Goal: Task Accomplishment & Management: Manage account settings

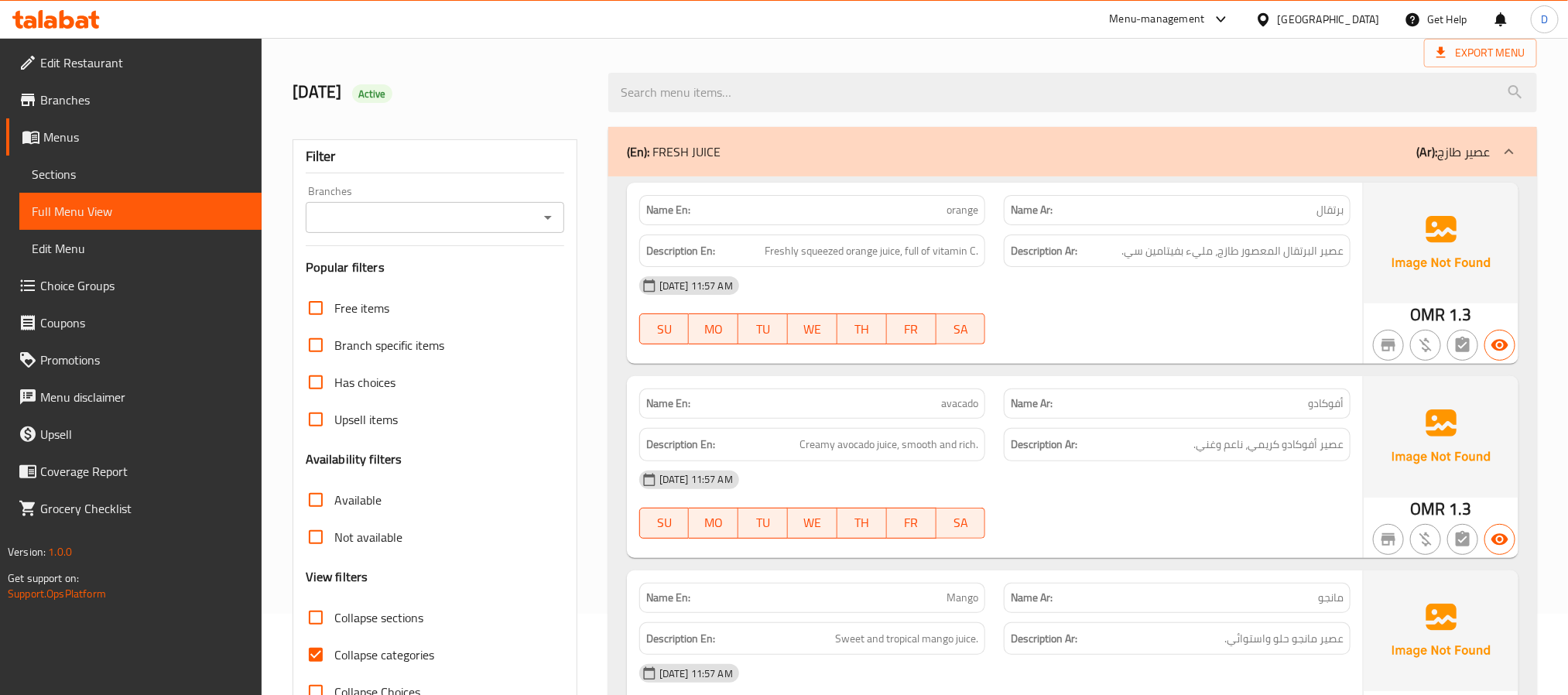
scroll to position [233, 0]
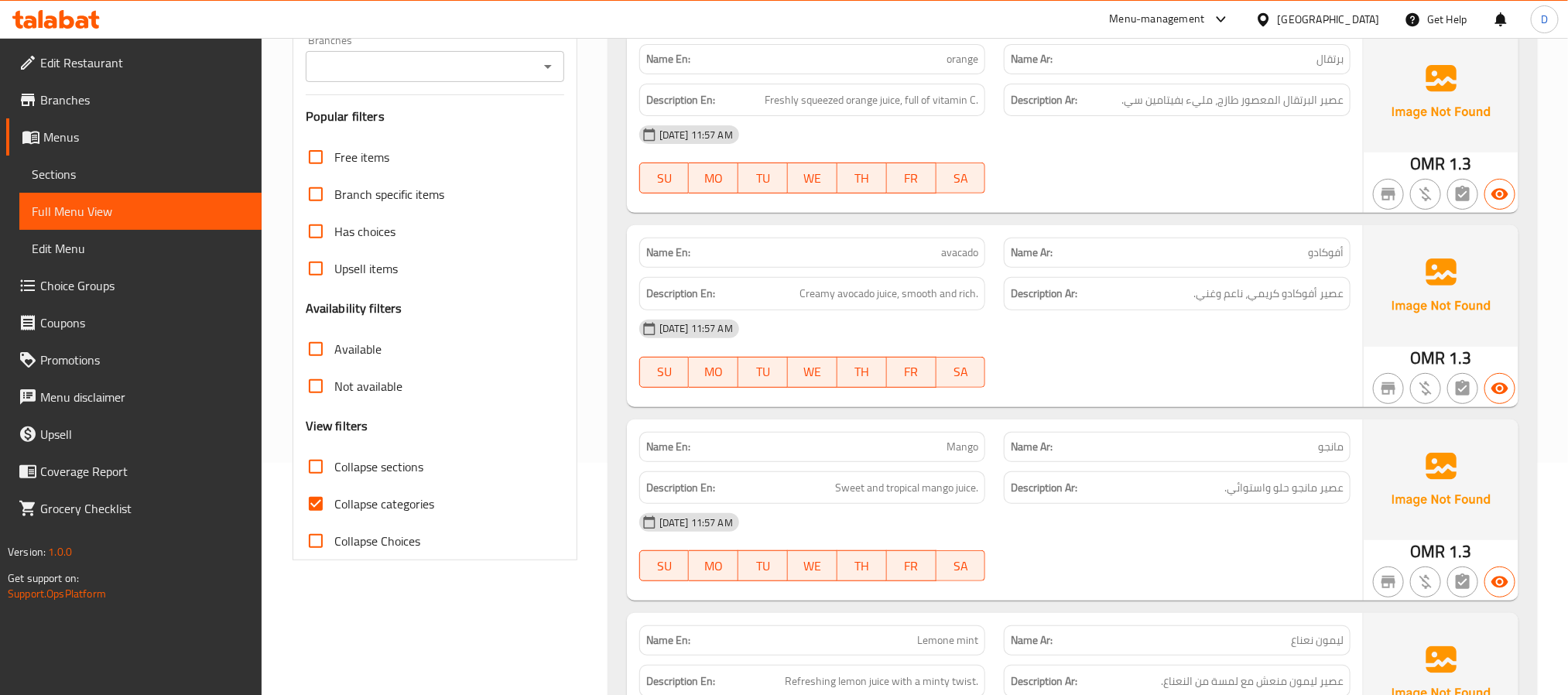
click at [1087, 193] on div at bounding box center [1177, 193] width 365 height 19
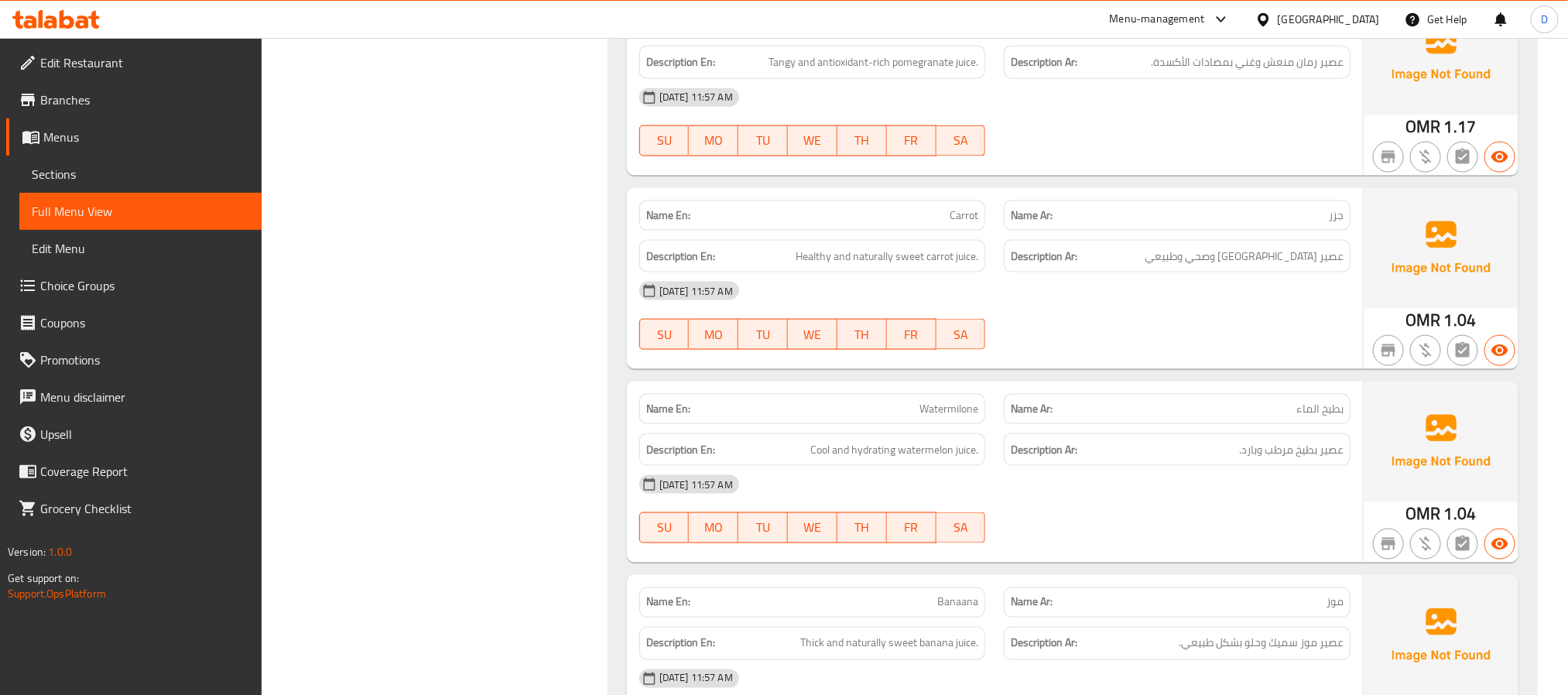
scroll to position [1162, 0]
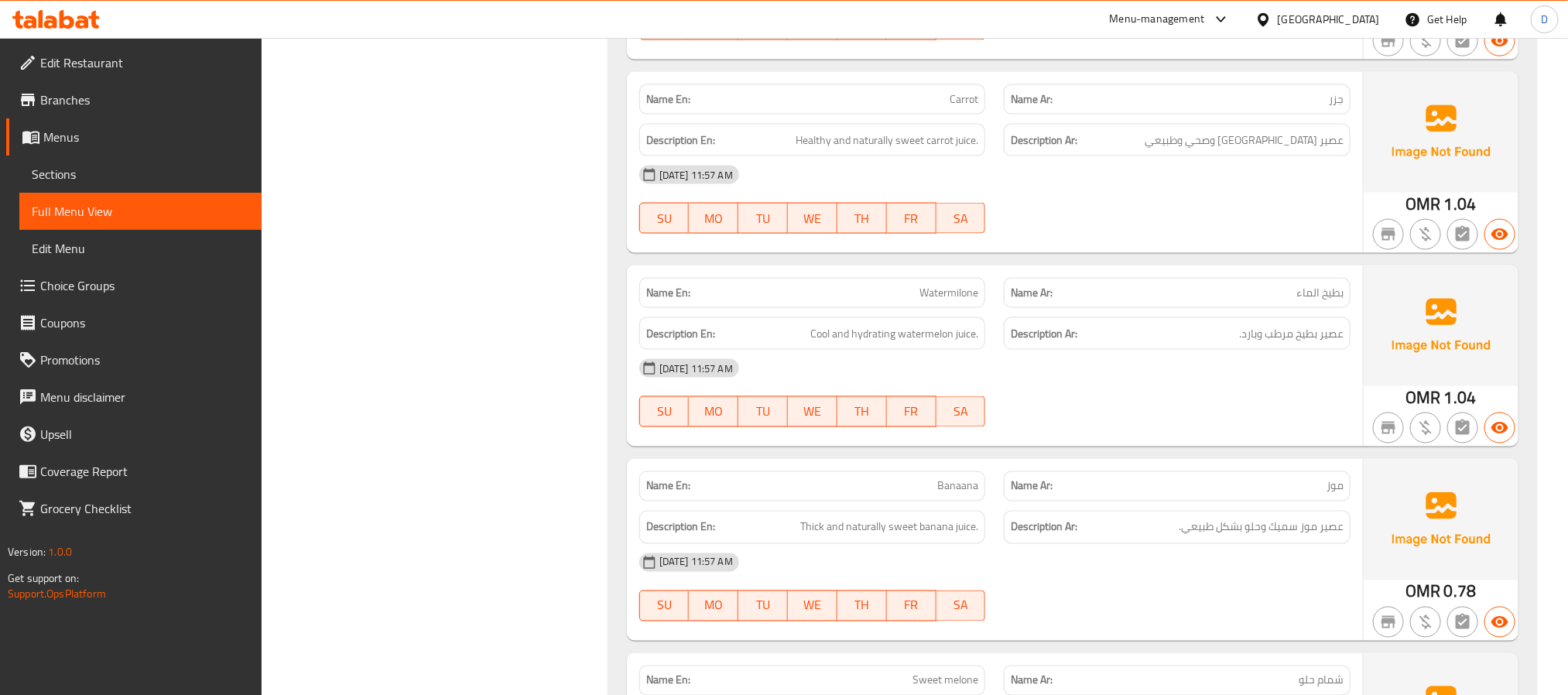
click at [932, 291] on span "Watermilone" at bounding box center [949, 293] width 59 height 16
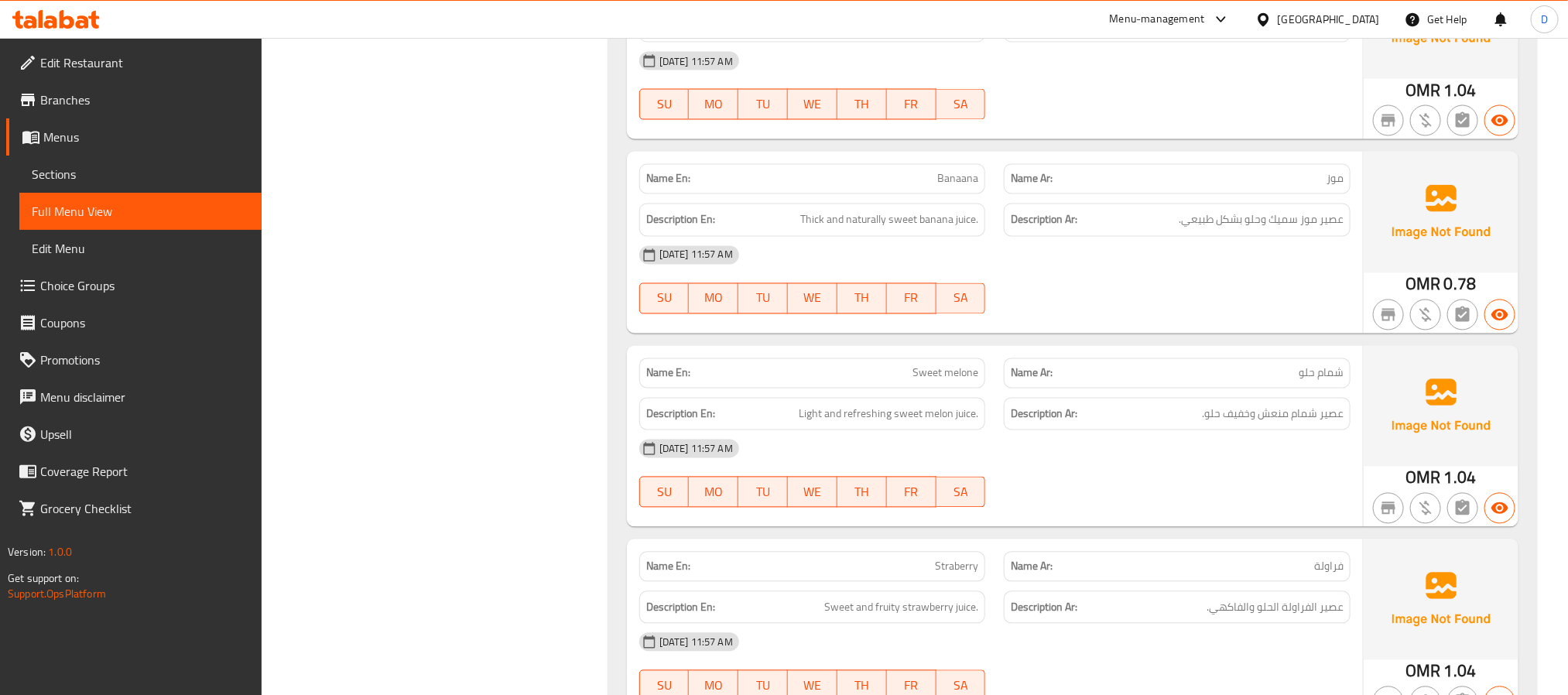
scroll to position [1510, 0]
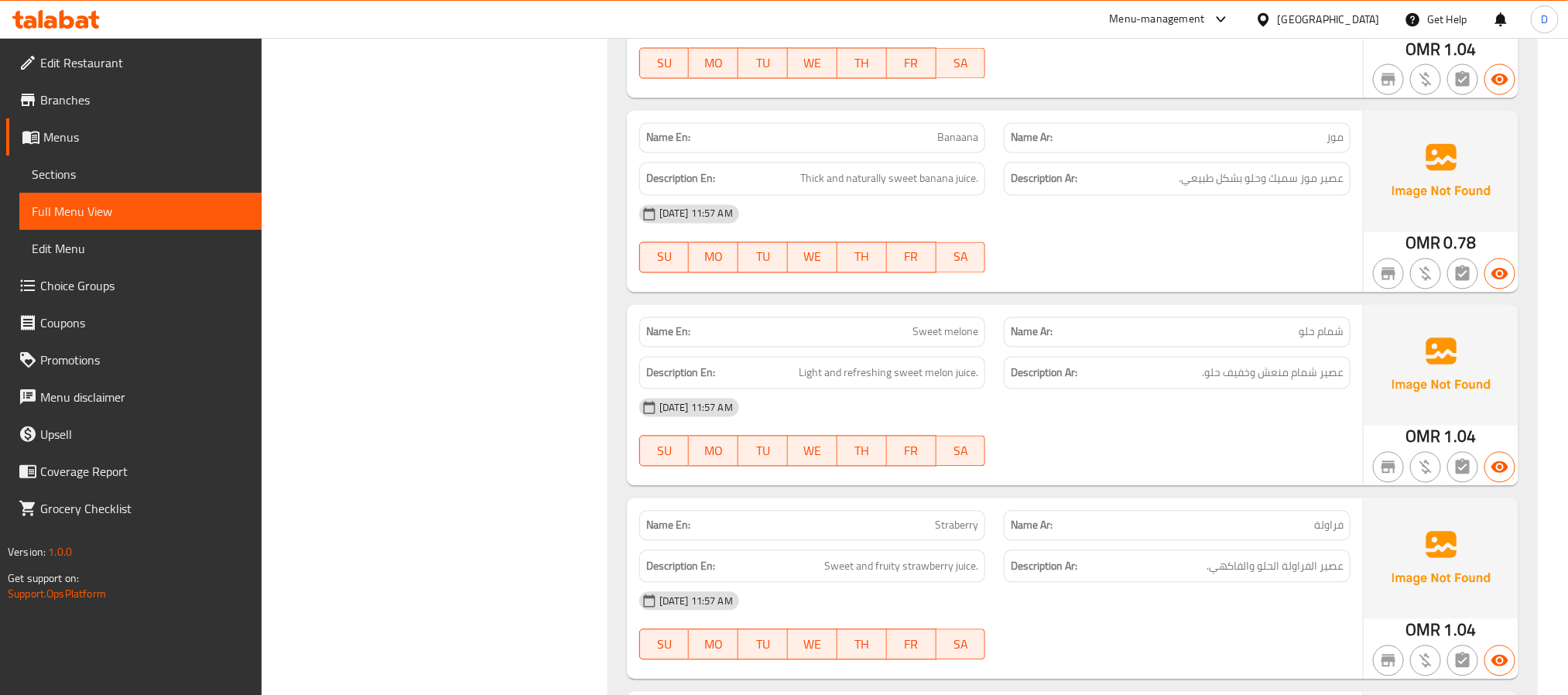
click at [1371, 421] on img at bounding box center [1442, 365] width 155 height 121
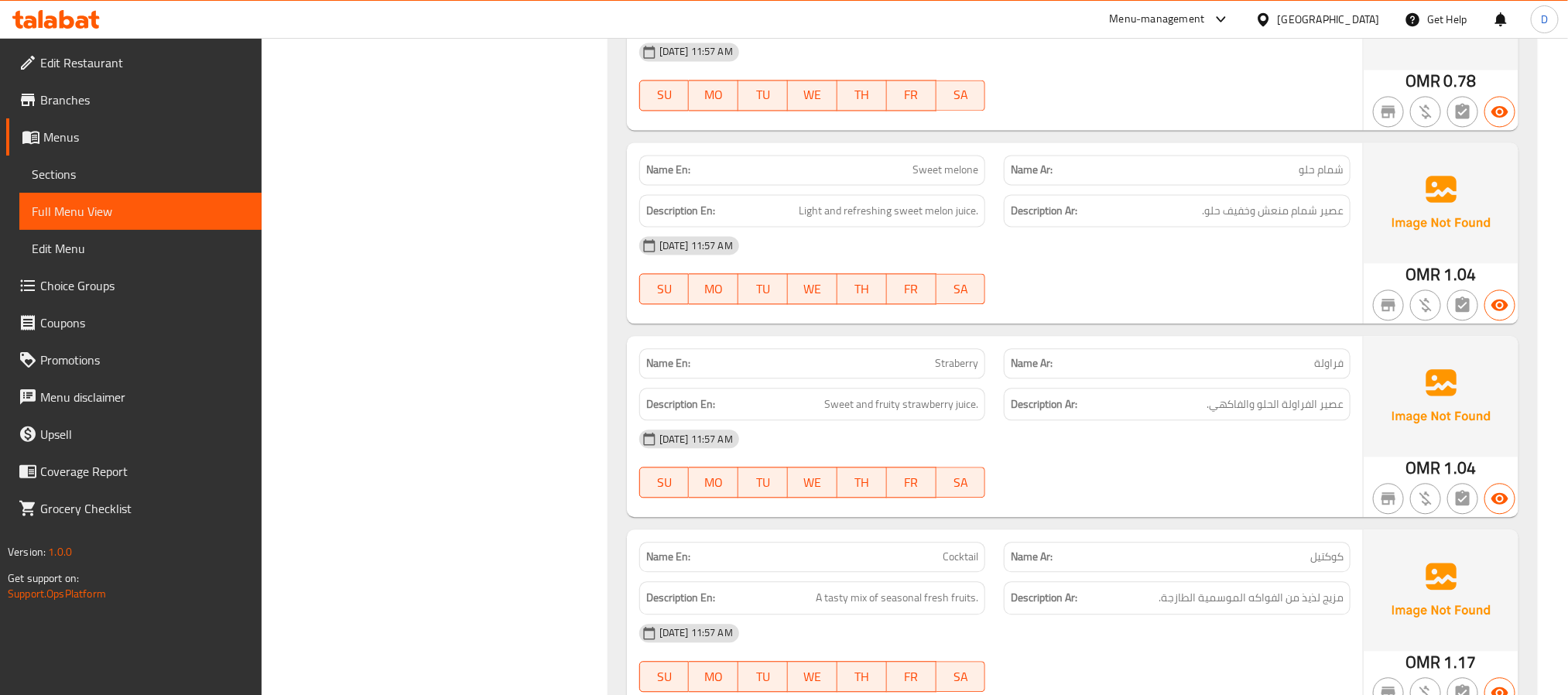
scroll to position [1742, 0]
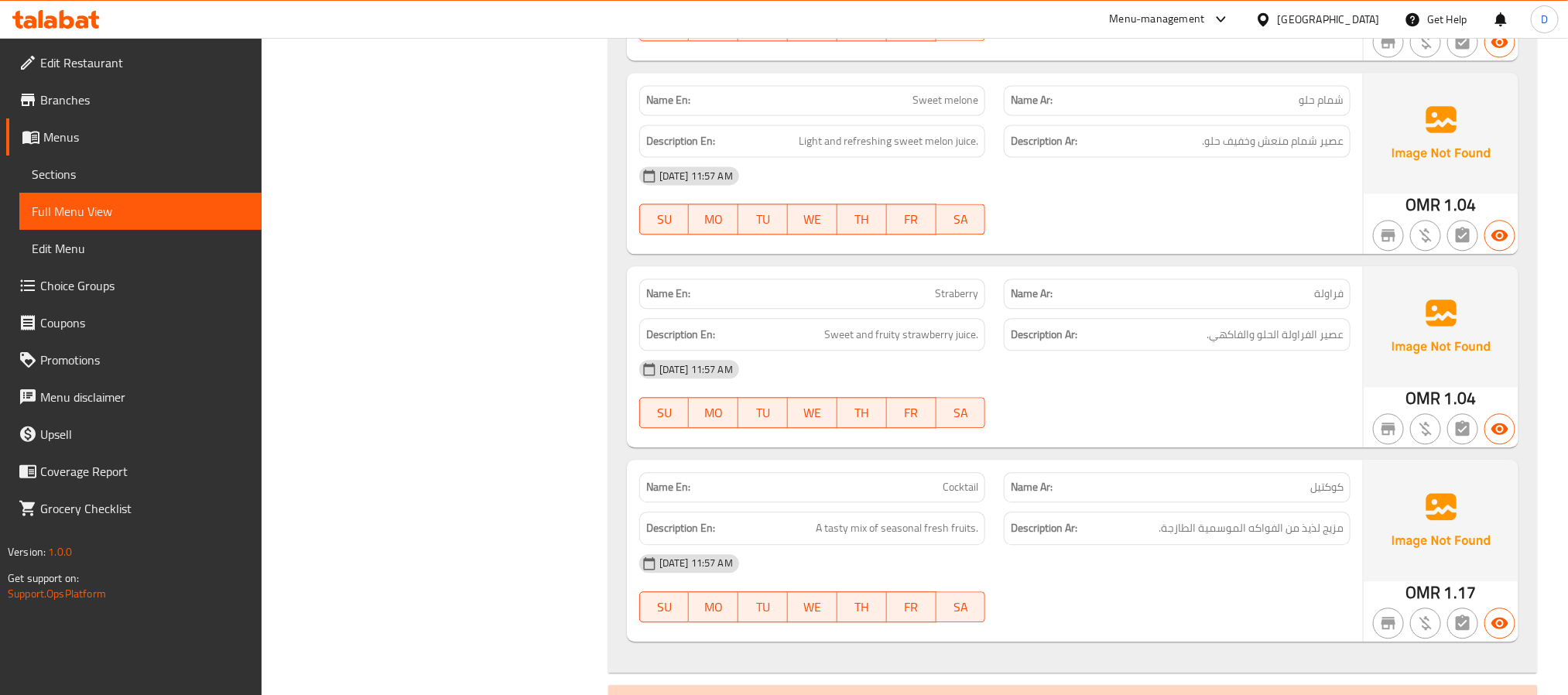
drag, startPoint x: 1075, startPoint y: 205, endPoint x: 1051, endPoint y: 205, distance: 24.0
click at [1075, 205] on div "[DATE] 11:57 AM SU MO TU WE TH FR SA" at bounding box center [995, 200] width 730 height 87
click at [1288, 409] on div "[DATE] 11:57 AM SU MO TU WE TH FR SA" at bounding box center [995, 394] width 730 height 87
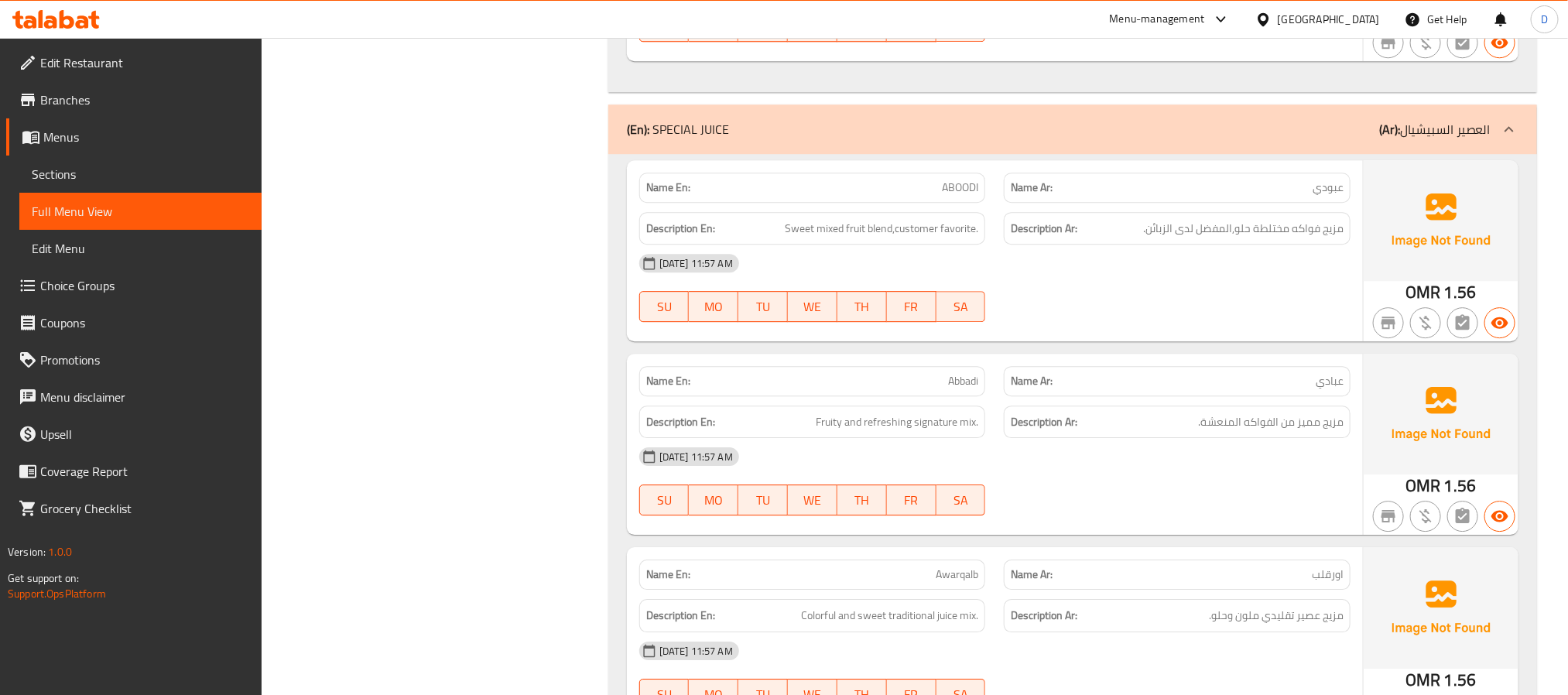
scroll to position [2439, 0]
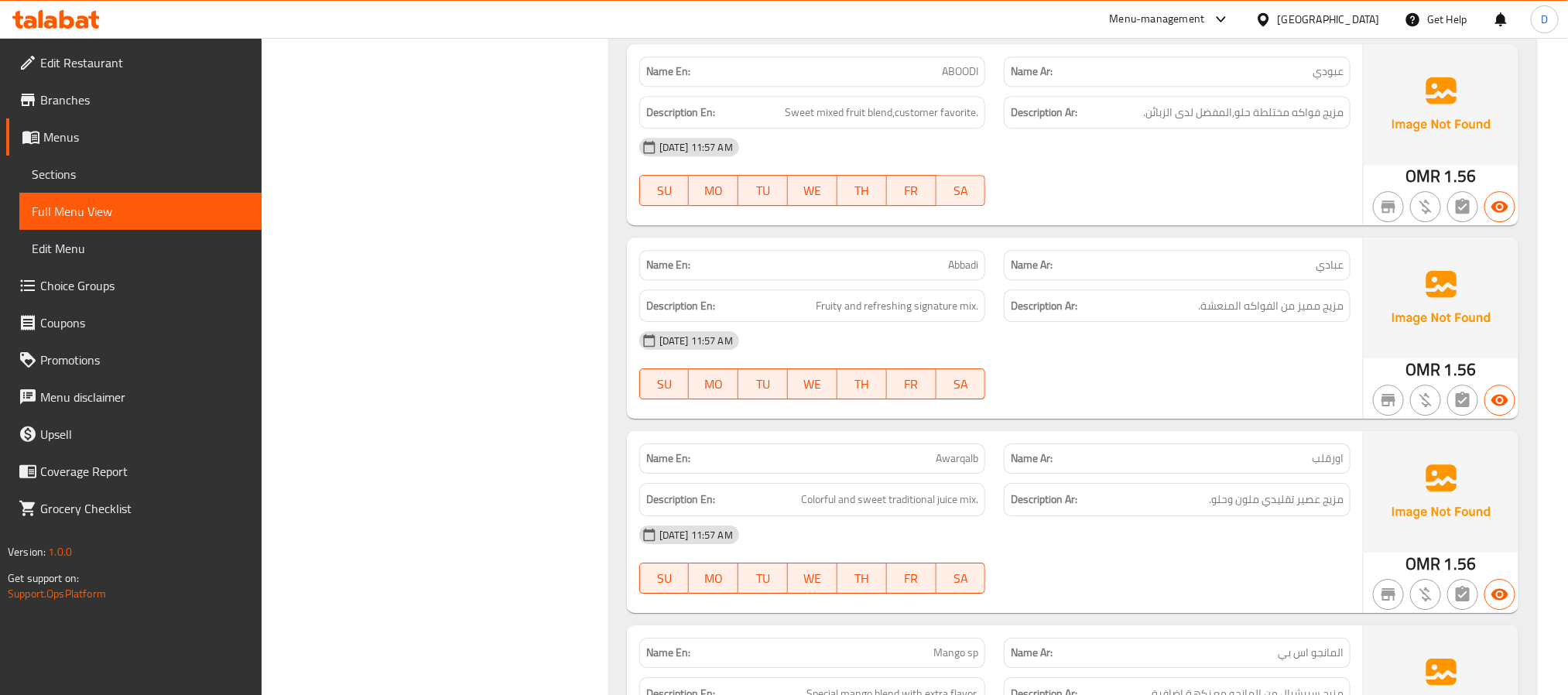
copy span "Awarqalb"
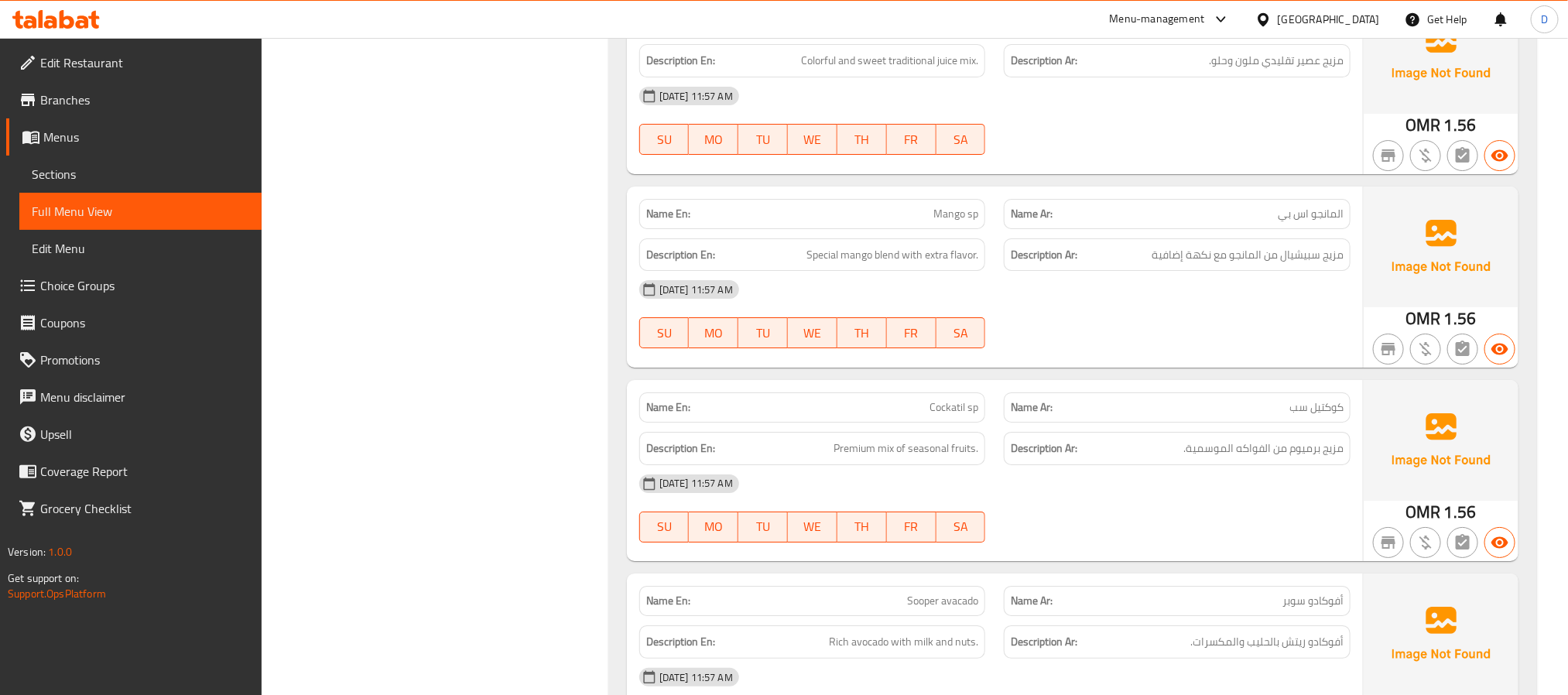
scroll to position [2903, 0]
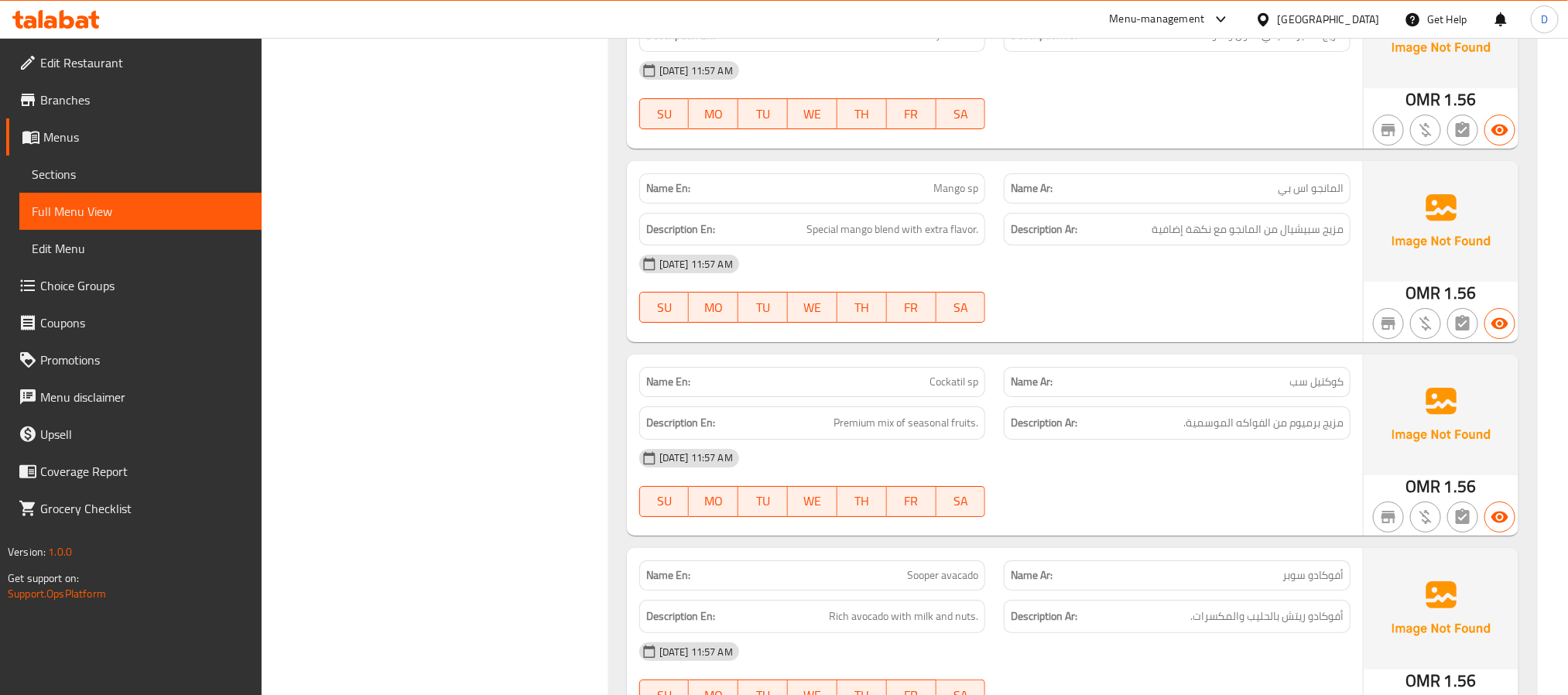
drag, startPoint x: 1164, startPoint y: 334, endPoint x: 688, endPoint y: 216, distance: 490.4
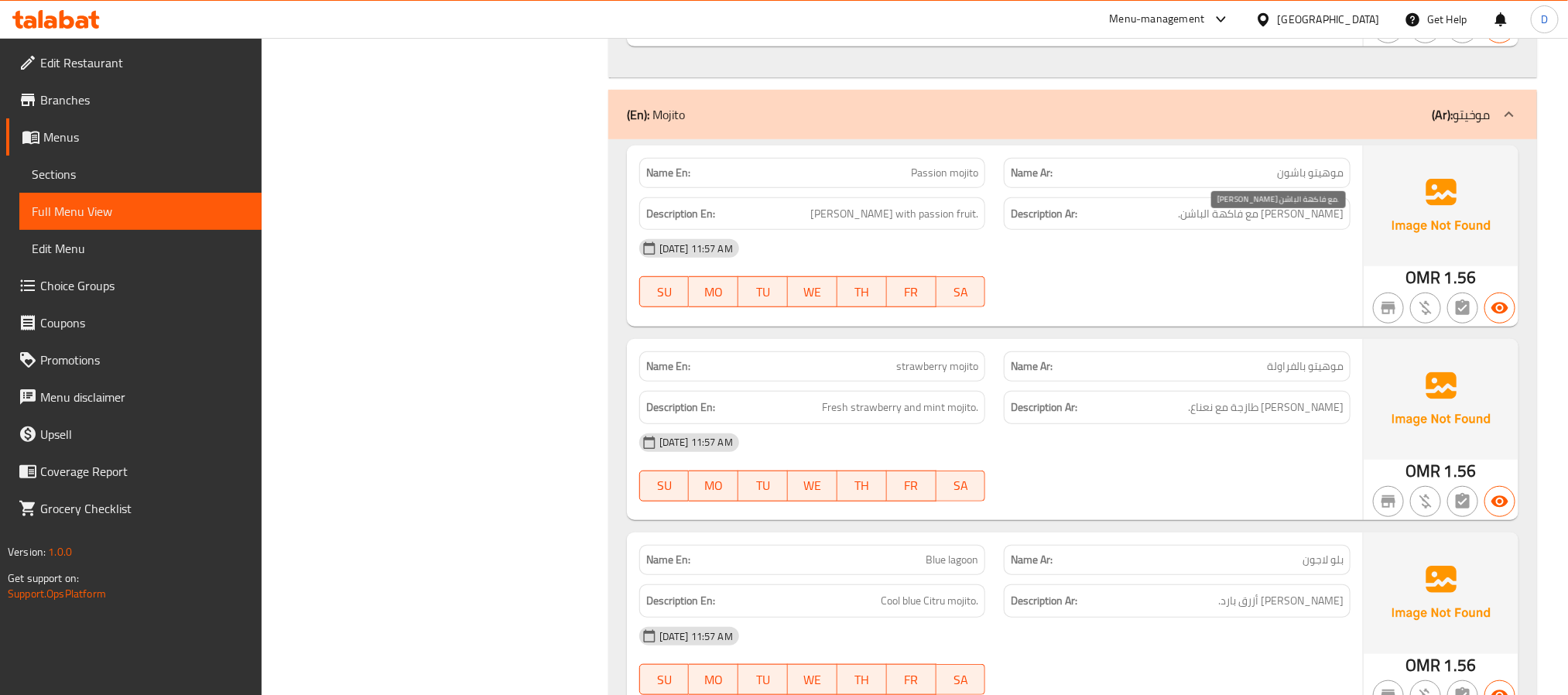
scroll to position [3600, 0]
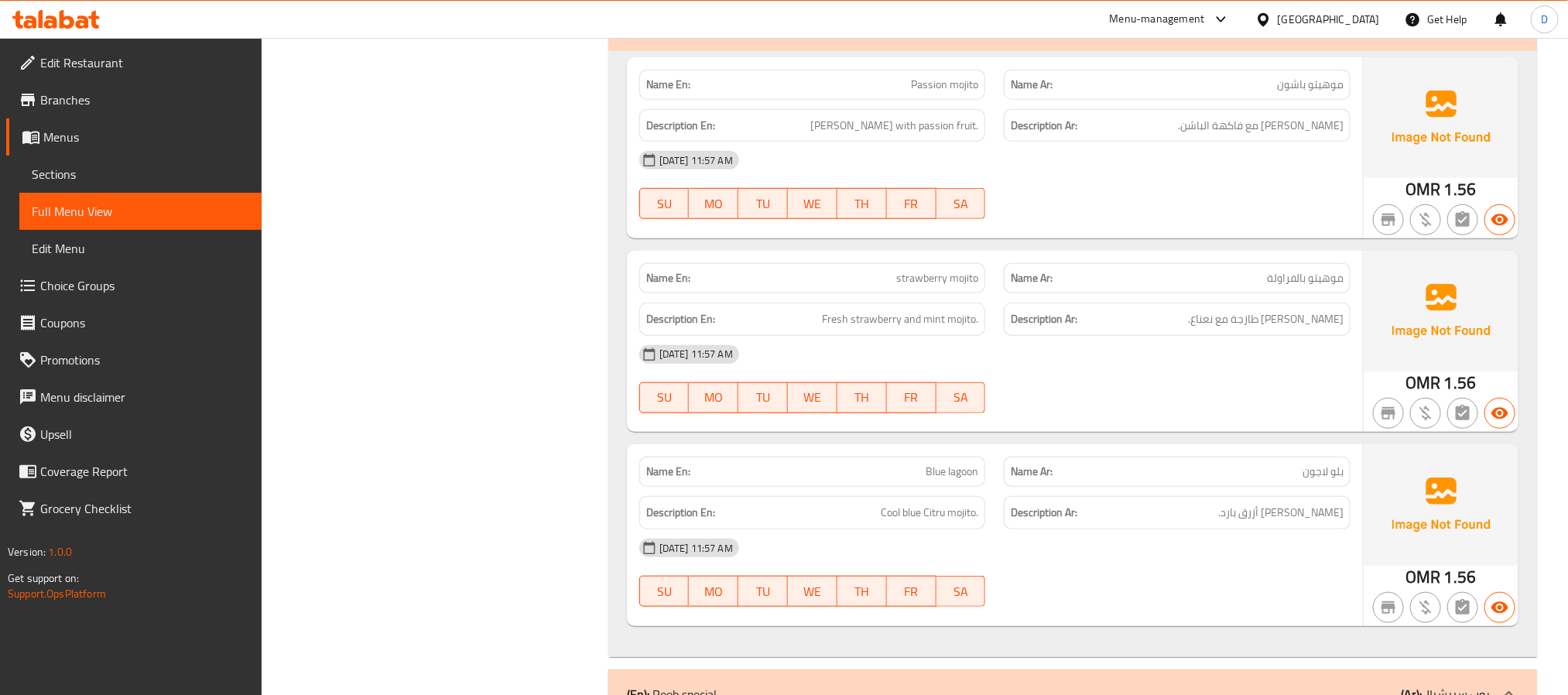
scroll to position [3717, 0]
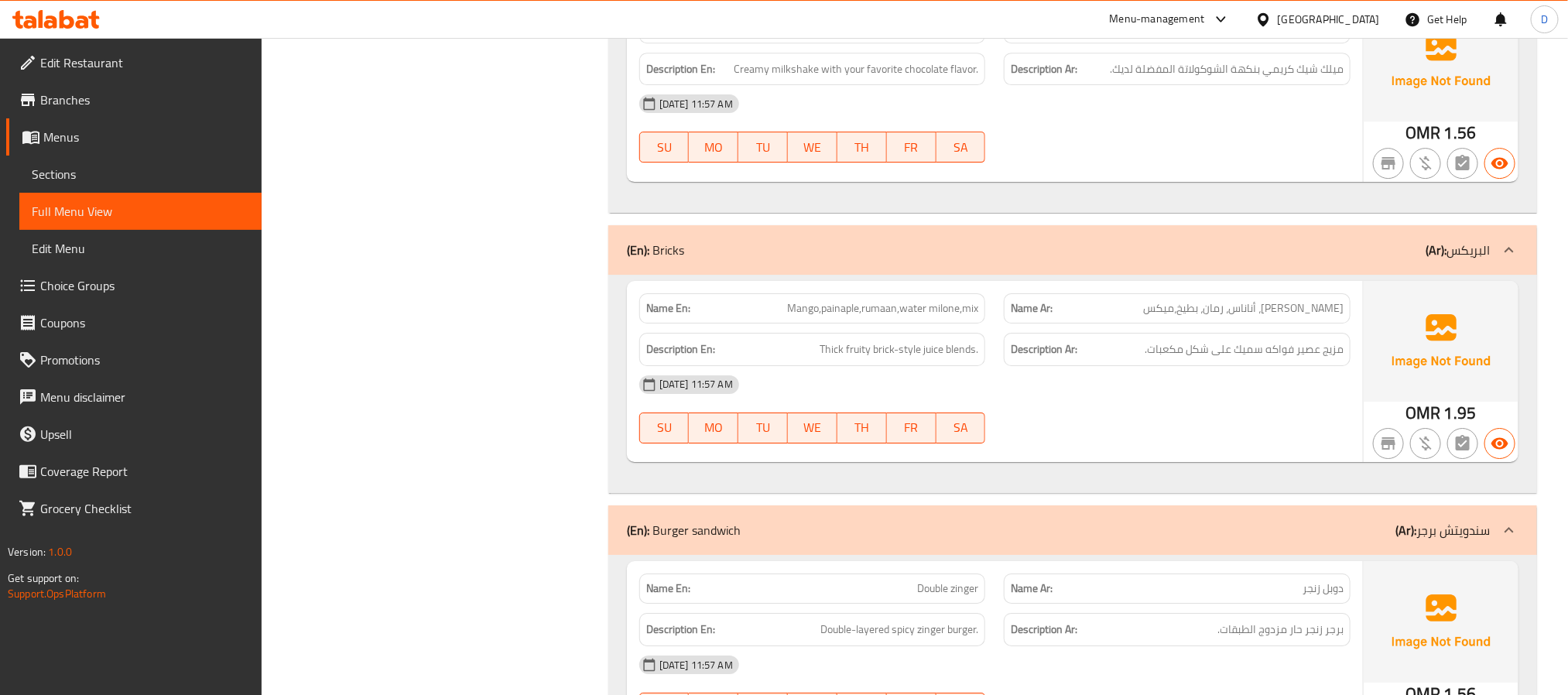
scroll to position [5923, 0]
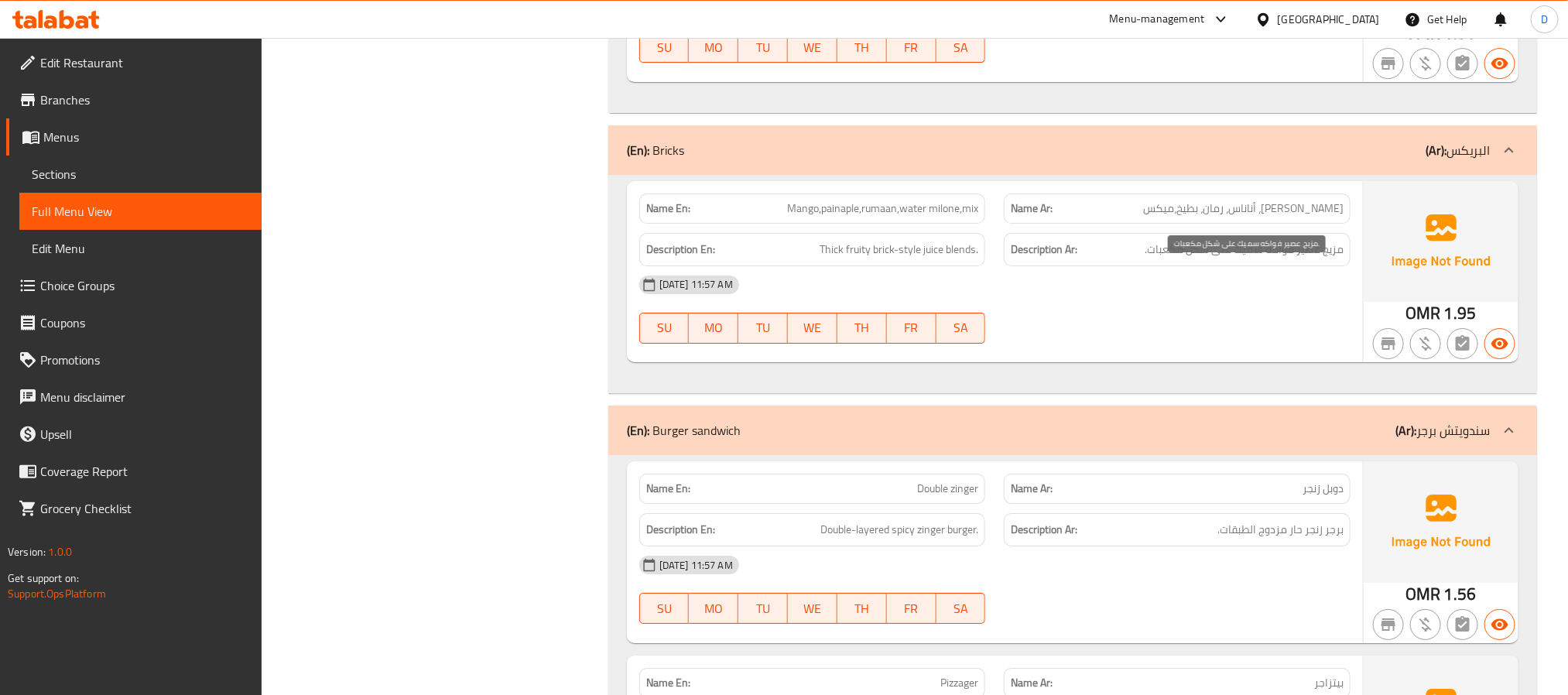
click at [1289, 260] on span "مزيج عصير فواكه سميك على شكل مكعبات." at bounding box center [1244, 249] width 199 height 19
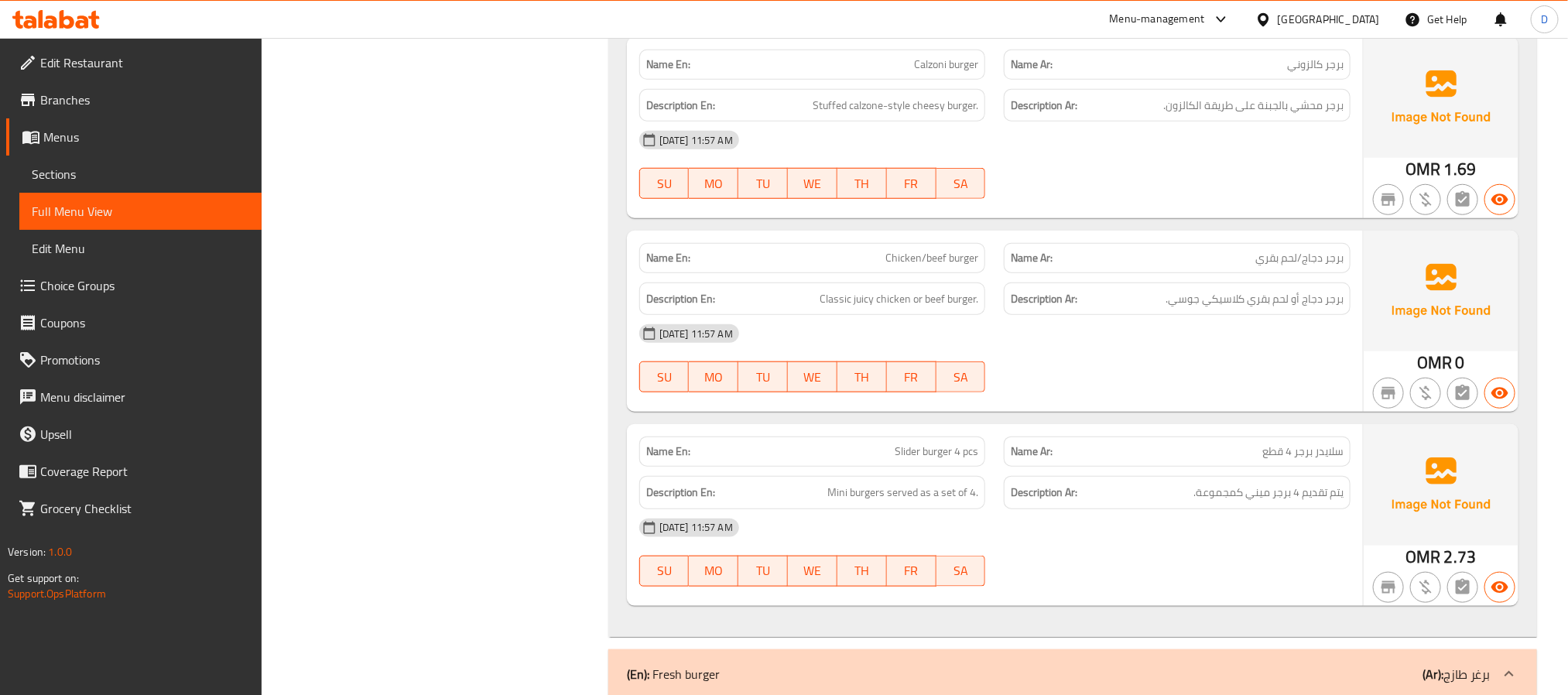
scroll to position [6969, 0]
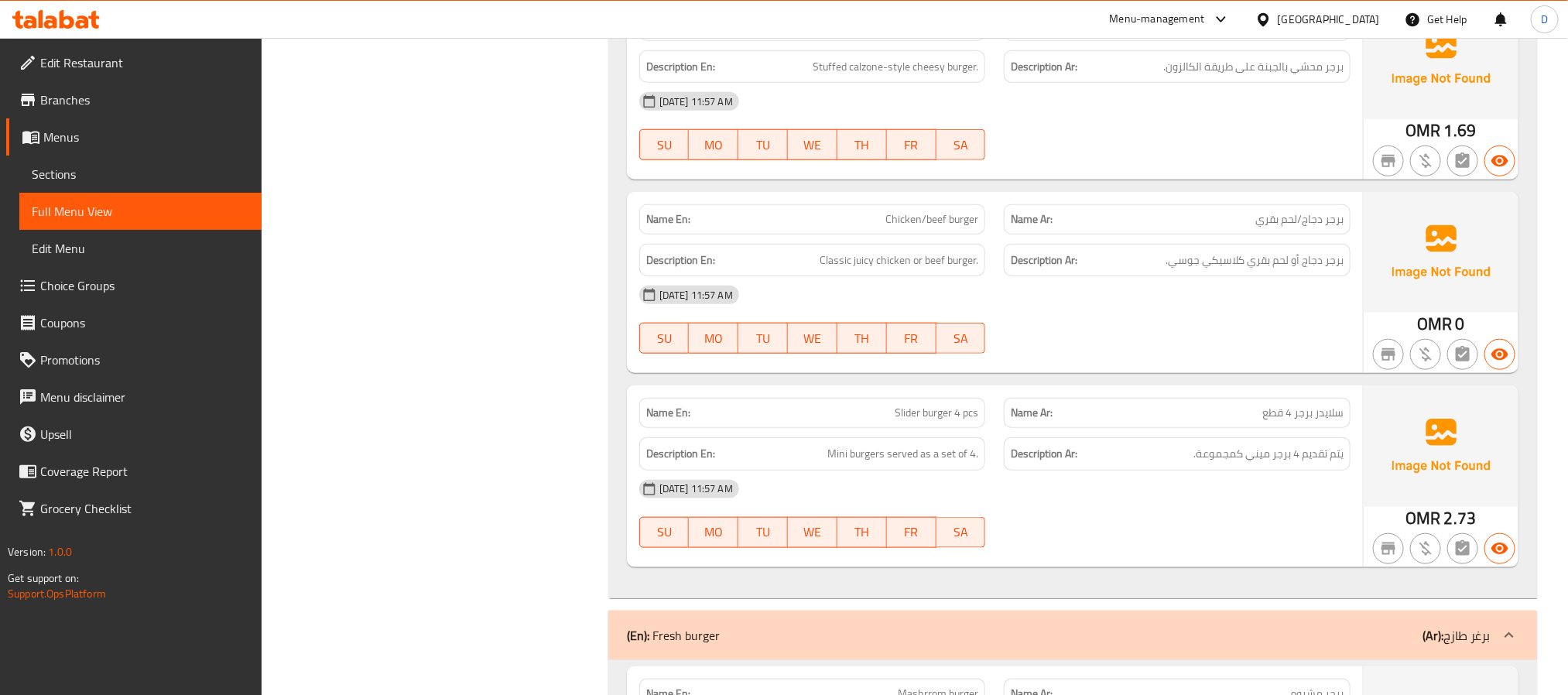
copy span "Chicken/beef burger"
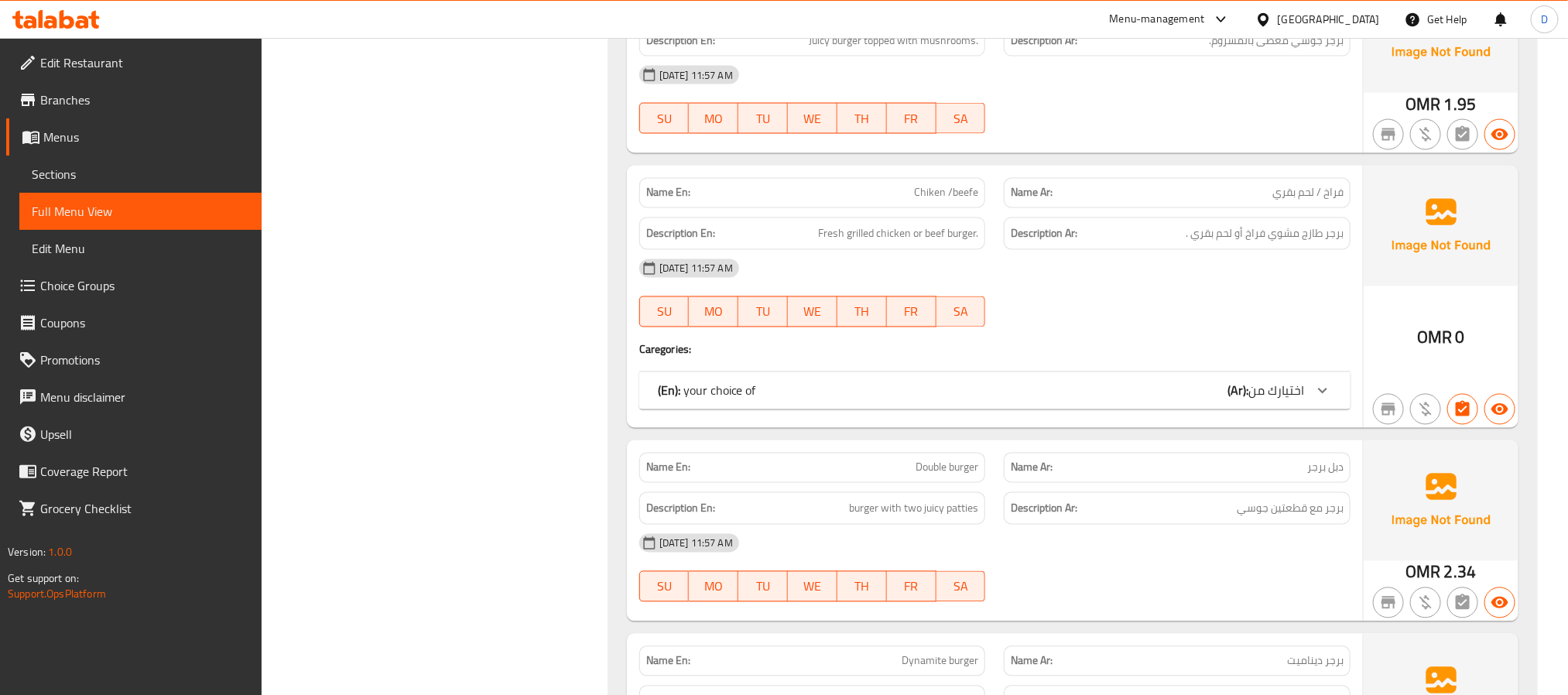
scroll to position [7666, 0]
click at [1252, 400] on span "اختيارك من" at bounding box center [1277, 389] width 56 height 23
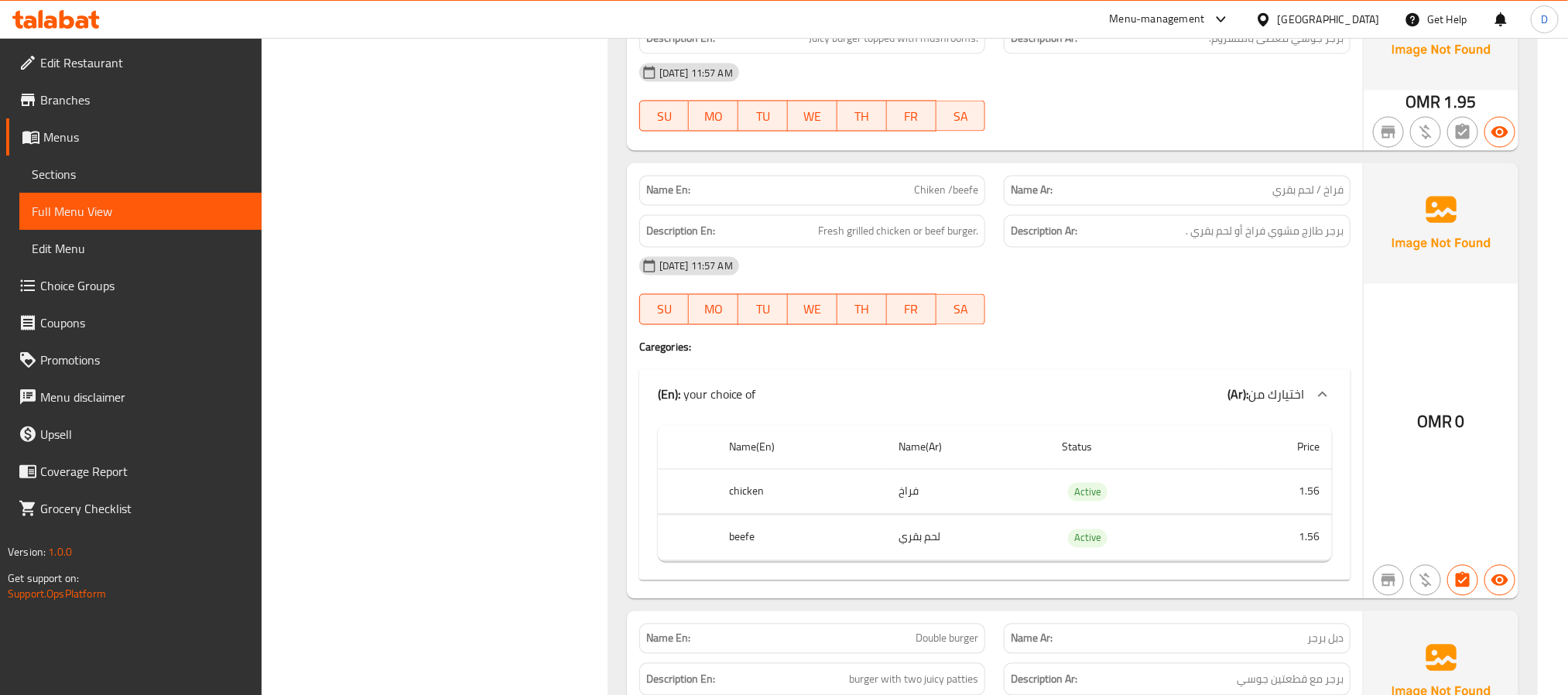
copy span "Chiken /beefe"
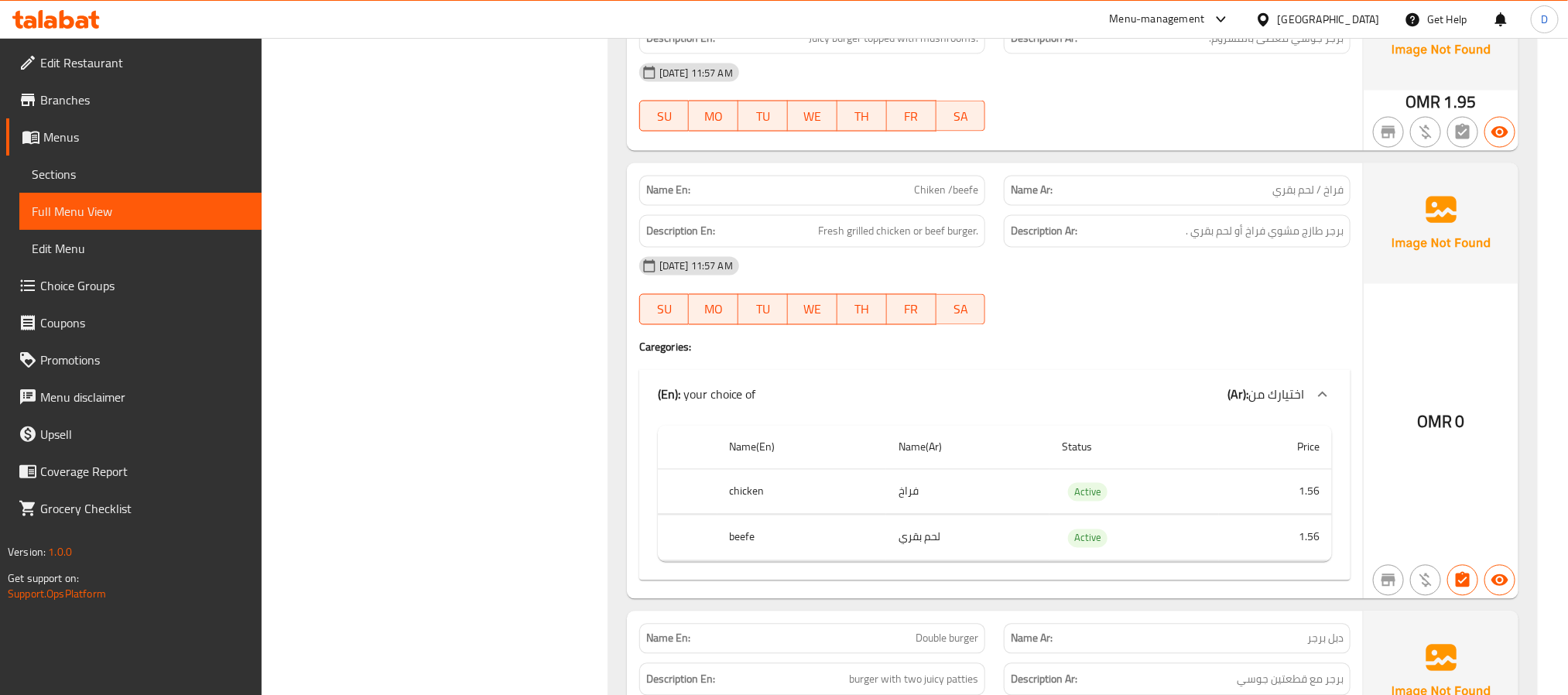
copy span "Chiken /beefe"
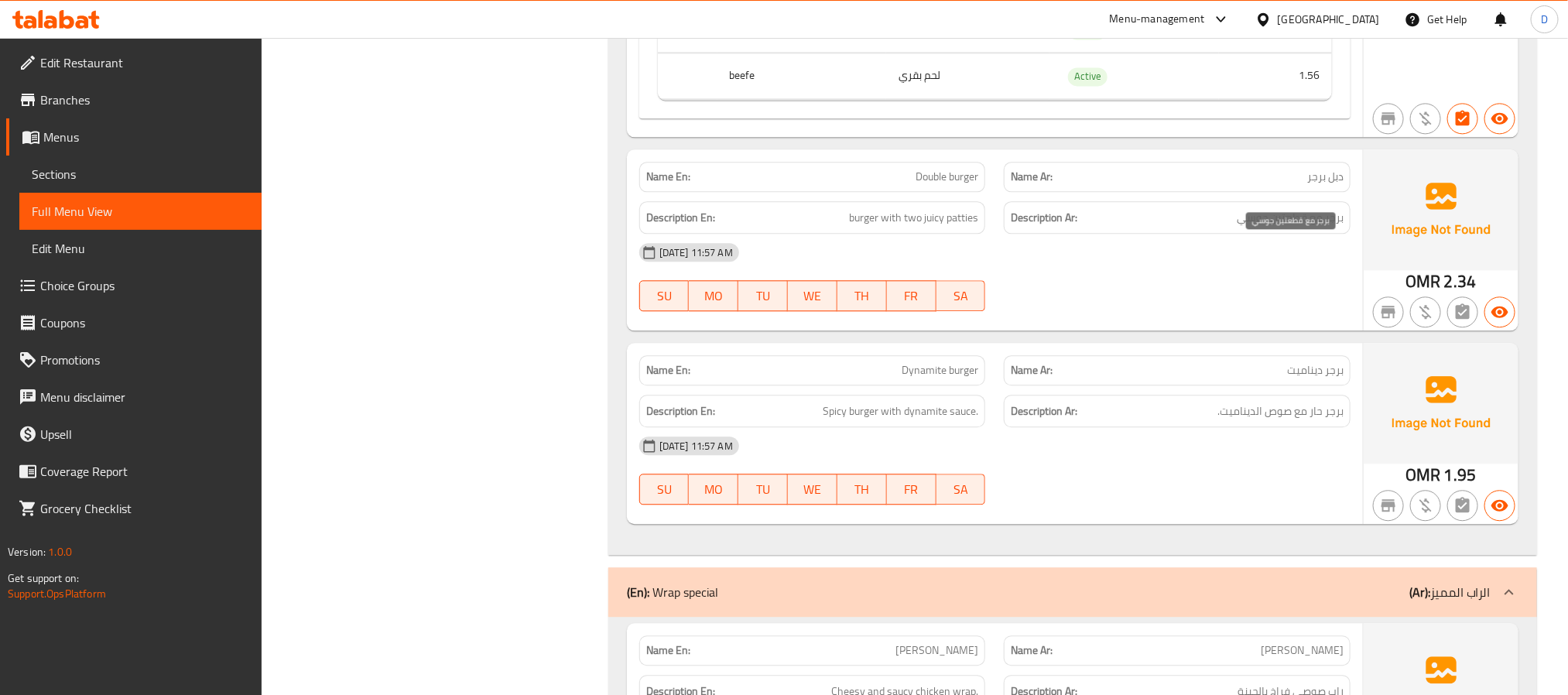
scroll to position [8131, 0]
copy span "Double burger"
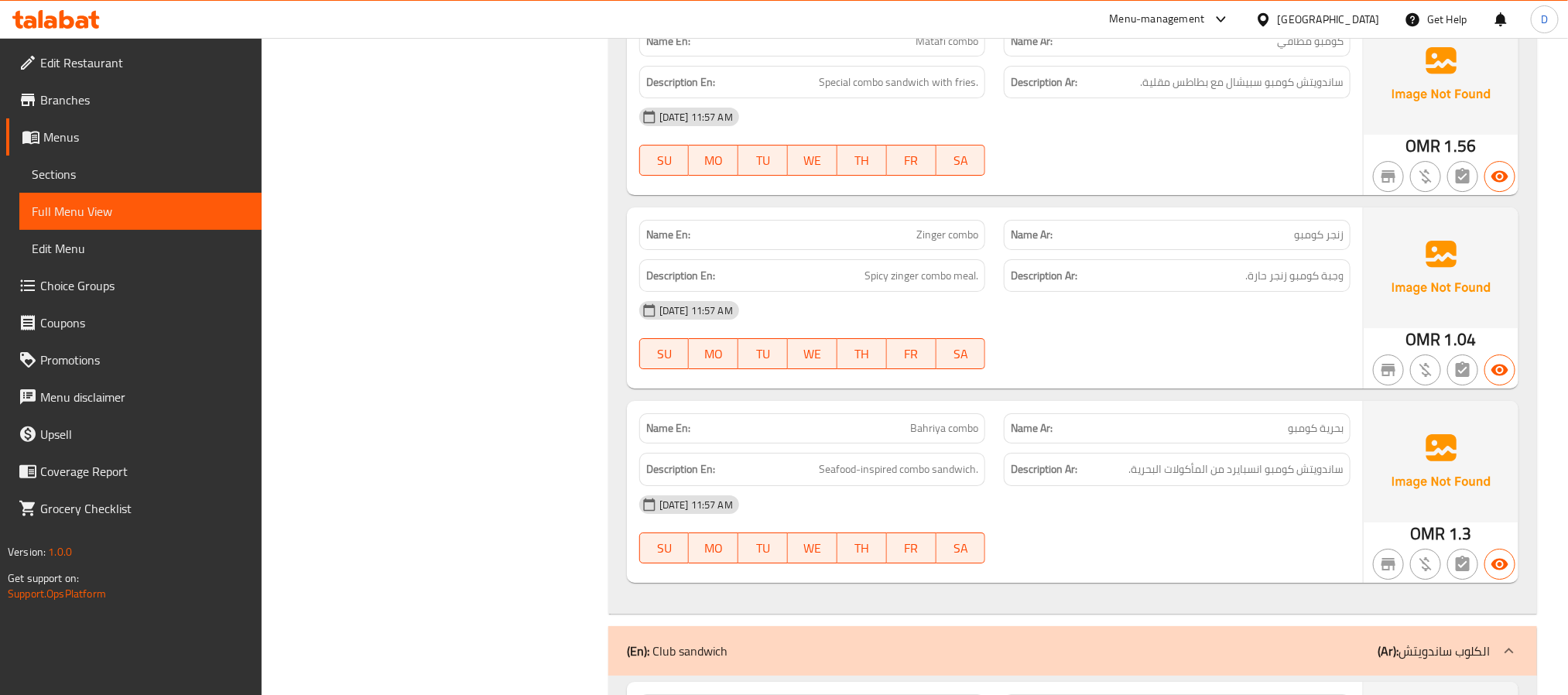
scroll to position [9059, 0]
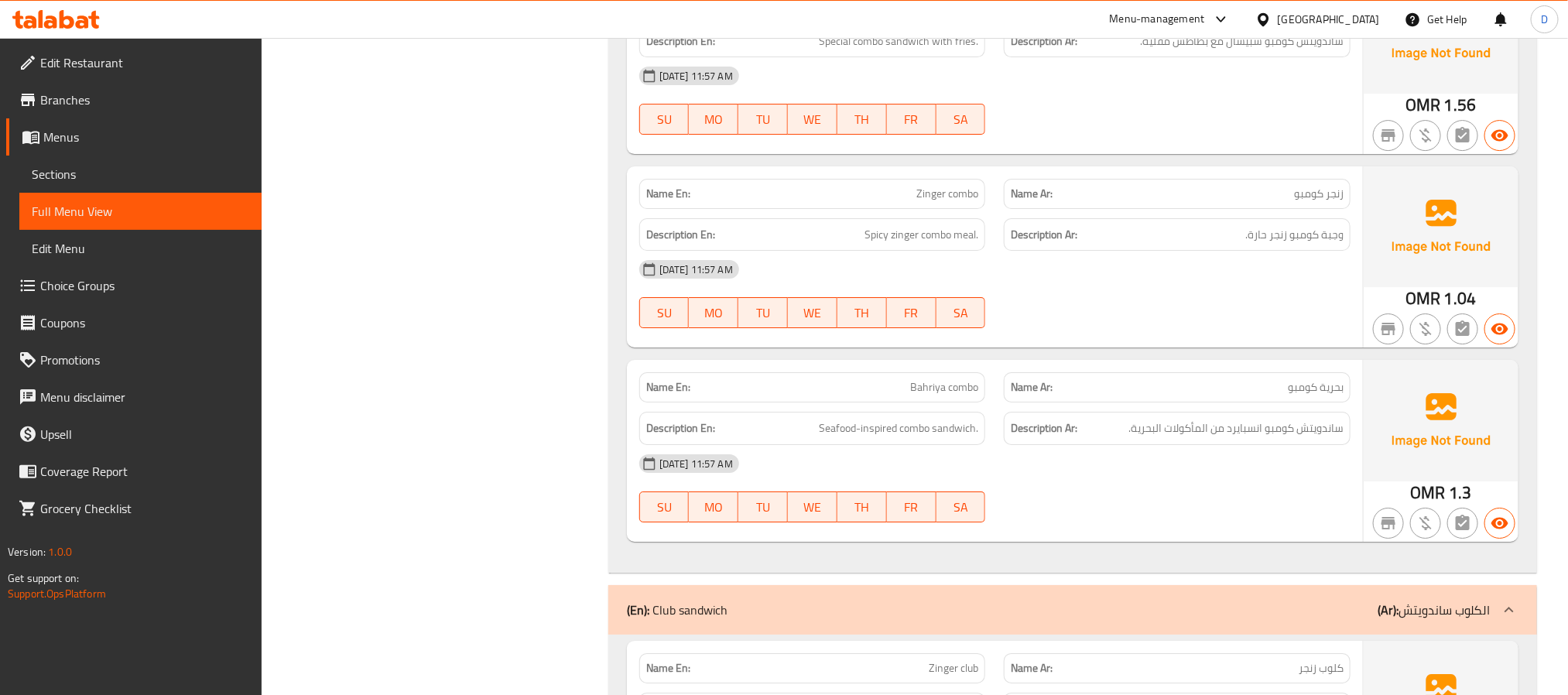
copy span "Bahriya combo"
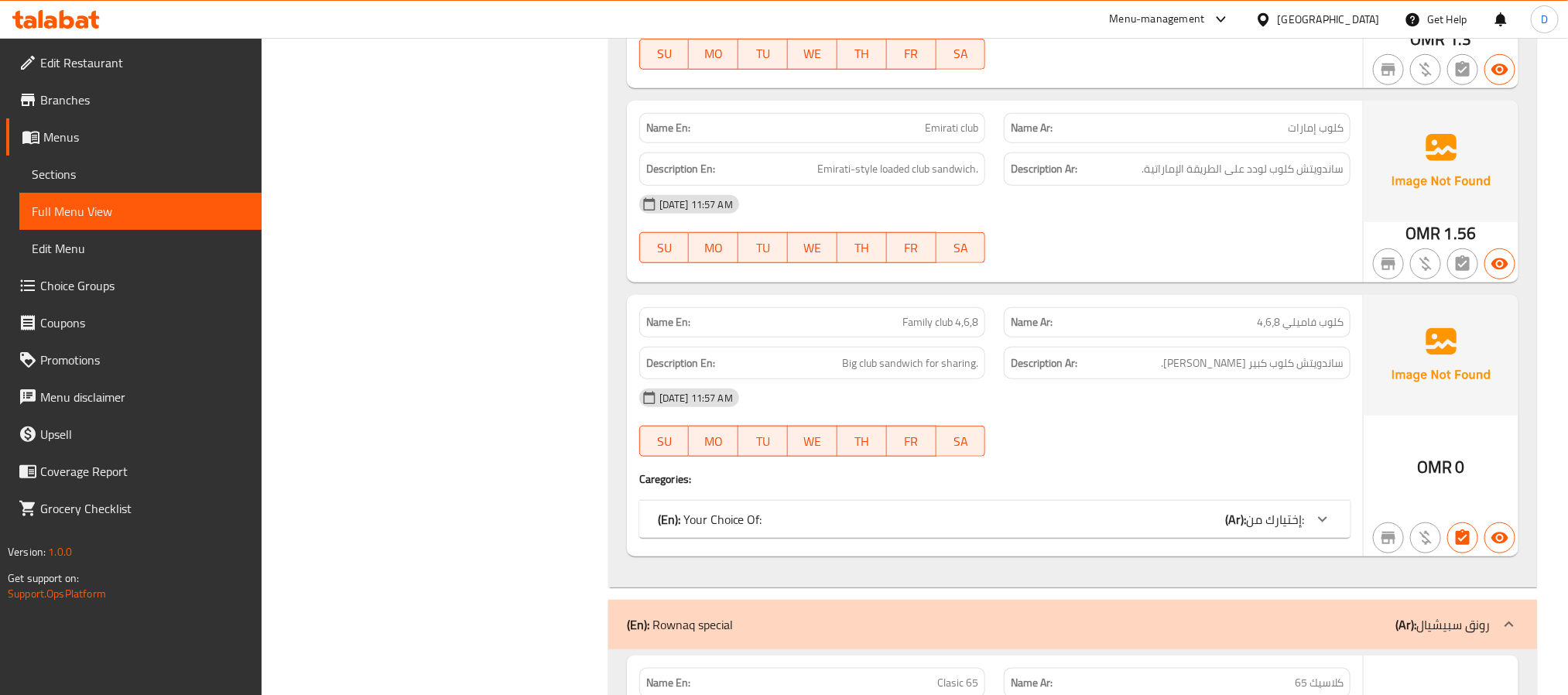
scroll to position [9989, 0]
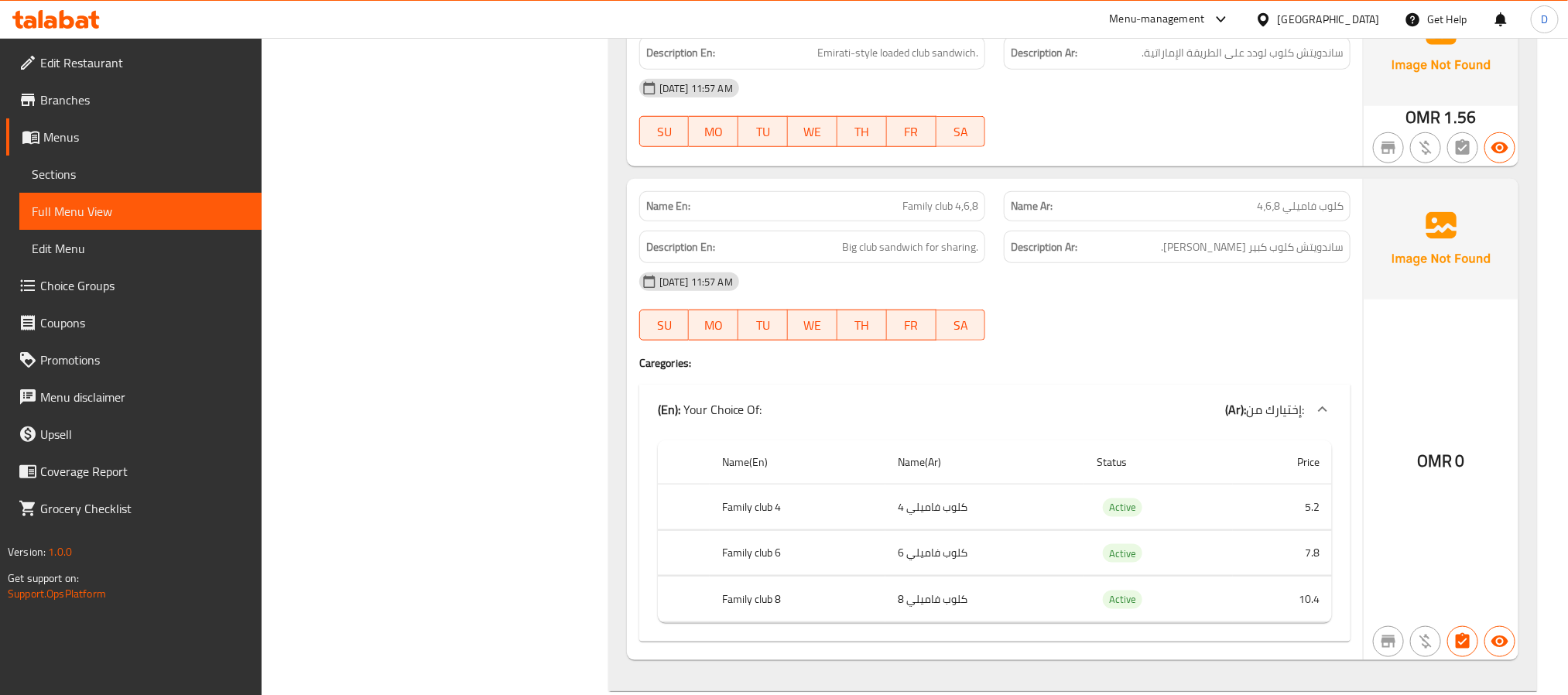
scroll to position [10105, 0]
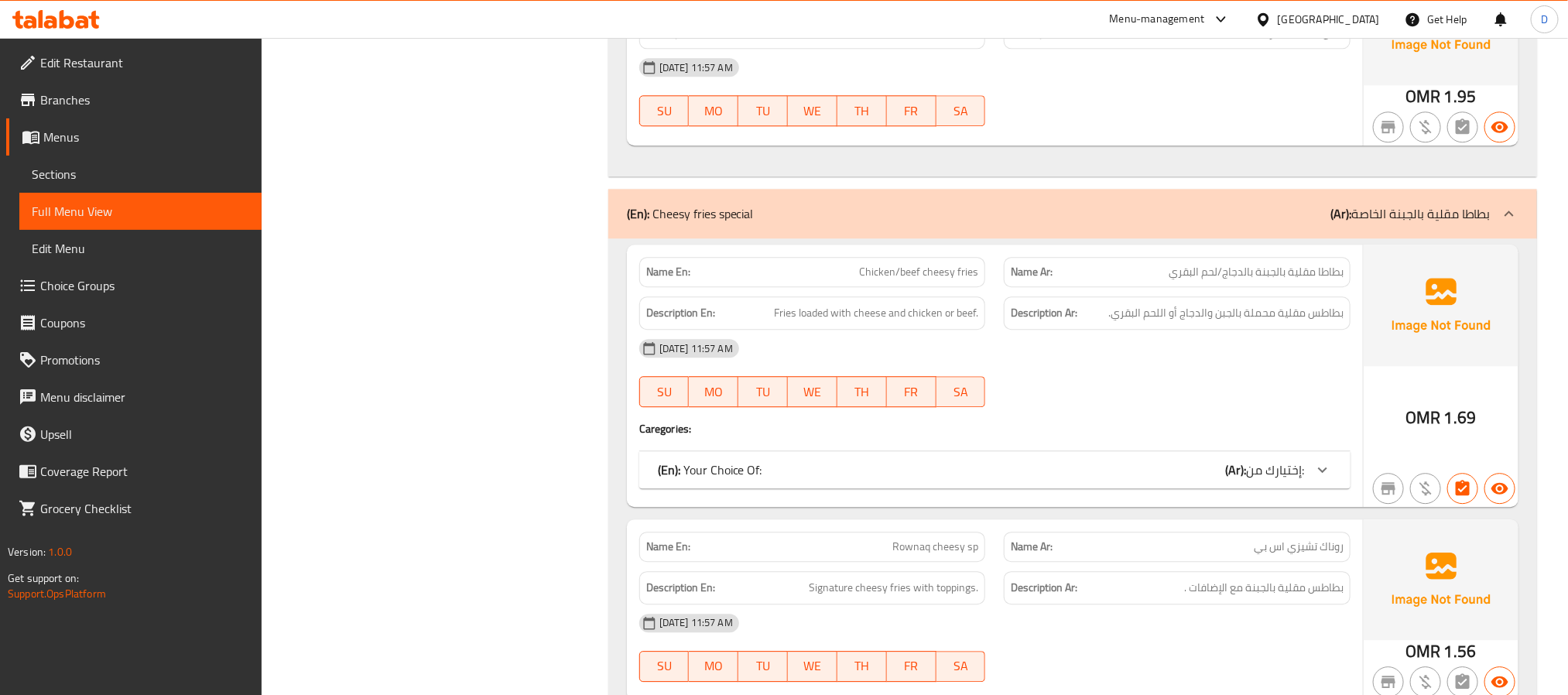
scroll to position [11615, 0]
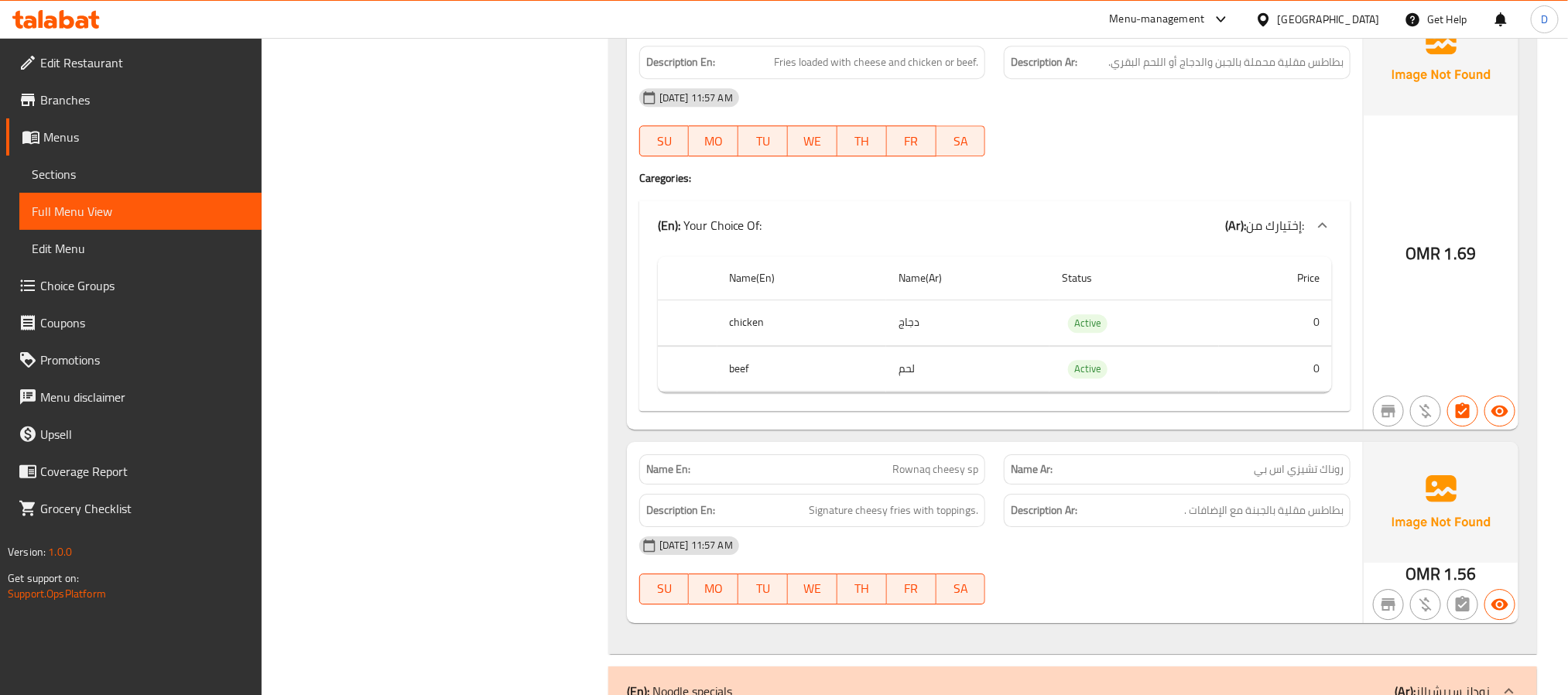
scroll to position [11847, 0]
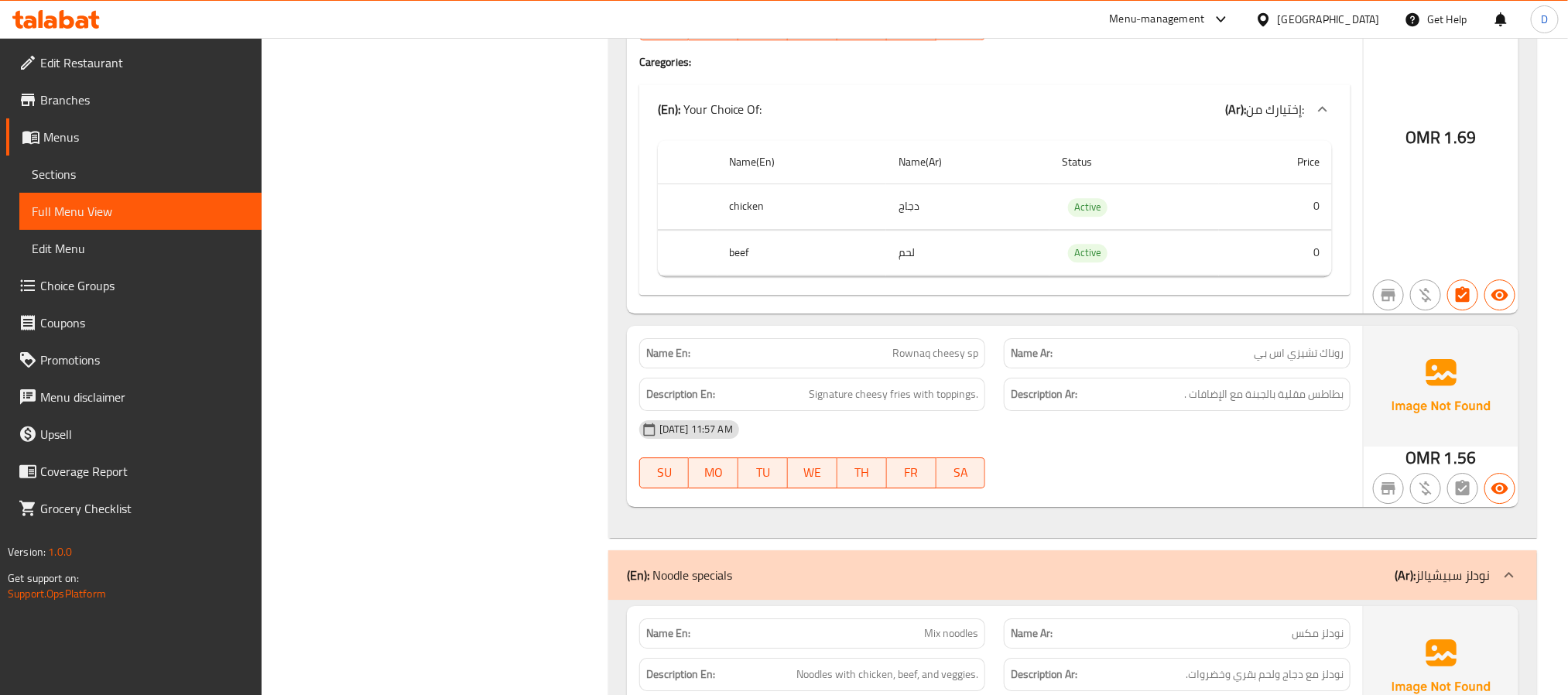
copy span "Rownaq cheesy sp"
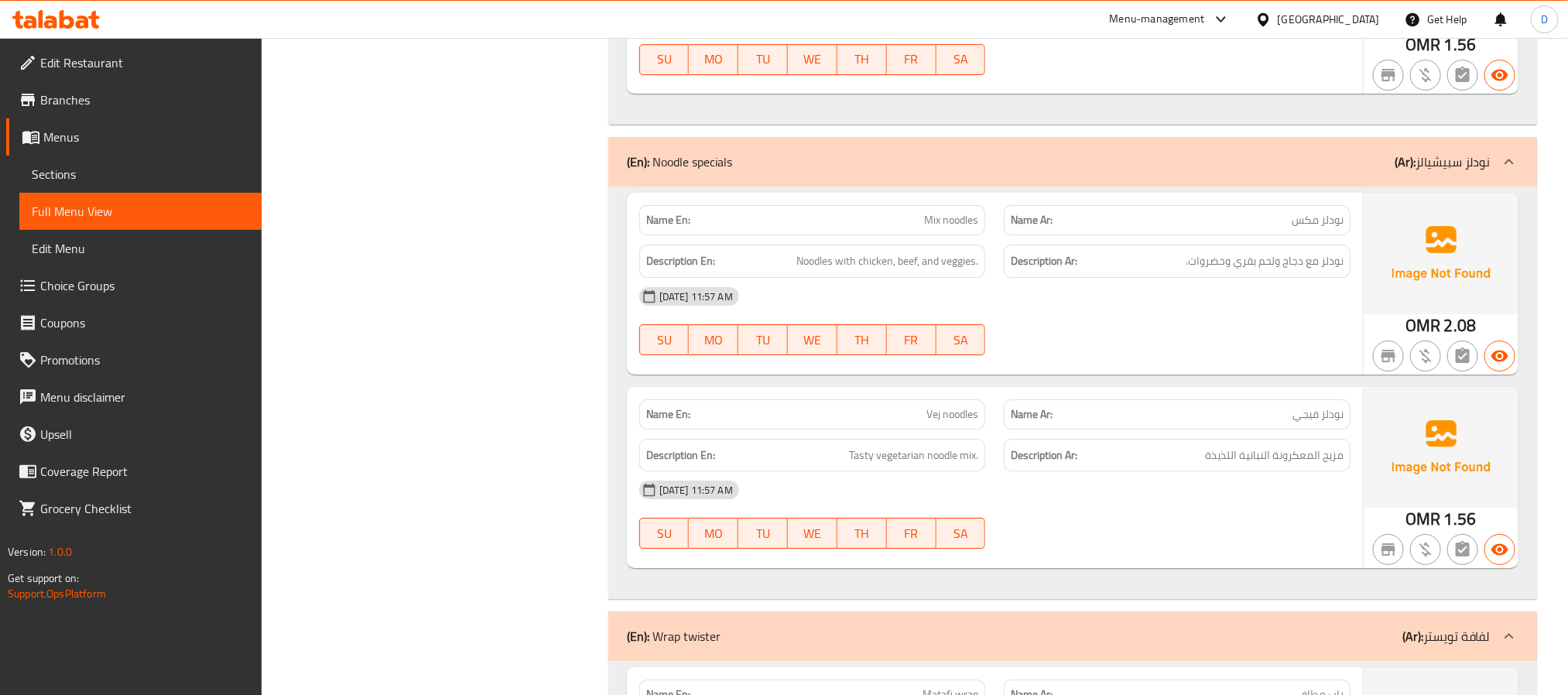
scroll to position [12312, 0]
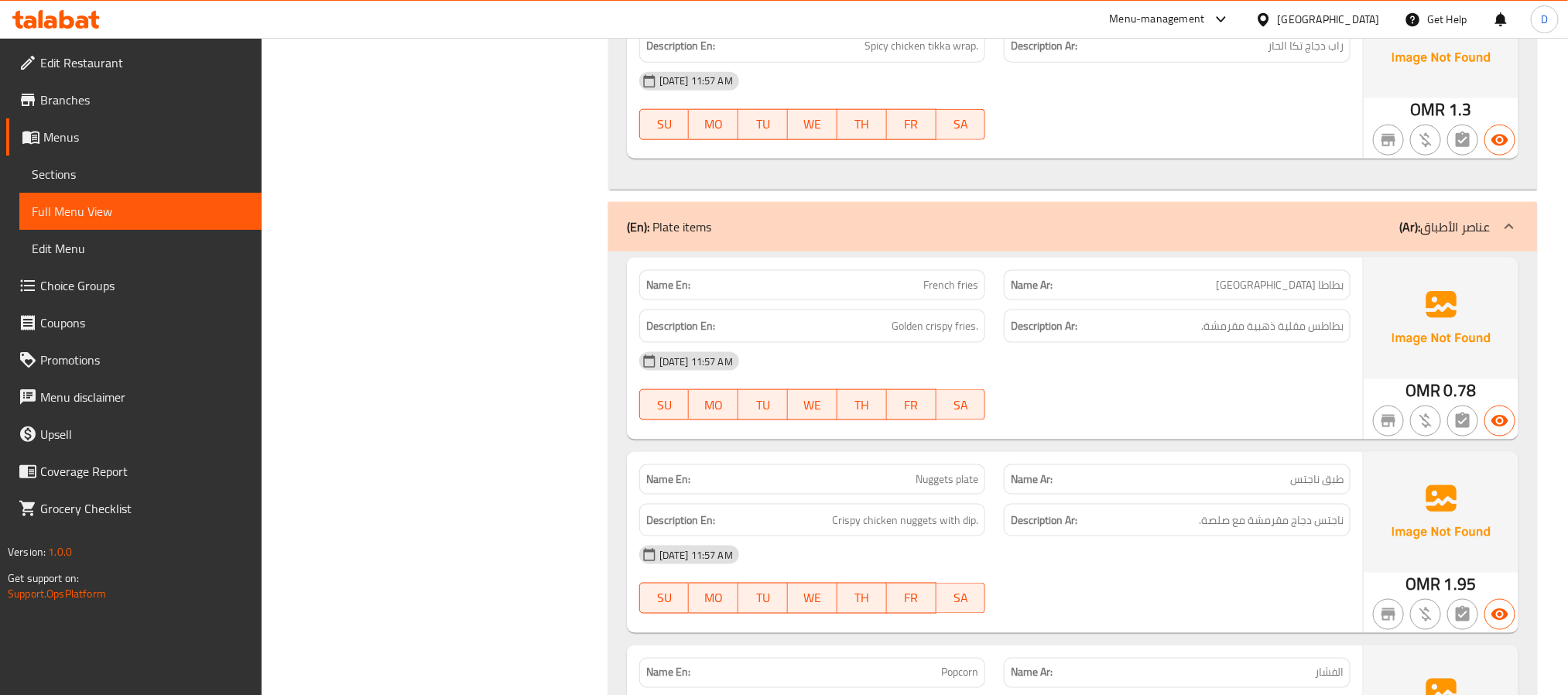
scroll to position [13590, 0]
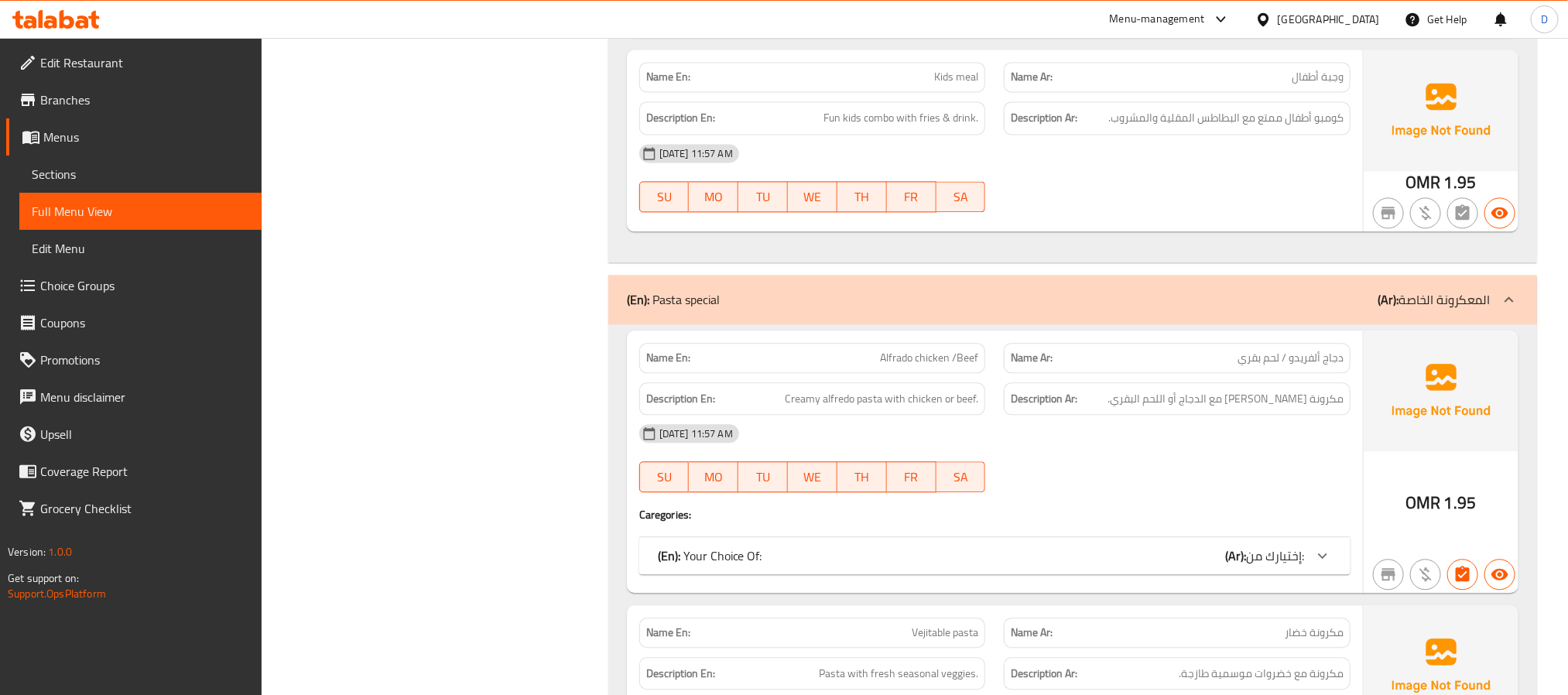
scroll to position [14403, 0]
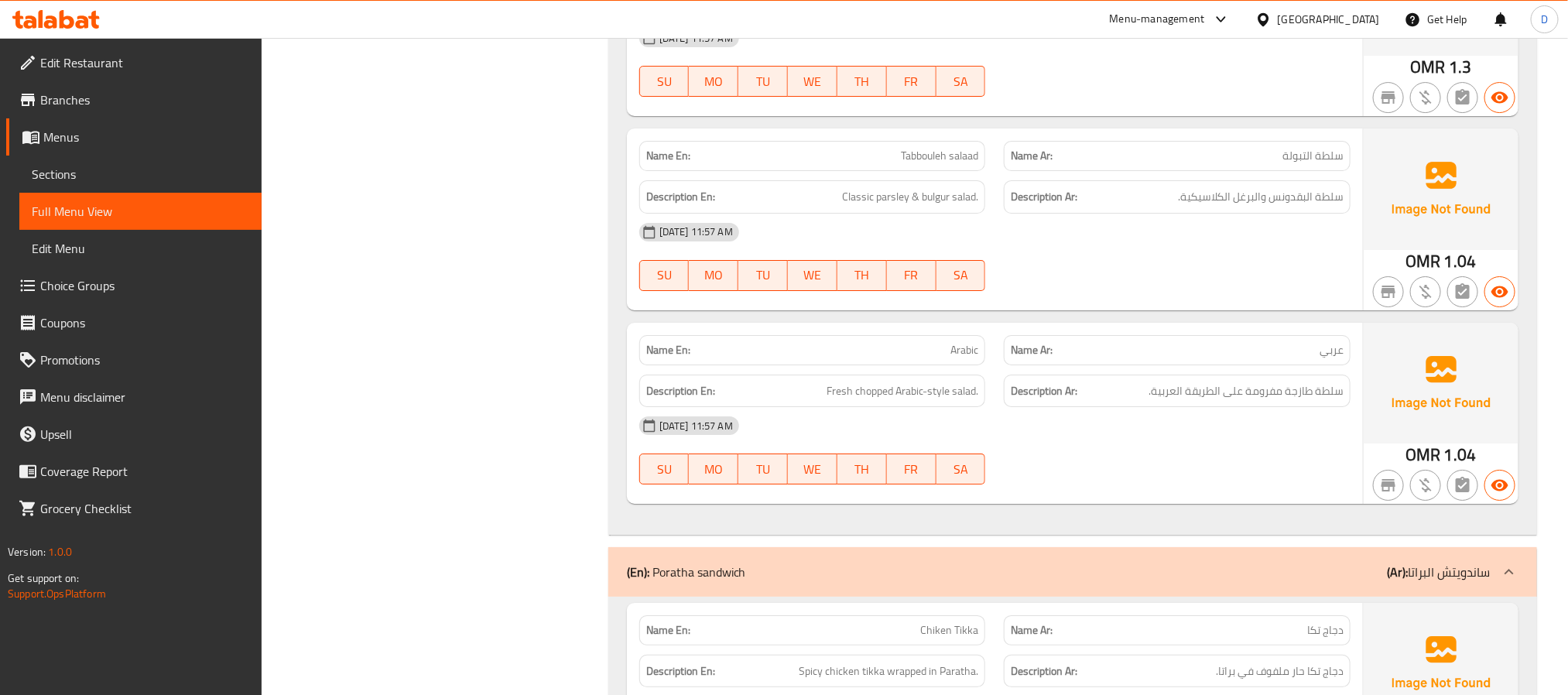
scroll to position [15448, 0]
drag, startPoint x: 1250, startPoint y: 481, endPoint x: 1113, endPoint y: 451, distance: 140.2
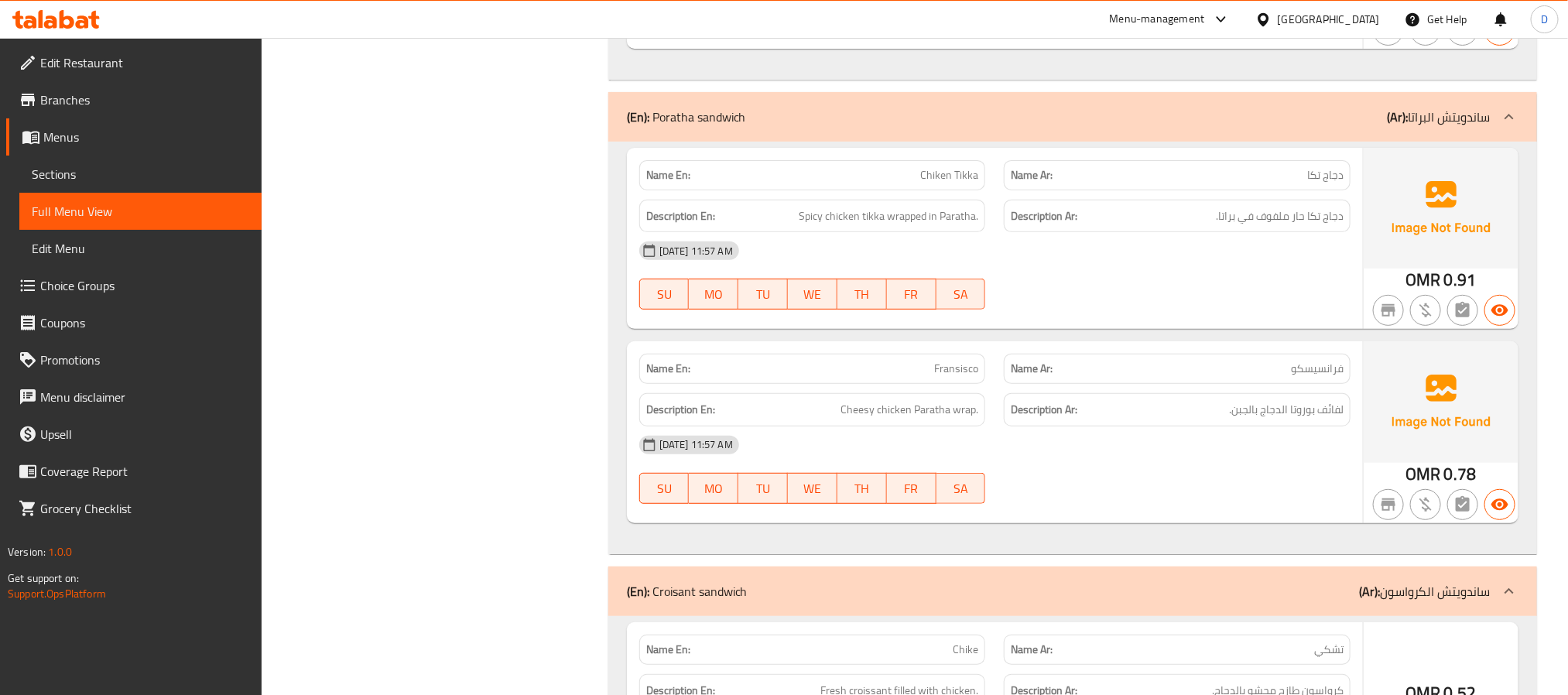
scroll to position [15913, 0]
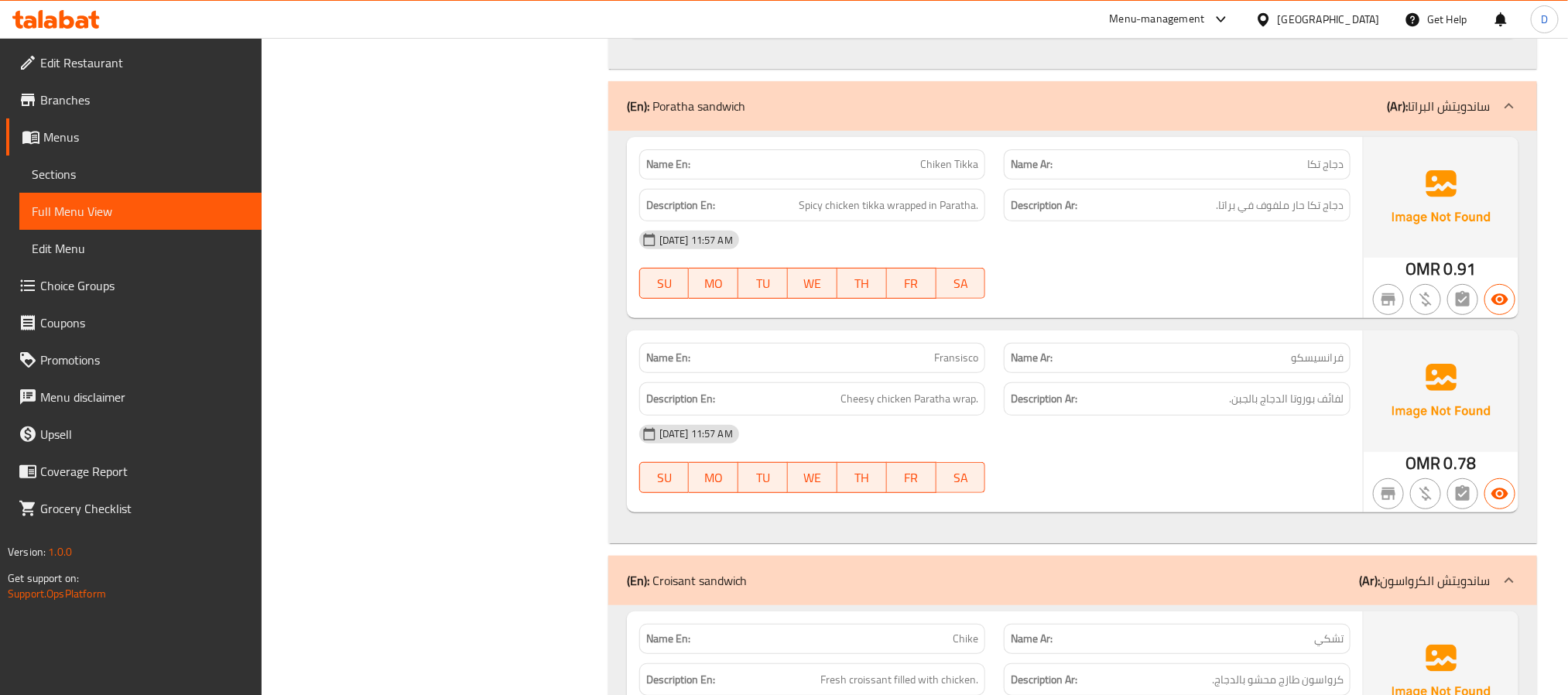
copy span "Chiken Tikka"
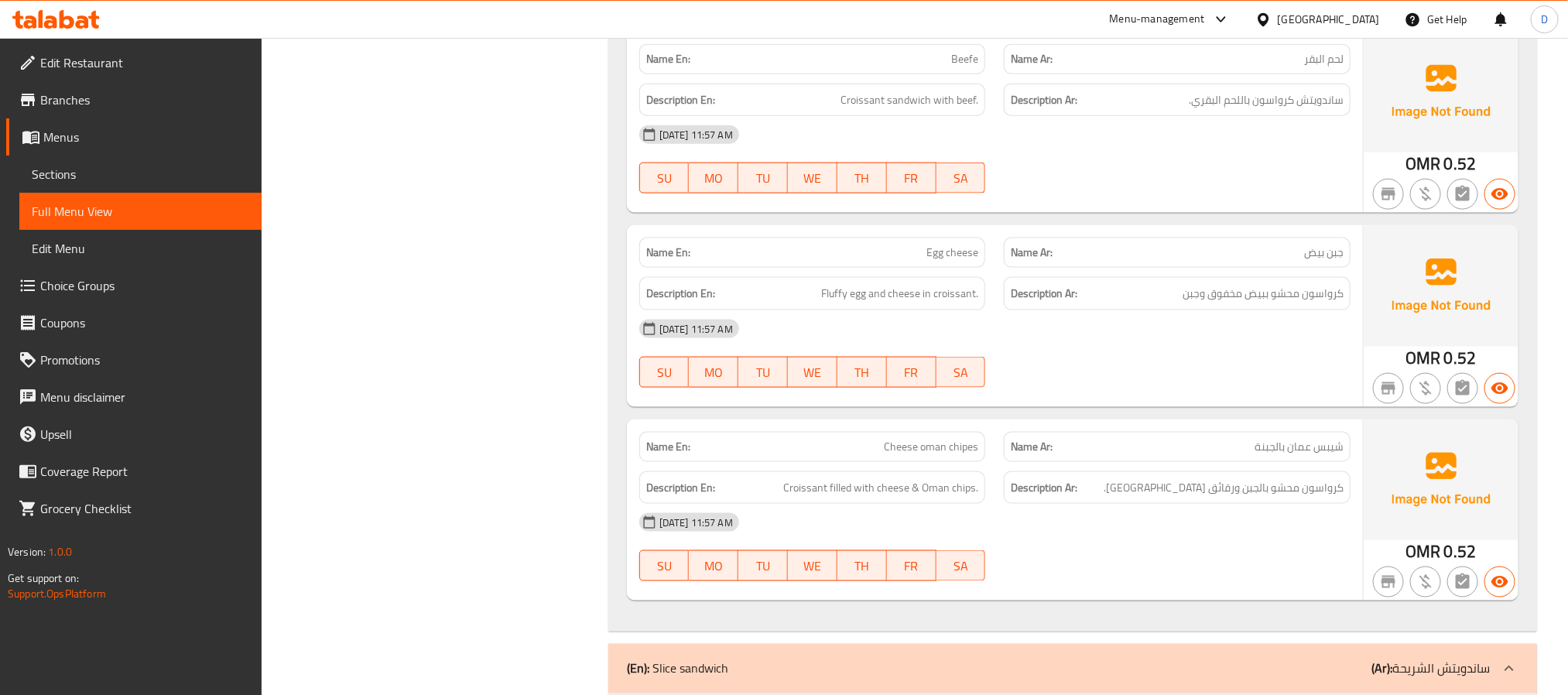
scroll to position [16726, 0]
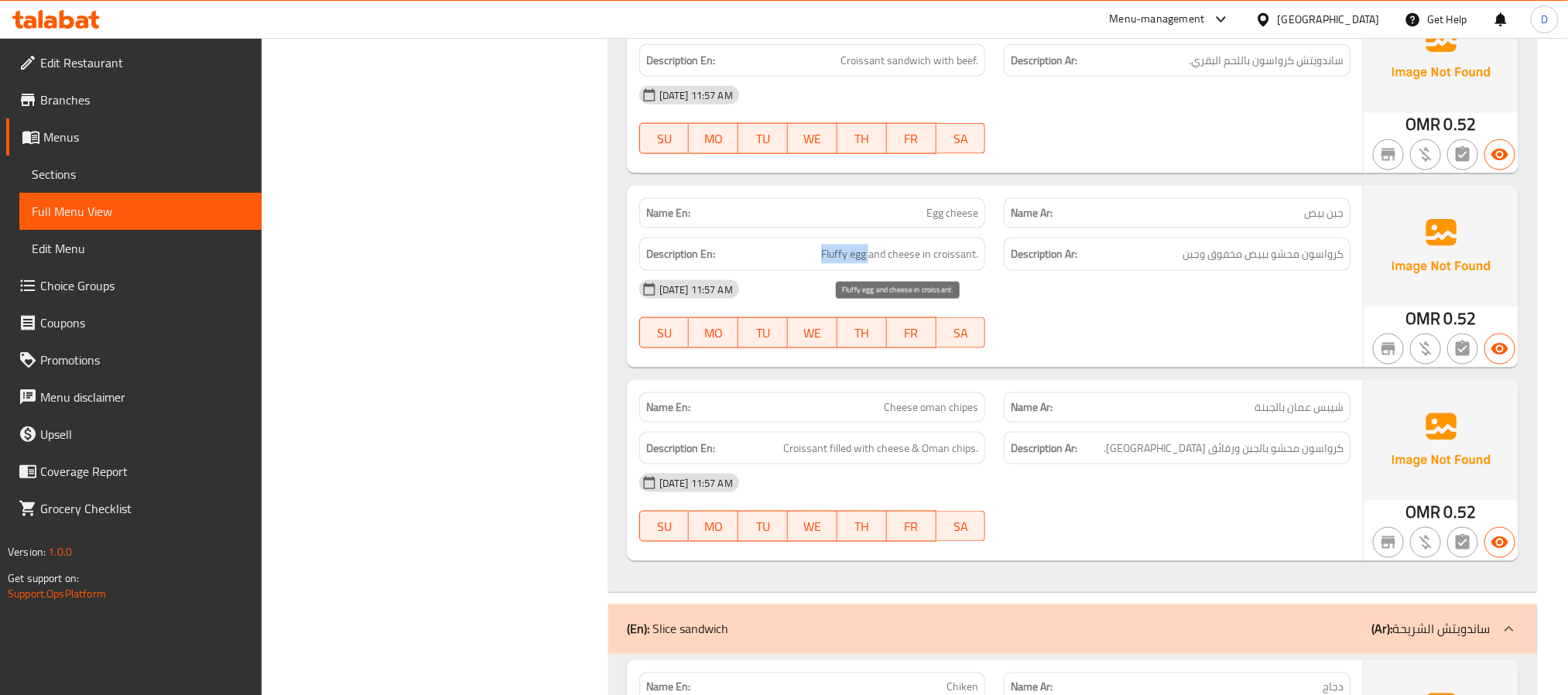
drag, startPoint x: 818, startPoint y: 325, endPoint x: 876, endPoint y: 315, distance: 58.9
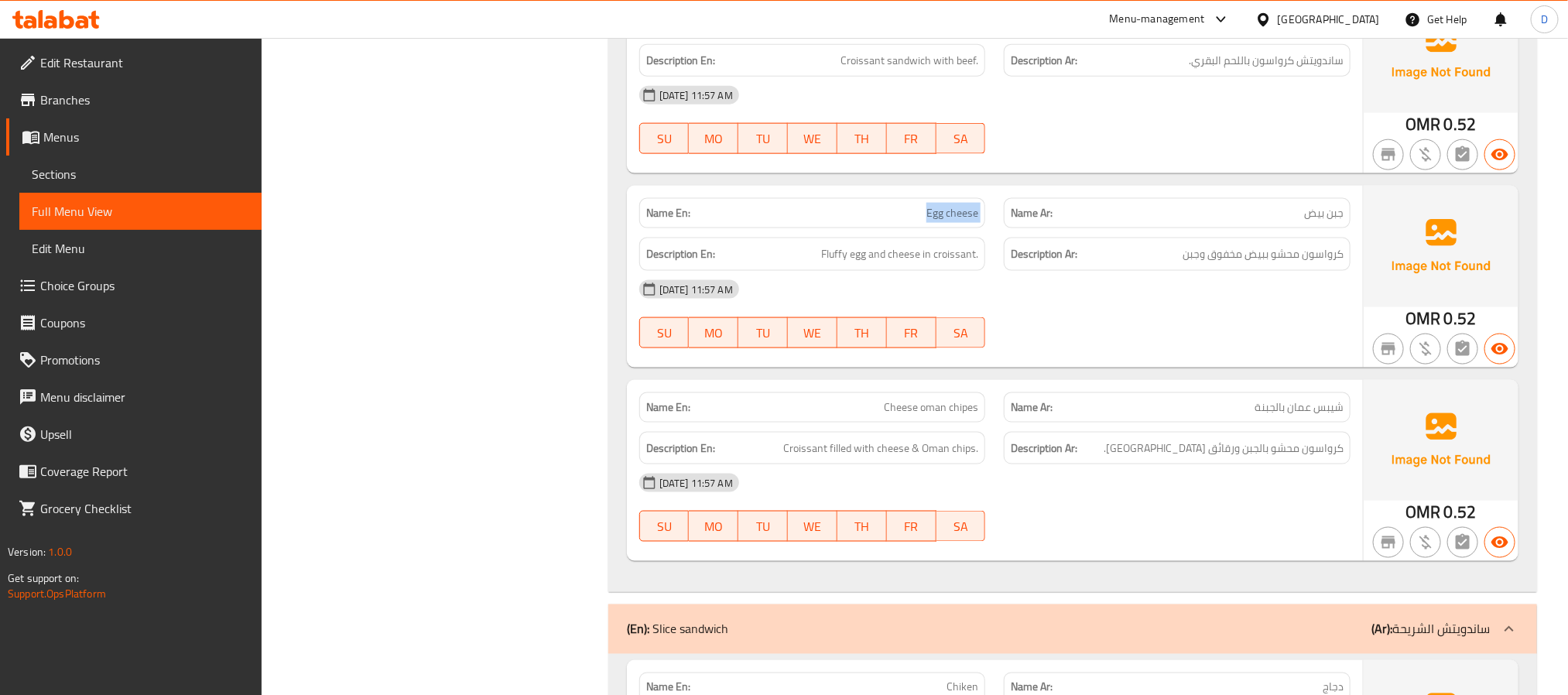
copy span "Egg cheese"
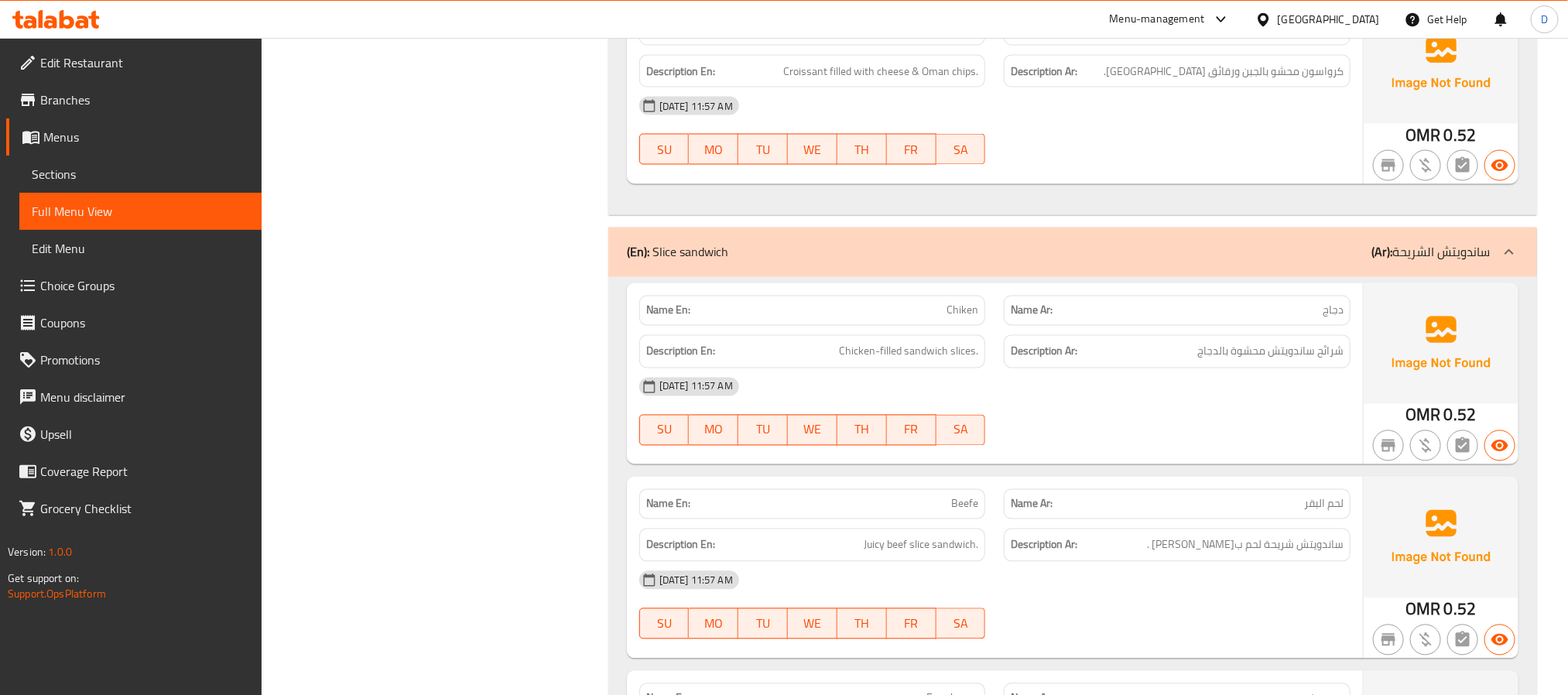
scroll to position [17306, 0]
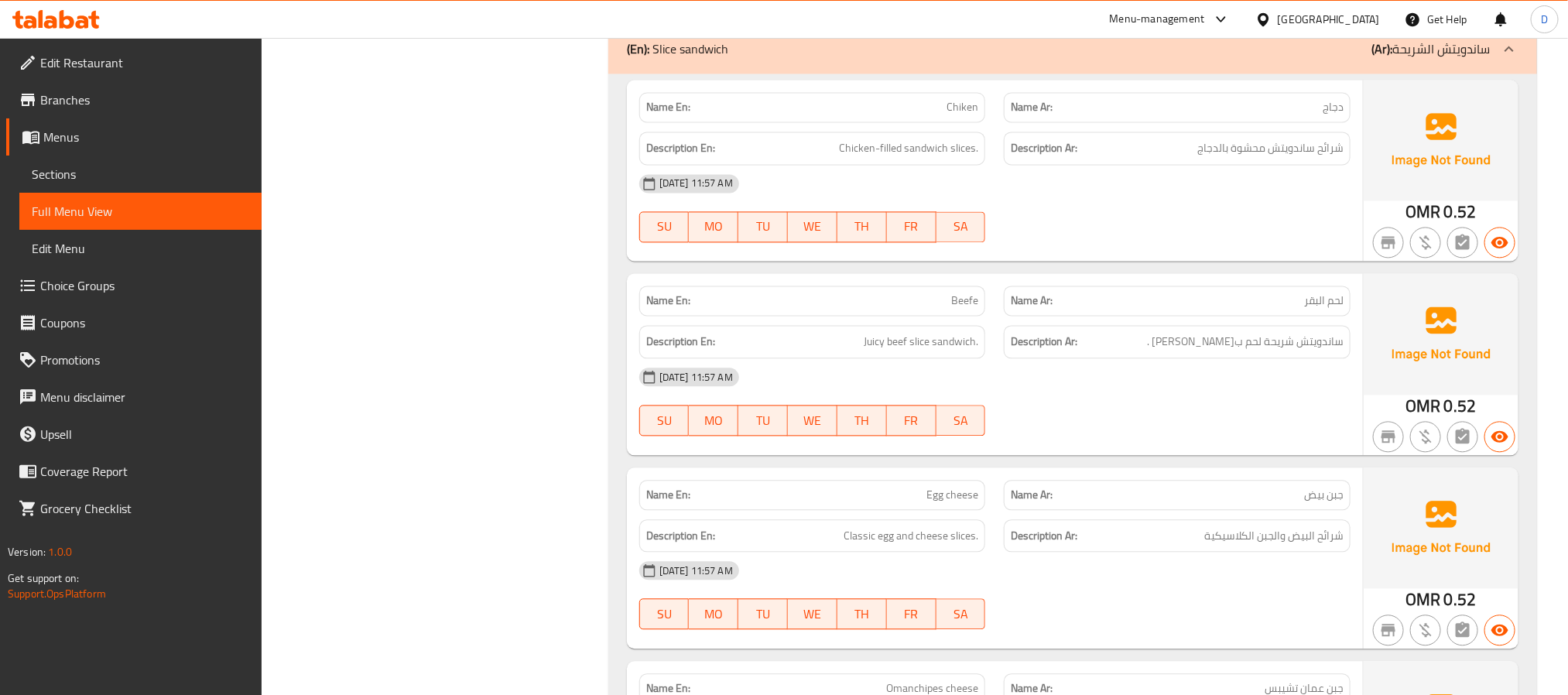
drag, startPoint x: 1243, startPoint y: 362, endPoint x: 1123, endPoint y: 365, distance: 120.0
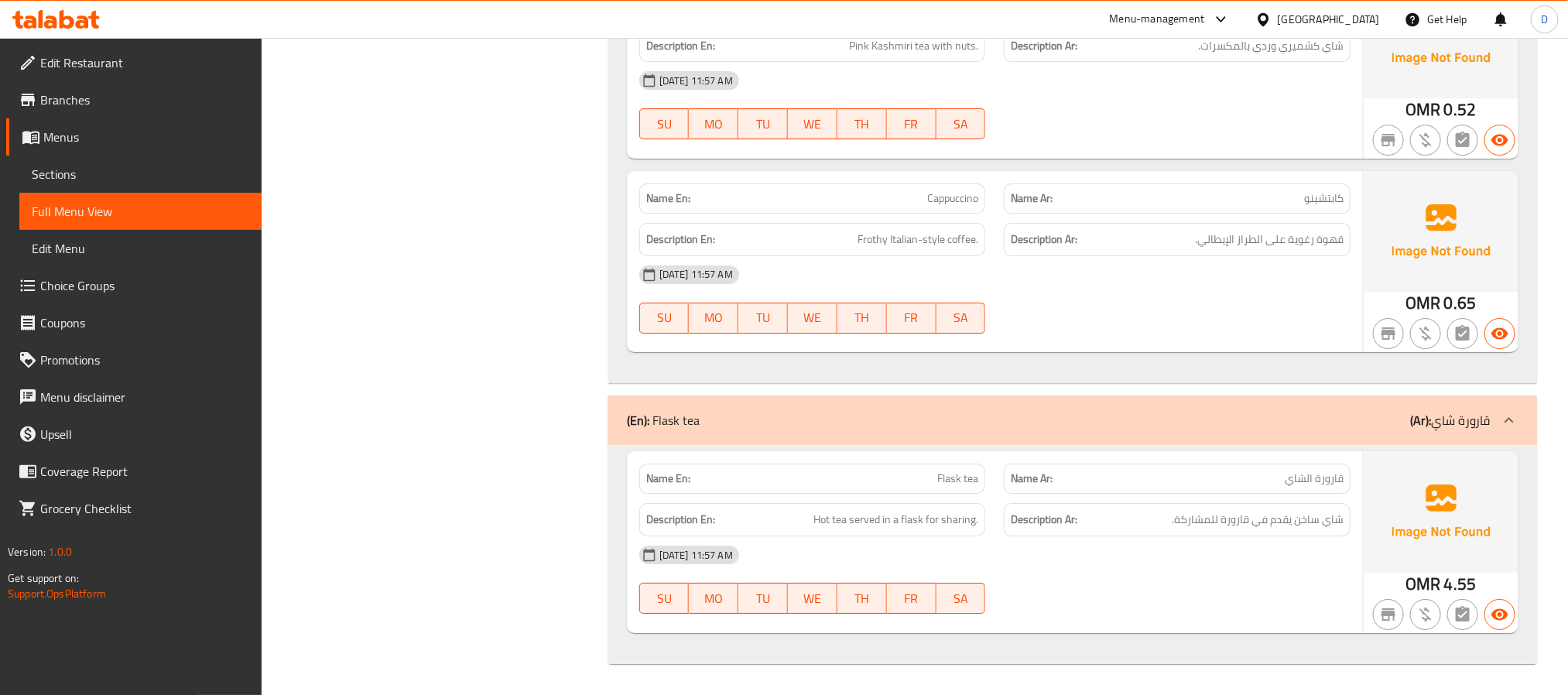
scroll to position [18535, 0]
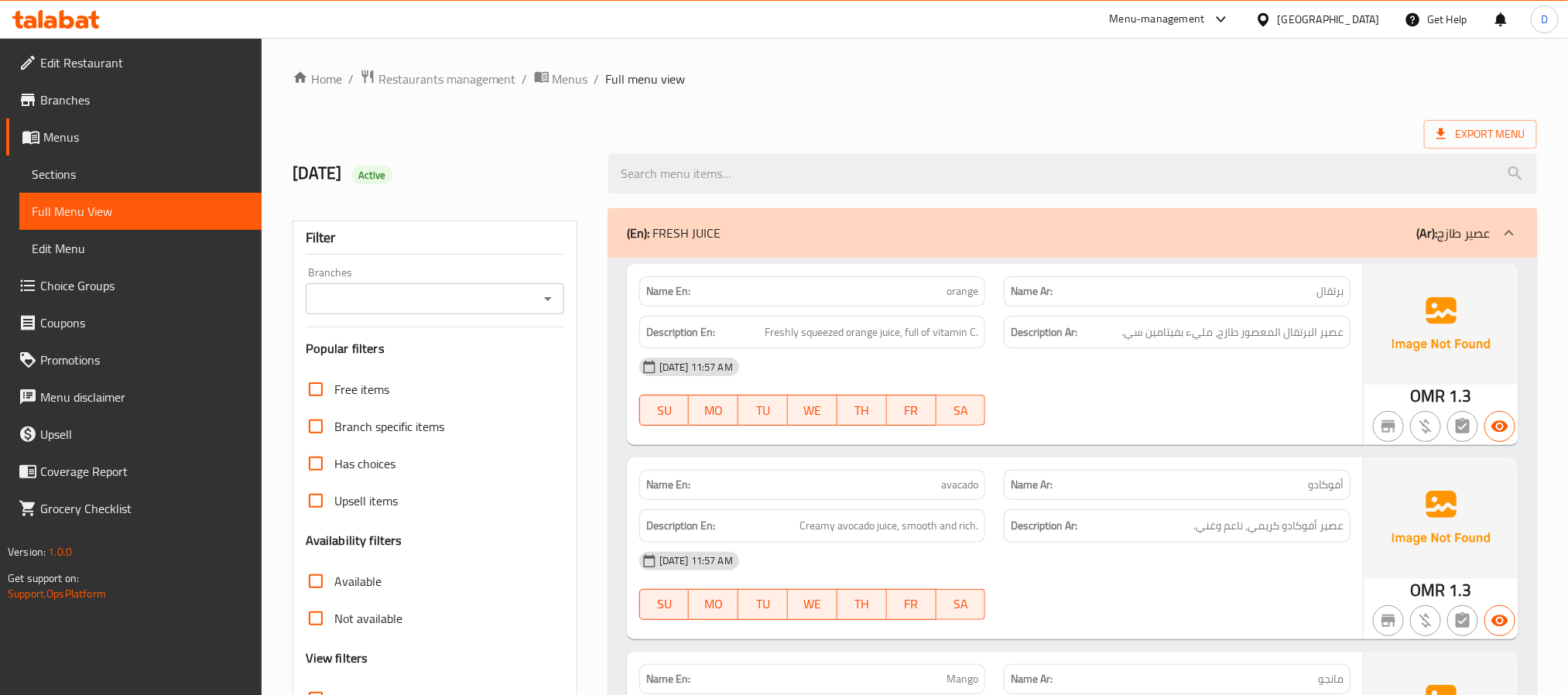
click at [68, 172] on span "Sections" at bounding box center [140, 174] width 217 height 19
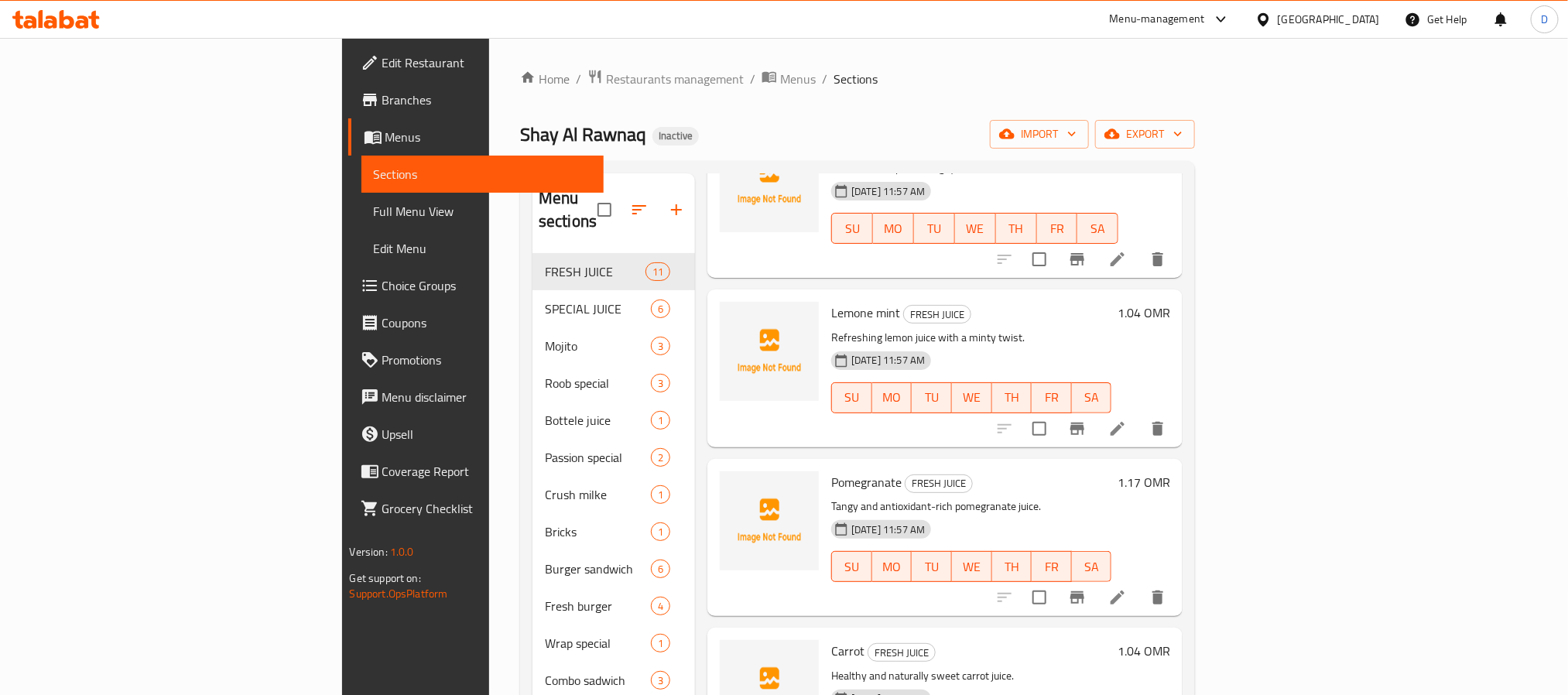
scroll to position [813, 0]
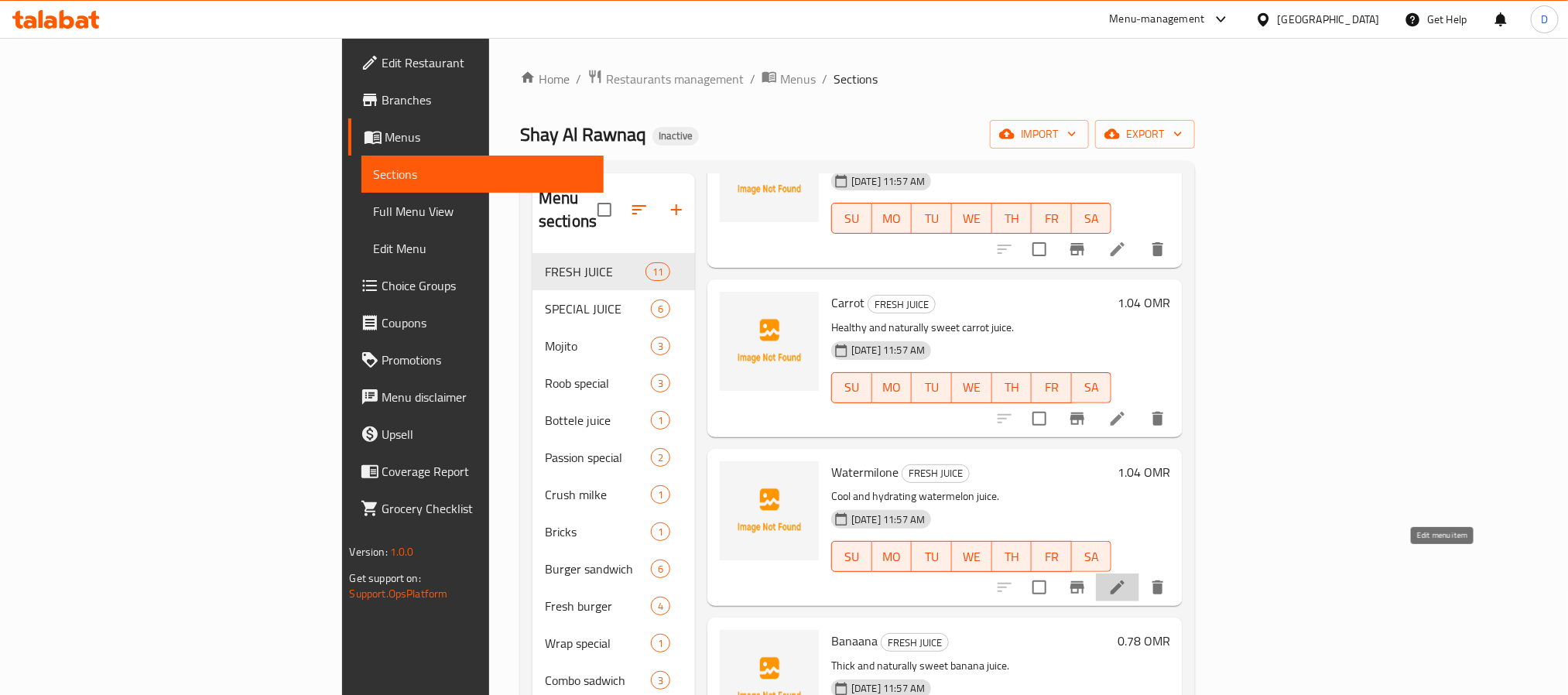
click at [1125, 581] on icon at bounding box center [1117, 587] width 14 height 14
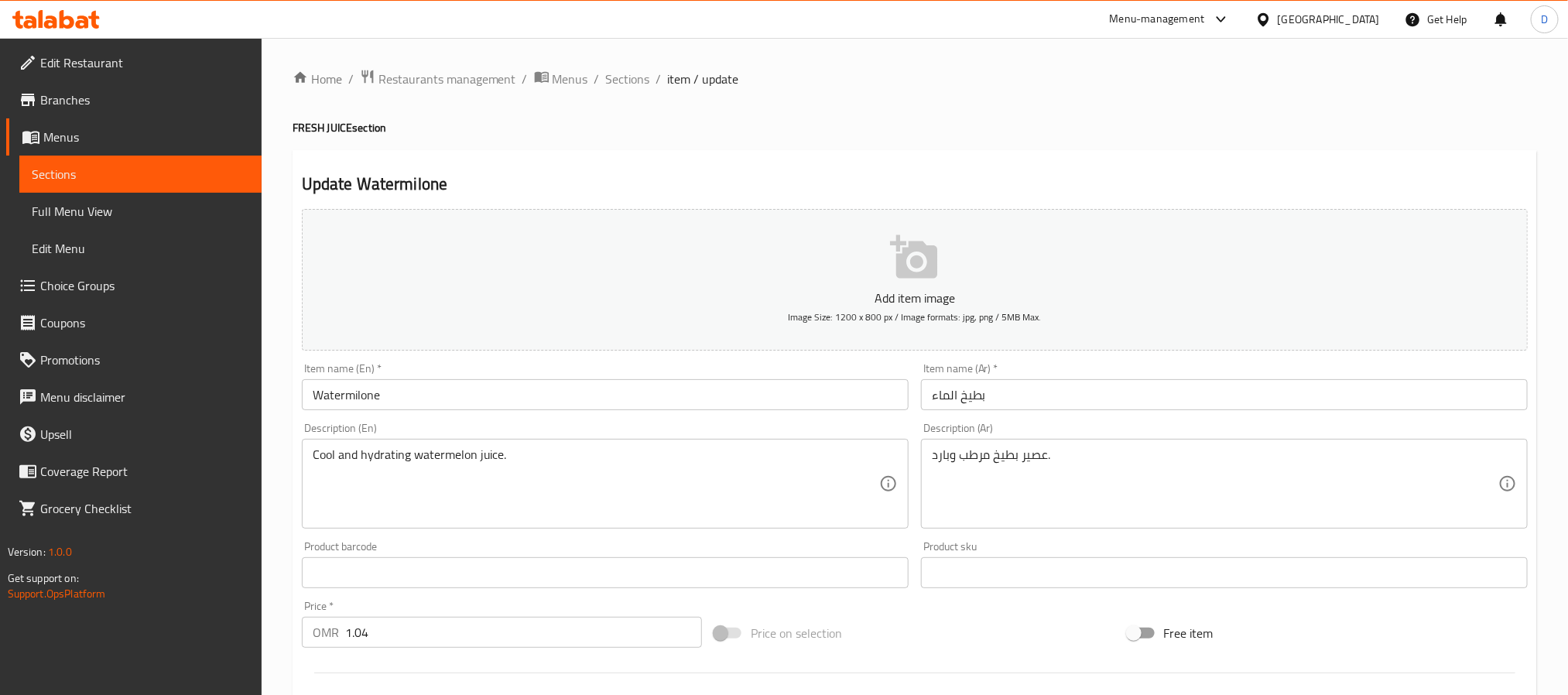
click at [1063, 390] on input "بطيخ الماء" at bounding box center [1224, 395] width 606 height 31
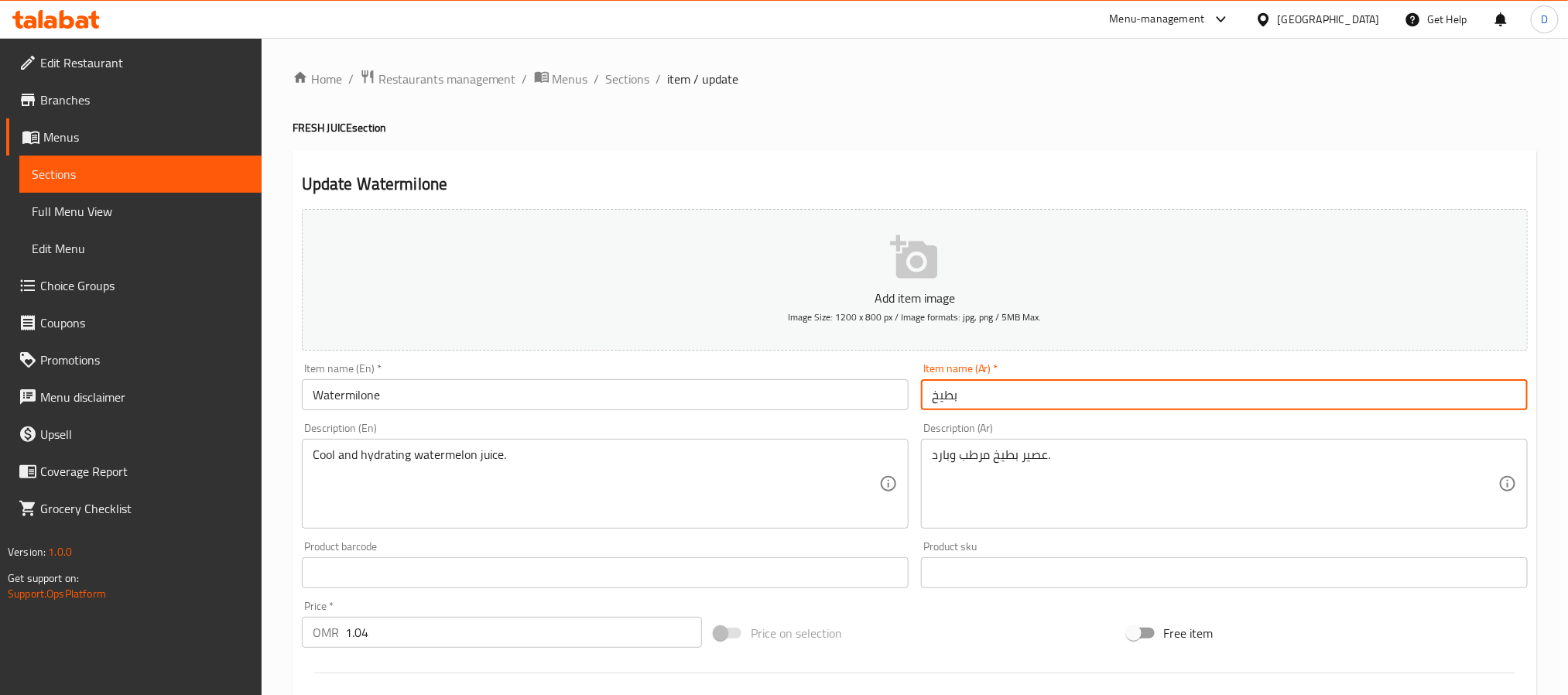
type input "بطيخ"
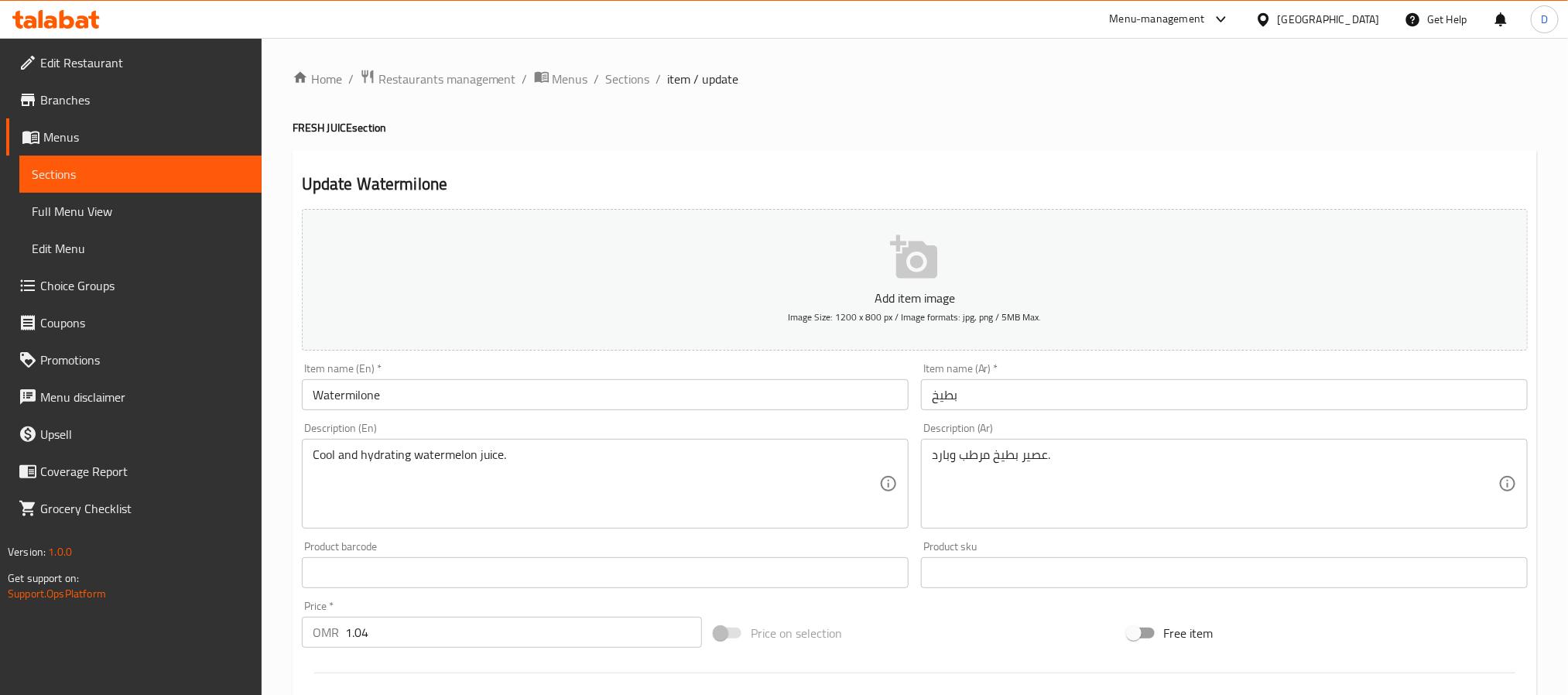
click at [640, 93] on div "Home / Restaurants management / Menus / Sections / item / update FRESH JUICE se…" at bounding box center [915, 565] width 1244 height 994
click at [634, 73] on span "Sections" at bounding box center [628, 78] width 44 height 19
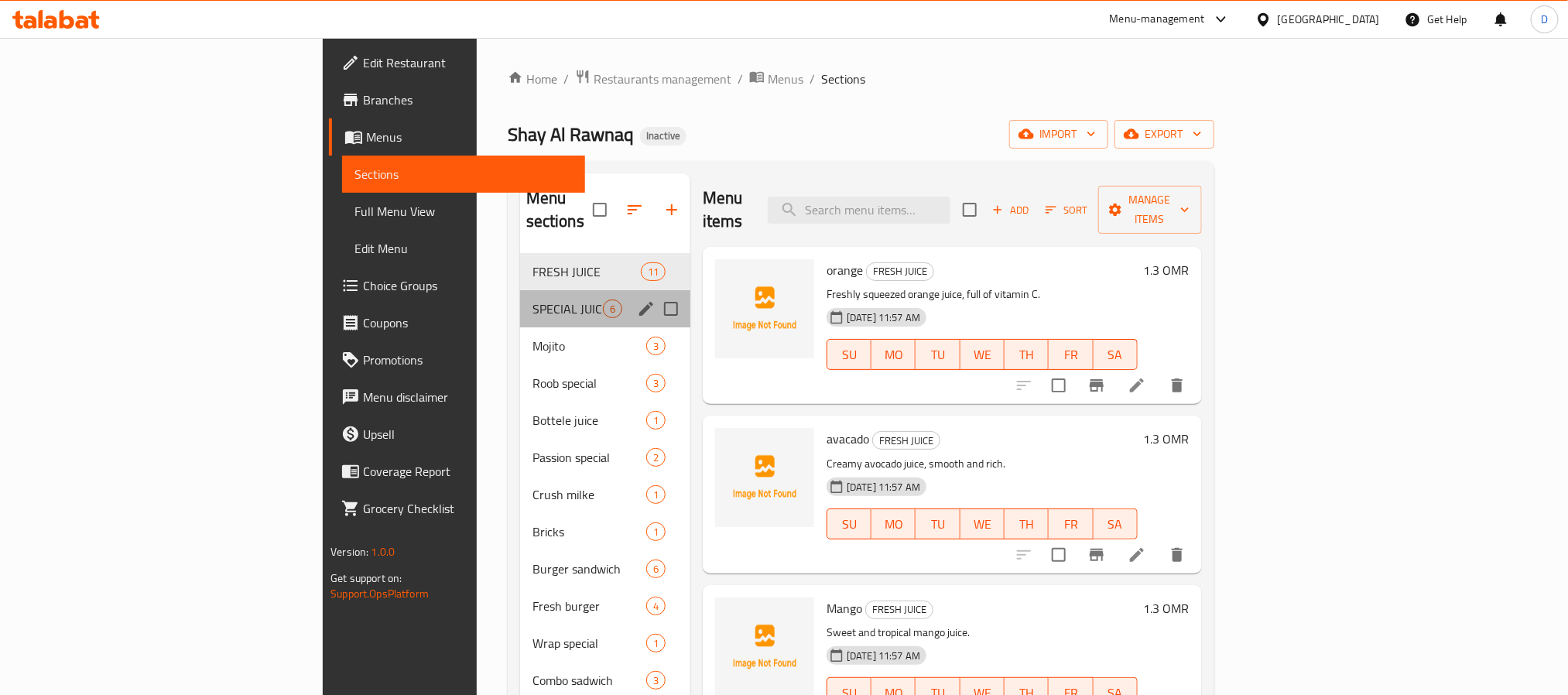
click at [520, 296] on div "SPECIAL JUICE 6" at bounding box center [605, 308] width 170 height 37
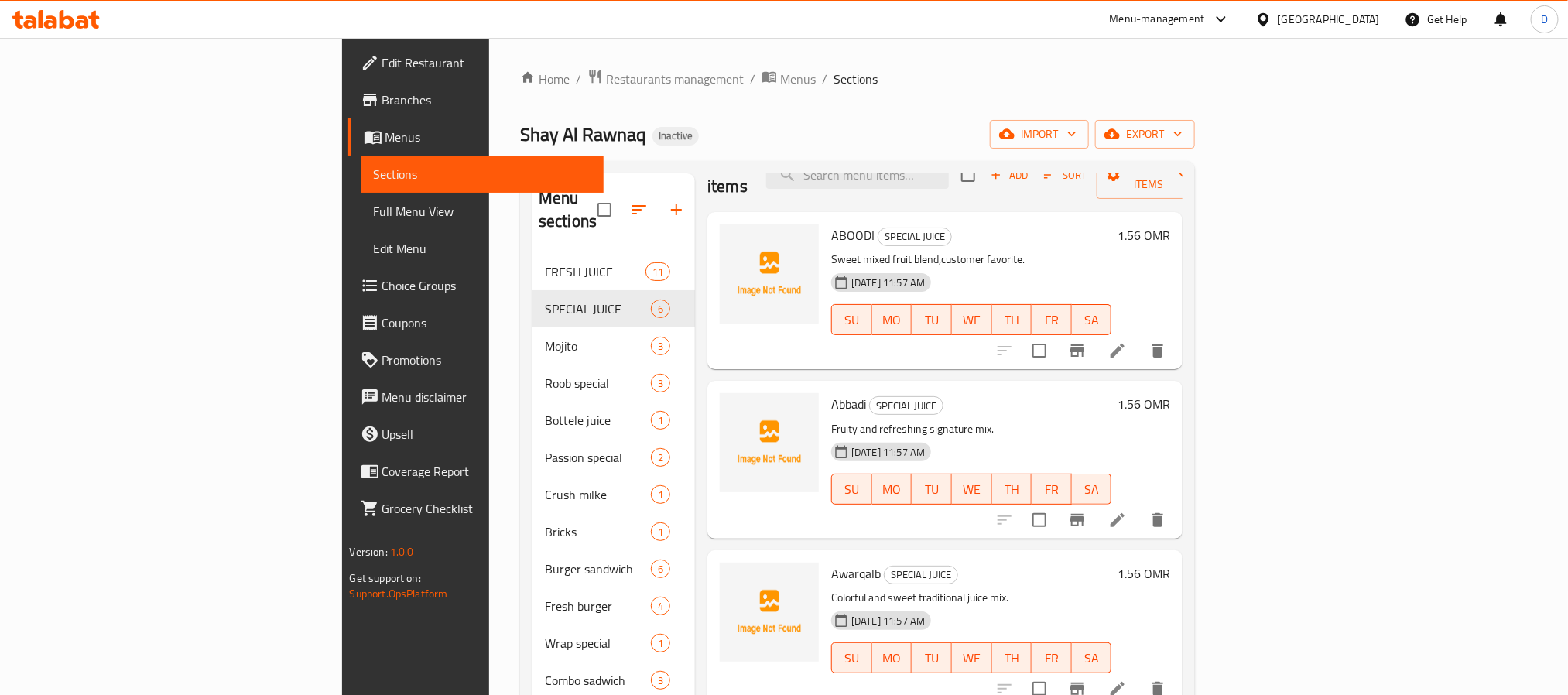
scroll to position [63, 0]
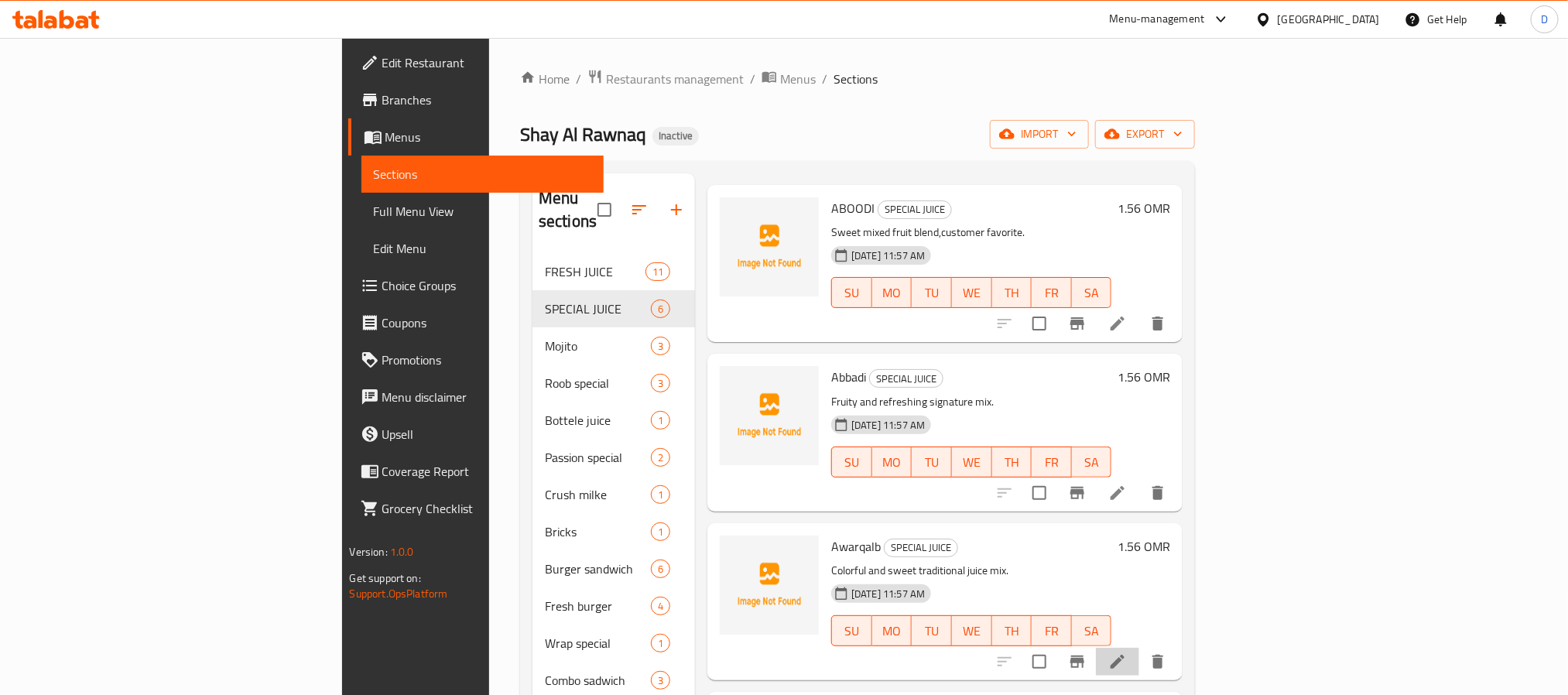
click at [1139, 648] on li at bounding box center [1117, 662] width 43 height 28
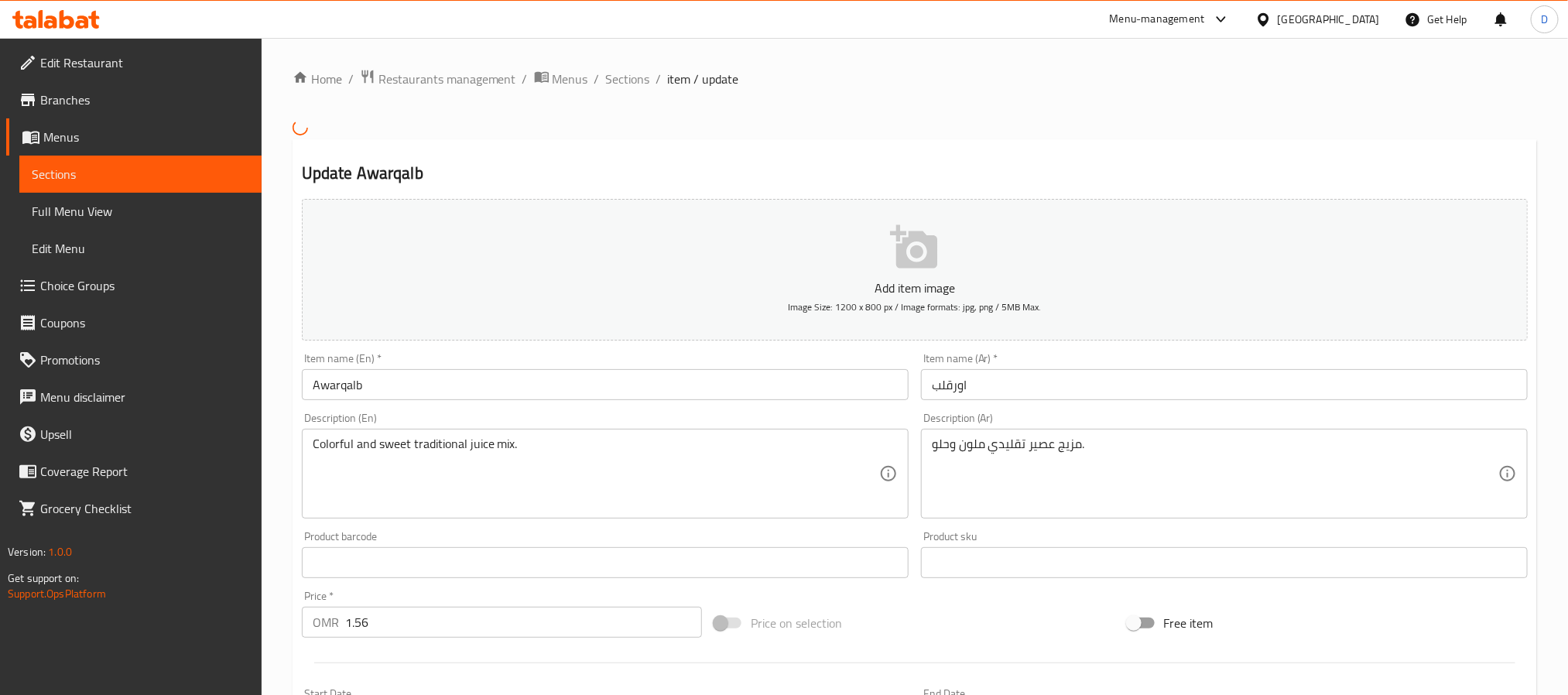
click at [994, 393] on input "اورقلب" at bounding box center [1224, 385] width 606 height 31
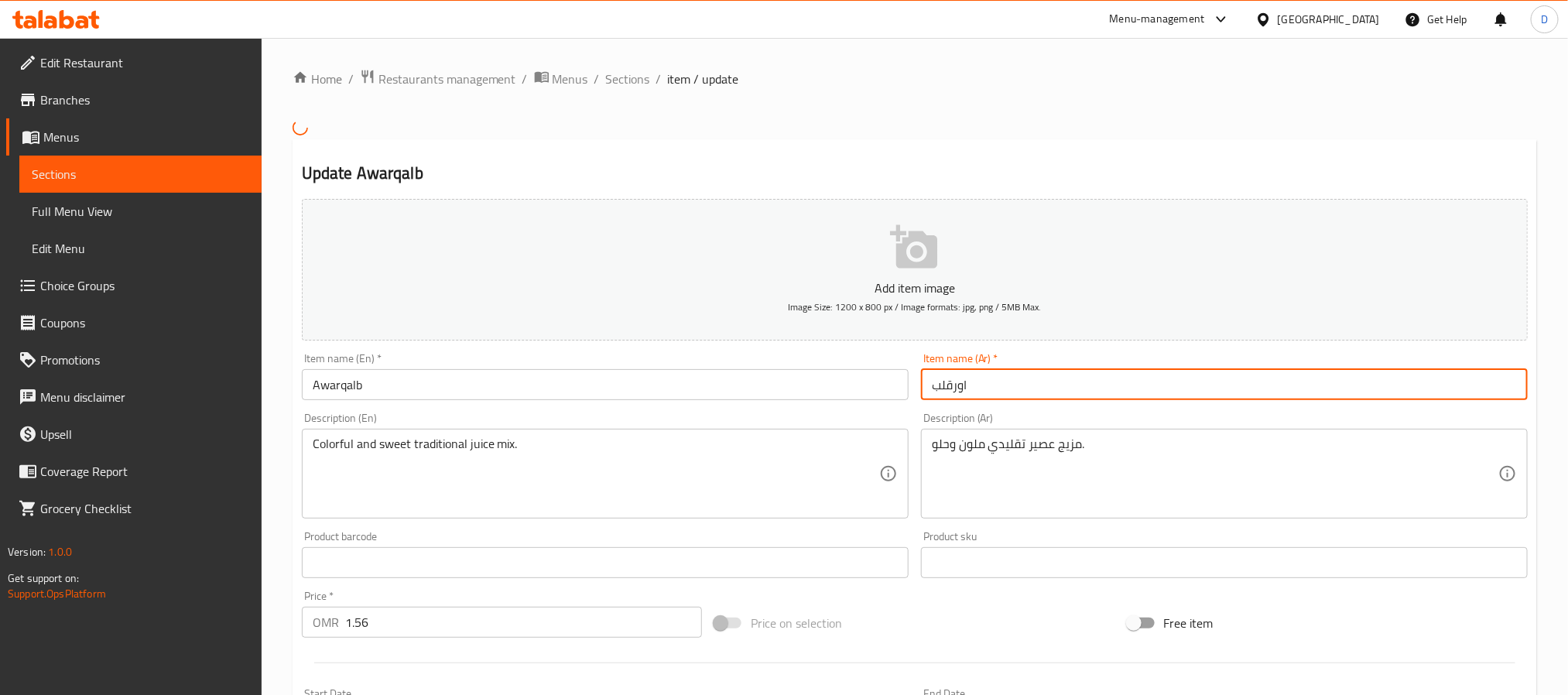
click at [994, 393] on input "اورقلب" at bounding box center [1224, 385] width 606 height 31
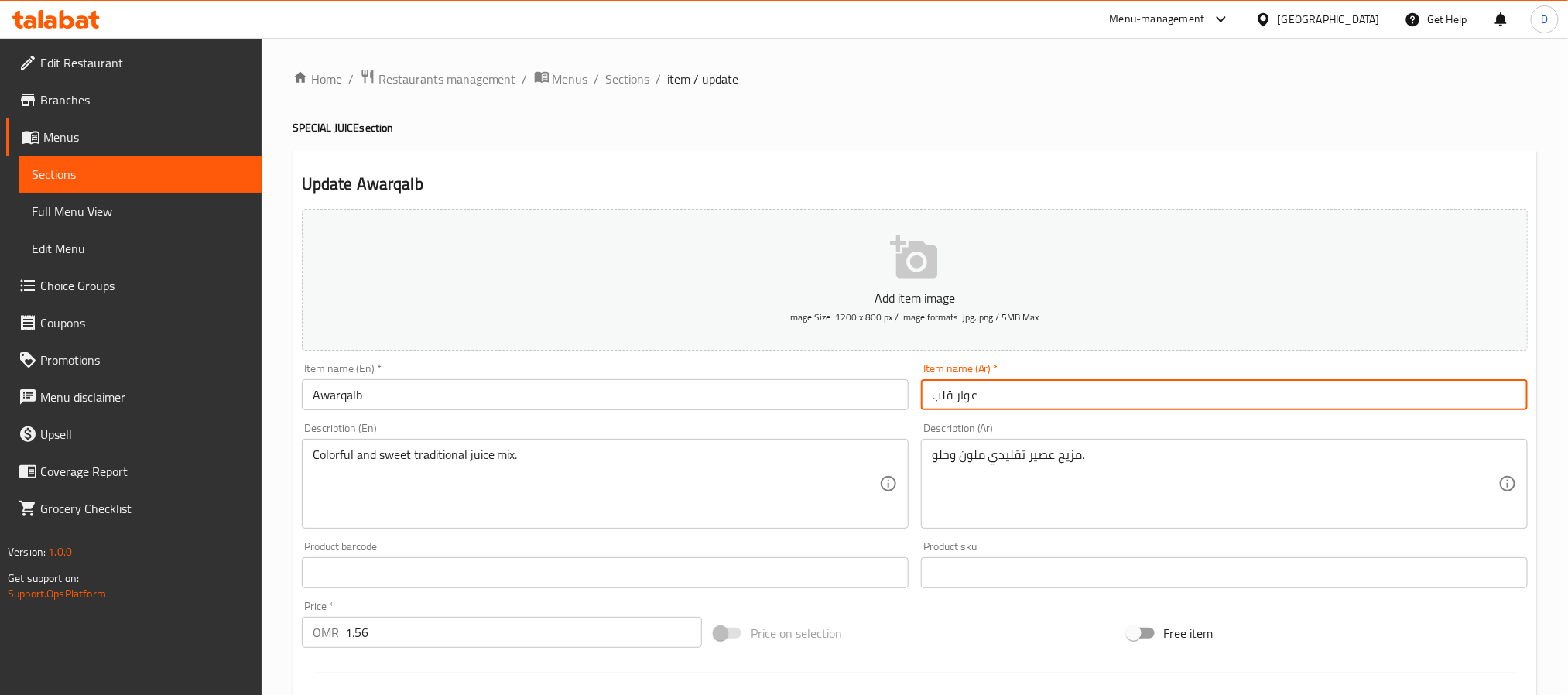
type input "عوار قلب"
click at [620, 77] on span "Sections" at bounding box center [628, 78] width 44 height 19
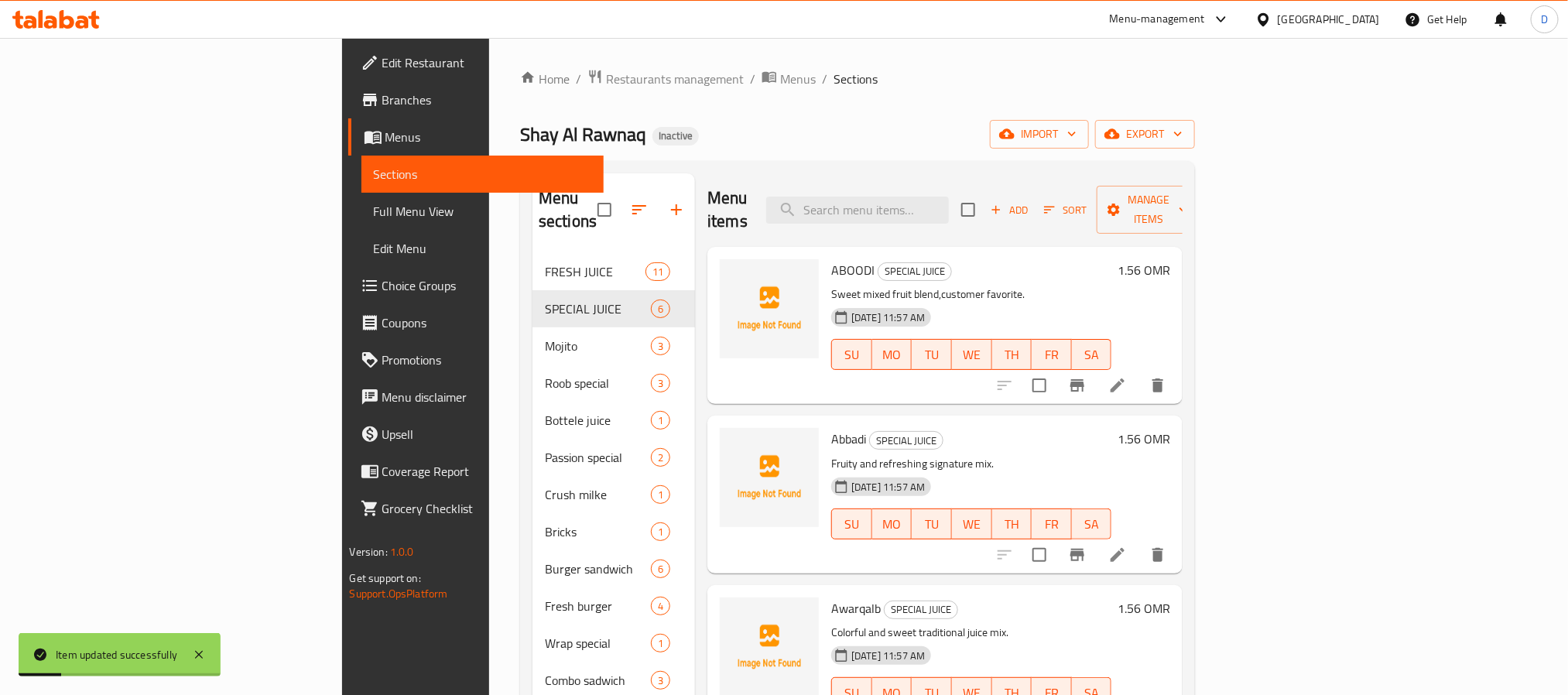
click at [1006, 142] on div "Shay Al Rawnaq Inactive import export" at bounding box center [857, 134] width 675 height 29
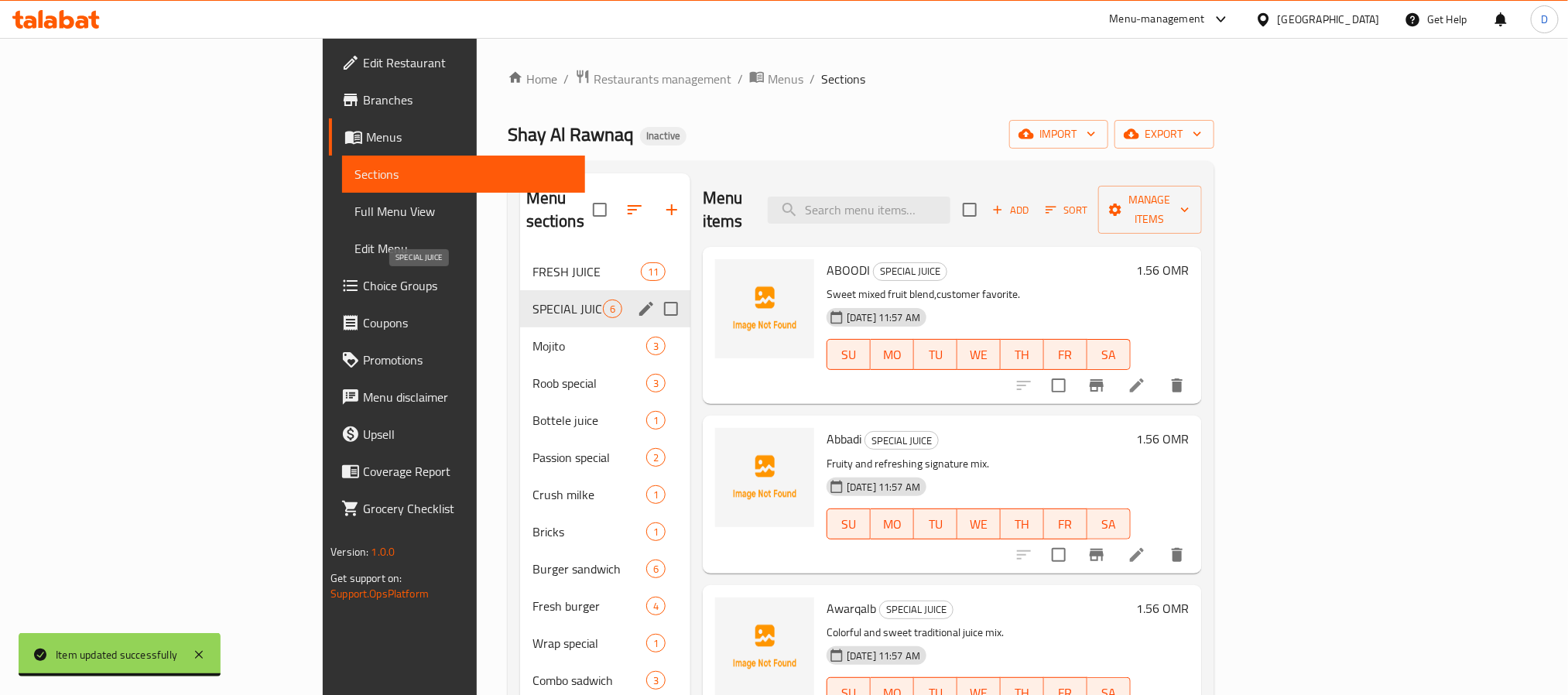
click at [520, 290] on div "SPECIAL JUICE 6" at bounding box center [605, 308] width 170 height 37
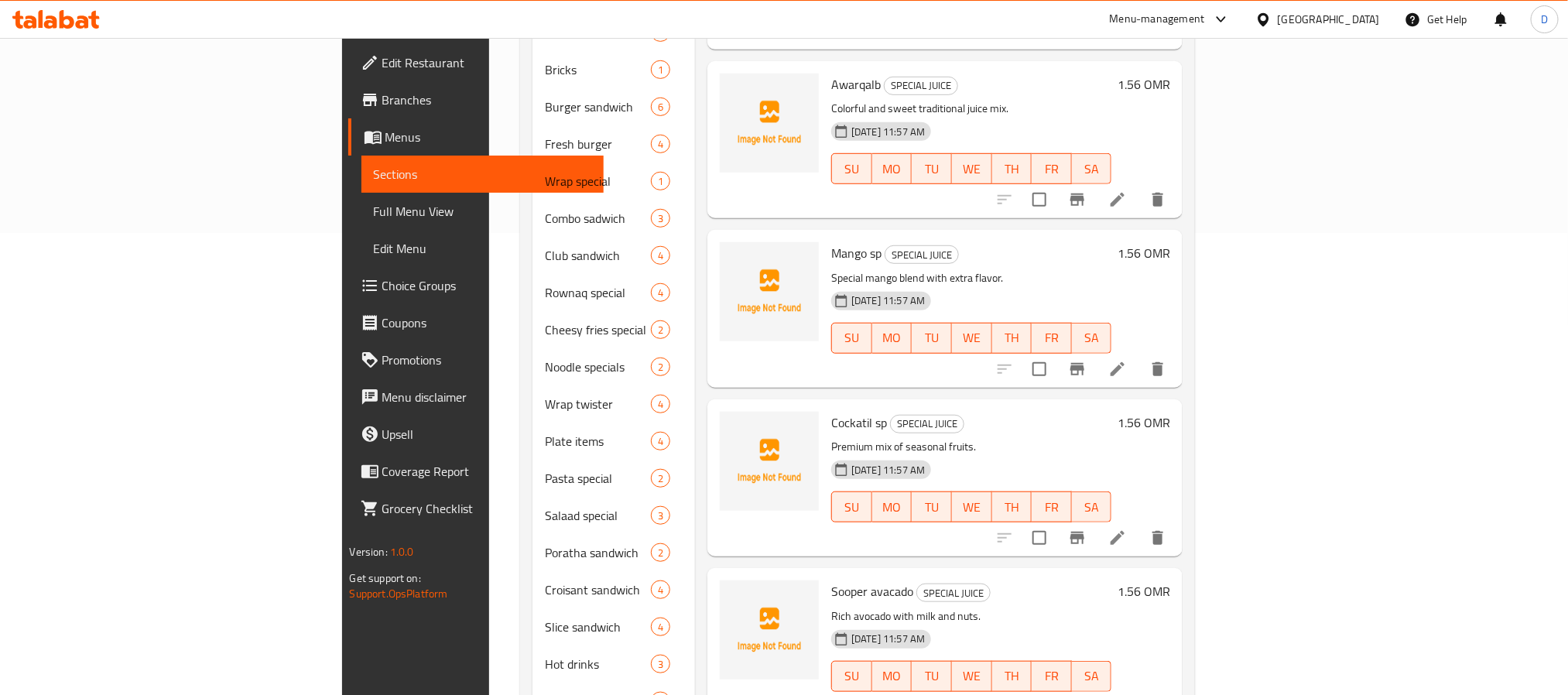
scroll to position [512, 0]
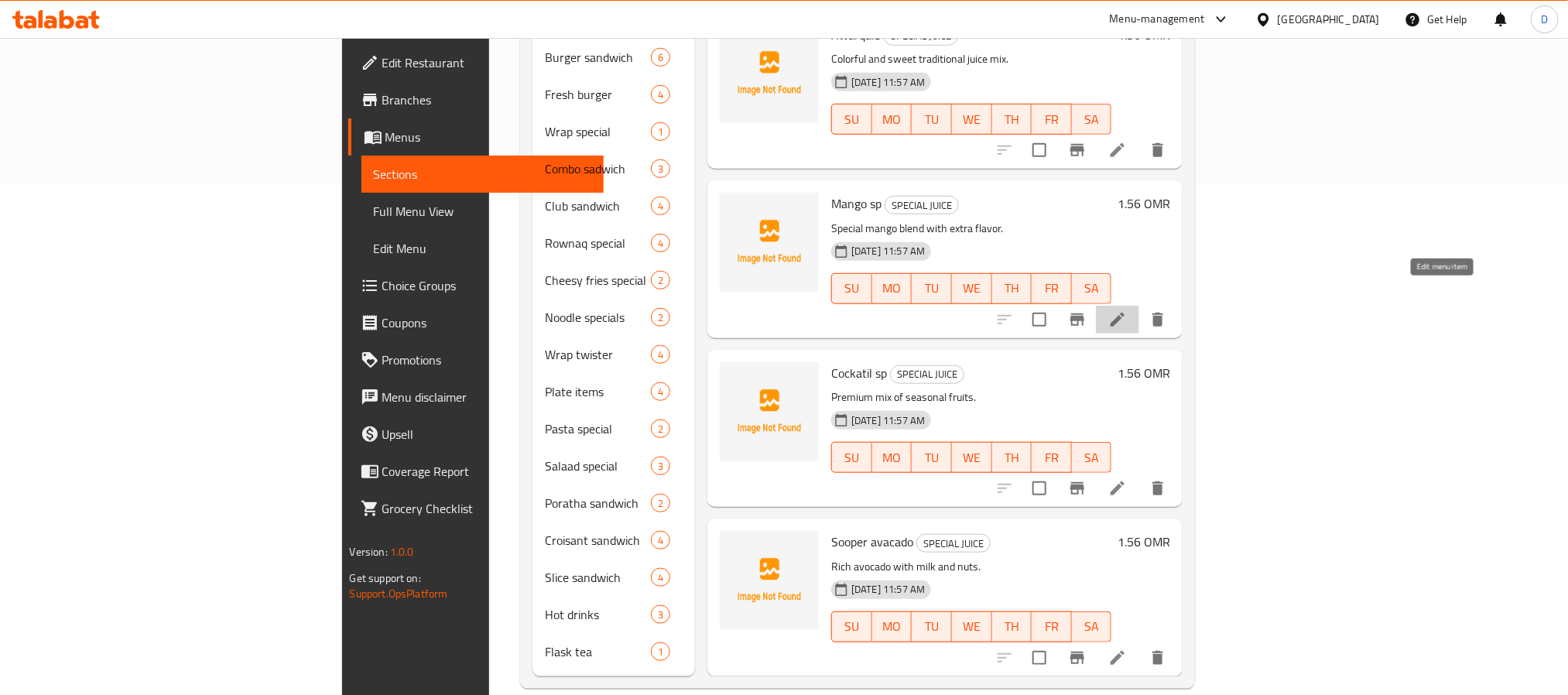
click at [1125, 313] on icon at bounding box center [1117, 319] width 14 height 14
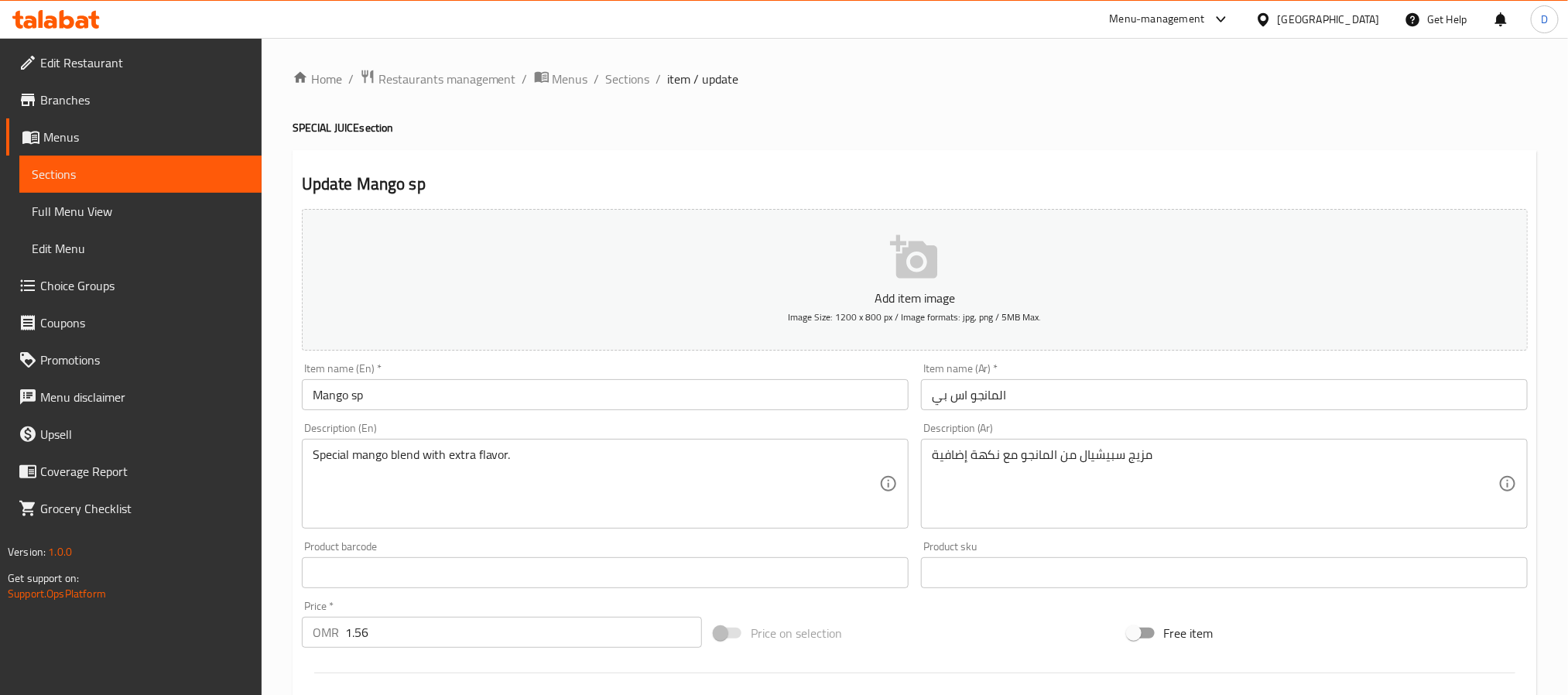
click at [1089, 400] on input "المانجو اس بي" at bounding box center [1224, 395] width 606 height 31
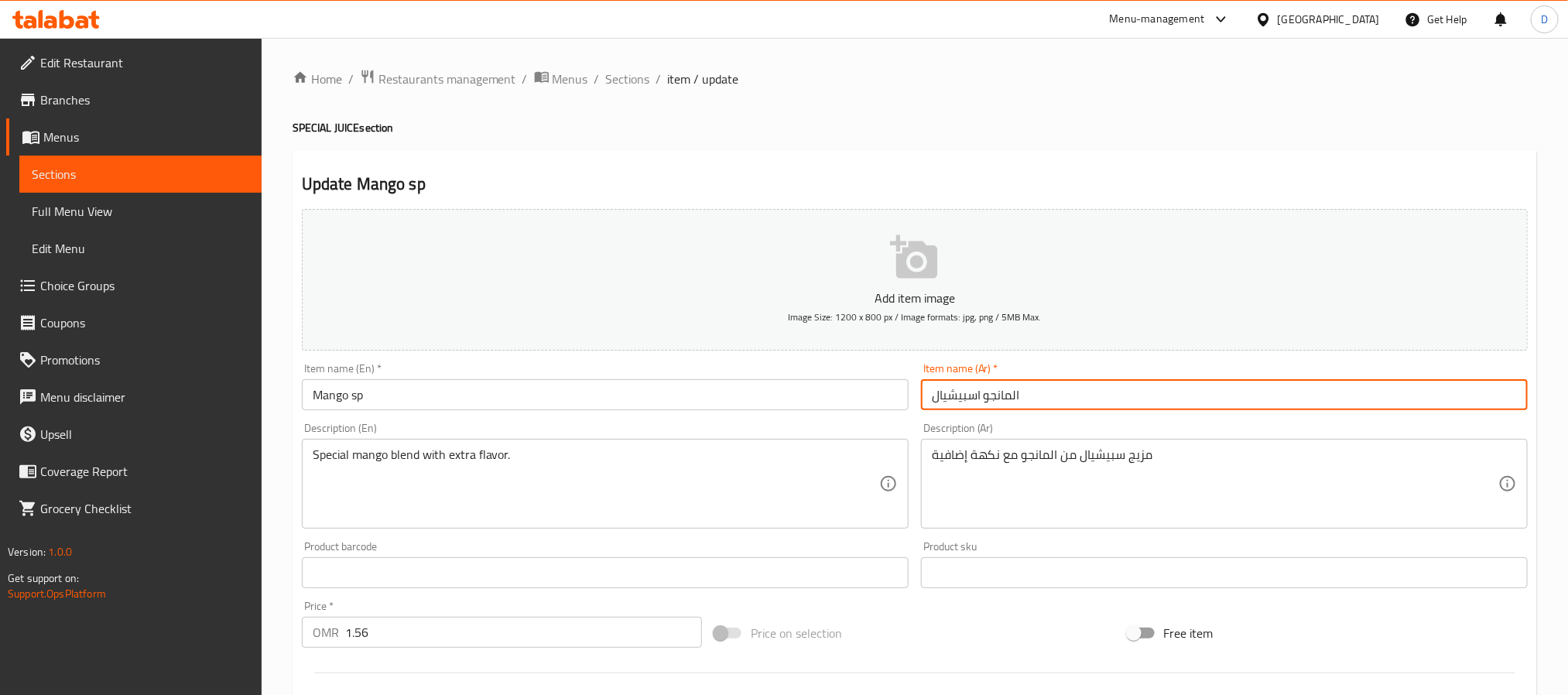
click at [1013, 400] on input "المانجو اسبيشيال" at bounding box center [1224, 395] width 606 height 31
click at [957, 395] on input "مانجو اسبيشيال" at bounding box center [1224, 395] width 606 height 31
type input "مانجو اسبيشيال"
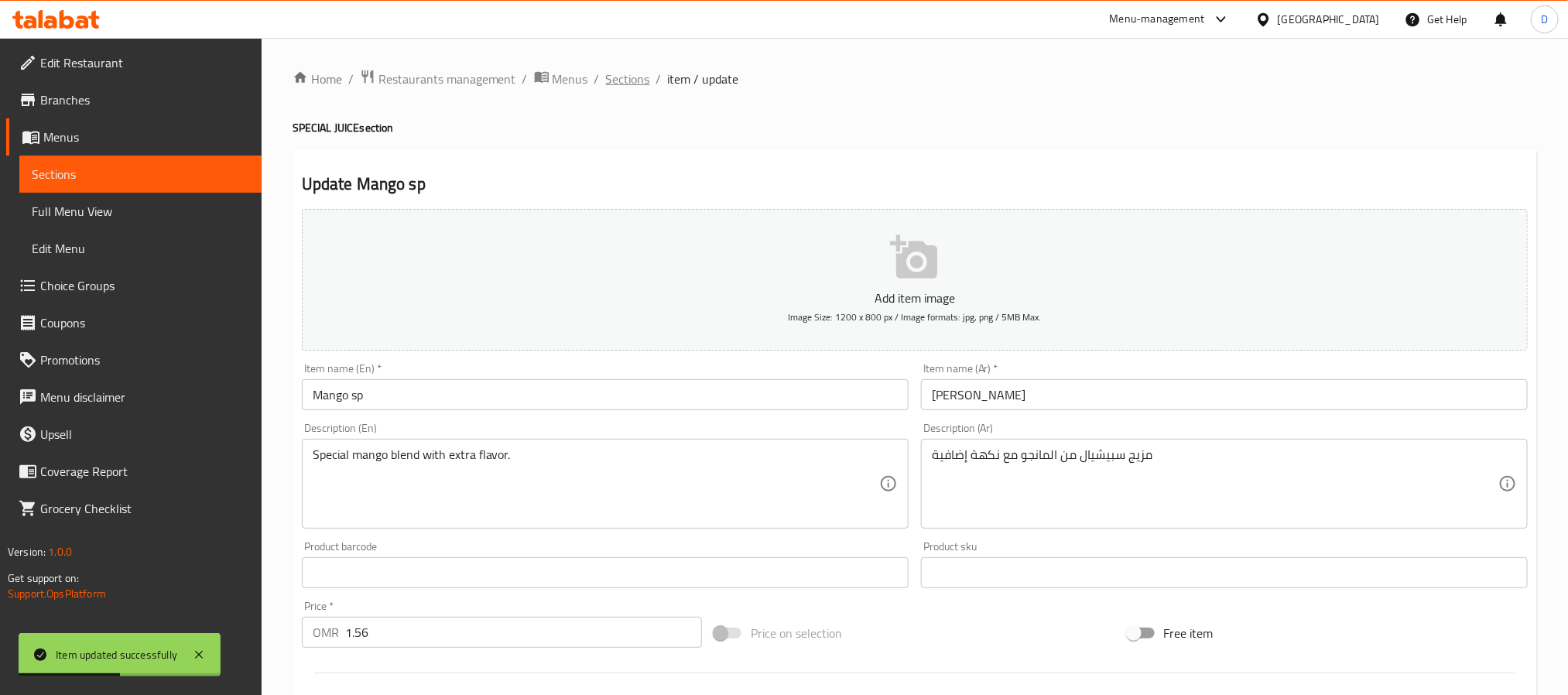
click at [637, 72] on span "Sections" at bounding box center [628, 78] width 44 height 19
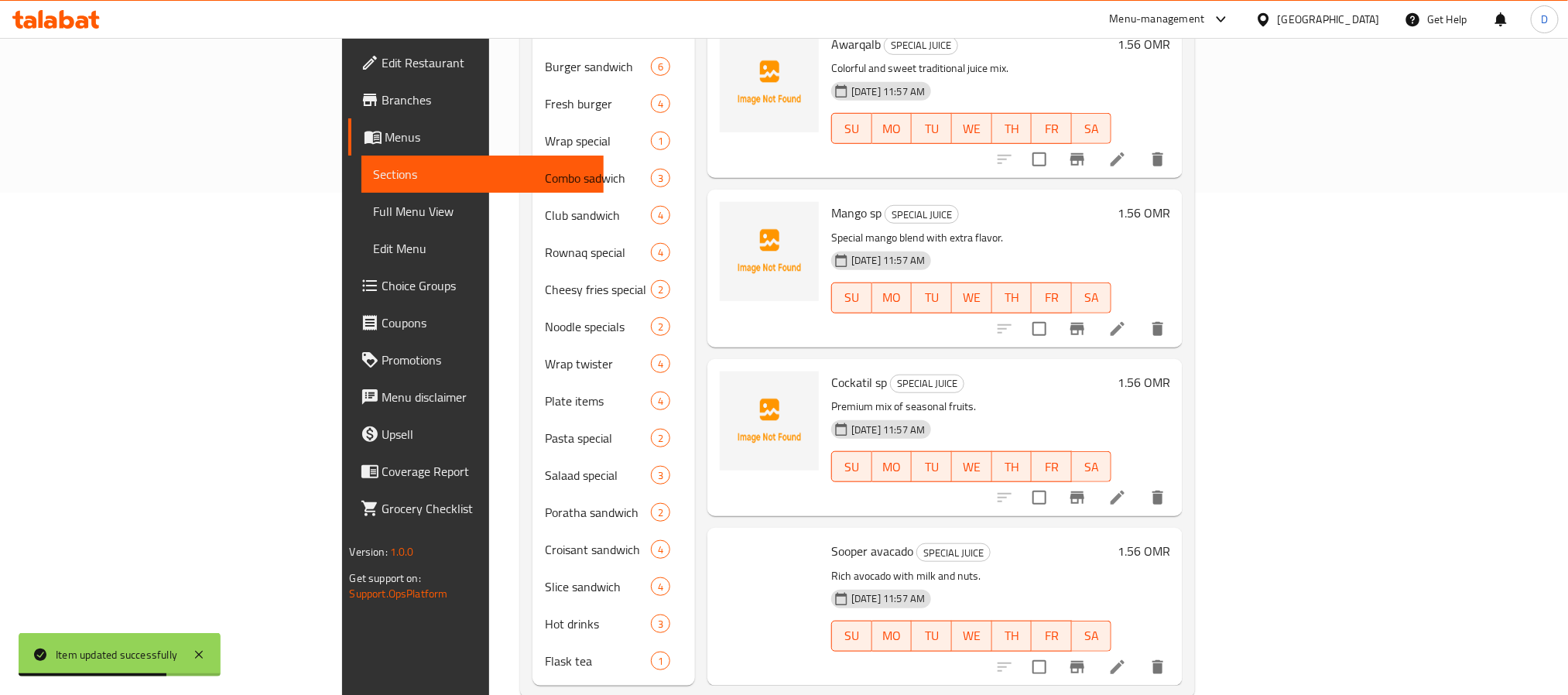
scroll to position [512, 0]
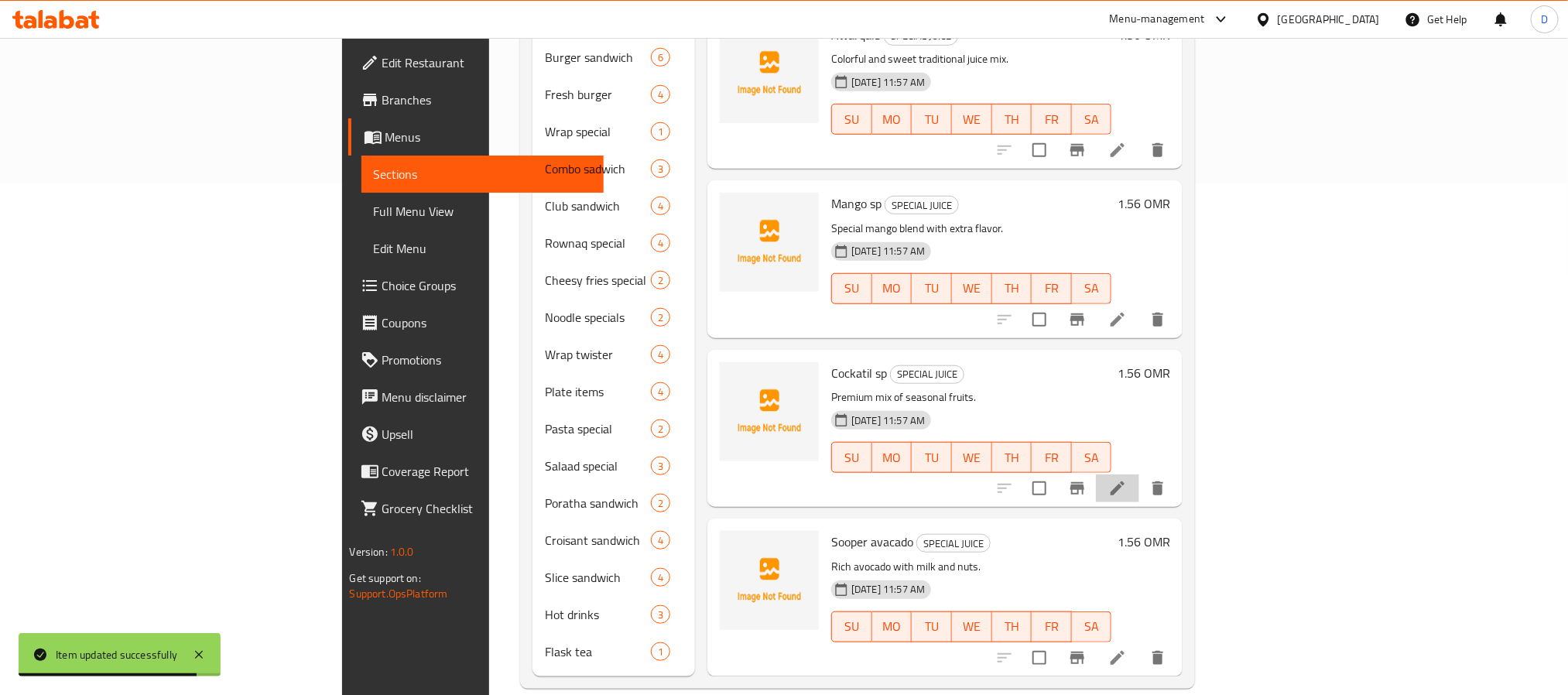
click at [1139, 475] on li at bounding box center [1117, 489] width 43 height 28
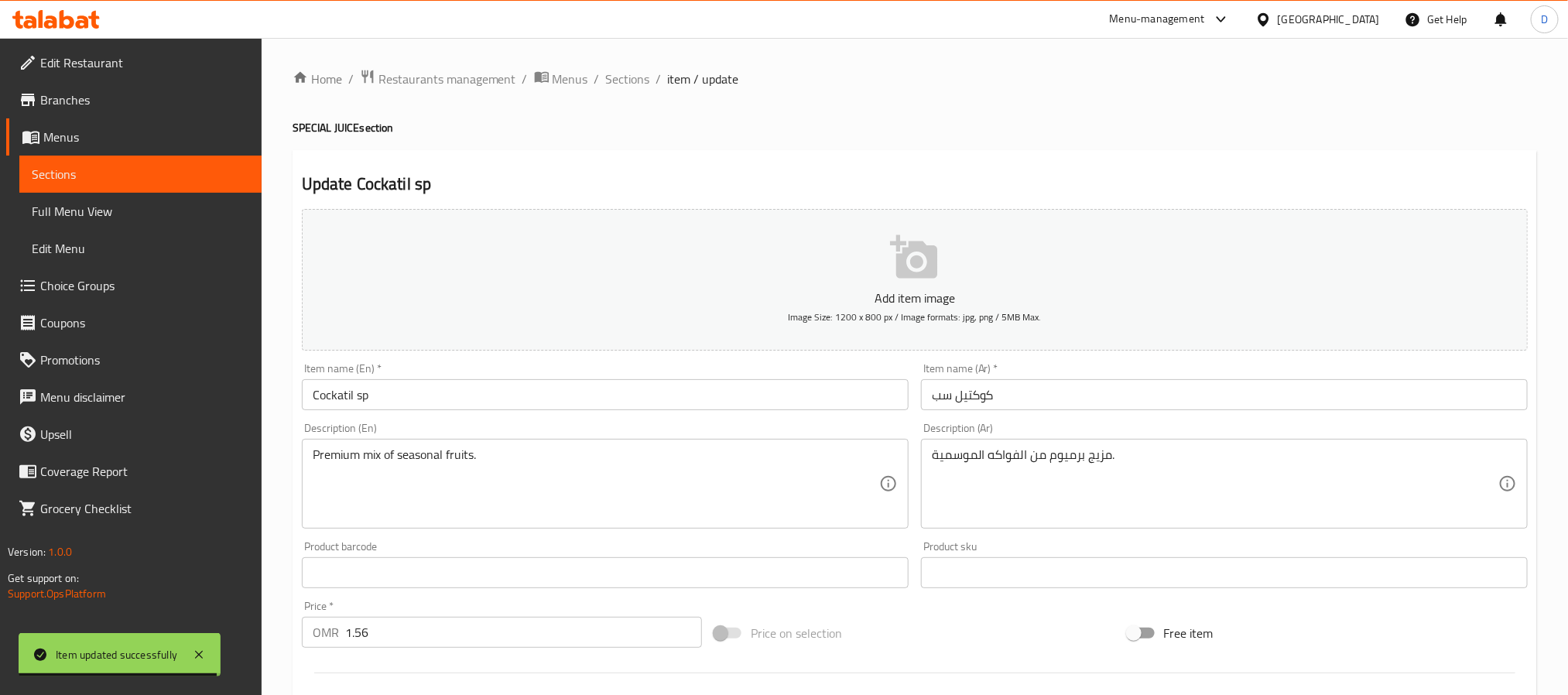
click at [947, 398] on input "كوكتيل سب" at bounding box center [1224, 395] width 606 height 31
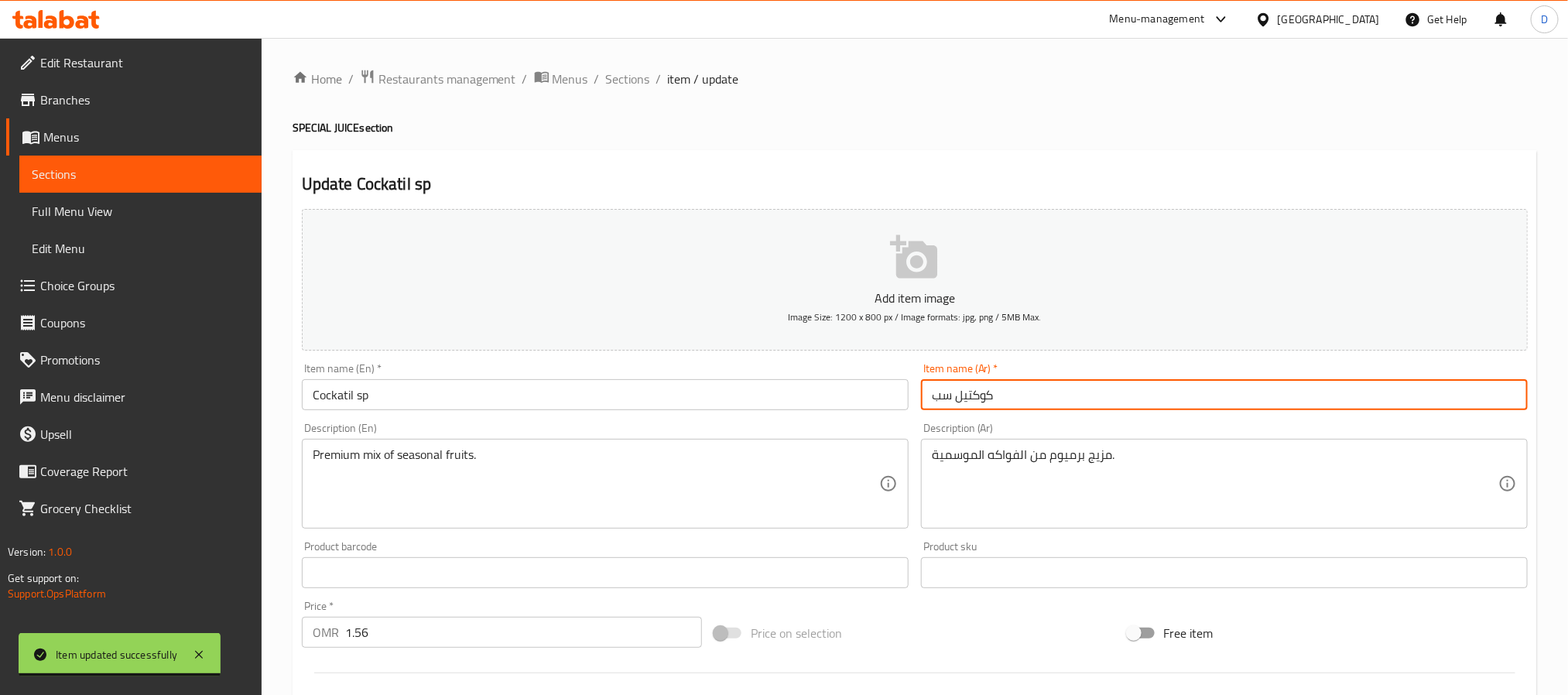
click at [947, 398] on input "كوكتيل سب" at bounding box center [1224, 395] width 606 height 31
paste input "سبيشيال"
type input "كوكتيل اسبيشيال"
click at [628, 81] on span "Sections" at bounding box center [628, 78] width 44 height 19
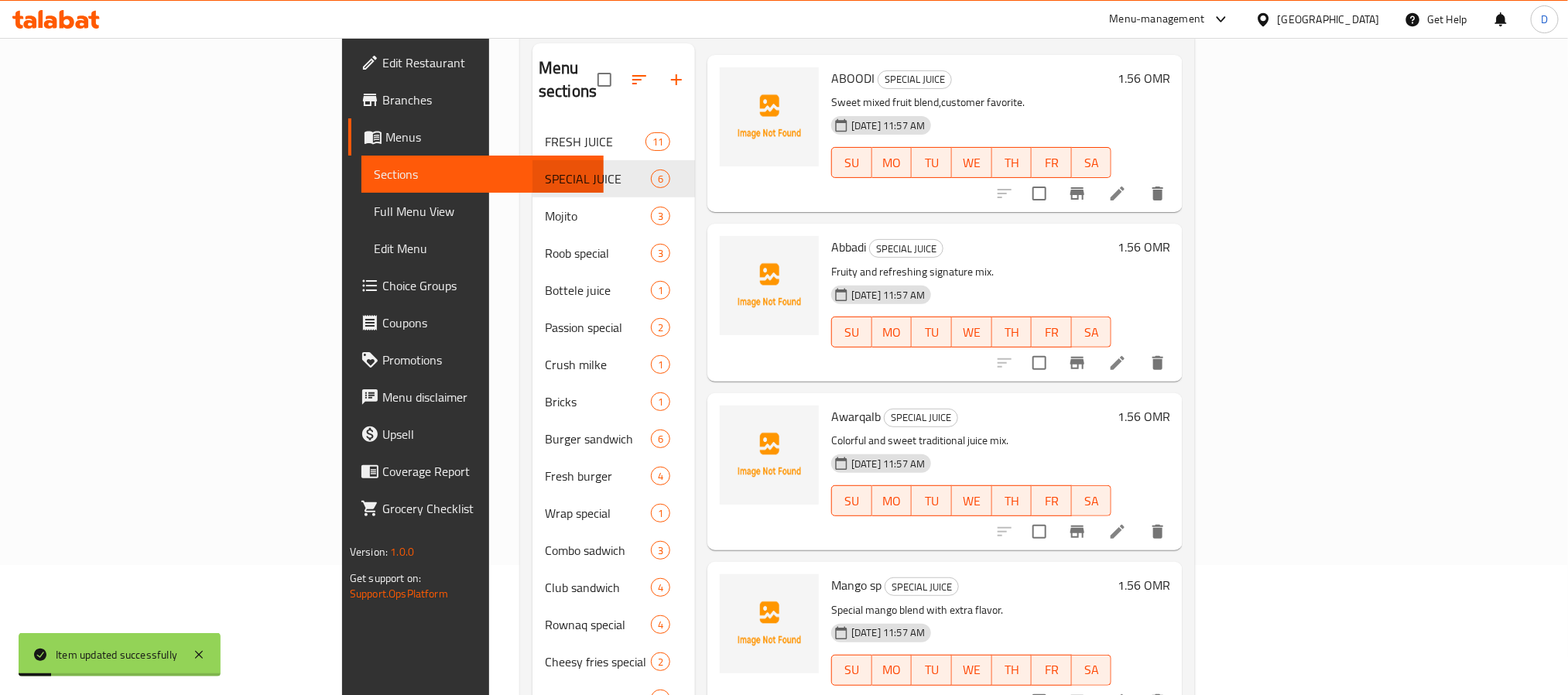
scroll to position [512, 0]
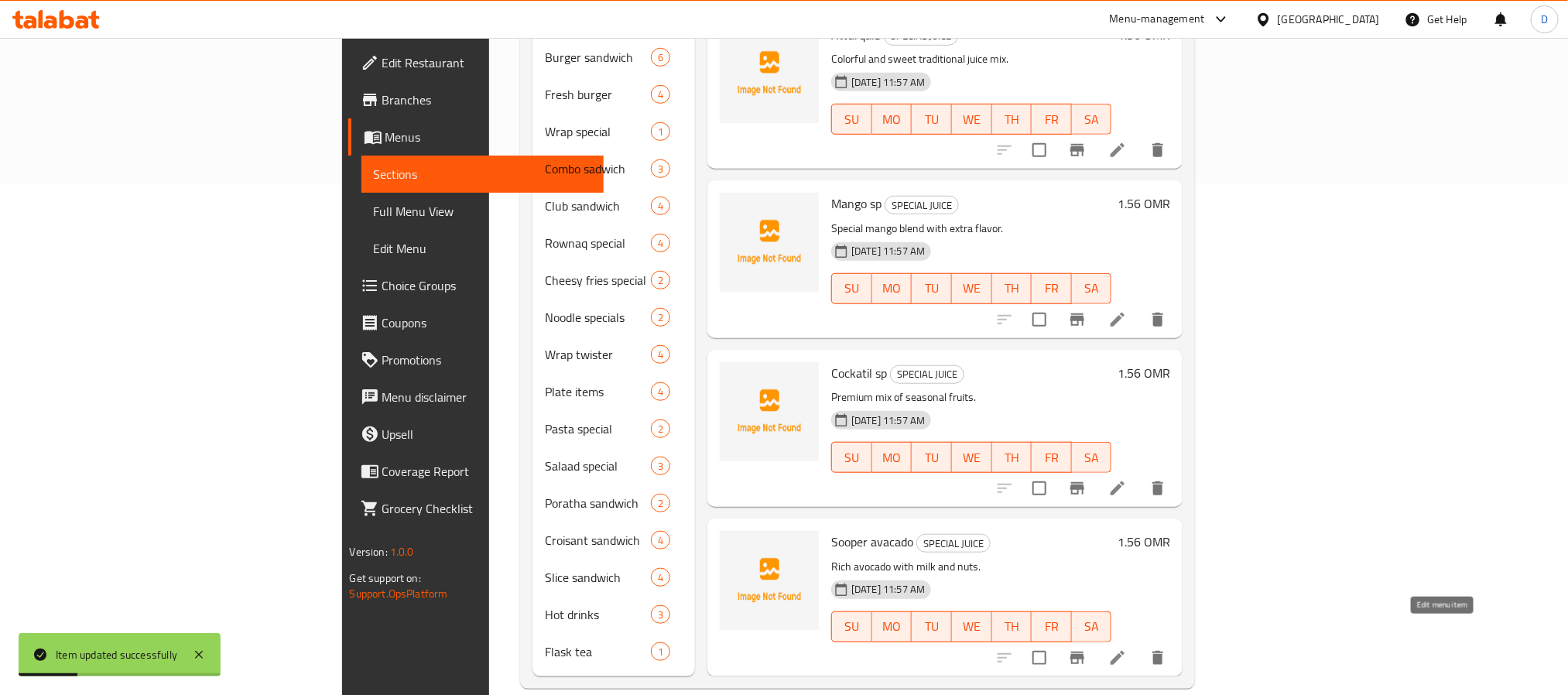
click at [1127, 649] on icon at bounding box center [1117, 658] width 19 height 19
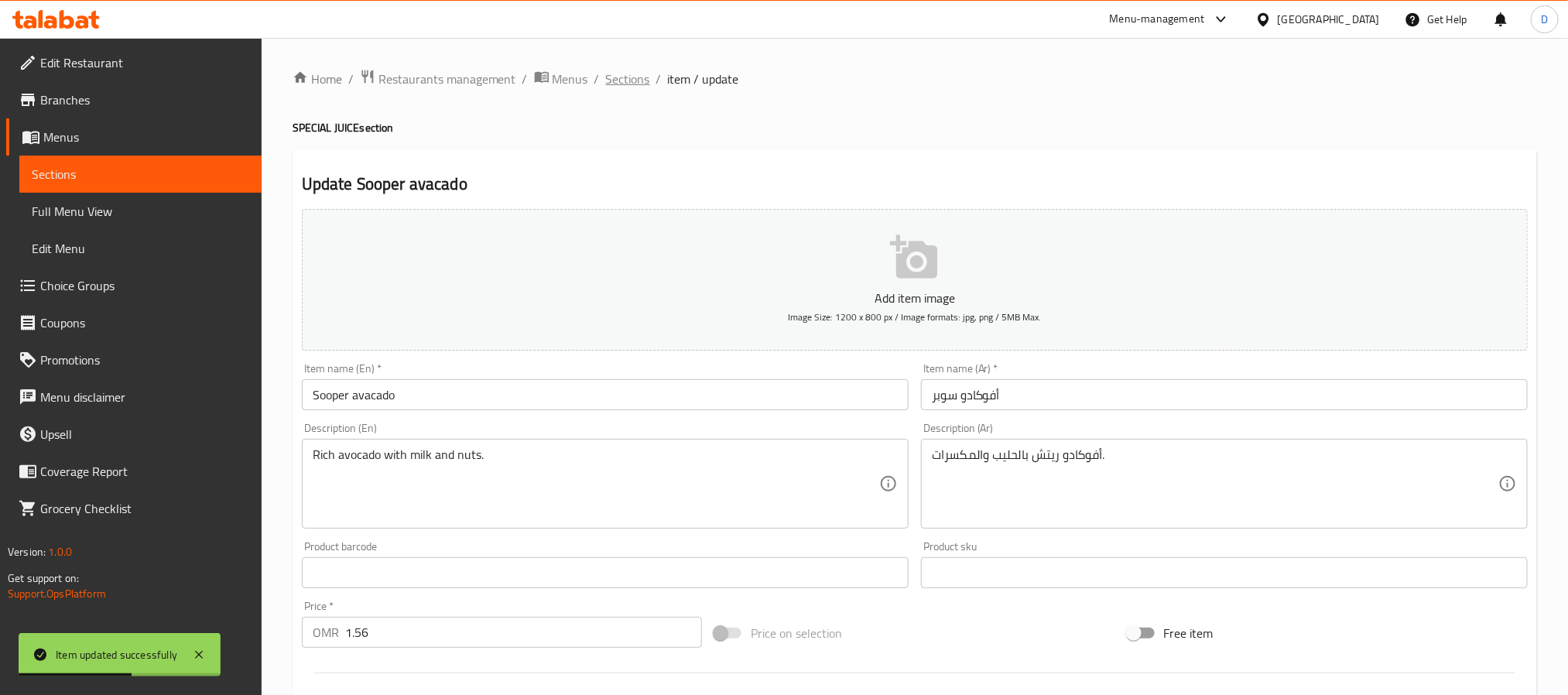
click at [623, 86] on span "Sections" at bounding box center [628, 78] width 44 height 19
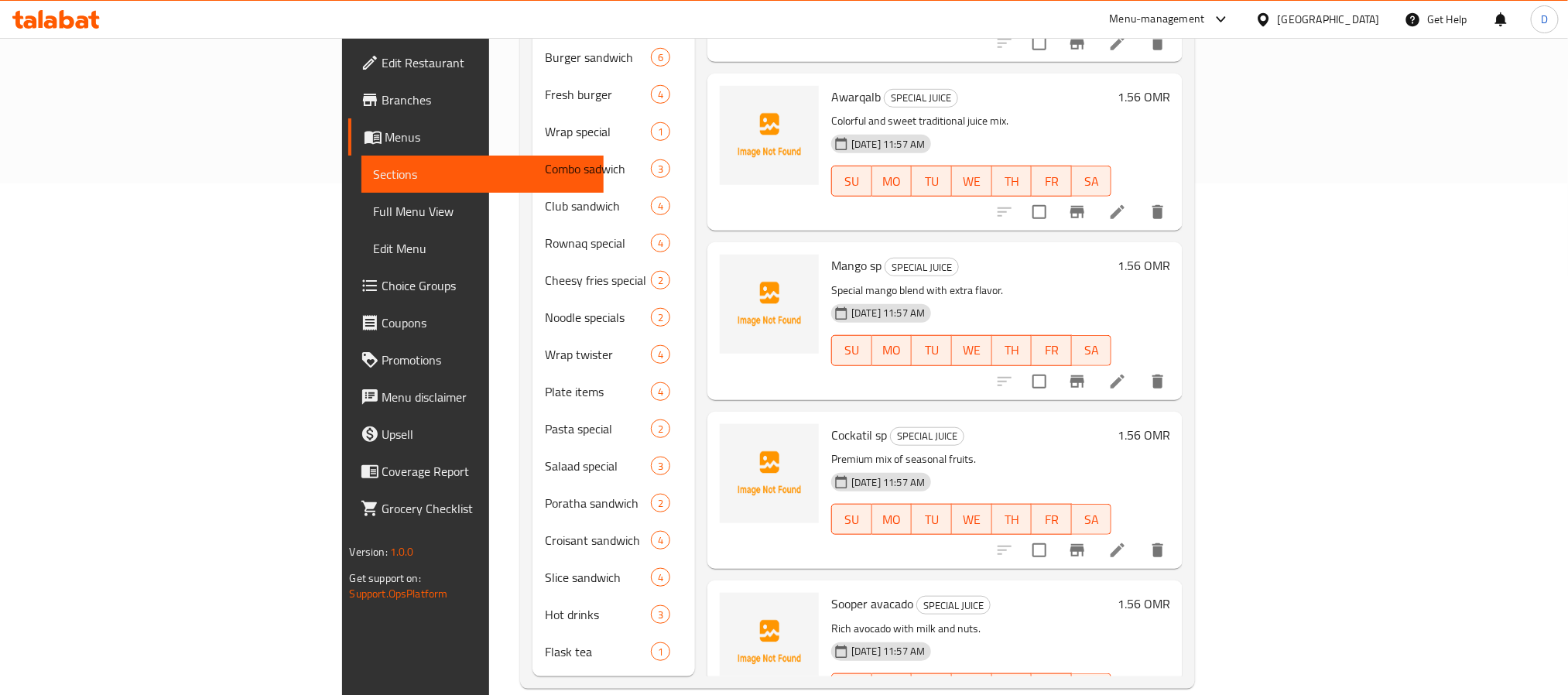
click at [989, 425] on h6 "Cockatil sp SPECIAL JUICE" at bounding box center [971, 435] width 280 height 22
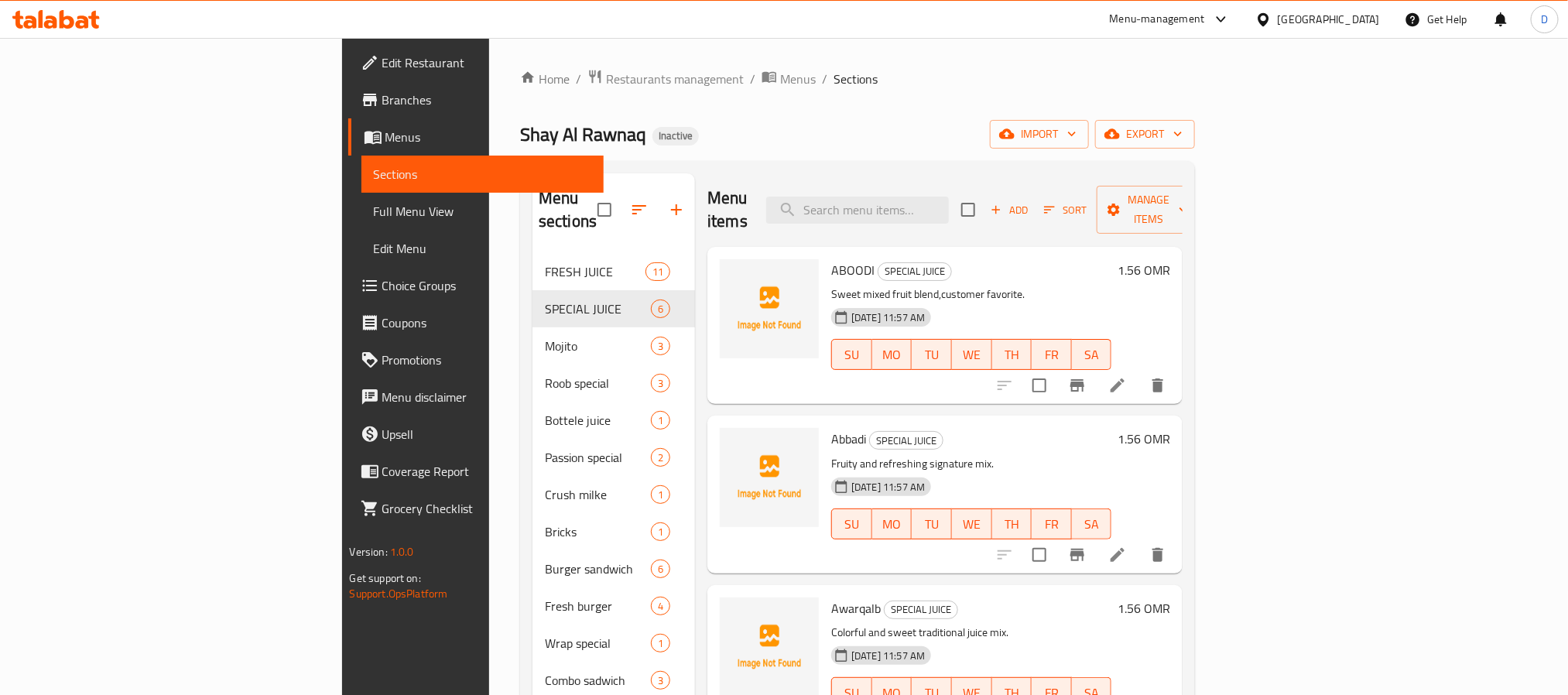
scroll to position [63, 0]
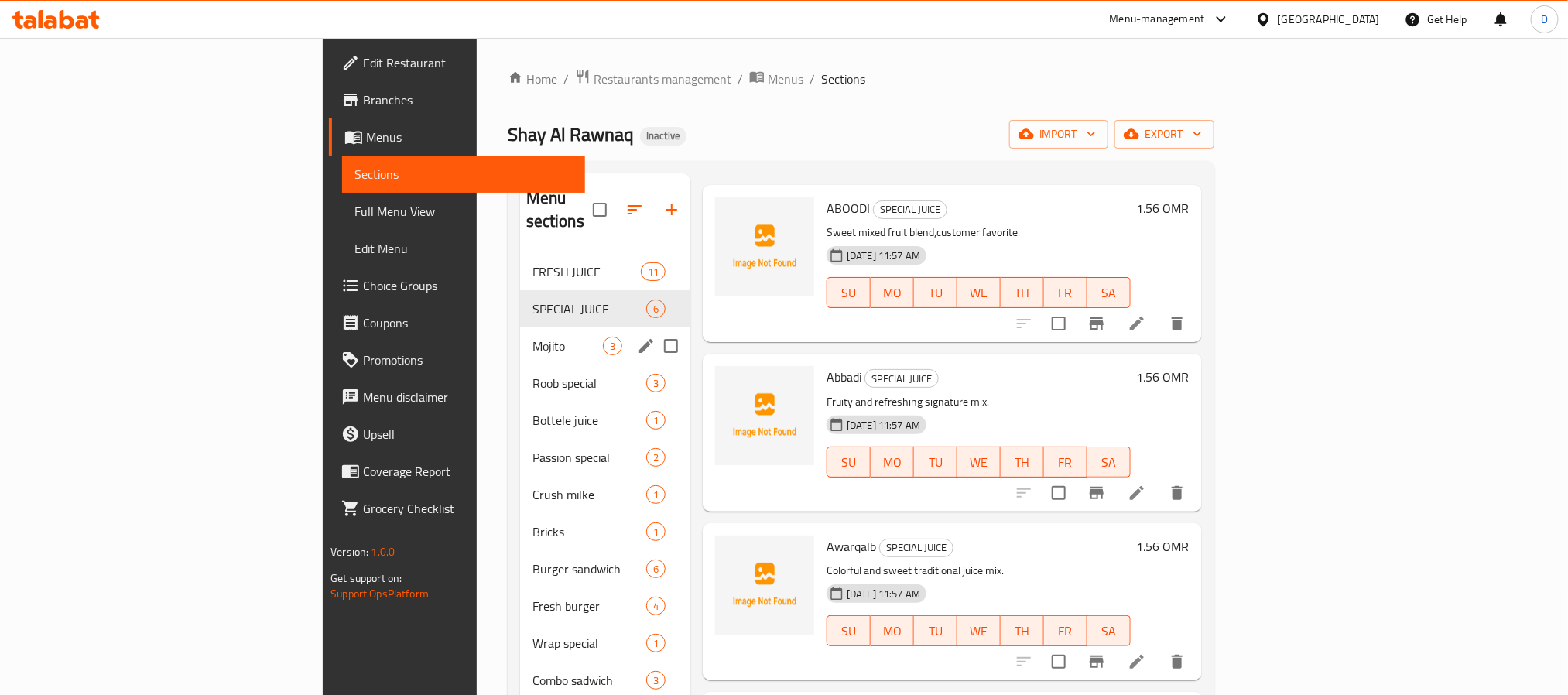
click at [520, 327] on div "Mojito 3" at bounding box center [605, 345] width 170 height 37
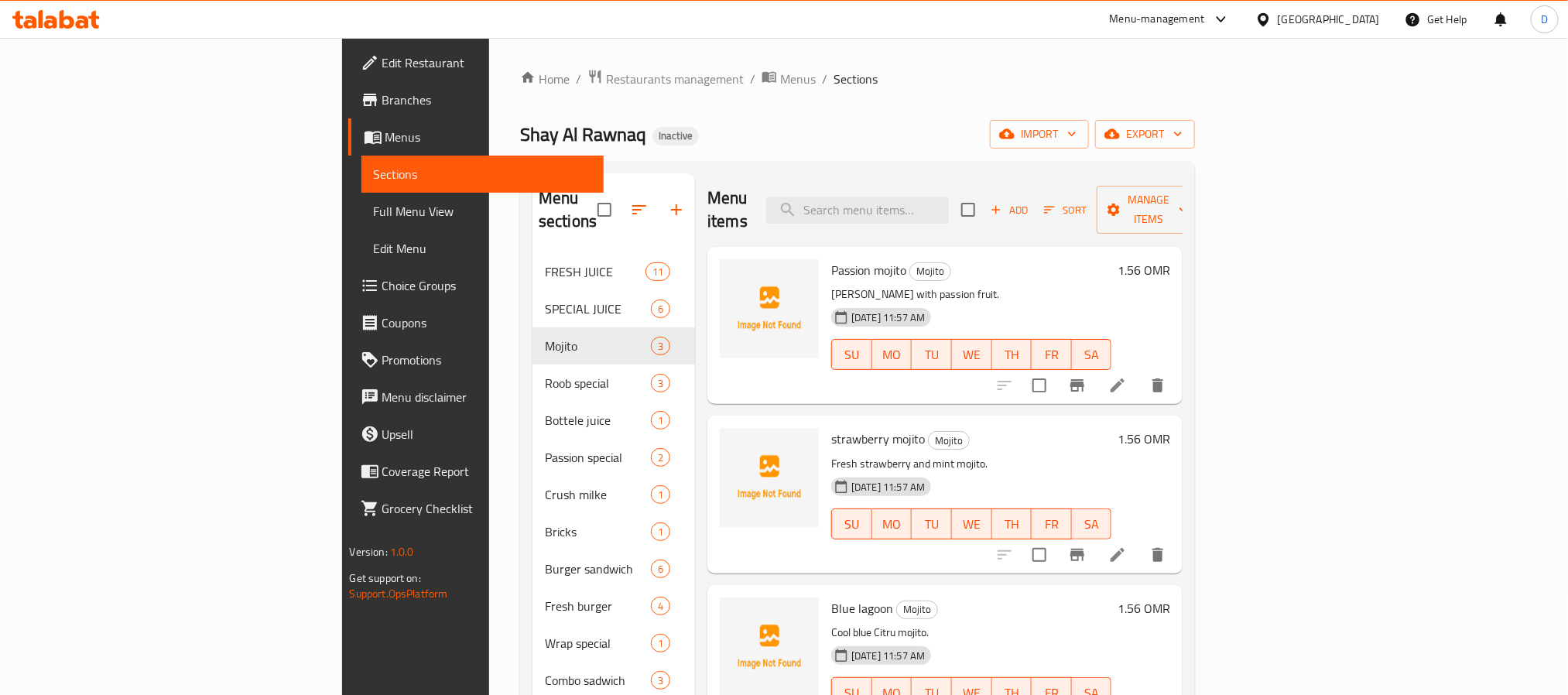
click at [1001, 260] on h6 "Passion mojito Mojito" at bounding box center [971, 270] width 280 height 22
click at [1127, 376] on icon at bounding box center [1117, 385] width 19 height 19
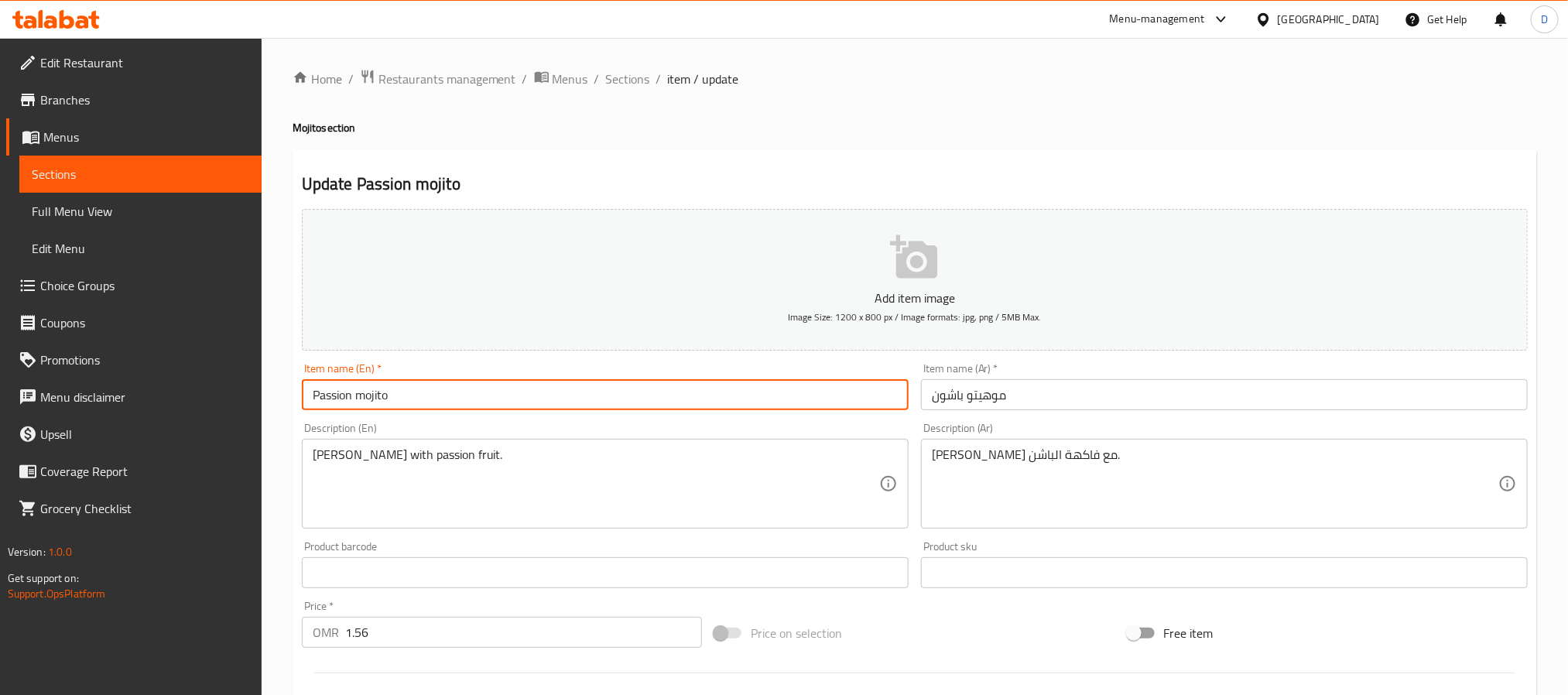
click at [448, 383] on input "Passion mojito" at bounding box center [605, 395] width 606 height 31
paste input "mojito"
type input "Passion mojito mojito"
click at [1085, 451] on textarea "[PERSON_NAME] مع فاكهة الباشن." at bounding box center [1215, 485] width 567 height 74
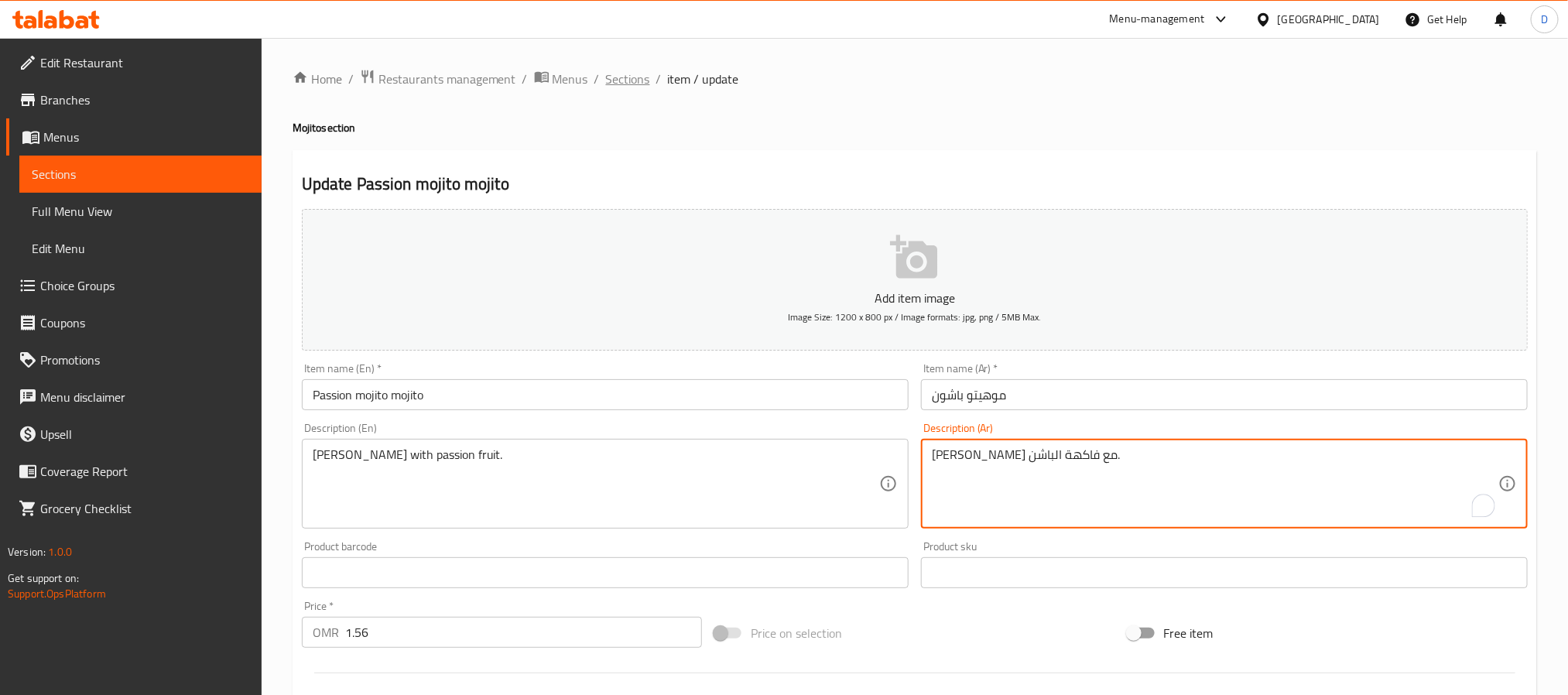
click at [639, 81] on span "Sections" at bounding box center [628, 78] width 44 height 19
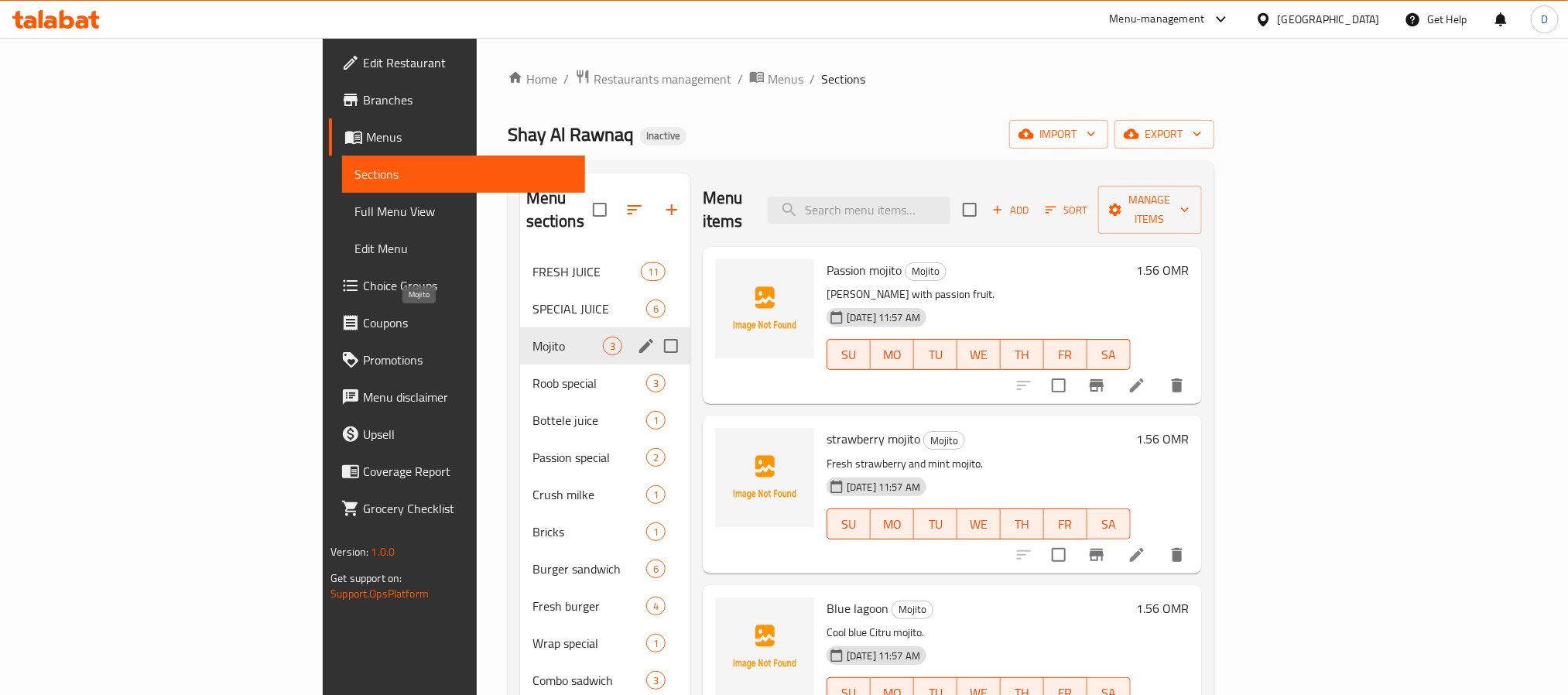
click at [533, 337] on span "Mojito" at bounding box center [568, 346] width 70 height 19
click at [520, 514] on div "Bricks 1" at bounding box center [605, 532] width 170 height 37
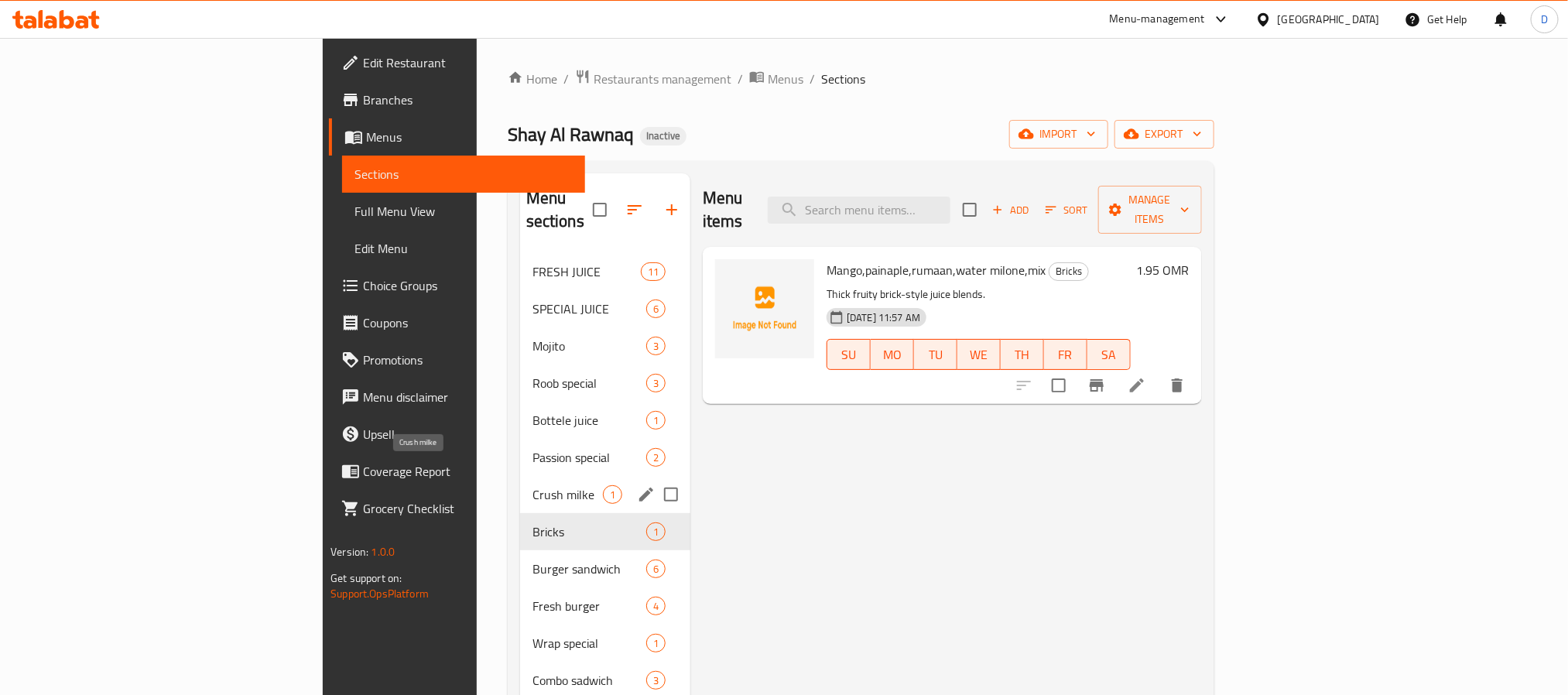
click at [533, 486] on span "Crush milke" at bounding box center [568, 495] width 70 height 19
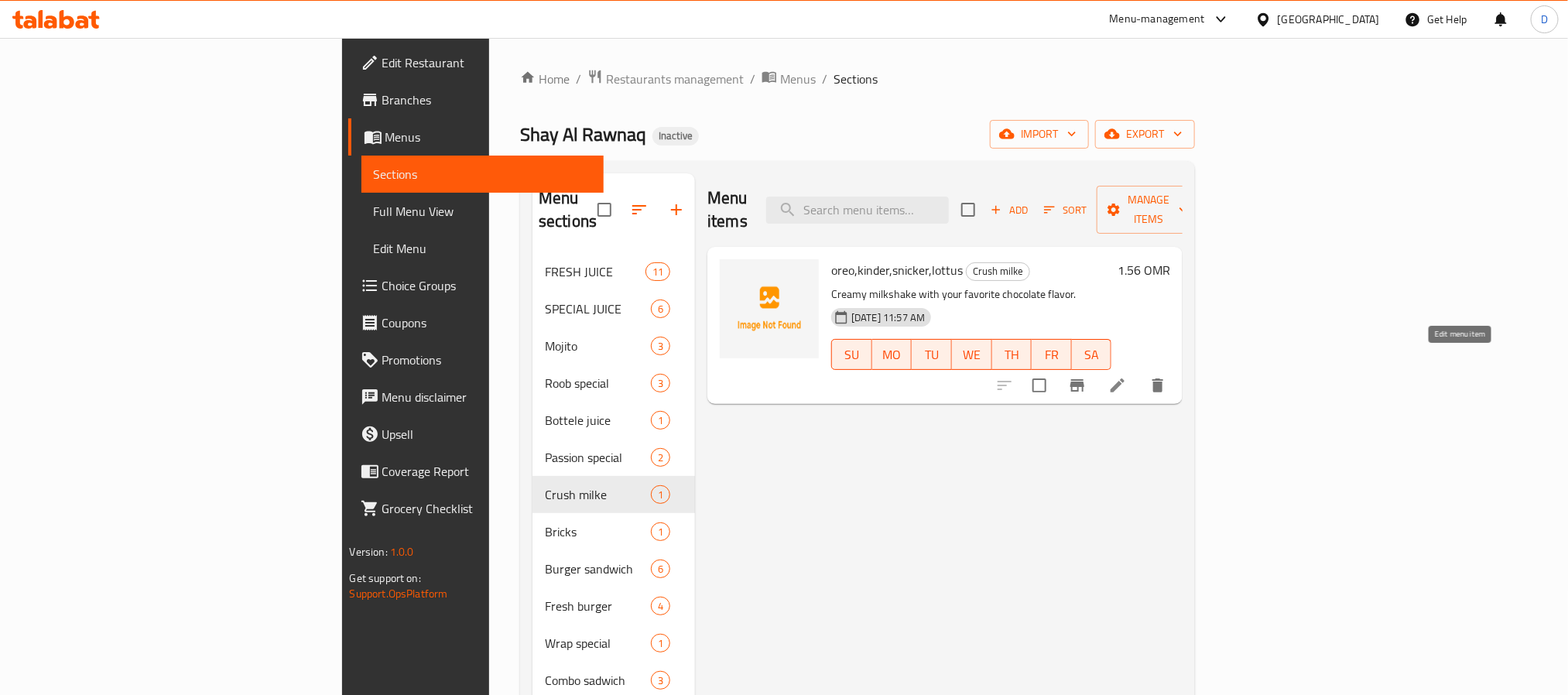
click at [1127, 376] on icon at bounding box center [1117, 385] width 19 height 19
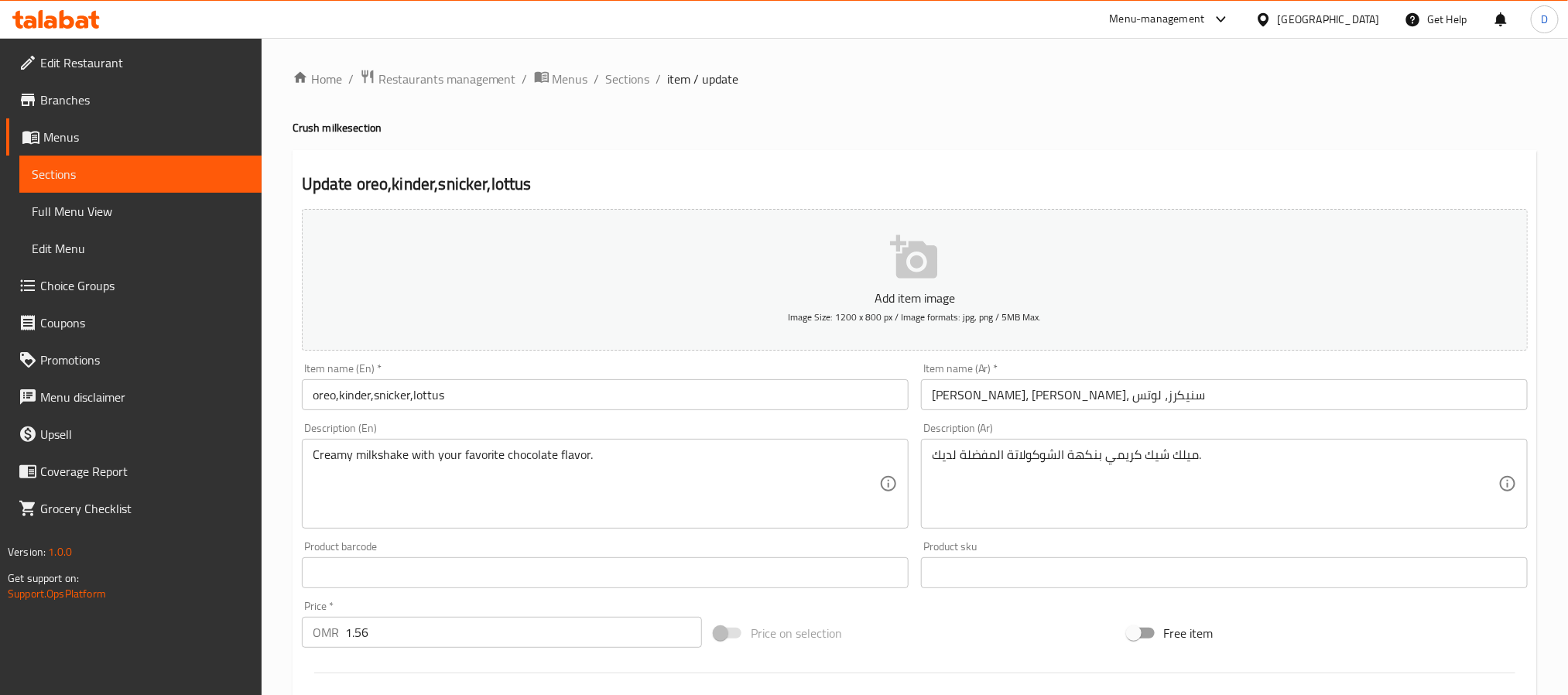
click at [816, 403] on input "oreo,kinder,snicker,lottus" at bounding box center [605, 395] width 606 height 31
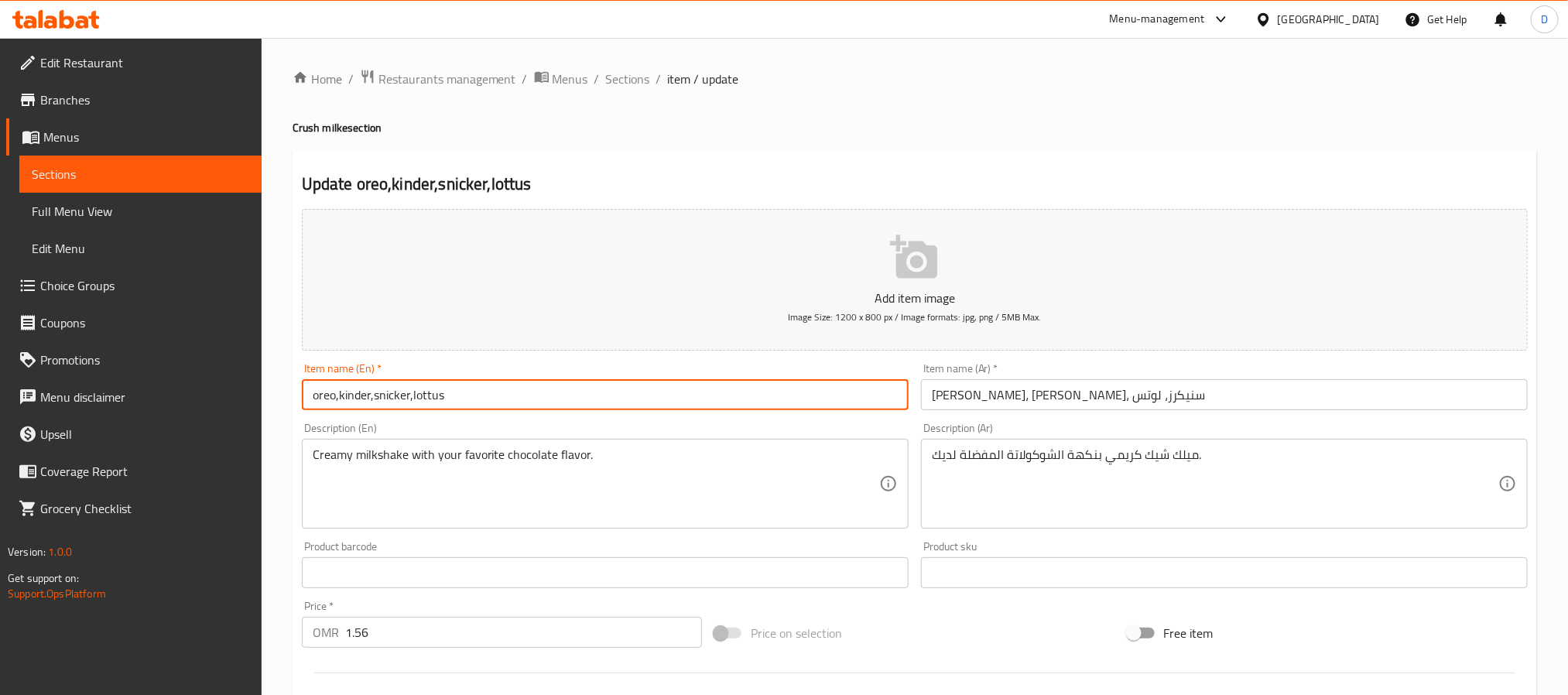
click at [816, 403] on input "oreo,kinder,snicker,lottus" at bounding box center [605, 395] width 606 height 31
paste input "Crush milke"
type input "Crush milke"
click at [1159, 396] on input "أوريو، كيندر، سنيكرز، لوتس" at bounding box center [1224, 395] width 606 height 31
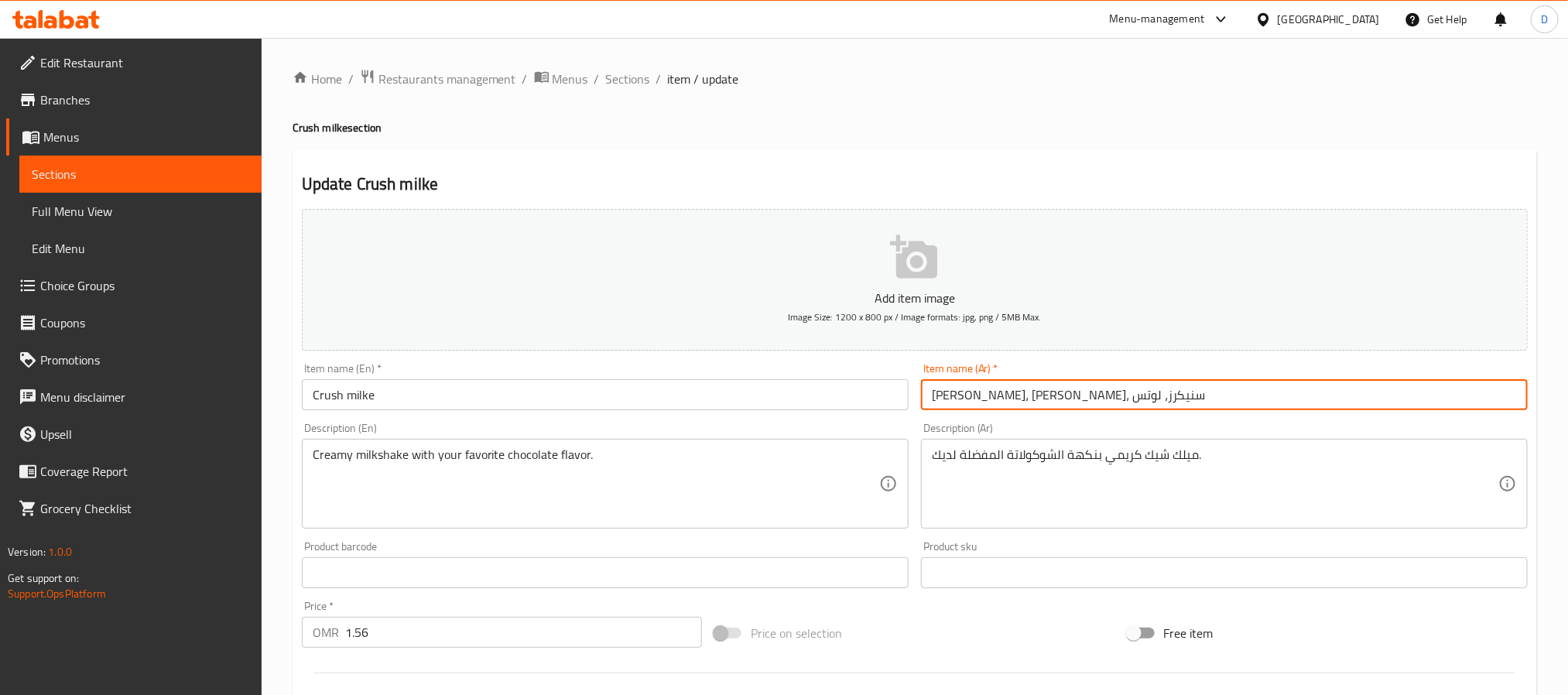
click at [1159, 396] on input "أوريو، كيندر، سنيكرز، لوتس" at bounding box center [1224, 395] width 606 height 31
type input "كراش ميلك"
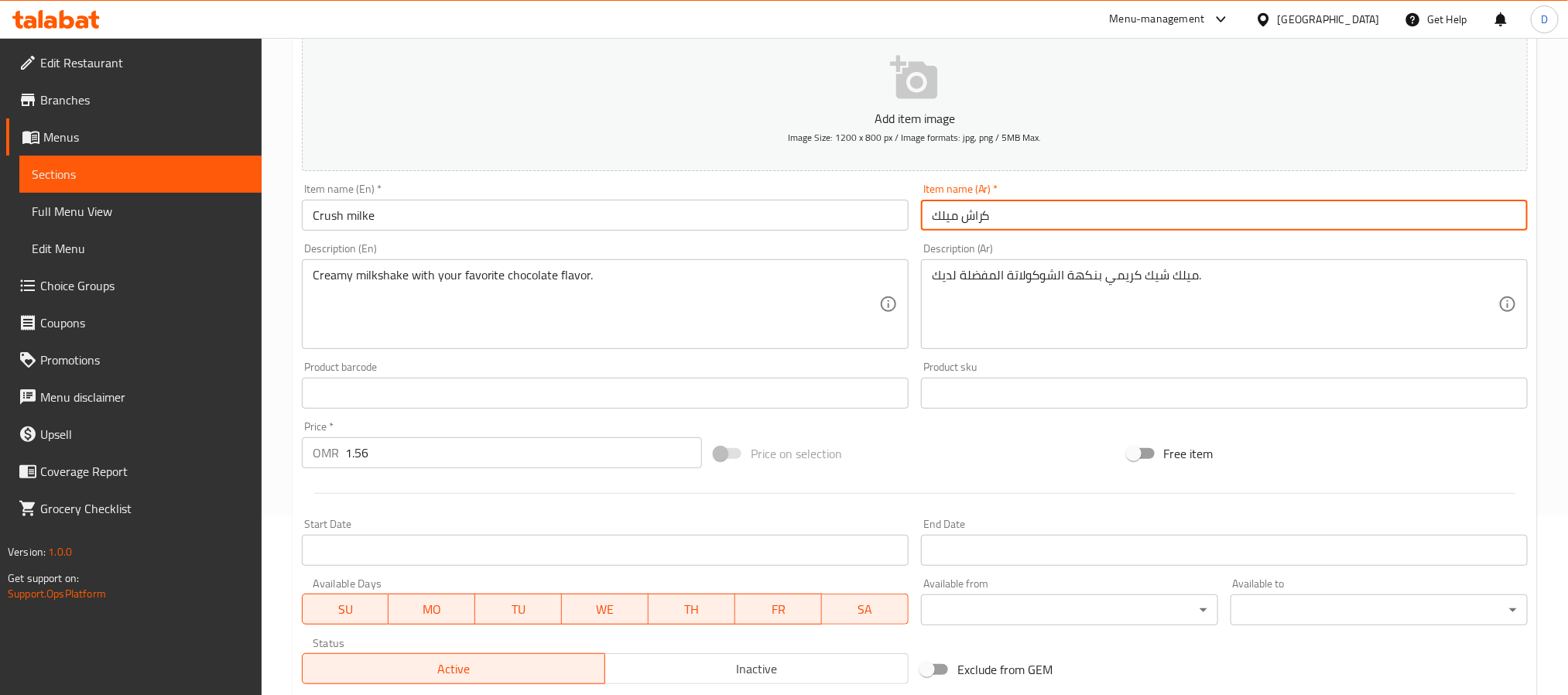
scroll to position [398, 0]
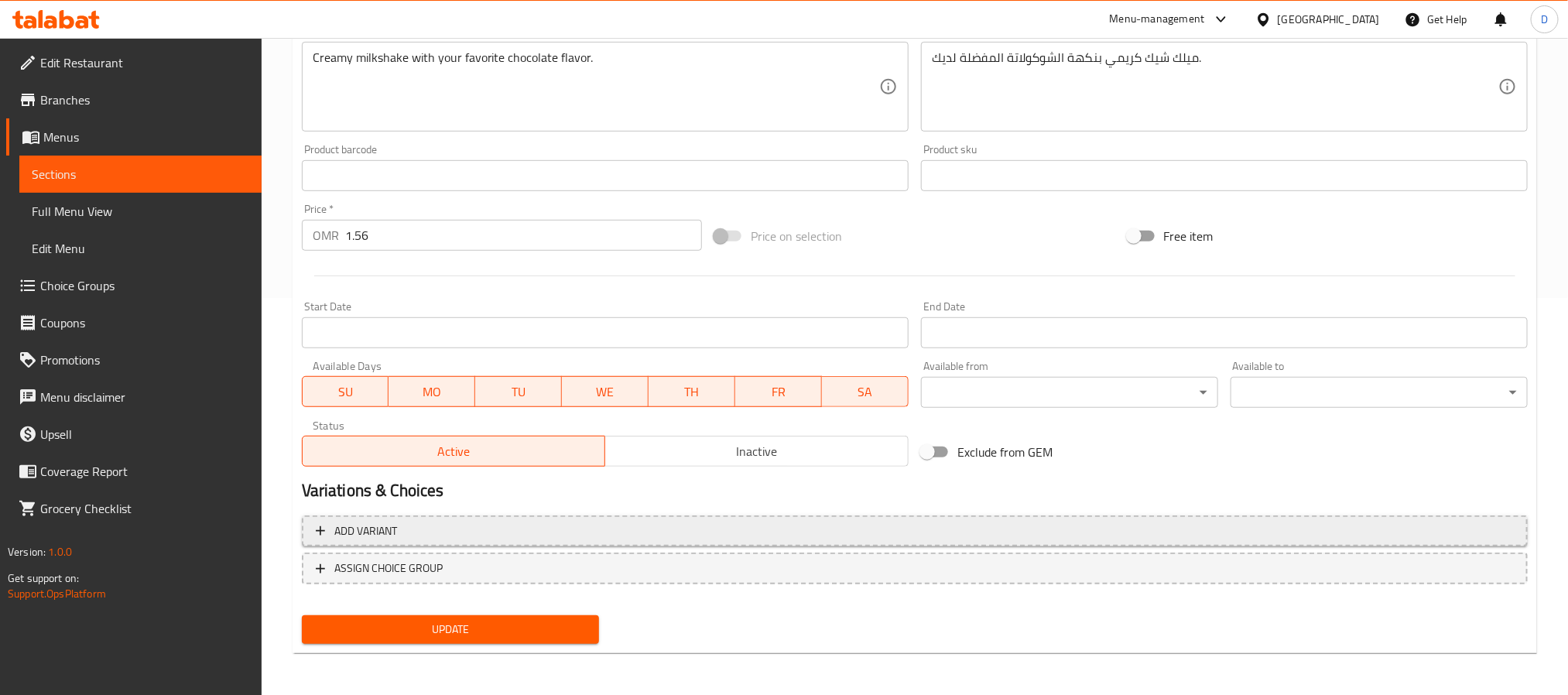
click at [558, 533] on span "Add variant" at bounding box center [915, 531] width 1199 height 19
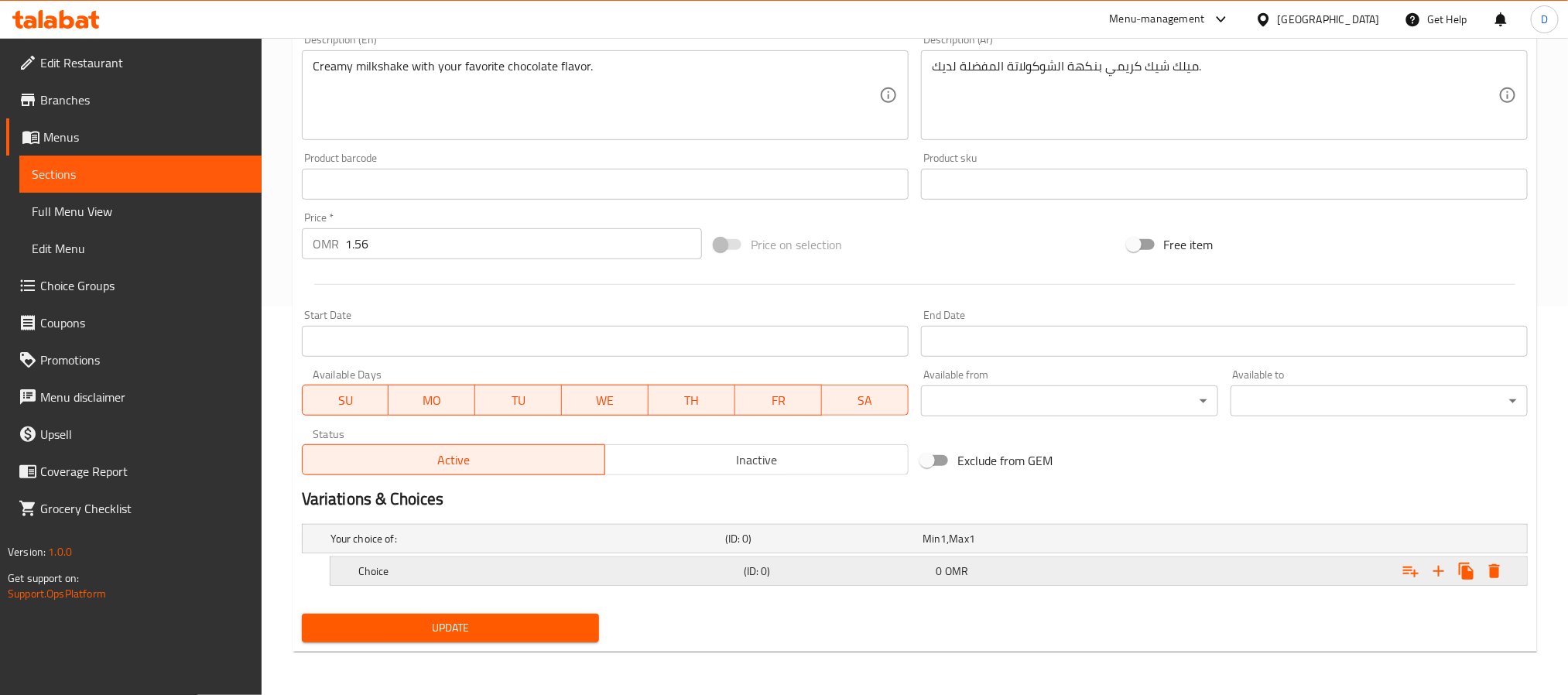
click at [637, 546] on h5 "Choice" at bounding box center [524, 538] width 388 height 15
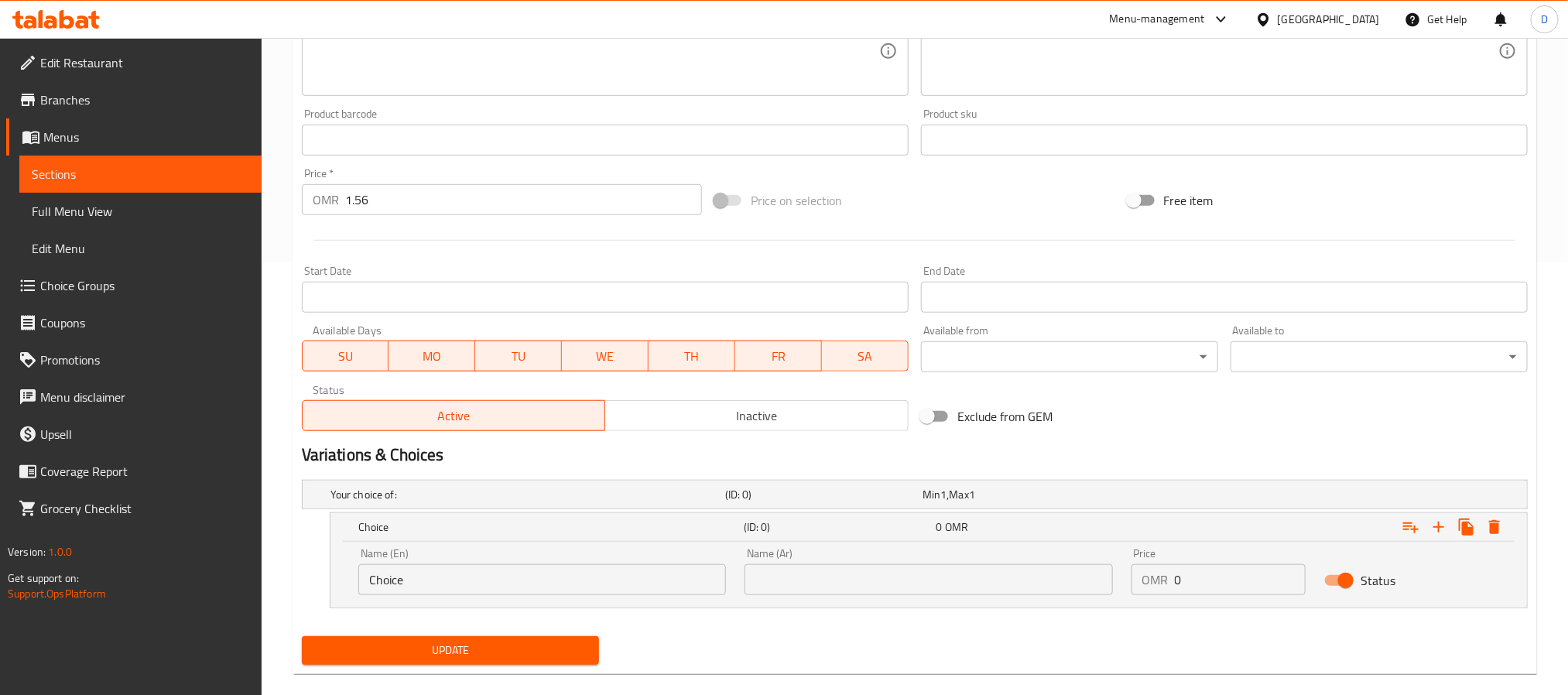
scroll to position [456, 0]
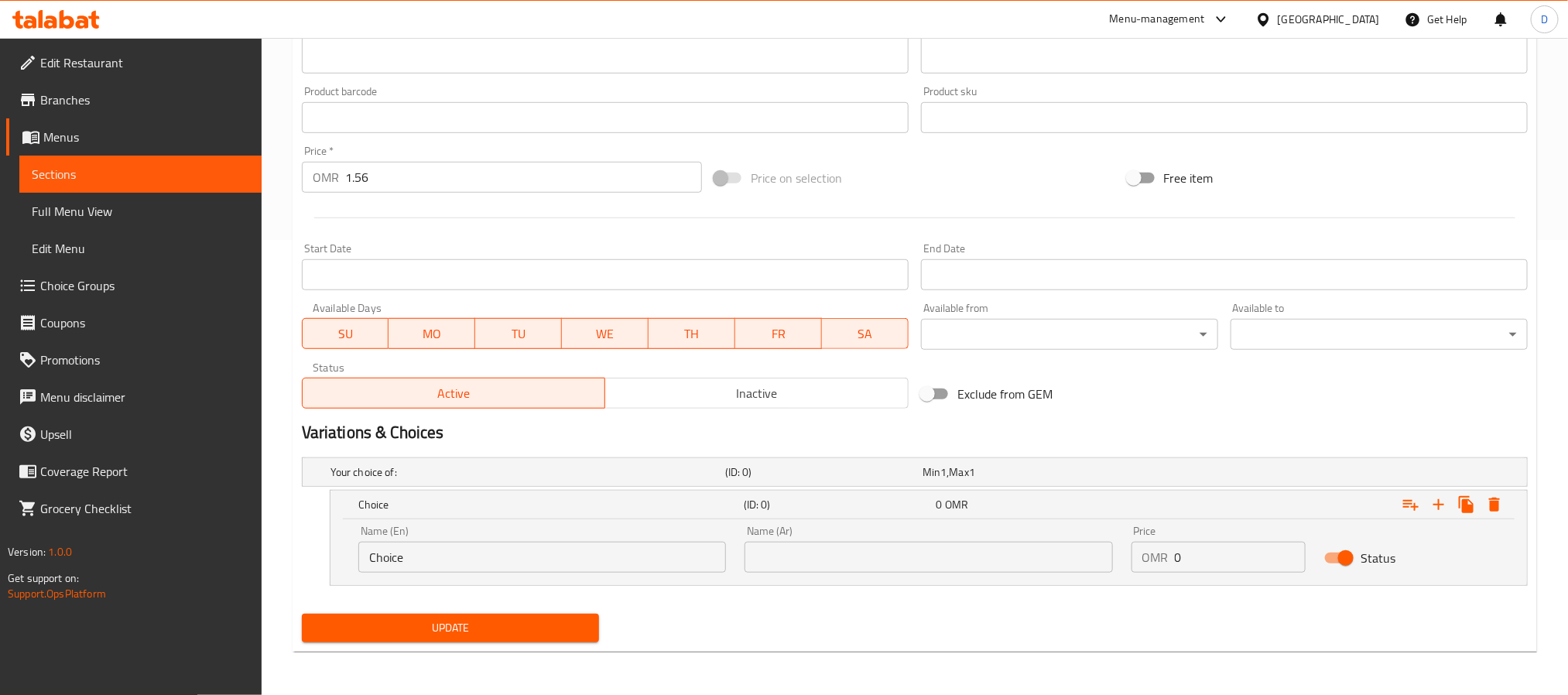
click at [476, 558] on input "Choice" at bounding box center [542, 557] width 368 height 31
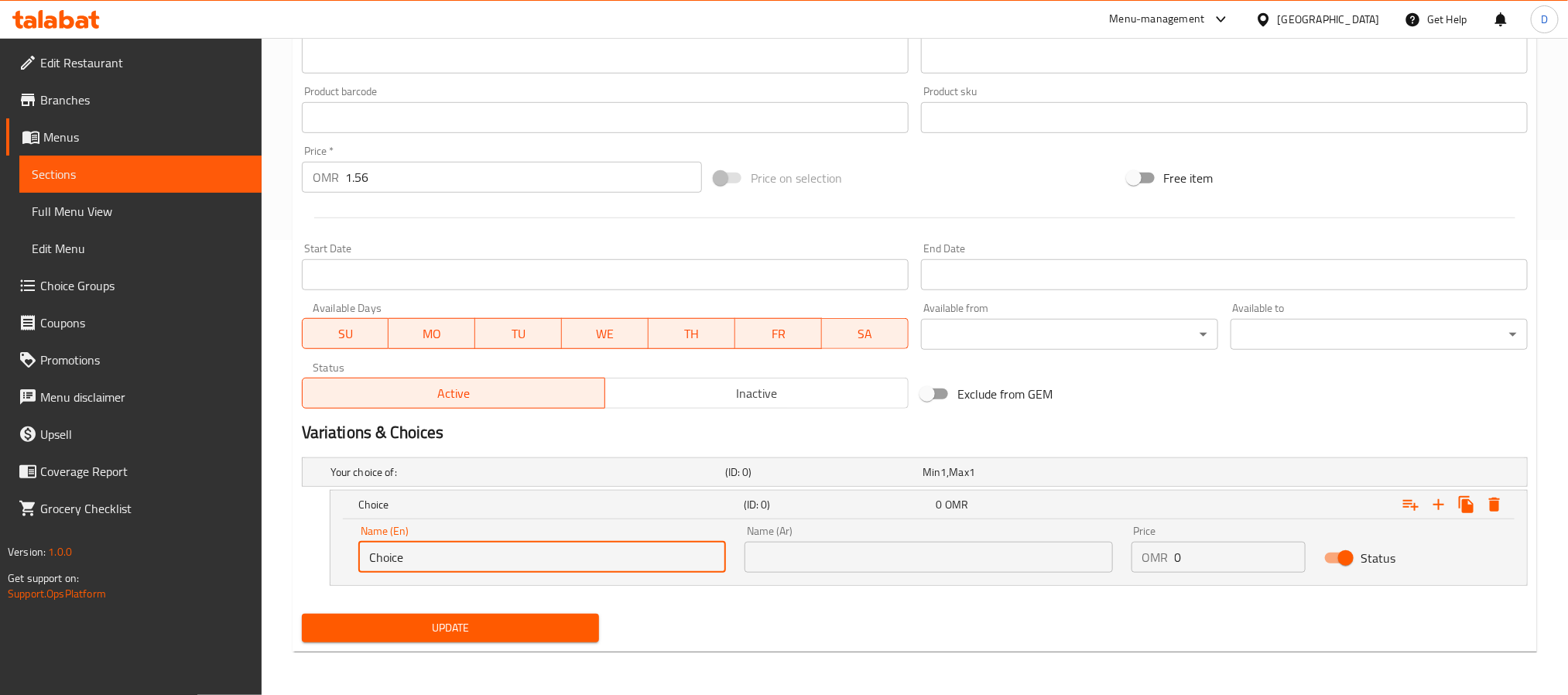
click at [476, 558] on input "Choice" at bounding box center [542, 557] width 368 height 31
type input "خ"
type input "oreo"
click at [1445, 508] on icon "Expand" at bounding box center [1439, 505] width 19 height 19
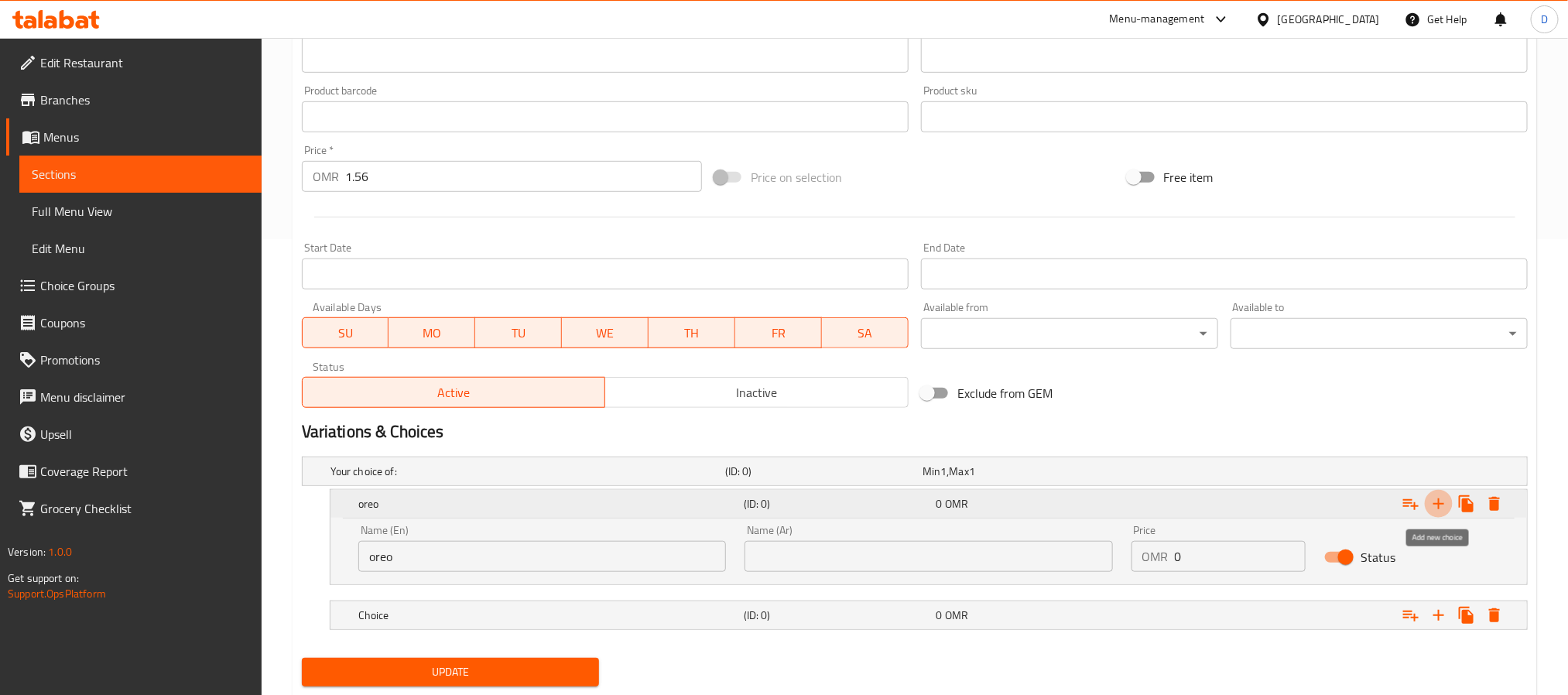
click at [1445, 508] on icon "Expand" at bounding box center [1439, 504] width 19 height 19
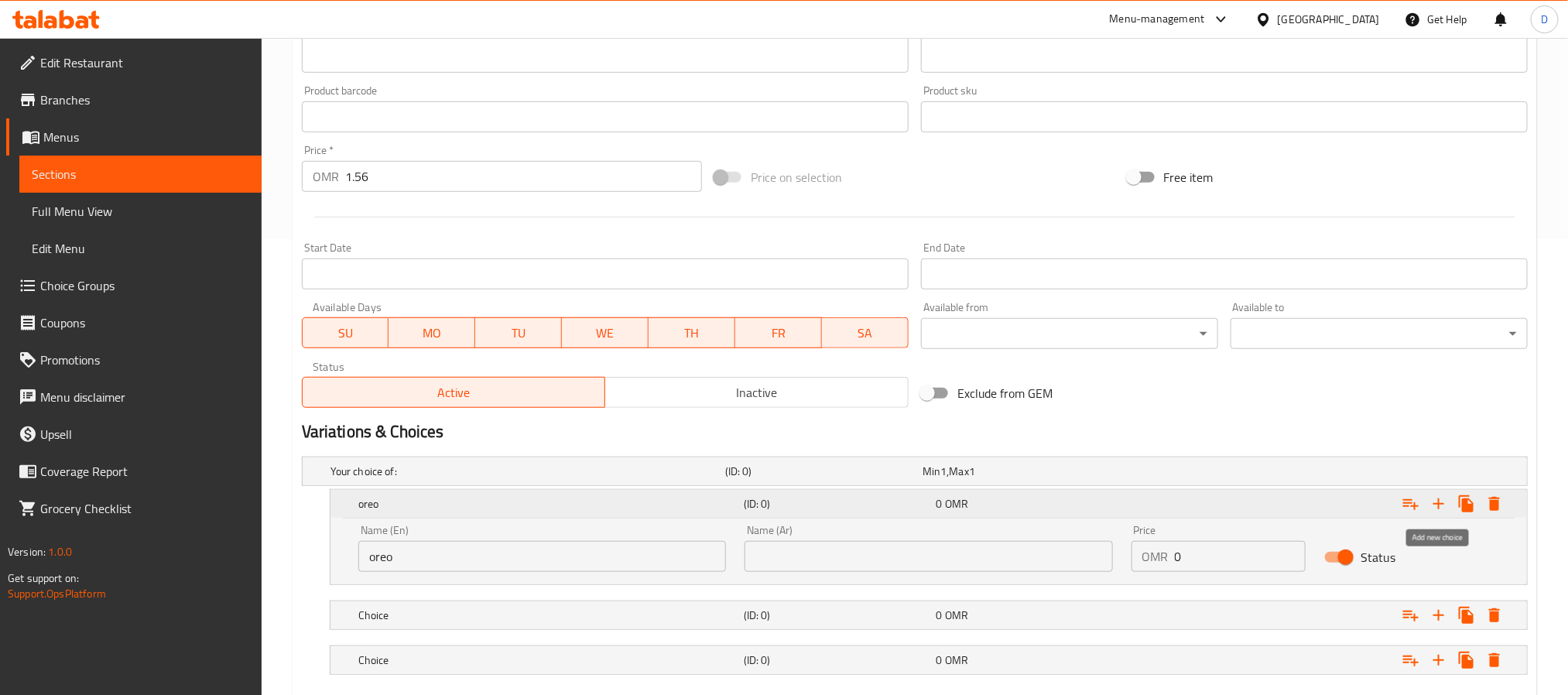
click at [1445, 508] on icon "Expand" at bounding box center [1439, 504] width 19 height 19
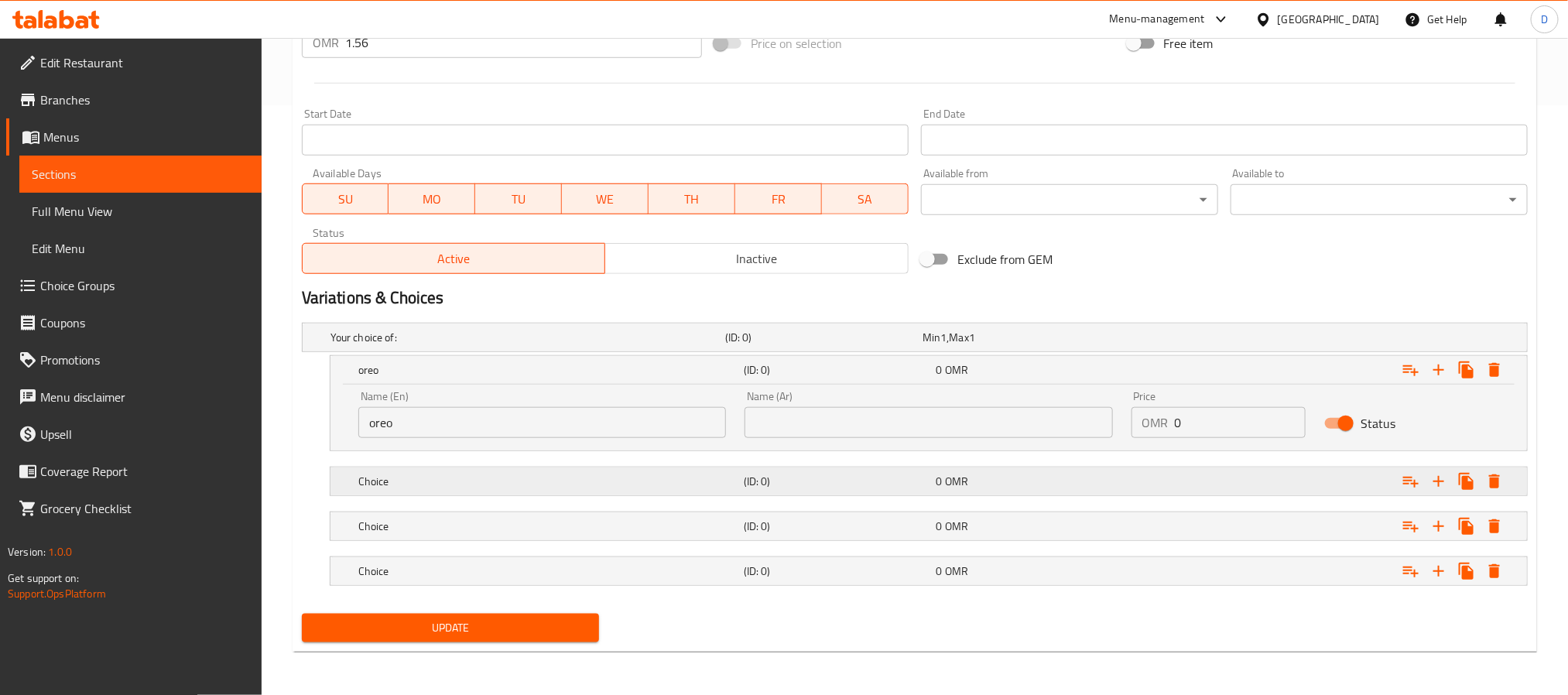
click at [398, 345] on h5 "Choice" at bounding box center [524, 337] width 388 height 15
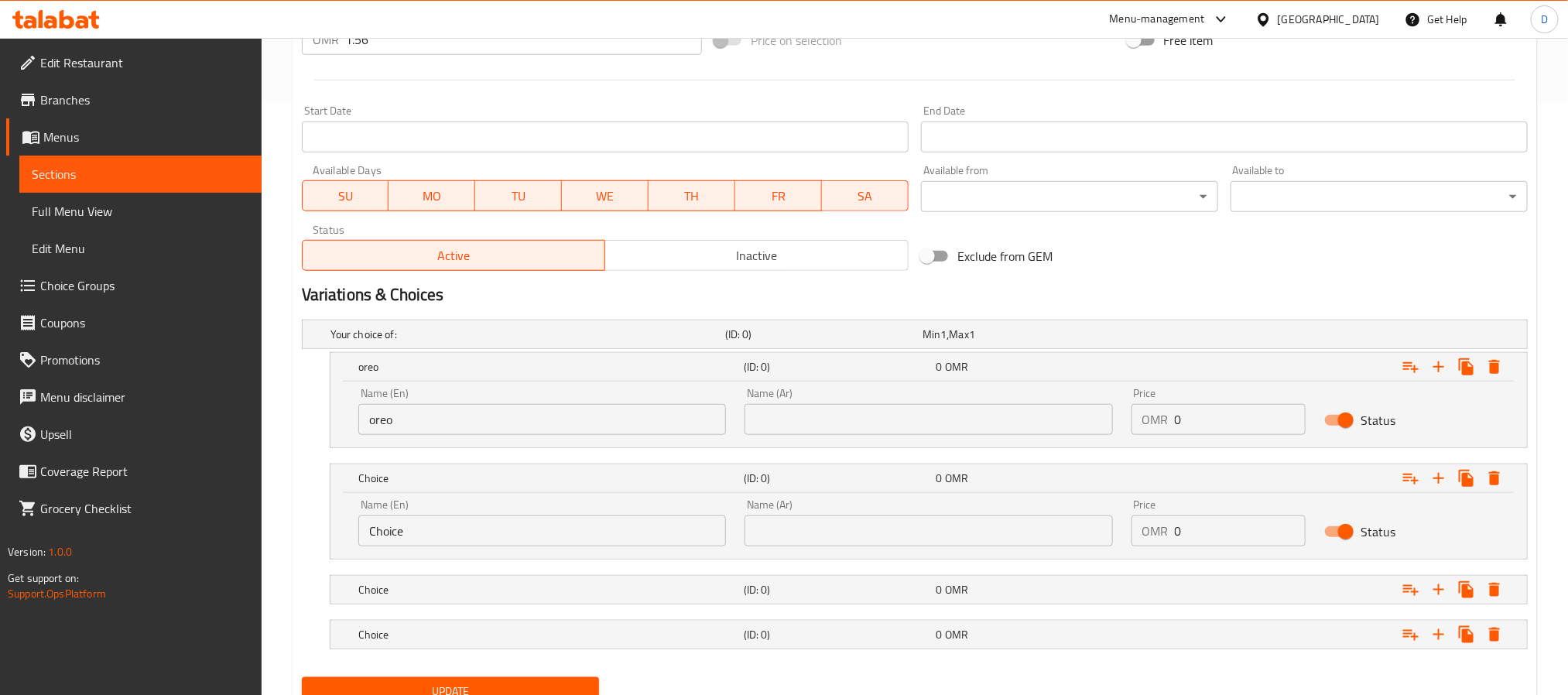
click at [480, 540] on input "Choice" at bounding box center [542, 531] width 368 height 31
type input "kinder"
click at [488, 345] on div "Choice" at bounding box center [524, 334] width 395 height 22
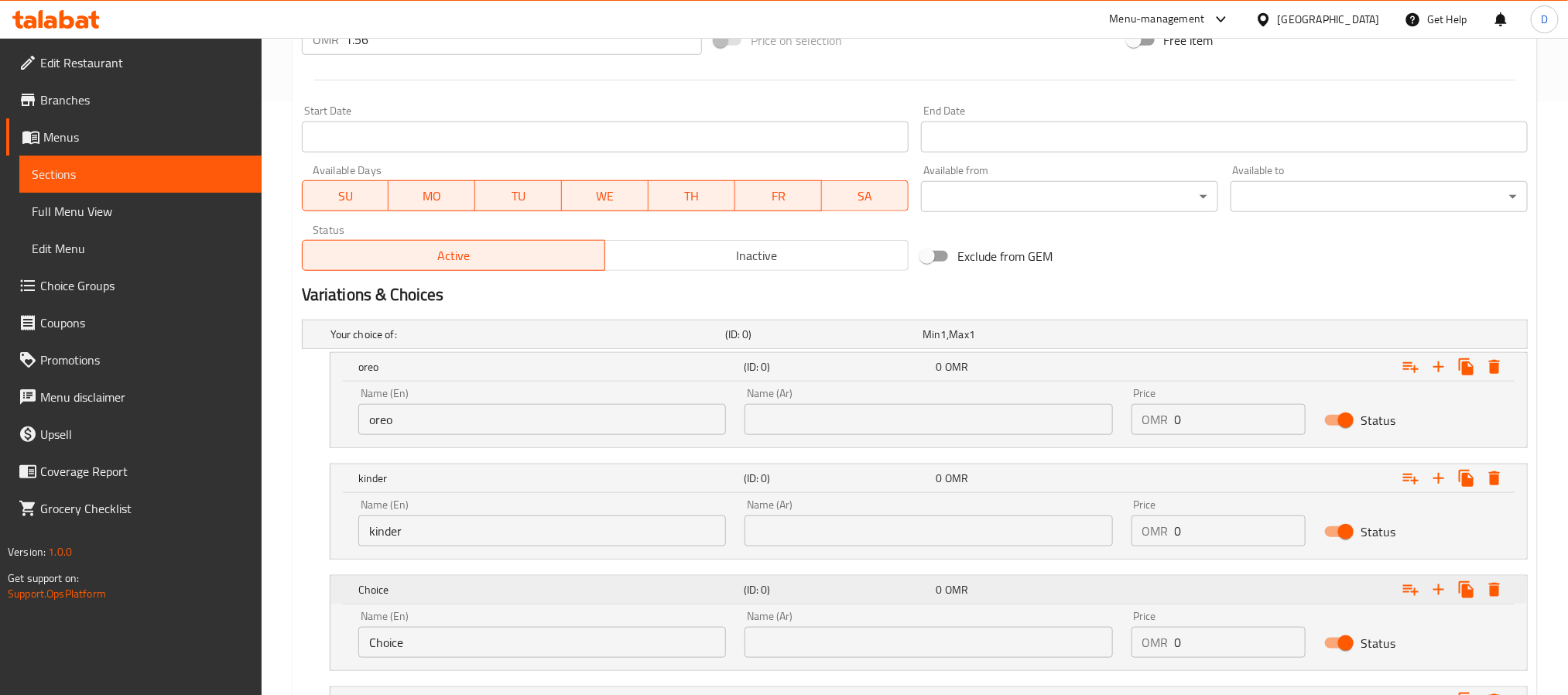
click at [462, 375] on h5 "Choice" at bounding box center [548, 367] width 379 height 15
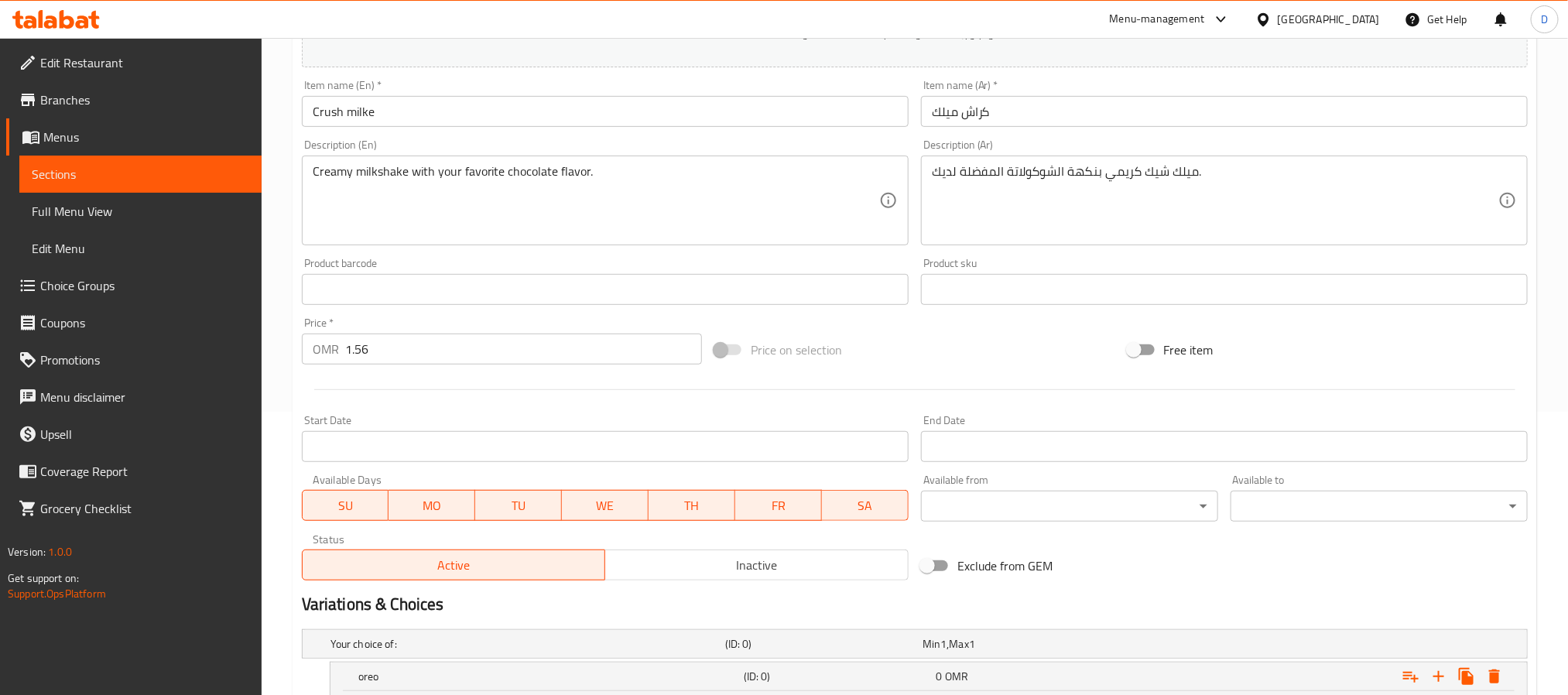
scroll to position [0, 0]
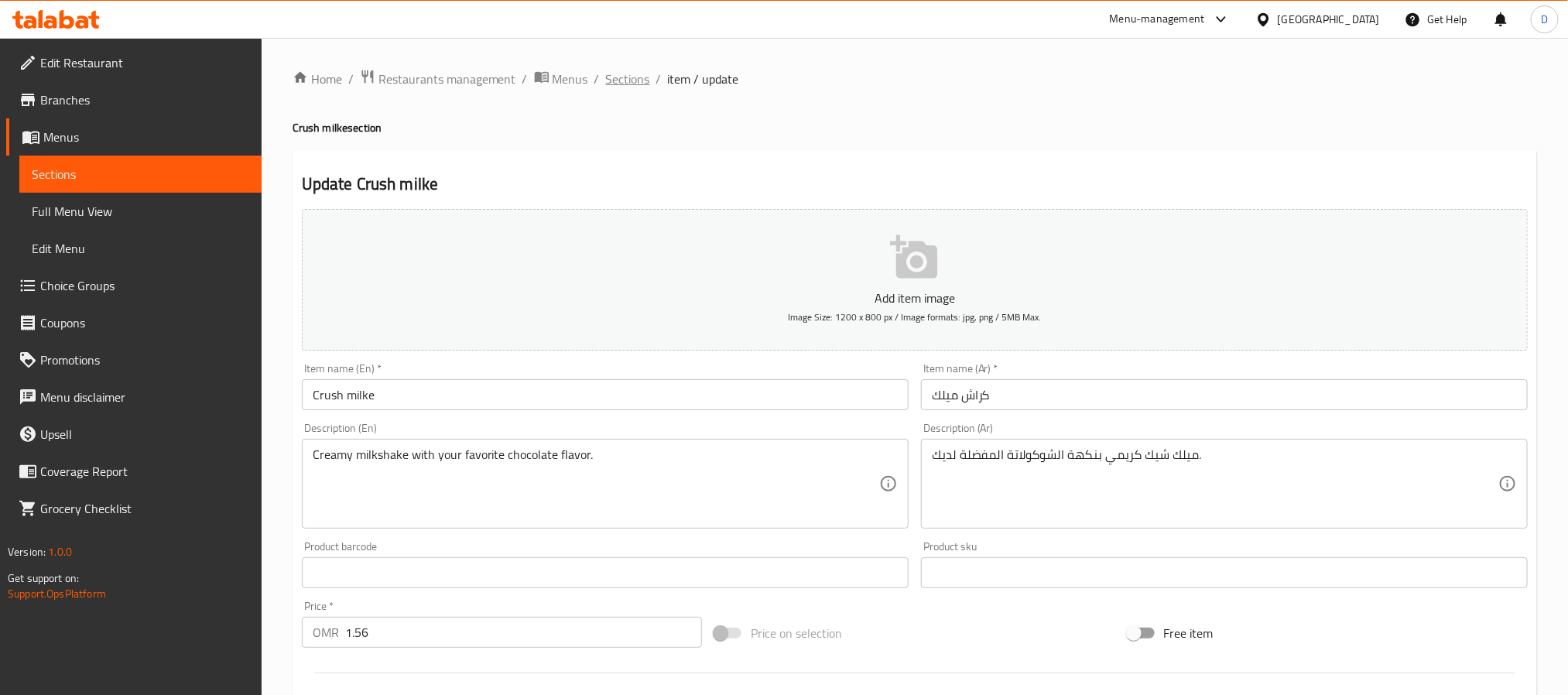
click at [632, 78] on span "Sections" at bounding box center [628, 78] width 44 height 19
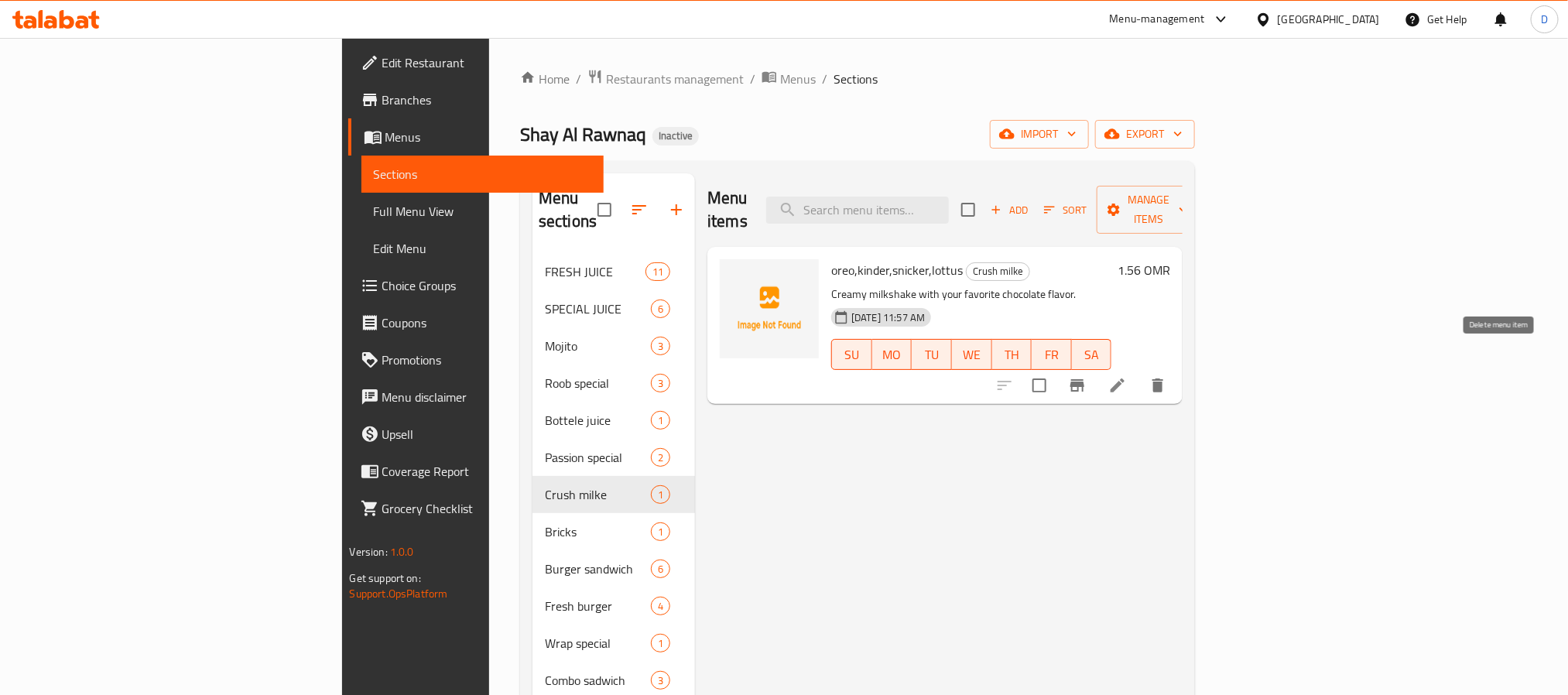
click at [1167, 376] on icon "delete" at bounding box center [1158, 385] width 19 height 19
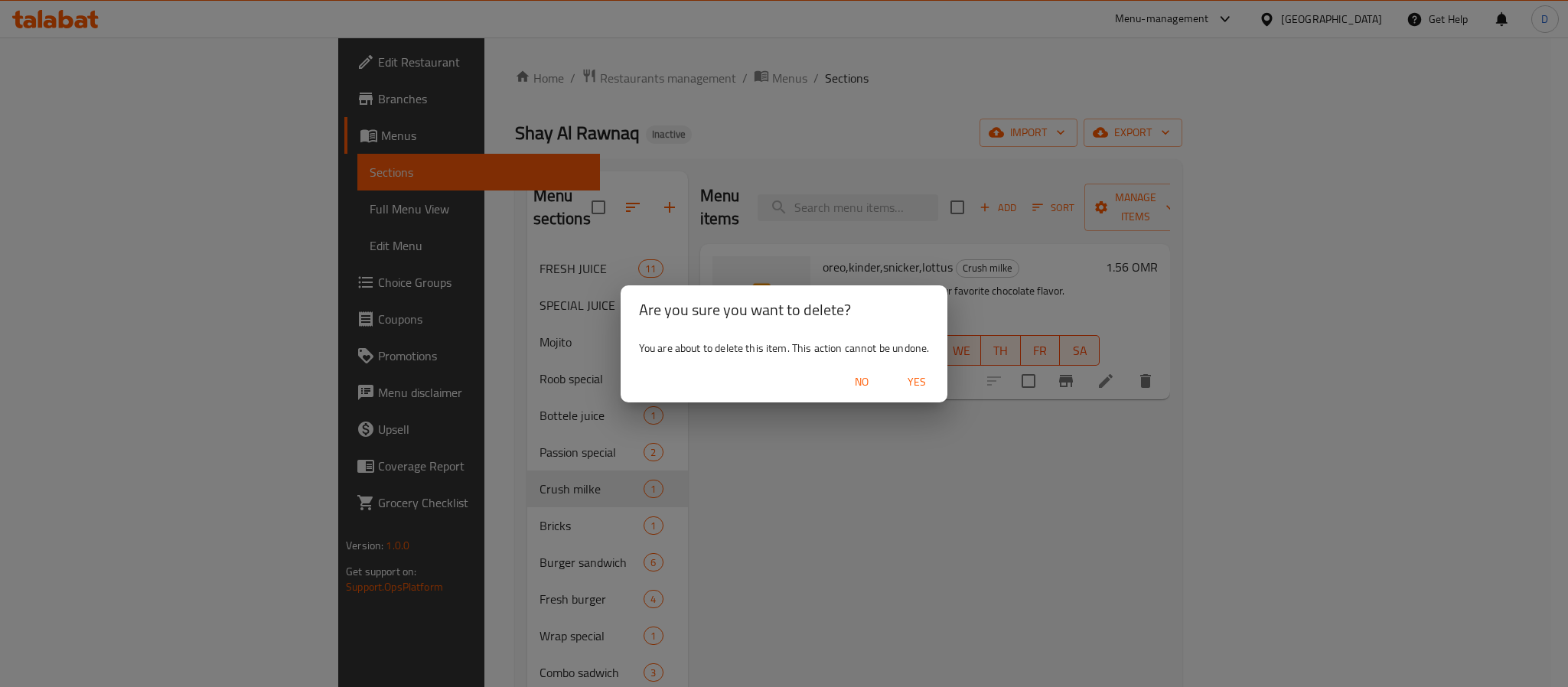
click at [919, 377] on span "Yes" at bounding box center [916, 381] width 37 height 19
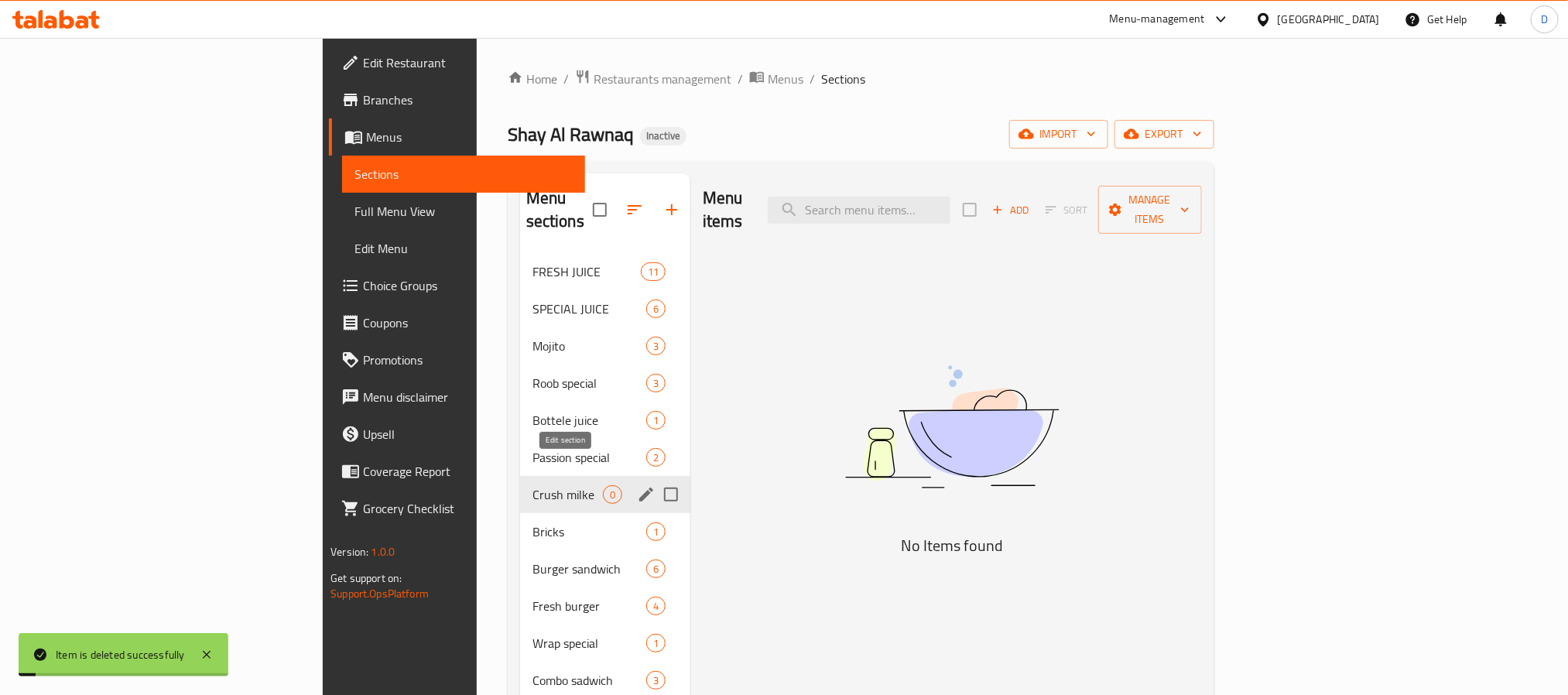
click at [637, 486] on icon "edit" at bounding box center [646, 495] width 19 height 19
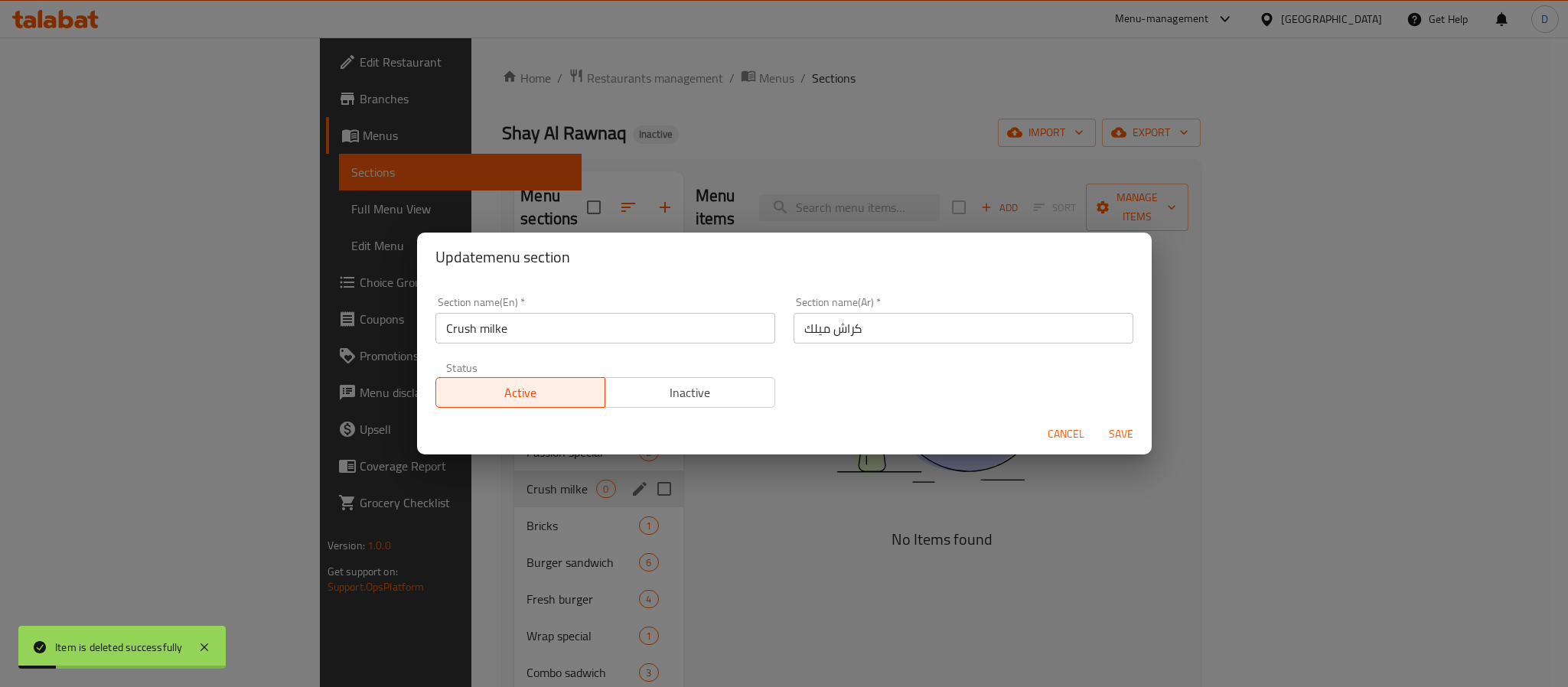
click at [717, 395] on span "Inactive" at bounding box center [690, 393] width 158 height 22
click at [1116, 431] on span "Save" at bounding box center [1121, 434] width 37 height 19
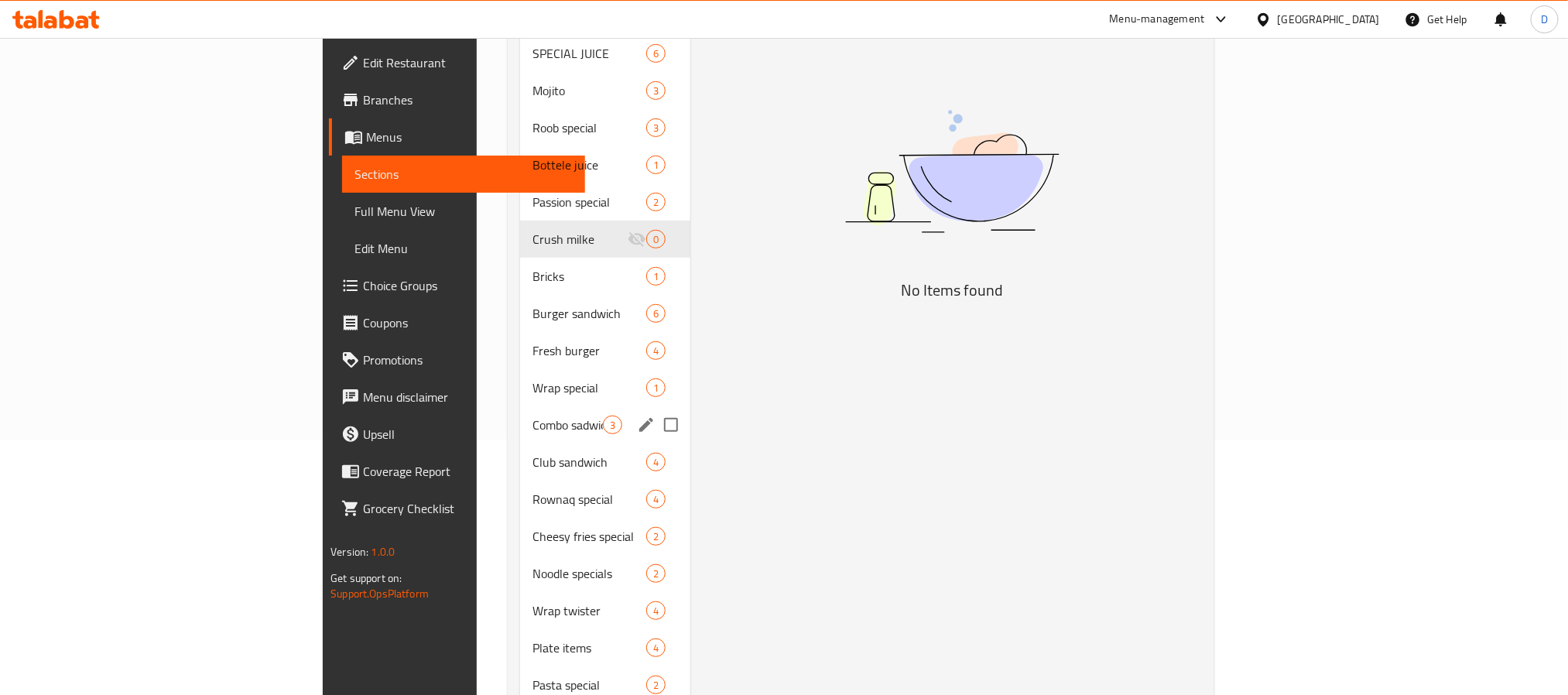
scroll to position [349, 0]
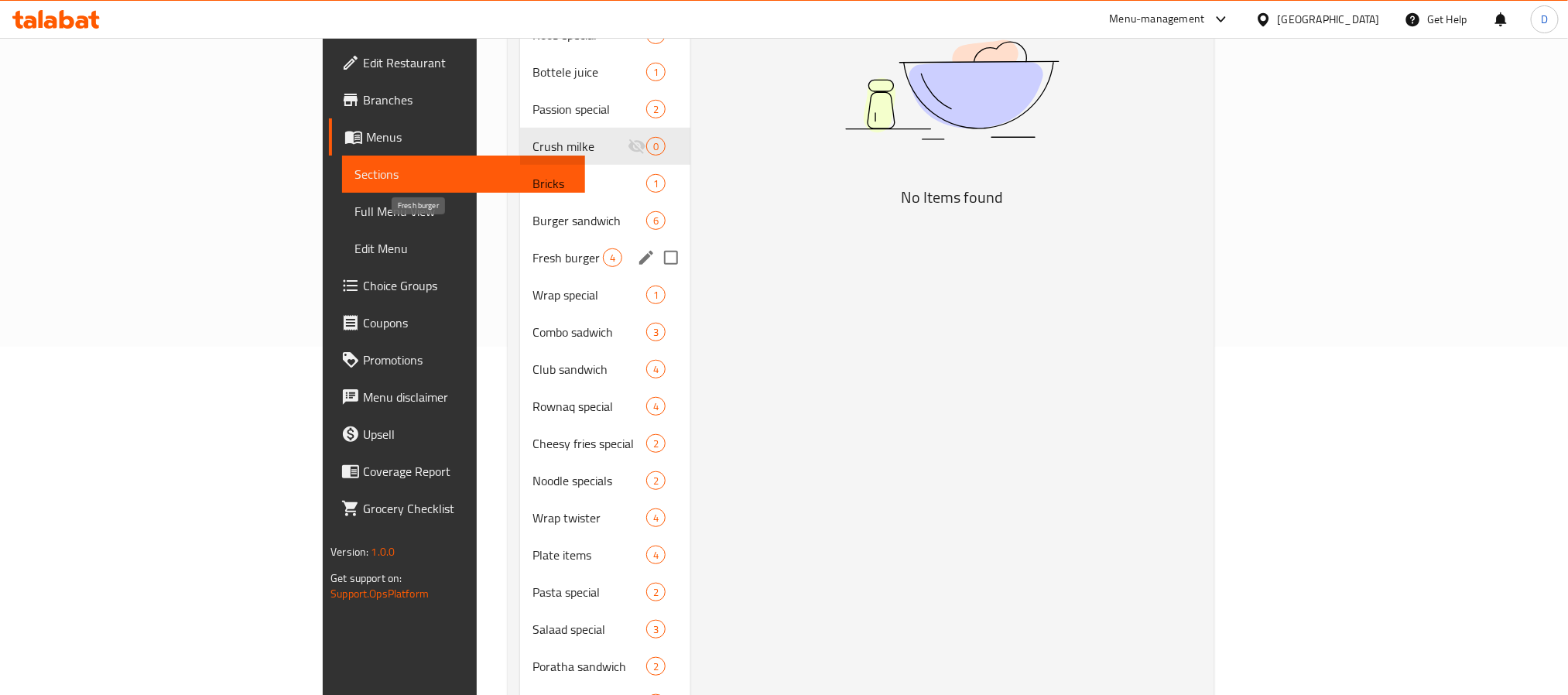
click at [533, 249] on span "Fresh burger" at bounding box center [568, 258] width 70 height 19
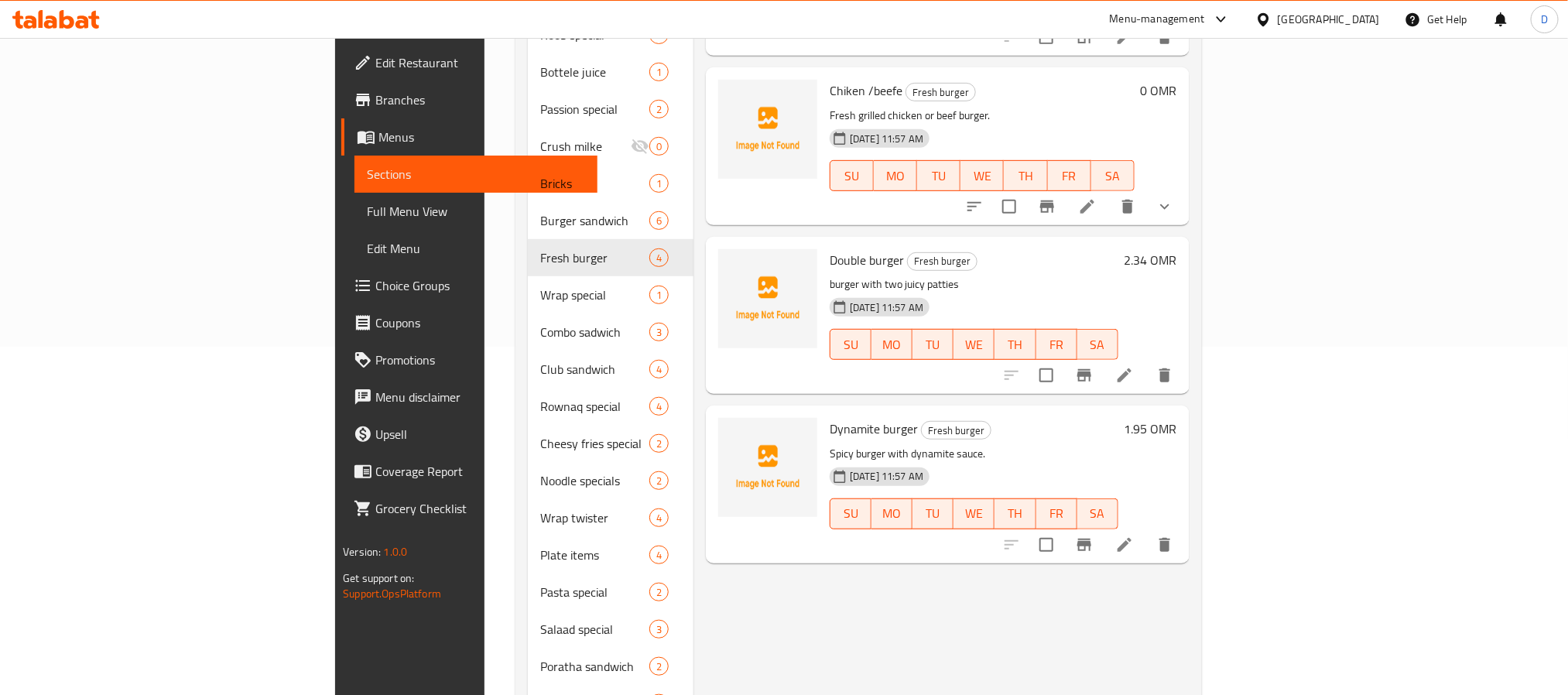
scroll to position [233, 0]
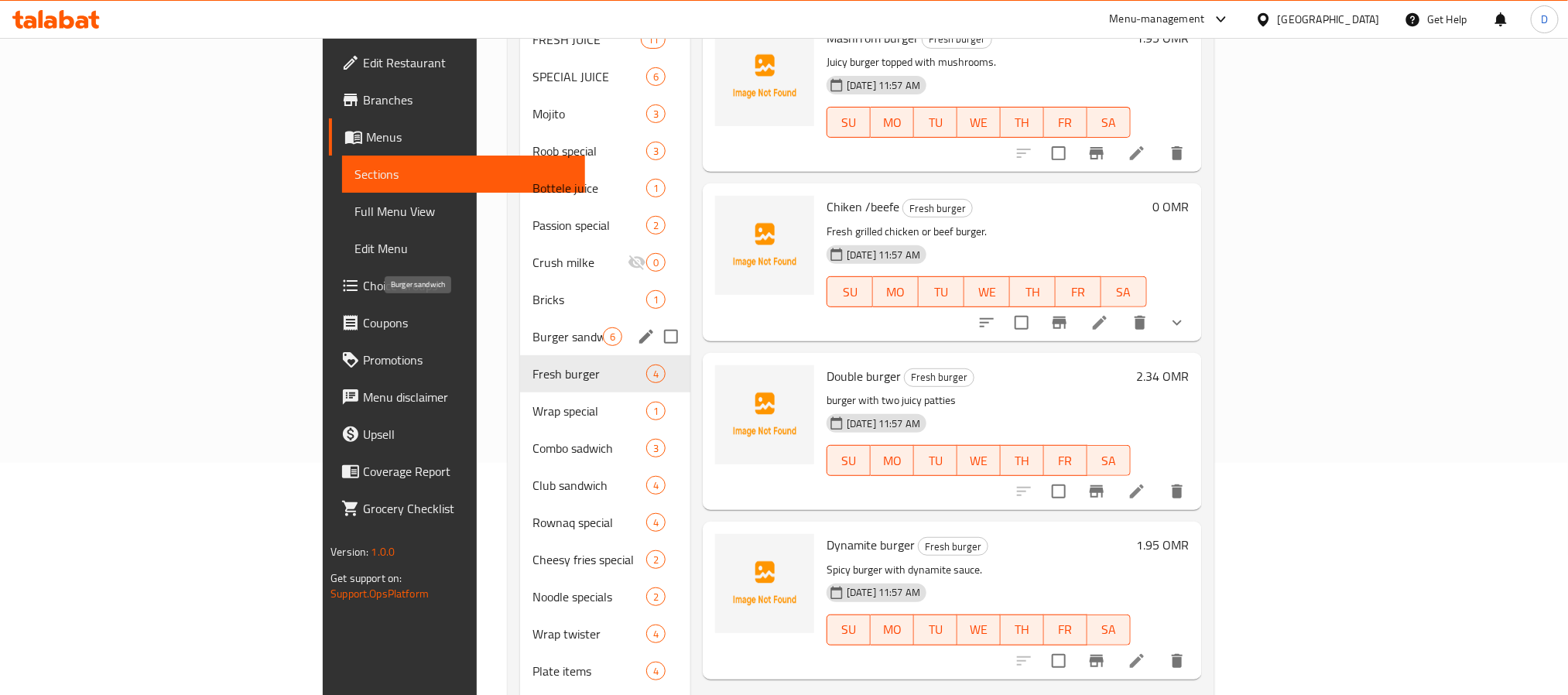
click at [533, 327] on span "Burger sandwich" at bounding box center [568, 336] width 70 height 19
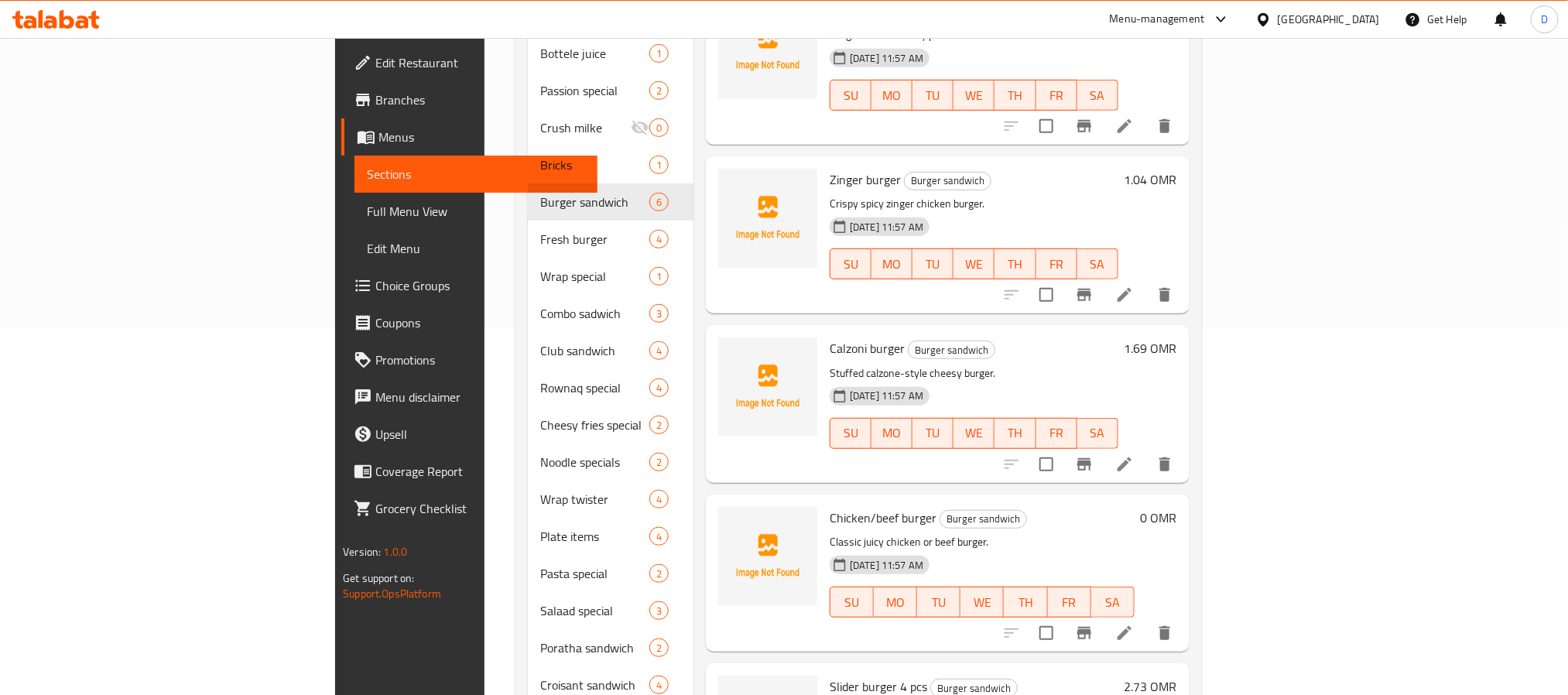
scroll to position [512, 0]
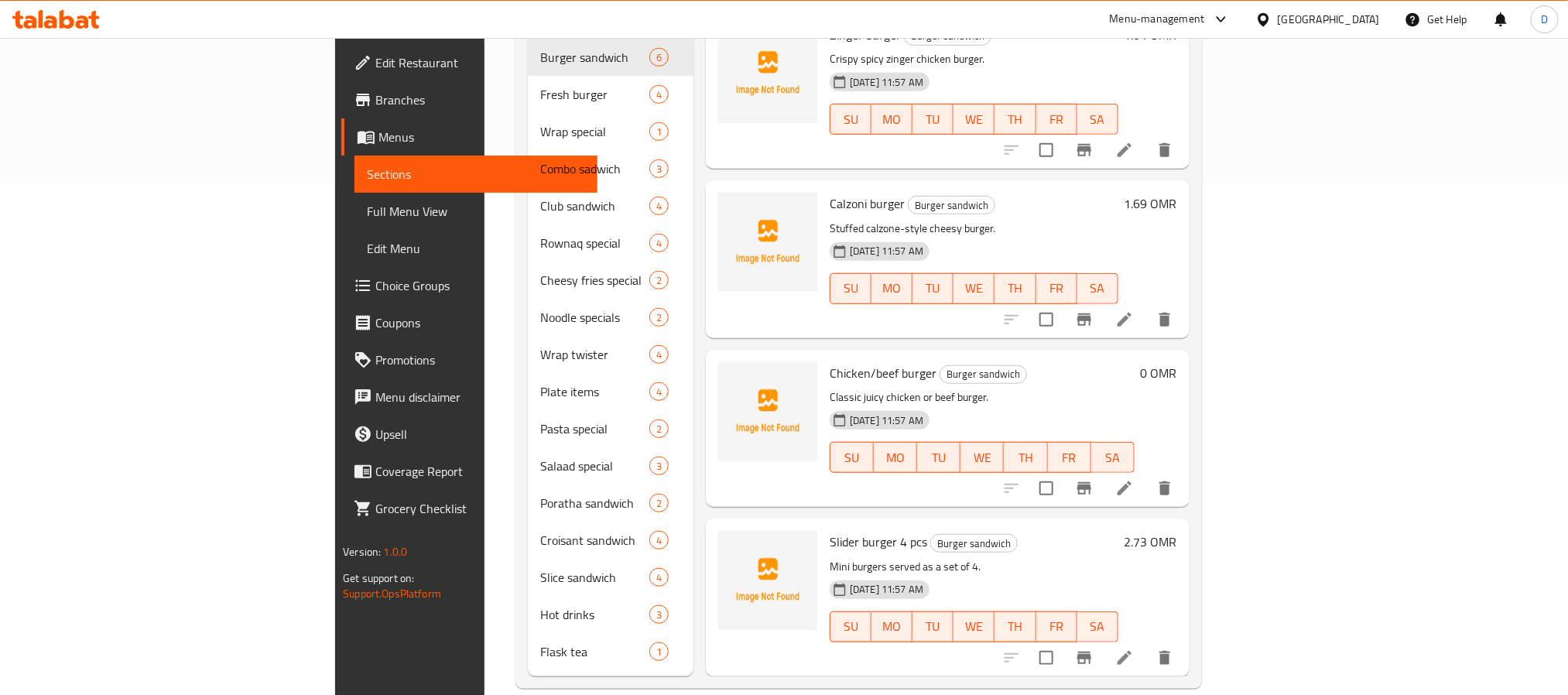
click at [1134, 480] on icon at bounding box center [1125, 489] width 19 height 19
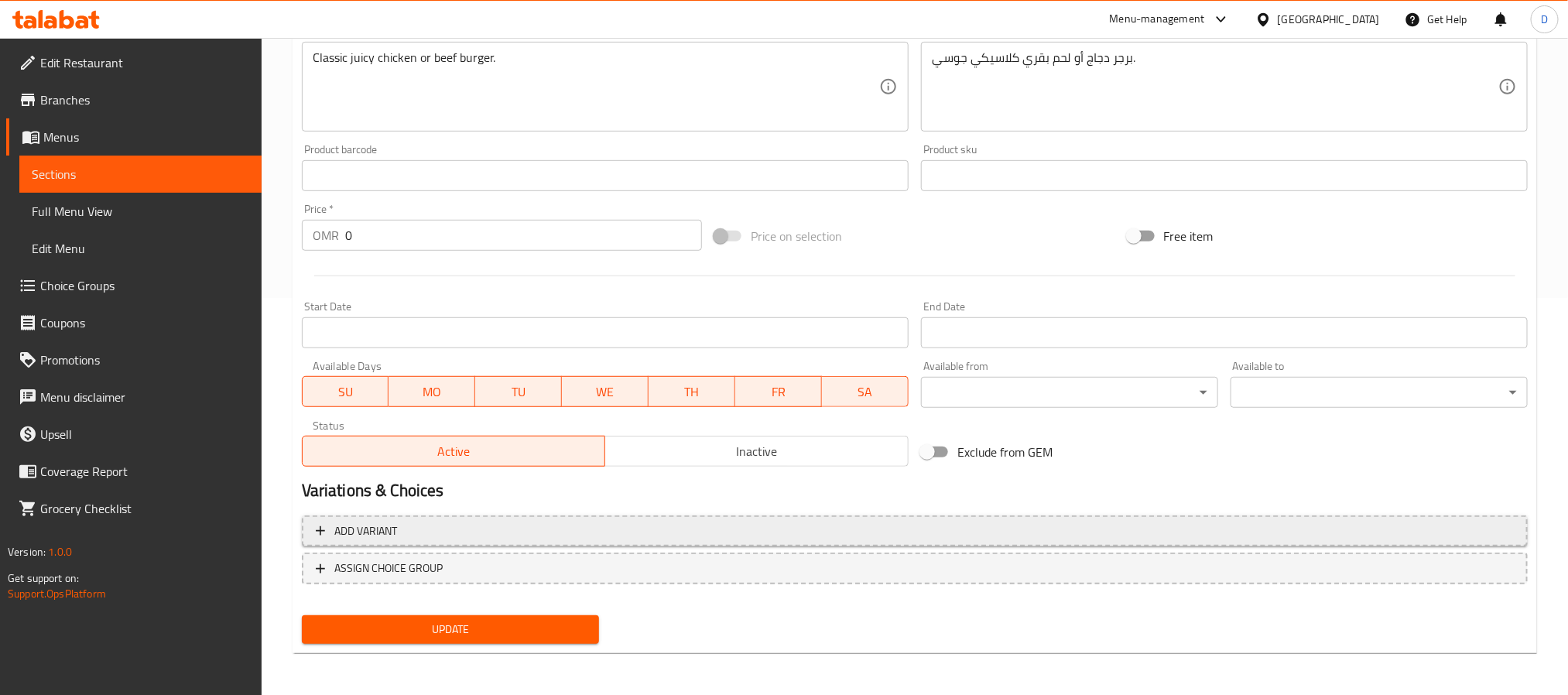
click at [463, 518] on button "Add variant" at bounding box center [915, 531] width 1226 height 32
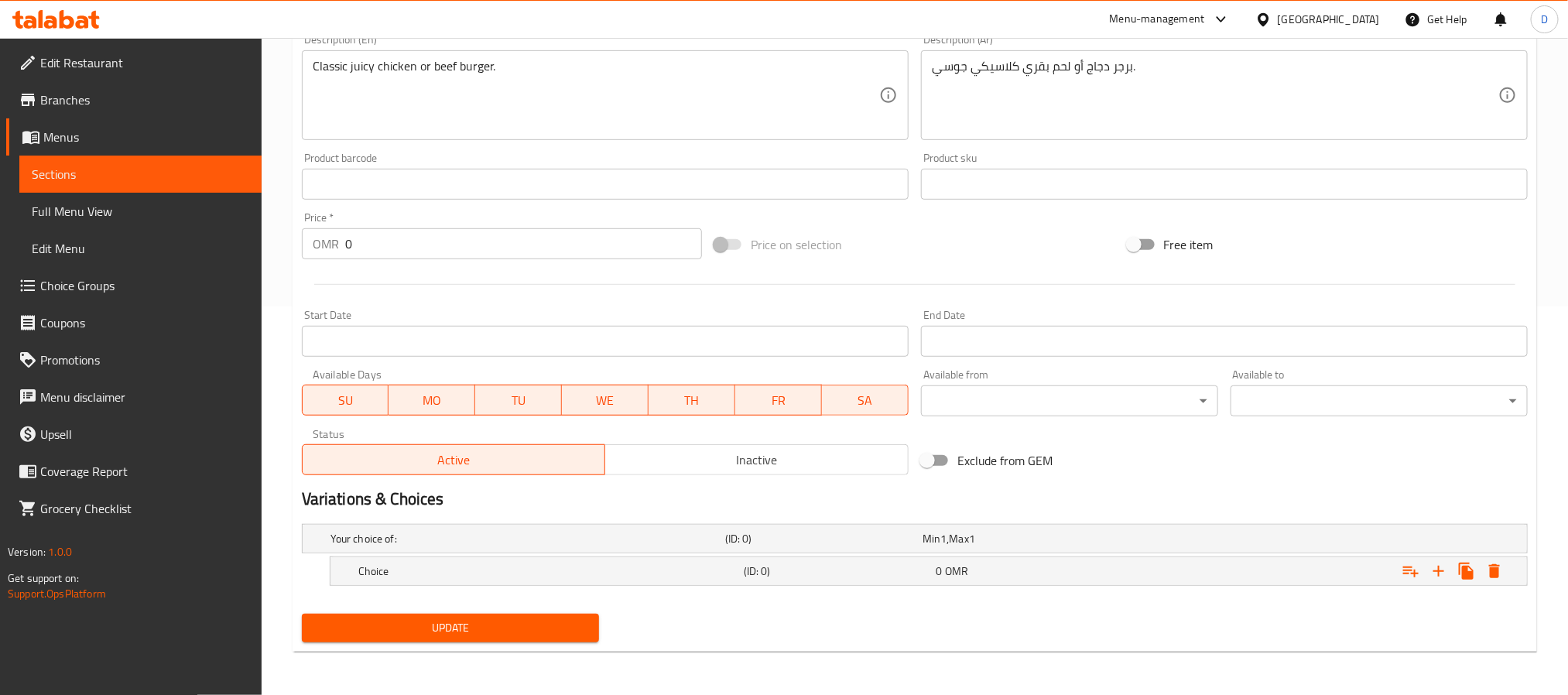
scroll to position [390, 0]
click at [503, 546] on h5 "Choice" at bounding box center [524, 538] width 388 height 15
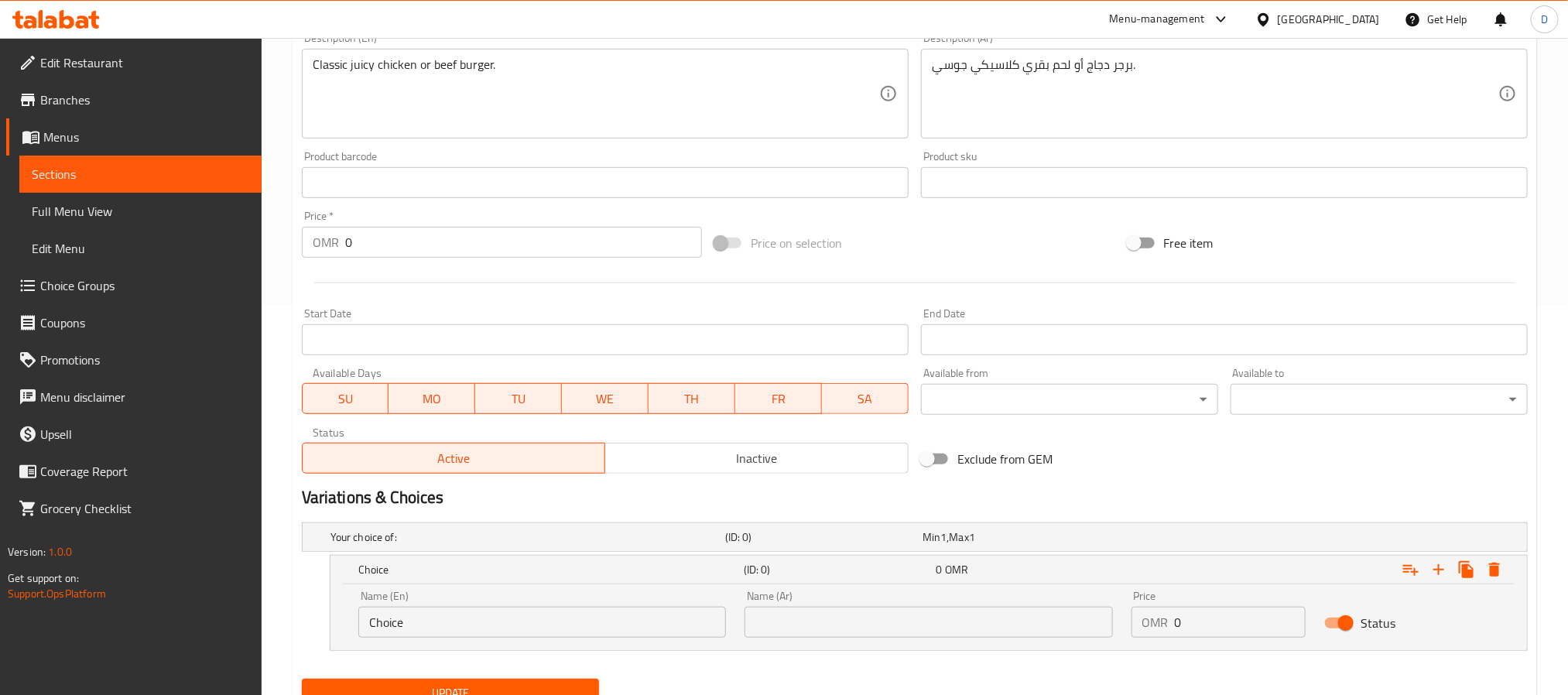
click at [328, 72] on textarea "Classic juicy chicken or beef burger." at bounding box center [596, 95] width 567 height 74
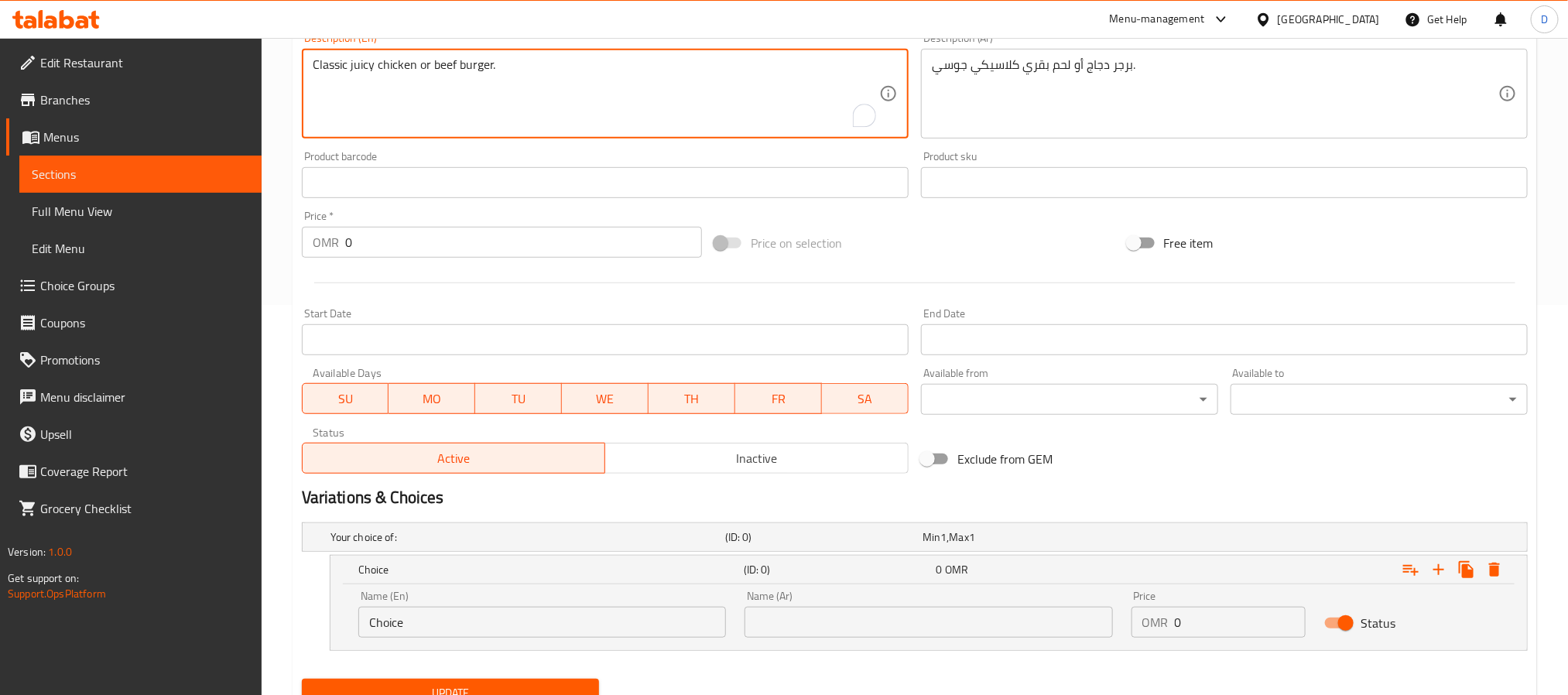
click at [395, 60] on textarea "Classic juicy chicken or beef burger." at bounding box center [596, 95] width 567 height 74
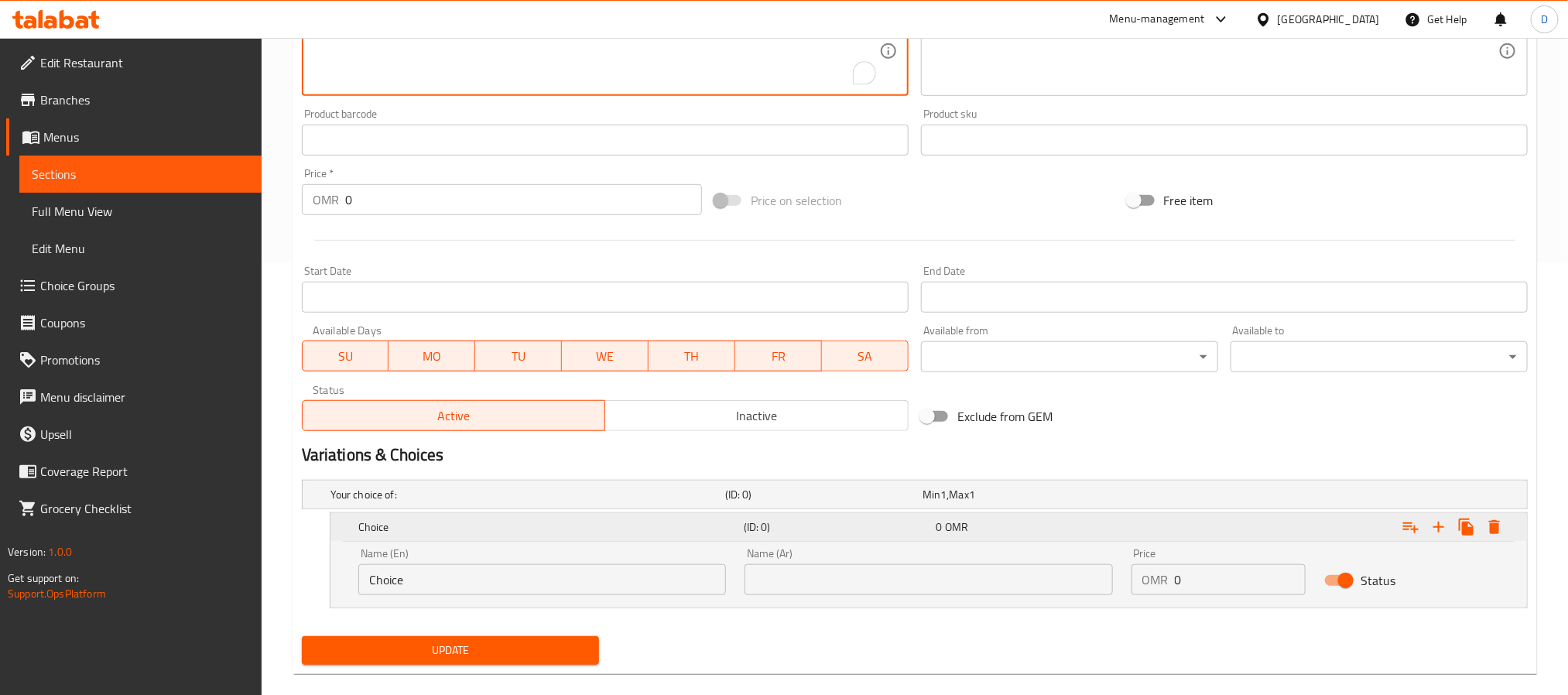
scroll to position [456, 0]
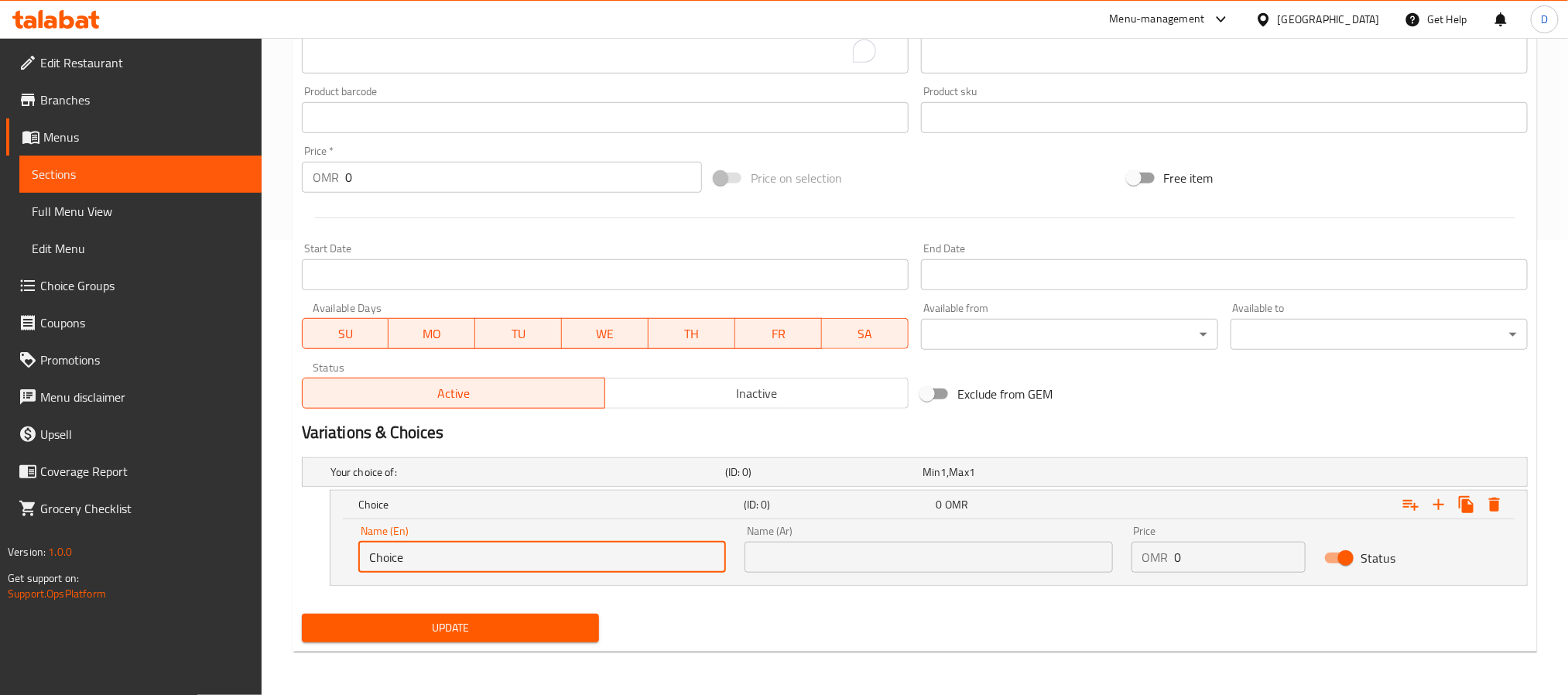
click at [495, 569] on input "Choice" at bounding box center [542, 557] width 368 height 31
paste input "chicken"
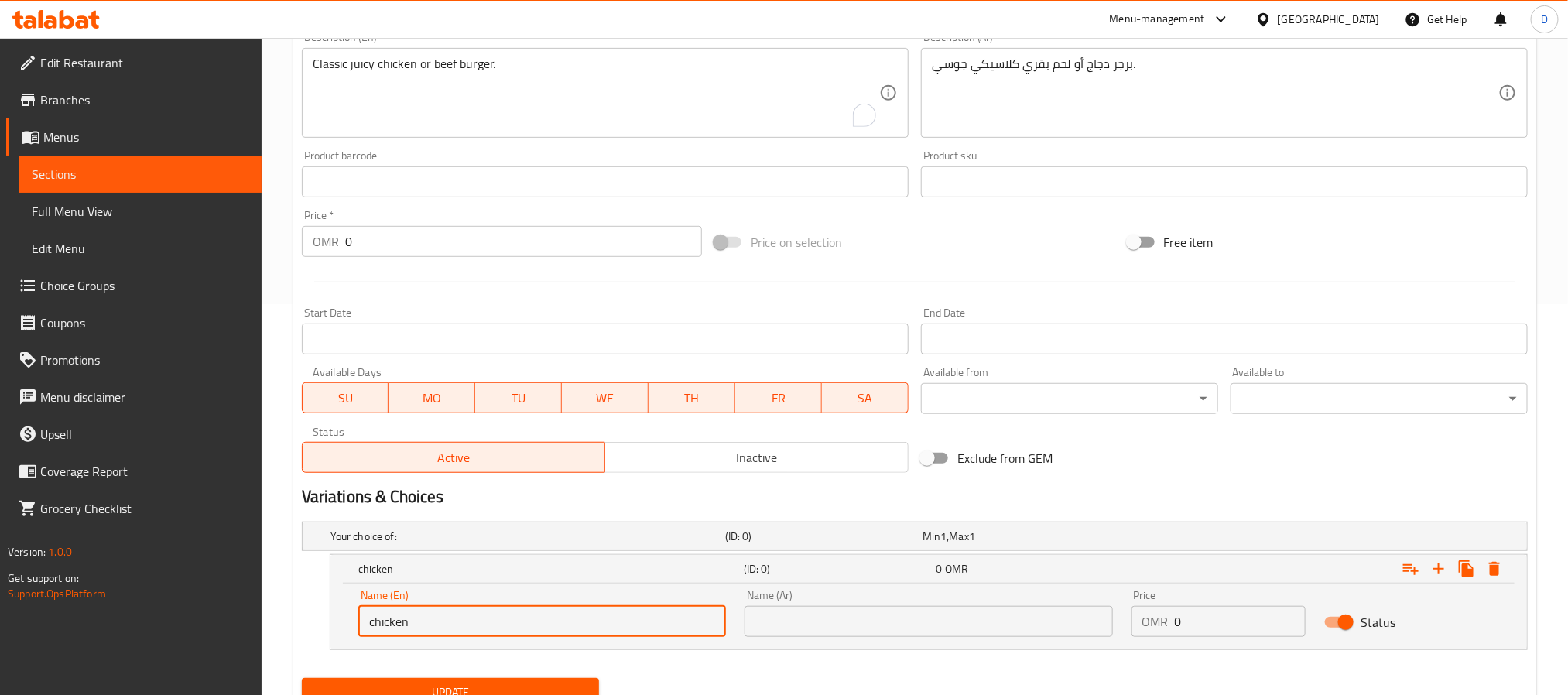
scroll to position [340, 0]
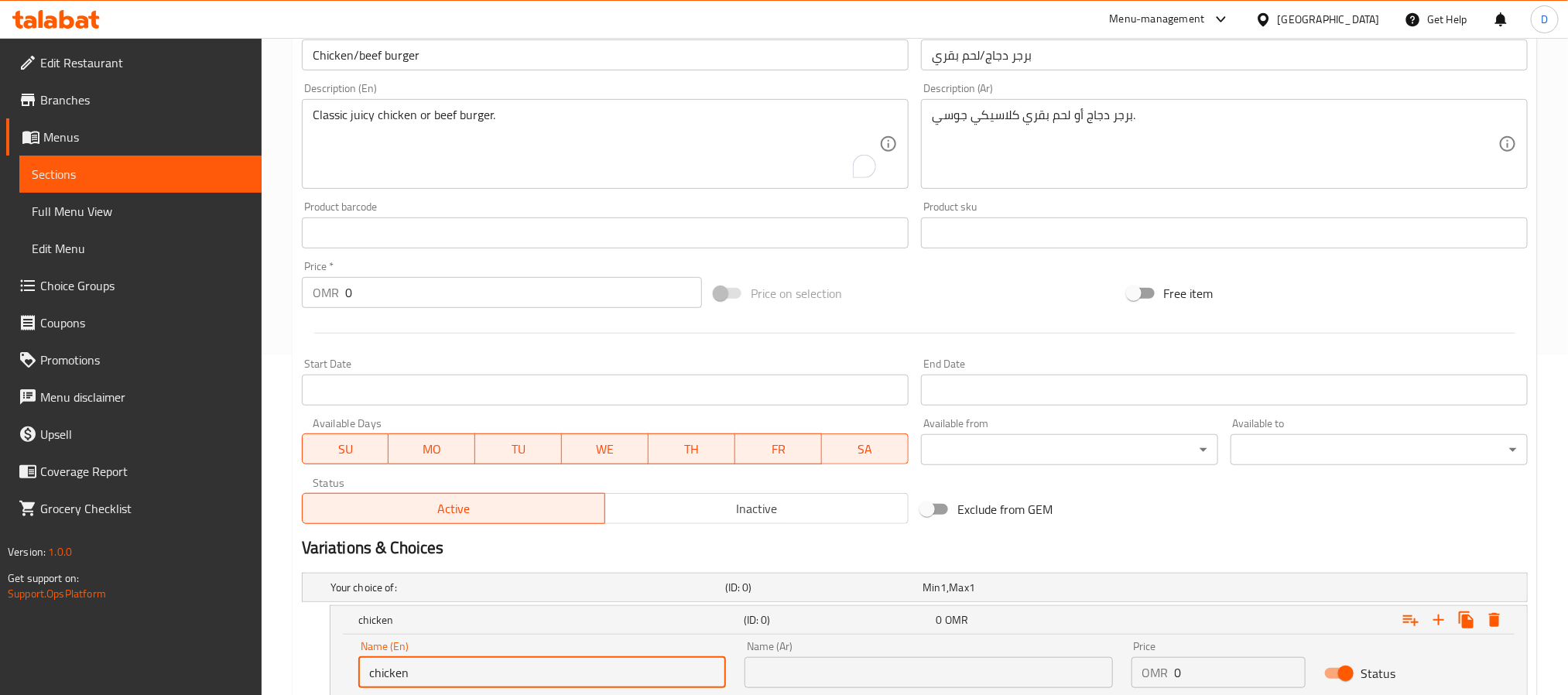
type input "chicken"
click at [1096, 114] on textarea "برجر دجاج أو لحم بقري كلاسيكي جوسي." at bounding box center [1215, 144] width 567 height 74
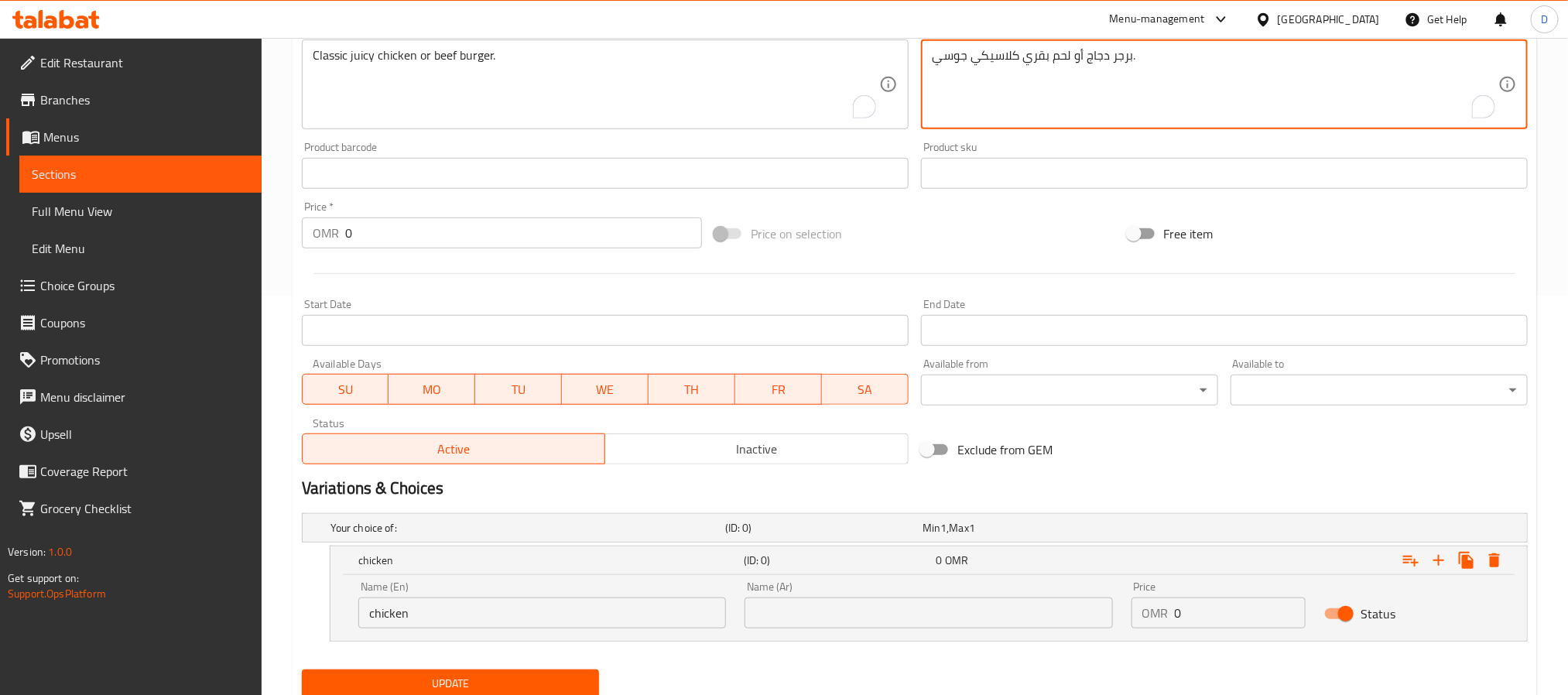
scroll to position [456, 0]
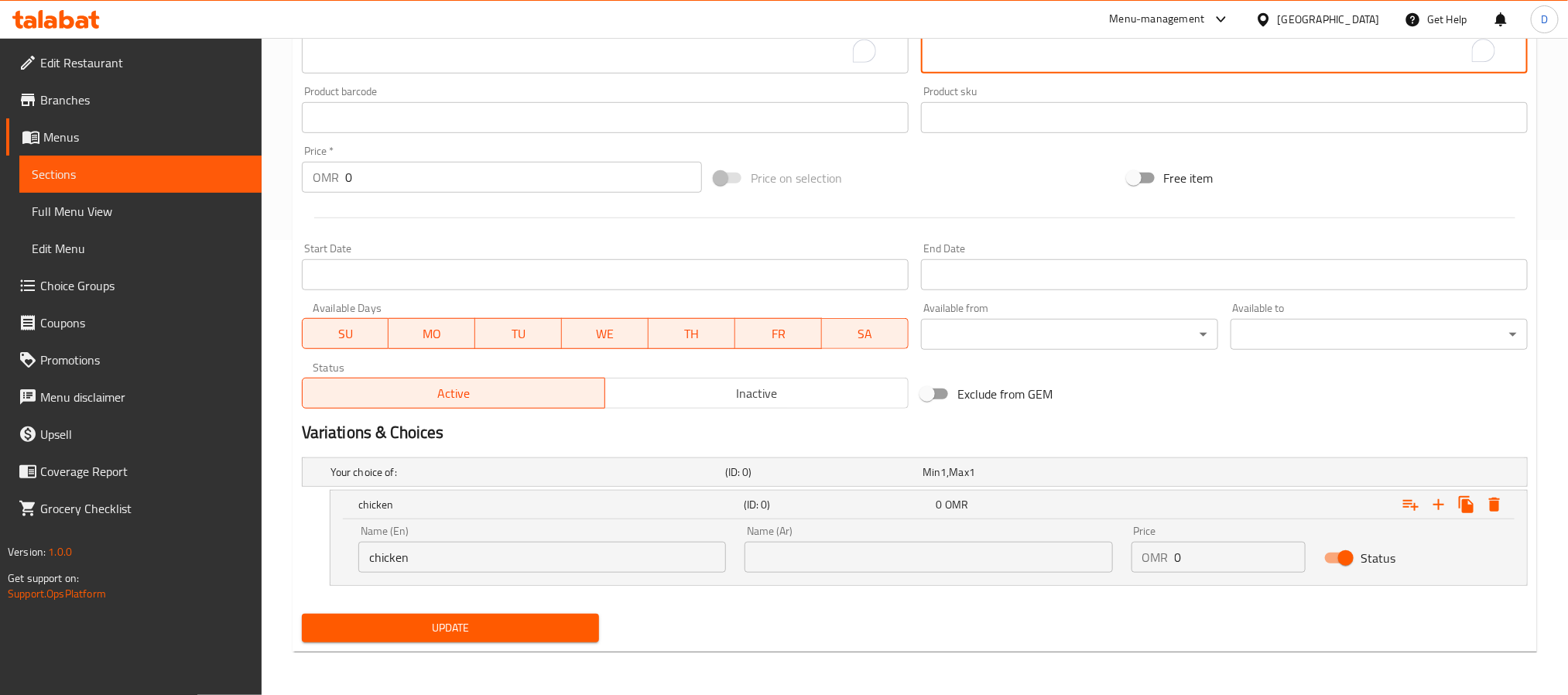
click at [790, 551] on input "text" at bounding box center [928, 557] width 368 height 31
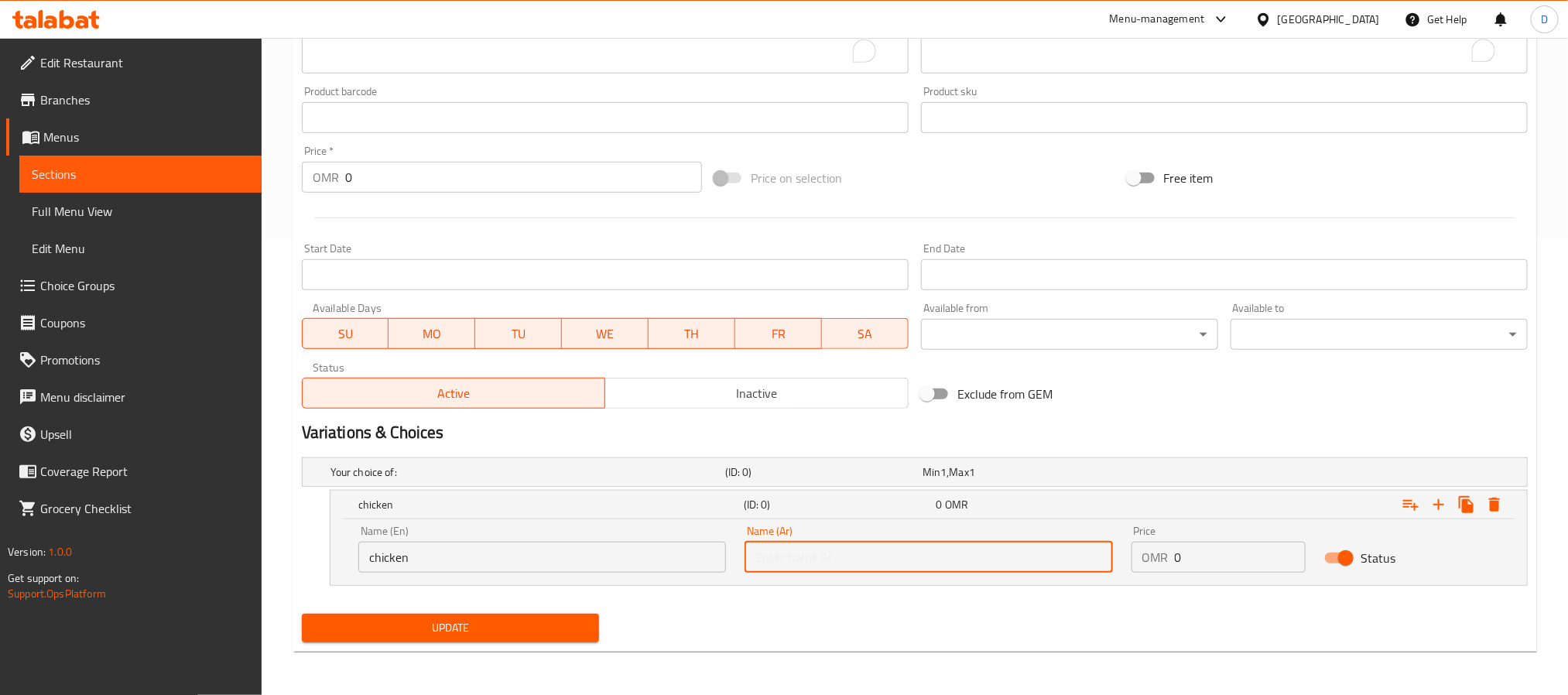
paste input "دجاج"
type input "دجاج"
click at [1442, 503] on icon "Expand" at bounding box center [1439, 505] width 19 height 19
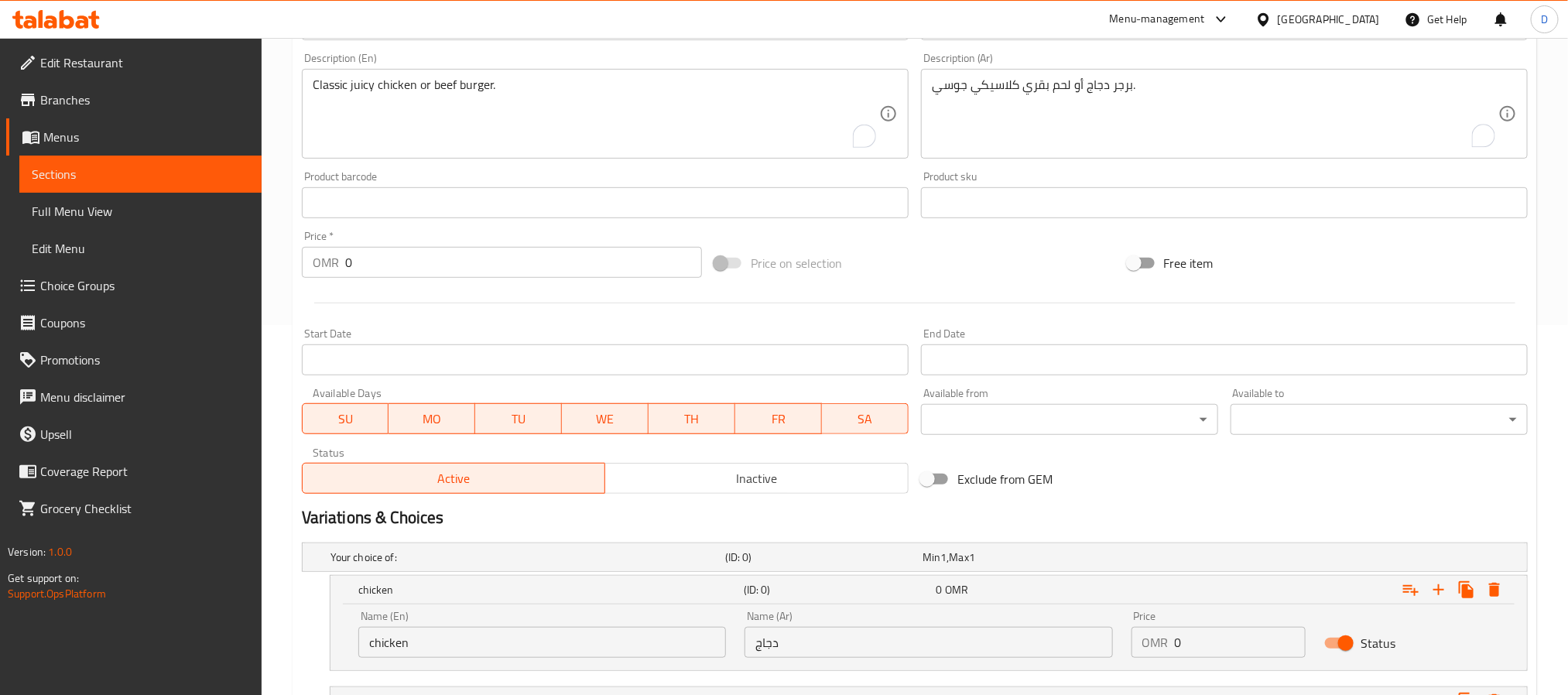
scroll to position [224, 0]
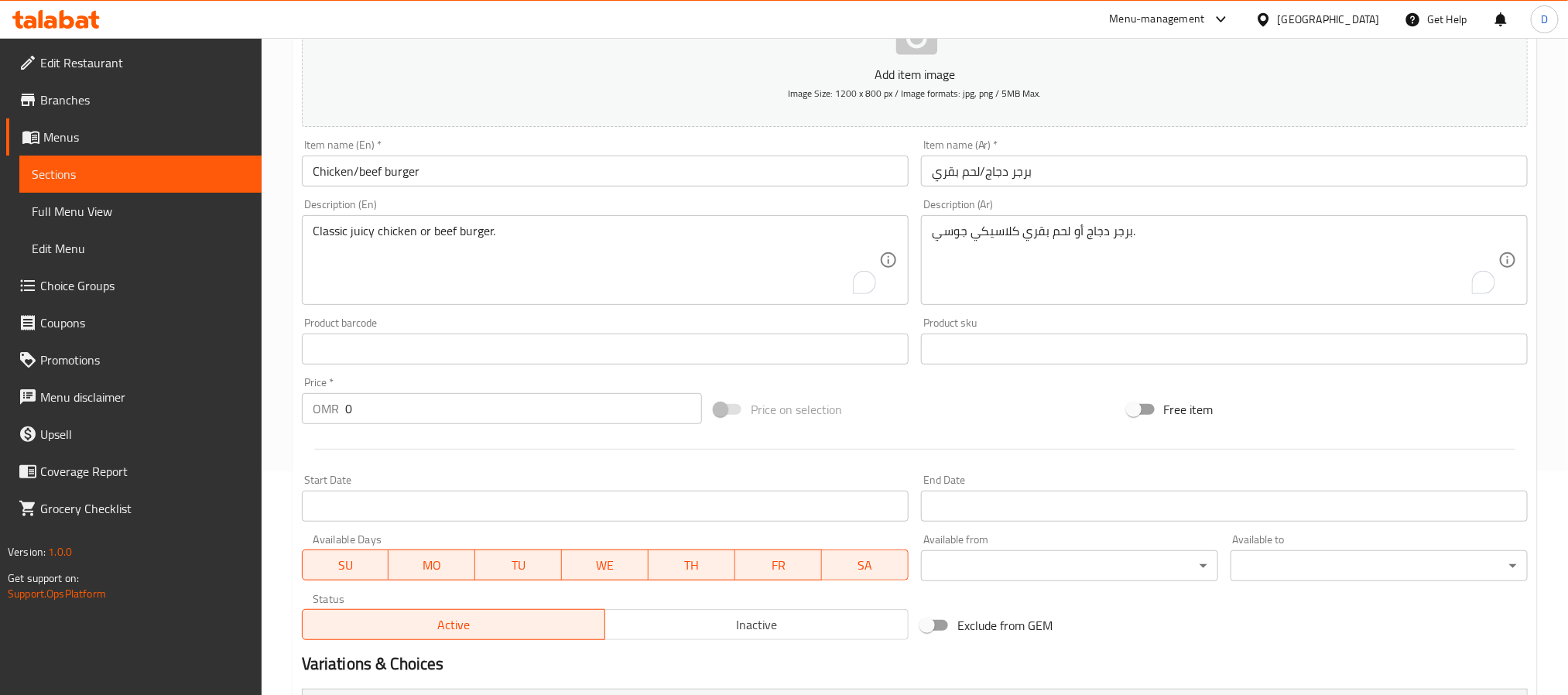
click at [365, 170] on input "Chicken/beef burger" at bounding box center [605, 171] width 606 height 31
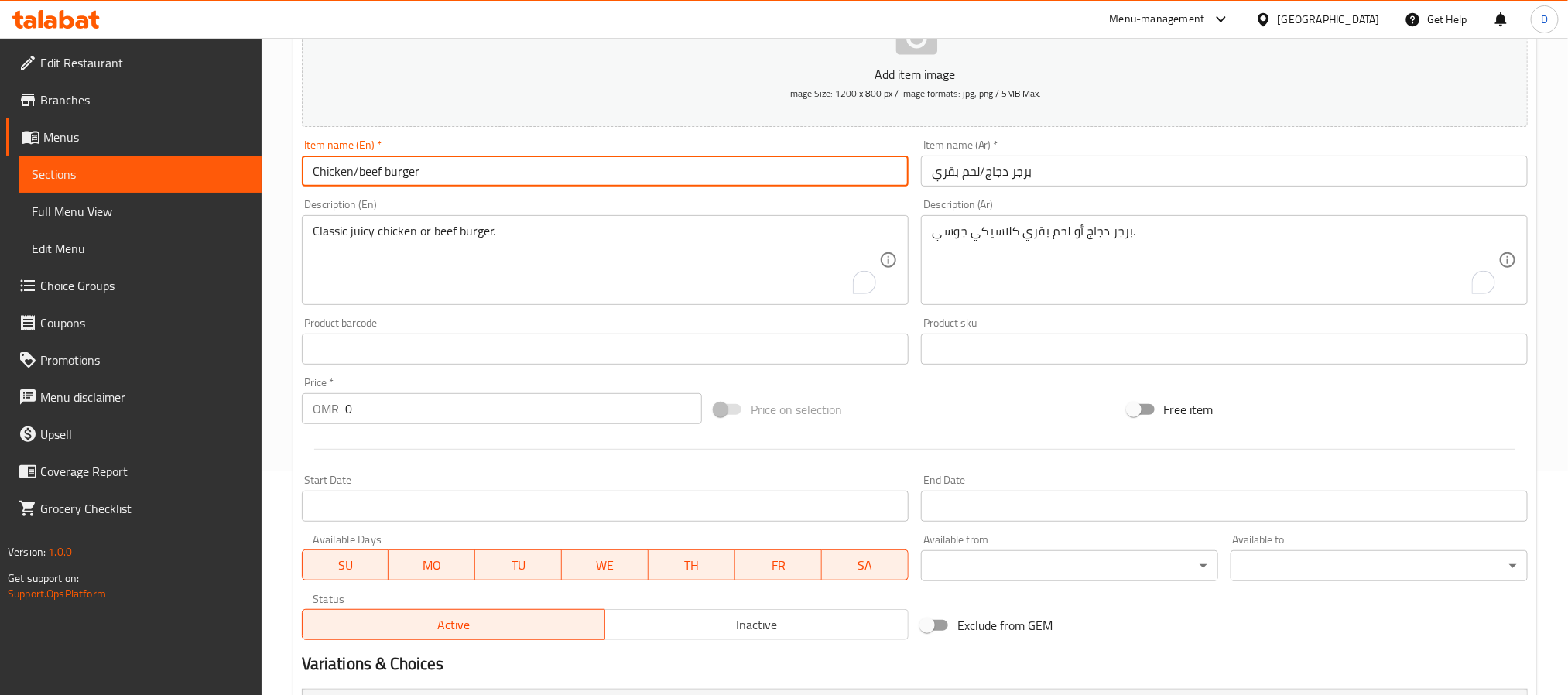
click at [365, 170] on input "Chicken/beef burger" at bounding box center [605, 171] width 606 height 31
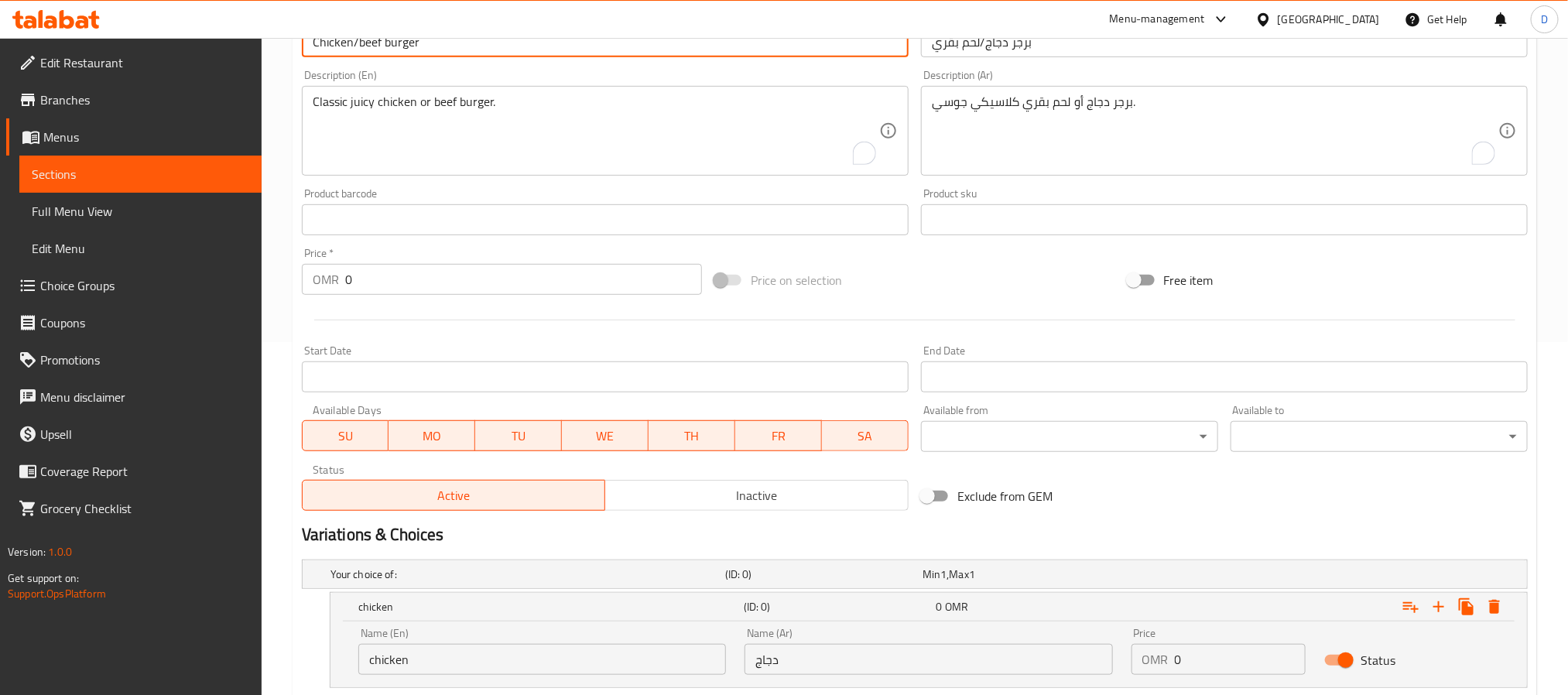
scroll to position [502, 0]
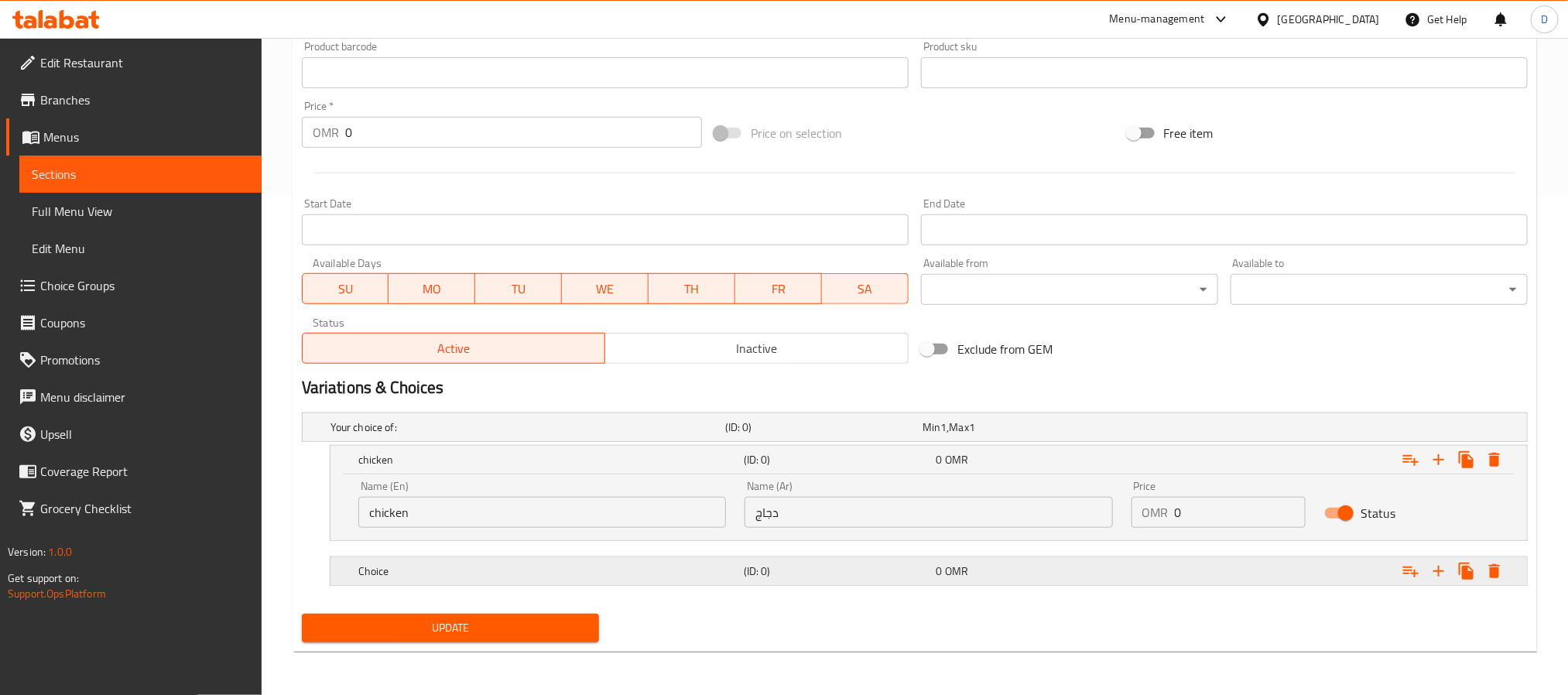
click at [449, 444] on div "Choice (ID: 0) 0 OMR" at bounding box center [919, 427] width 1184 height 34
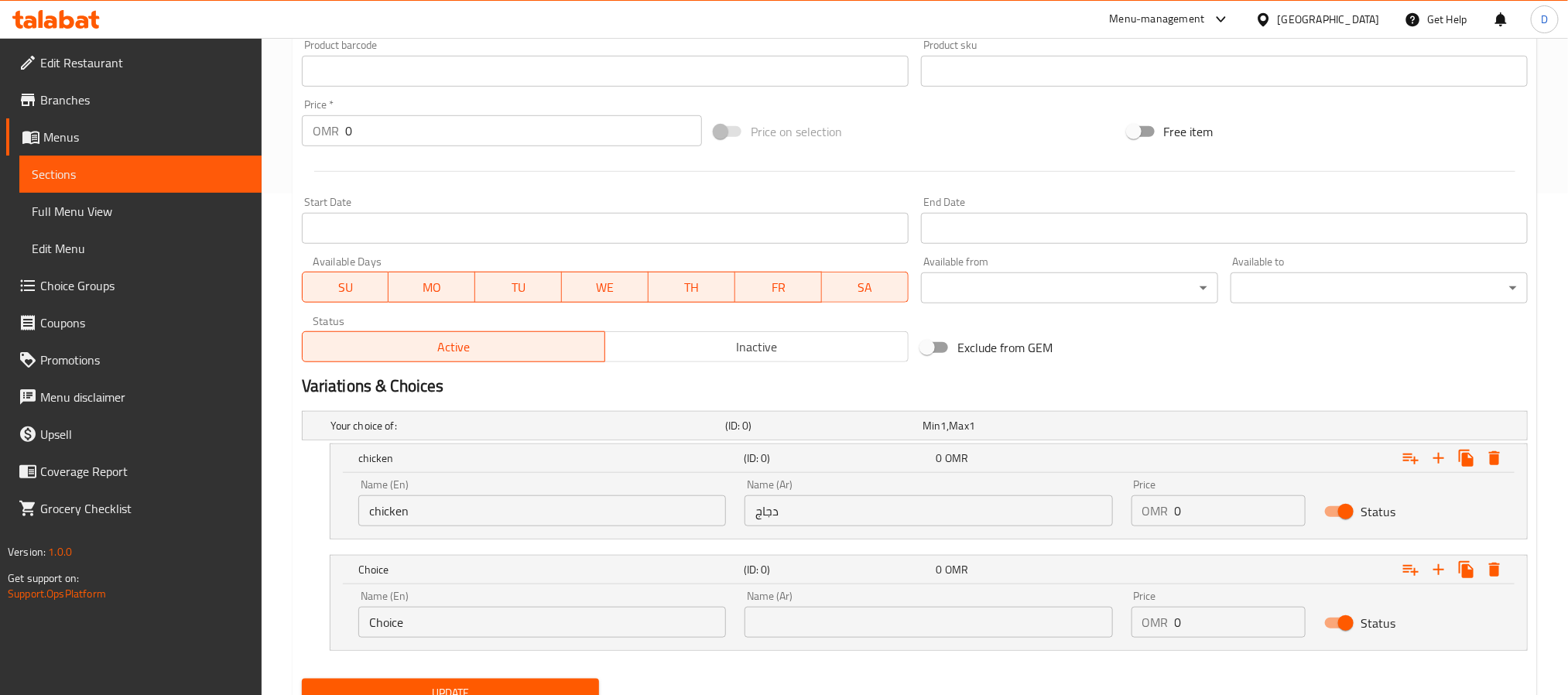
click at [383, 618] on input "Choice" at bounding box center [542, 622] width 368 height 31
paste input "beef"
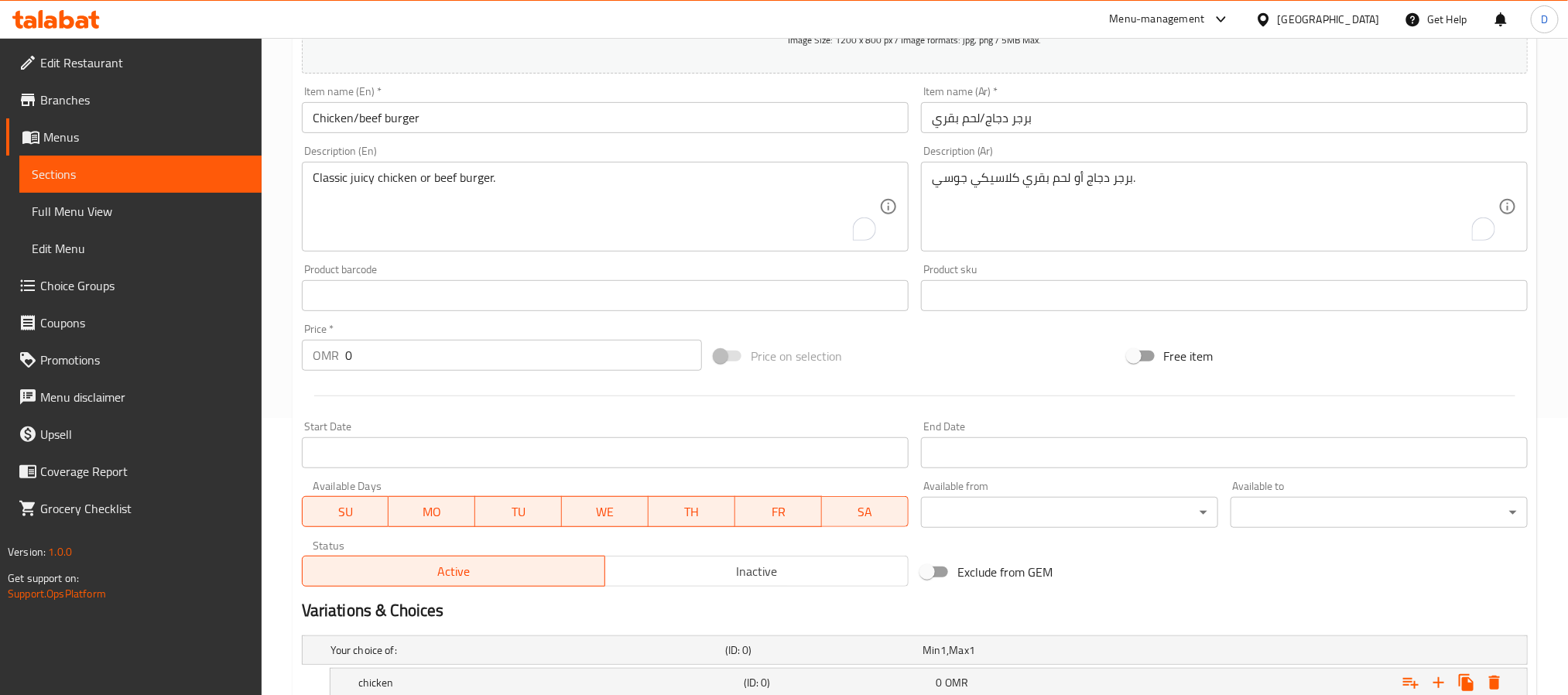
scroll to position [270, 0]
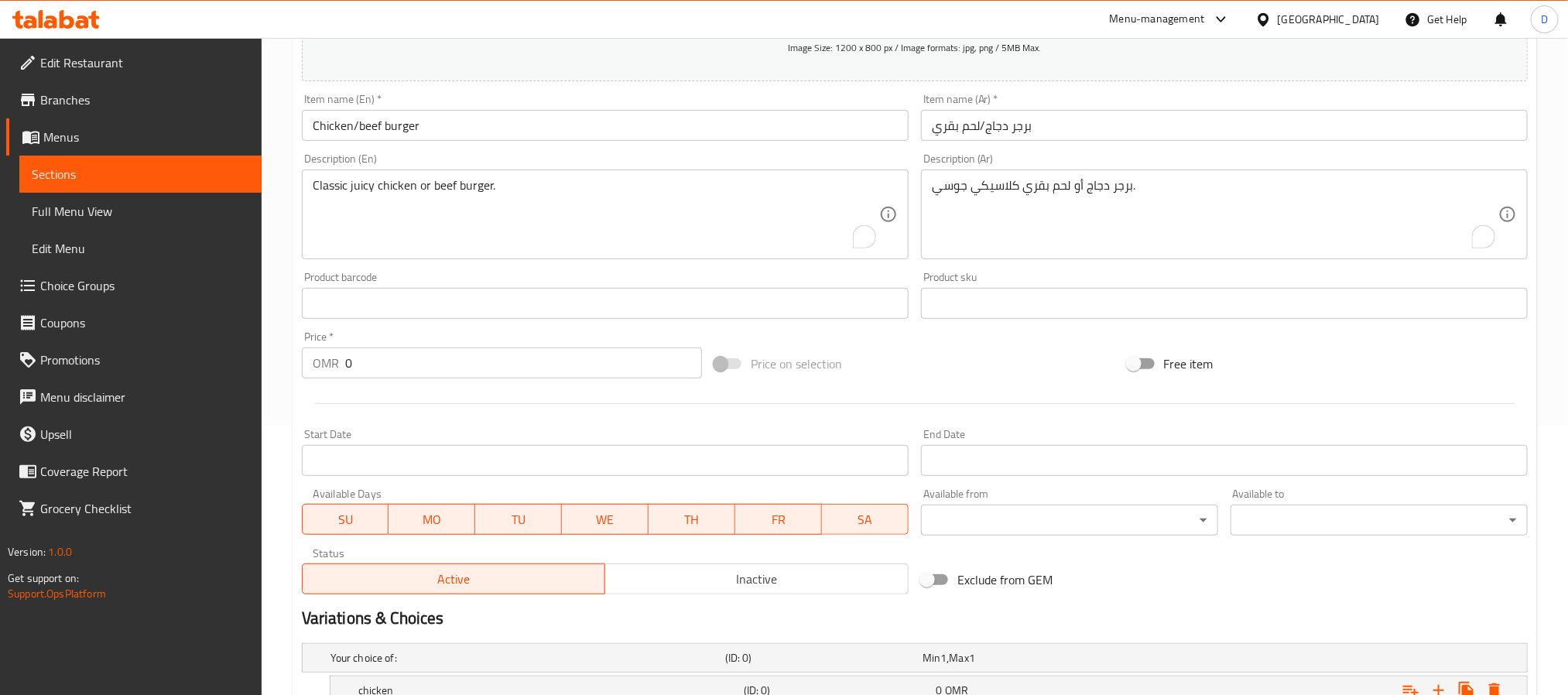
type input "beef"
click at [974, 126] on input "برجر دجاج/لحم بقري" at bounding box center [1224, 125] width 606 height 31
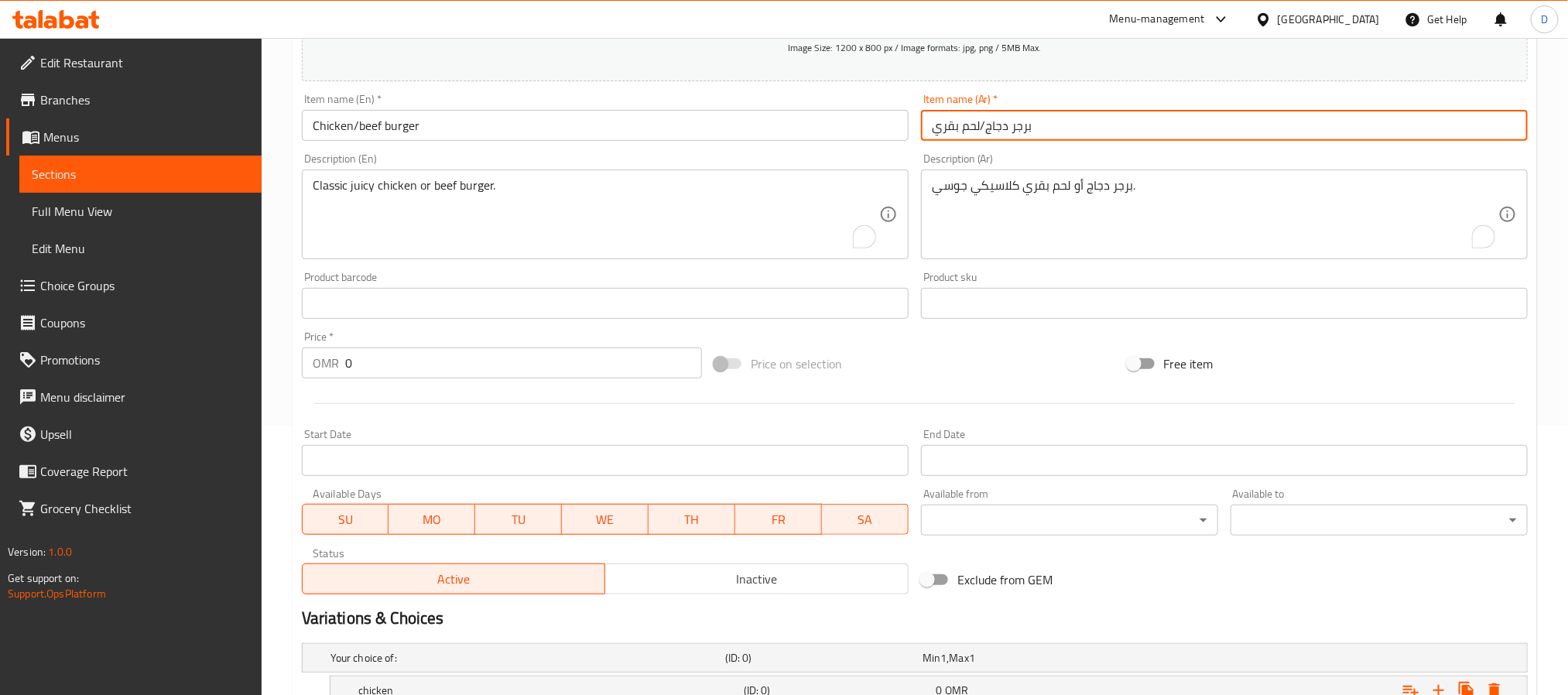
click at [974, 126] on input "برجر دجاج/لحم بقري" at bounding box center [1224, 125] width 606 height 31
click at [948, 133] on input "برجر دجاج/لحم بقري" at bounding box center [1224, 125] width 606 height 31
drag, startPoint x: 932, startPoint y: 133, endPoint x: 979, endPoint y: 128, distance: 47.3
click at [979, 128] on input "برجر دجاج/لحم بقري" at bounding box center [1224, 125] width 606 height 31
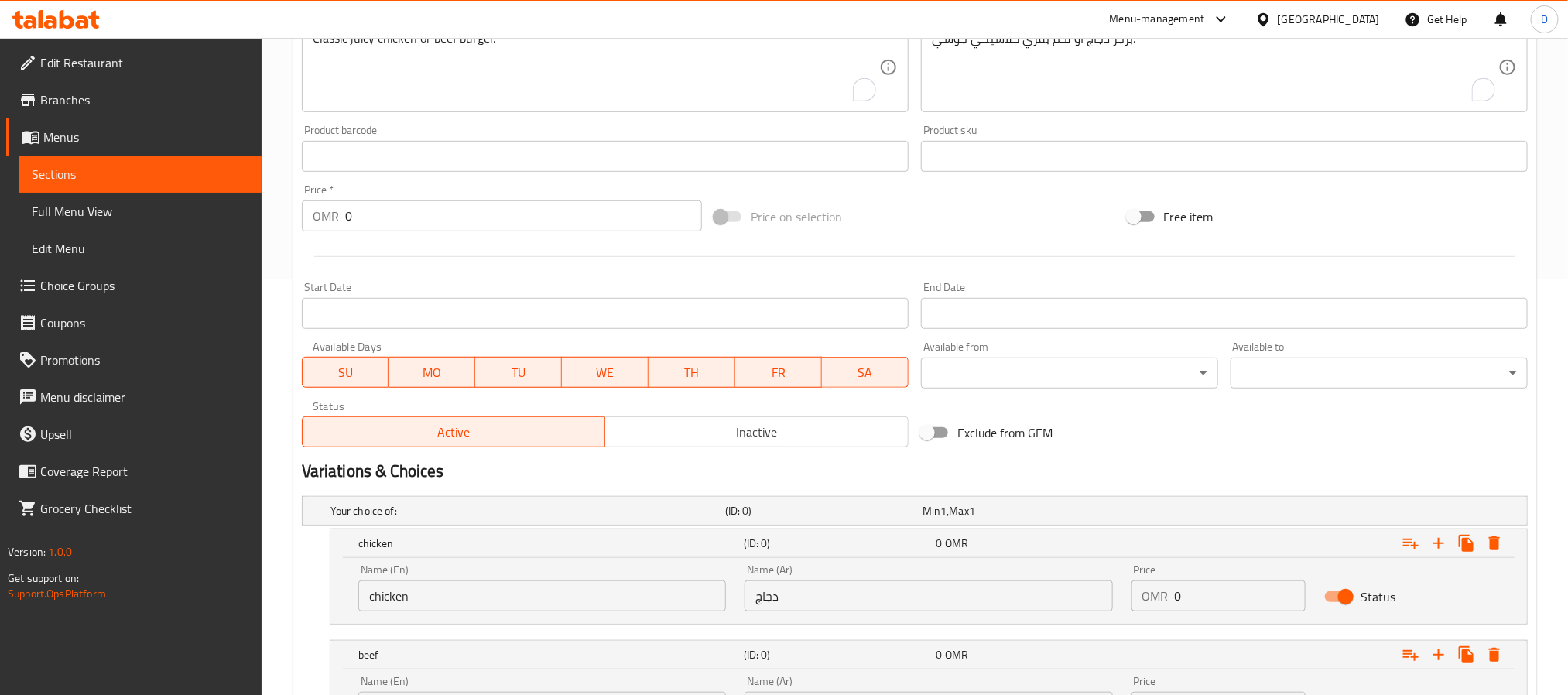
scroll to position [568, 0]
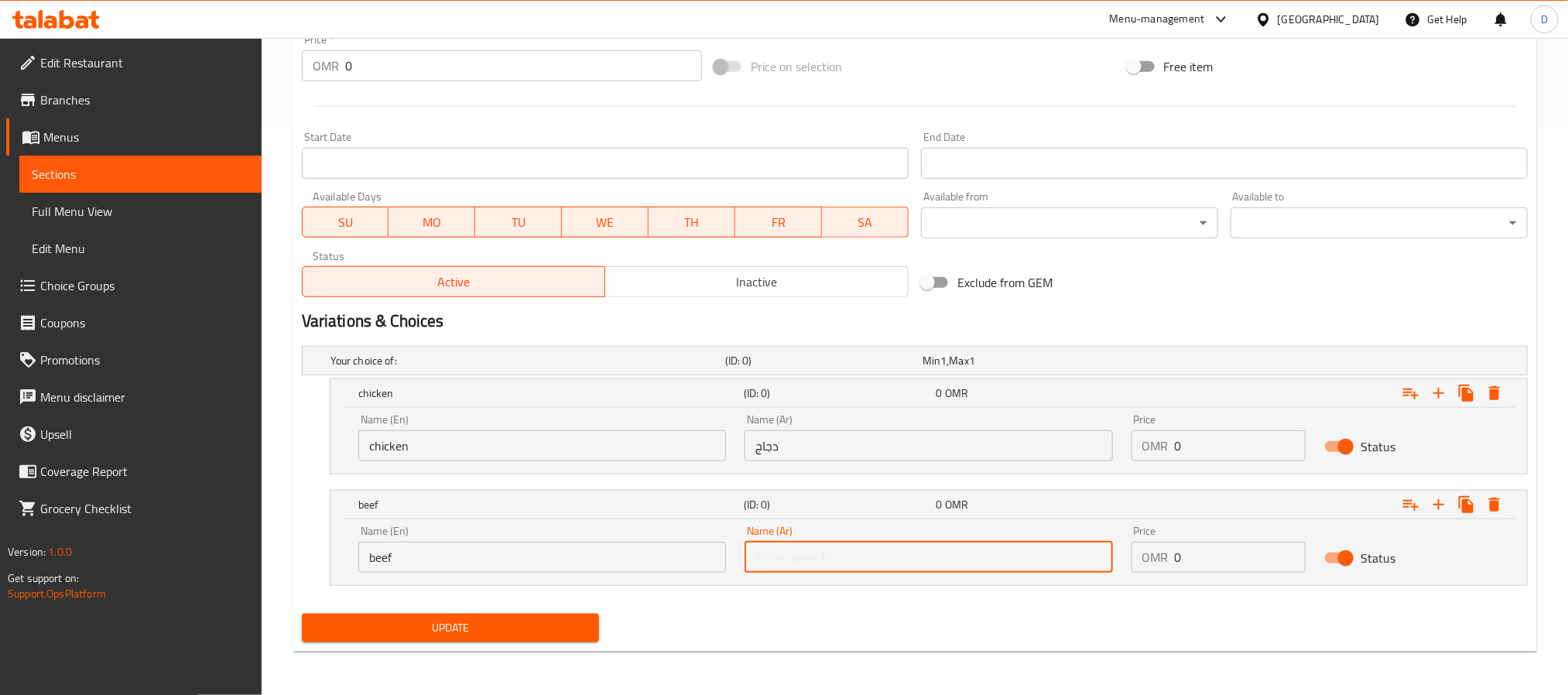
click at [821, 560] on input "text" at bounding box center [928, 557] width 368 height 31
paste input "لحم بقري"
type input "لحم بقري"
drag, startPoint x: 1222, startPoint y: 448, endPoint x: 1168, endPoint y: 440, distance: 54.6
click at [1168, 440] on div "OMR 0 Price" at bounding box center [1219, 446] width 175 height 31
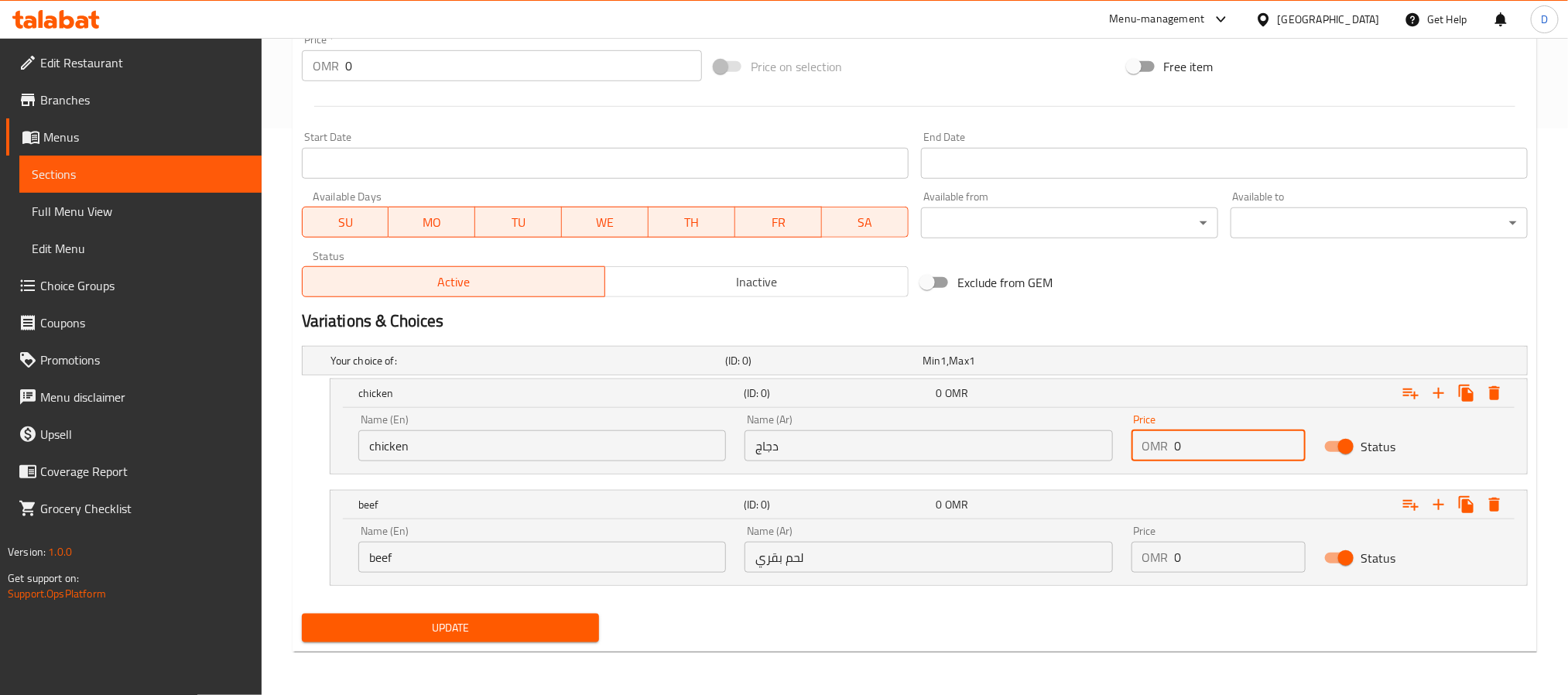
paste input ".78"
type input "0.78"
drag, startPoint x: 1211, startPoint y: 544, endPoint x: 1156, endPoint y: 553, distance: 55.7
click at [1156, 553] on div "OMR 0 Price" at bounding box center [1219, 557] width 175 height 31
paste input ".78"
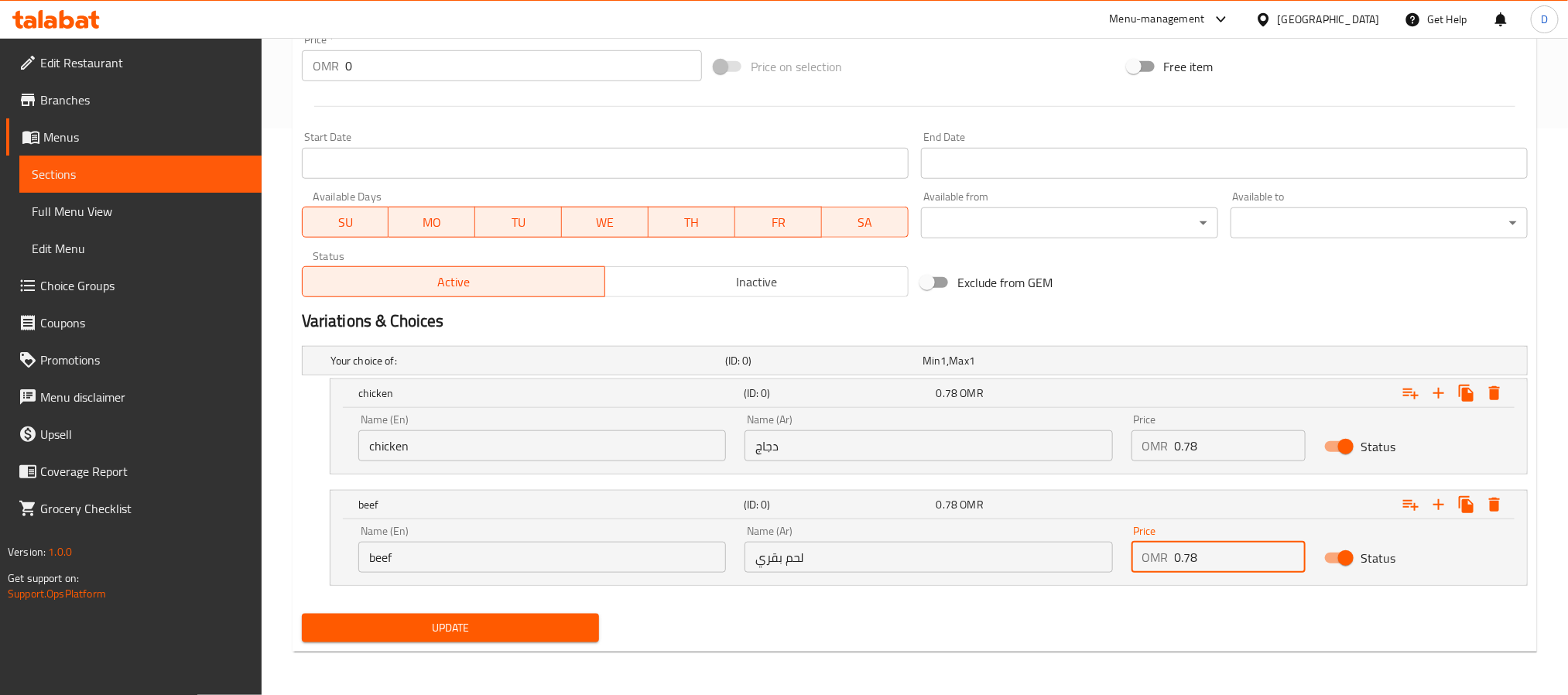
type input "0.78"
click at [302, 614] on button "Update" at bounding box center [451, 628] width 297 height 29
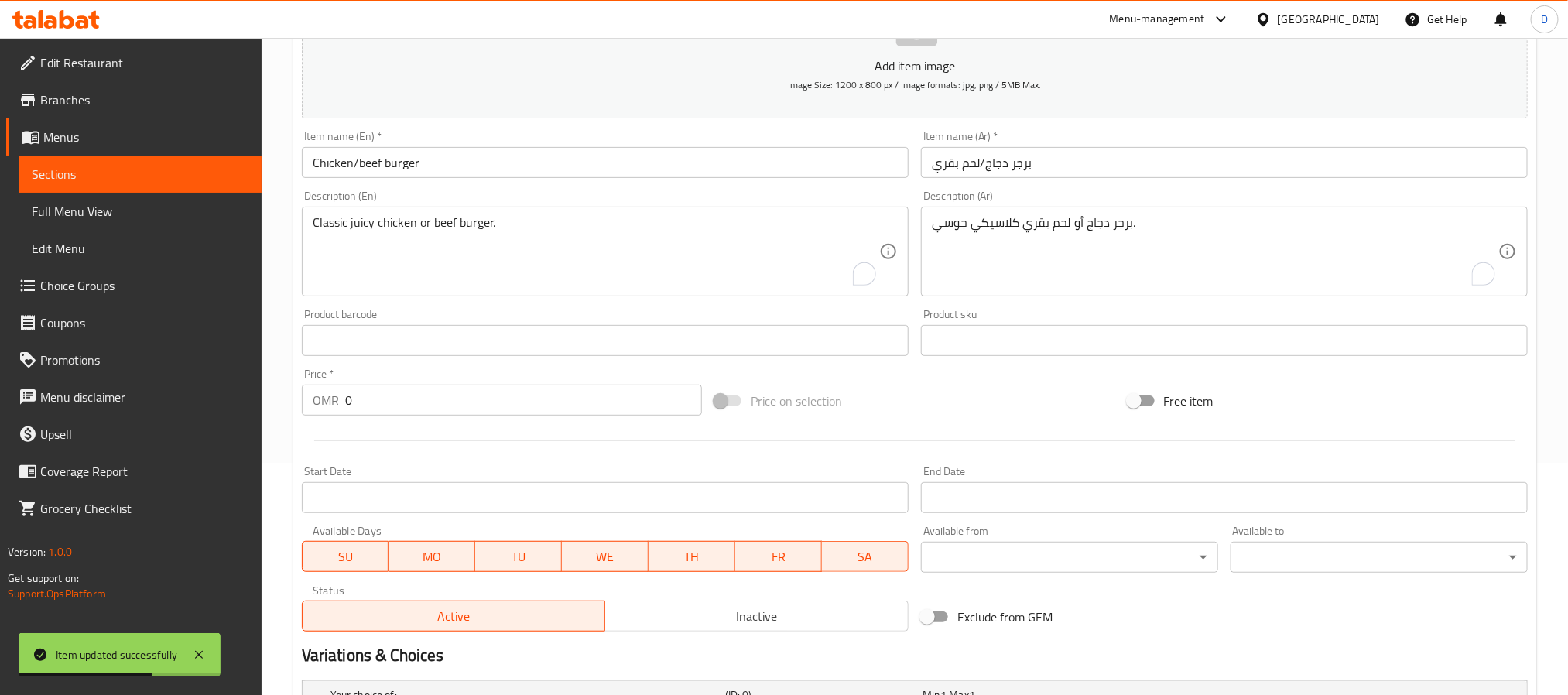
scroll to position [0, 0]
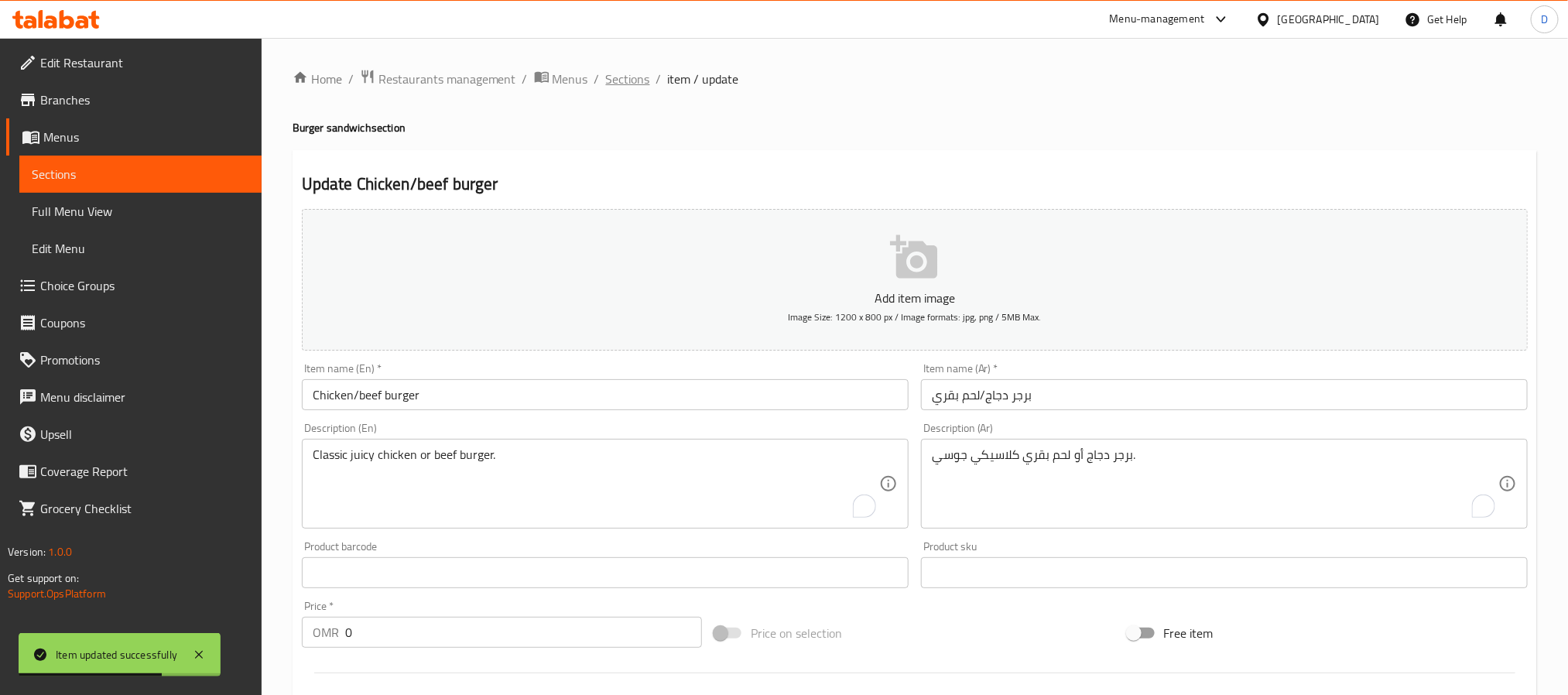
click at [627, 79] on span "Sections" at bounding box center [628, 78] width 44 height 19
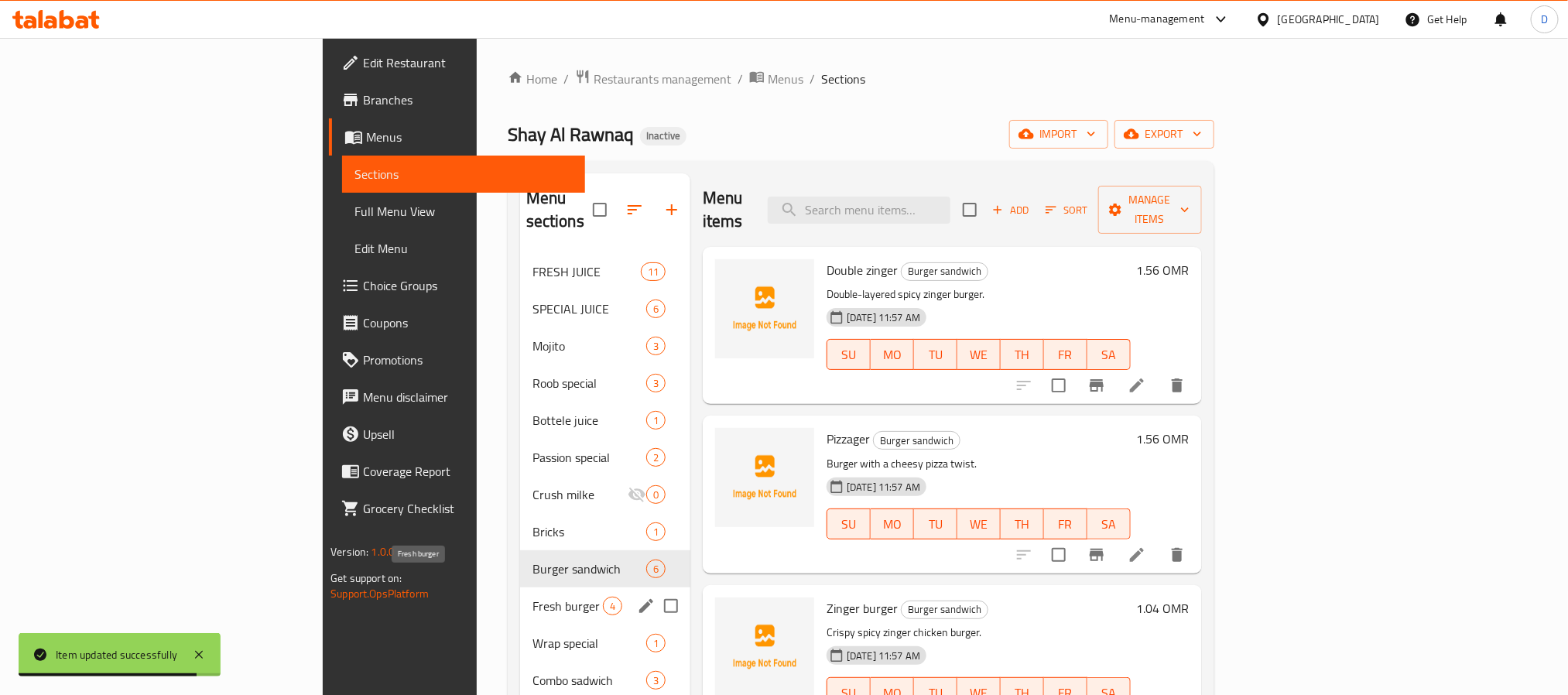
click at [533, 597] on span "Fresh burger" at bounding box center [568, 606] width 70 height 19
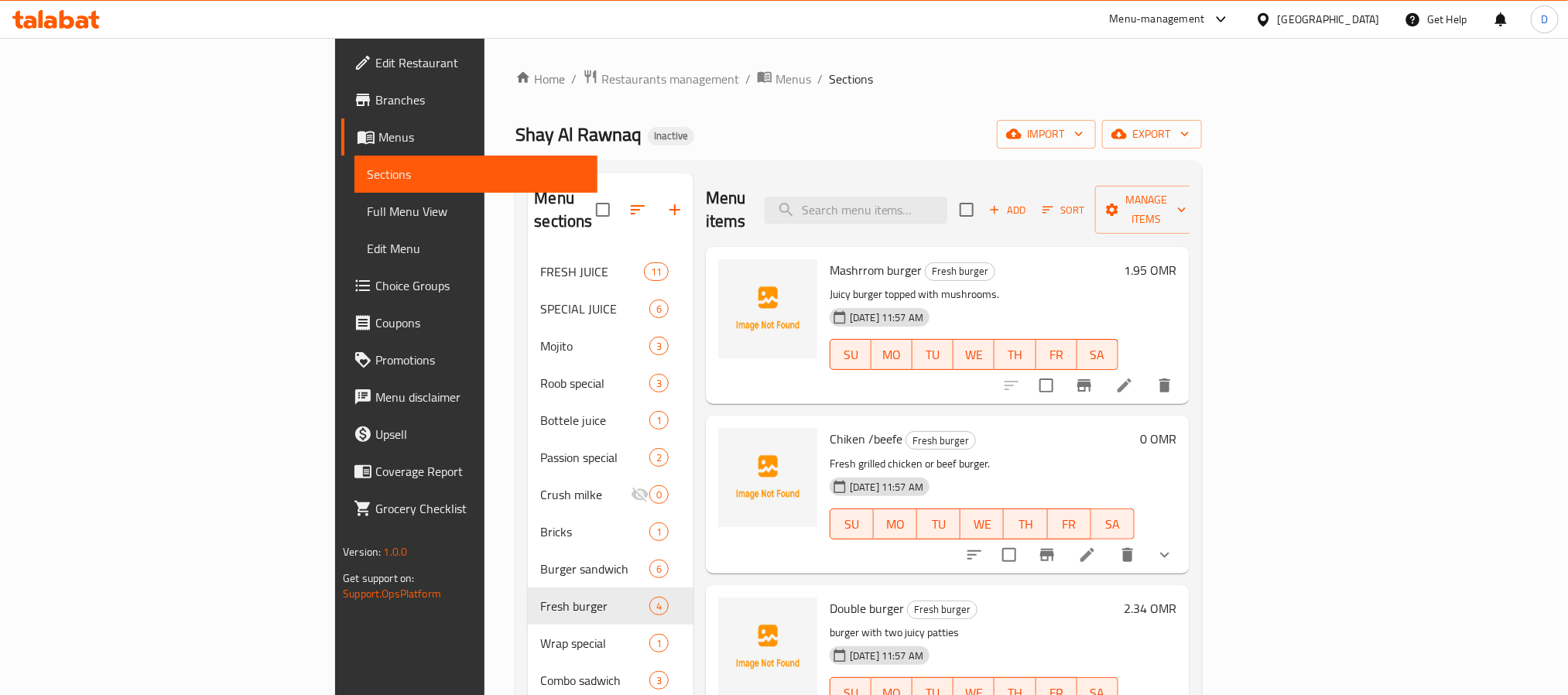
click at [1097, 546] on icon at bounding box center [1088, 555] width 19 height 19
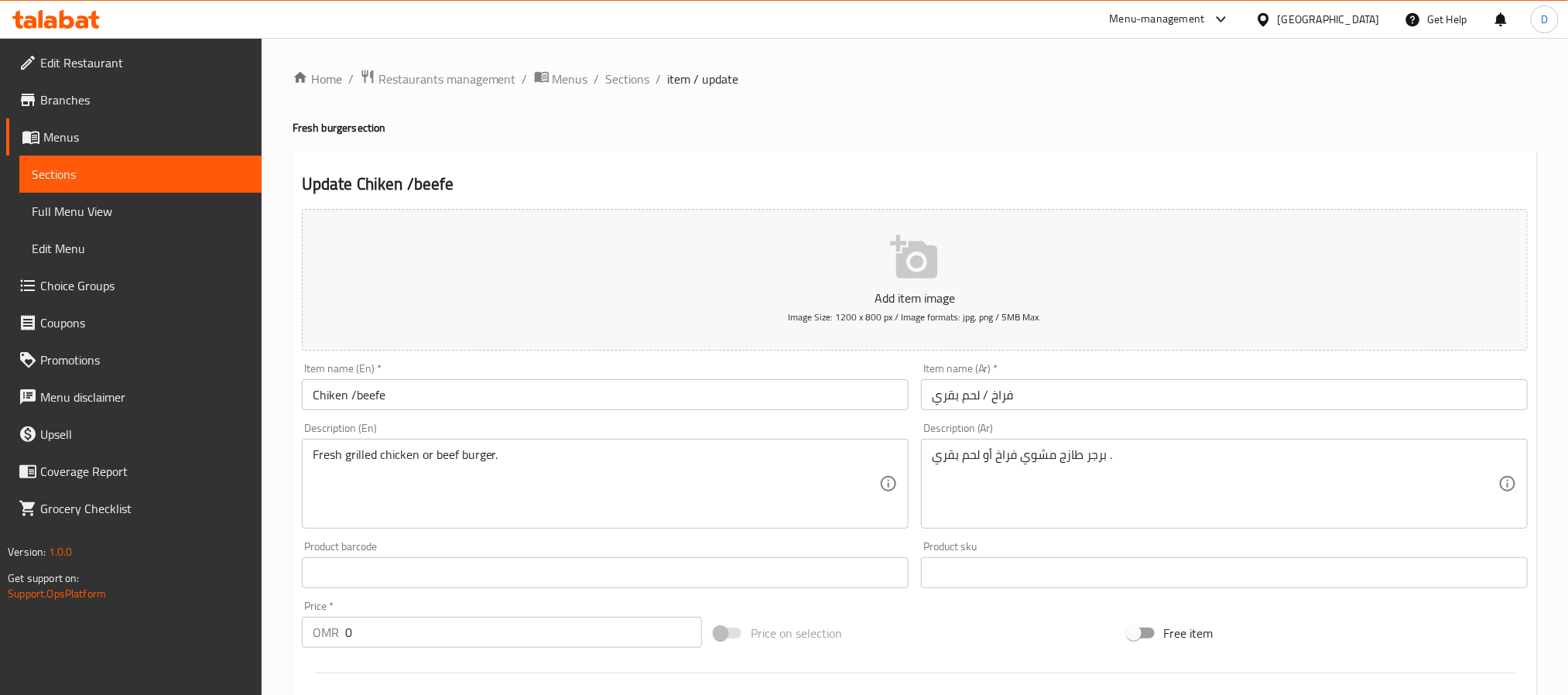
click at [491, 383] on input "Chiken /beefe" at bounding box center [605, 395] width 606 height 31
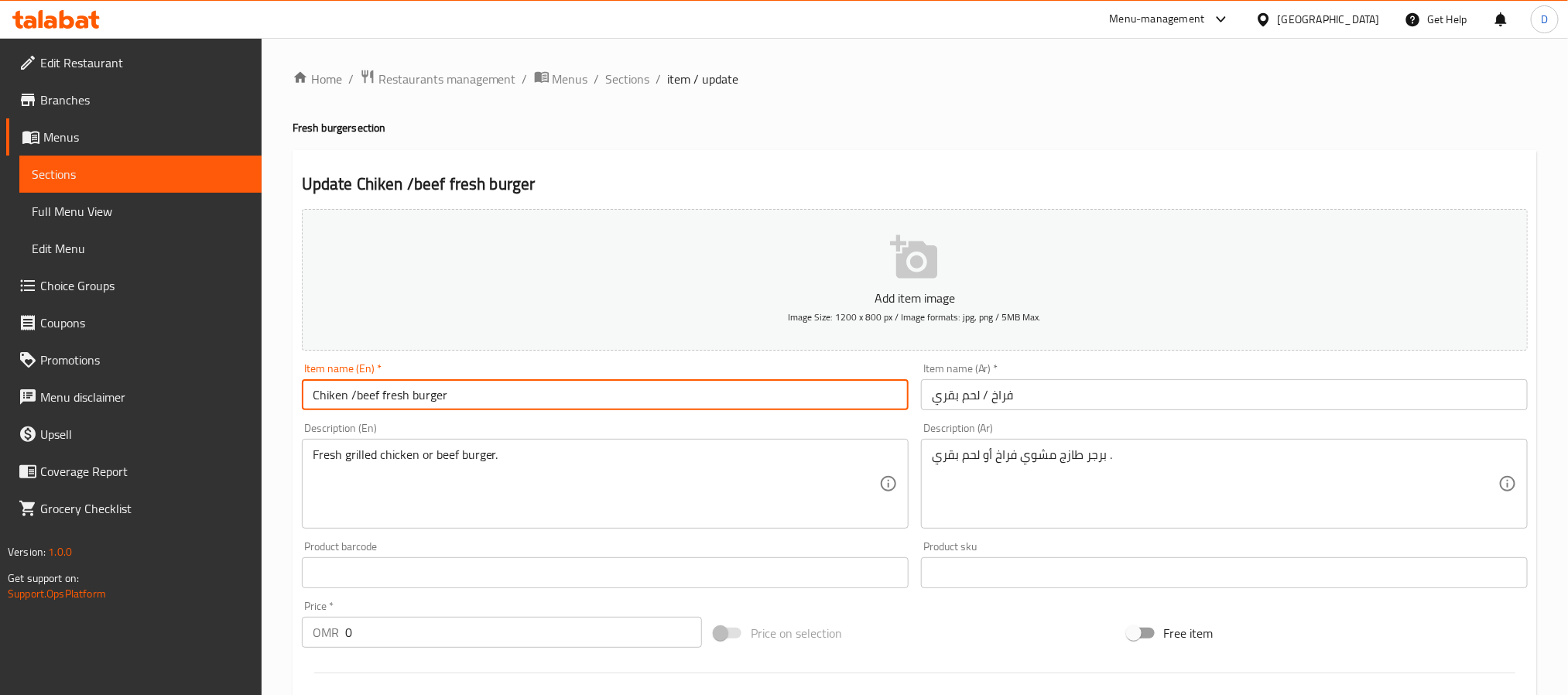
type input "Chiken /beef fresh burger"
click at [1066, 398] on input "فراخ / لحم بقري" at bounding box center [1224, 395] width 606 height 31
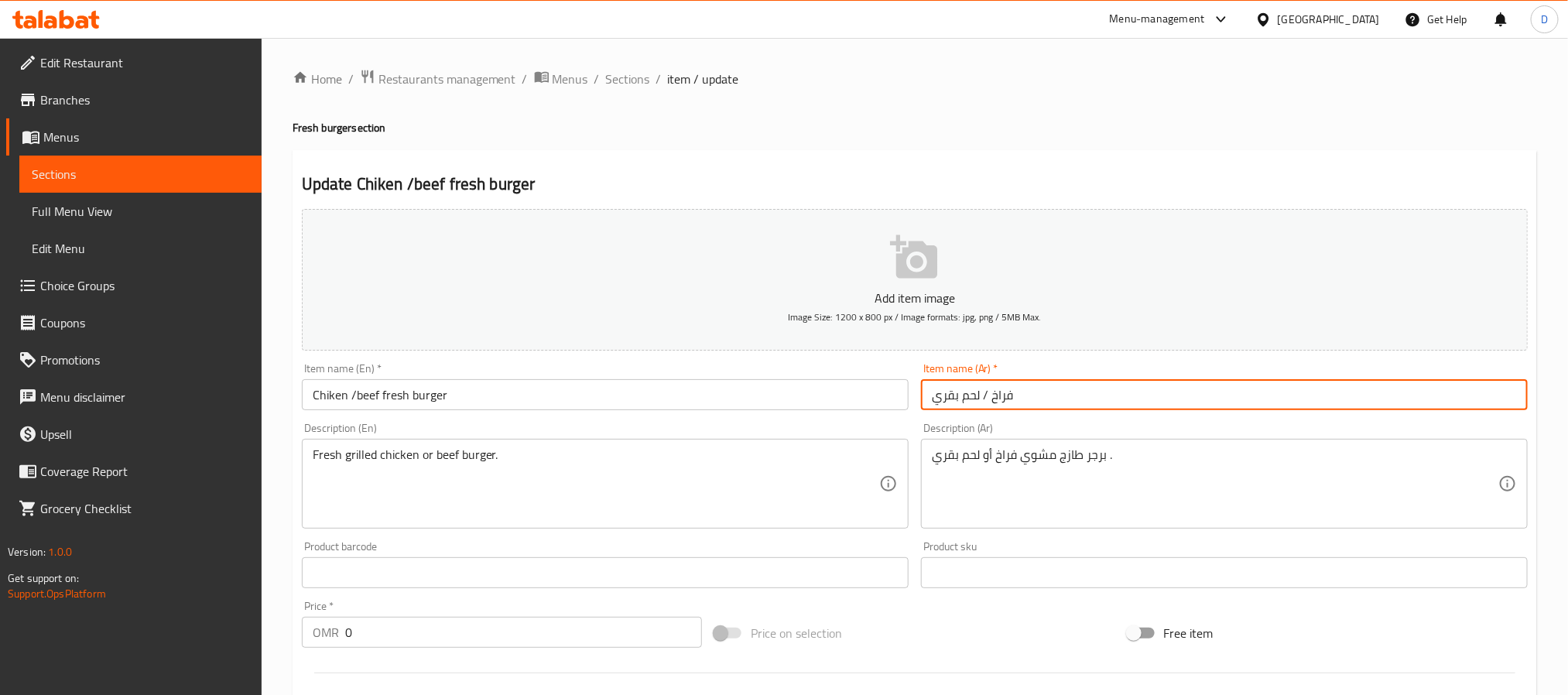
click at [926, 400] on input "فراخ / لحم بقري" at bounding box center [1224, 395] width 606 height 31
type input "برجر فريش فراخ / لحم بقري"
click at [639, 78] on span "Sections" at bounding box center [628, 78] width 44 height 19
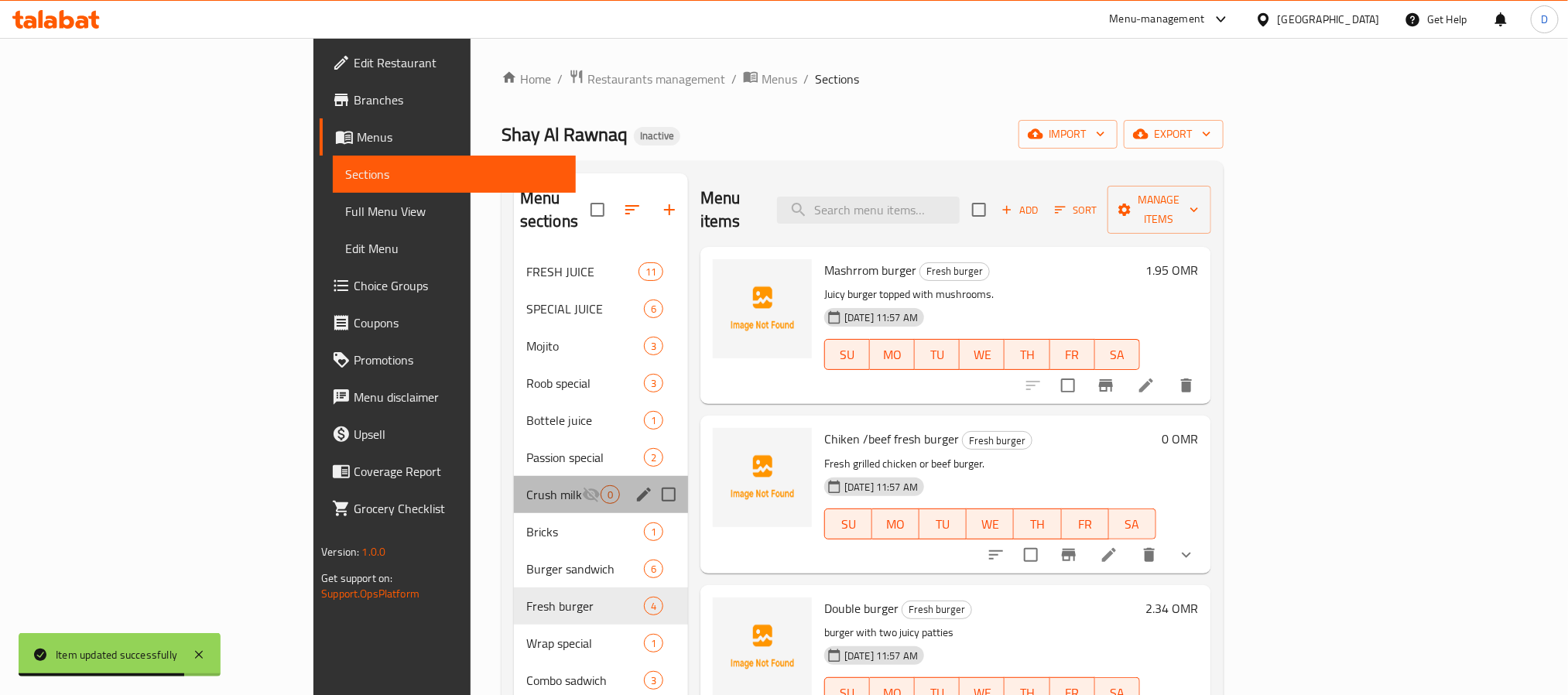
click at [514, 483] on div "Crush milke 0" at bounding box center [600, 494] width 174 height 37
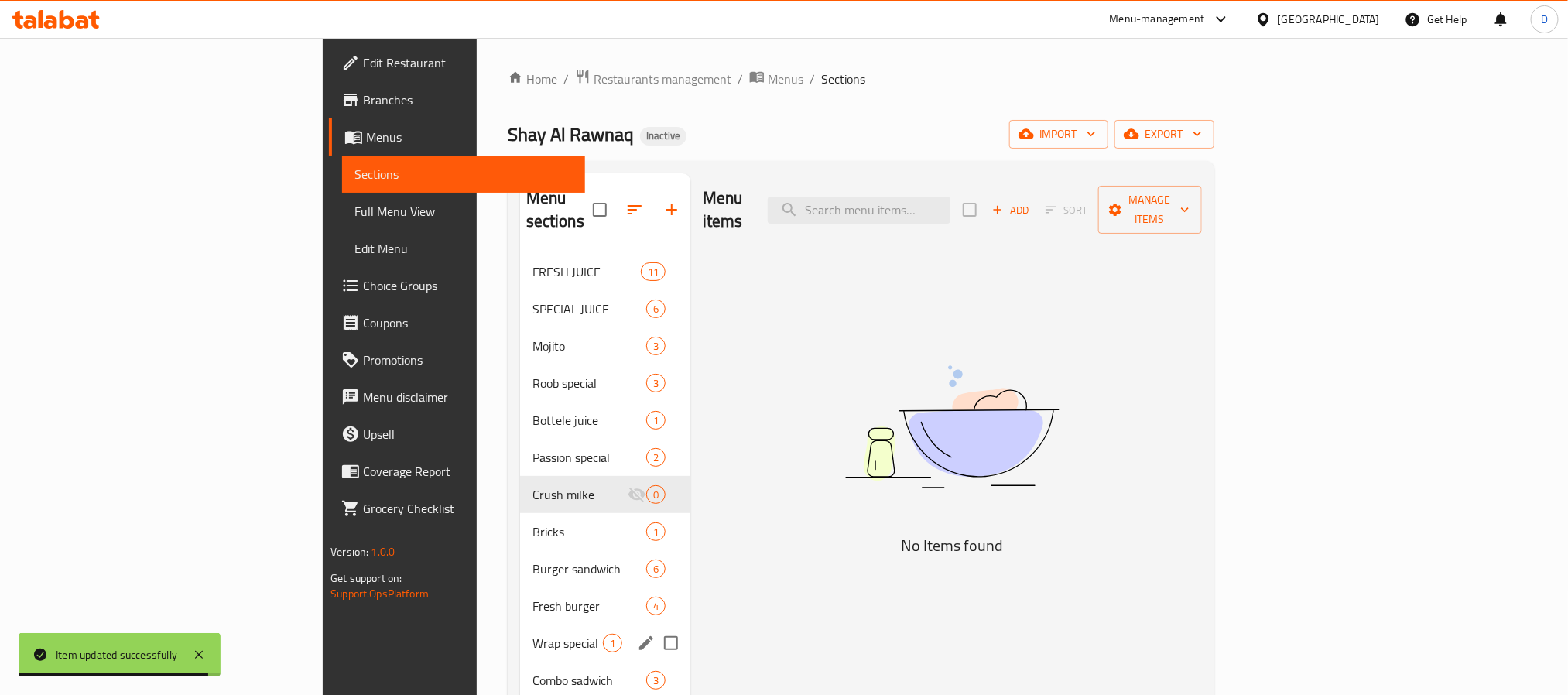
click at [520, 625] on div "Wrap special 1" at bounding box center [605, 643] width 170 height 37
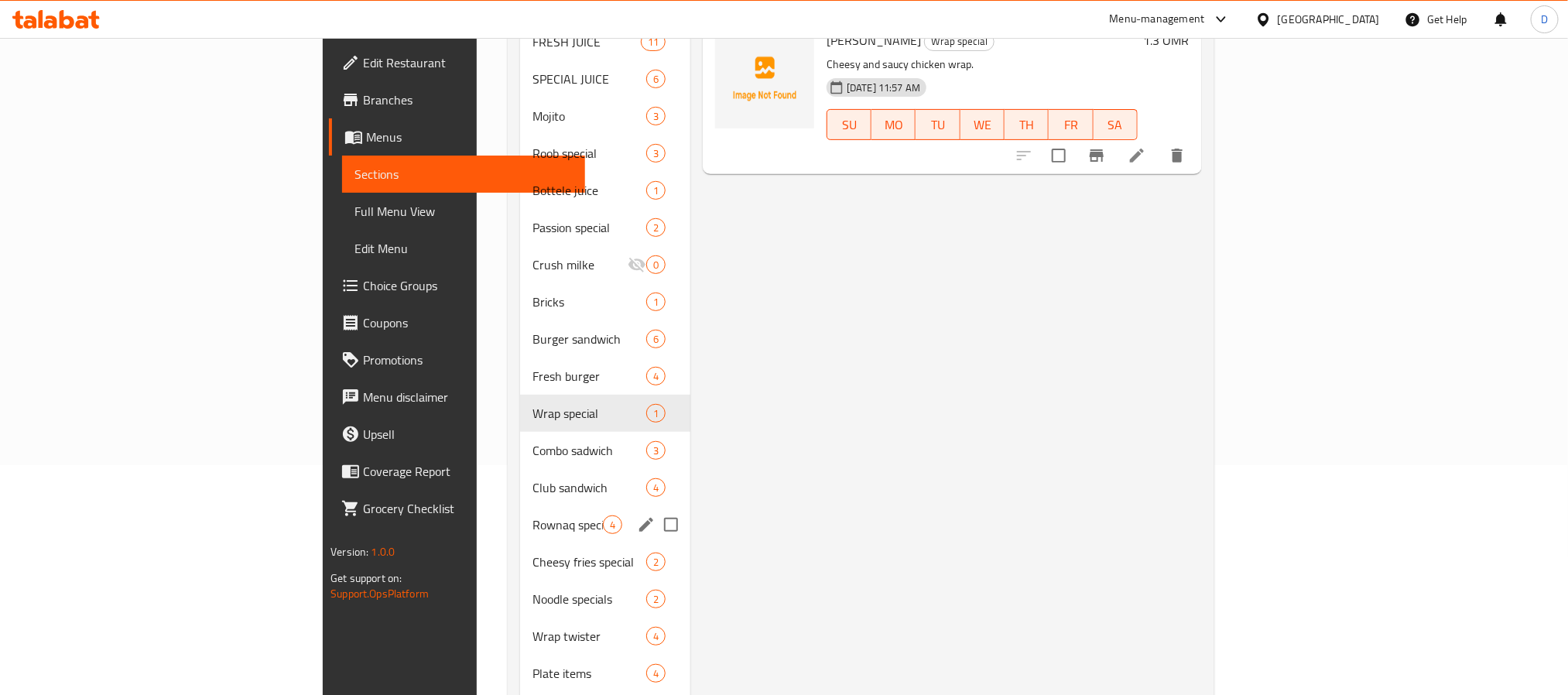
scroll to position [233, 0]
click at [533, 402] on span "Wrap special" at bounding box center [568, 411] width 70 height 19
click at [533, 439] on span "Combo sadwich" at bounding box center [568, 448] width 70 height 19
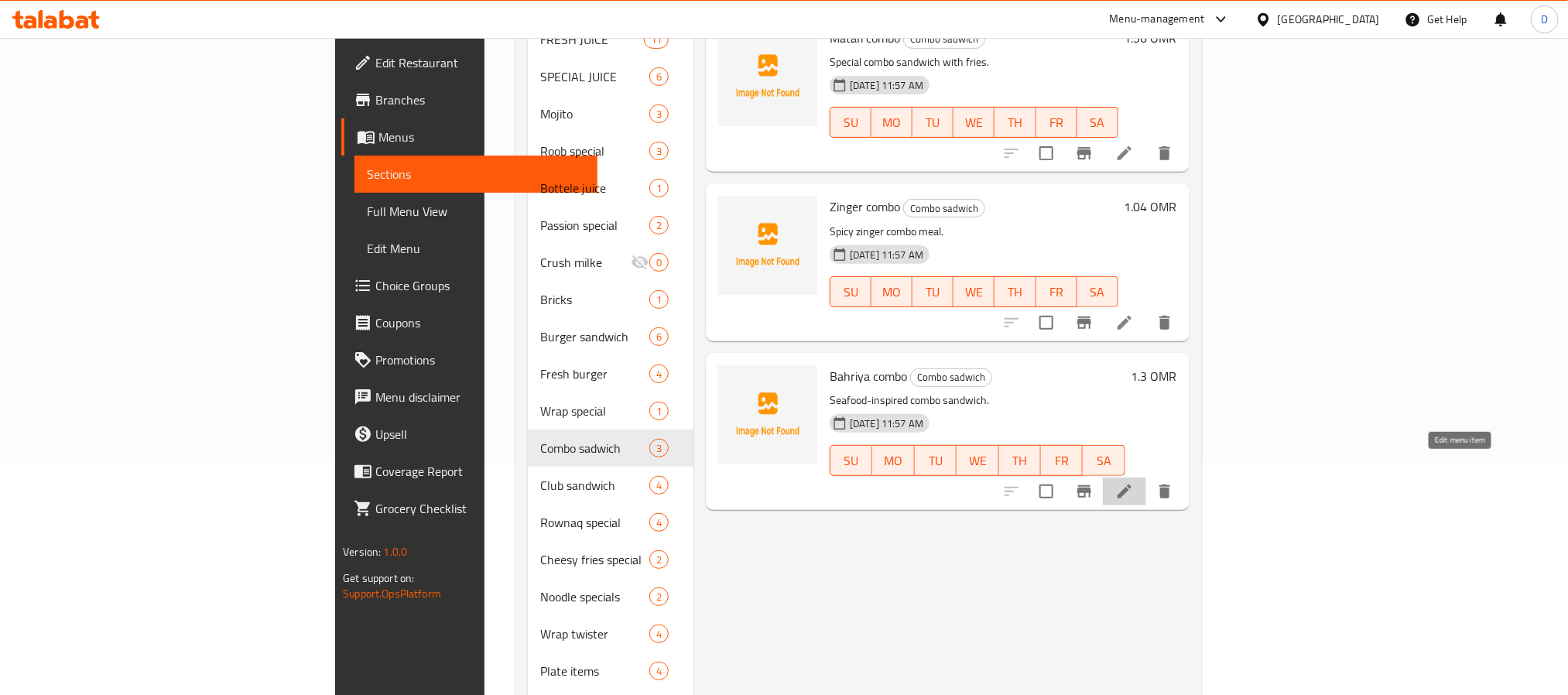
click at [1132, 485] on icon at bounding box center [1124, 491] width 14 height 14
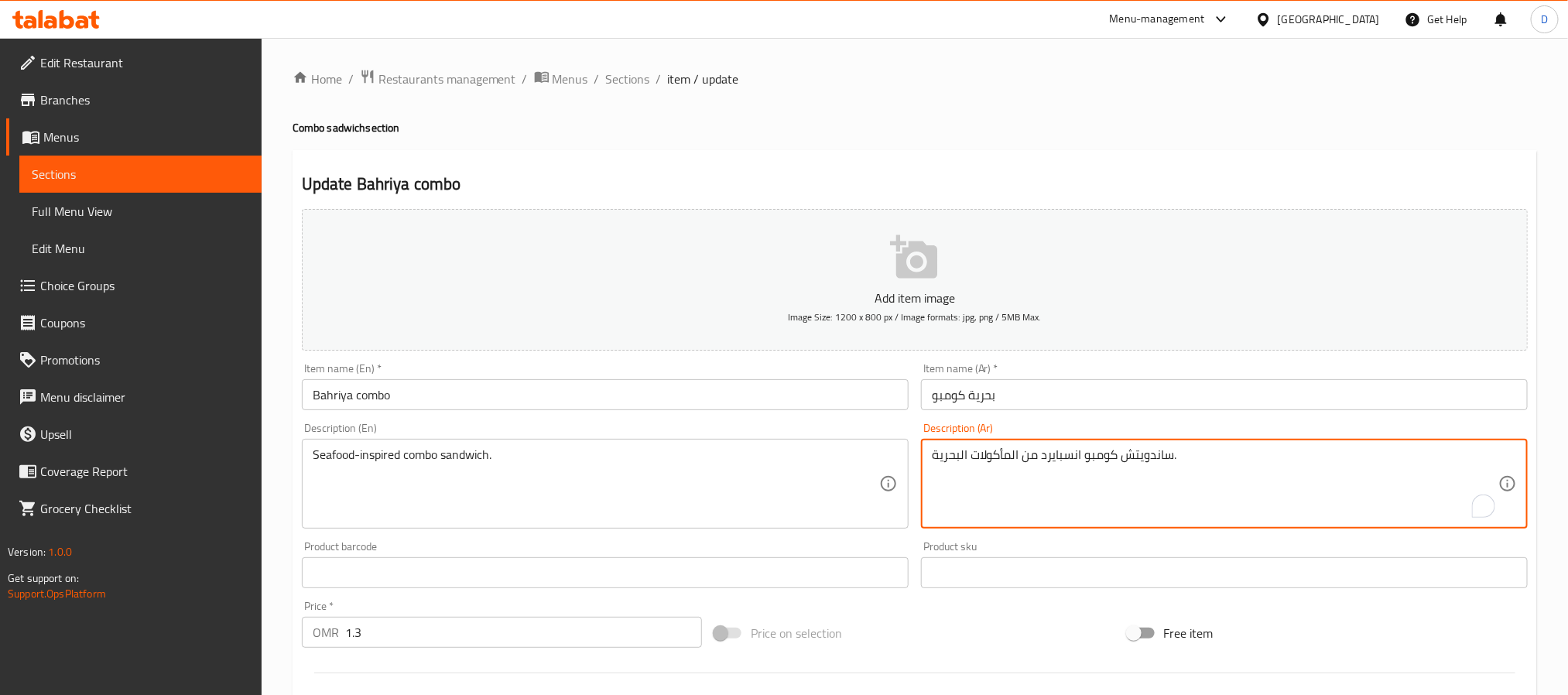
click at [1066, 456] on textarea "ساندويتش كومبو انسبايرد من المأكولات البحرية." at bounding box center [1215, 485] width 567 height 74
type textarea "ساندويتش كومبو مستوحي من المأكولات البحرية."
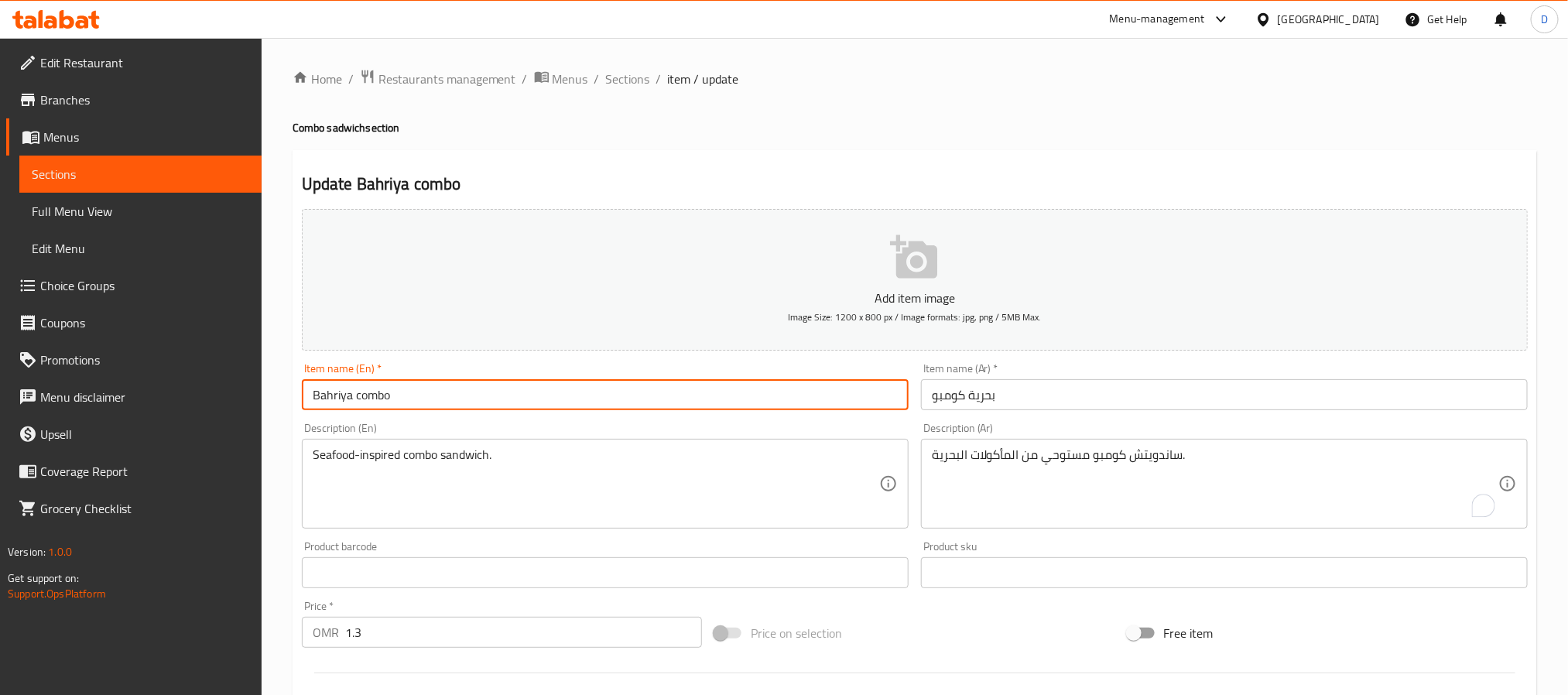
click at [814, 402] on input "Bahriya combo" at bounding box center [605, 395] width 606 height 31
click at [634, 65] on div "Home / Restaurants management / Menus / Sections / item / update Combo sadwich …" at bounding box center [915, 566] width 1307 height 1056
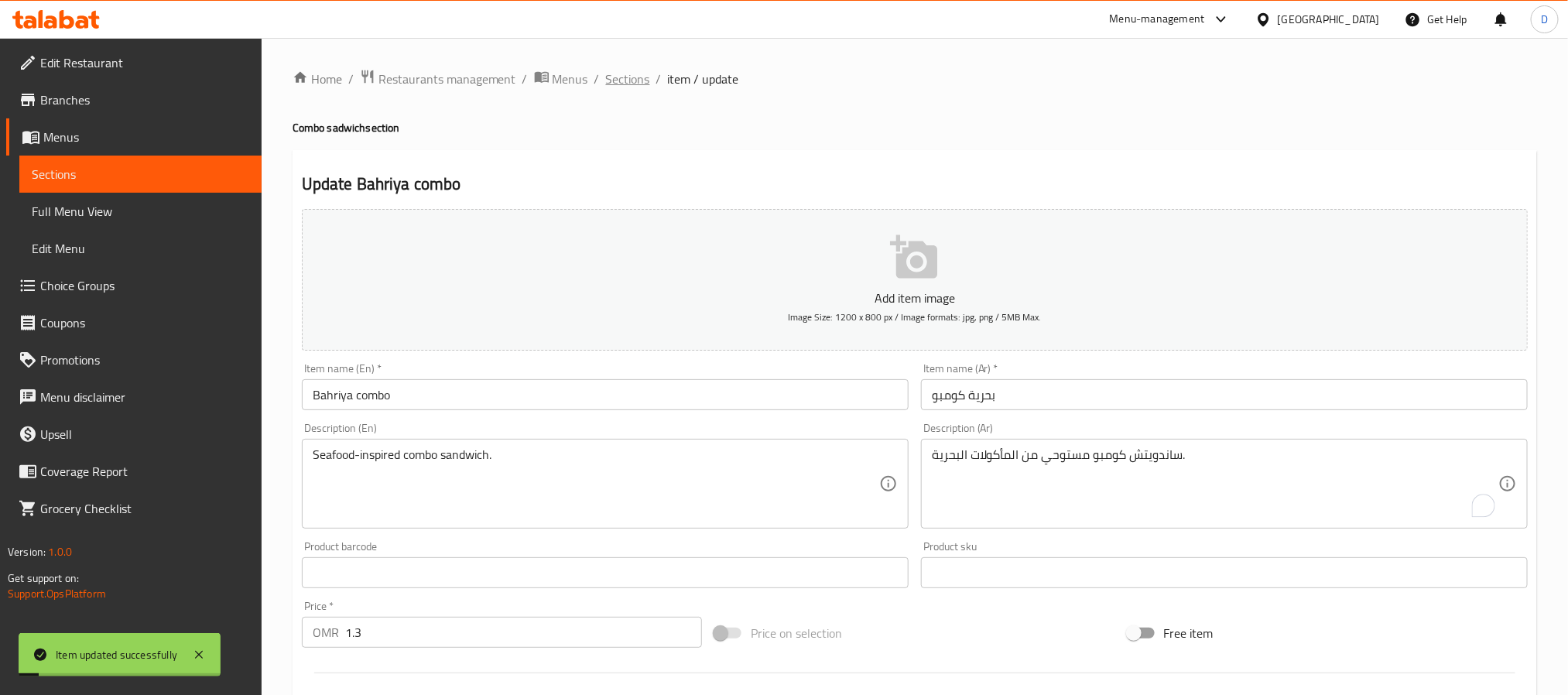
click at [640, 74] on span "Sections" at bounding box center [628, 78] width 44 height 19
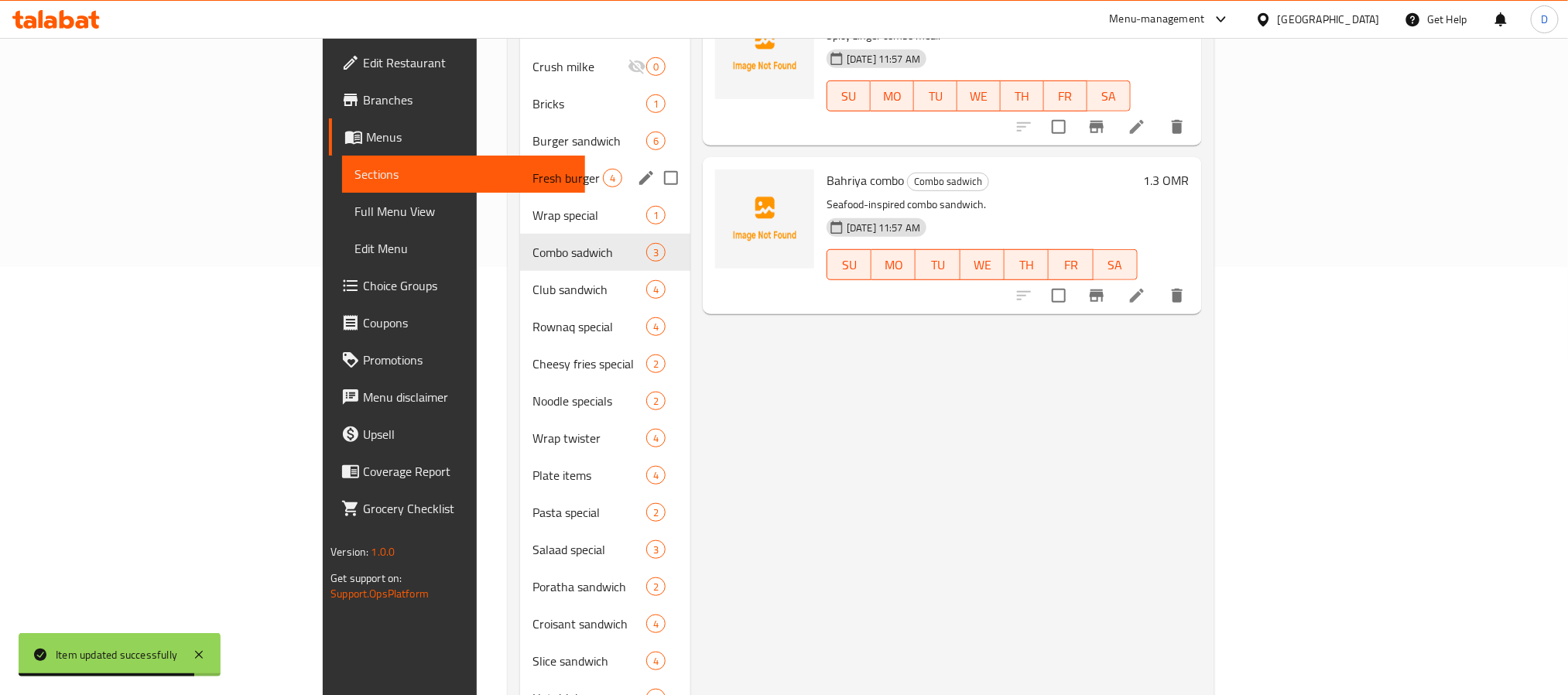
scroll to position [512, 0]
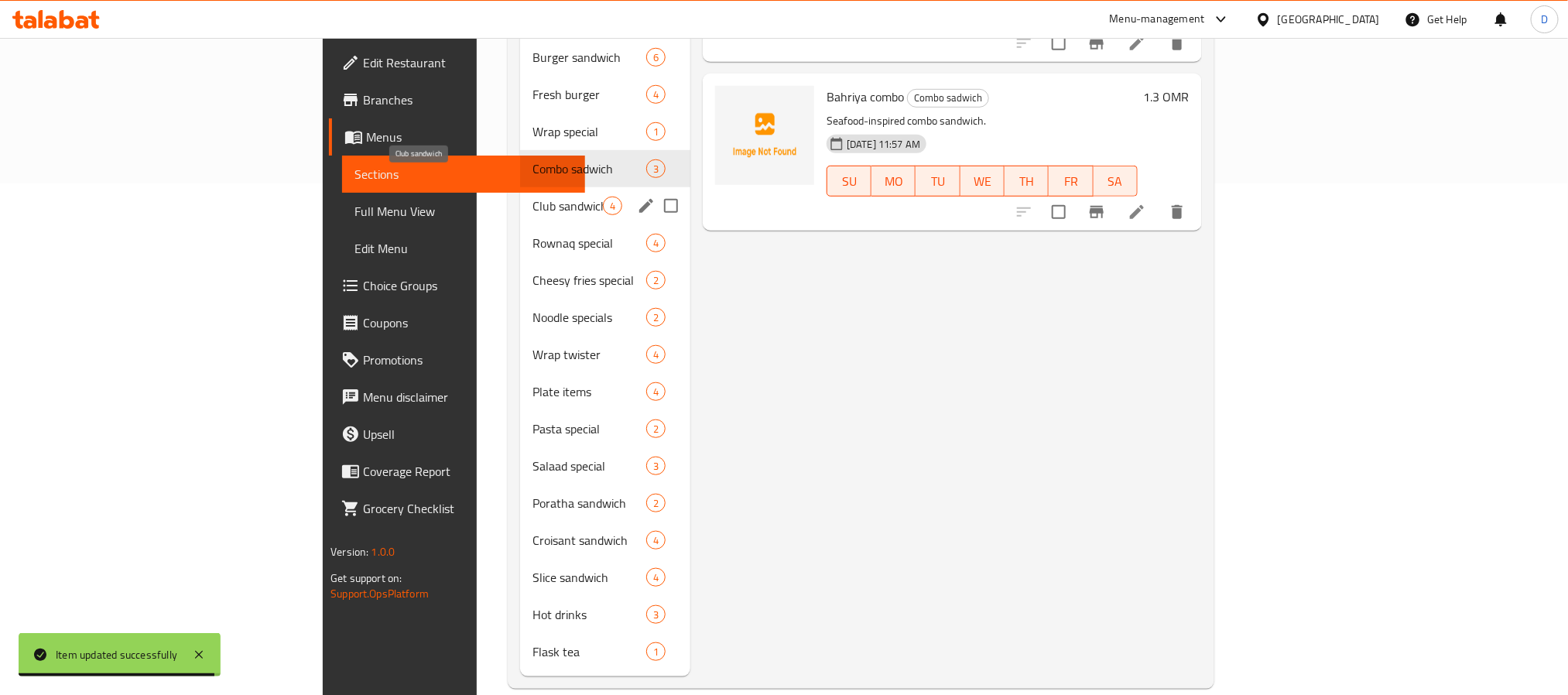
click at [533, 197] on span "Club sandwich" at bounding box center [568, 206] width 70 height 19
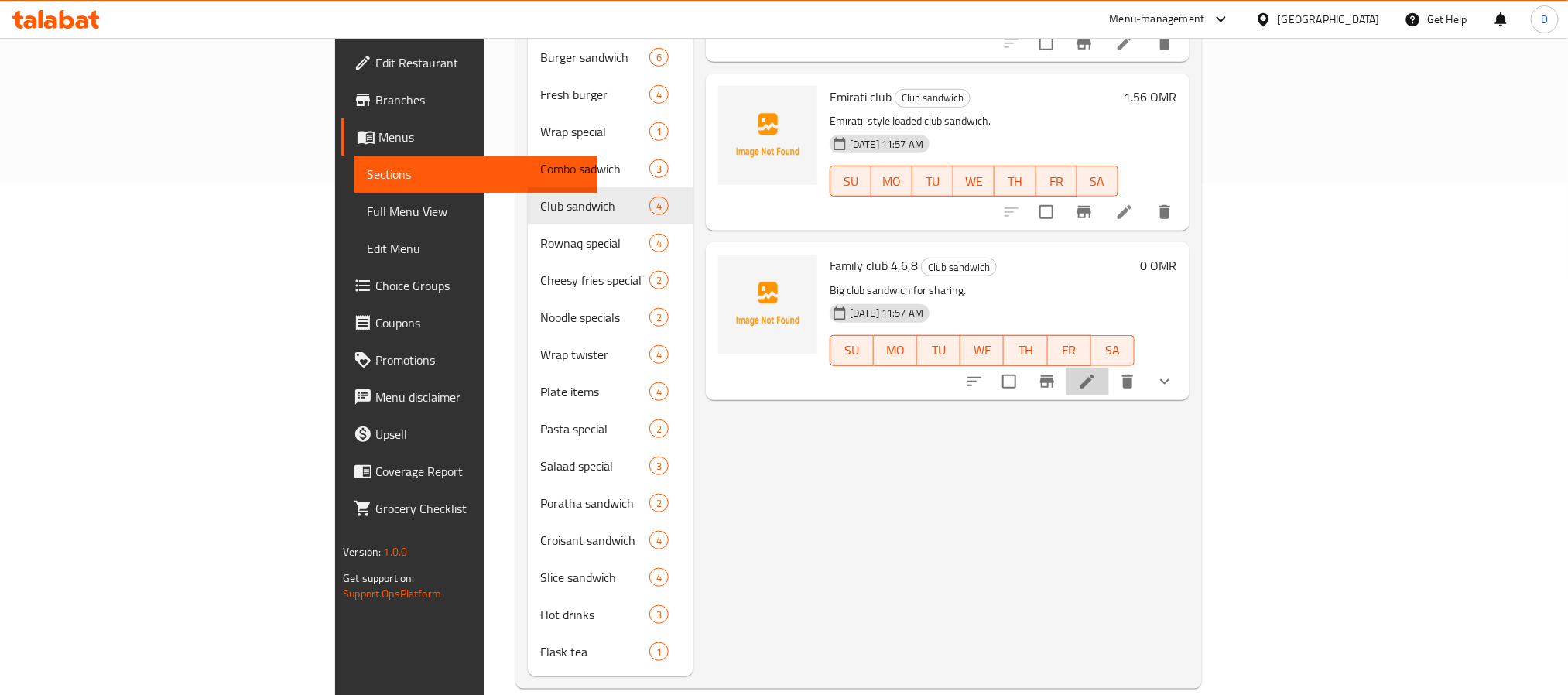
click at [1109, 368] on li at bounding box center [1088, 381] width 43 height 28
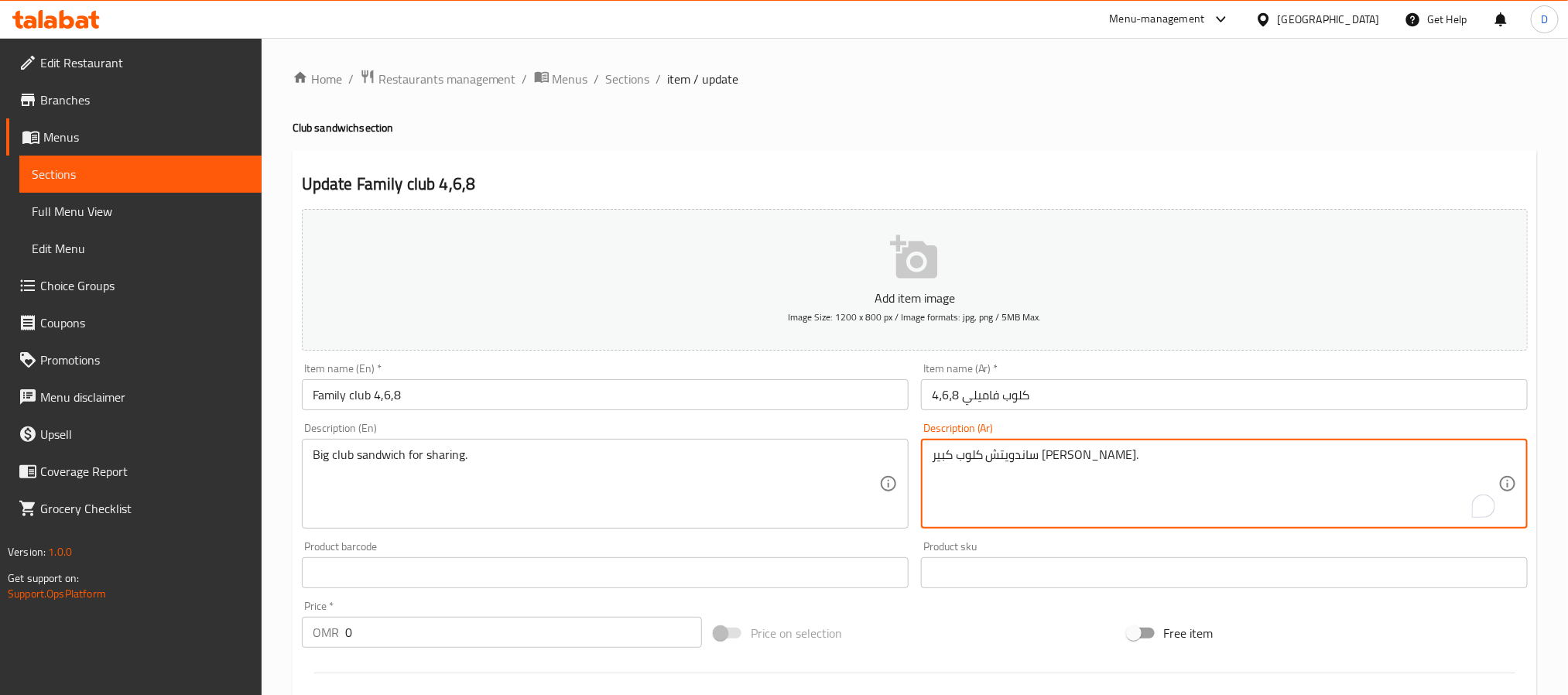
drag, startPoint x: 988, startPoint y: 456, endPoint x: 934, endPoint y: 456, distance: 54.0
type textarea "ساندويتش كلوب كبير للمشاركة."
click at [848, 399] on input "Family club 4,6,8" at bounding box center [605, 395] width 606 height 31
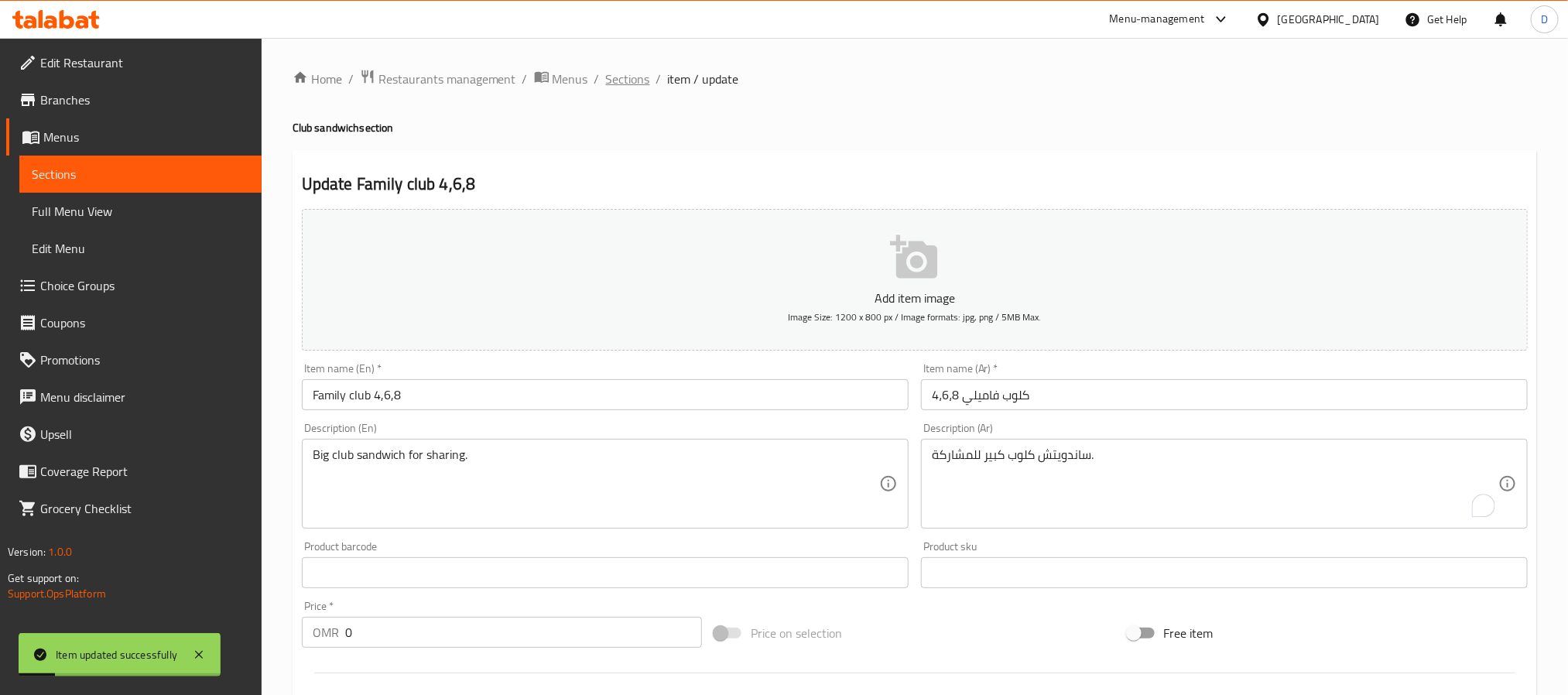
click at [625, 75] on span "Sections" at bounding box center [628, 78] width 44 height 19
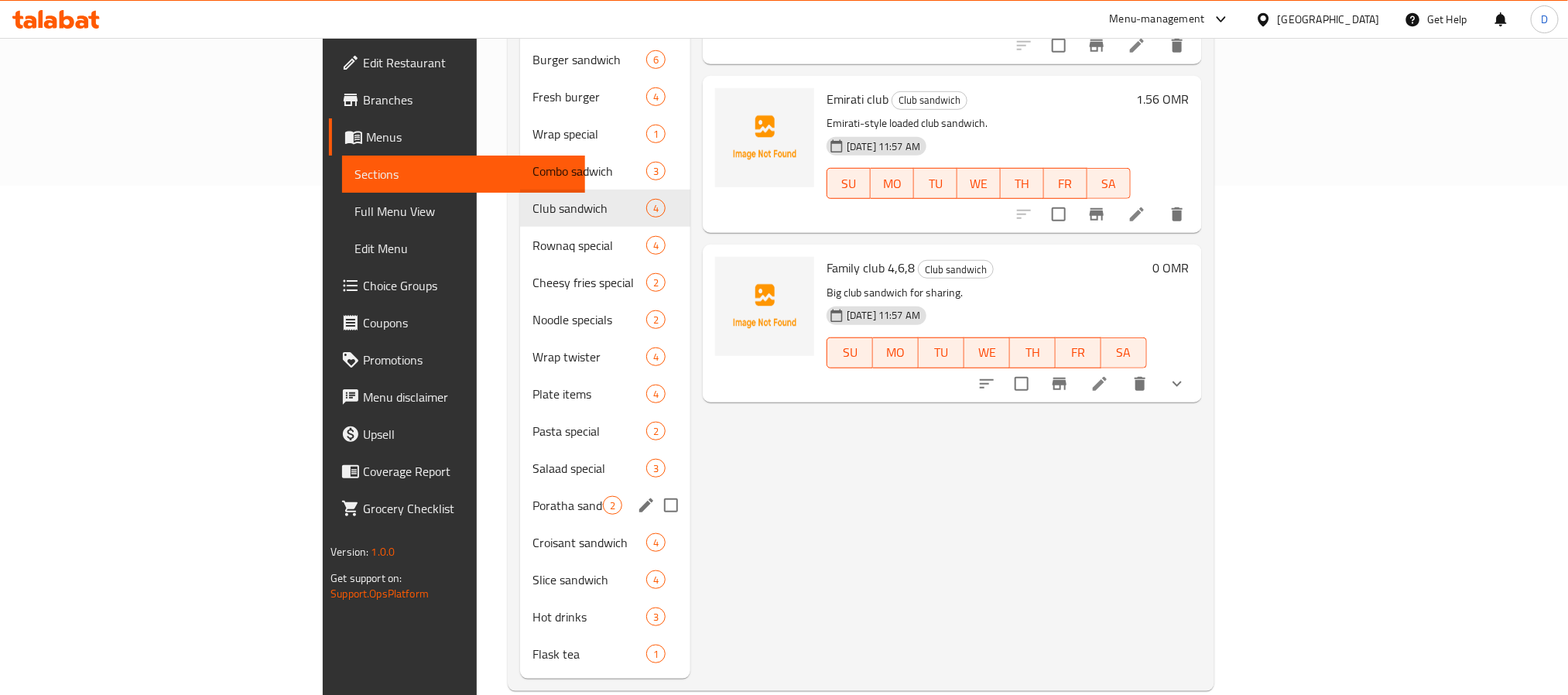
scroll to position [512, 0]
click at [533, 271] on span "Cheesy fries special" at bounding box center [568, 280] width 70 height 19
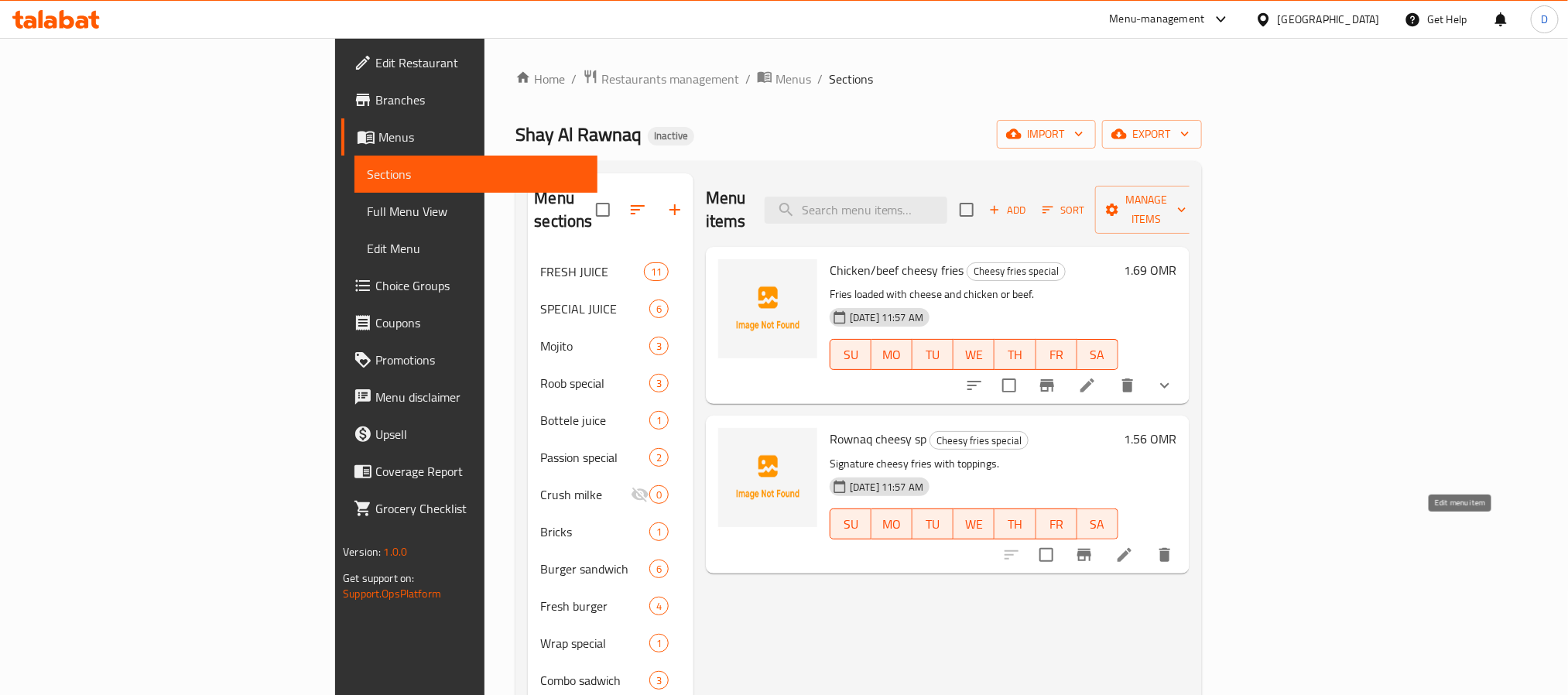
click at [1132, 548] on icon at bounding box center [1124, 554] width 14 height 14
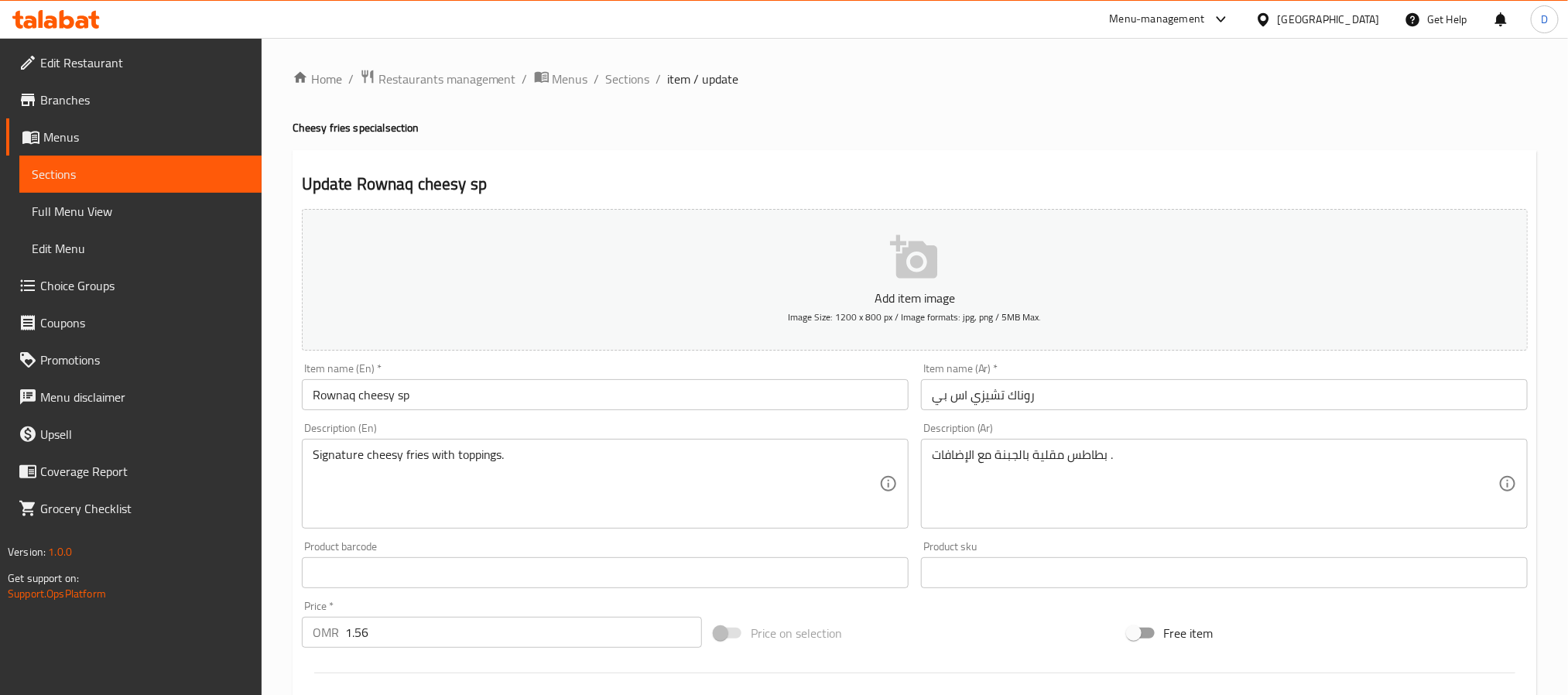
click at [720, 412] on div "Item name (En)   * Rownaq cheesy sp Item name (En) *" at bounding box center [605, 387] width 619 height 59
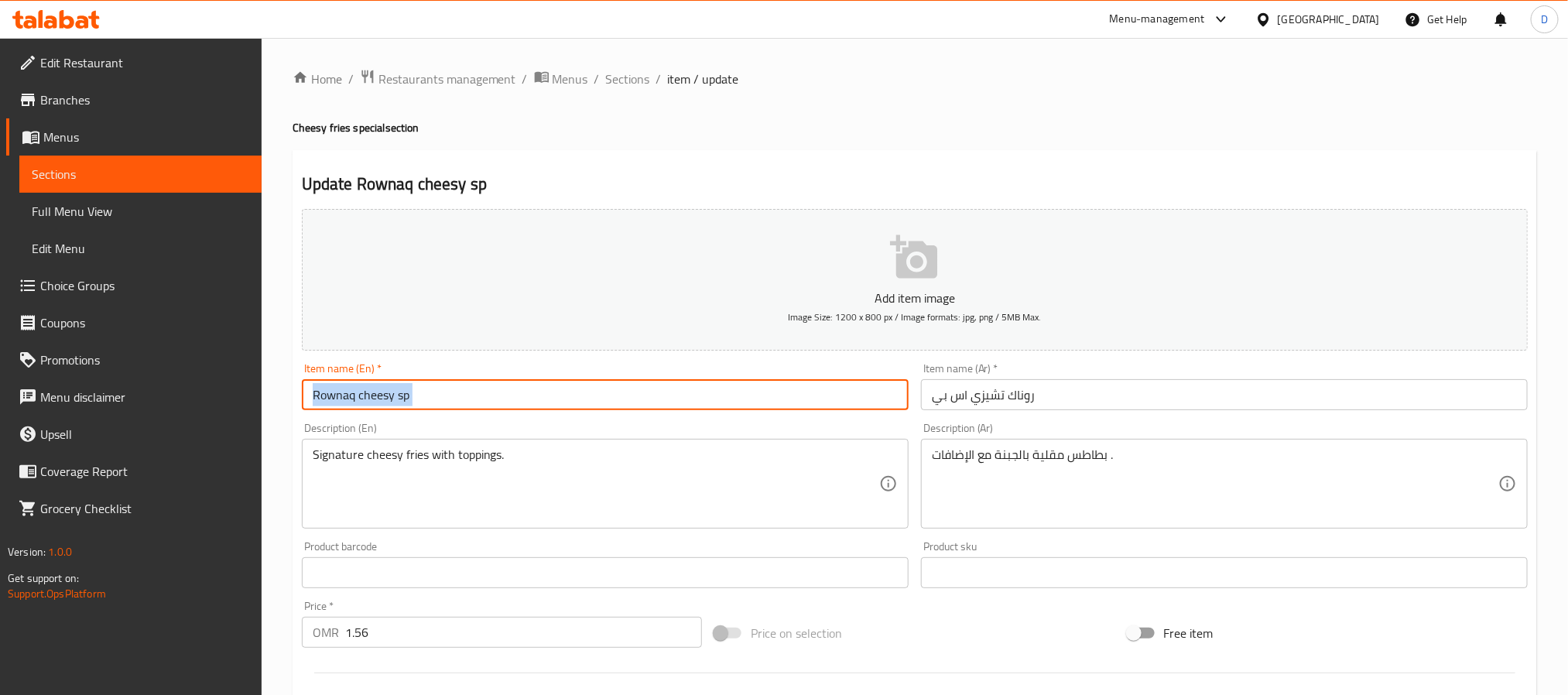
click at [716, 399] on input "Rownaq cheesy sp" at bounding box center [605, 395] width 606 height 31
paste input "fries sp"
type input "Rownaq cheesy fries sp"
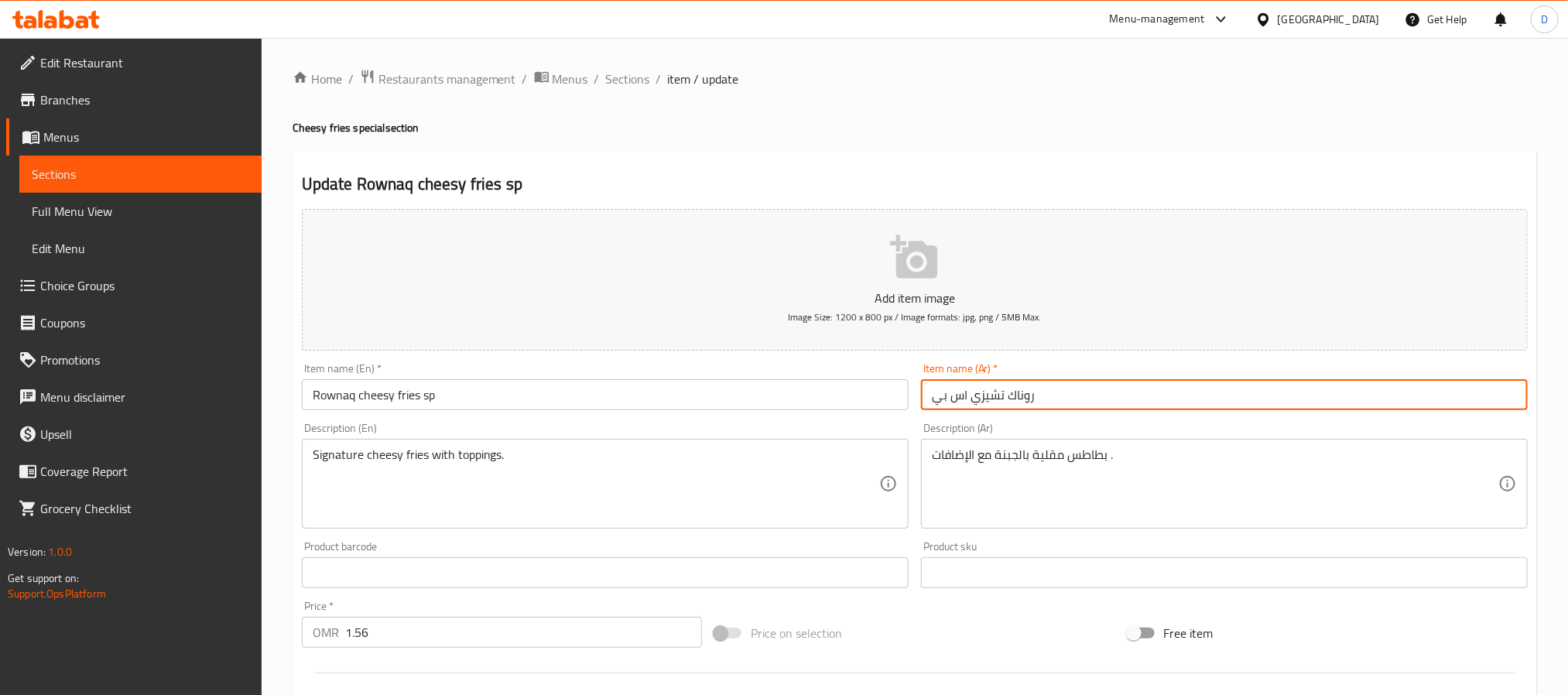
click at [1085, 393] on input "روناك تشيزي اس بي" at bounding box center [1224, 395] width 606 height 31
paste input "طاطا مقلية بالجبنة رونق"
type input "بطاطا مقلية بالجبنة رونق سبيشيال"
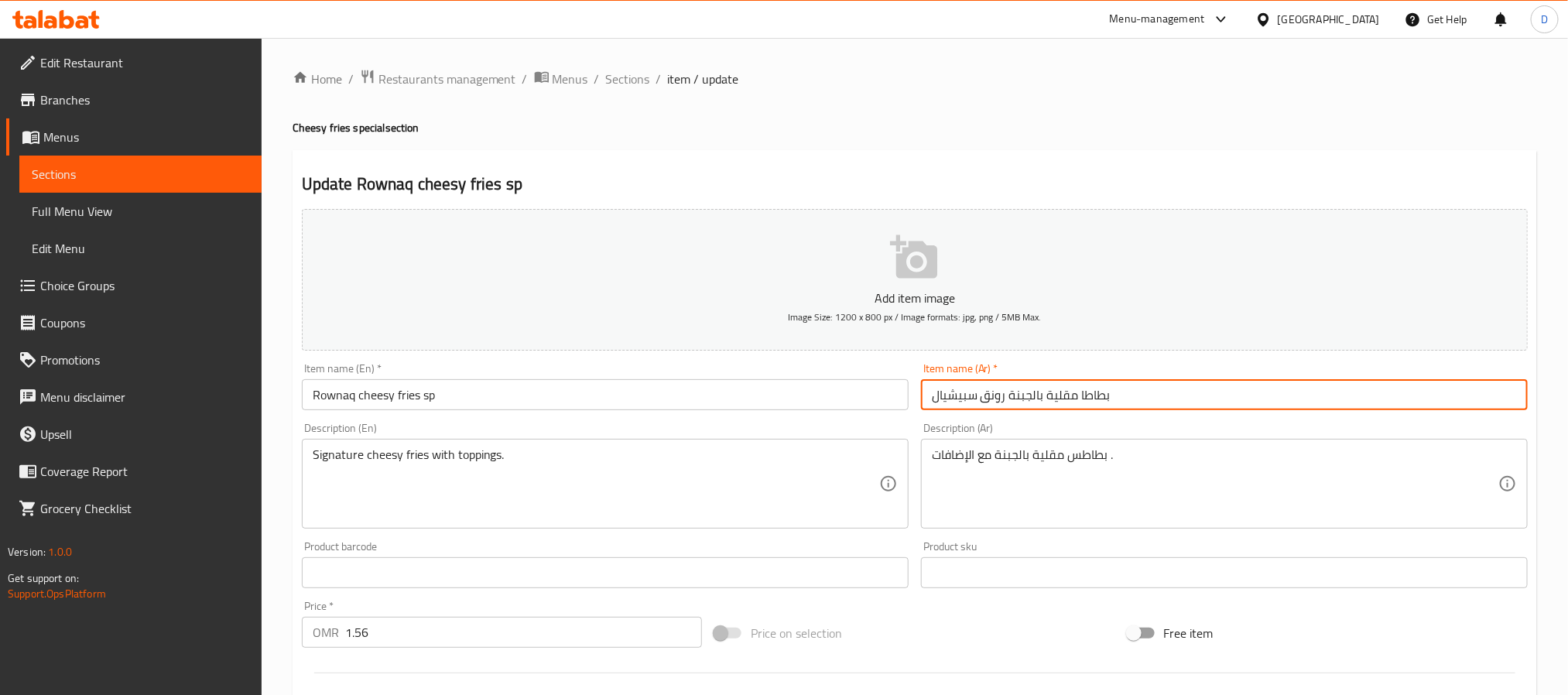
click at [632, 81] on span "Sections" at bounding box center [628, 78] width 44 height 19
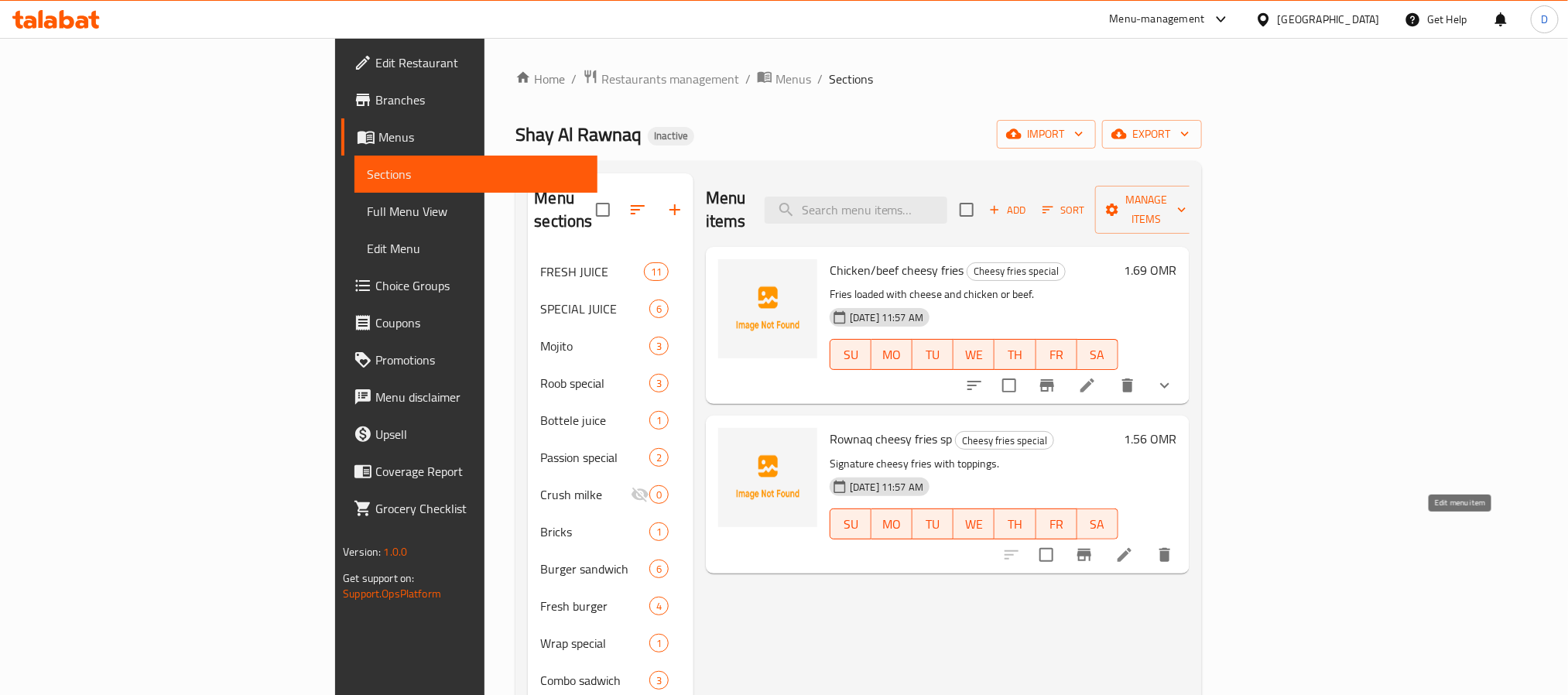
click at [1134, 546] on icon at bounding box center [1125, 555] width 19 height 19
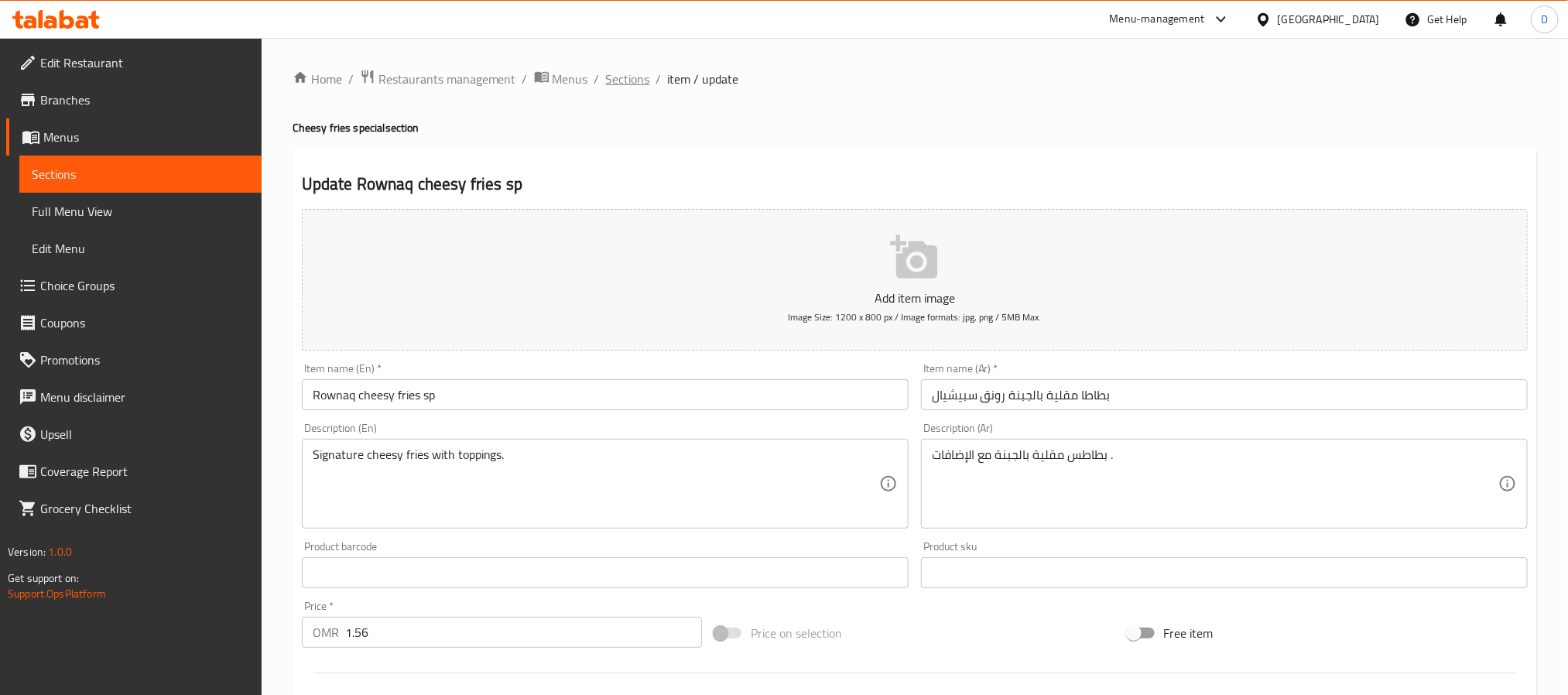
click at [630, 69] on span "Sections" at bounding box center [628, 78] width 44 height 19
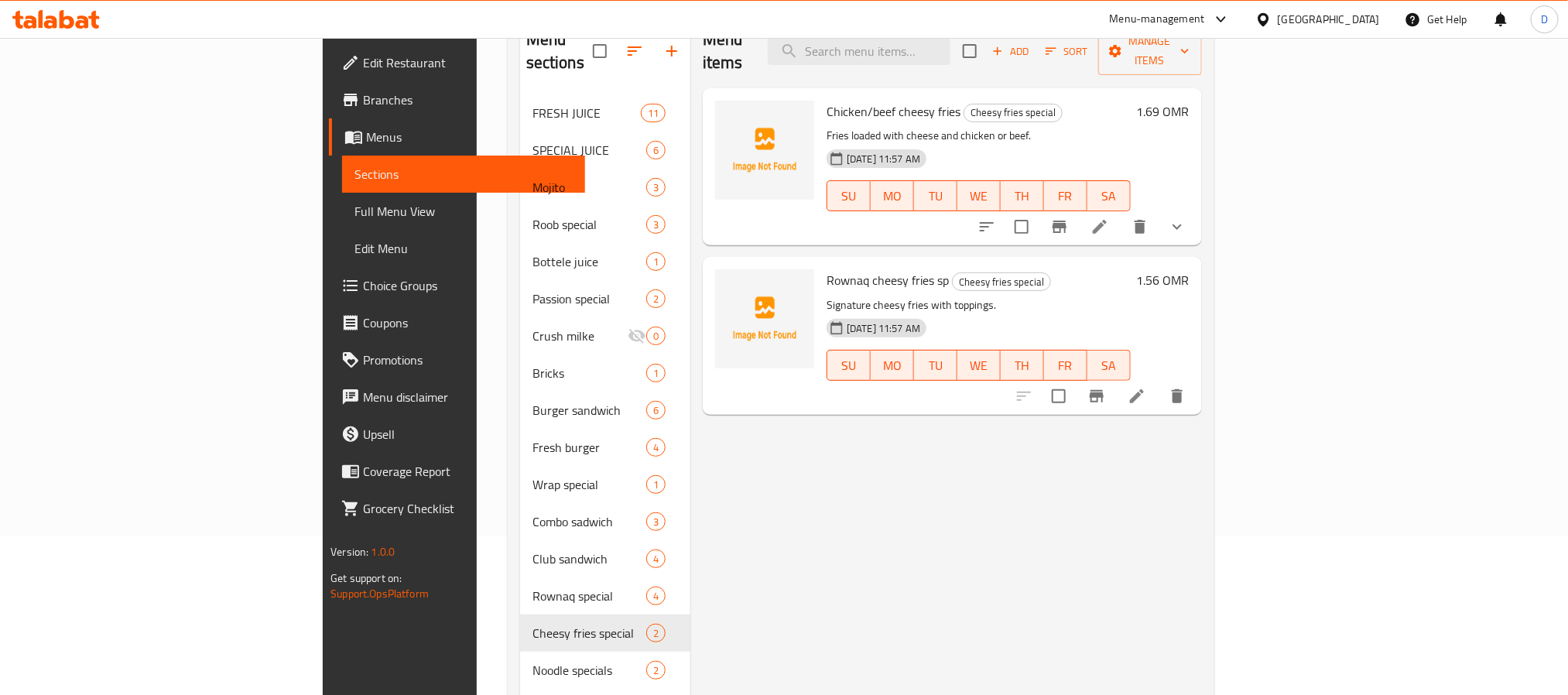
scroll to position [512, 0]
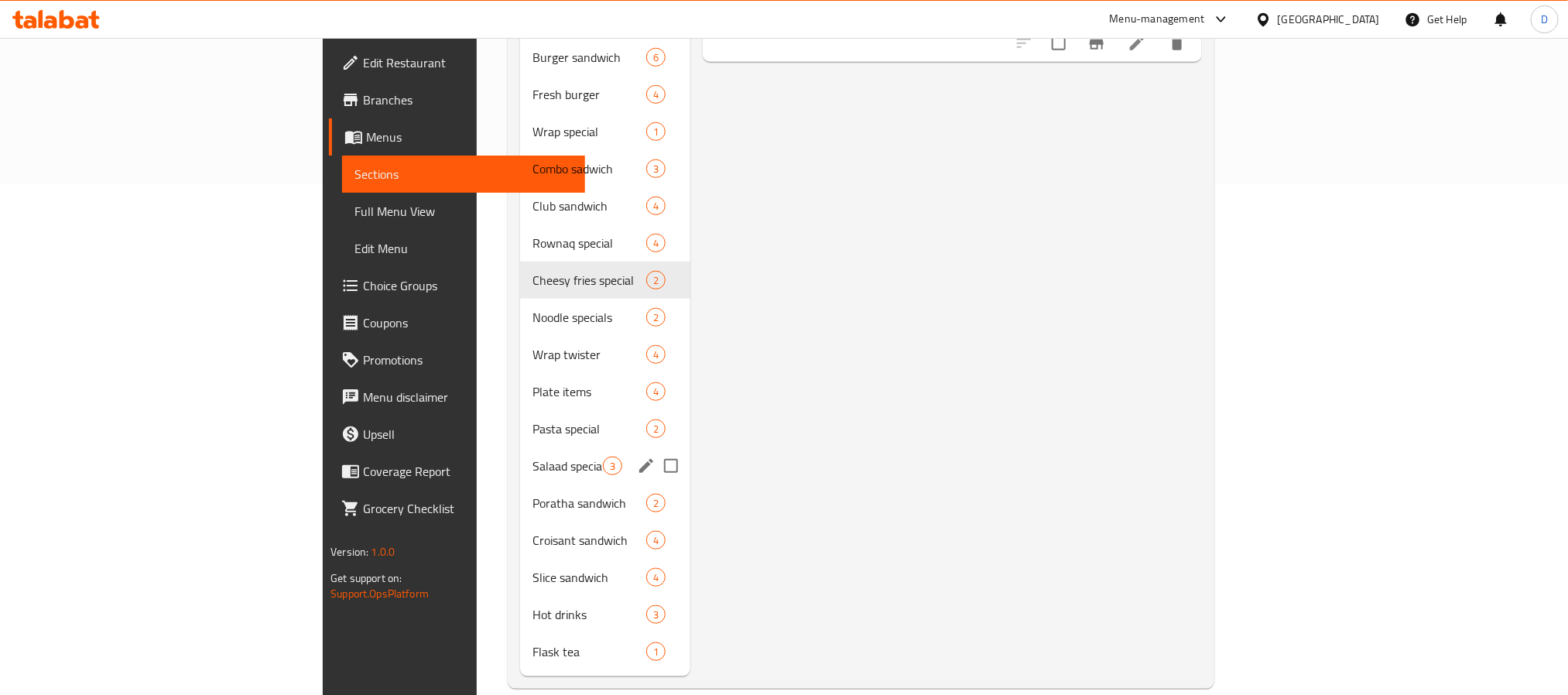
click at [520, 448] on div "Salaad special 3" at bounding box center [605, 466] width 170 height 37
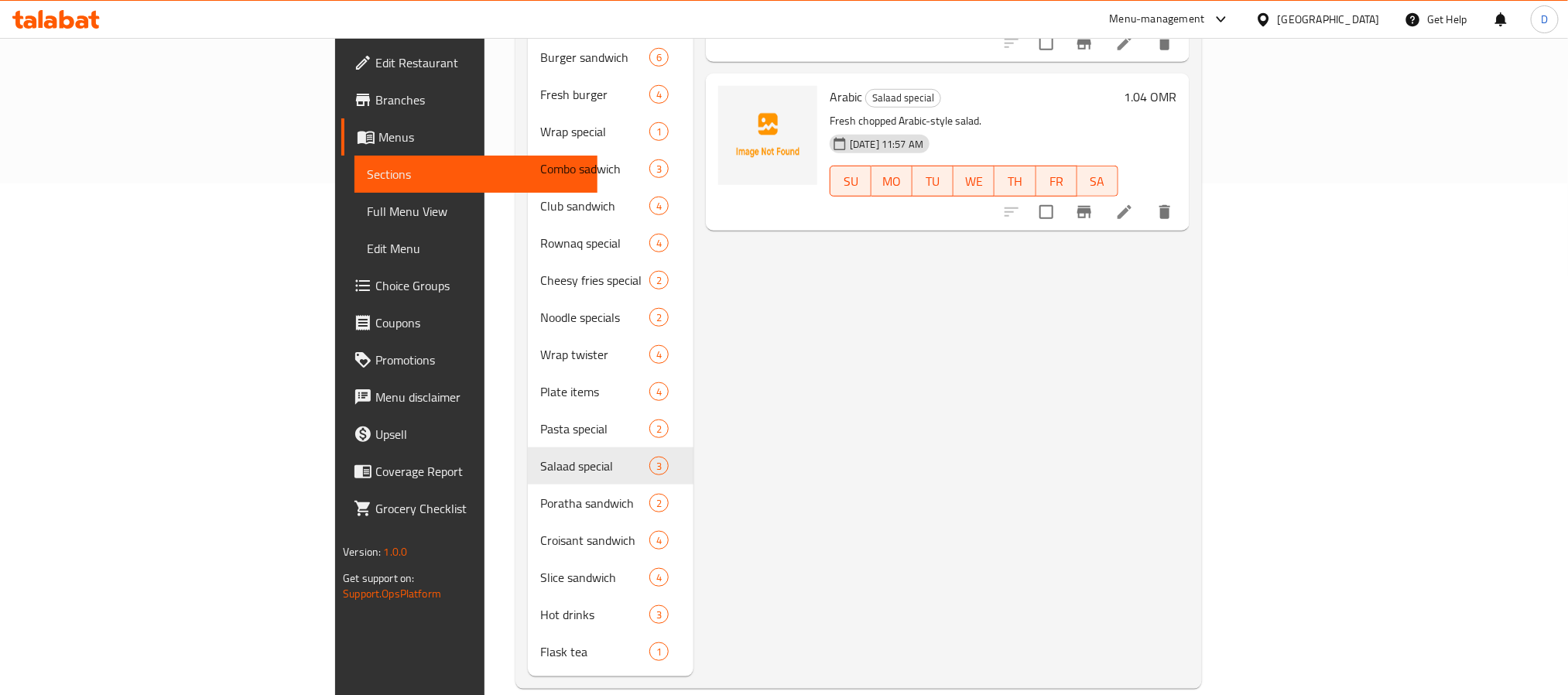
click at [1134, 203] on icon at bounding box center [1125, 212] width 19 height 19
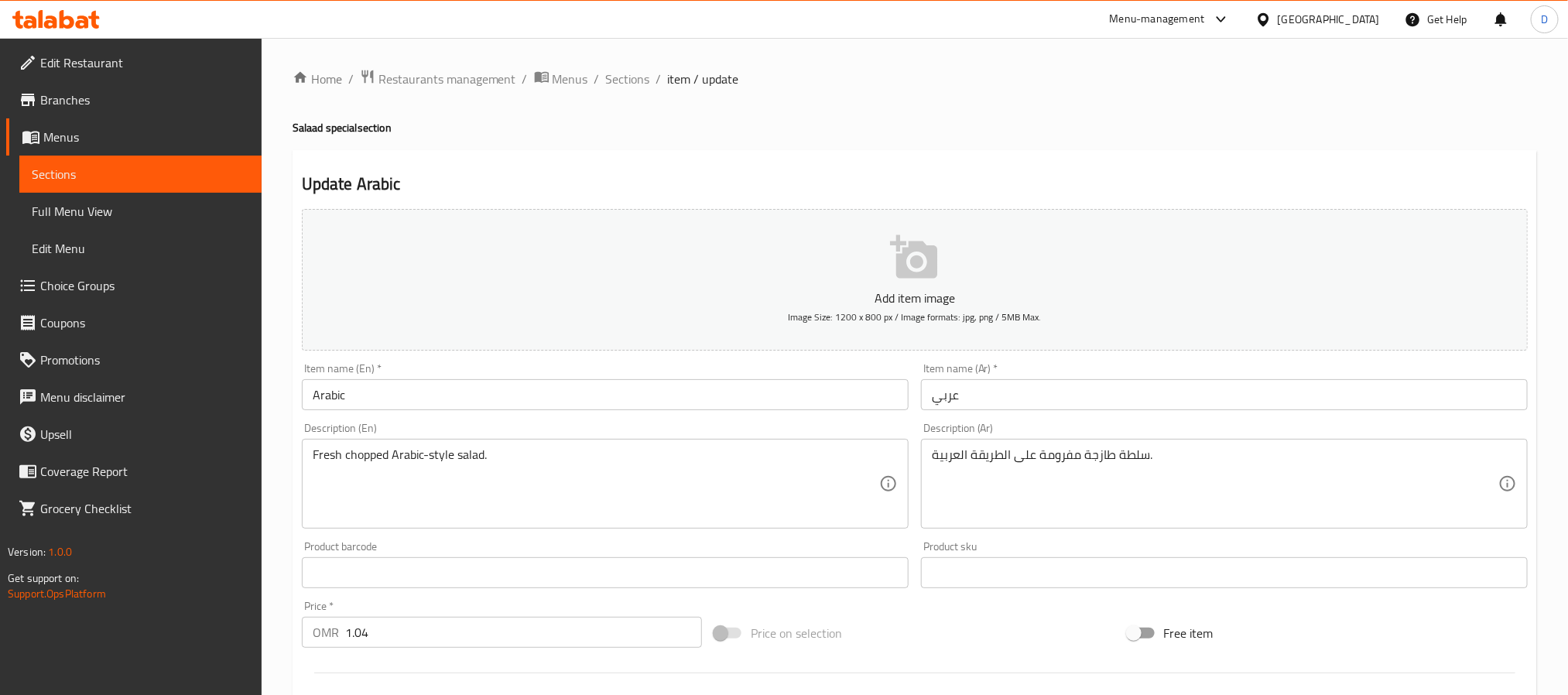
click at [479, 395] on input "Arabic" at bounding box center [605, 395] width 606 height 31
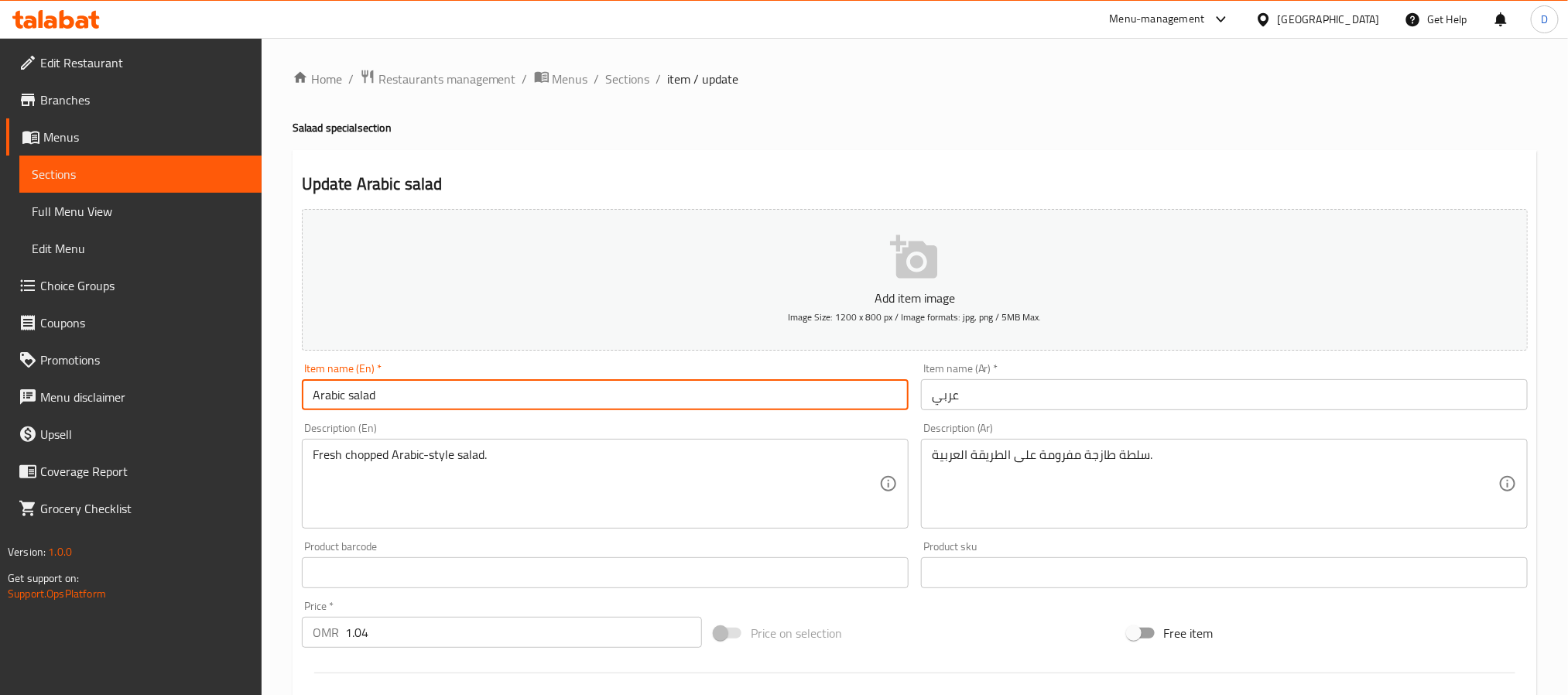
type input "Arabic salad"
click at [926, 398] on input "عربي" at bounding box center [1224, 395] width 606 height 31
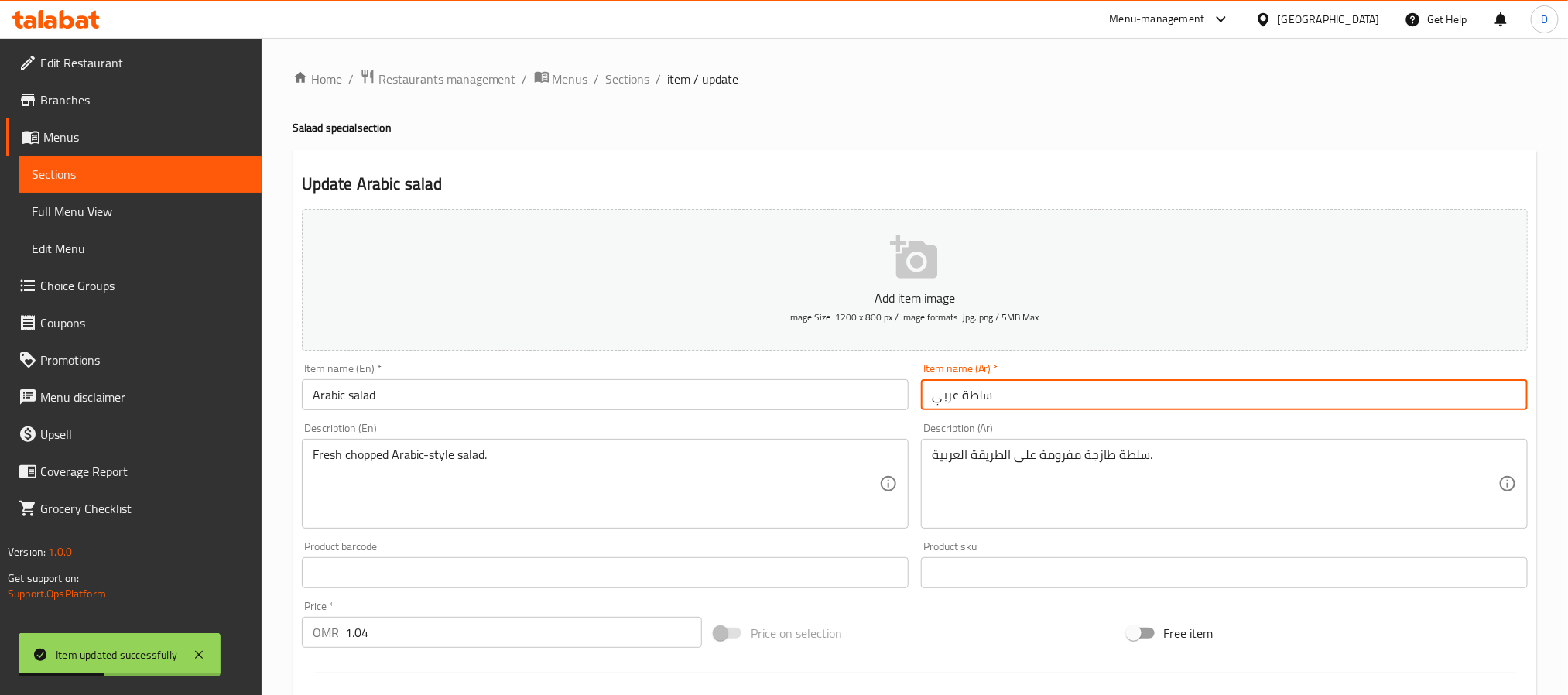
type input "سلطة عربي"
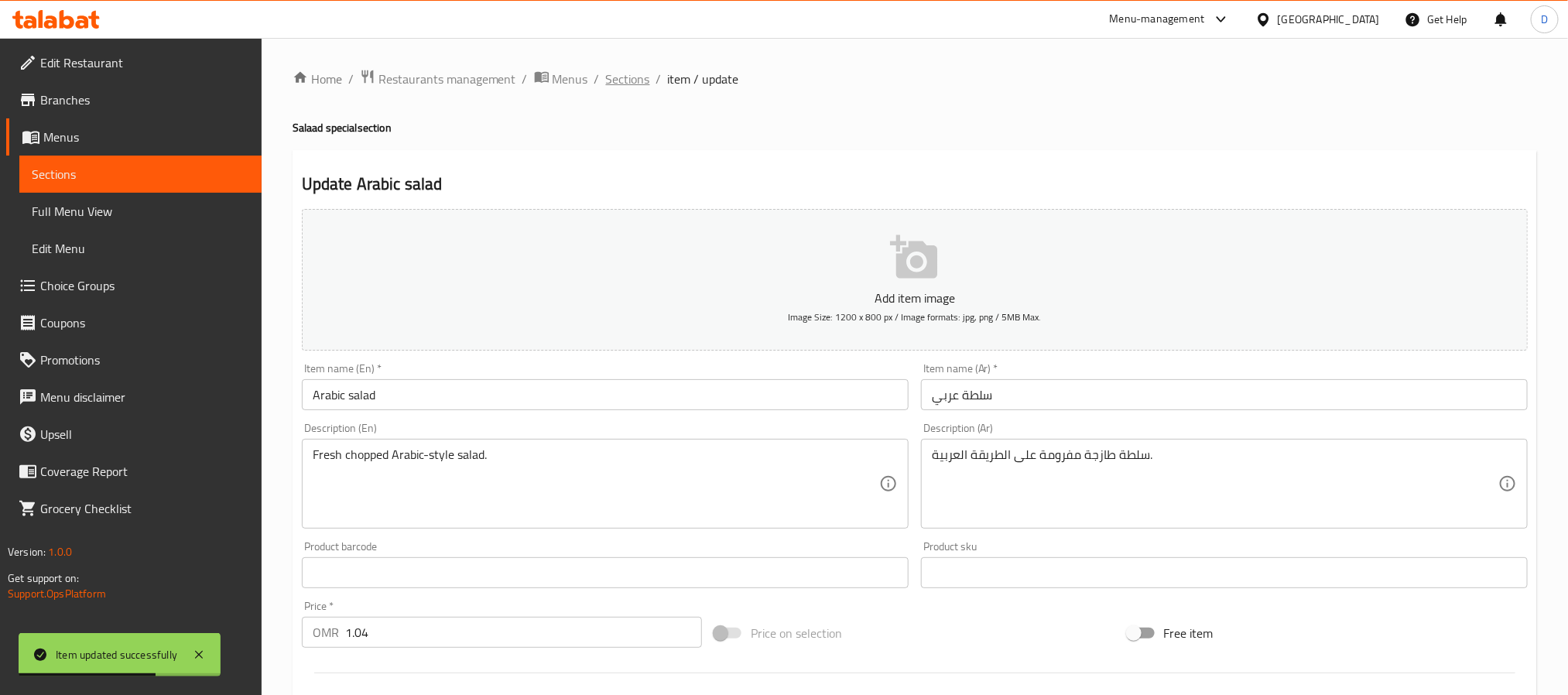
click at [633, 79] on span "Sections" at bounding box center [628, 78] width 44 height 19
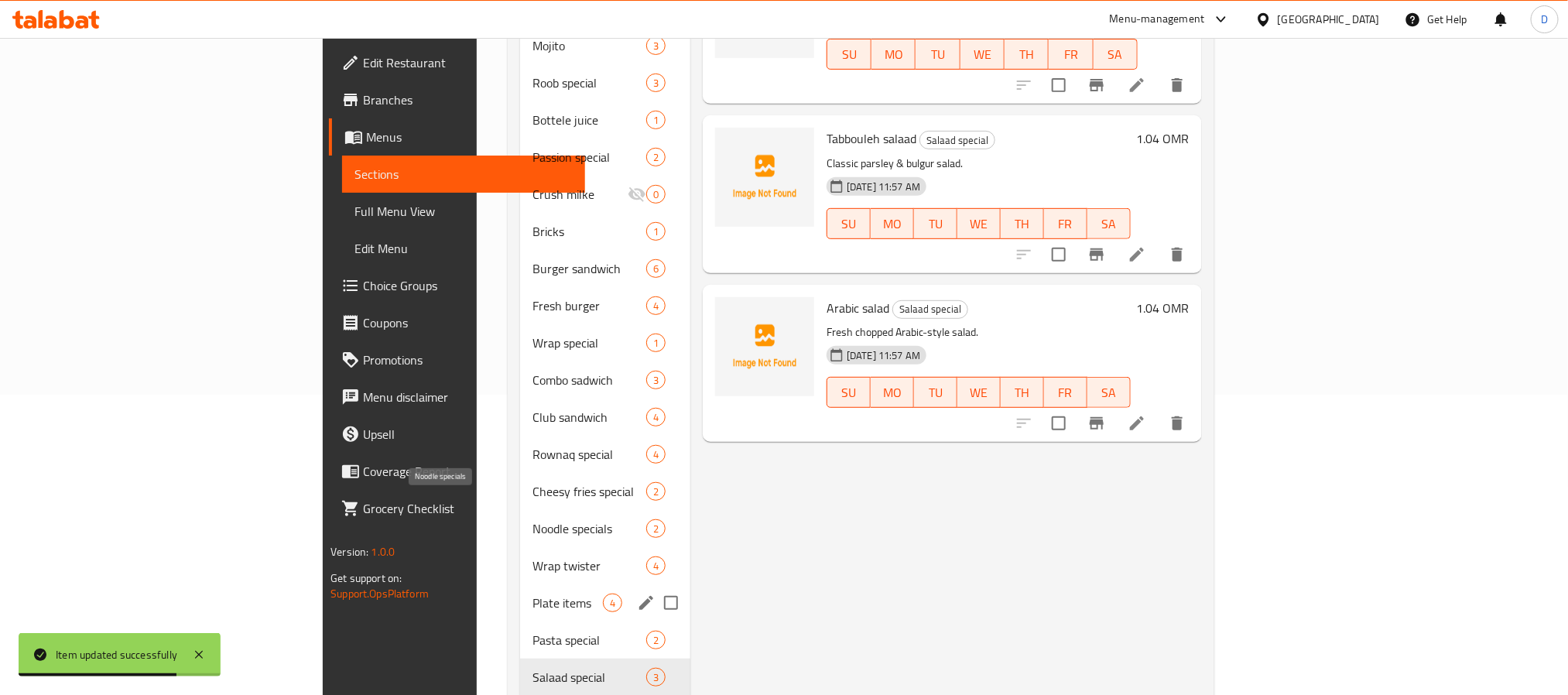
scroll to position [512, 0]
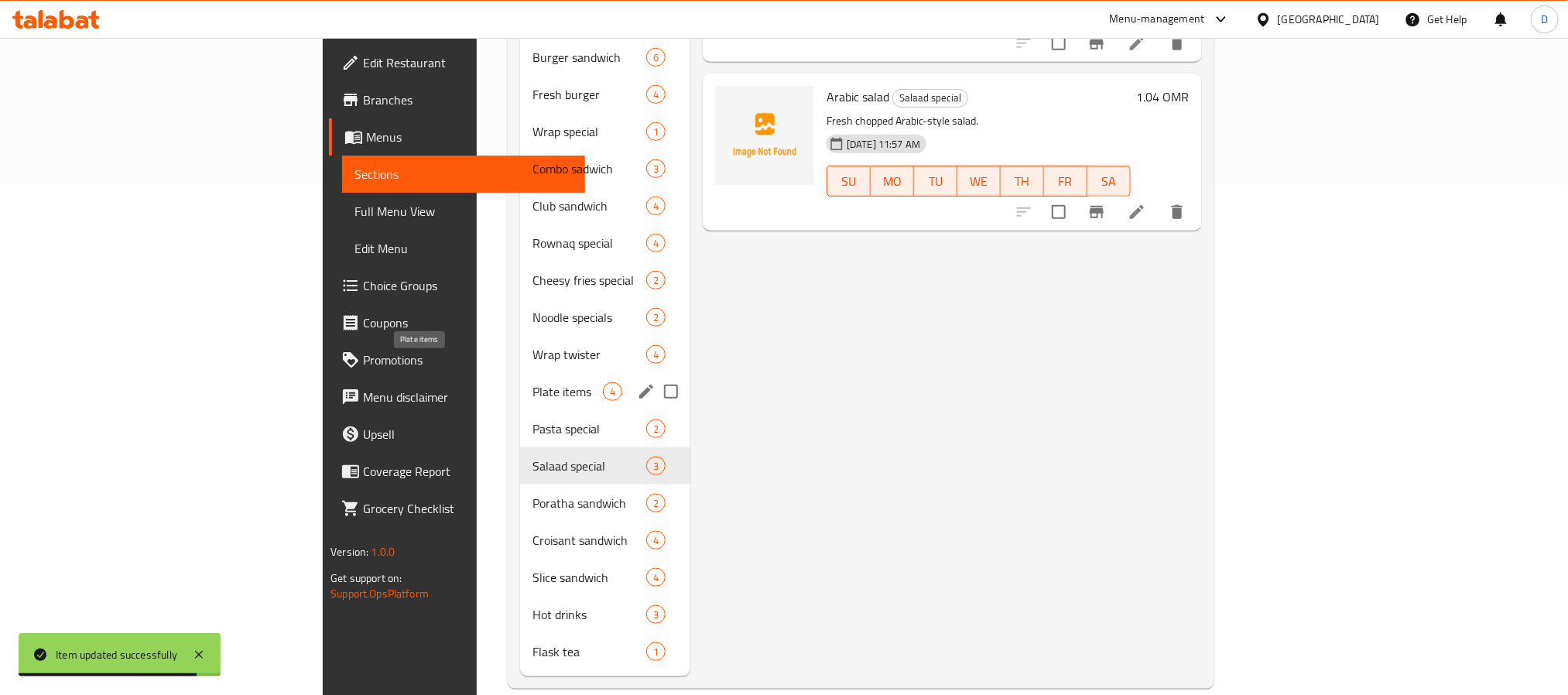
click at [533, 382] on span "Plate items" at bounding box center [568, 391] width 70 height 19
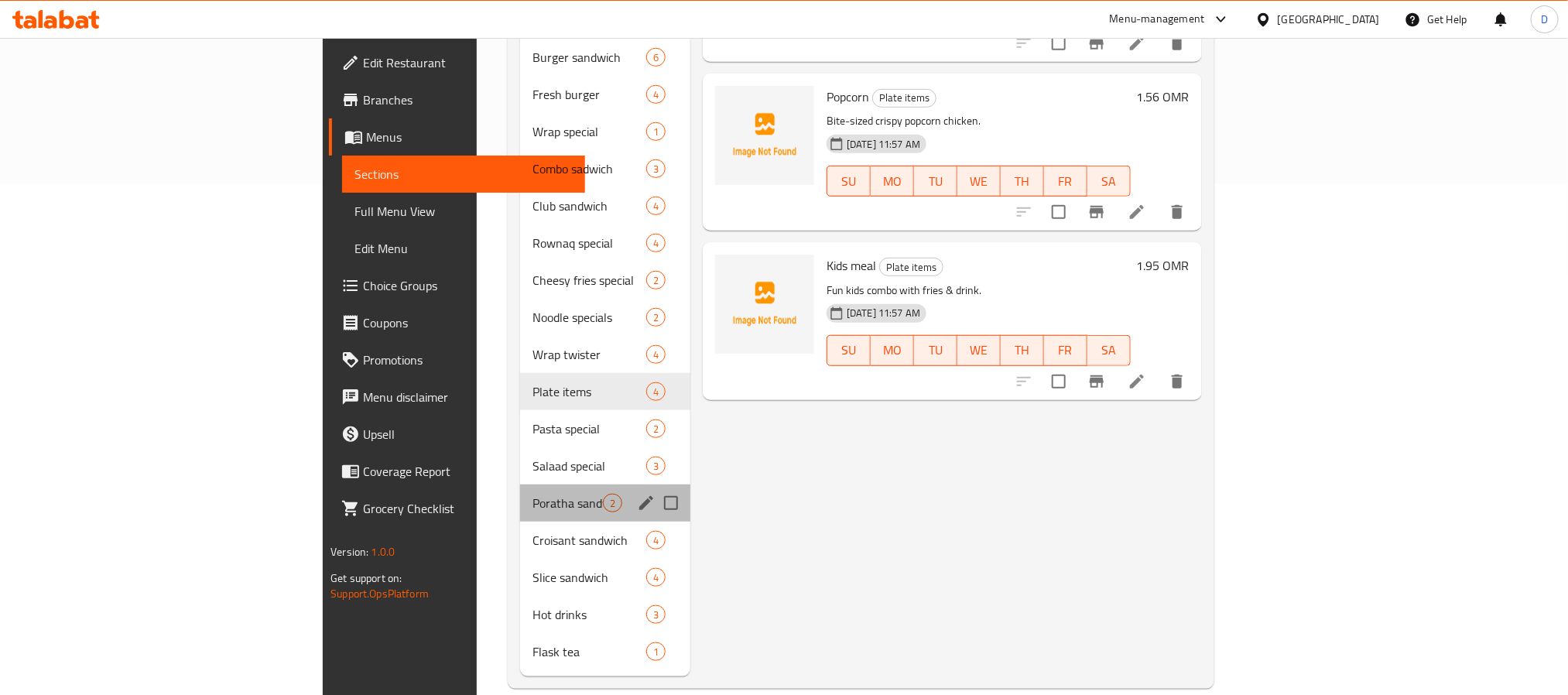
click at [520, 485] on div "Poratha sandwich 2" at bounding box center [605, 503] width 170 height 37
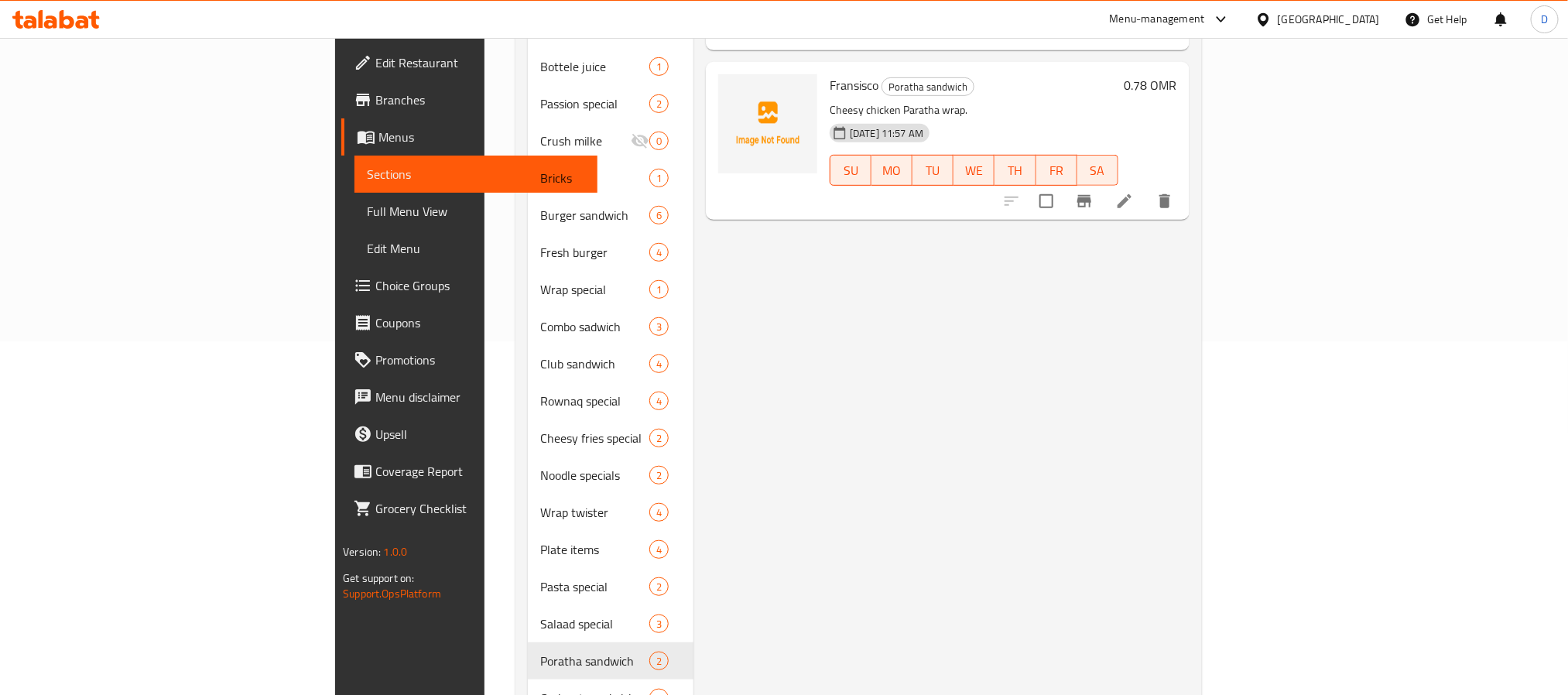
scroll to position [163, 0]
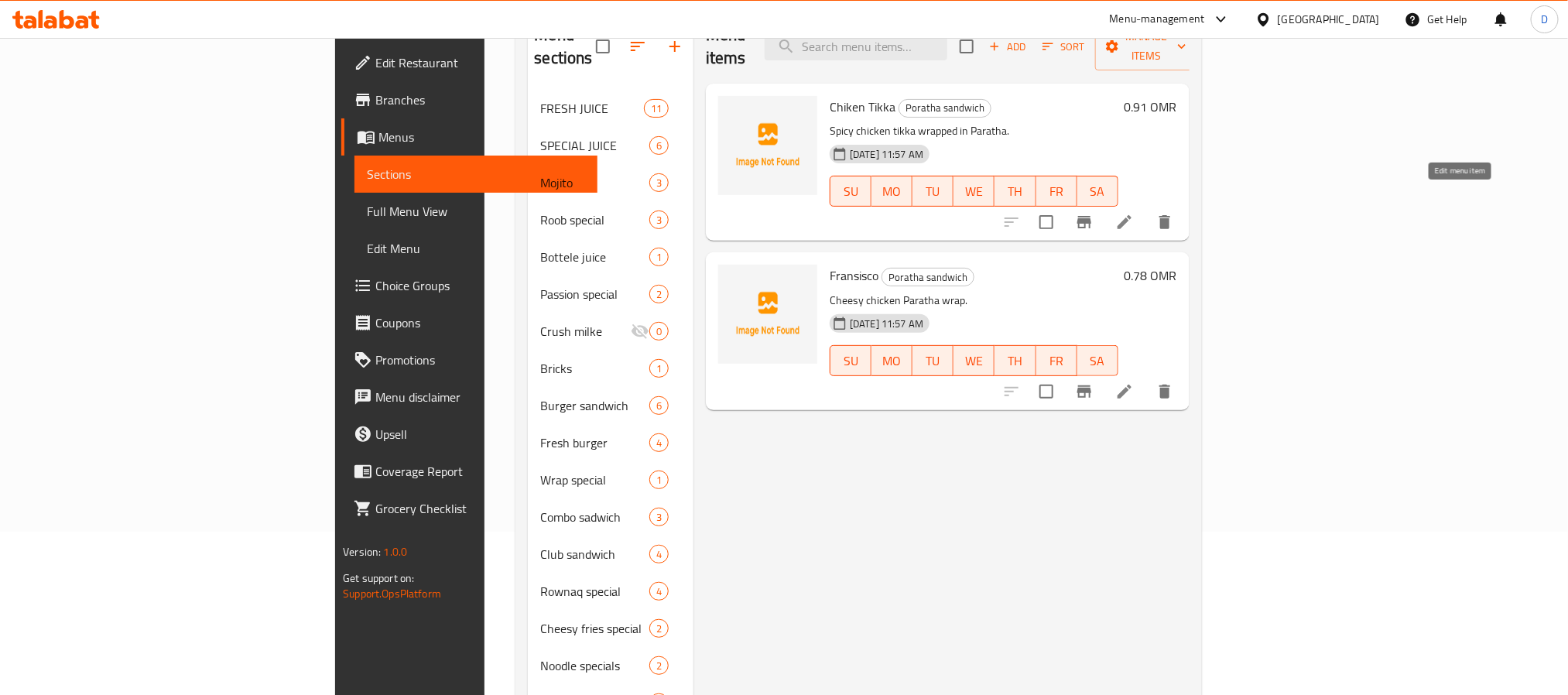
click at [1134, 213] on icon at bounding box center [1125, 222] width 19 height 19
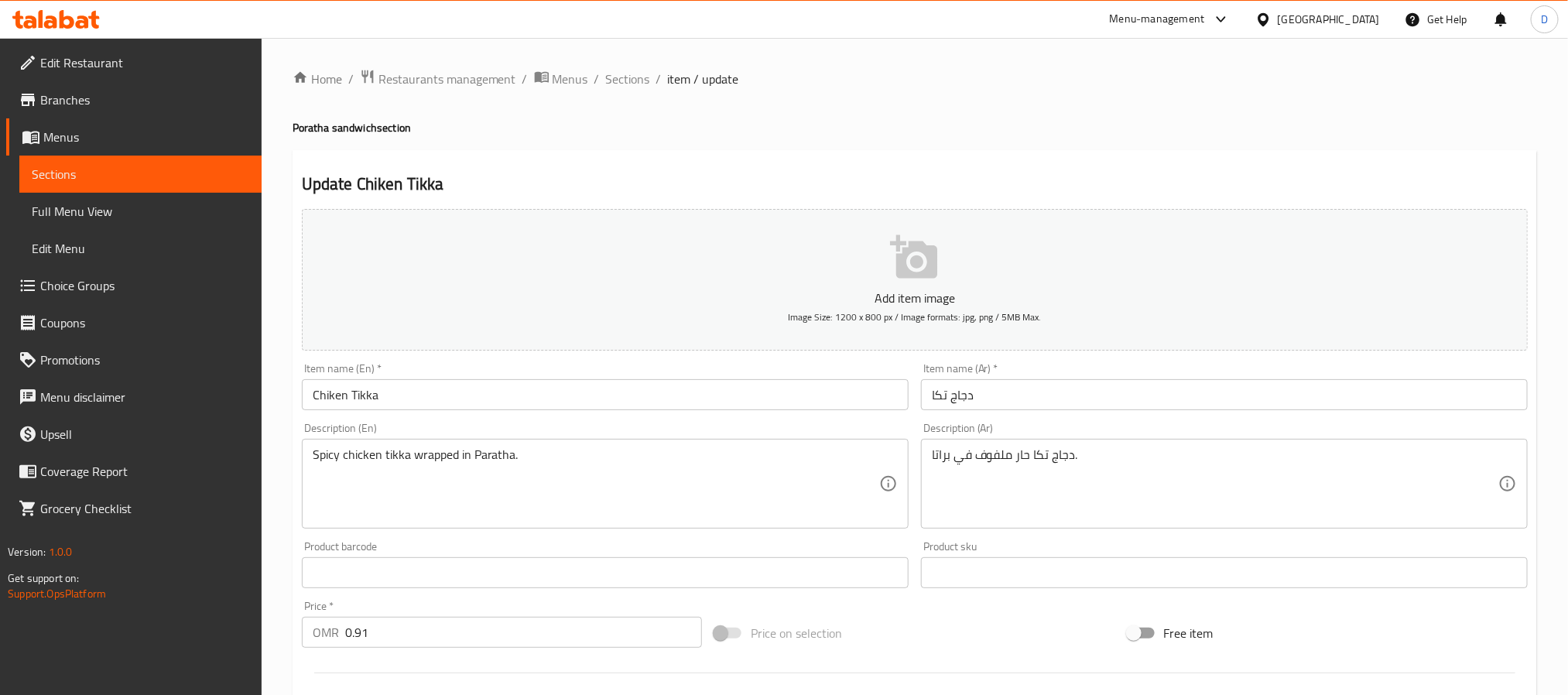
click at [423, 389] on input "Chiken Tikka" at bounding box center [605, 395] width 606 height 31
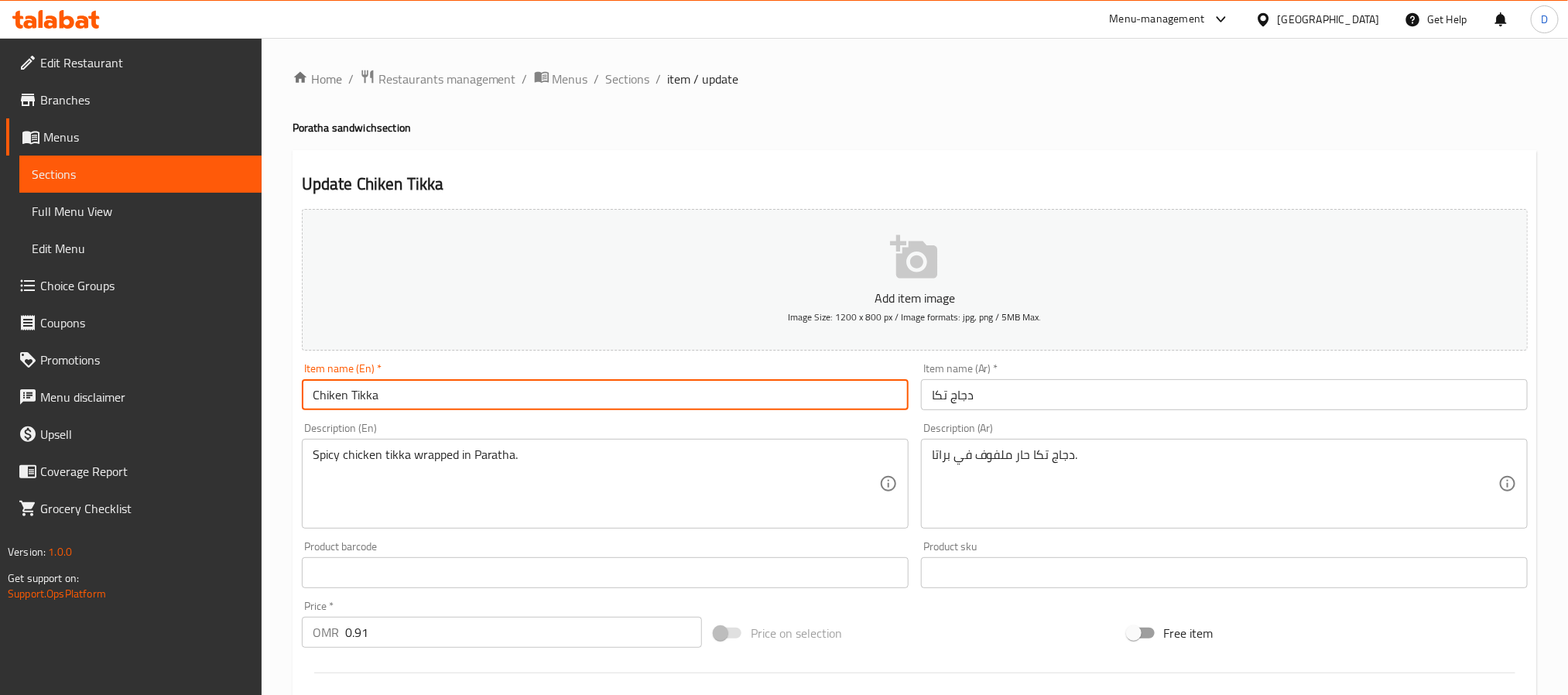
click at [493, 460] on textarea "Spicy chicken tikka wrapped in Paratha." at bounding box center [596, 485] width 567 height 74
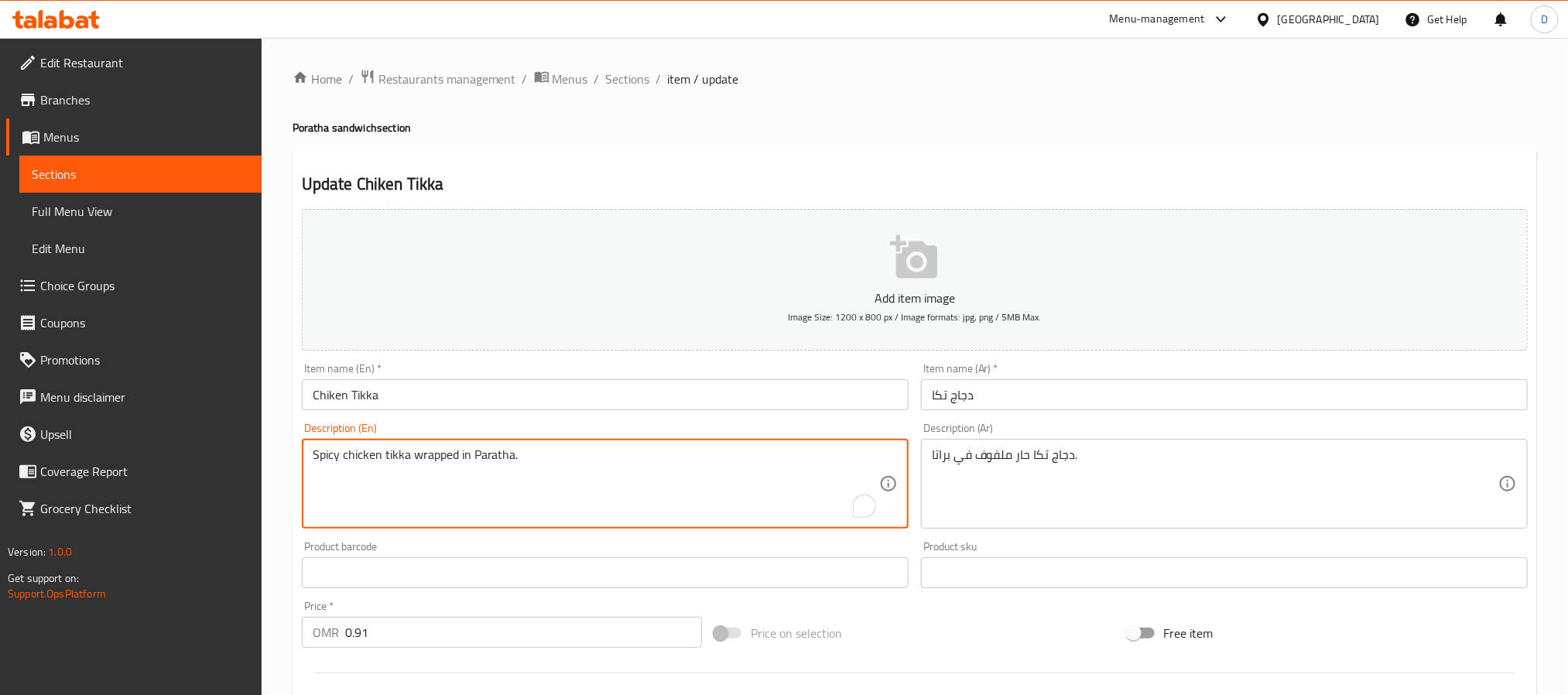
click at [502, 405] on input "Chiken Tikka" at bounding box center [605, 395] width 606 height 31
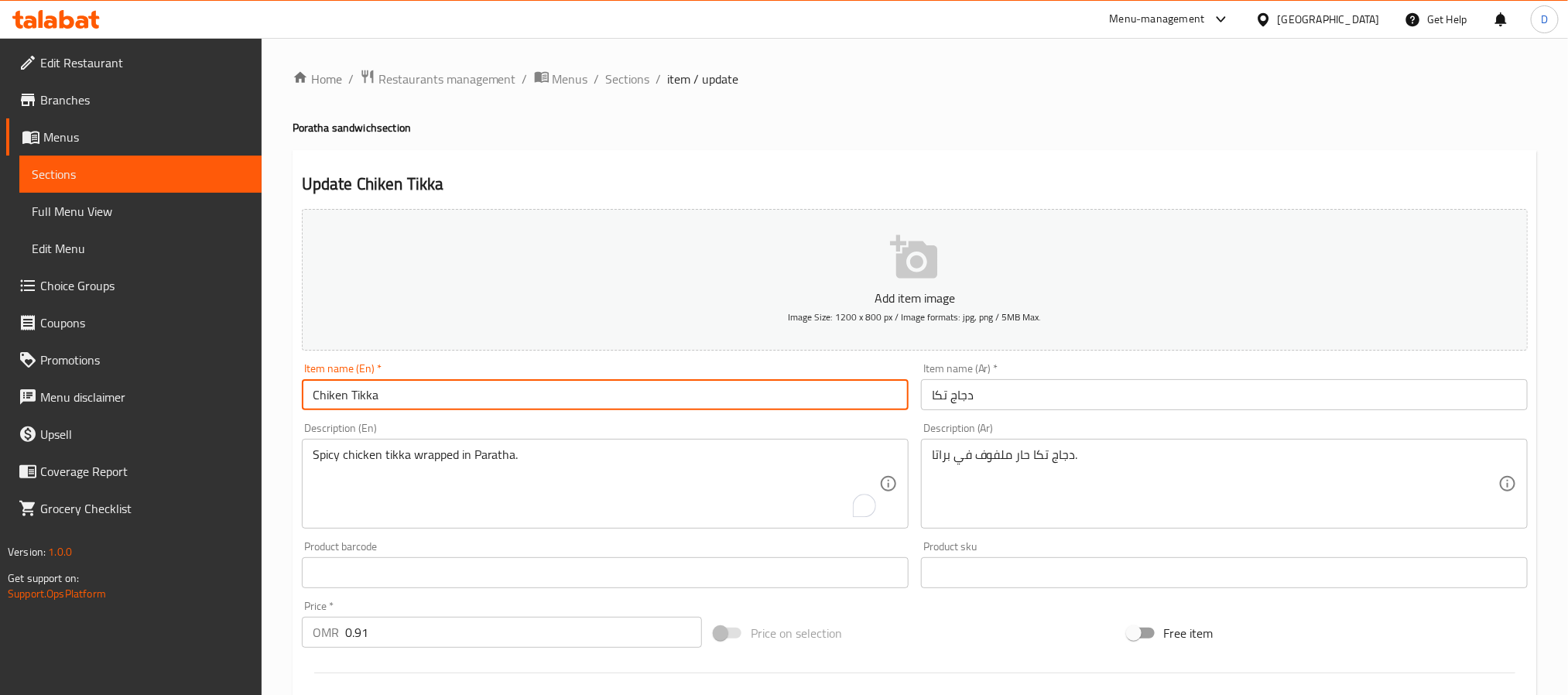
paste input "Paratha"
type input "Chiken Tikka Paratha"
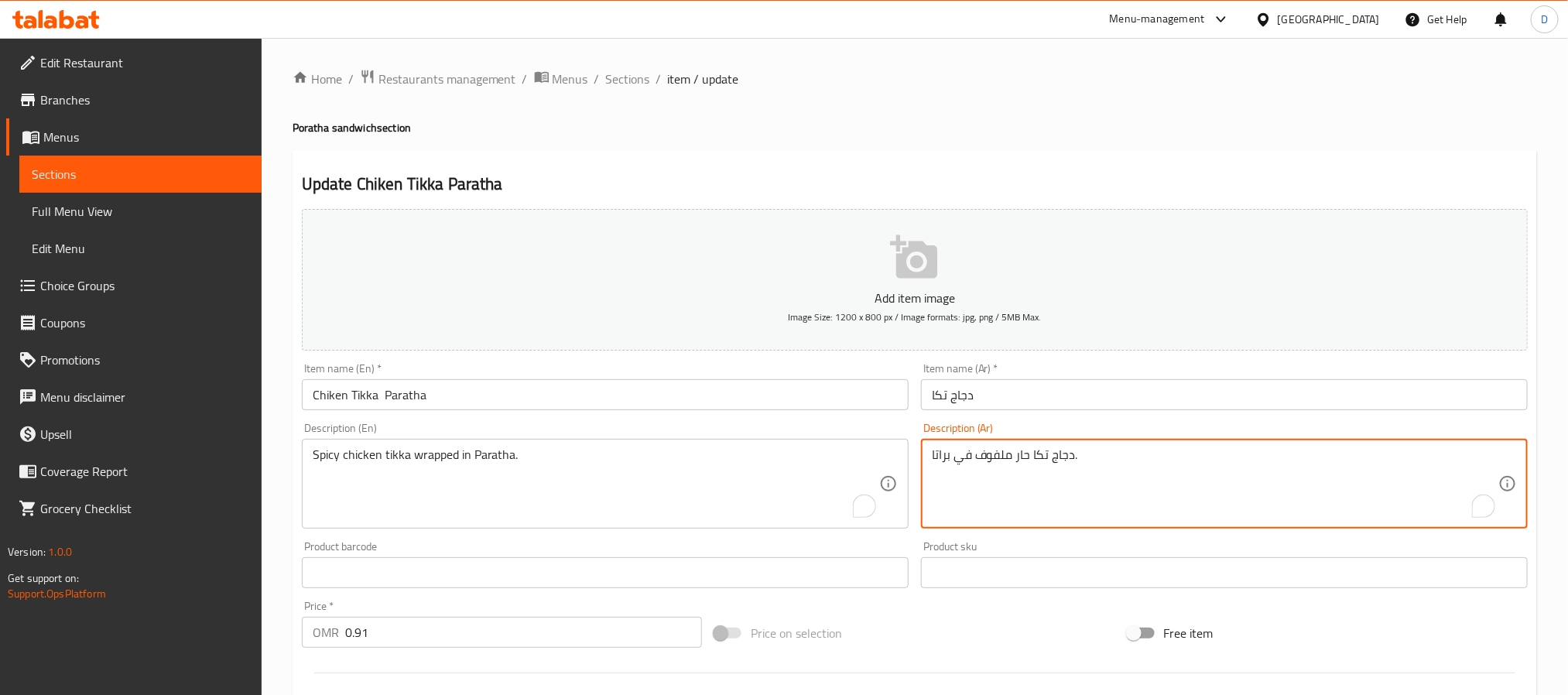
click at [945, 463] on textarea "دجاج تكا حار ملفوف في براتا." at bounding box center [1215, 485] width 567 height 74
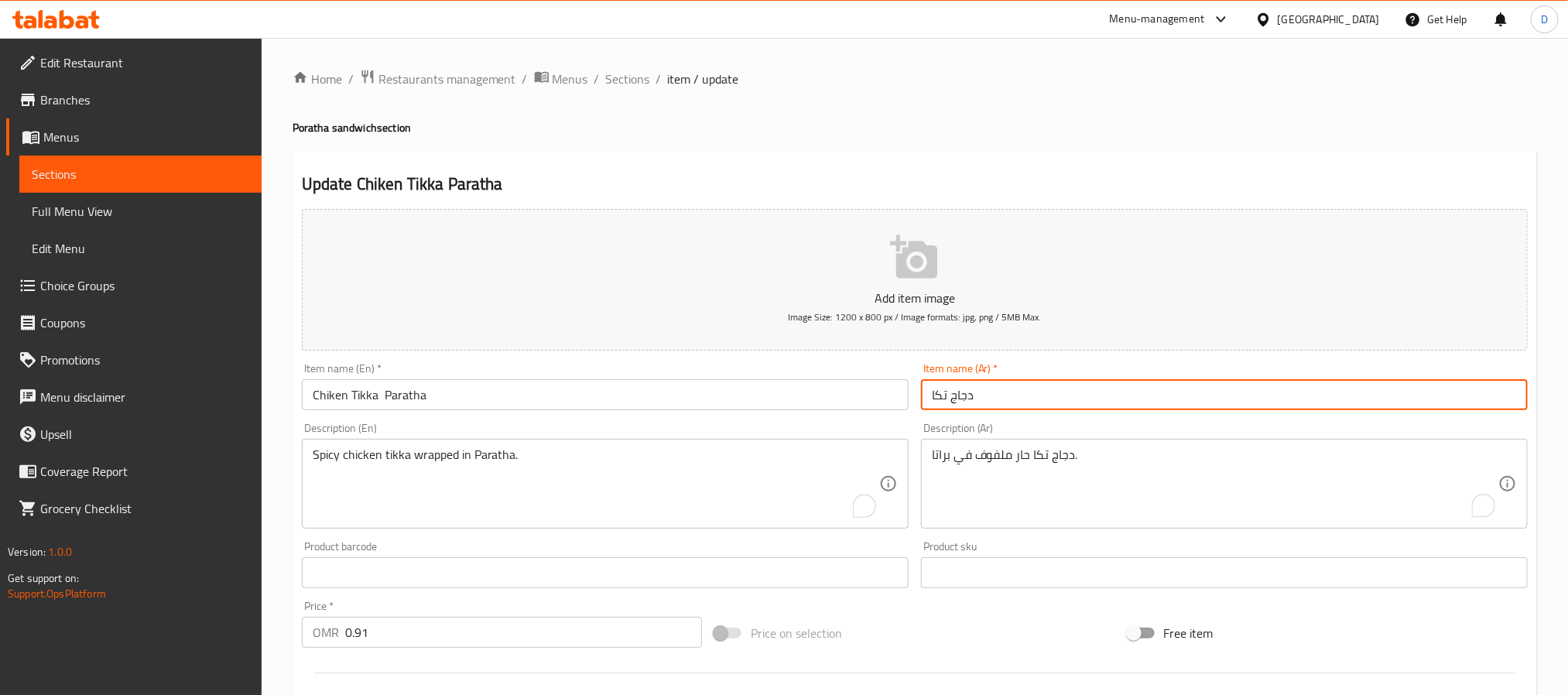
click at [1068, 383] on input "دجاج تكا" at bounding box center [1224, 395] width 606 height 31
paste input "براتا"
type input "دجاج تكا براتا"
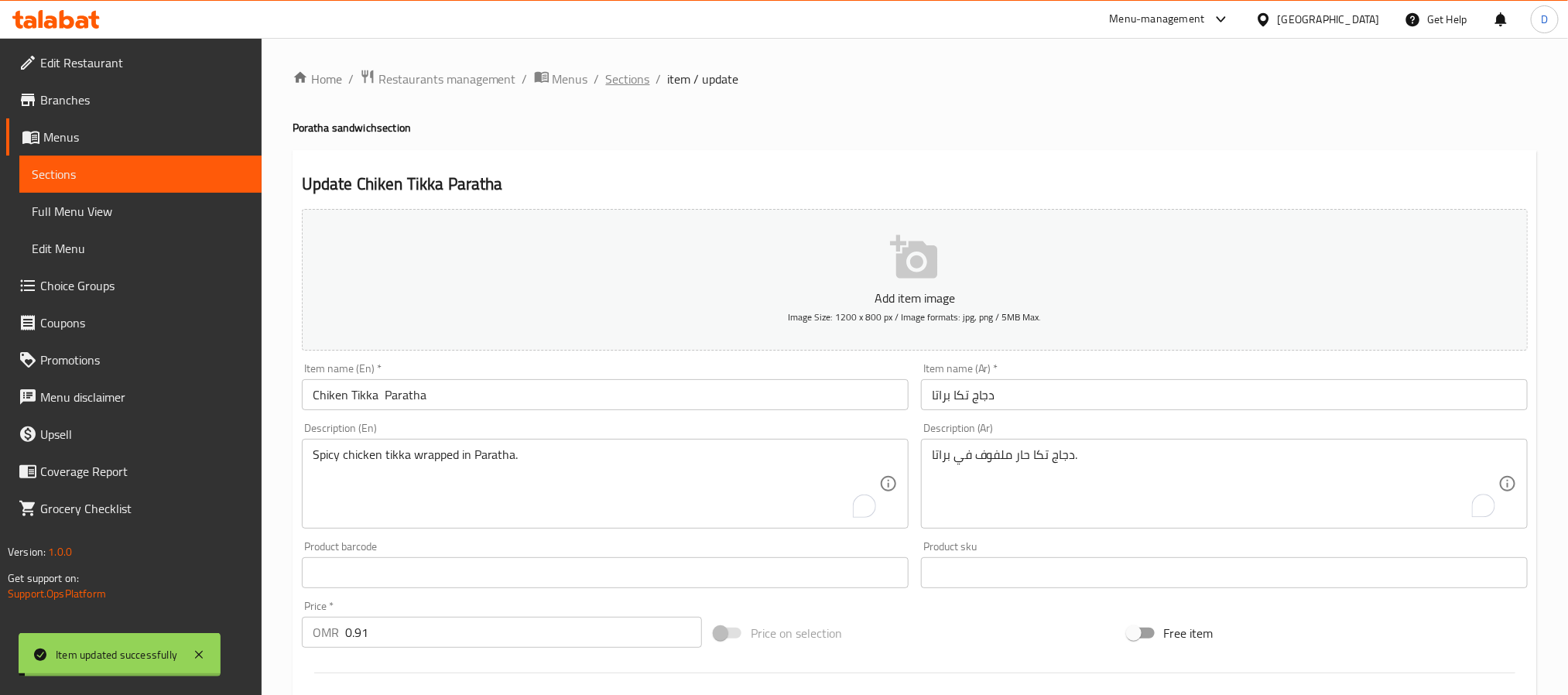
click at [633, 75] on span "Sections" at bounding box center [628, 78] width 44 height 19
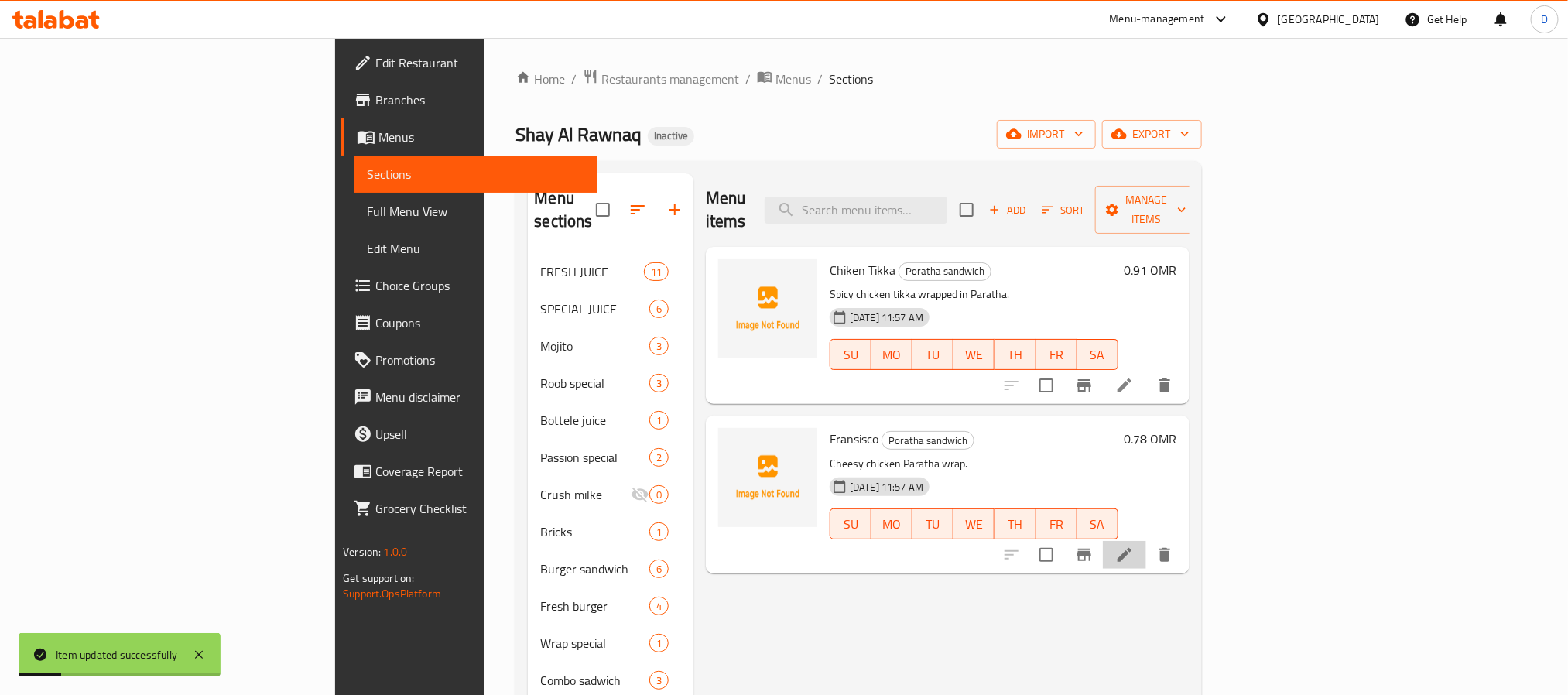
click at [1146, 541] on li at bounding box center [1125, 554] width 43 height 28
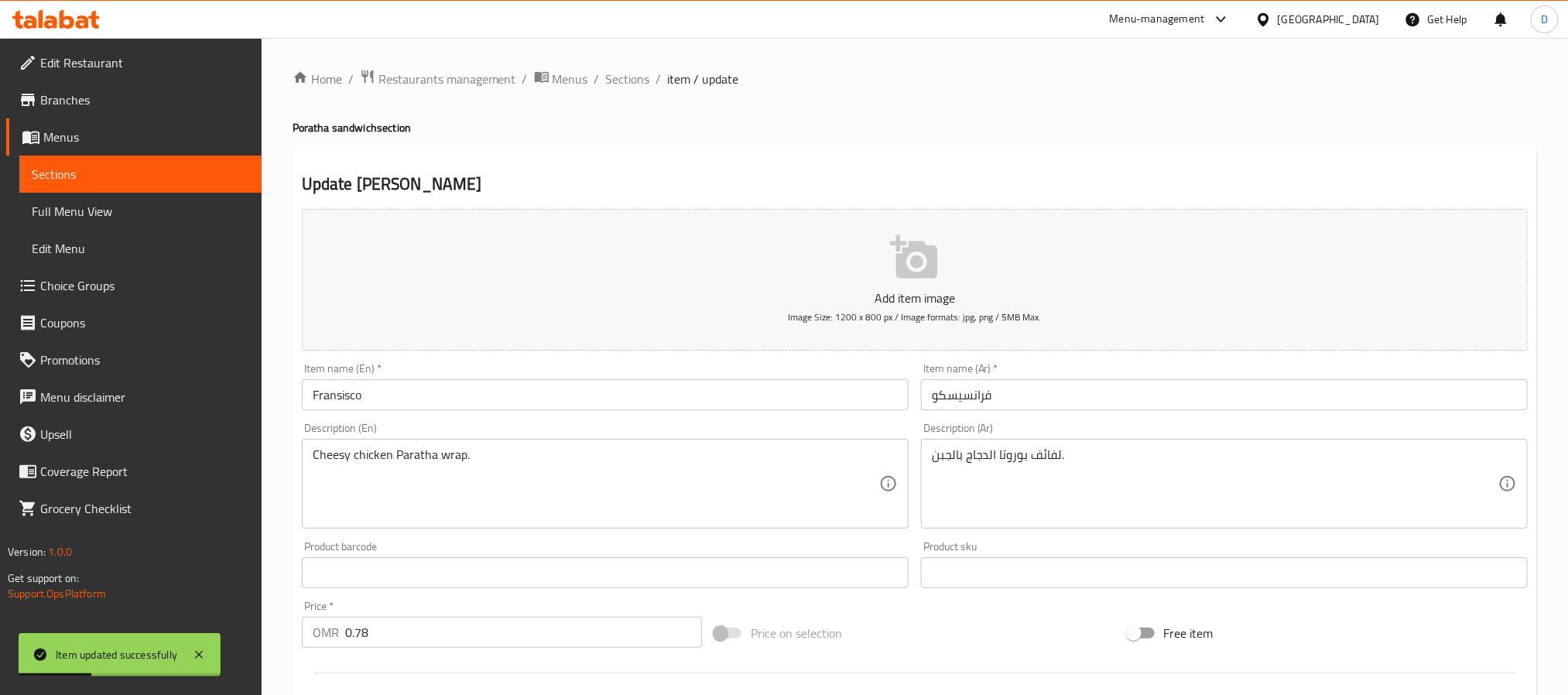
click at [432, 460] on textarea "Cheesy chicken Paratha wrap." at bounding box center [596, 485] width 567 height 74
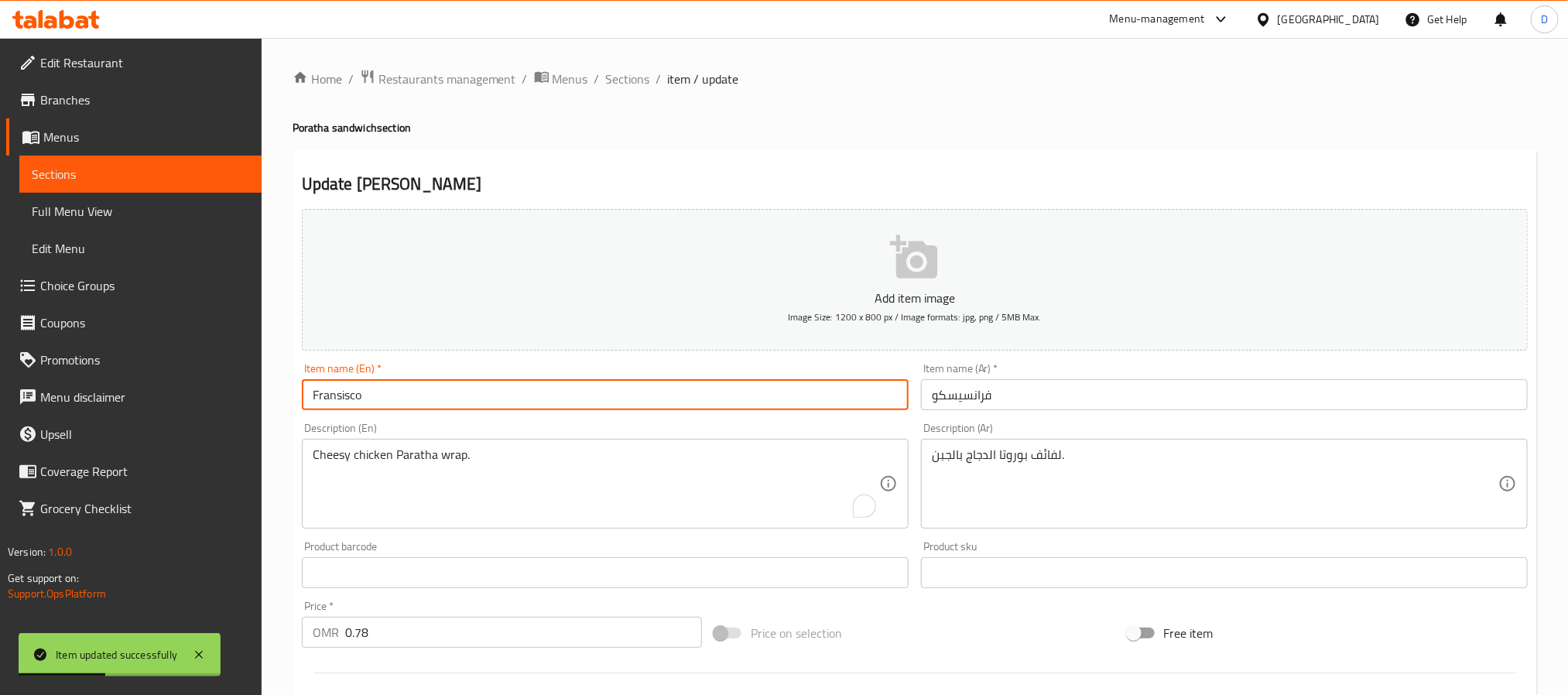
click at [434, 398] on input "Fransisco" at bounding box center [605, 395] width 606 height 31
paste input "Paratha"
type input "Fransisco Paratha"
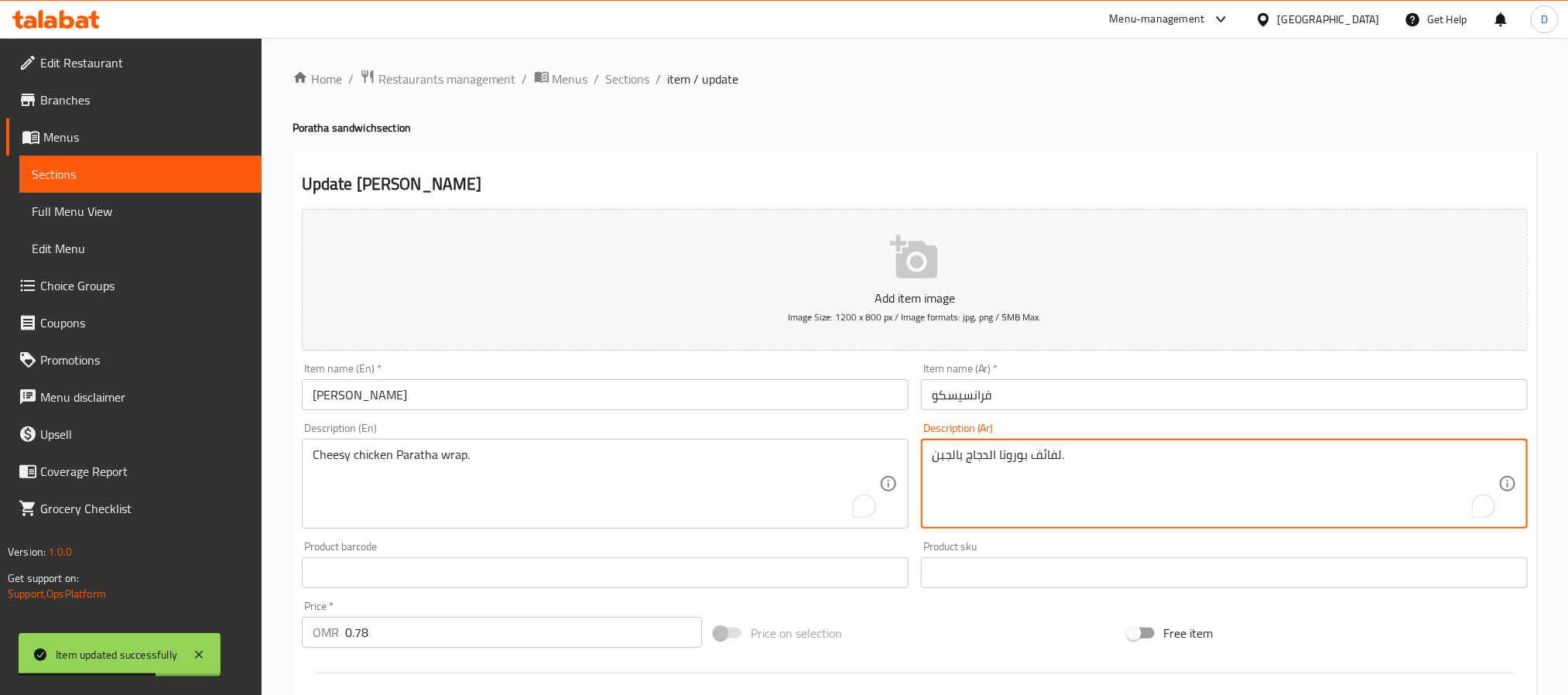
click at [1031, 403] on input "فرانسيسكو" at bounding box center [1224, 395] width 606 height 31
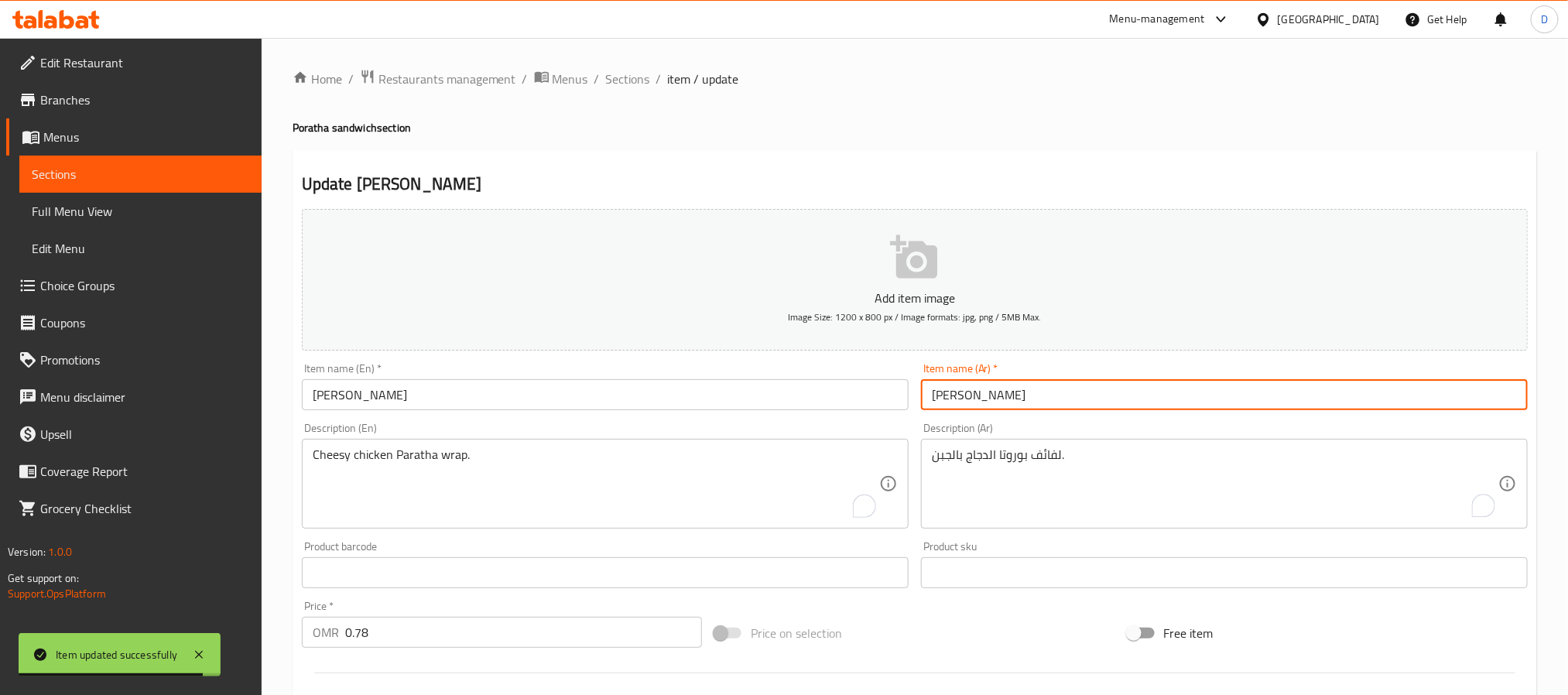
type input "فرانسيسكو براتا"
click at [633, 88] on span "Sections" at bounding box center [628, 78] width 44 height 19
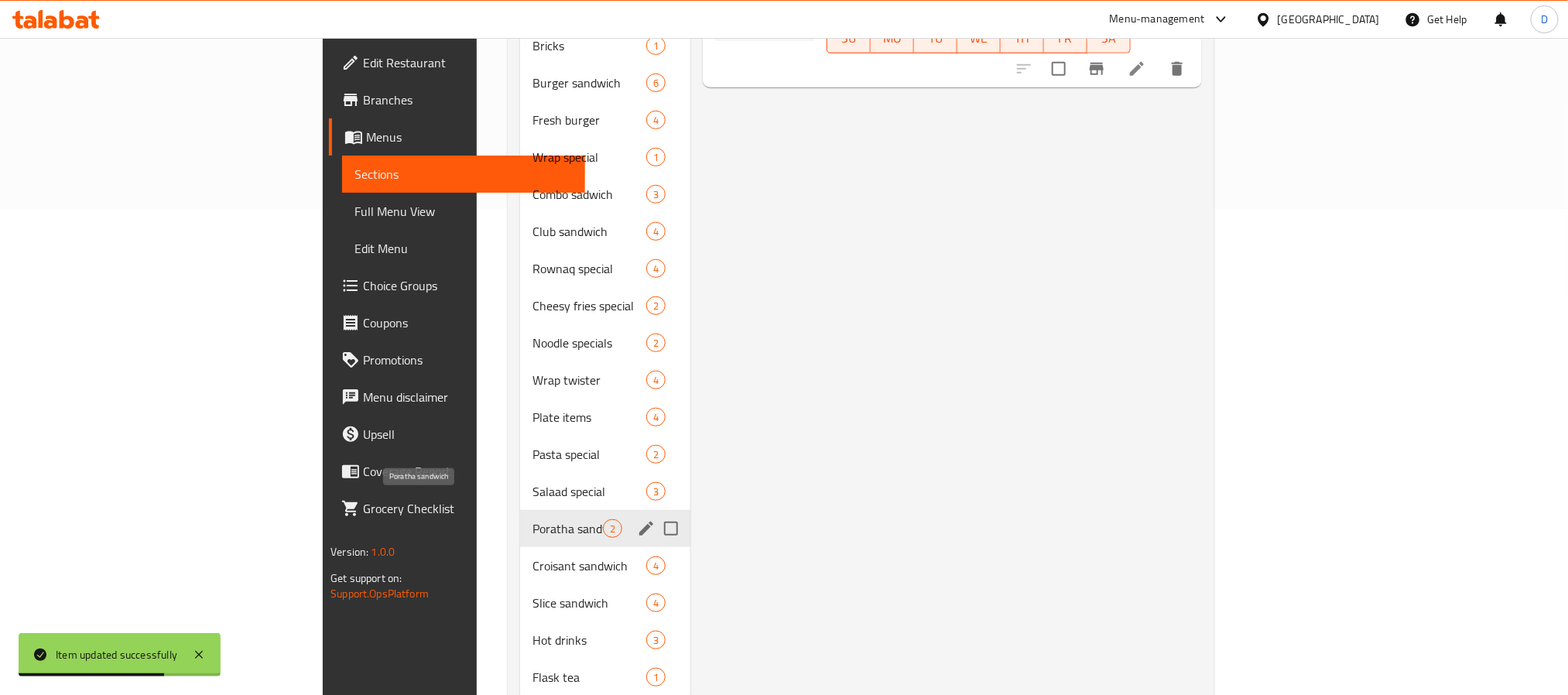
scroll to position [512, 0]
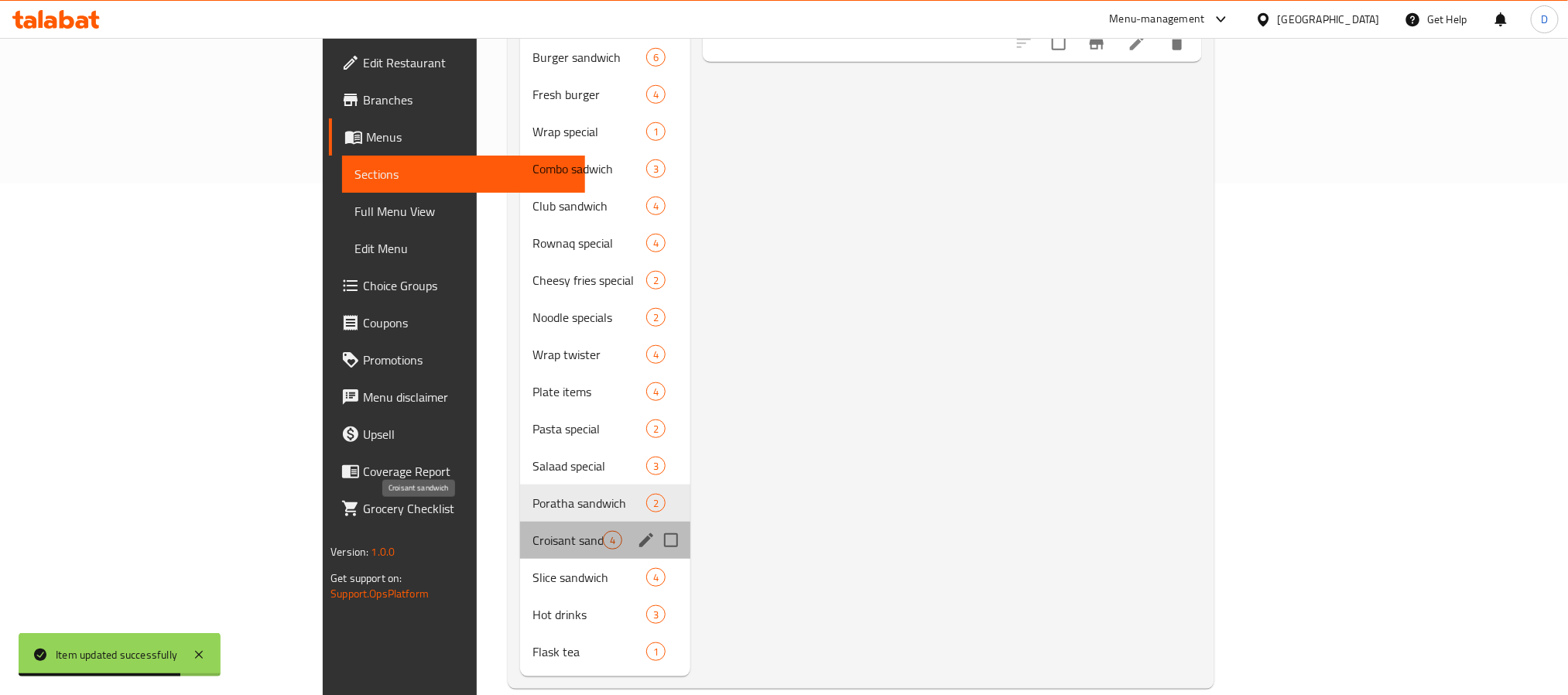
click at [533, 531] on span "Croisant sandwich" at bounding box center [568, 540] width 70 height 19
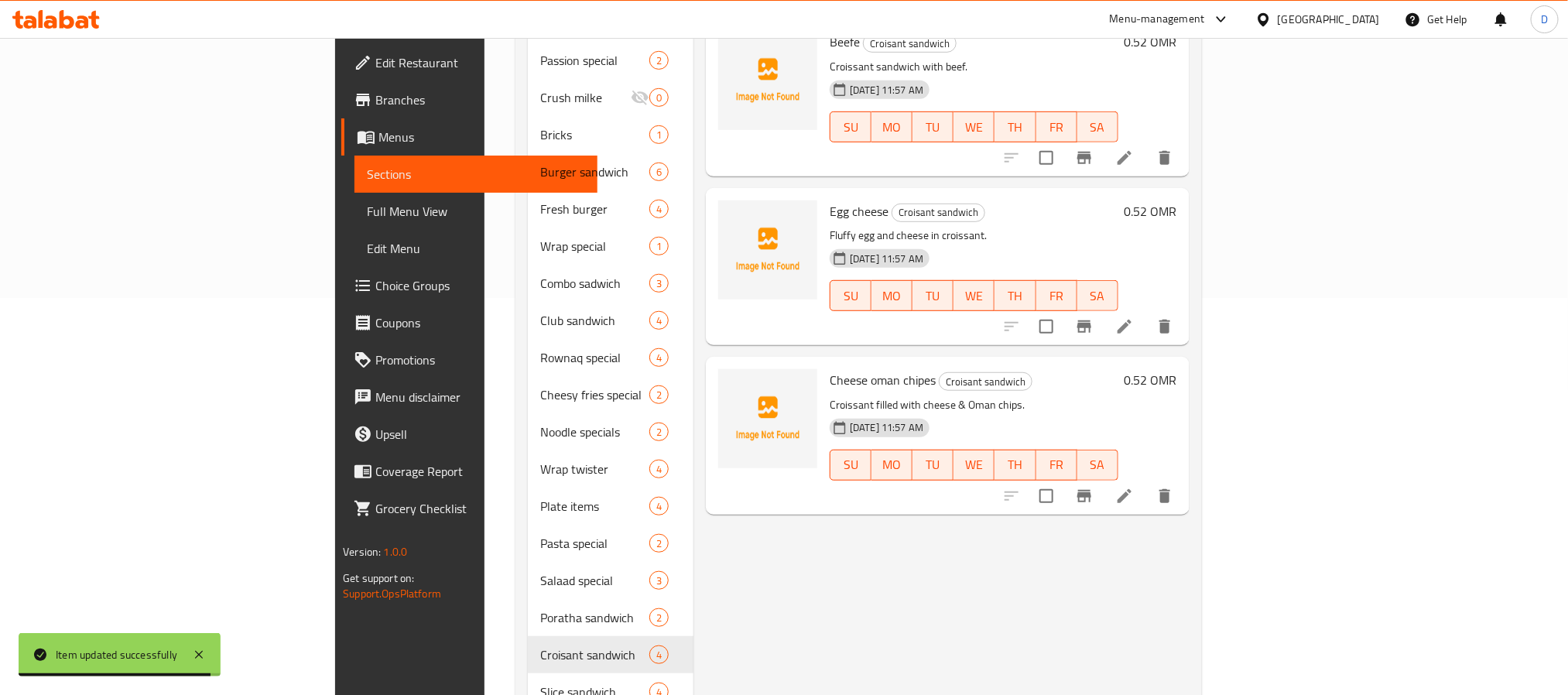
scroll to position [396, 0]
click at [1134, 319] on icon at bounding box center [1125, 328] width 19 height 19
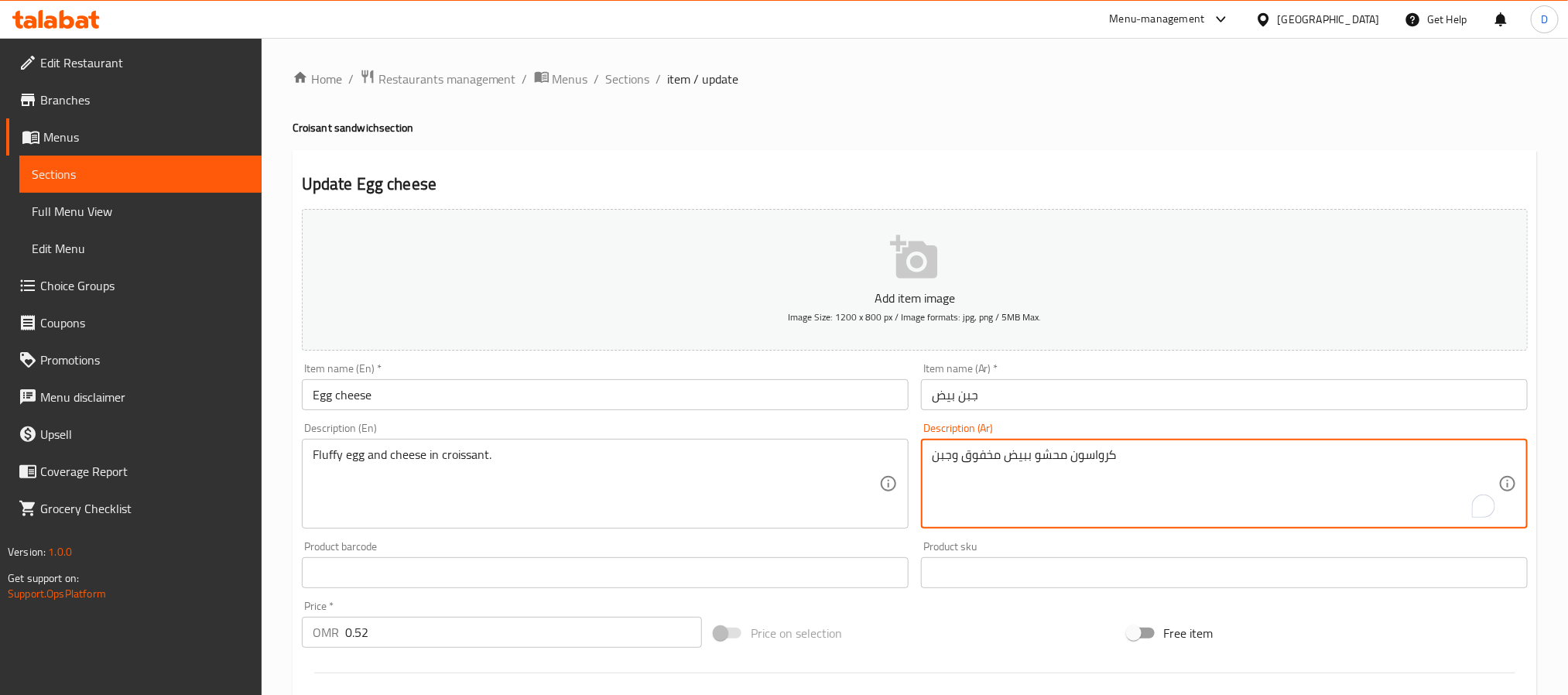
click at [971, 458] on textarea "كرواسون محشو ببيض مخفوق وجبن" at bounding box center [1215, 485] width 567 height 74
type textarea "كرواسون محشو ببيض فلافي وجبن"
click at [1096, 379] on div "Item name (Ar)   * جبن بيض Item name (Ar) *" at bounding box center [1224, 387] width 606 height 47
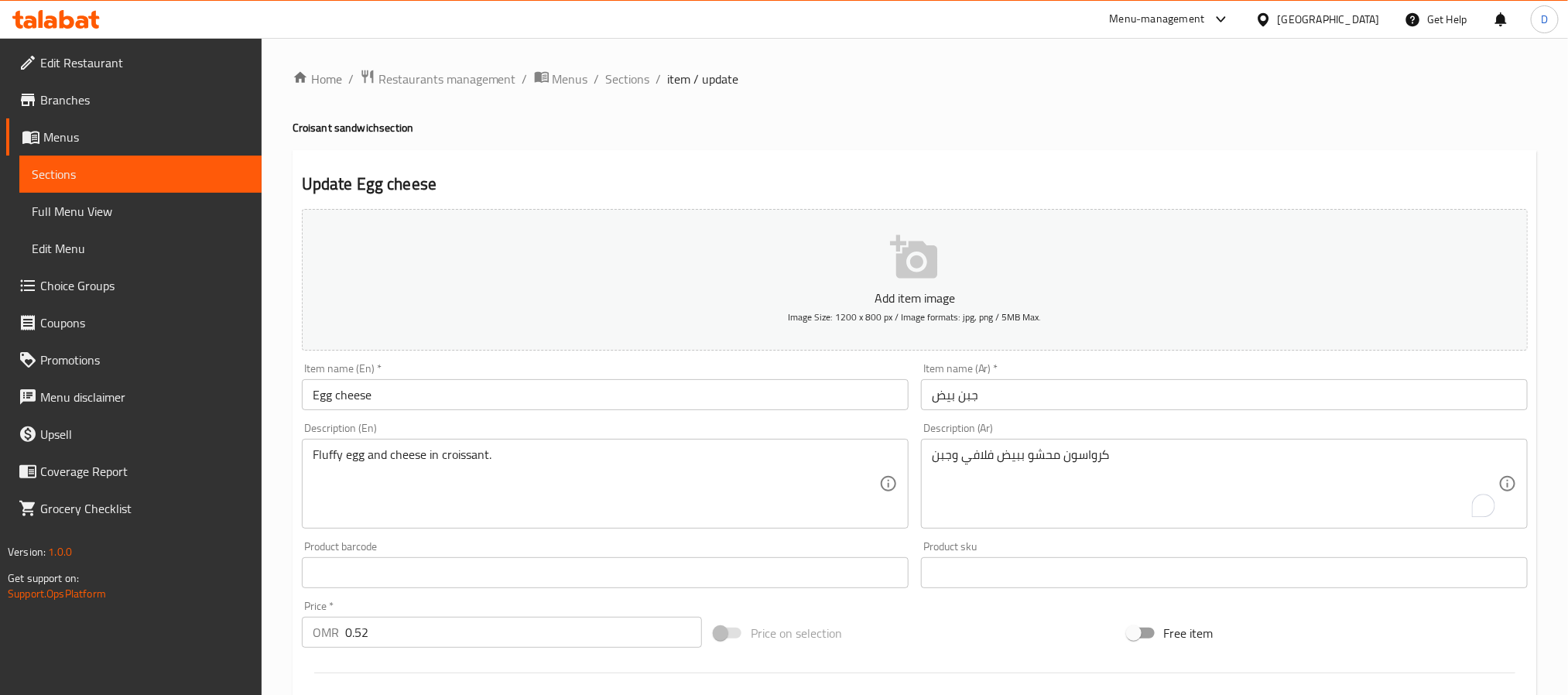
click at [1104, 398] on input "جبن بيض" at bounding box center [1224, 395] width 606 height 31
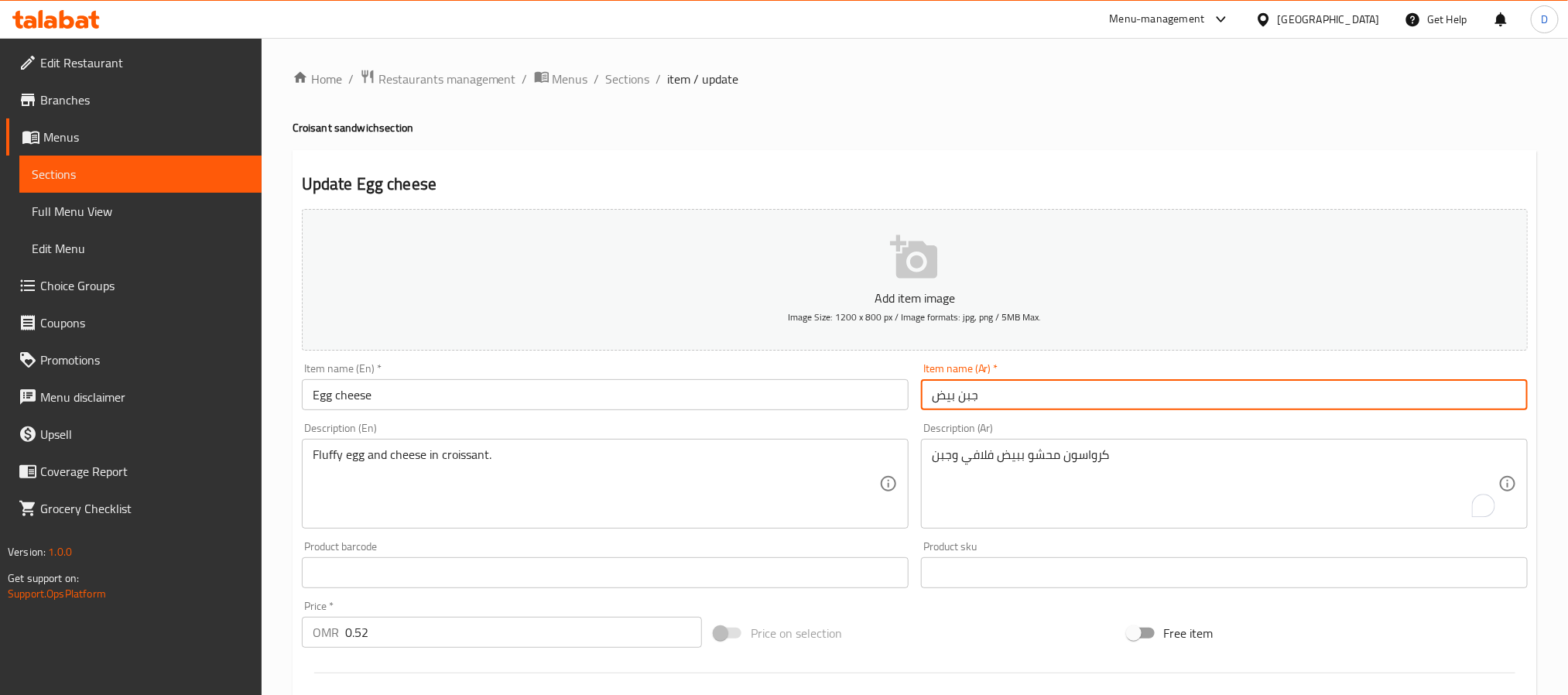
click at [620, 85] on span "Sections" at bounding box center [628, 78] width 44 height 19
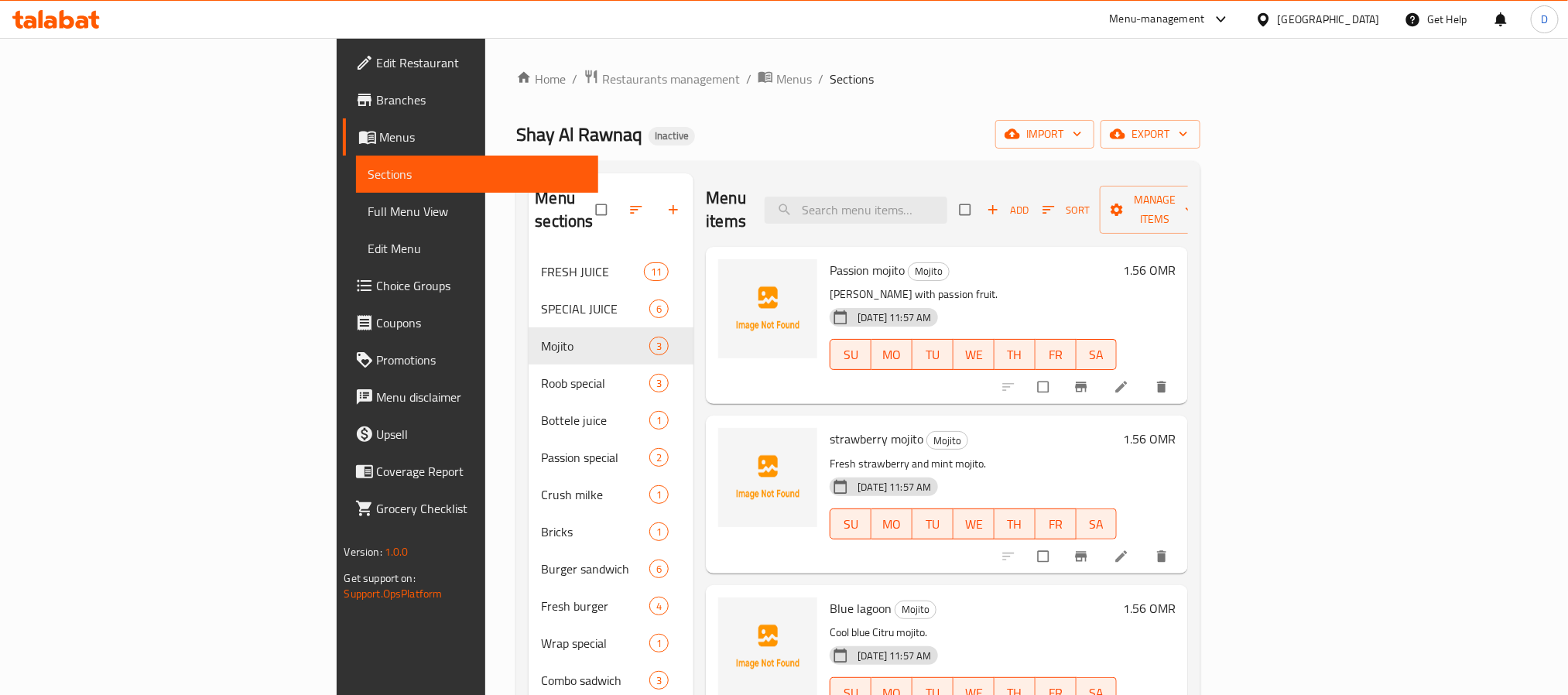
click at [1278, 17] on div at bounding box center [1266, 19] width 23 height 17
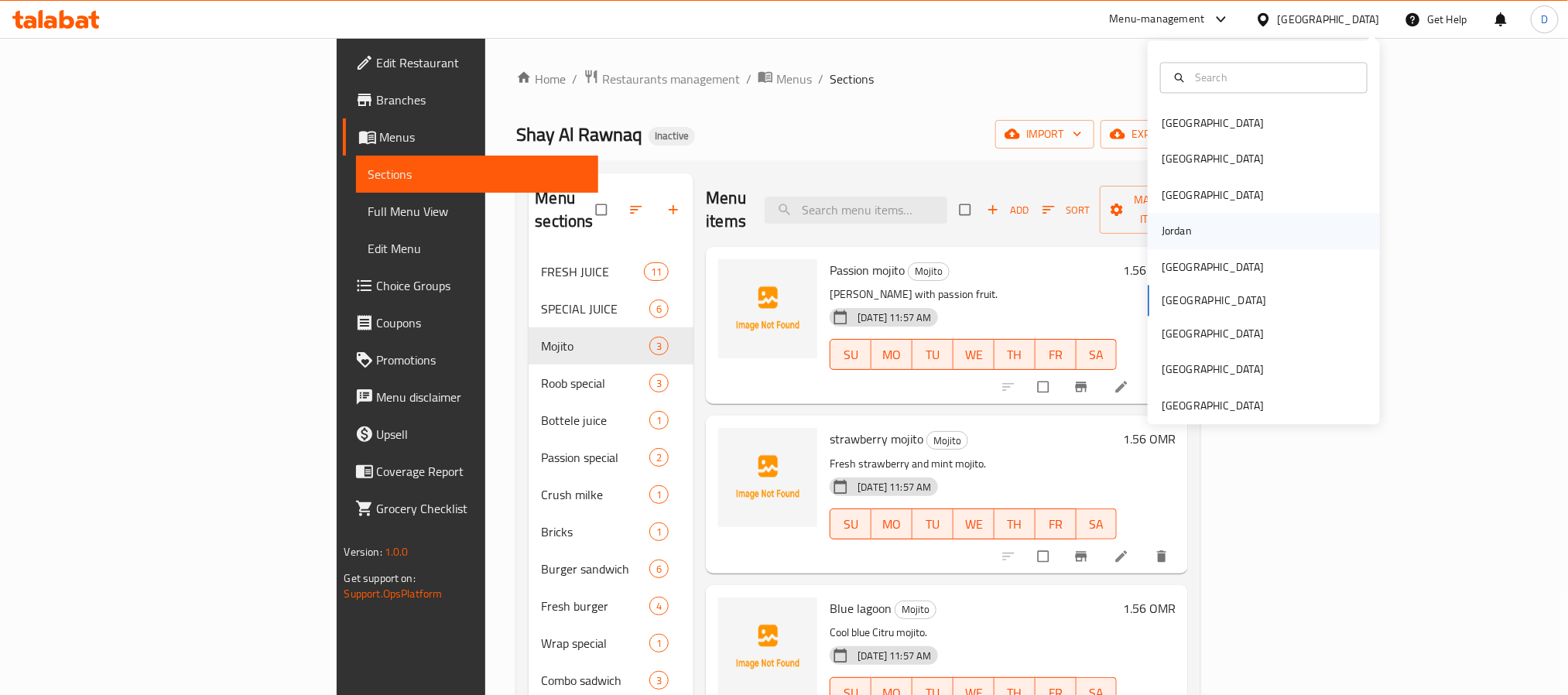
click at [1173, 231] on div "Jordan" at bounding box center [1177, 231] width 31 height 17
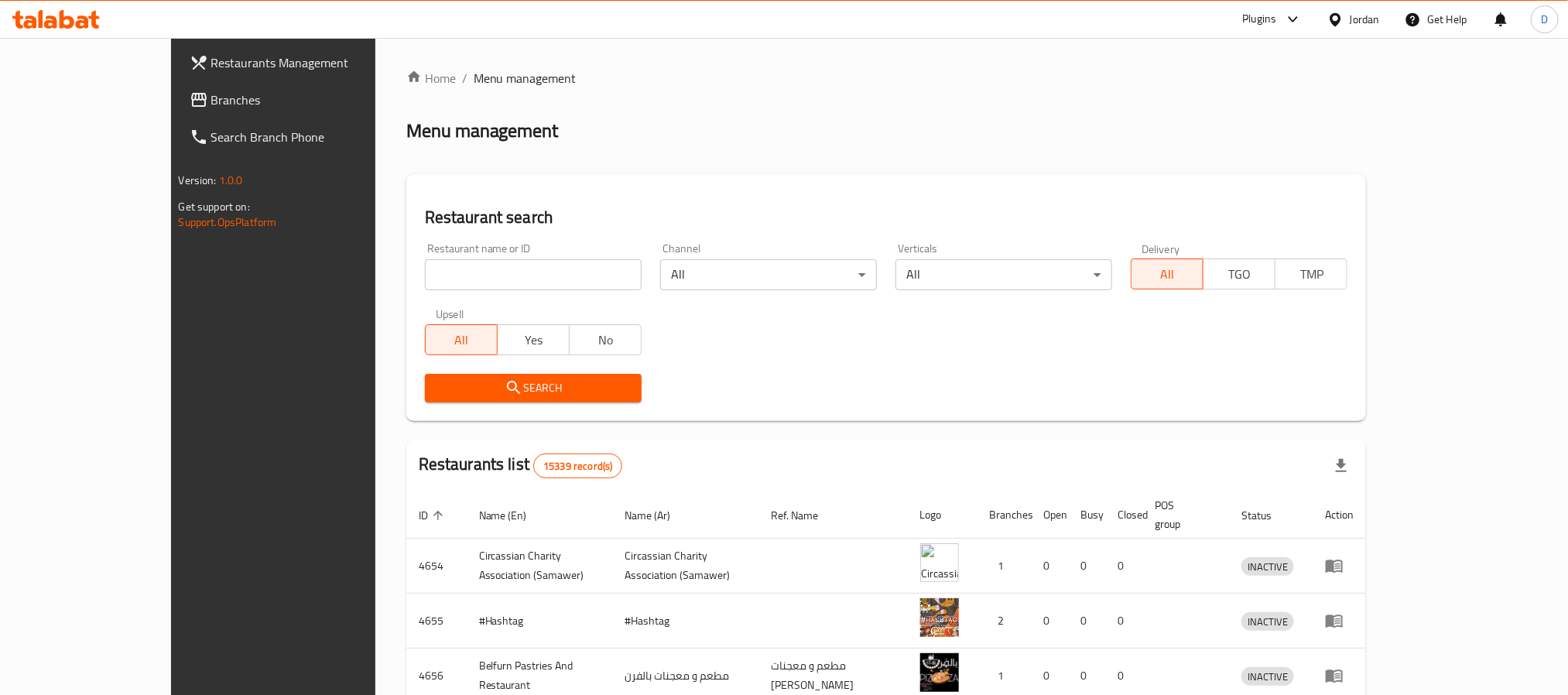
click at [1278, 19] on div at bounding box center [1290, 19] width 25 height 19
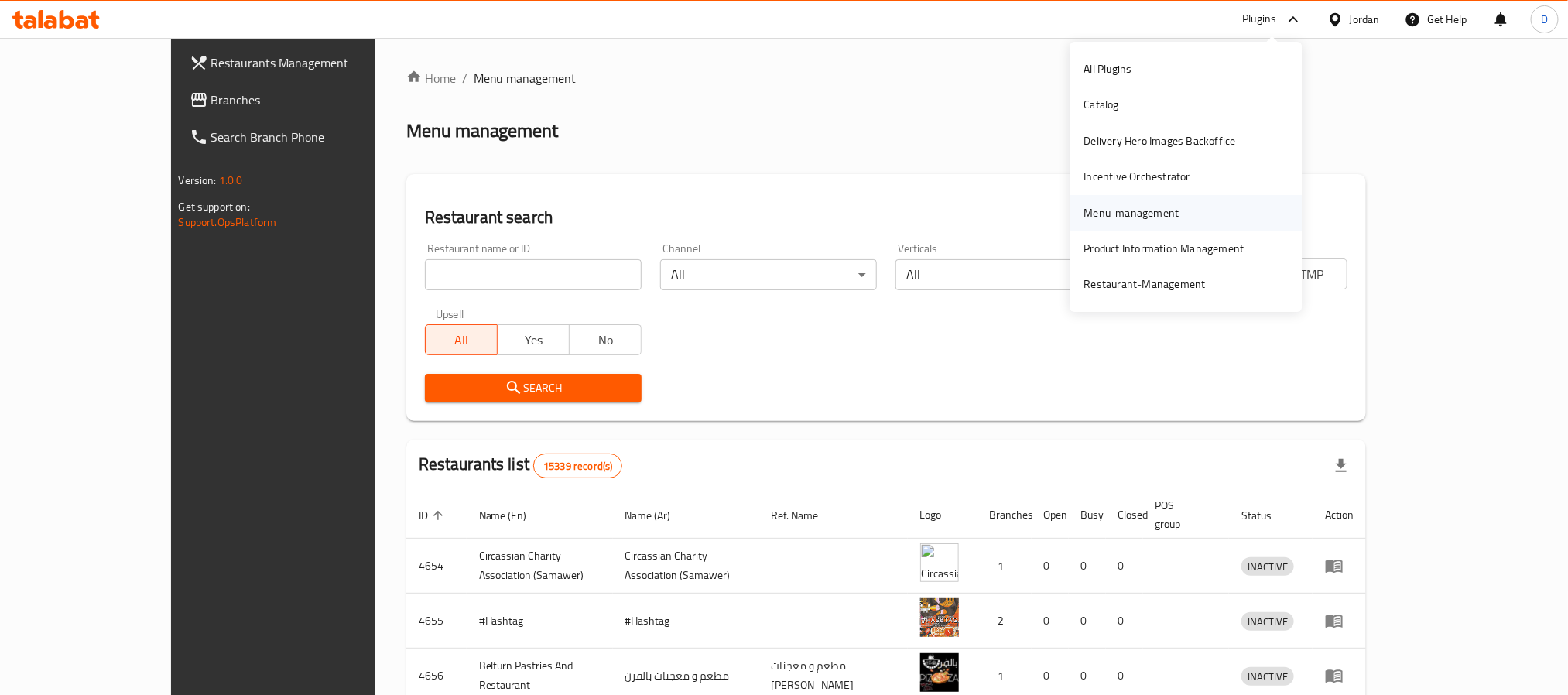
click at [1131, 206] on div "Menu-management" at bounding box center [1132, 213] width 96 height 17
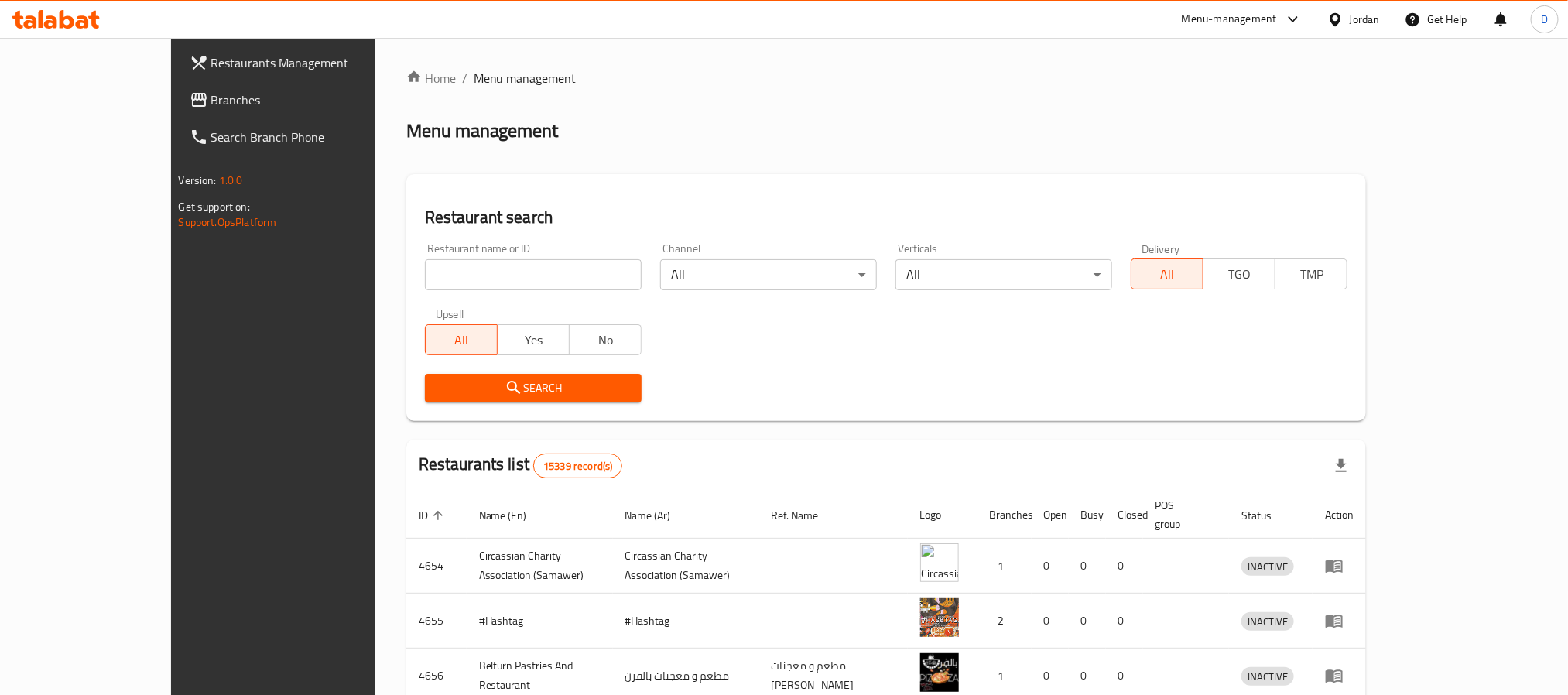
click at [511, 278] on input "search" at bounding box center [533, 275] width 217 height 31
paste input "Mataam Fata Ala A"
type input "Mataam Fata Ala A"
click button "Search" at bounding box center [533, 389] width 217 height 29
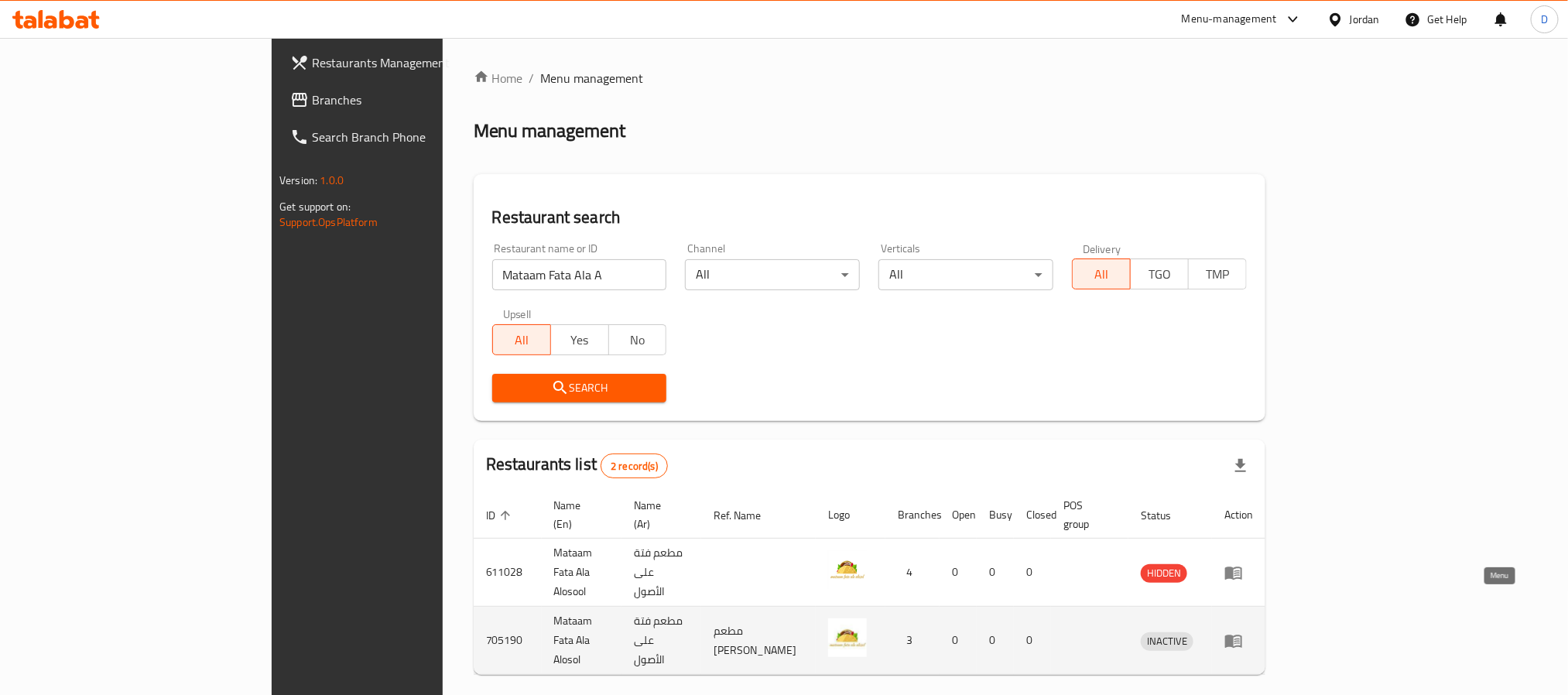
click at [1244, 632] on icon "enhanced table" at bounding box center [1234, 641] width 19 height 19
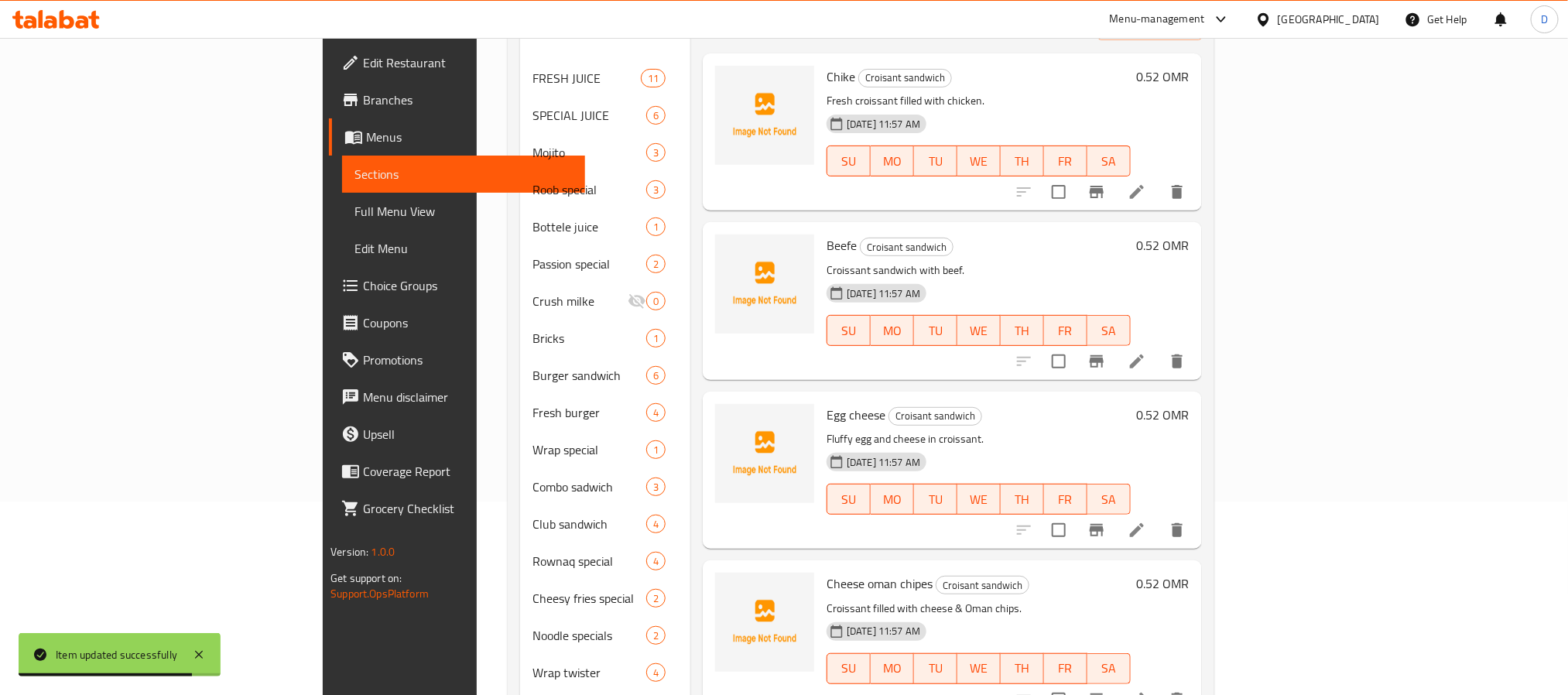
scroll to position [512, 0]
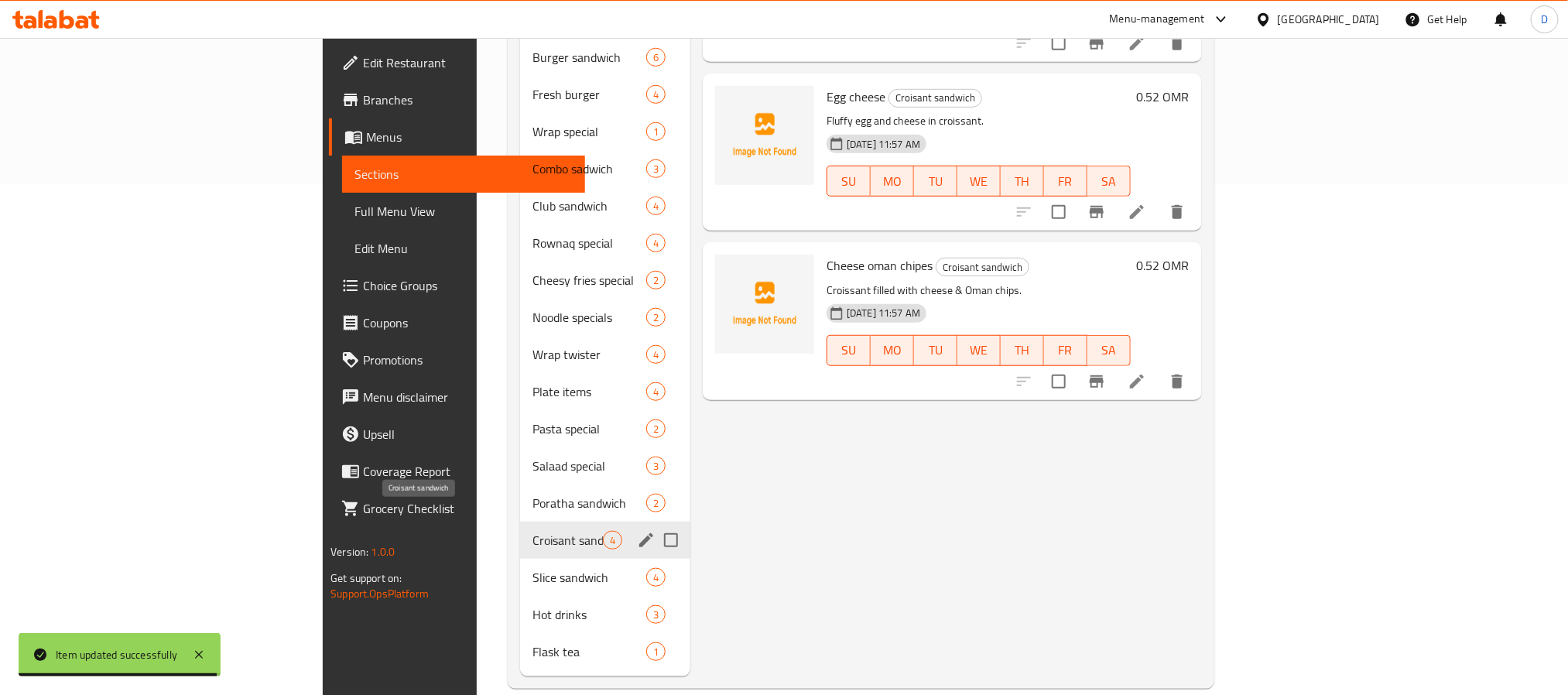
click at [533, 531] on span "Croisant sandwich" at bounding box center [568, 540] width 70 height 19
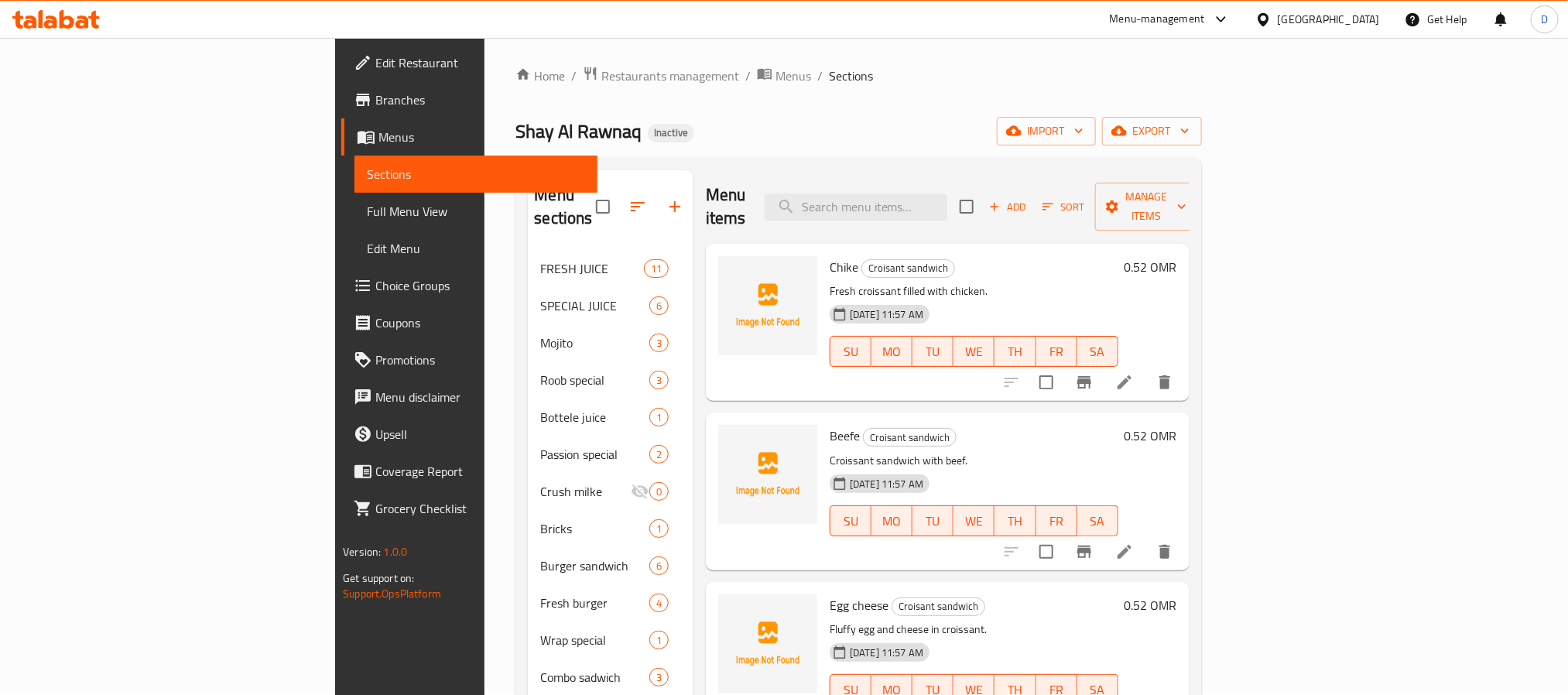
scroll to position [0, 0]
click at [1134, 376] on icon at bounding box center [1125, 385] width 19 height 19
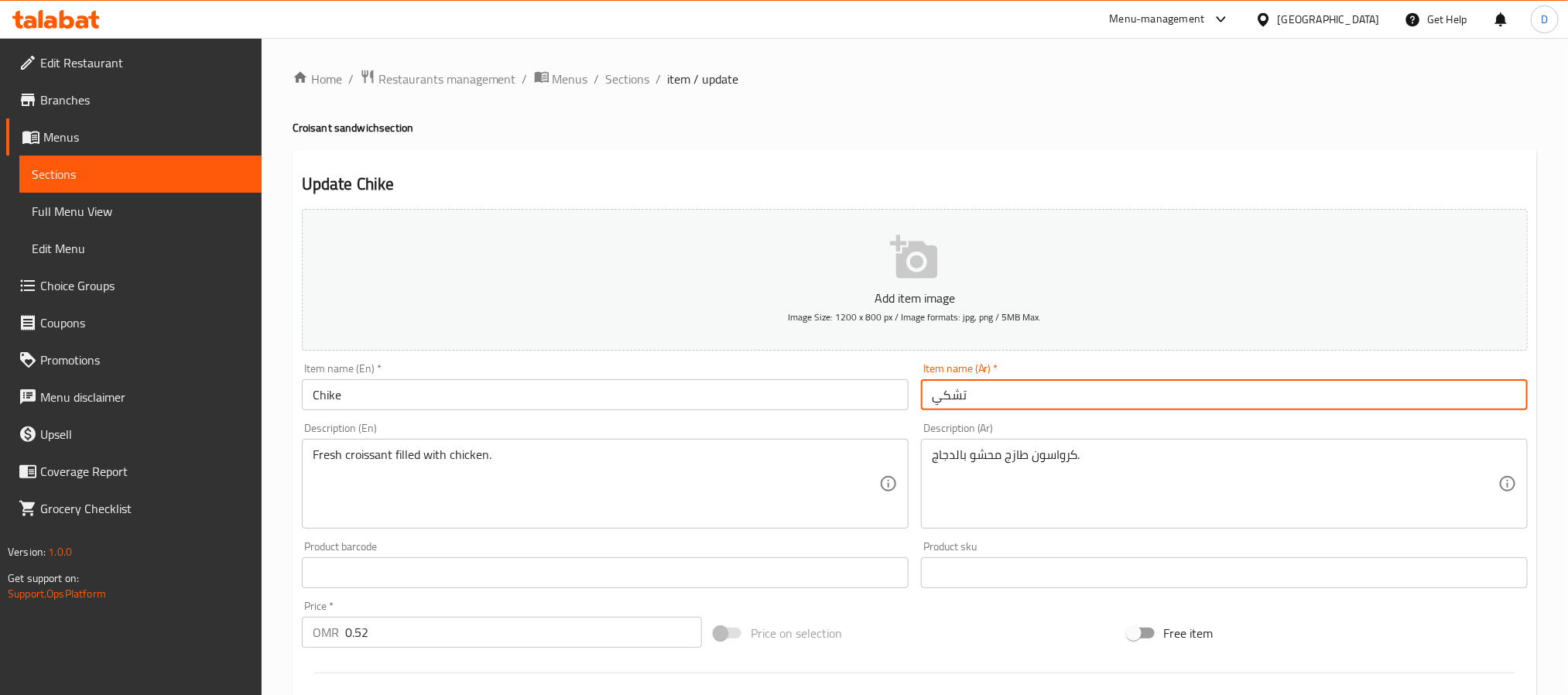
click at [934, 396] on input "تشكي" at bounding box center [1224, 395] width 606 height 31
paste input "[PERSON_NAME]"
type input "ساندوتش كرواسون تشكي"
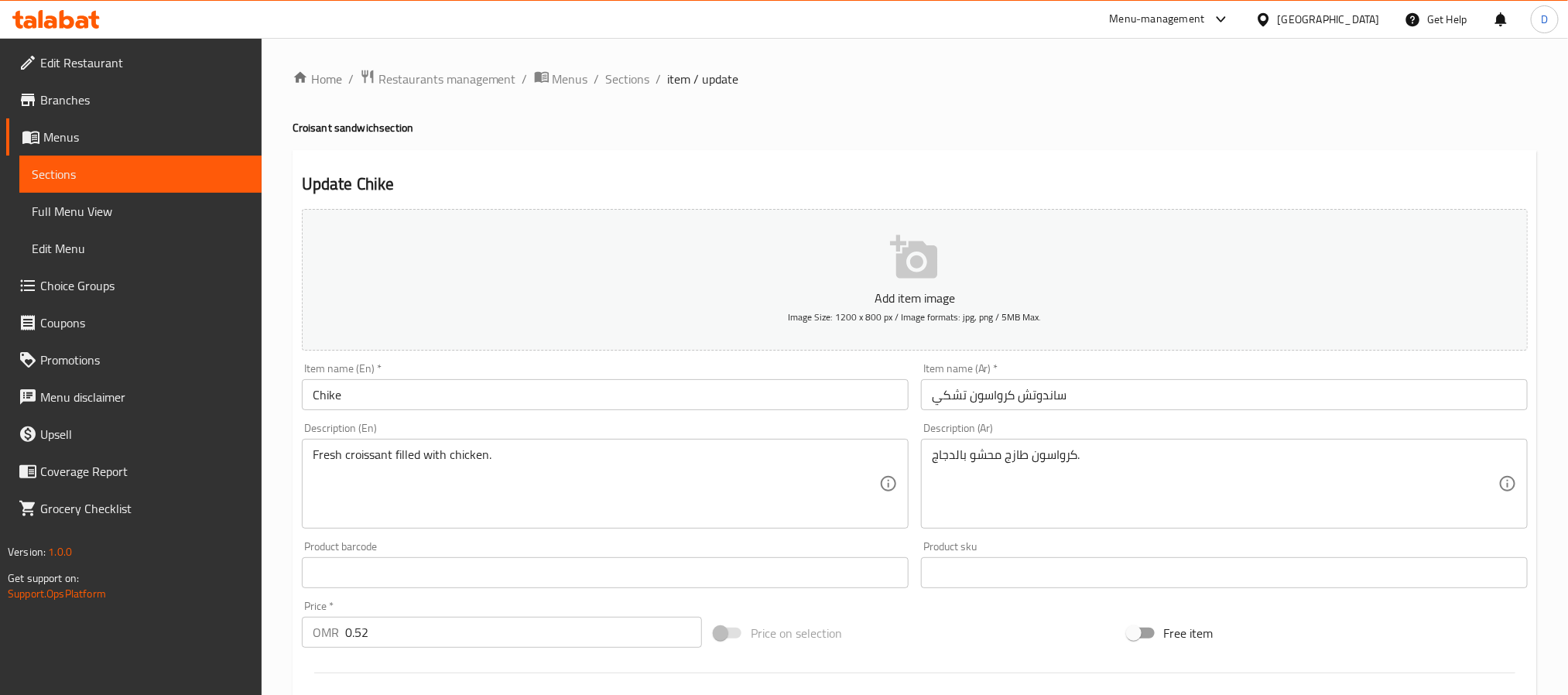
click at [597, 372] on div "Item name (En)   * Chike Item name (En) *" at bounding box center [605, 387] width 606 height 47
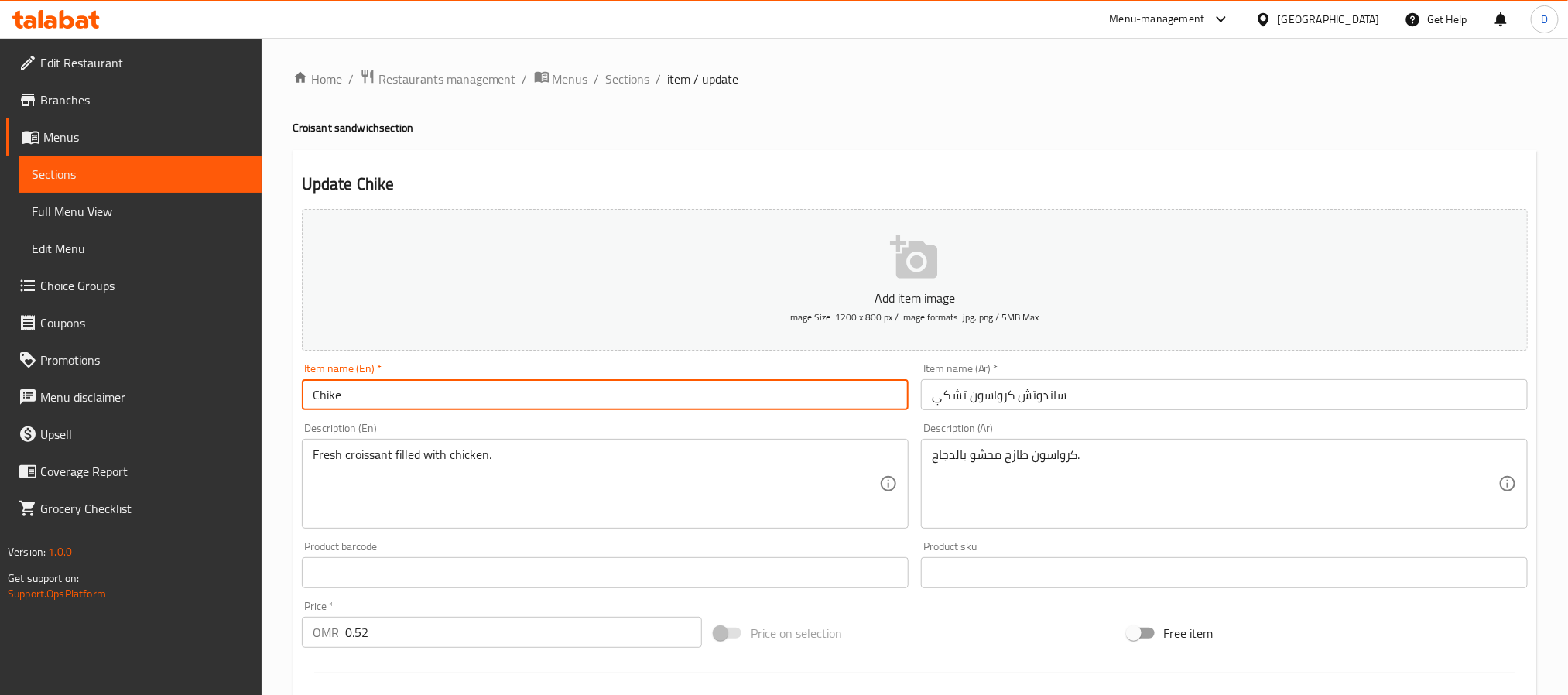
click at [597, 396] on input "Chike" at bounding box center [605, 395] width 606 height 31
paste input "croissant sandwich"
type input "Chike croissant sandwich"
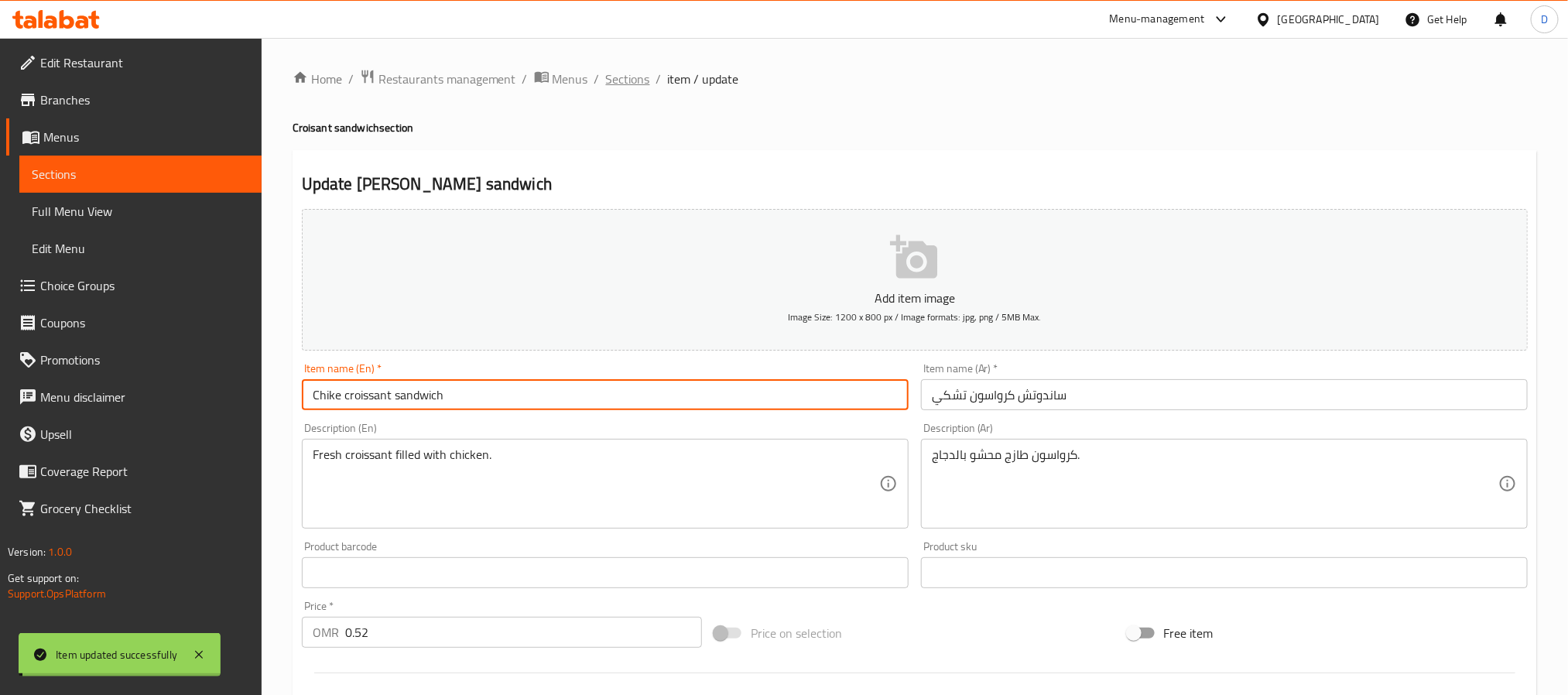
click at [636, 87] on span "Sections" at bounding box center [628, 78] width 44 height 19
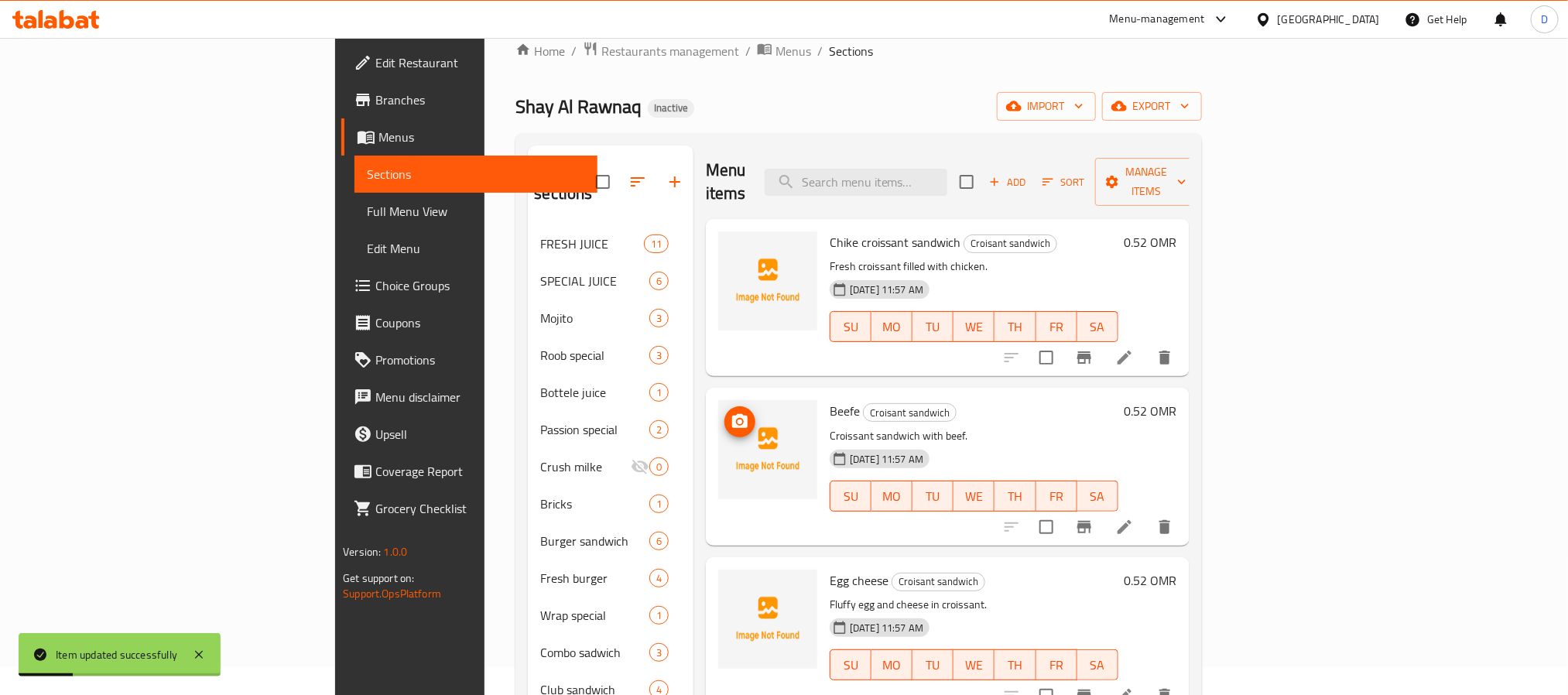
scroll to position [512, 0]
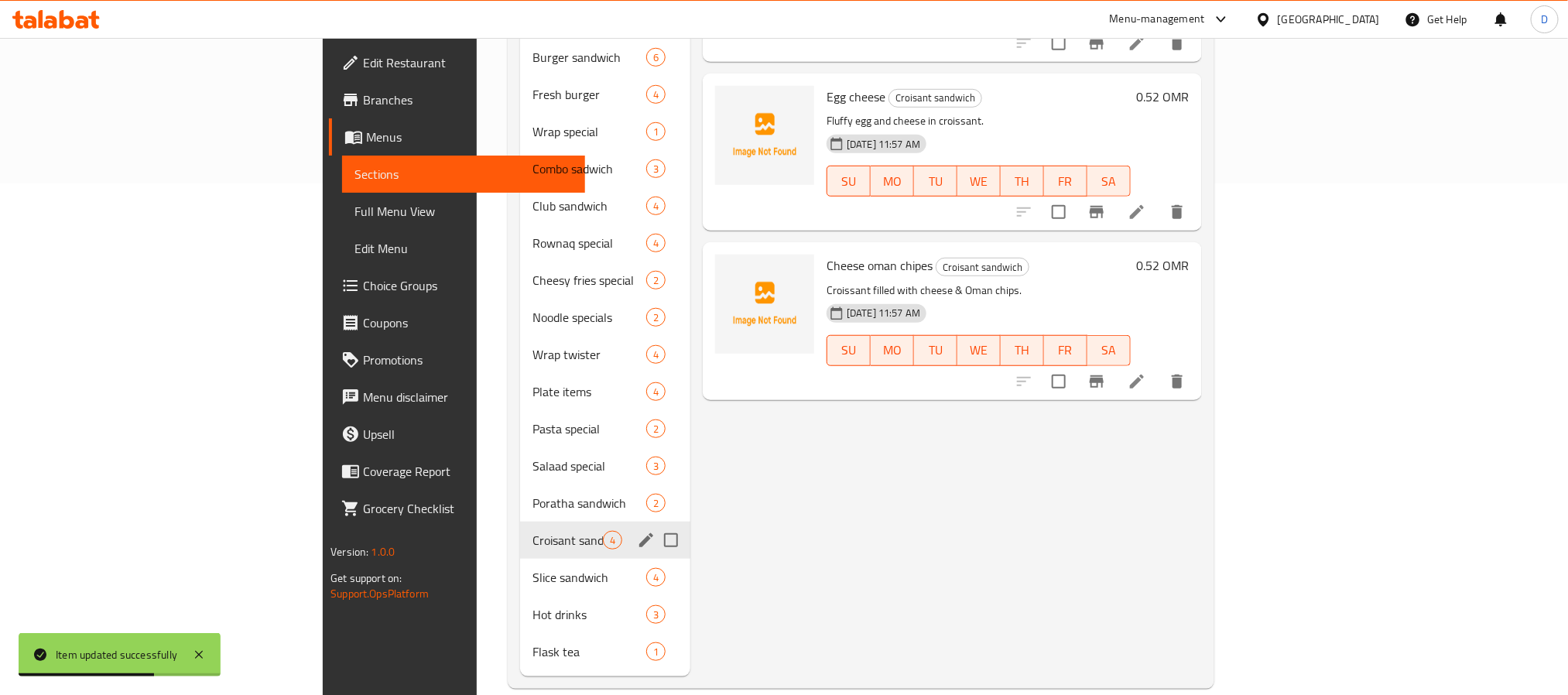
click at [533, 531] on span "Croisant sandwich" at bounding box center [568, 540] width 70 height 19
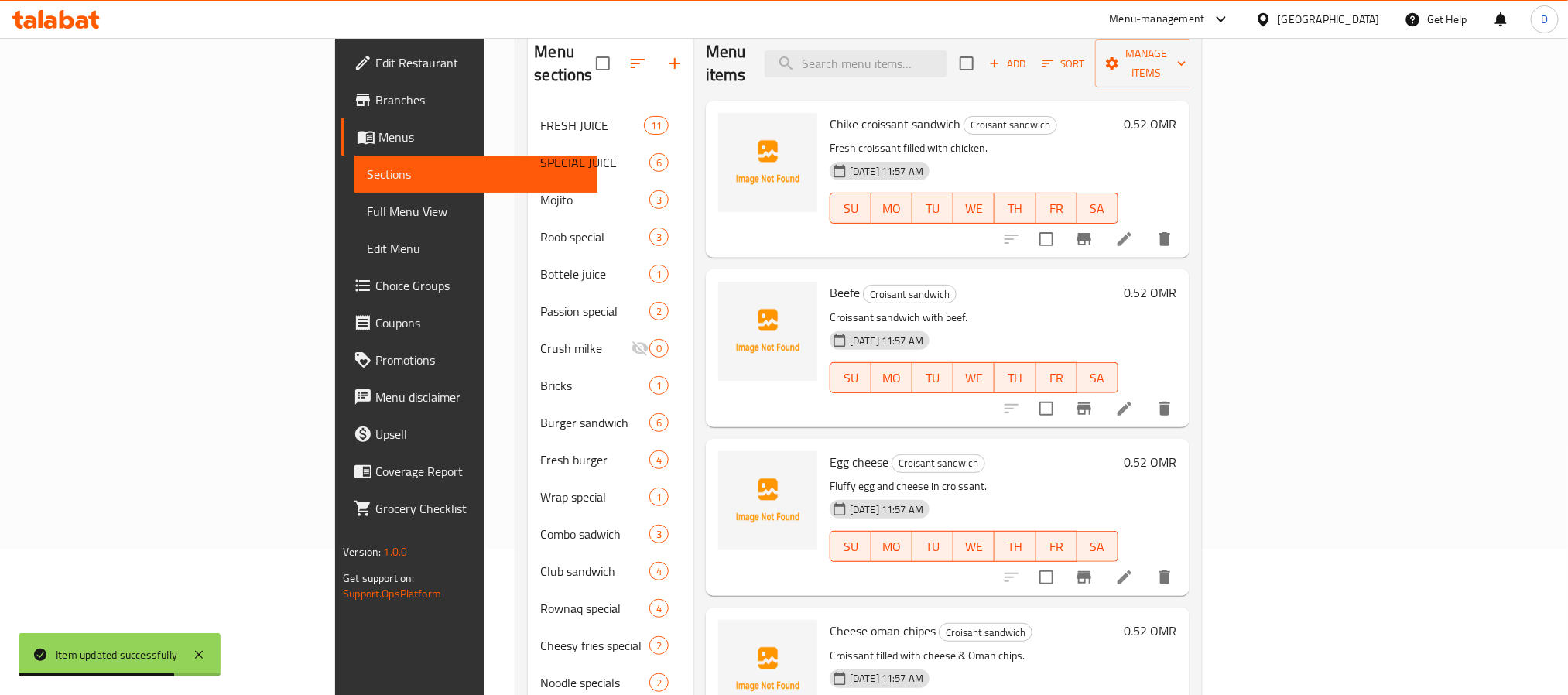
scroll to position [47, 0]
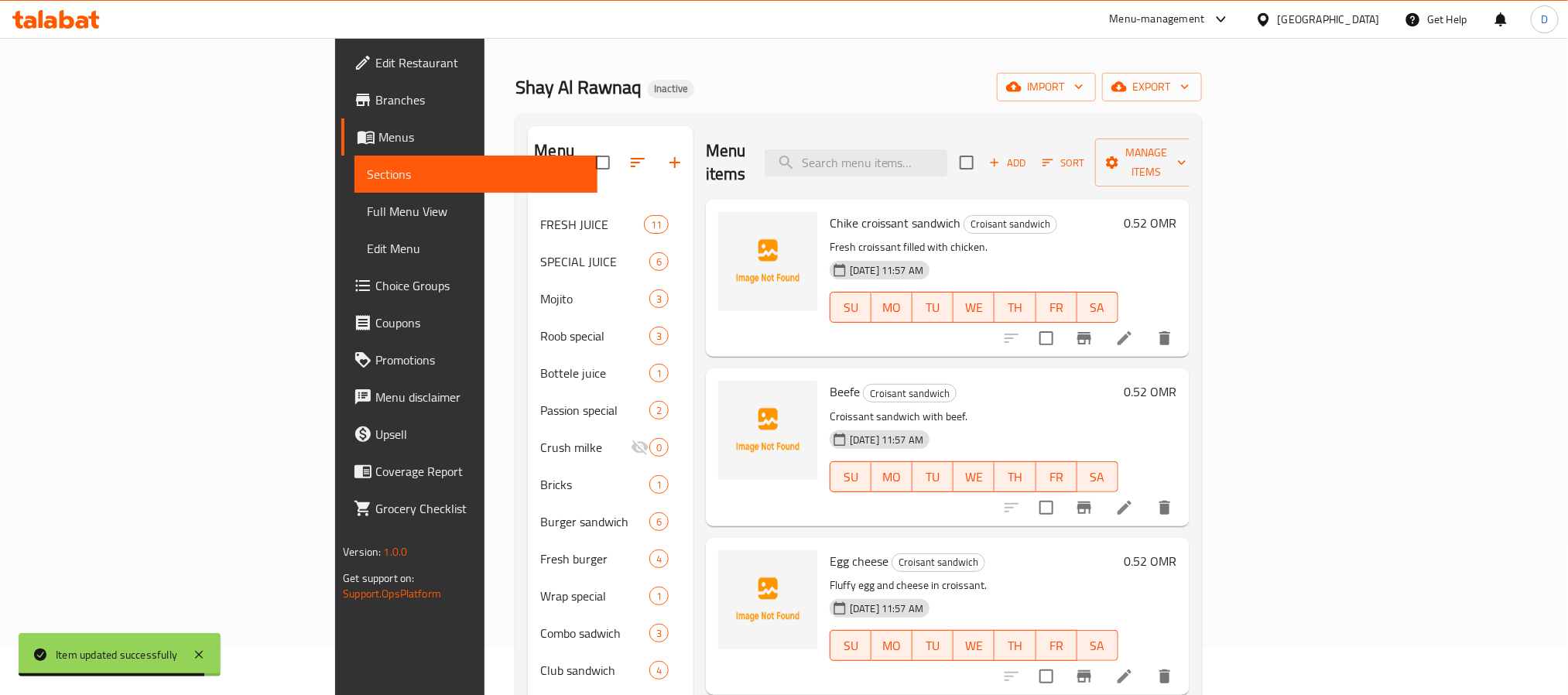
click at [1146, 494] on li at bounding box center [1125, 508] width 43 height 28
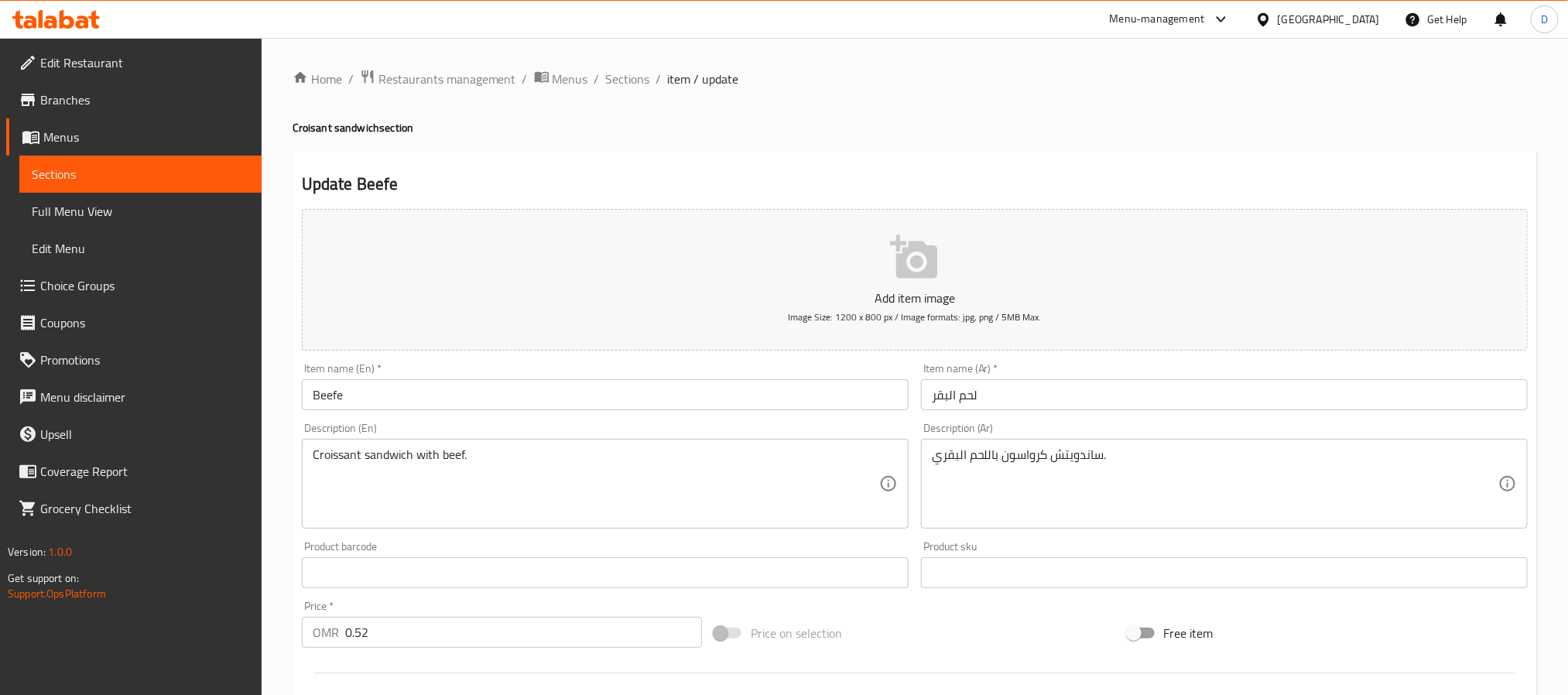
click at [523, 396] on input "Beefe" at bounding box center [605, 395] width 606 height 31
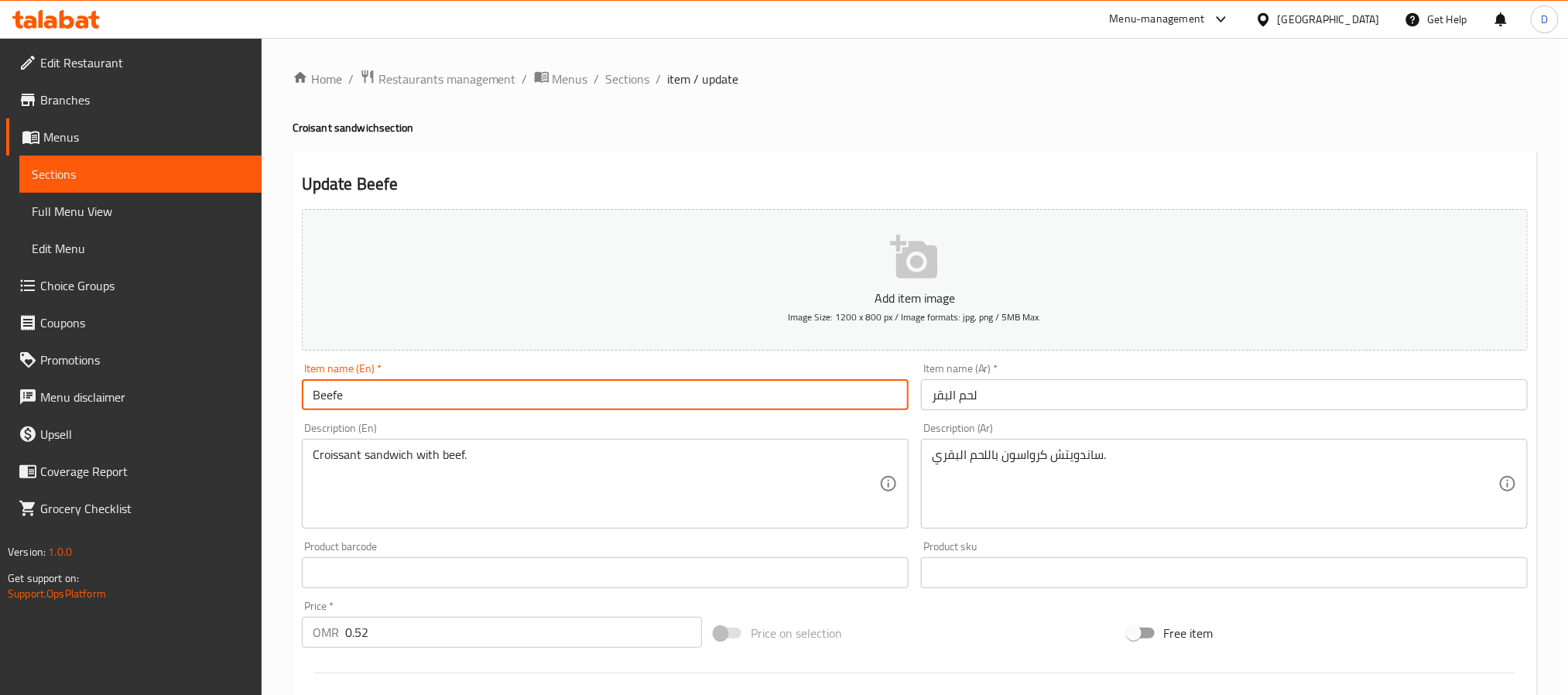
paste input "croissant sandwich"
type input "Beefe croissant sandwich"
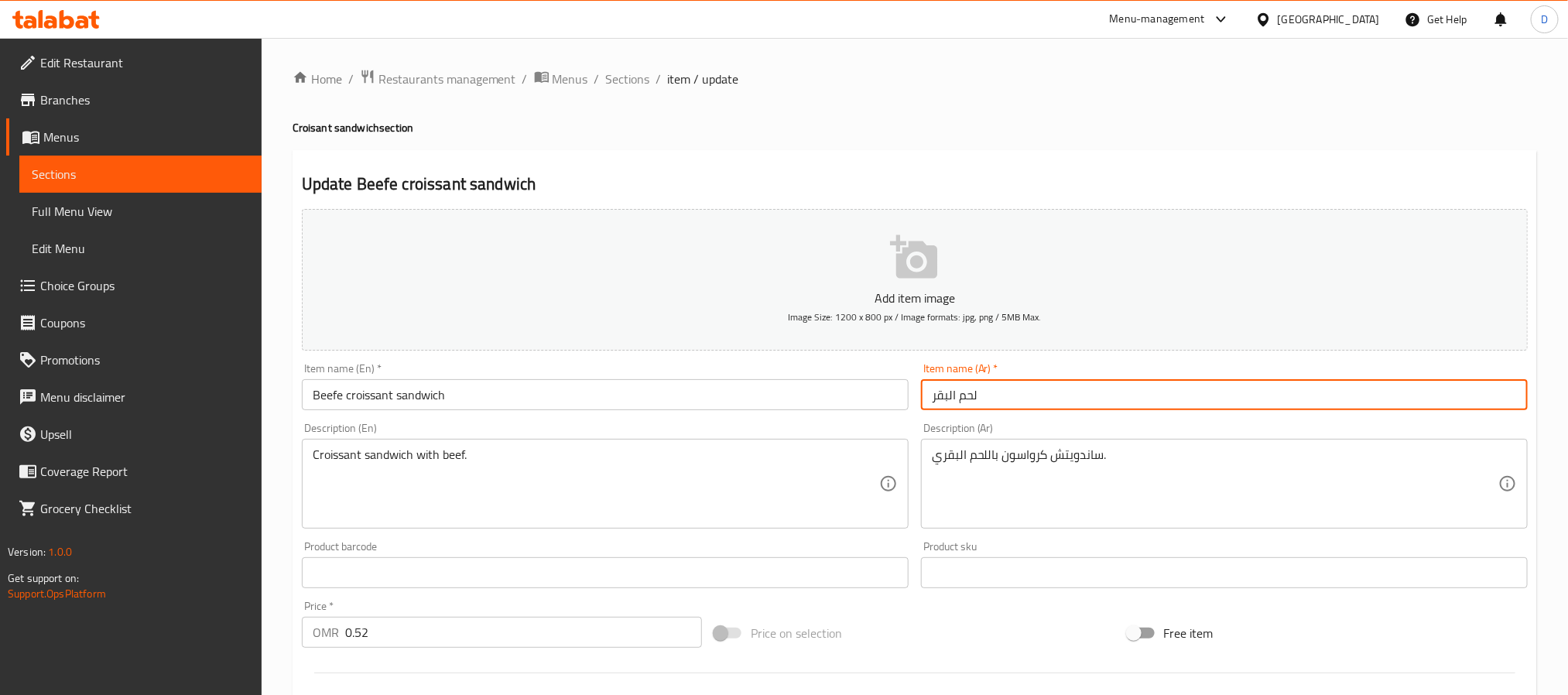
click at [1020, 389] on input "لحم البقر" at bounding box center [1224, 395] width 606 height 31
paste input "ساندوتش كرواسون"
click at [1075, 403] on input "لحم البقر ساندوتش كرواسون" at bounding box center [1224, 395] width 606 height 31
click at [1051, 393] on input "حم البقر ساندوتش كرواسون" at bounding box center [1224, 395] width 606 height 31
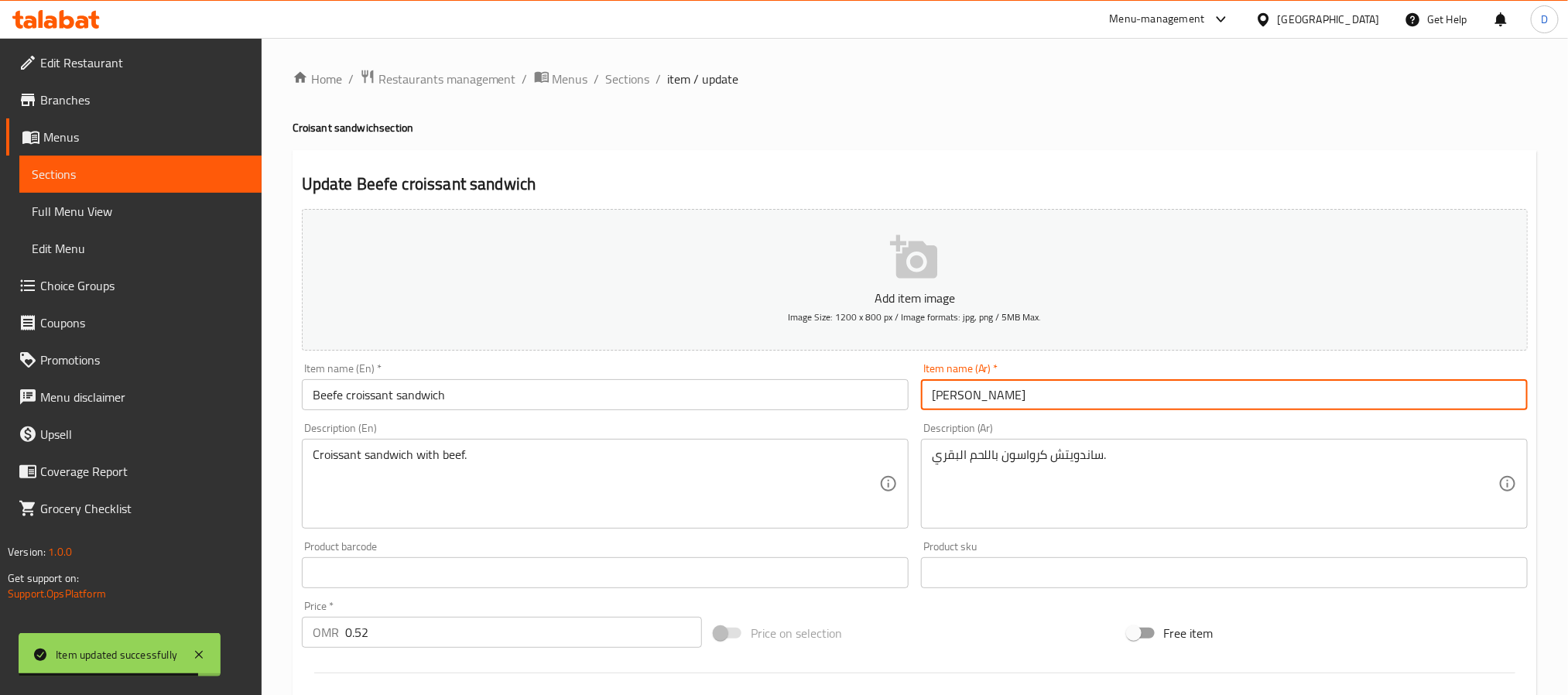
click at [1157, 407] on input "حم بقري ساندوتش كرواسون" at bounding box center [1224, 395] width 606 height 31
click at [923, 398] on input "حم بقري ساندوتش كرواسون" at bounding box center [1224, 395] width 606 height 31
type input "لحم ب[PERSON_NAME]"
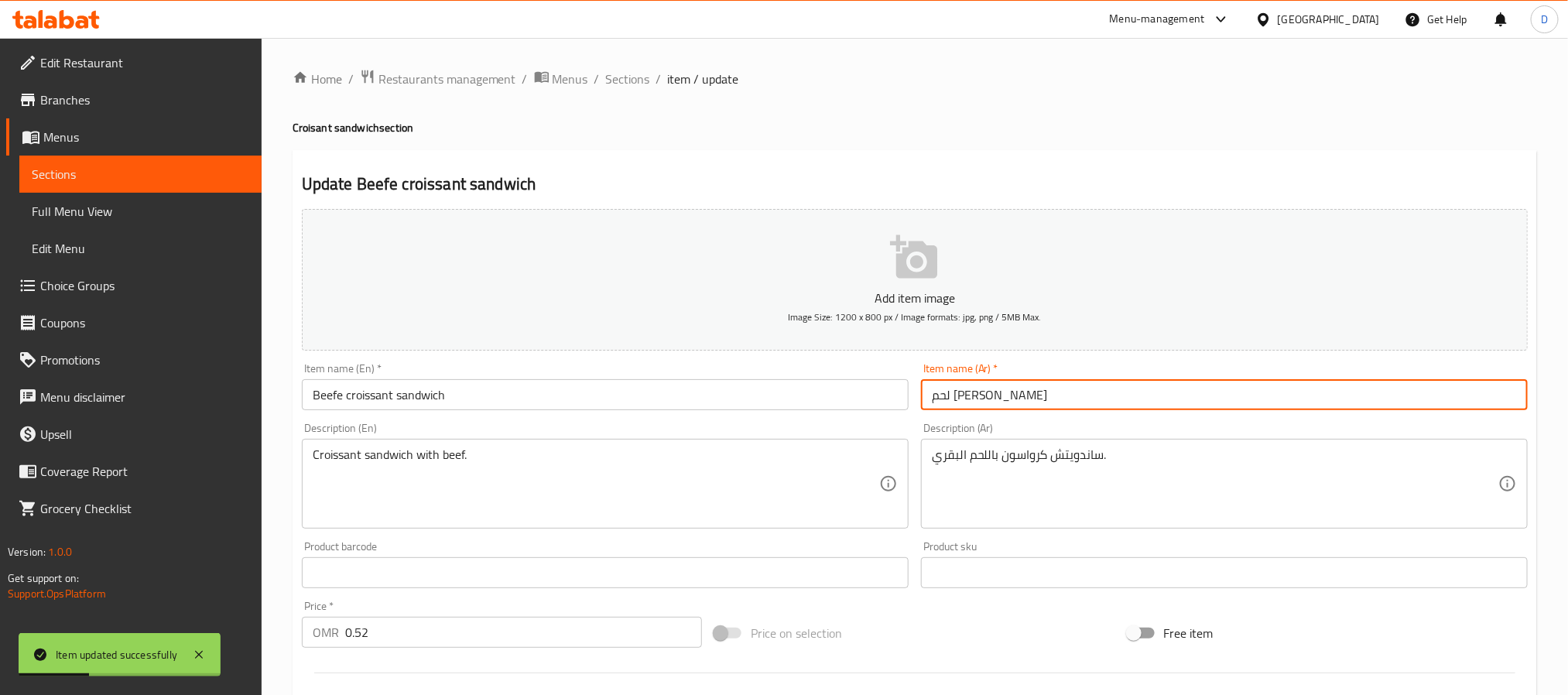
click at [617, 79] on span "Sections" at bounding box center [628, 78] width 44 height 19
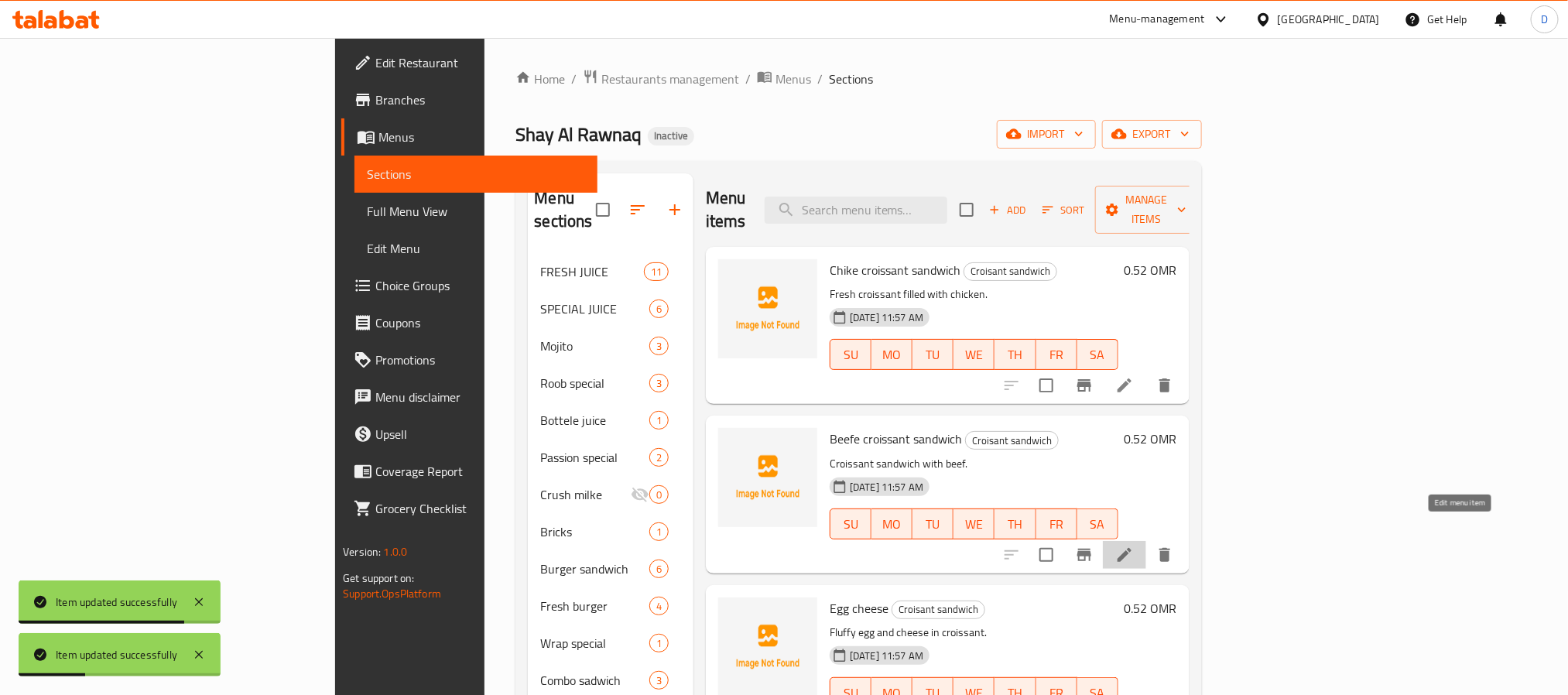
click at [1134, 546] on icon at bounding box center [1125, 555] width 19 height 19
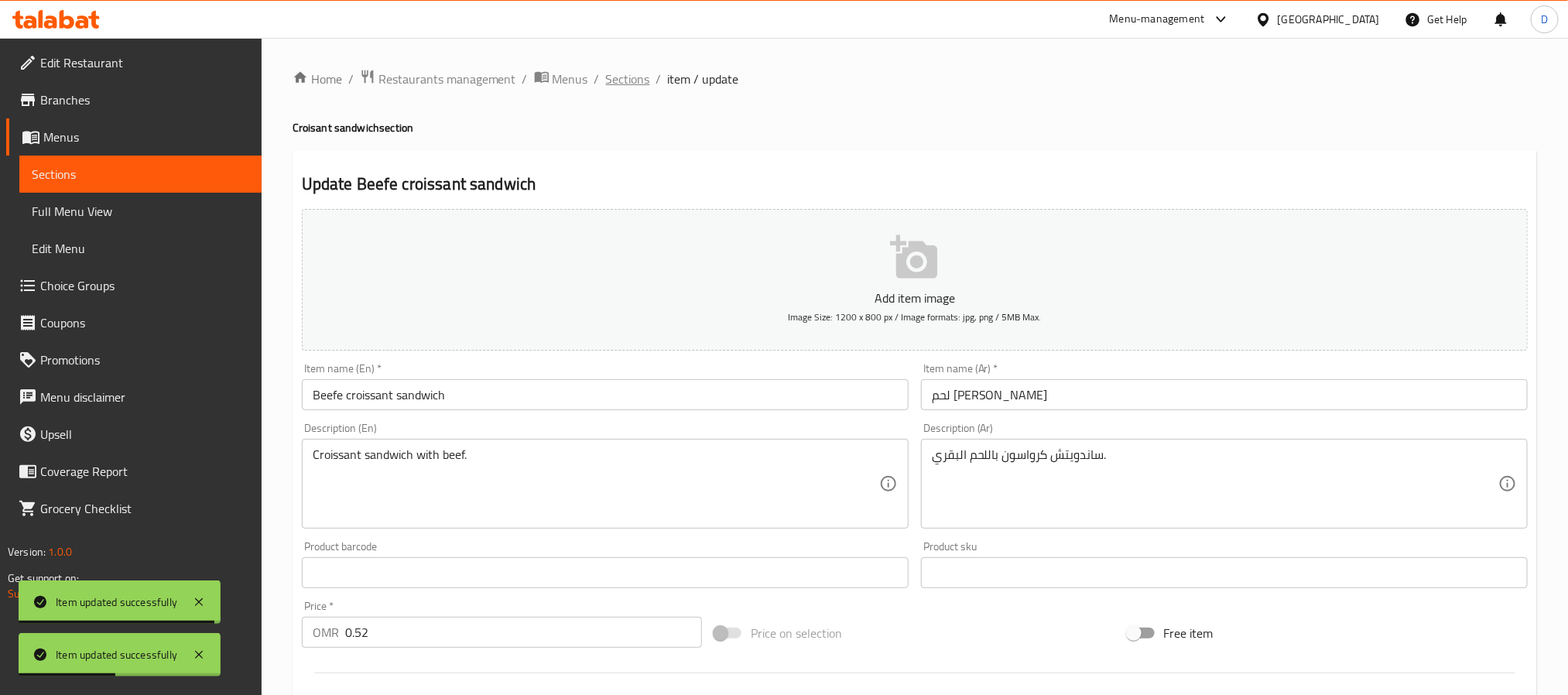
click at [632, 73] on span "Sections" at bounding box center [628, 78] width 44 height 19
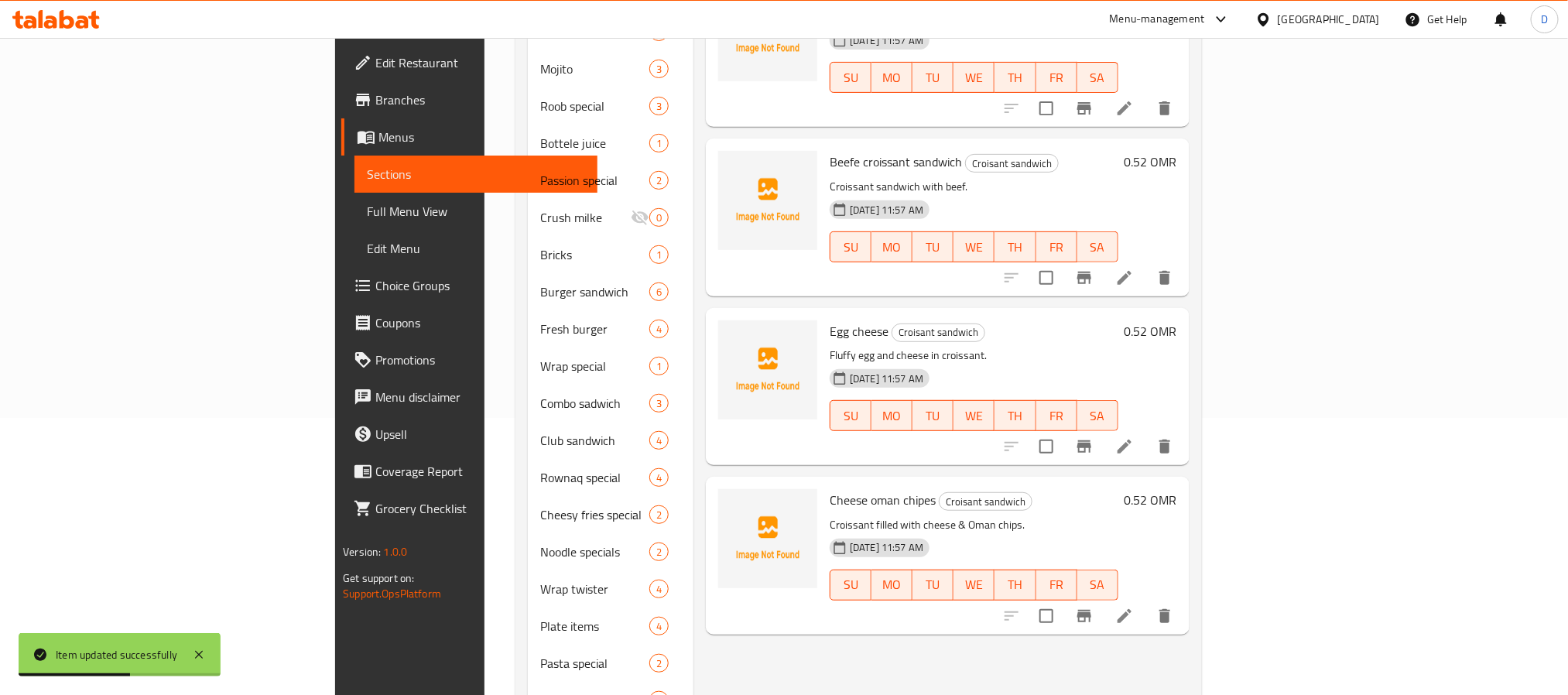
scroll to position [349, 0]
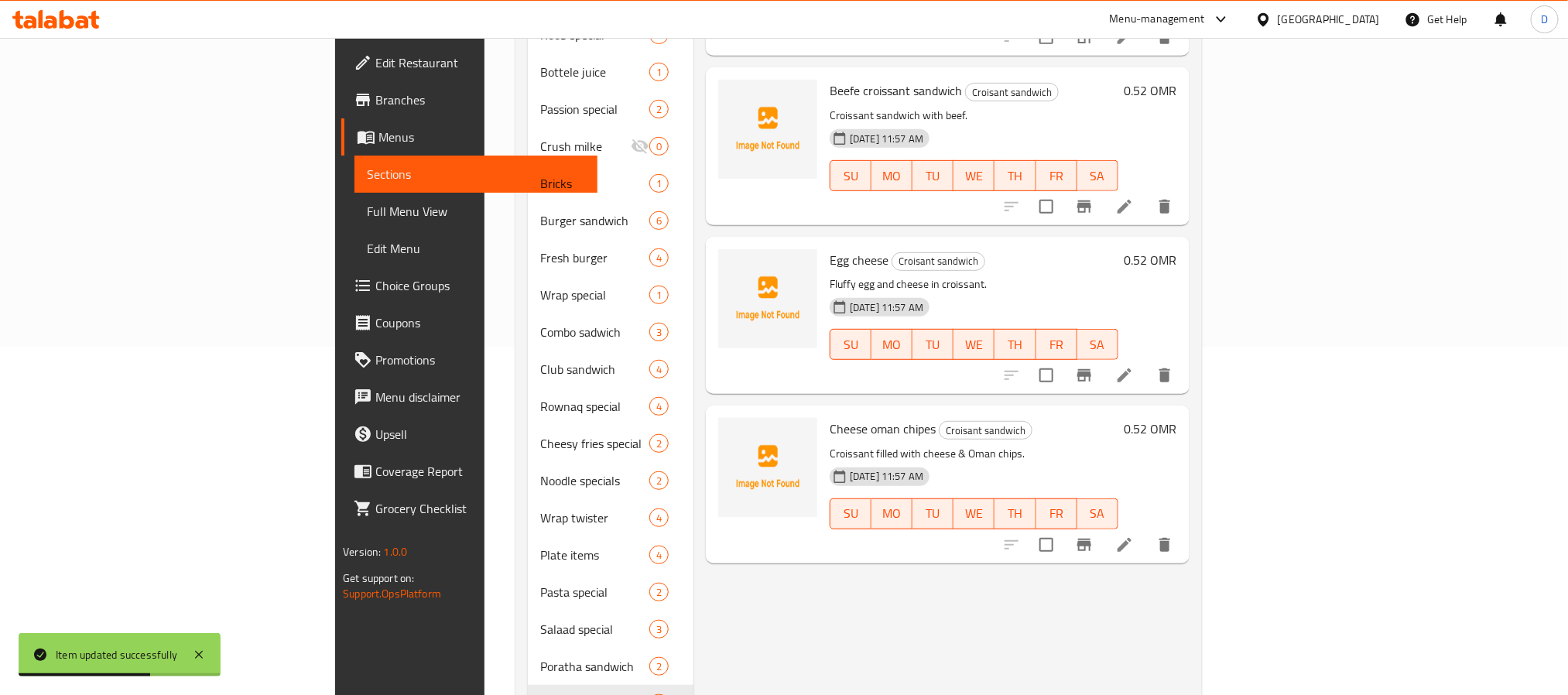
click at [1146, 365] on li at bounding box center [1125, 375] width 43 height 28
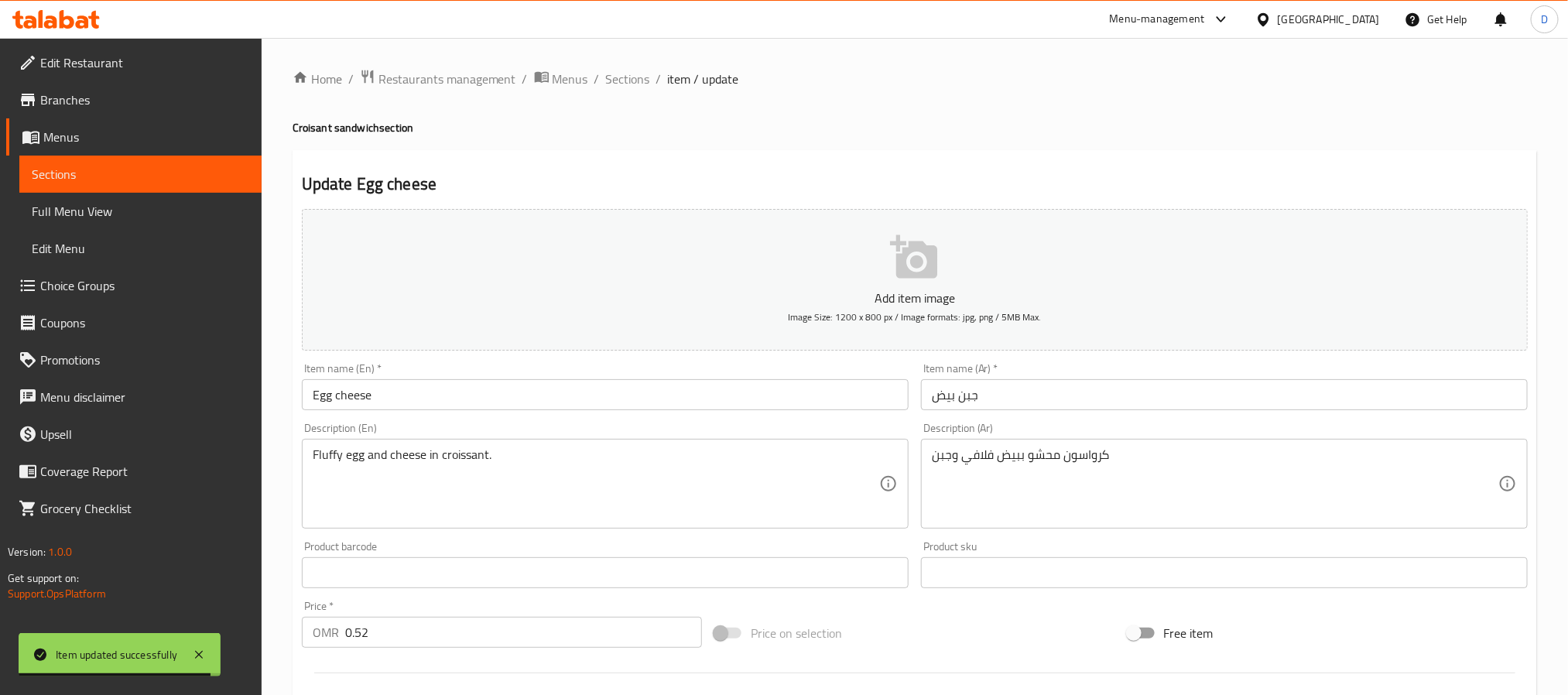
click at [1003, 409] on input "جبن بيض" at bounding box center [1224, 395] width 606 height 31
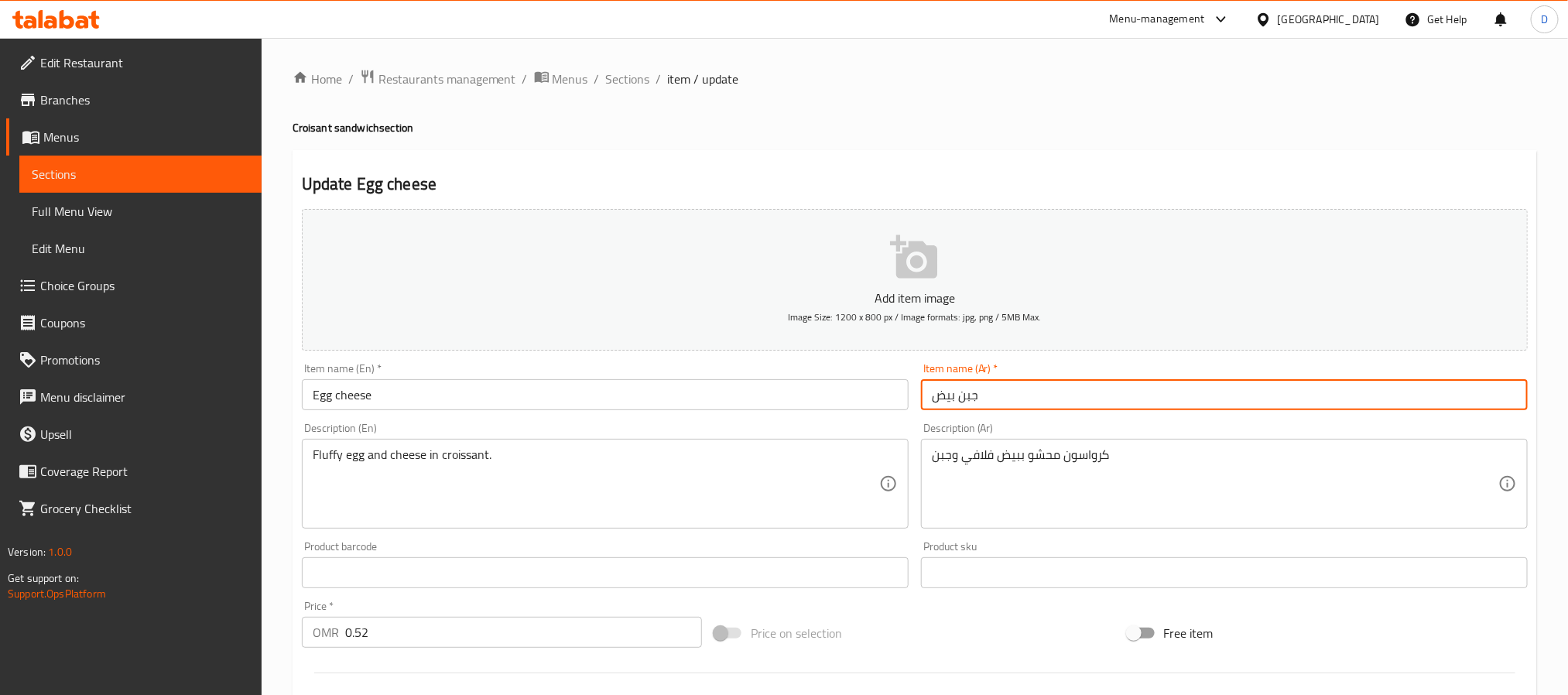
paste input "ساندوتش كرواسون"
type input "[PERSON_NAME]"
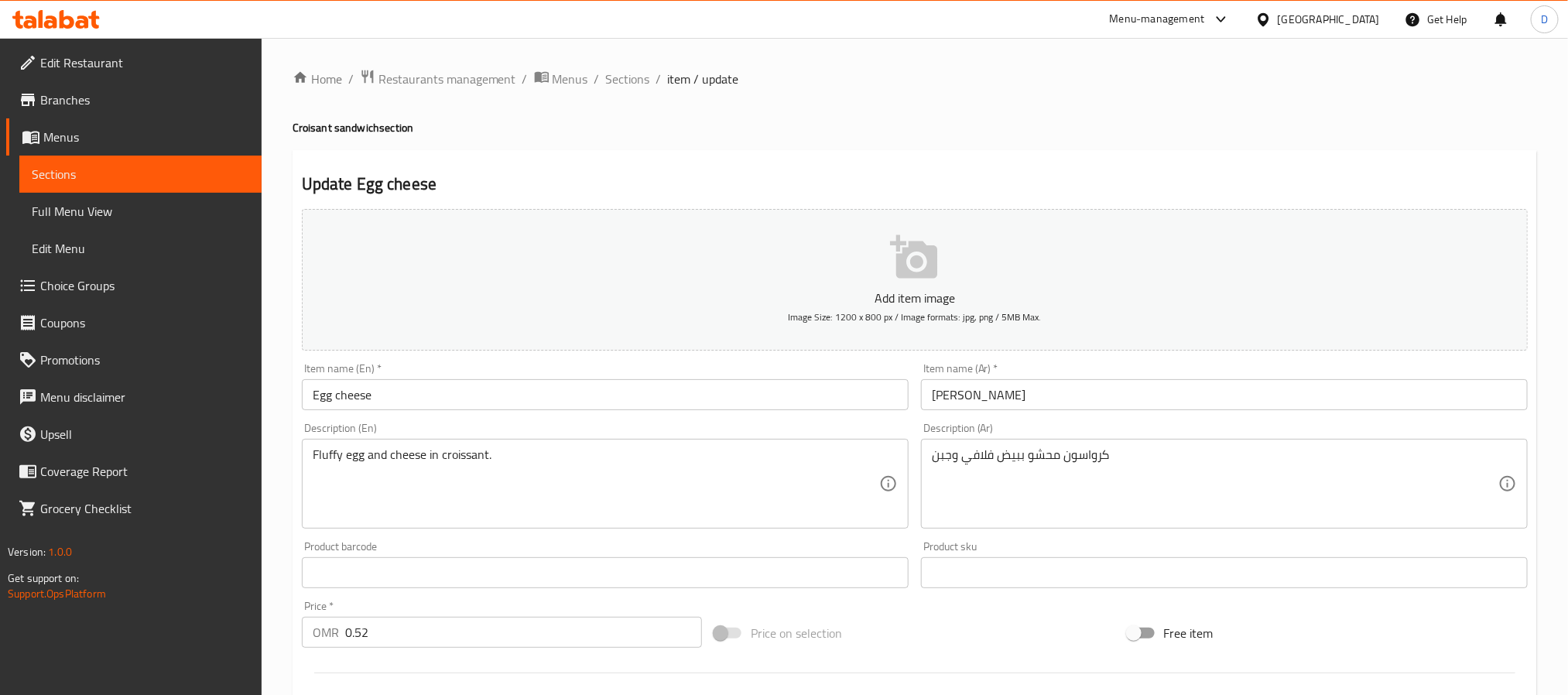
click at [506, 398] on input "Egg cheese" at bounding box center [605, 395] width 606 height 31
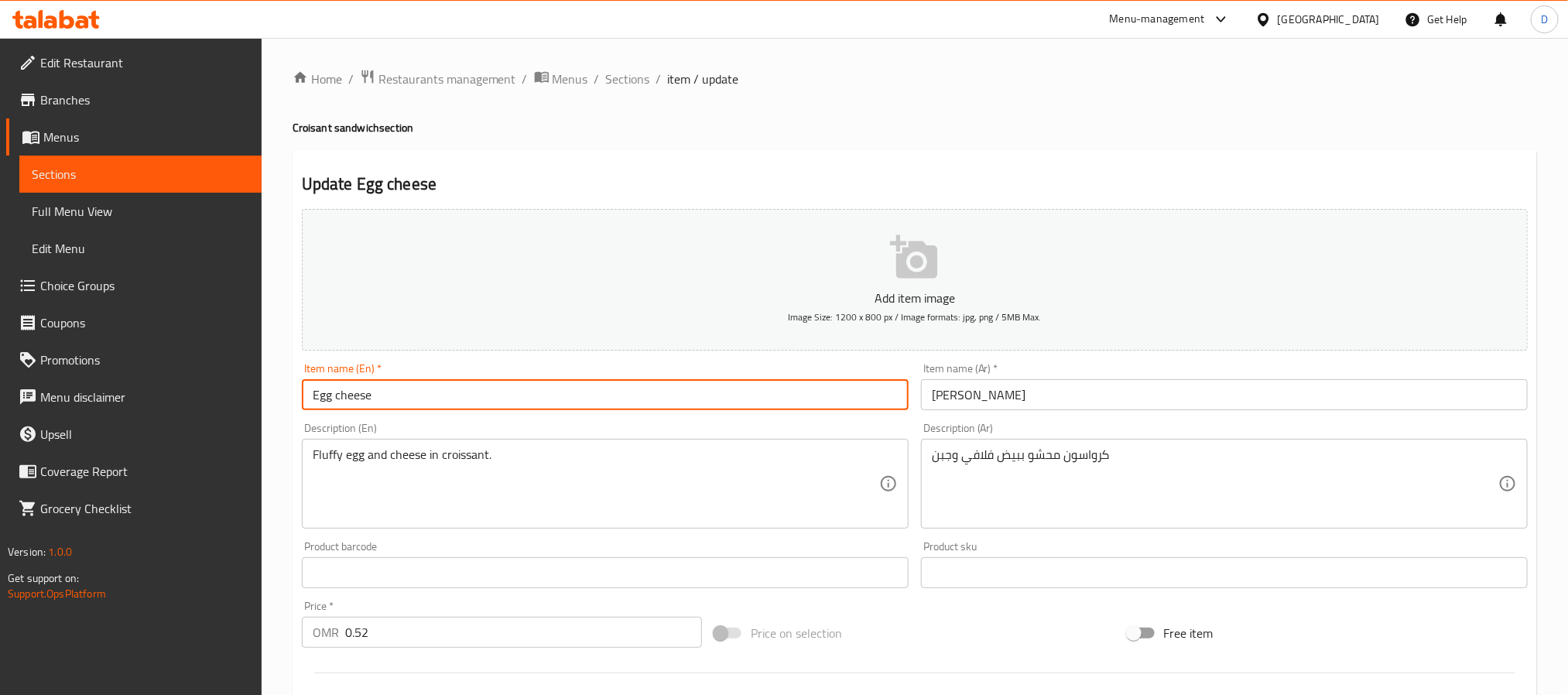
paste input "croissant sandwich"
type input "Egg cheese croissant sandwich"
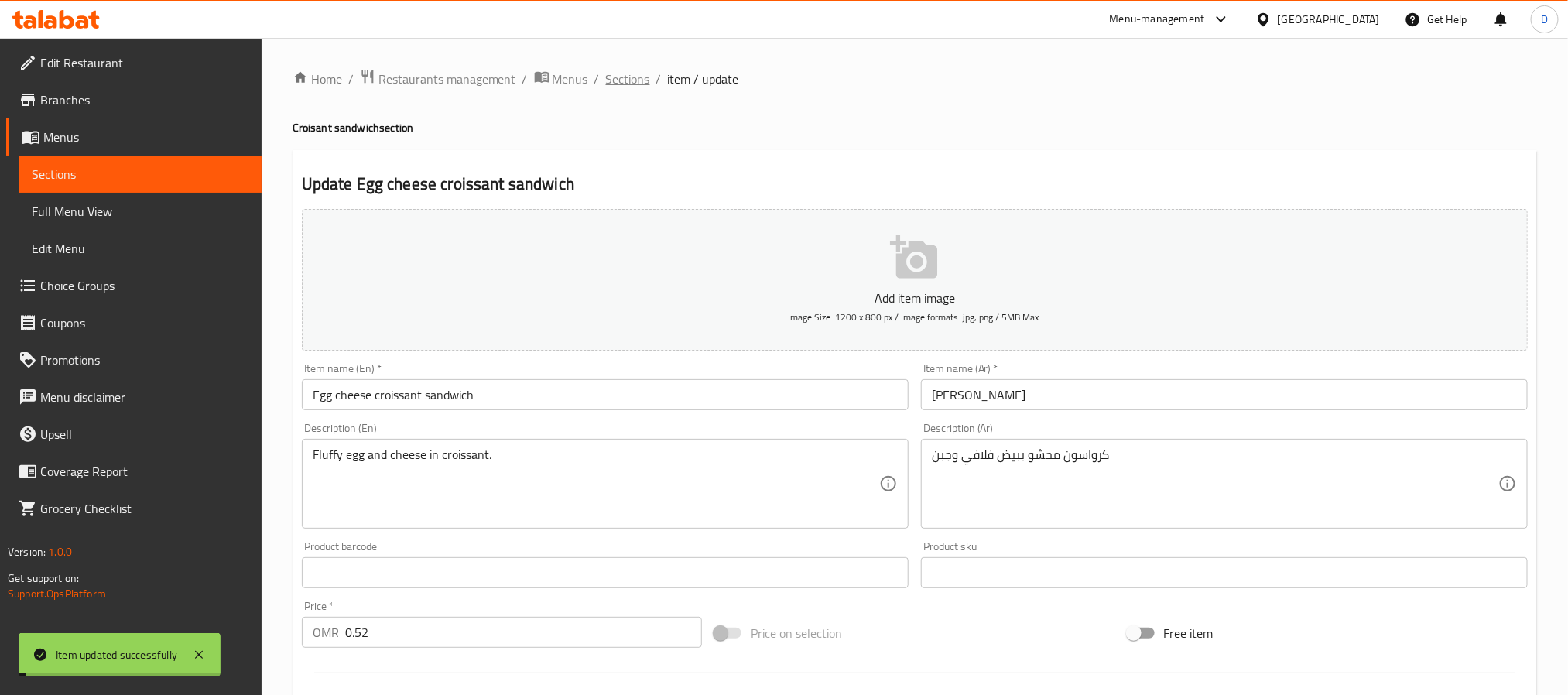
click at [624, 77] on span "Sections" at bounding box center [628, 78] width 44 height 19
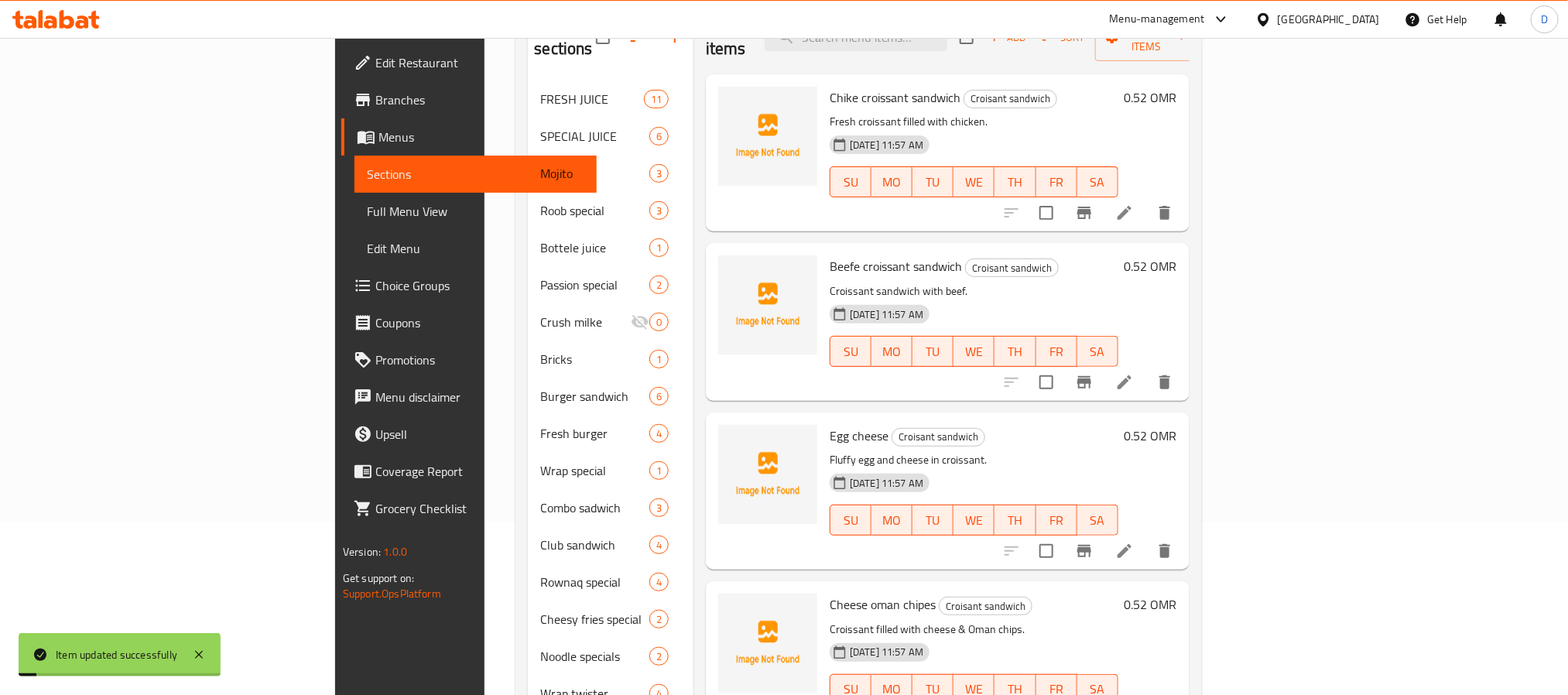
scroll to position [512, 0]
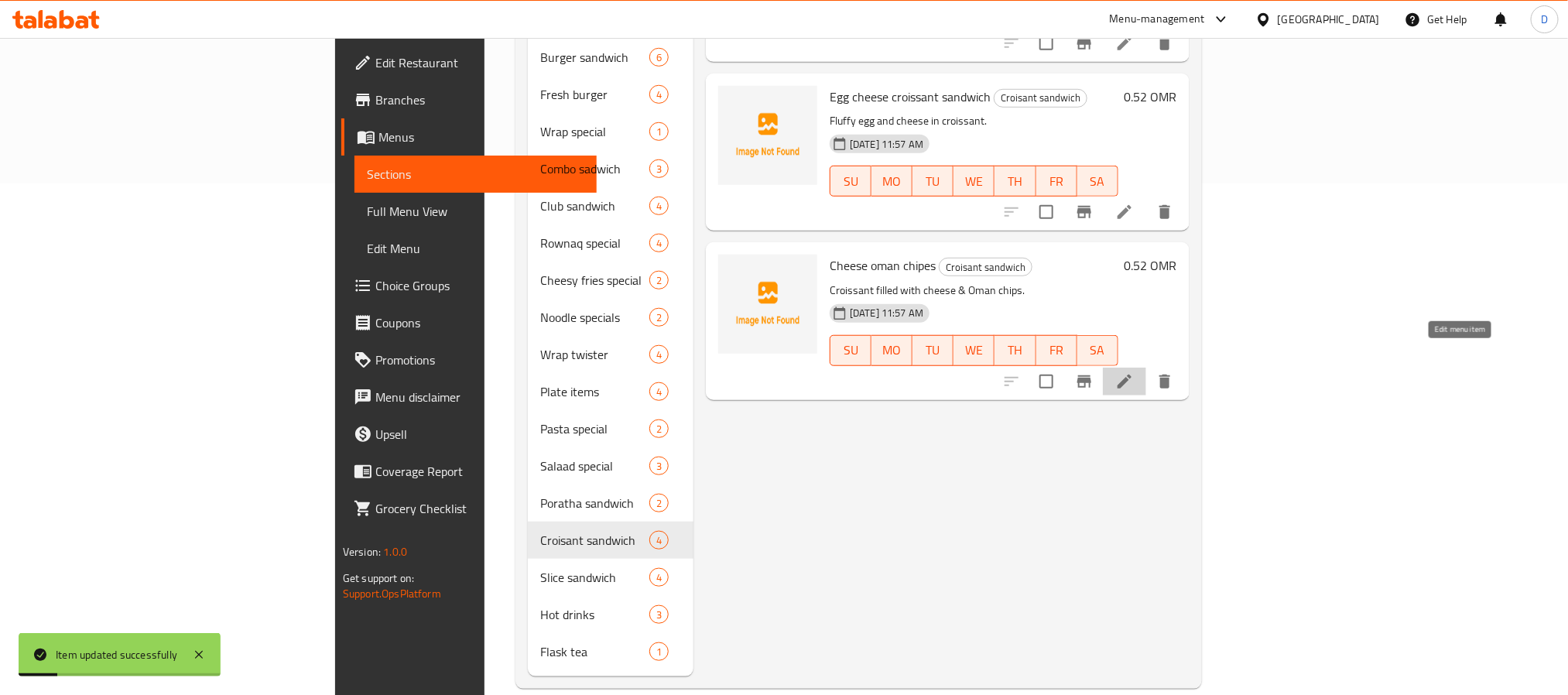
click at [1134, 372] on icon at bounding box center [1125, 381] width 19 height 19
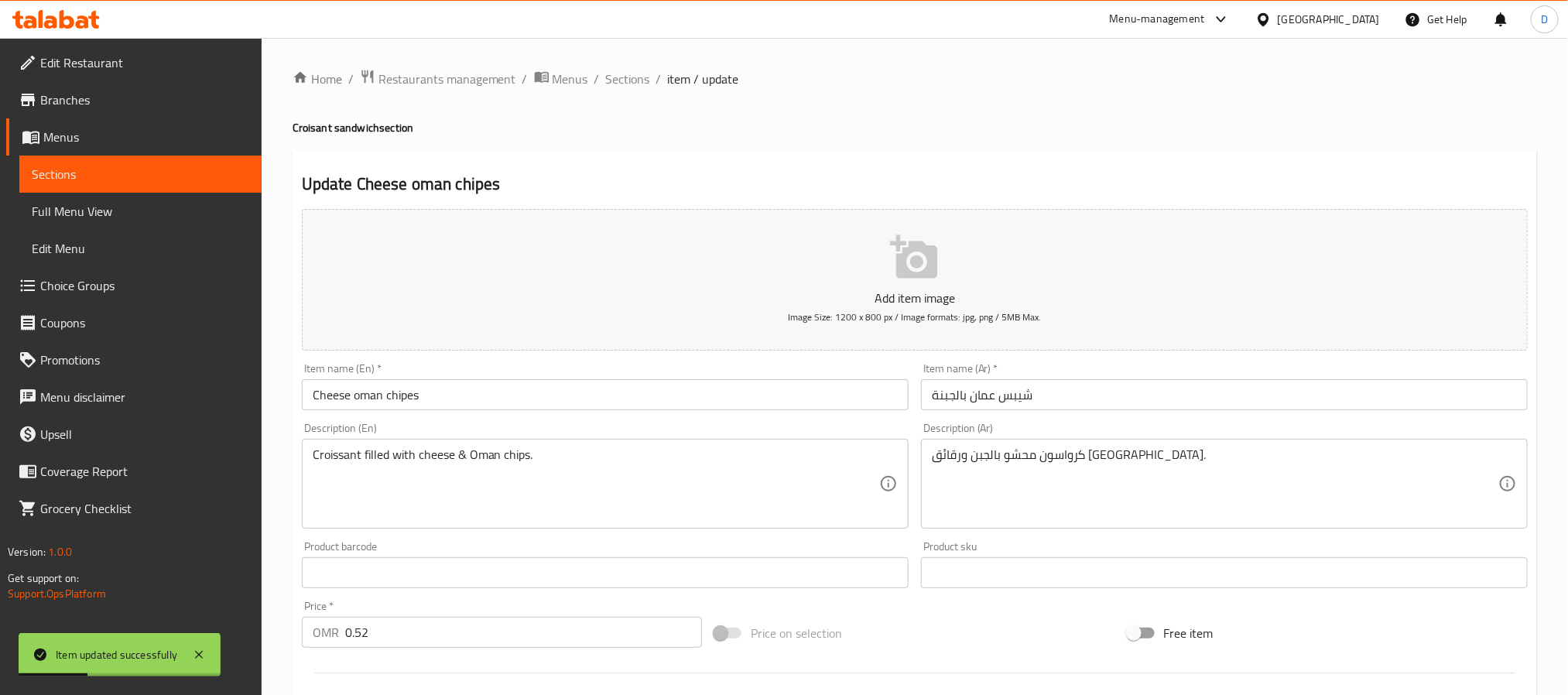
click at [810, 403] on input "Cheese oman chipes" at bounding box center [605, 395] width 606 height 31
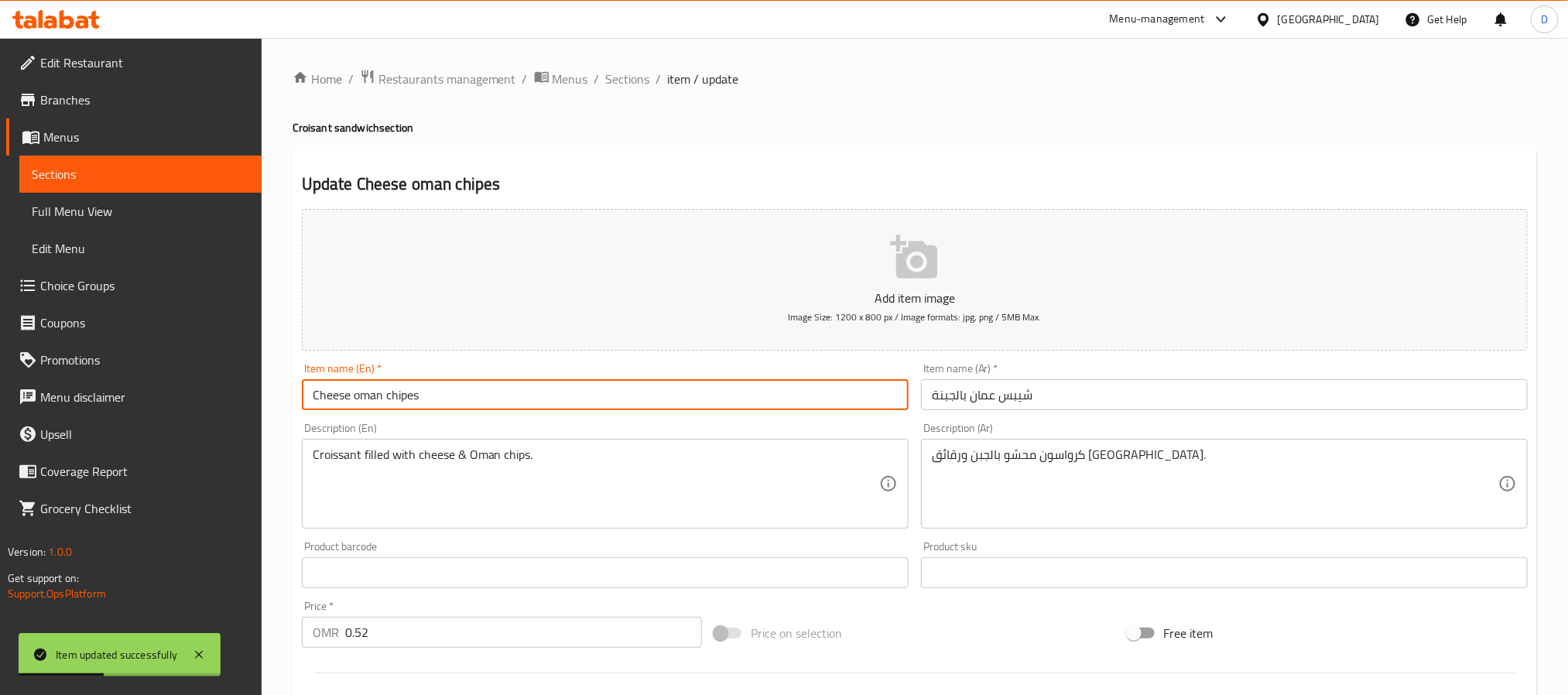
paste input "croissant sandwich"
click at [415, 395] on input "Cheese oman chipes croissant sandwich" at bounding box center [605, 395] width 606 height 31
type input "Cheese oman chips croissant sandwich"
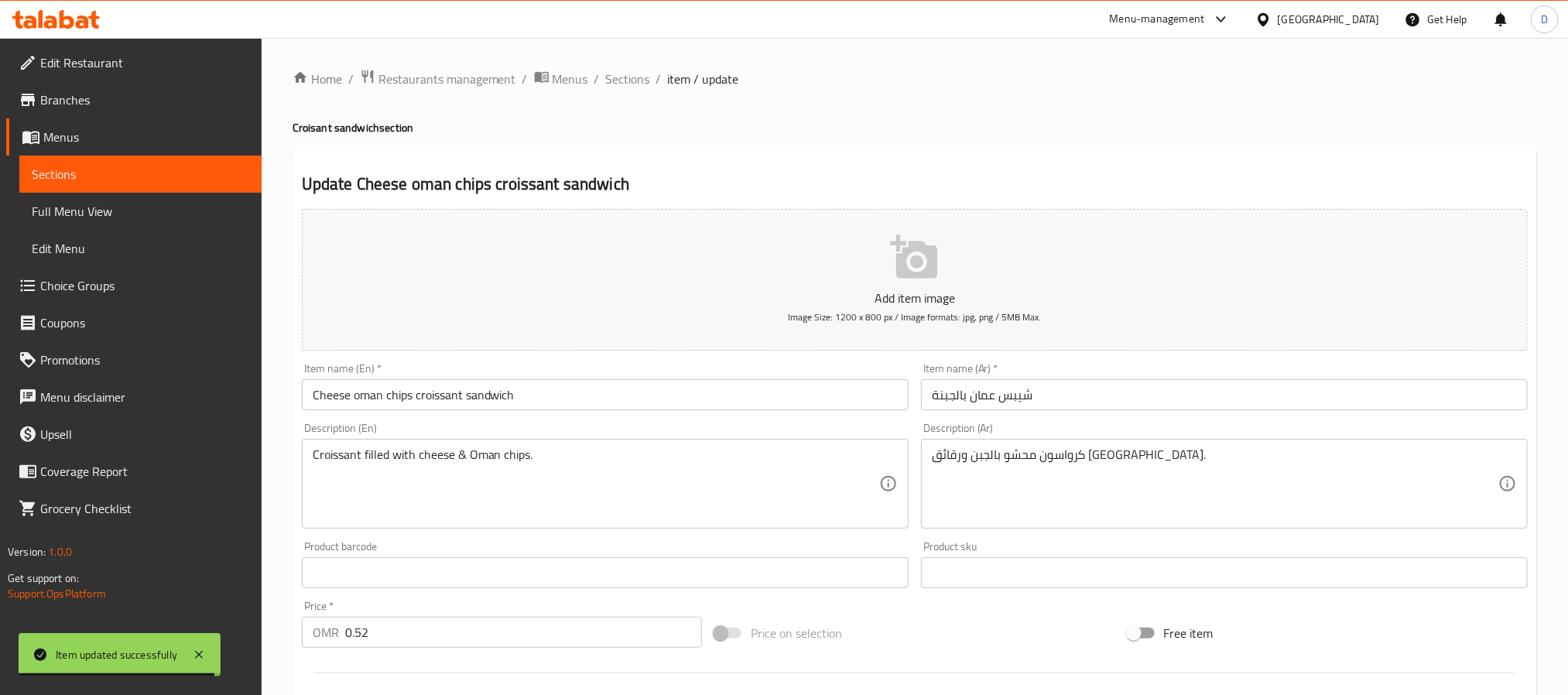
click at [1041, 402] on input "شيبس عمان بالجبنة" at bounding box center [1224, 395] width 606 height 31
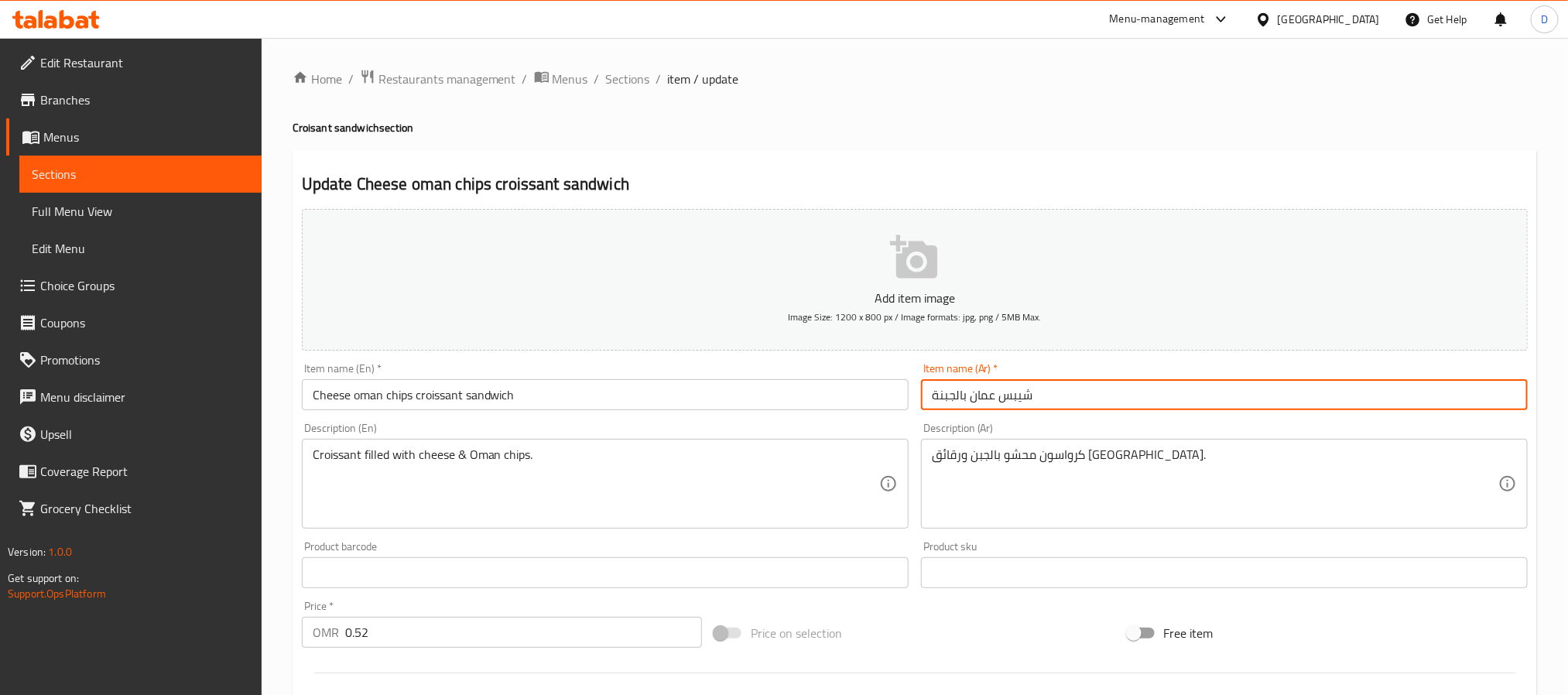
paste input "ساندوتش كرواسون"
type input "شيبس عمان بالجبنة [PERSON_NAME]"
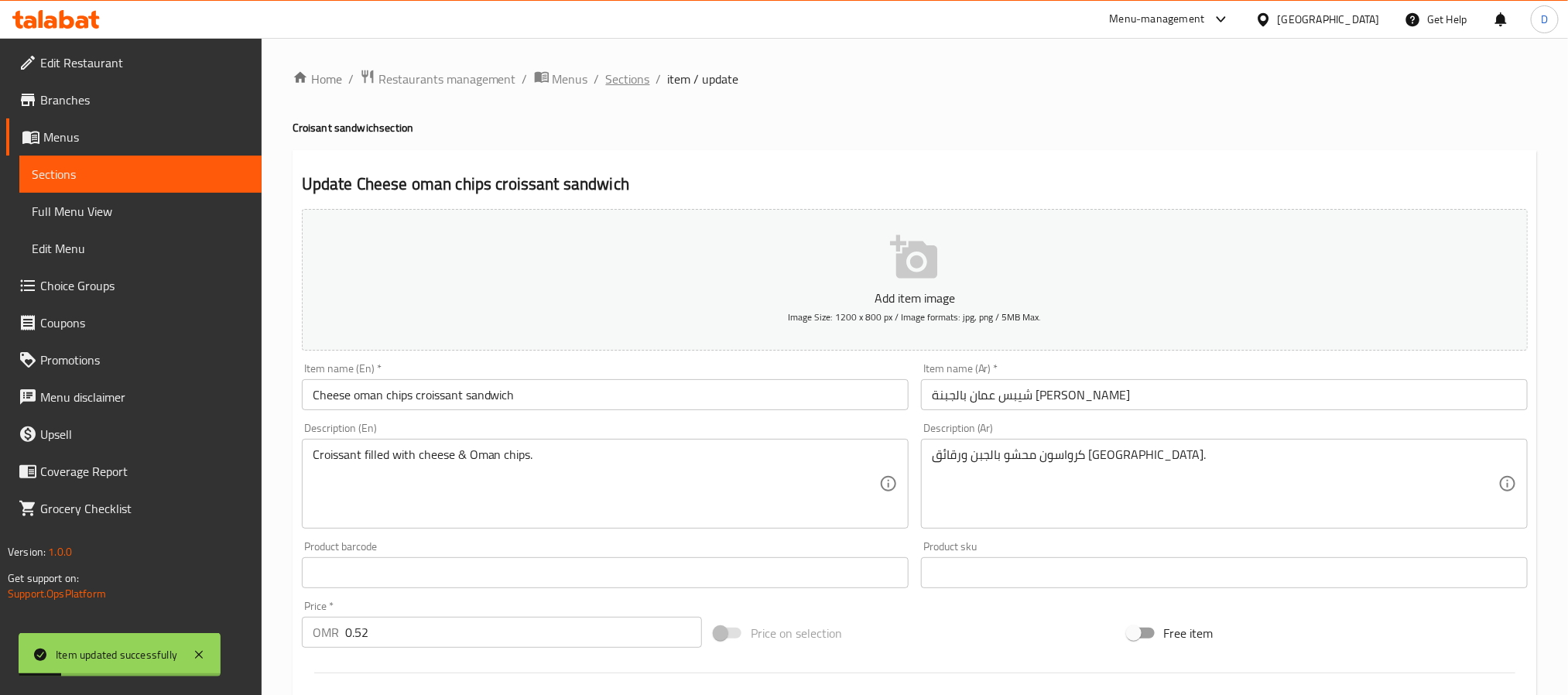
click at [628, 79] on span "Sections" at bounding box center [628, 78] width 44 height 19
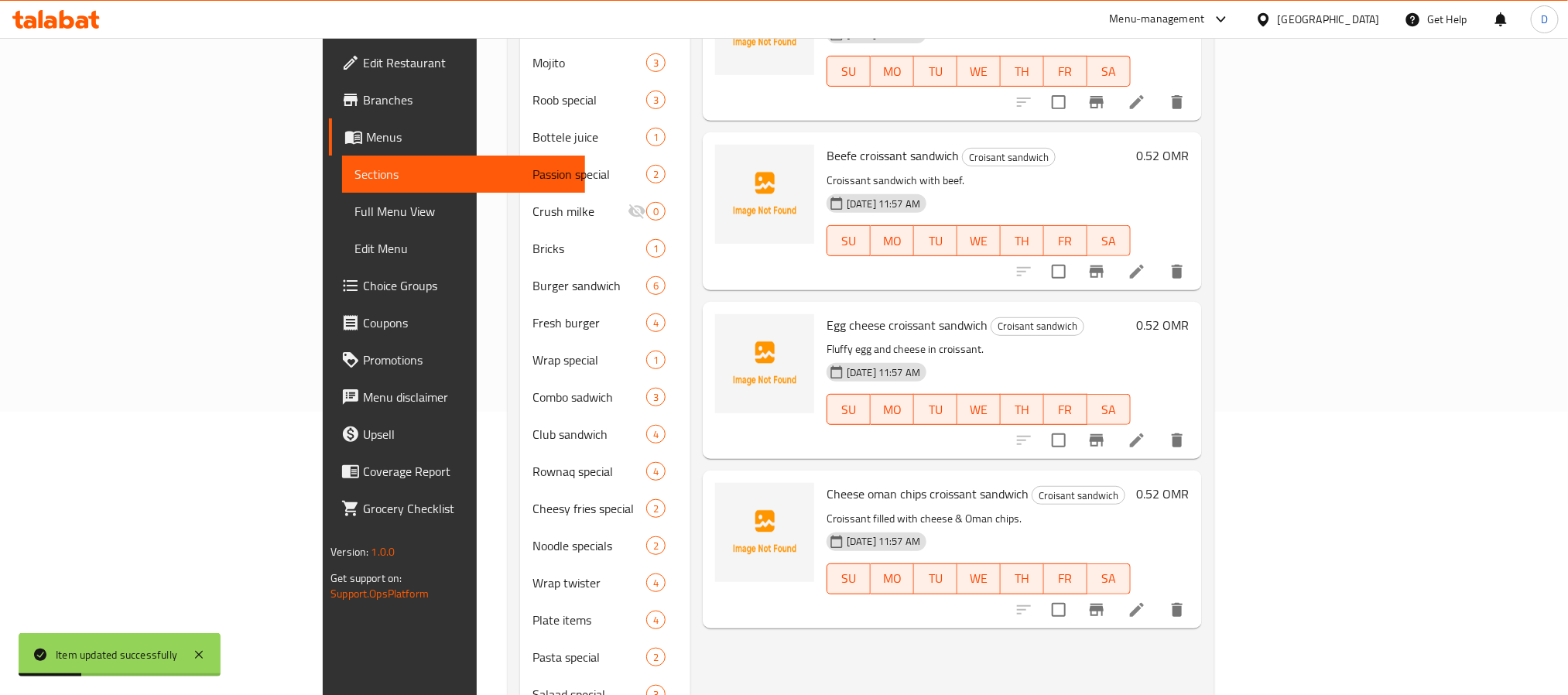
scroll to position [512, 0]
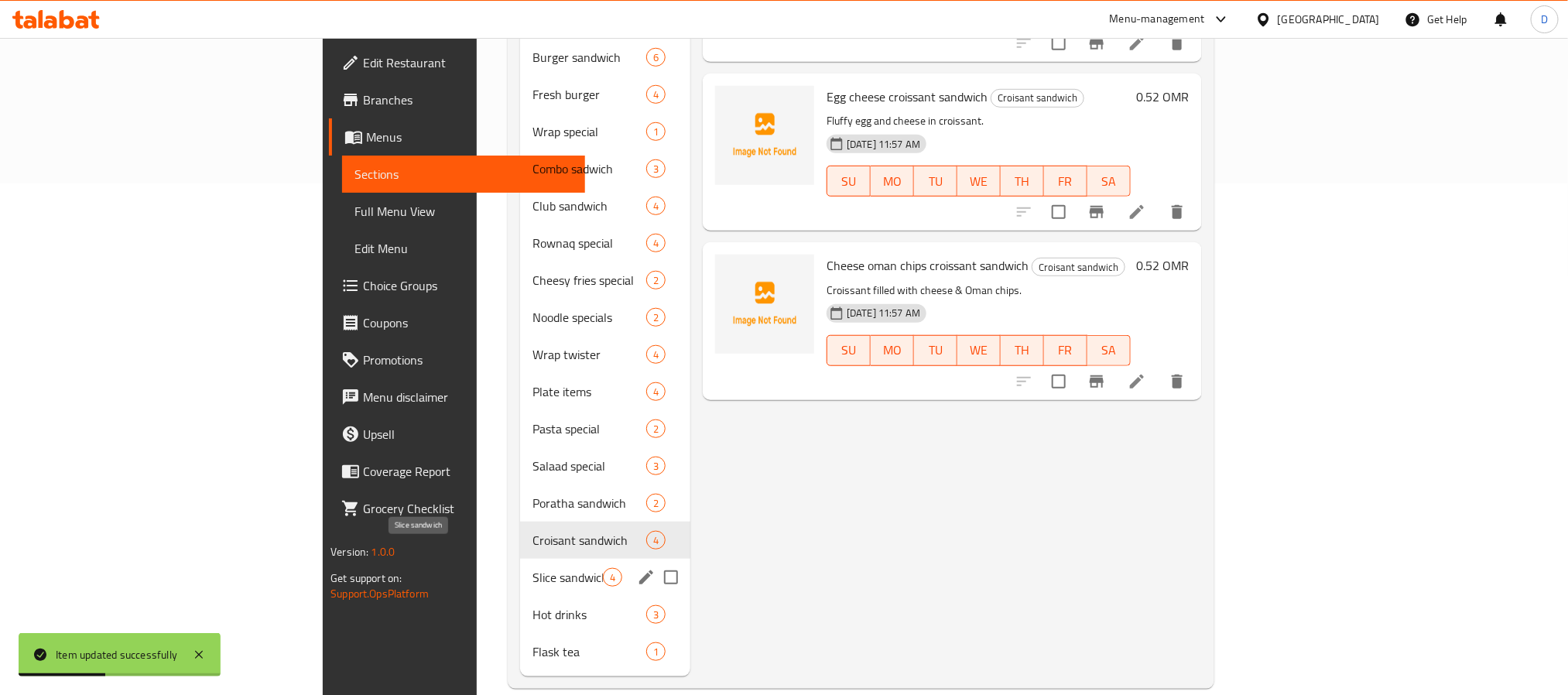
click at [533, 569] on span "Slice sandwich" at bounding box center [568, 578] width 70 height 19
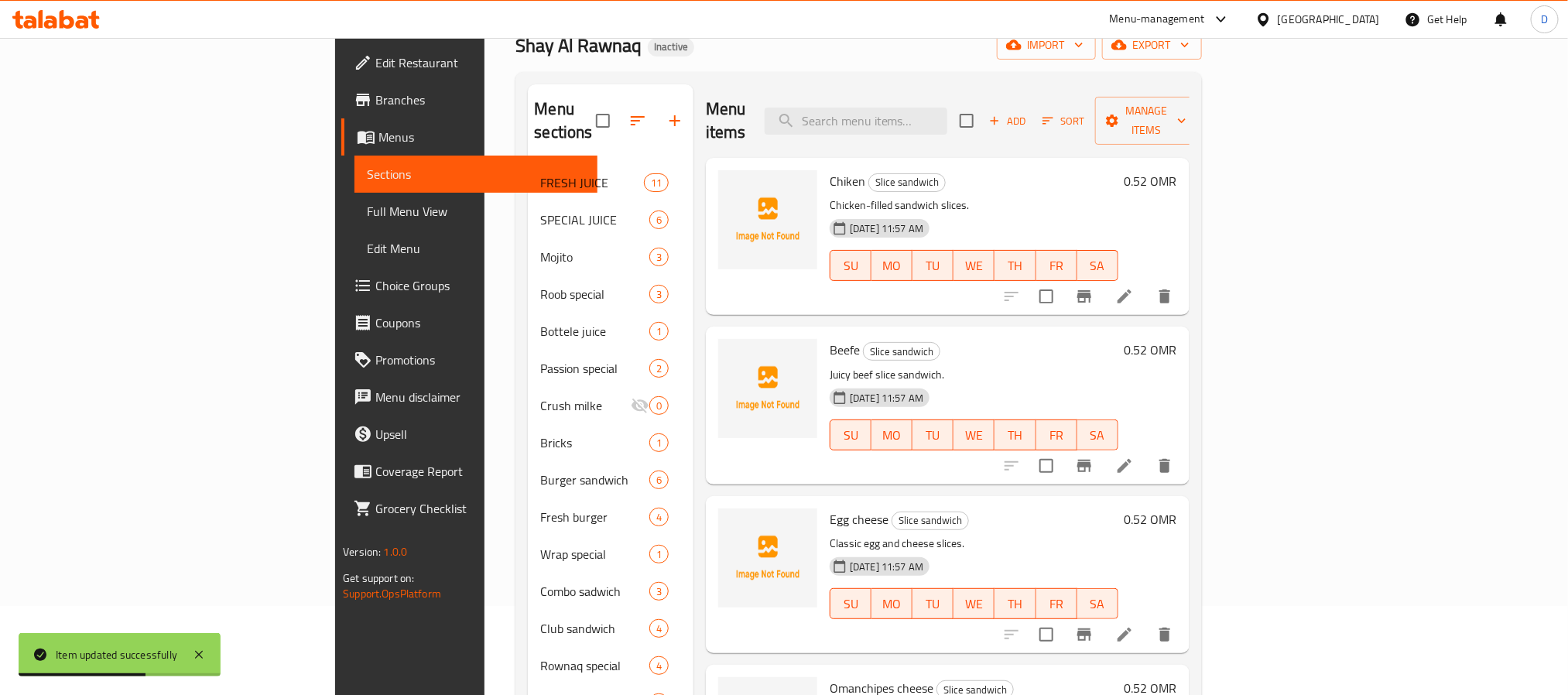
scroll to position [47, 0]
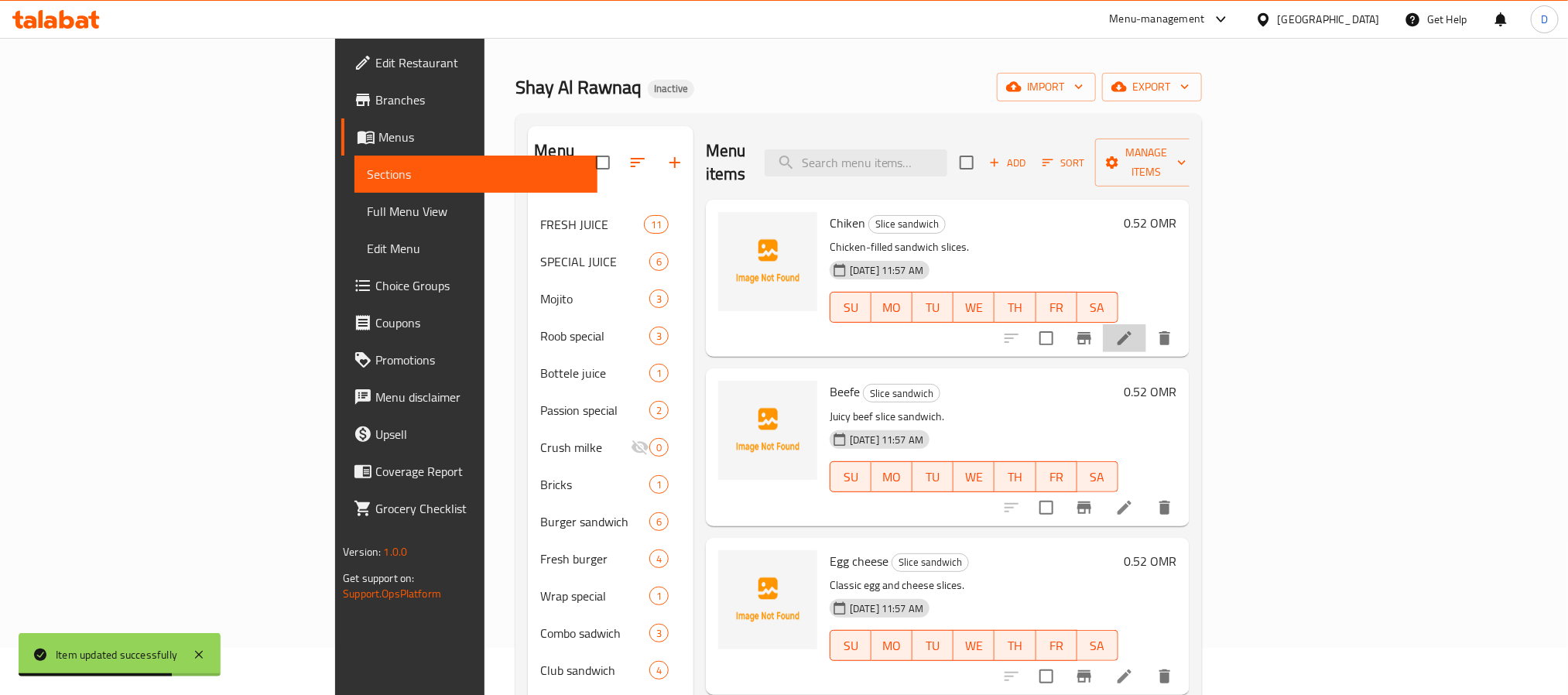
click at [1146, 325] on li at bounding box center [1125, 338] width 43 height 28
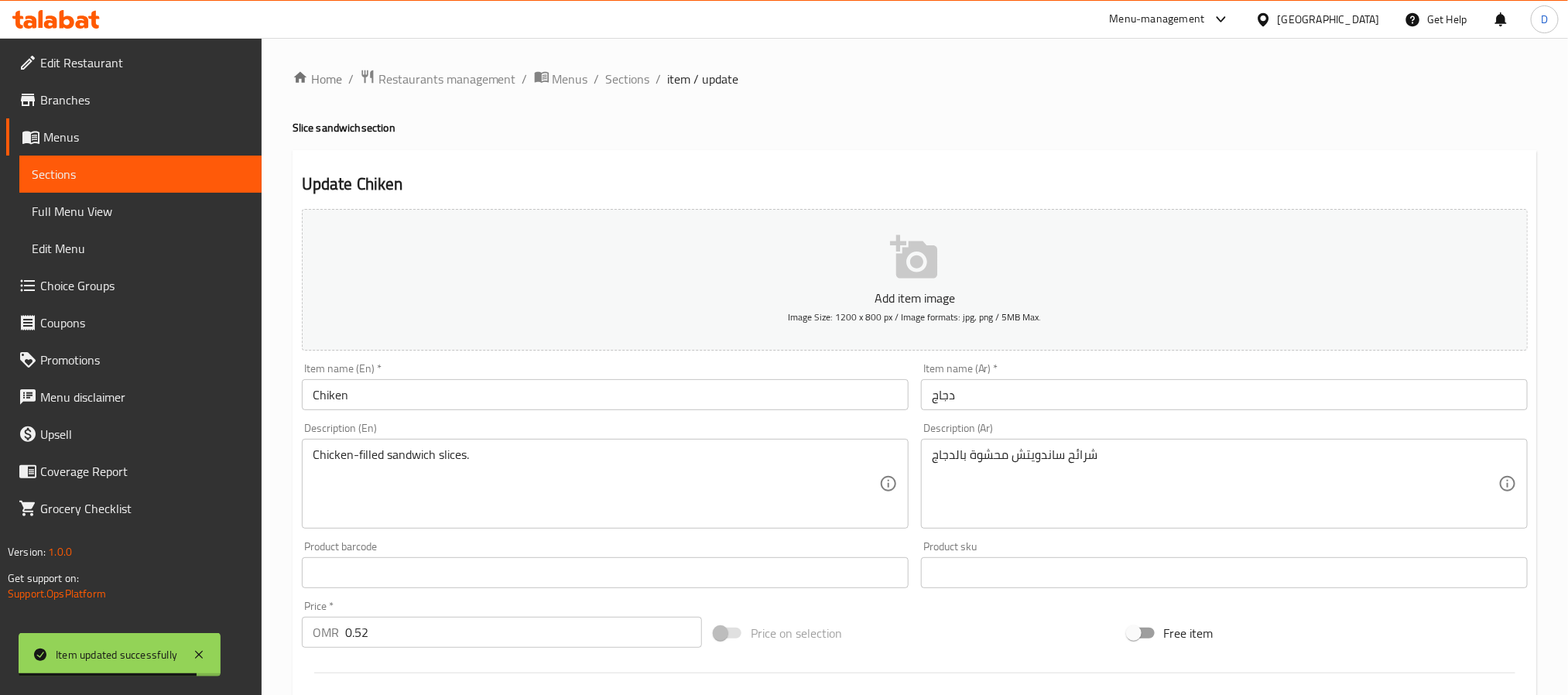
click at [404, 387] on input "Chiken" at bounding box center [605, 395] width 606 height 31
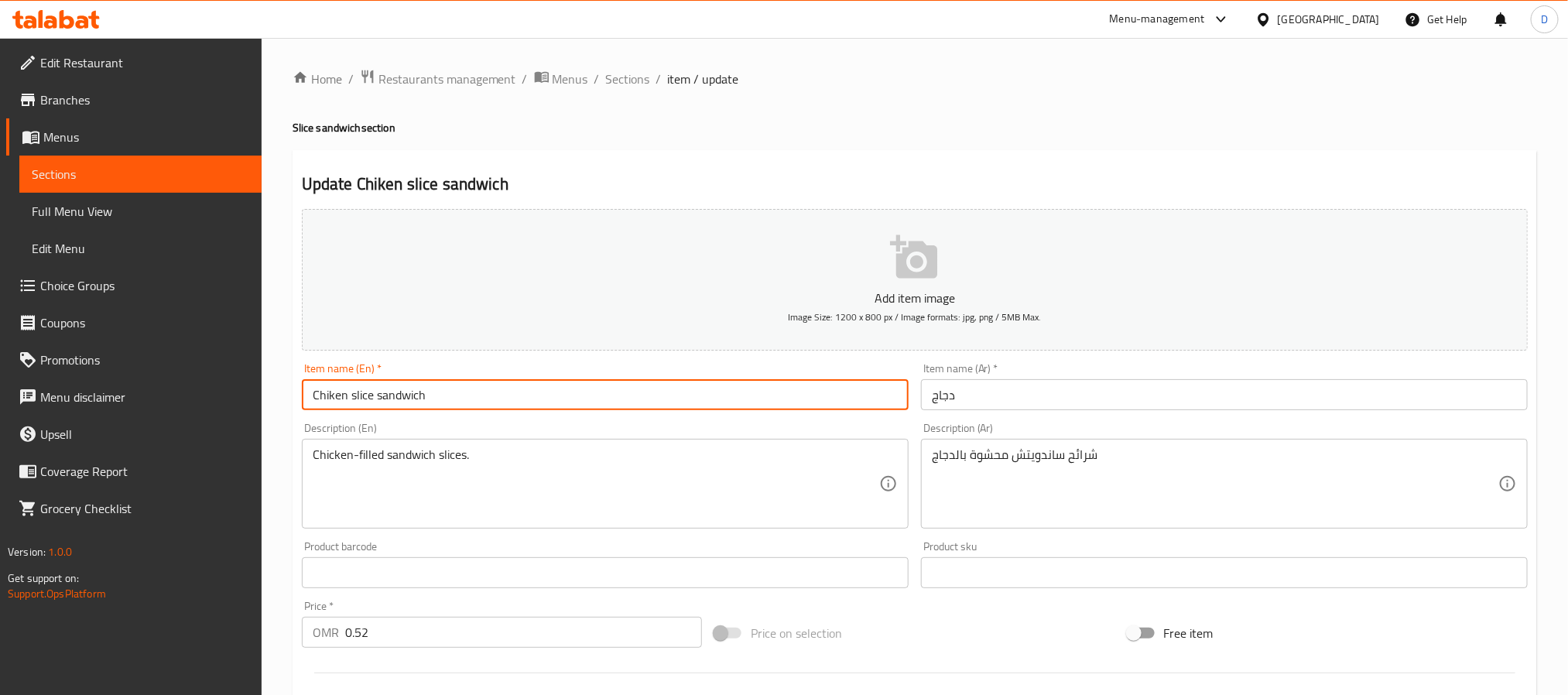
type input "Chiken slice sandwich"
click at [1011, 398] on input "دجاج" at bounding box center [1224, 395] width 606 height 31
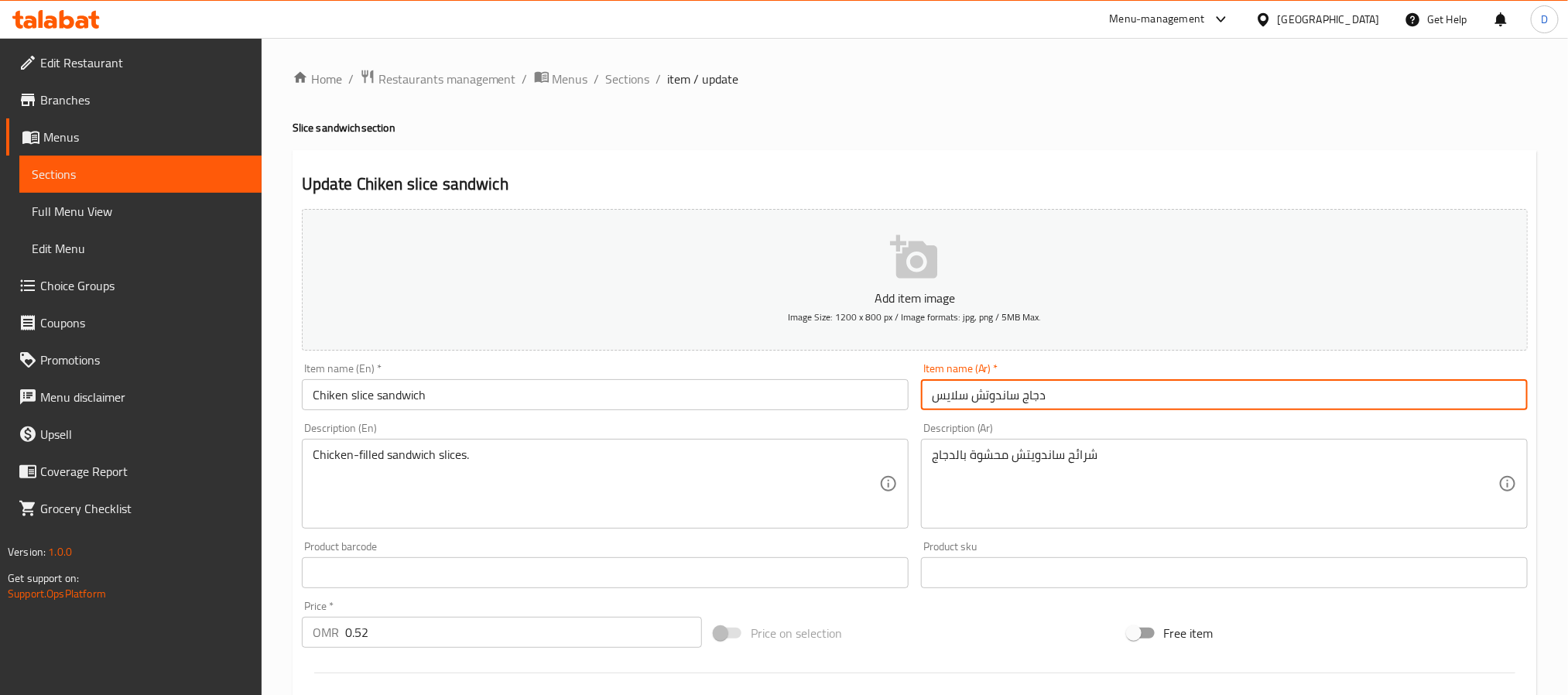
type input "دجاج ساندوتش سلايس"
drag, startPoint x: 934, startPoint y: 393, endPoint x: 1019, endPoint y: 399, distance: 85.2
click at [1019, 399] on input "دجاج ساندوتش سلايس" at bounding box center [1224, 395] width 606 height 31
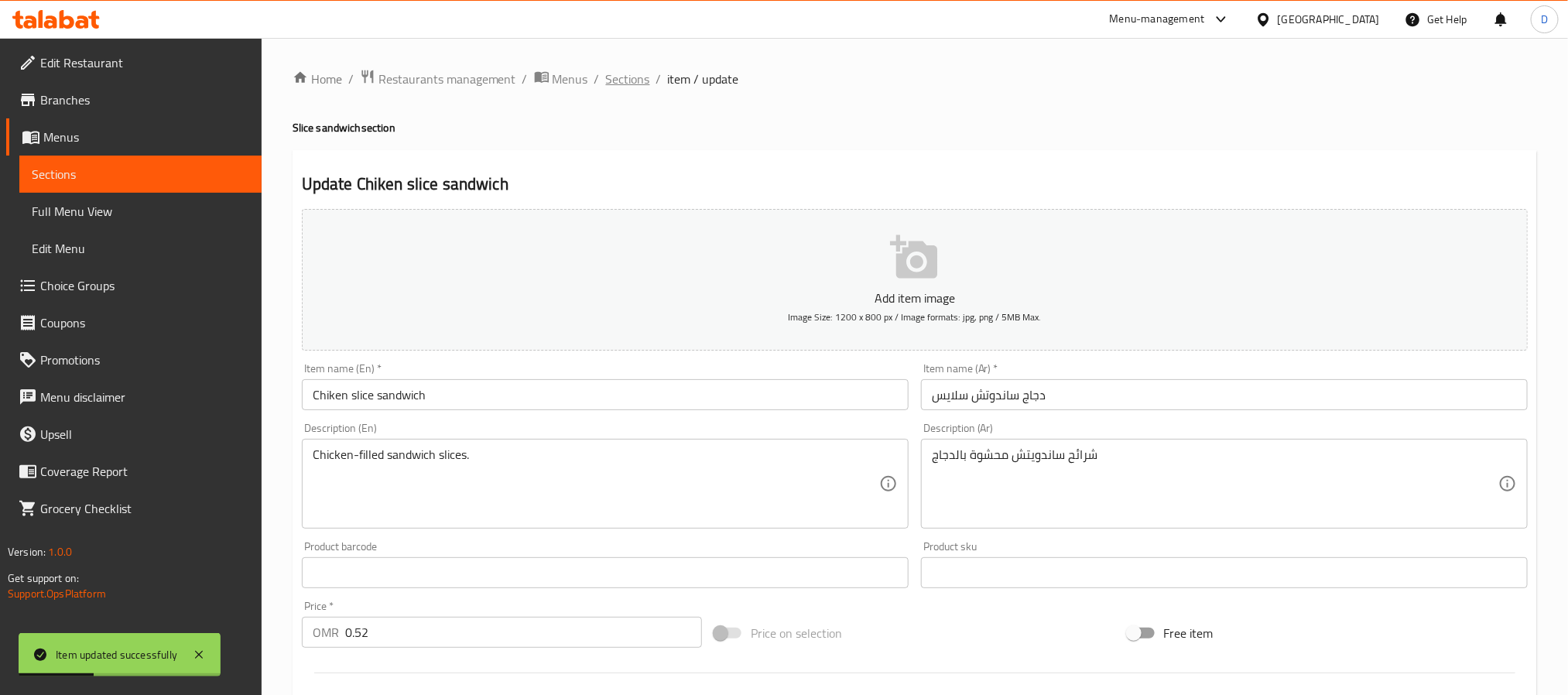
click at [620, 81] on span "Sections" at bounding box center [628, 78] width 44 height 19
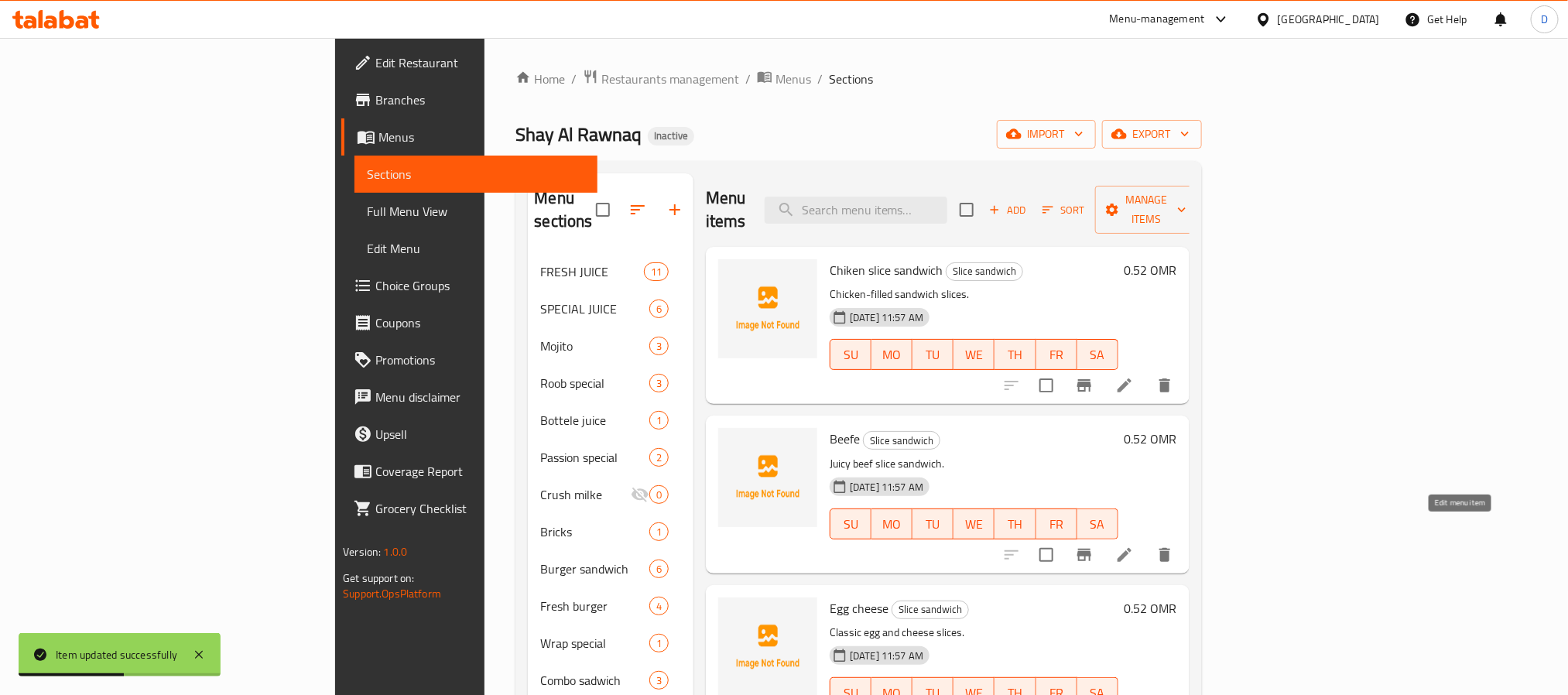
click at [1134, 546] on icon at bounding box center [1125, 555] width 19 height 19
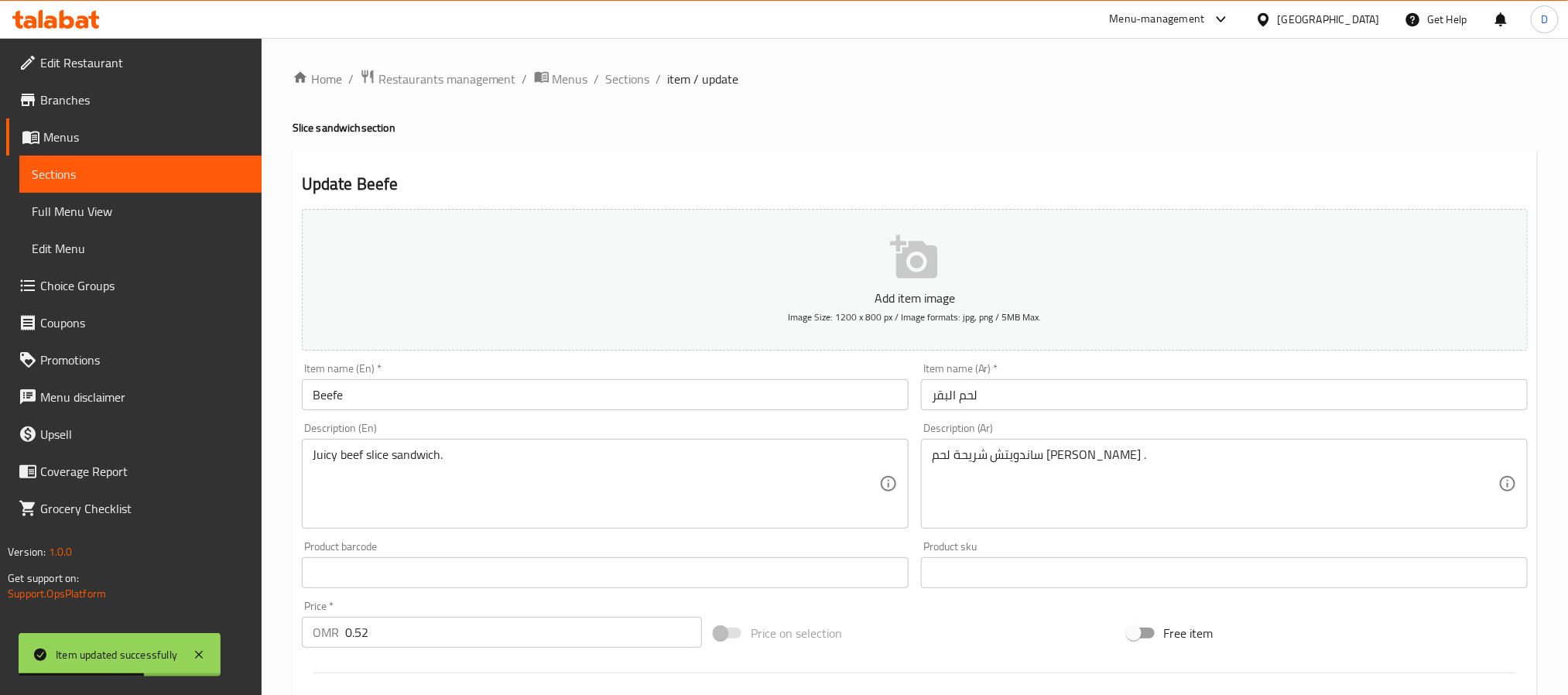
click at [1064, 399] on input "لحم البقر" at bounding box center [1224, 395] width 606 height 31
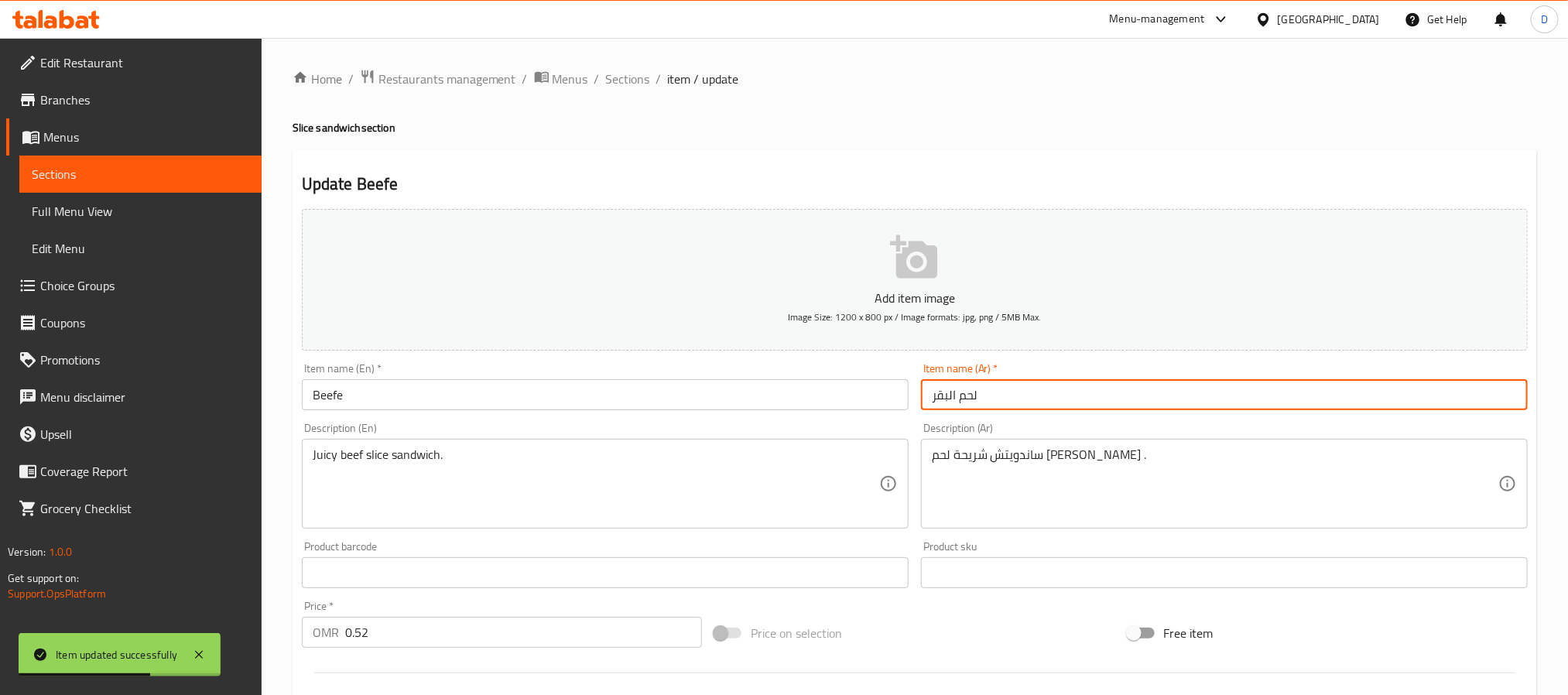
type input "لحم البقر"
click at [1064, 399] on input "لحم البقر" at bounding box center [1224, 395] width 606 height 31
paste input "ساندوتش سلايس"
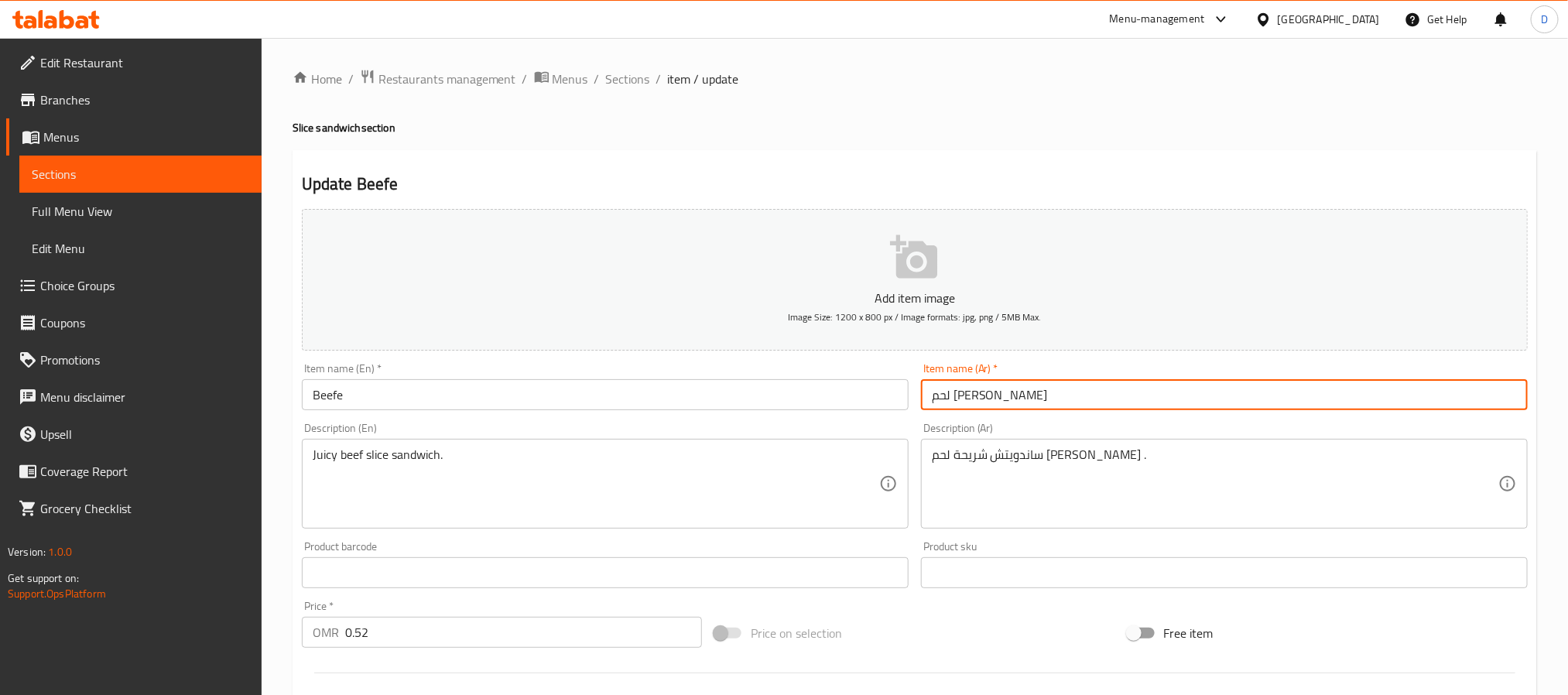
type input "لحم ب[PERSON_NAME]"
click at [537, 400] on input "Beefe" at bounding box center [605, 395] width 606 height 31
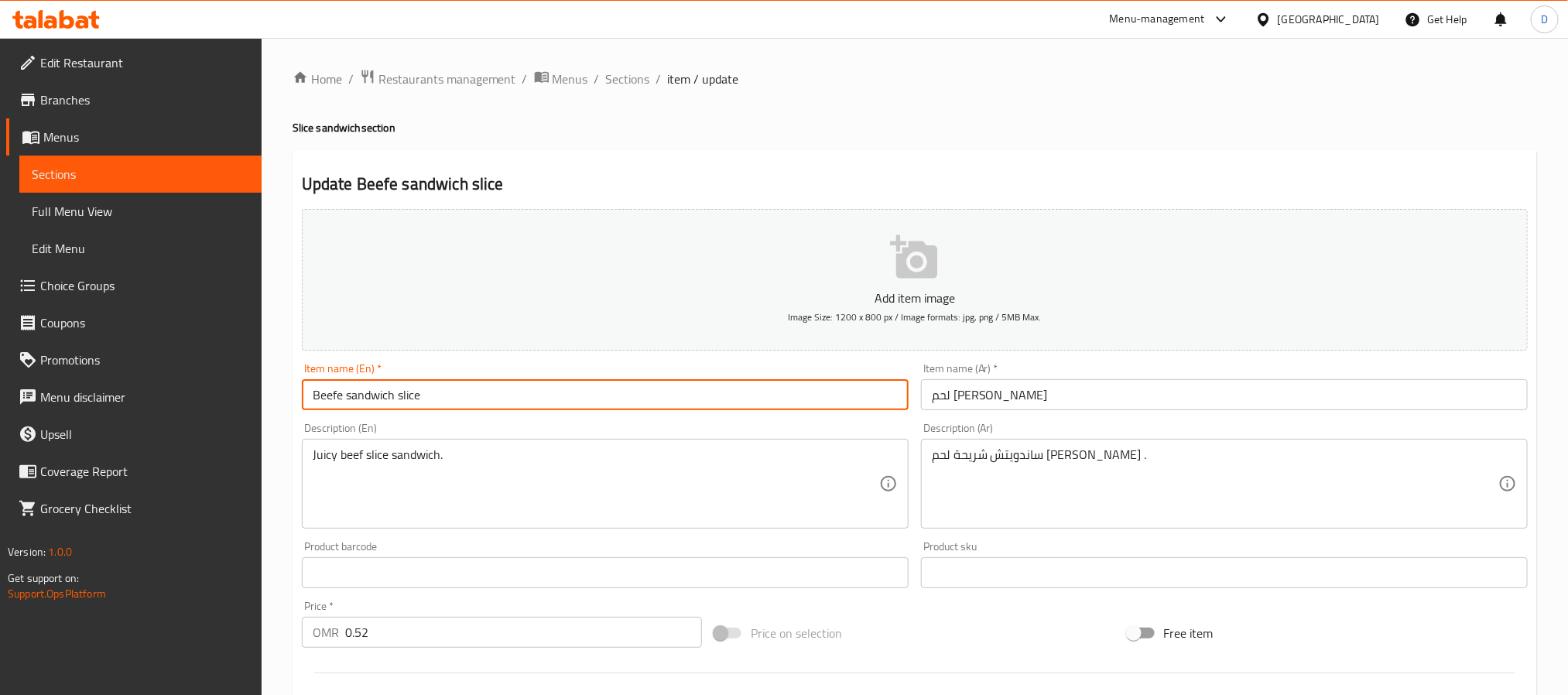
type input "Beefe sandwich slice"
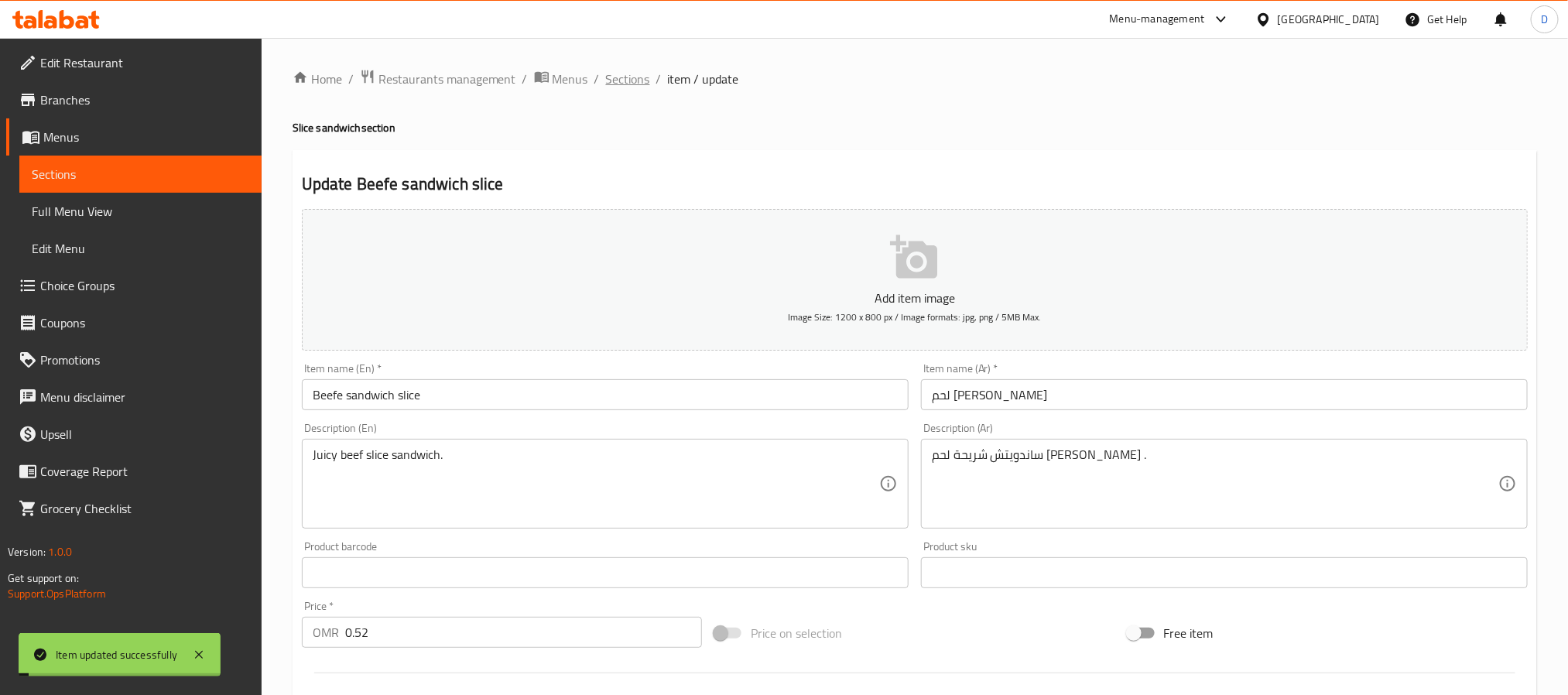
click at [634, 77] on span "Sections" at bounding box center [628, 78] width 44 height 19
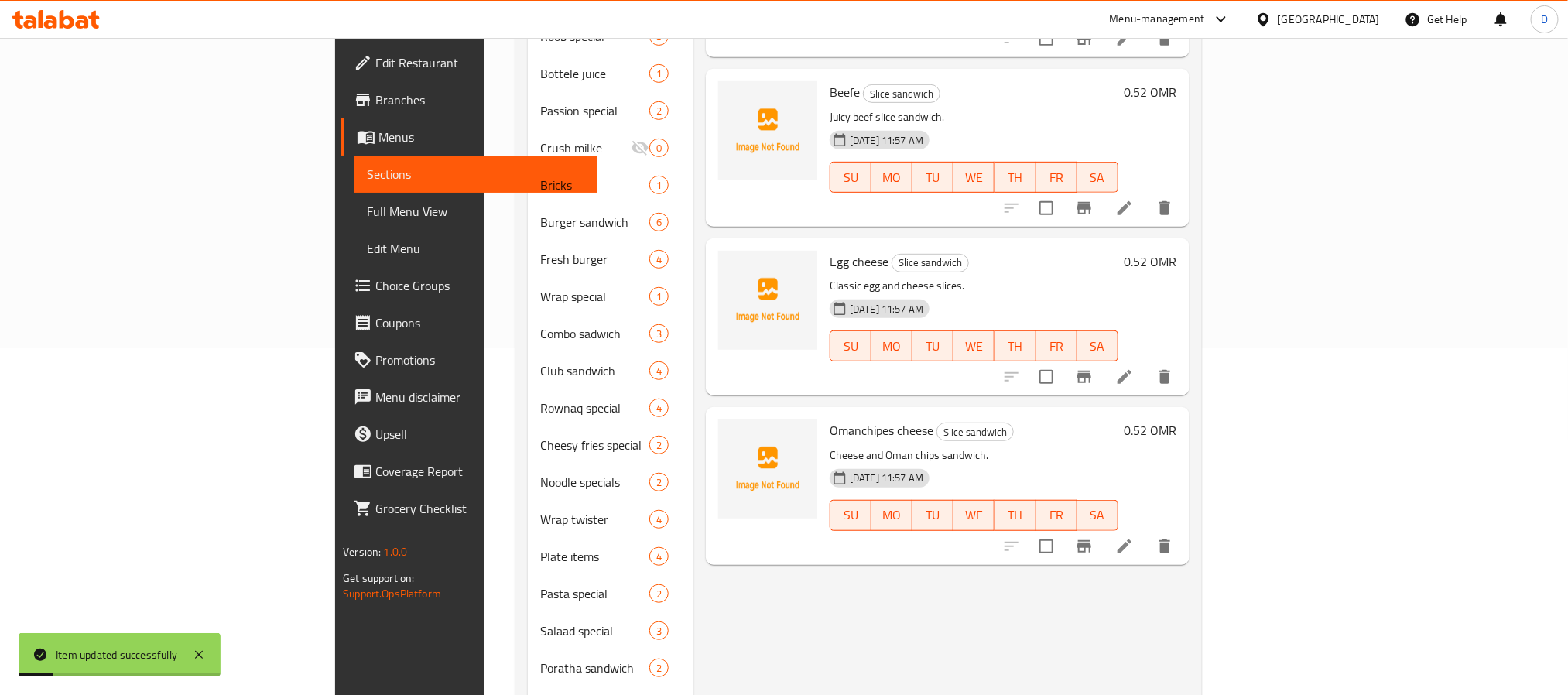
scroll to position [349, 0]
click at [1134, 366] on icon at bounding box center [1125, 375] width 19 height 19
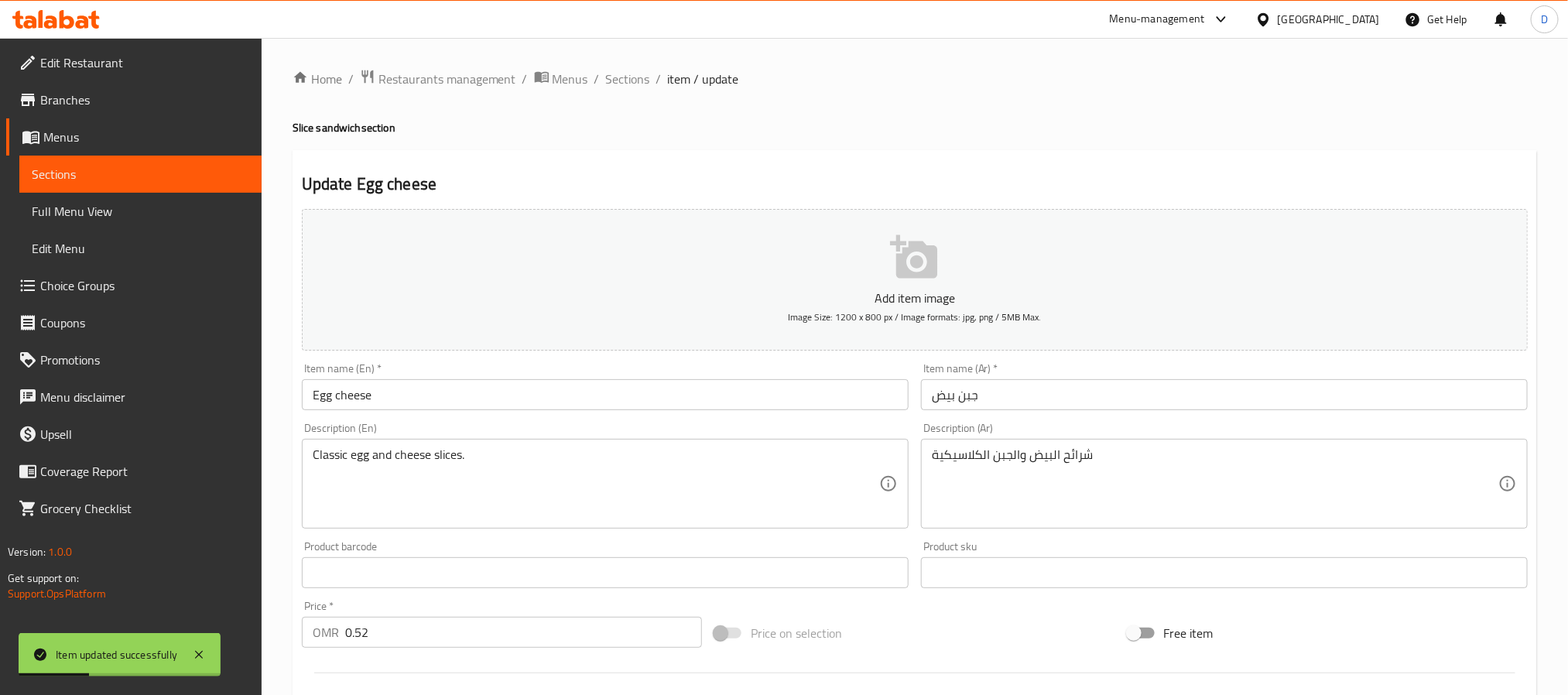
click at [1039, 398] on input "جبن بيض" at bounding box center [1224, 395] width 606 height 31
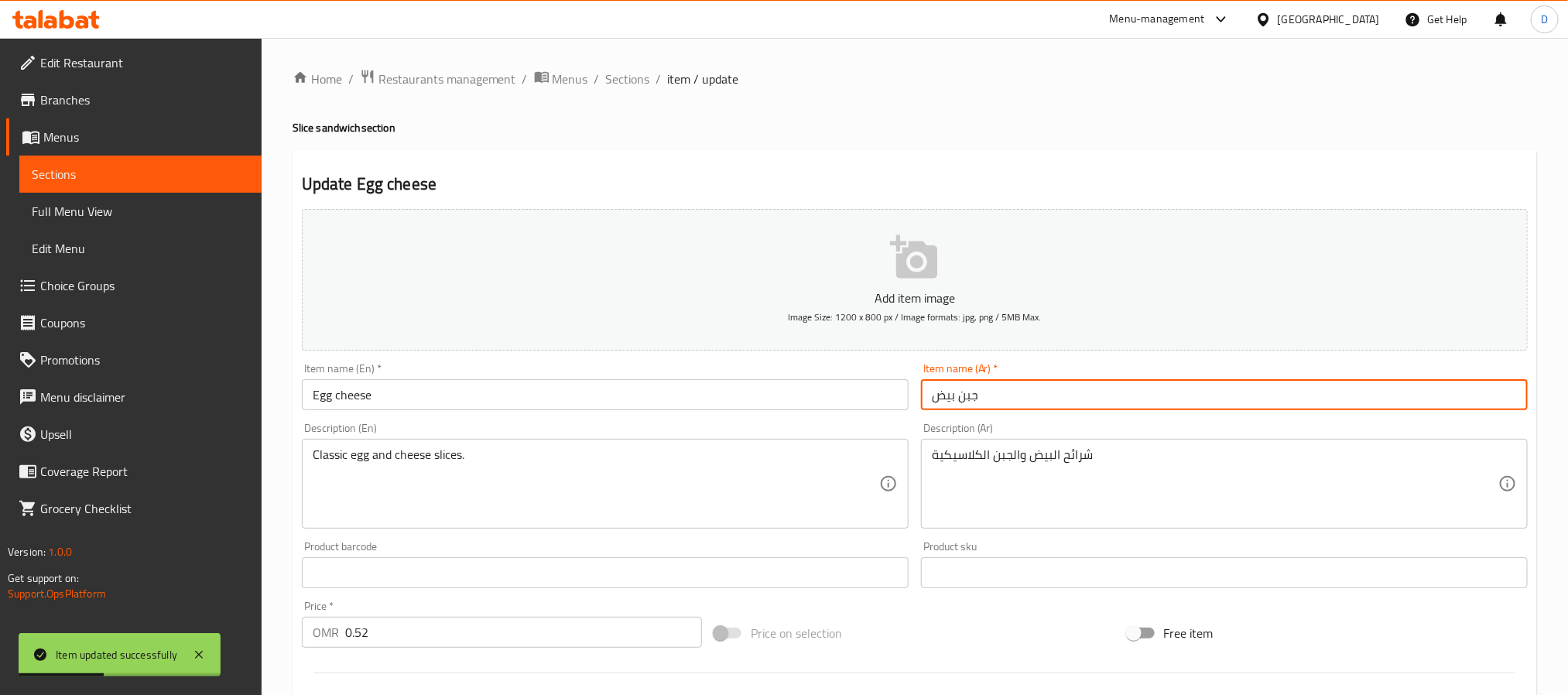
paste input "ساندوتش سلايس"
type input "جبن بيض ساندوتش سلايس"
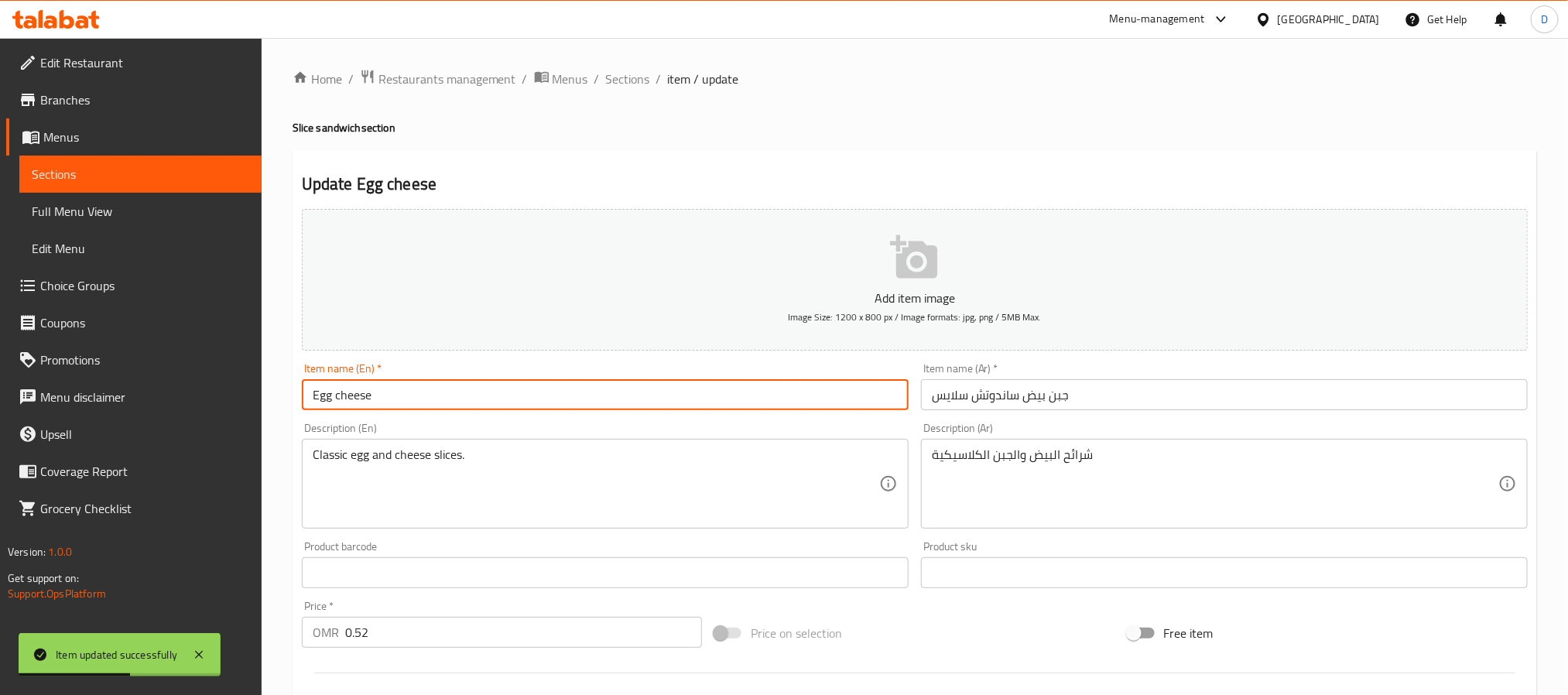
click at [527, 380] on input "Egg cheese" at bounding box center [605, 395] width 606 height 31
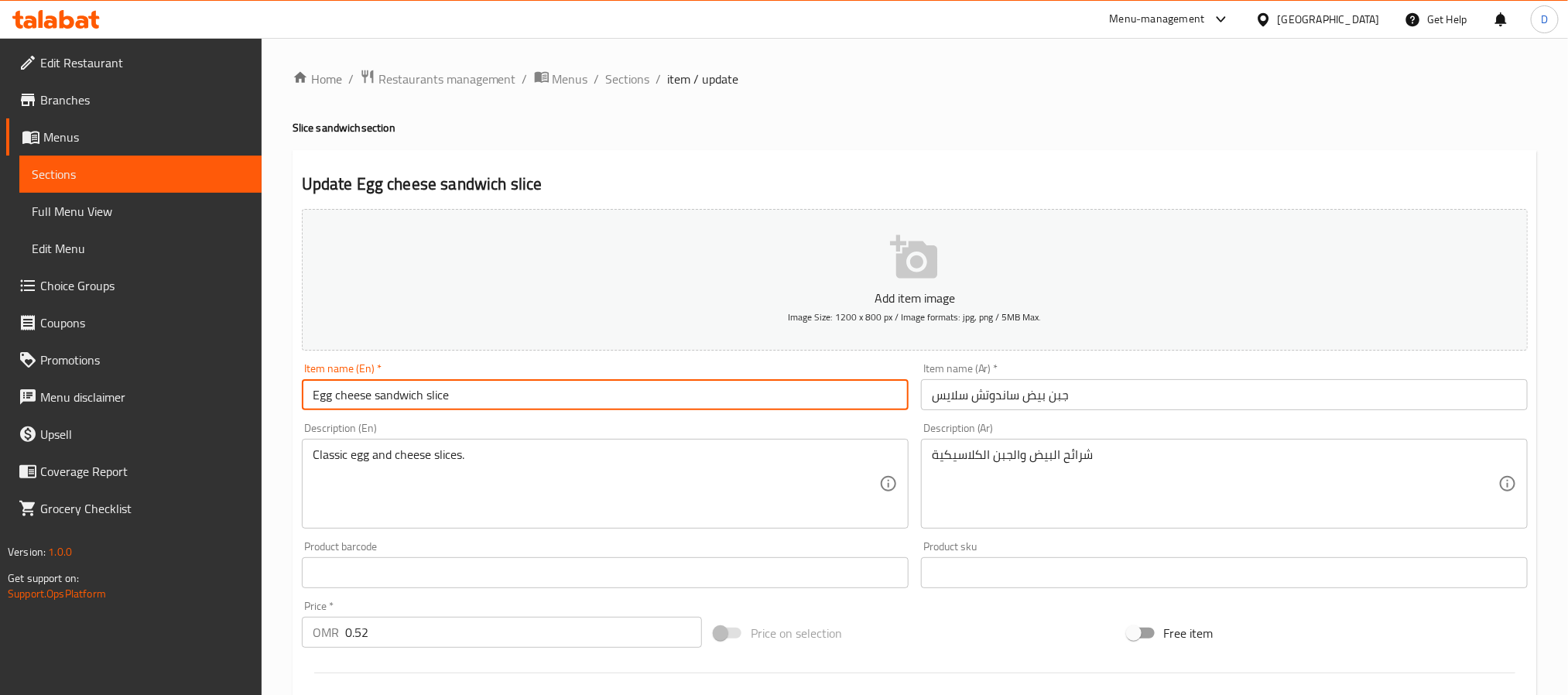
type input "Egg cheese sandwich slice"
click at [633, 74] on span "Sections" at bounding box center [628, 78] width 44 height 19
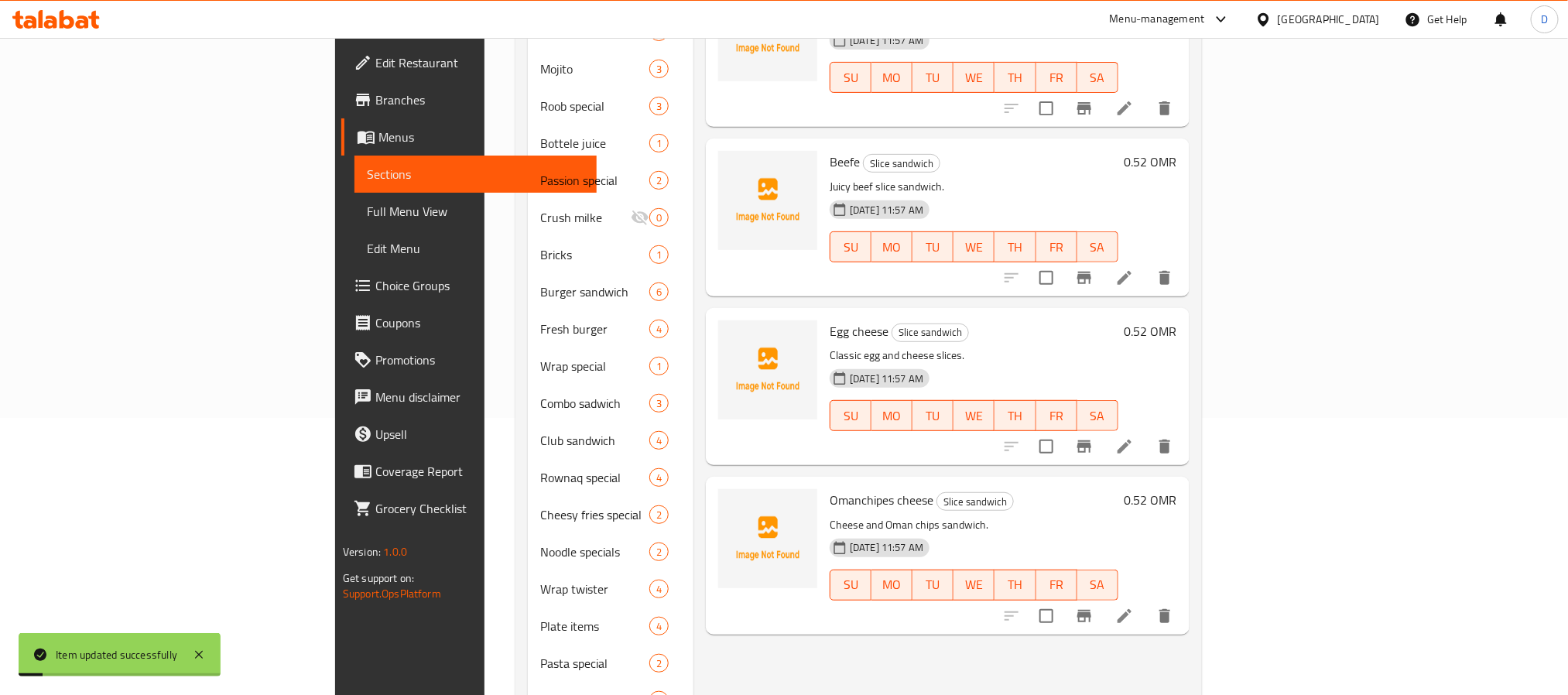
scroll to position [512, 0]
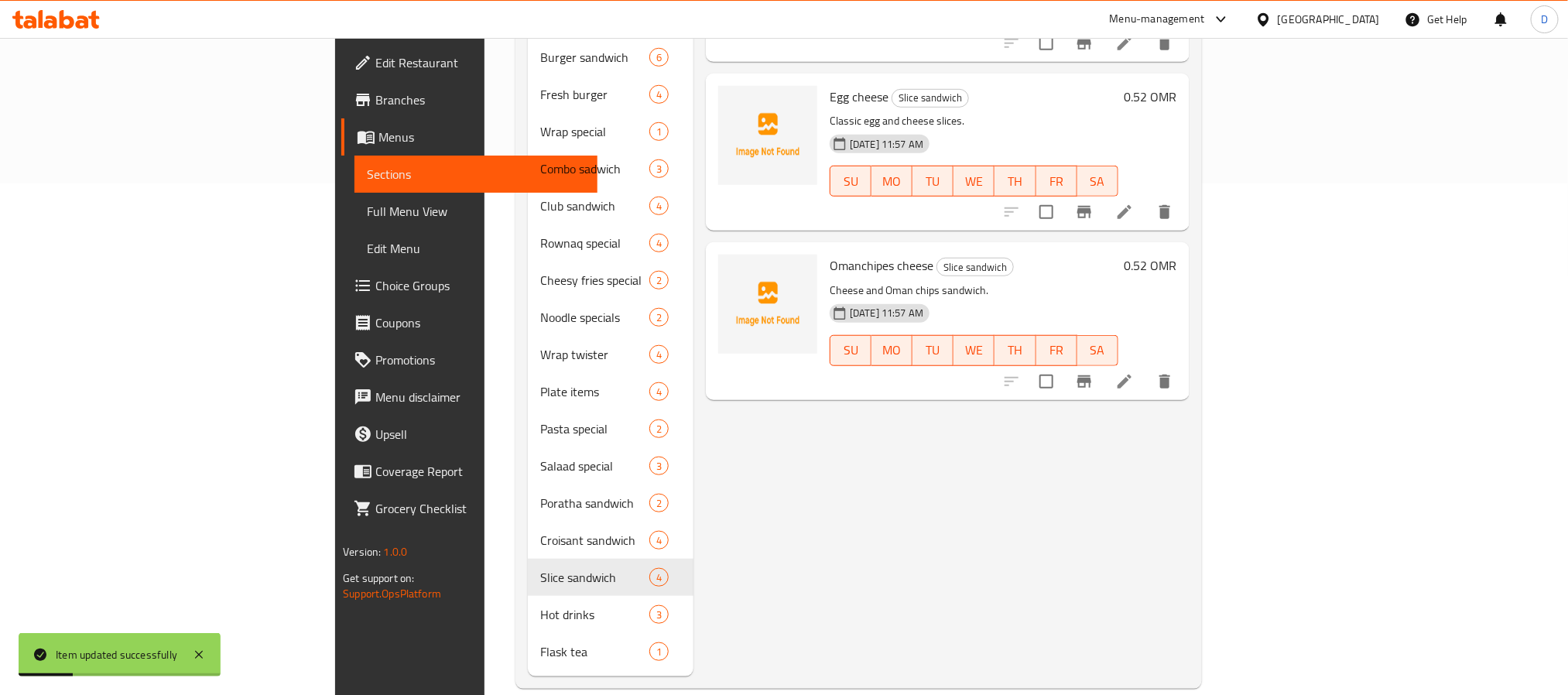
click at [1146, 368] on li at bounding box center [1125, 381] width 43 height 28
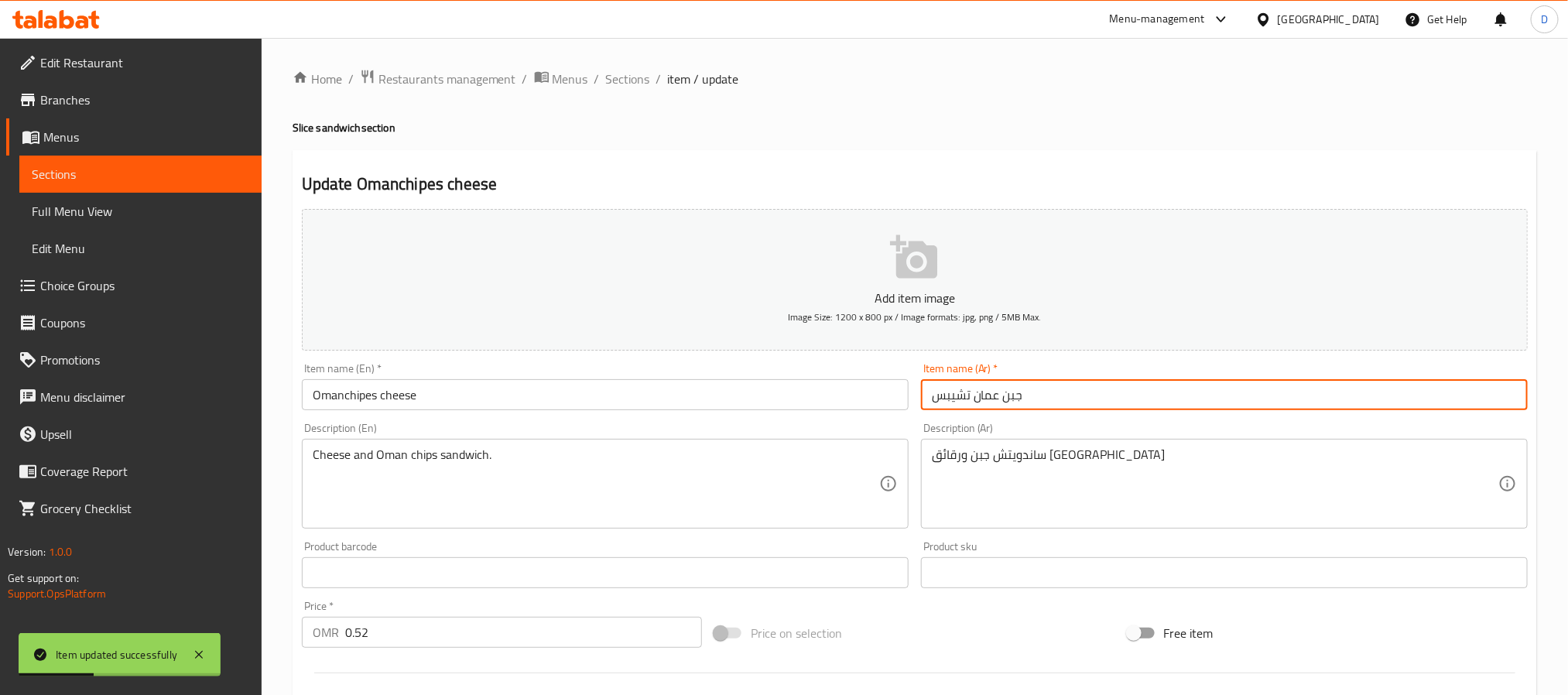
click at [1163, 386] on input "جبن عمان تشيبس" at bounding box center [1224, 395] width 606 height 31
paste input "ساندوتش سلايس"
type input "جبن عمان [PERSON_NAME]"
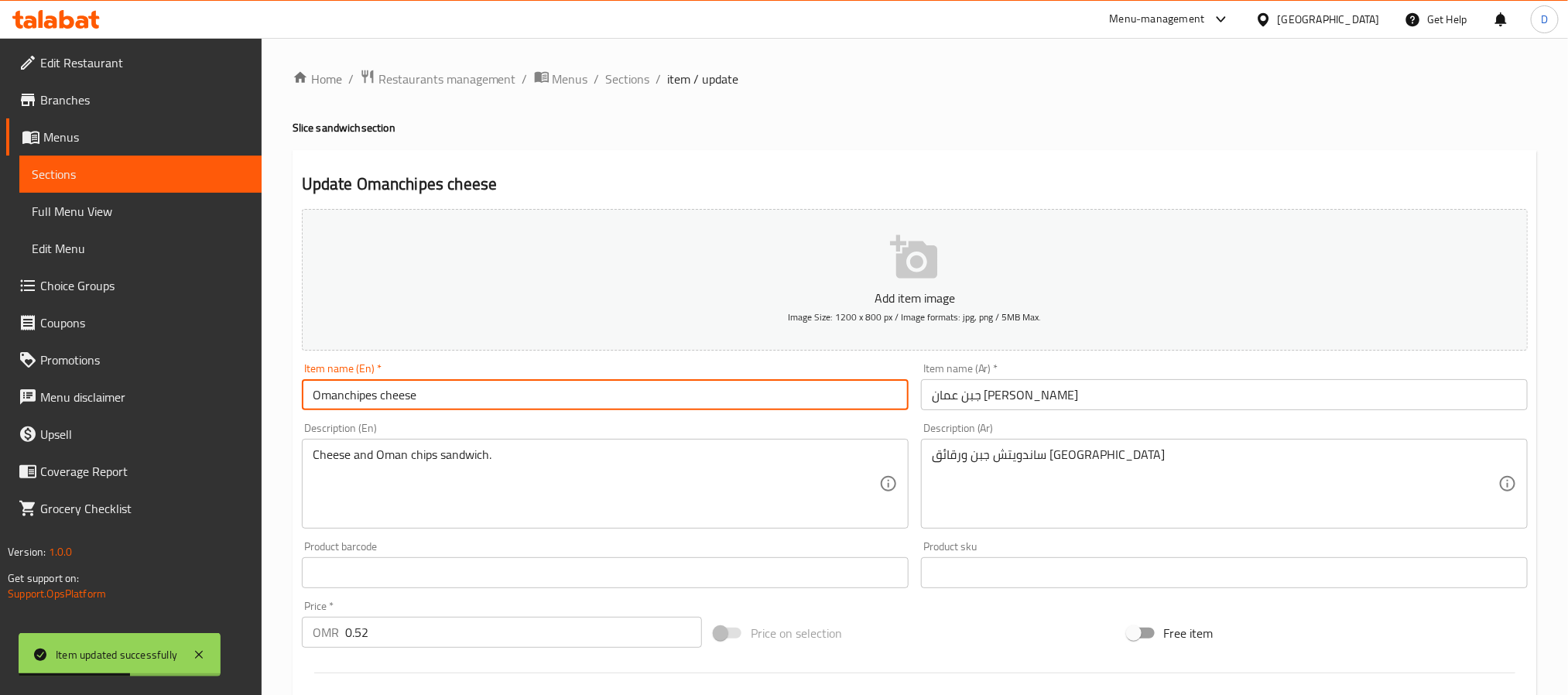
click at [648, 389] on input "Omanchipes cheese" at bounding box center [605, 395] width 606 height 31
click at [374, 398] on input "Omanchipes cheese" at bounding box center [605, 395] width 606 height 31
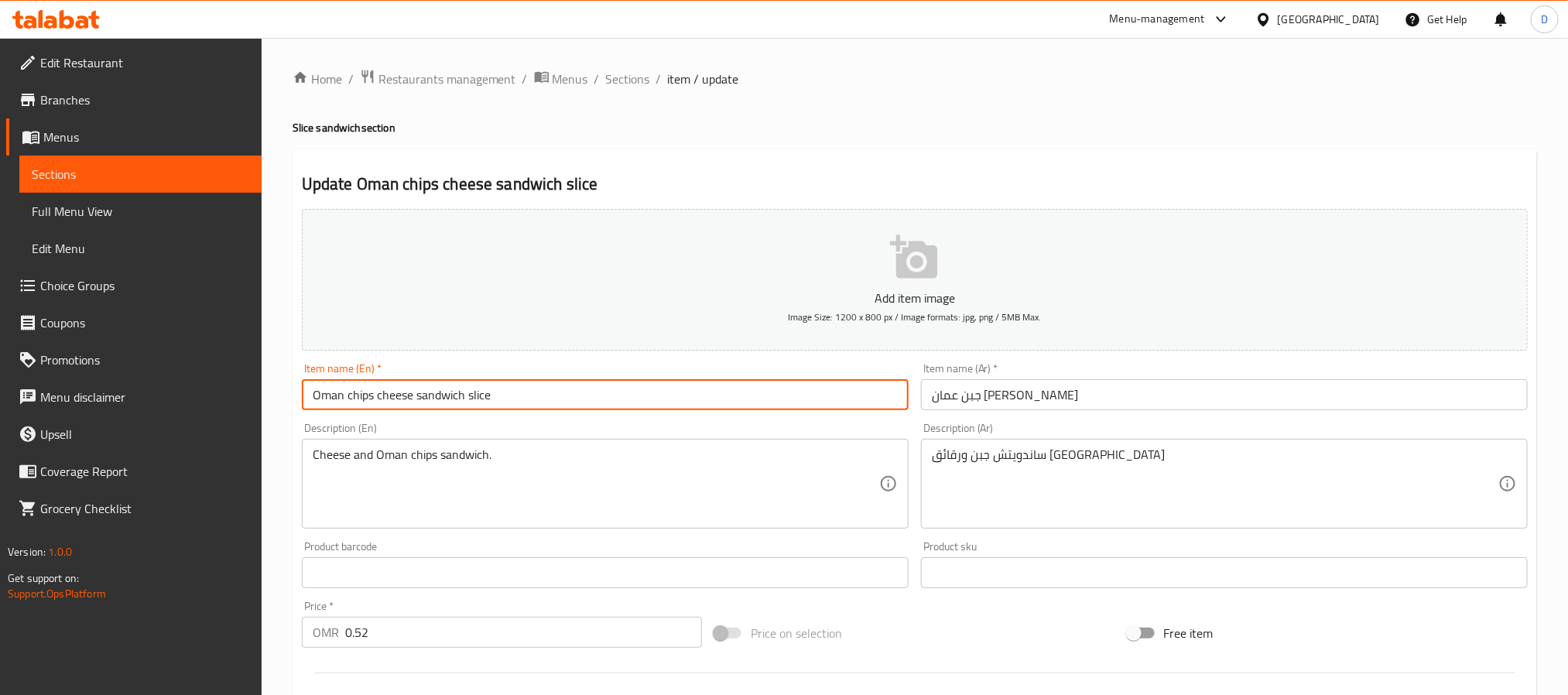
type input "Oman chips cheese sandwich slice"
click at [634, 75] on span "Sections" at bounding box center [628, 78] width 44 height 19
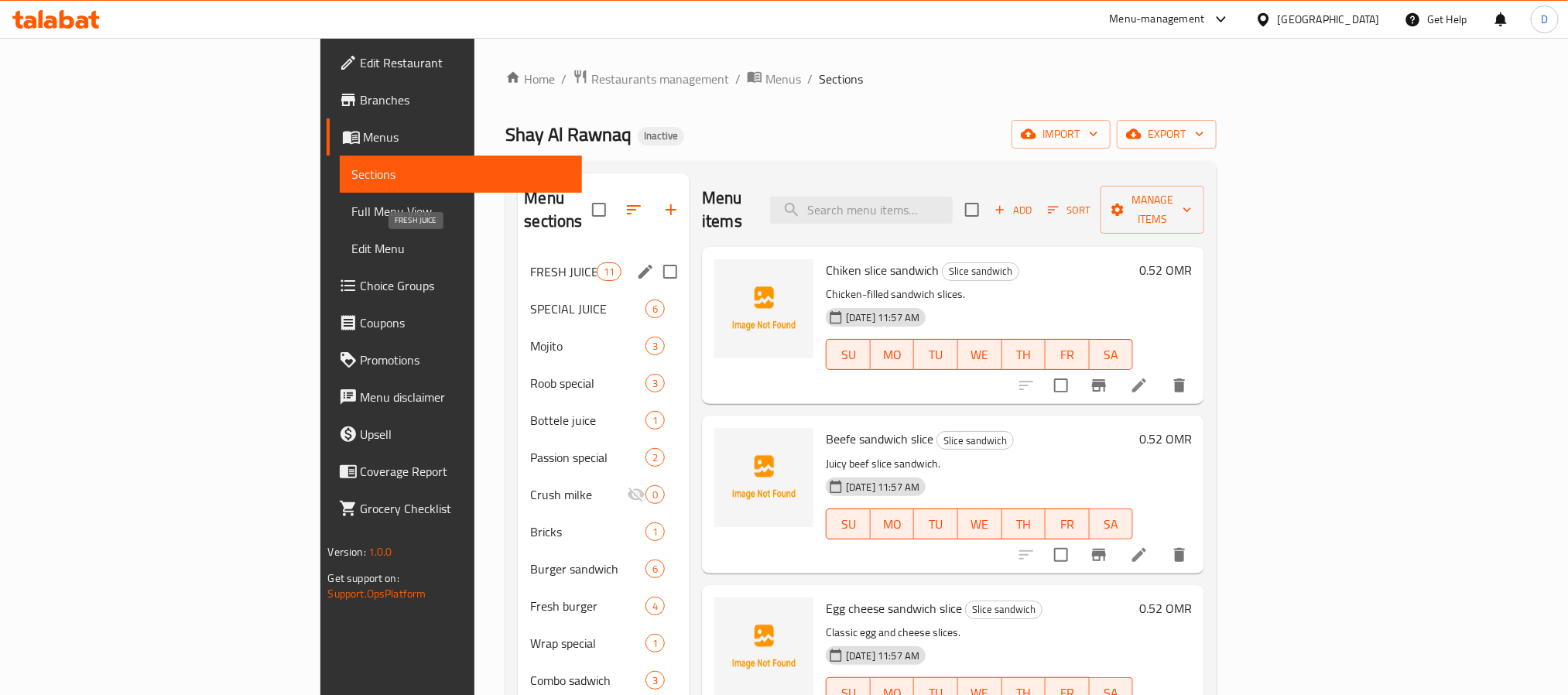
click at [530, 262] on span "FRESH JUICE" at bounding box center [562, 271] width 66 height 19
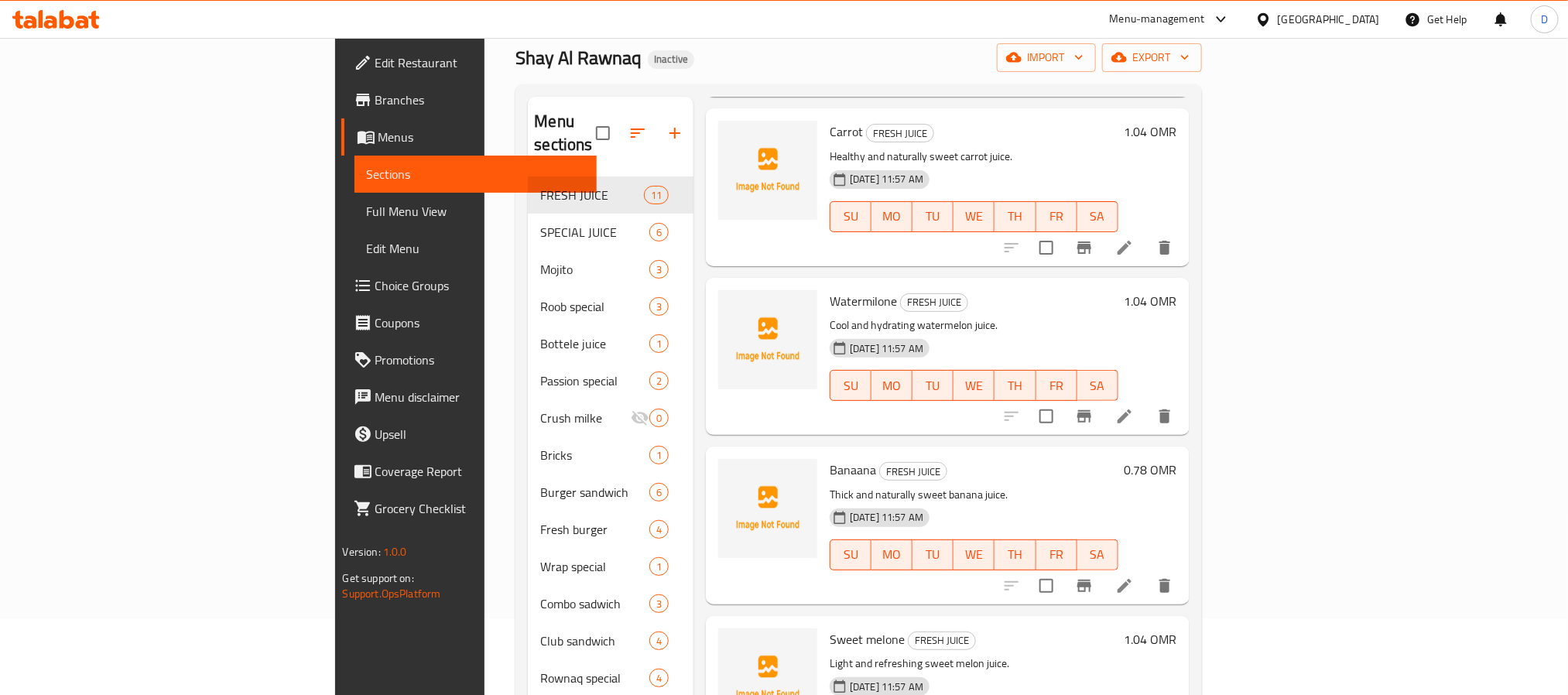
scroll to position [240, 0]
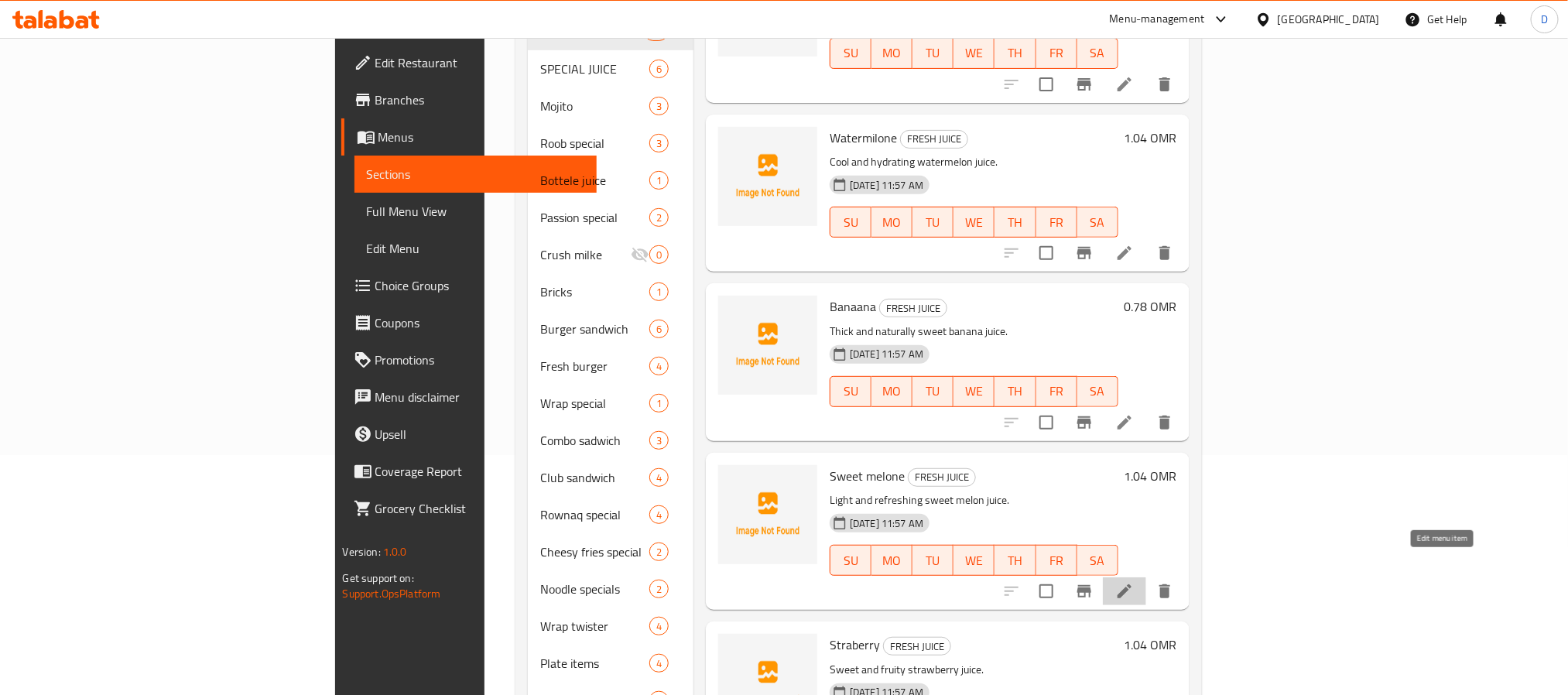
click at [1134, 582] on icon at bounding box center [1125, 591] width 19 height 19
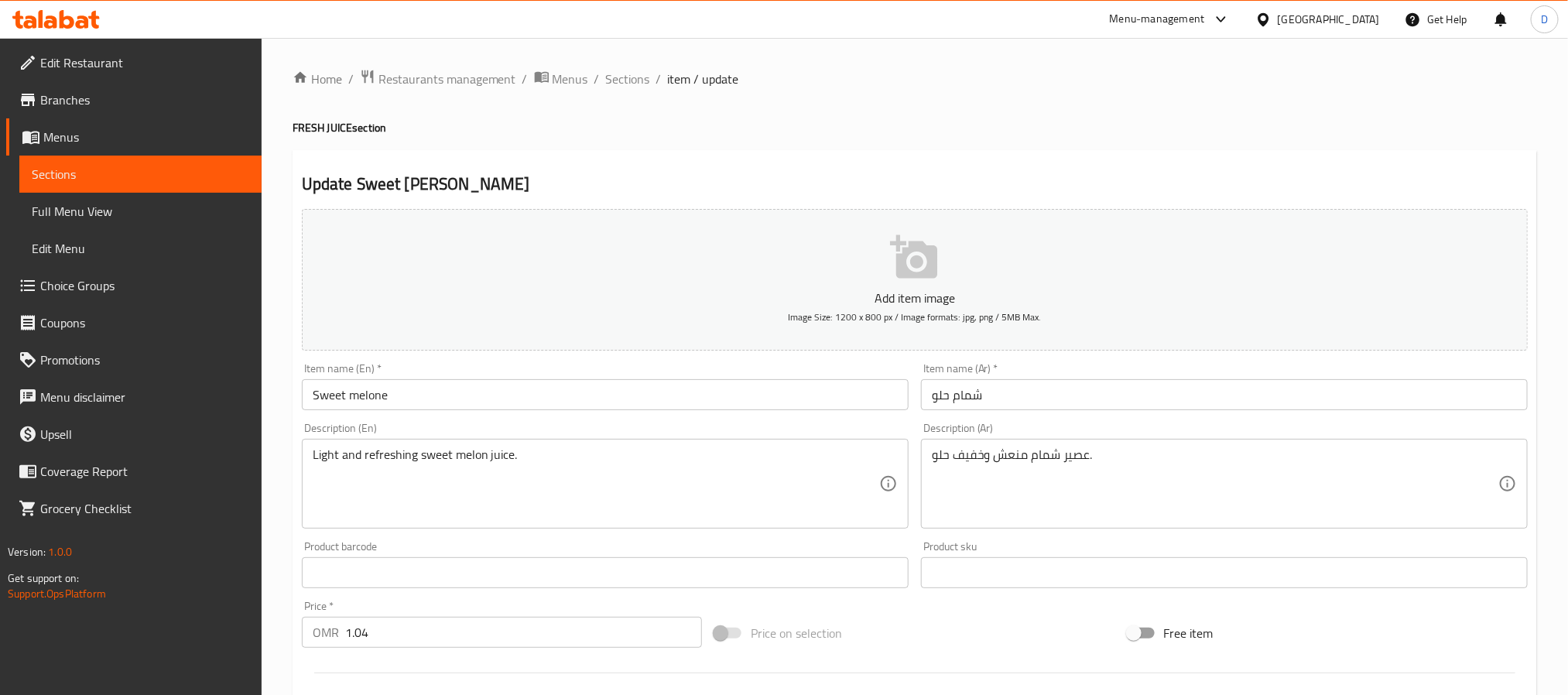
click at [939, 396] on input "شمام حلو" at bounding box center [1224, 395] width 606 height 31
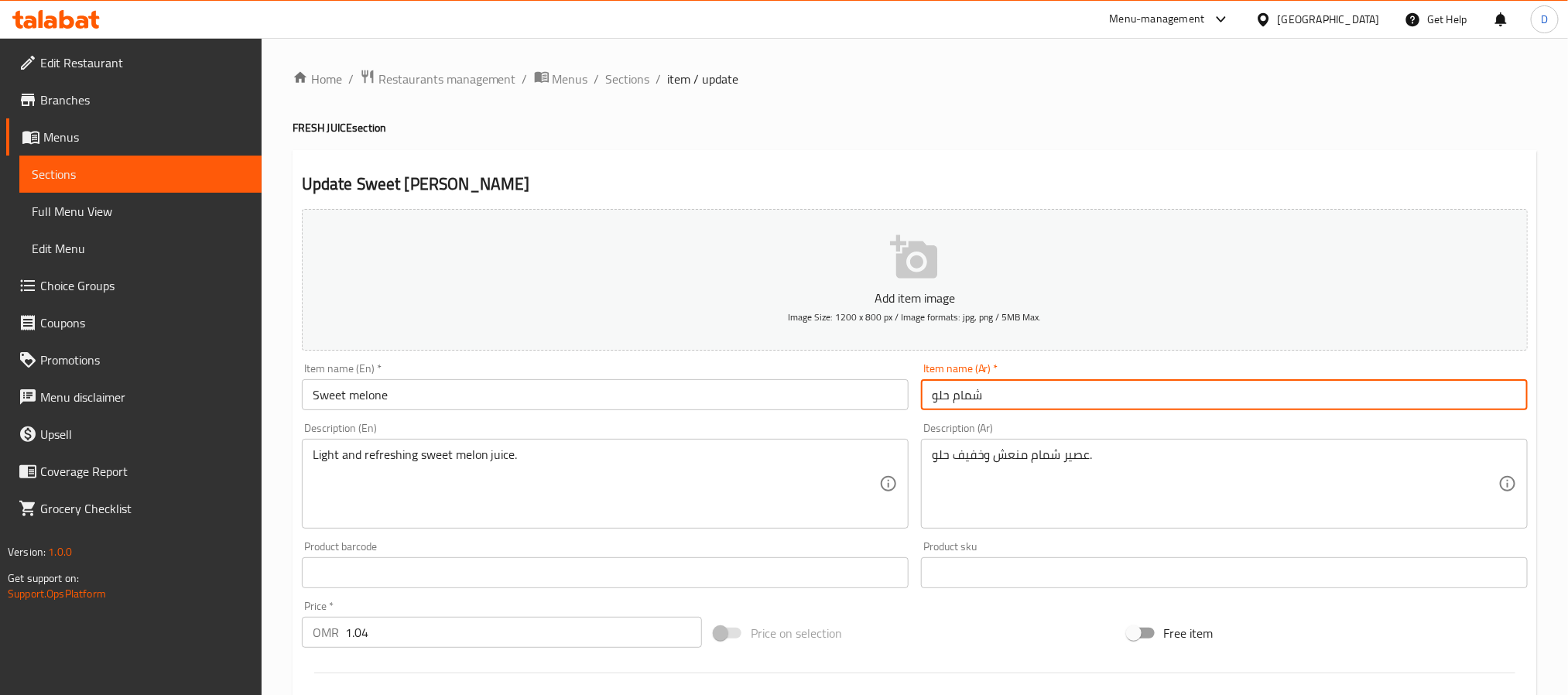
click at [939, 396] on input "شمام حلو" at bounding box center [1224, 395] width 606 height 31
type input "شمام"
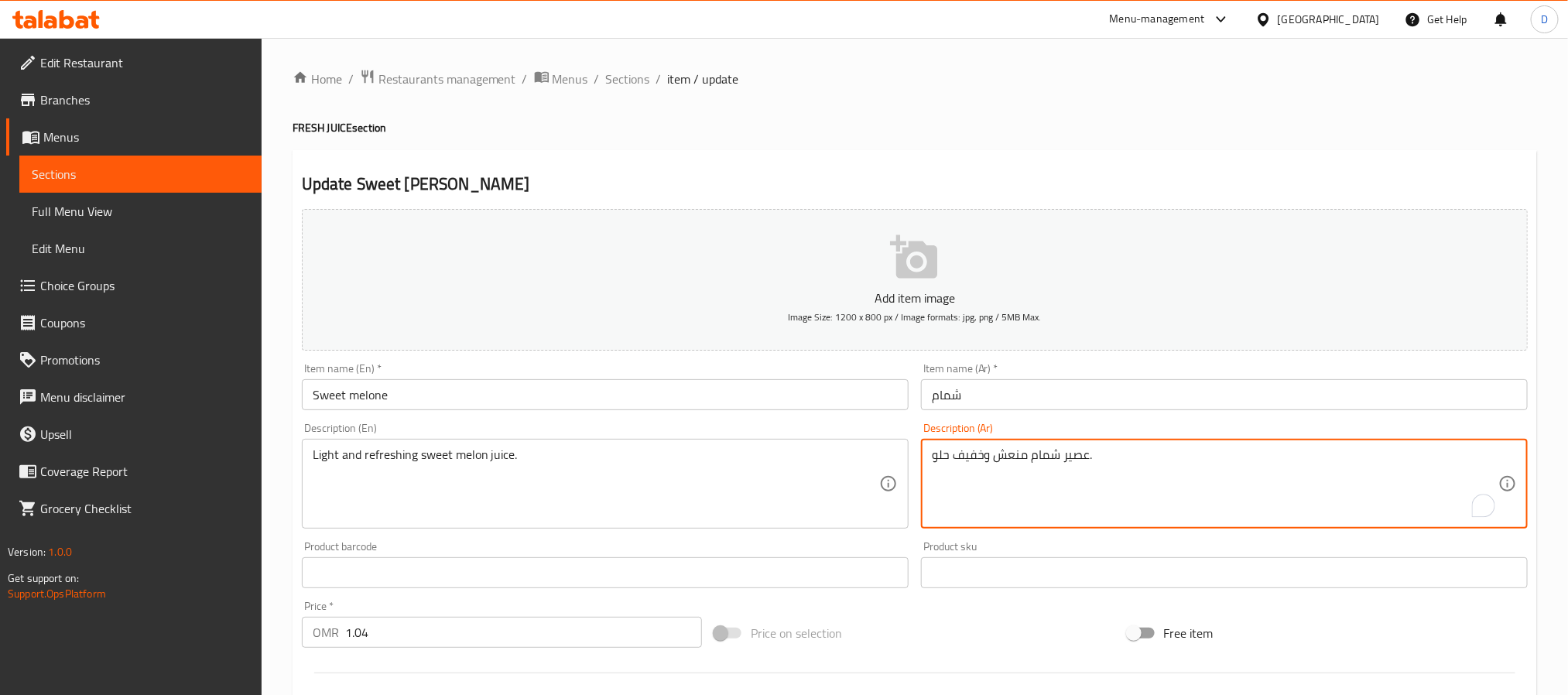
click at [656, 399] on input "Sweet melone" at bounding box center [605, 395] width 606 height 31
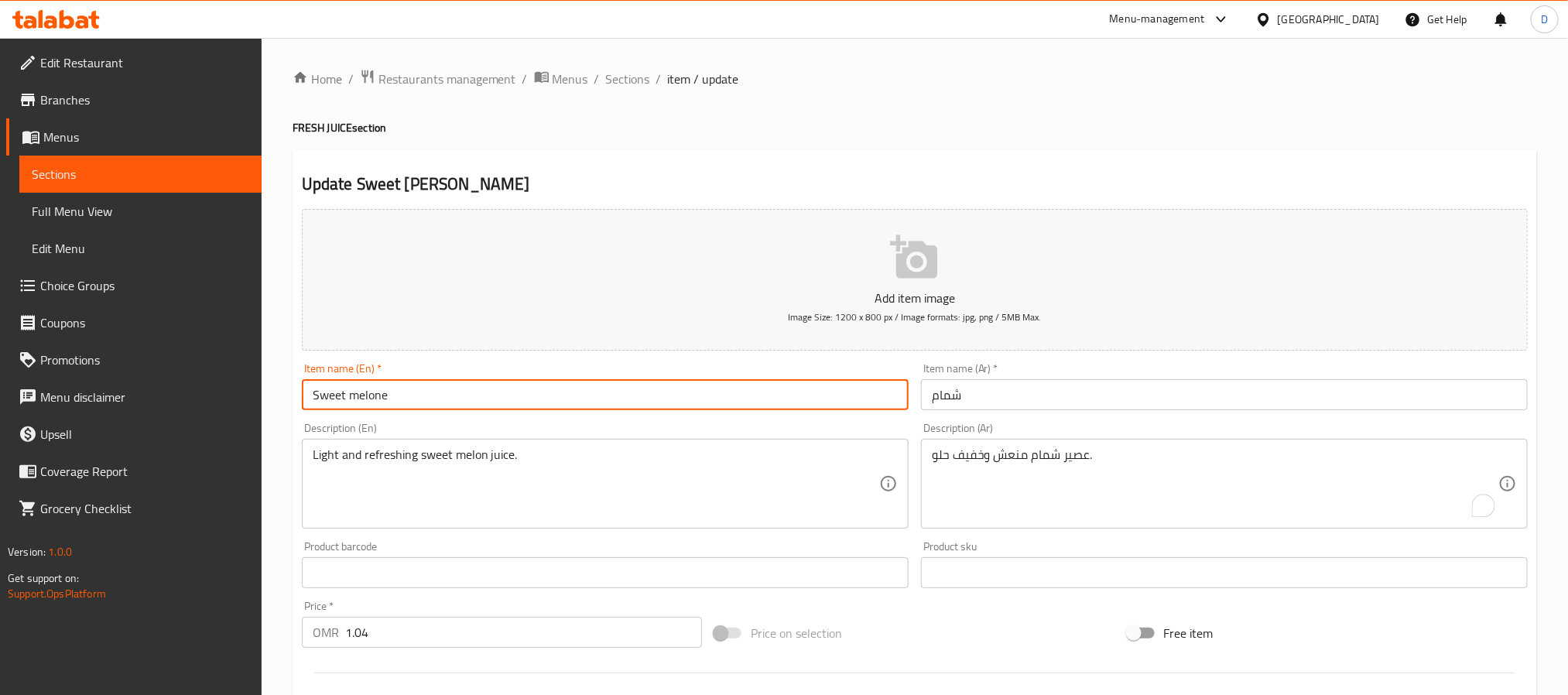
click at [641, 79] on span "Sections" at bounding box center [628, 78] width 44 height 19
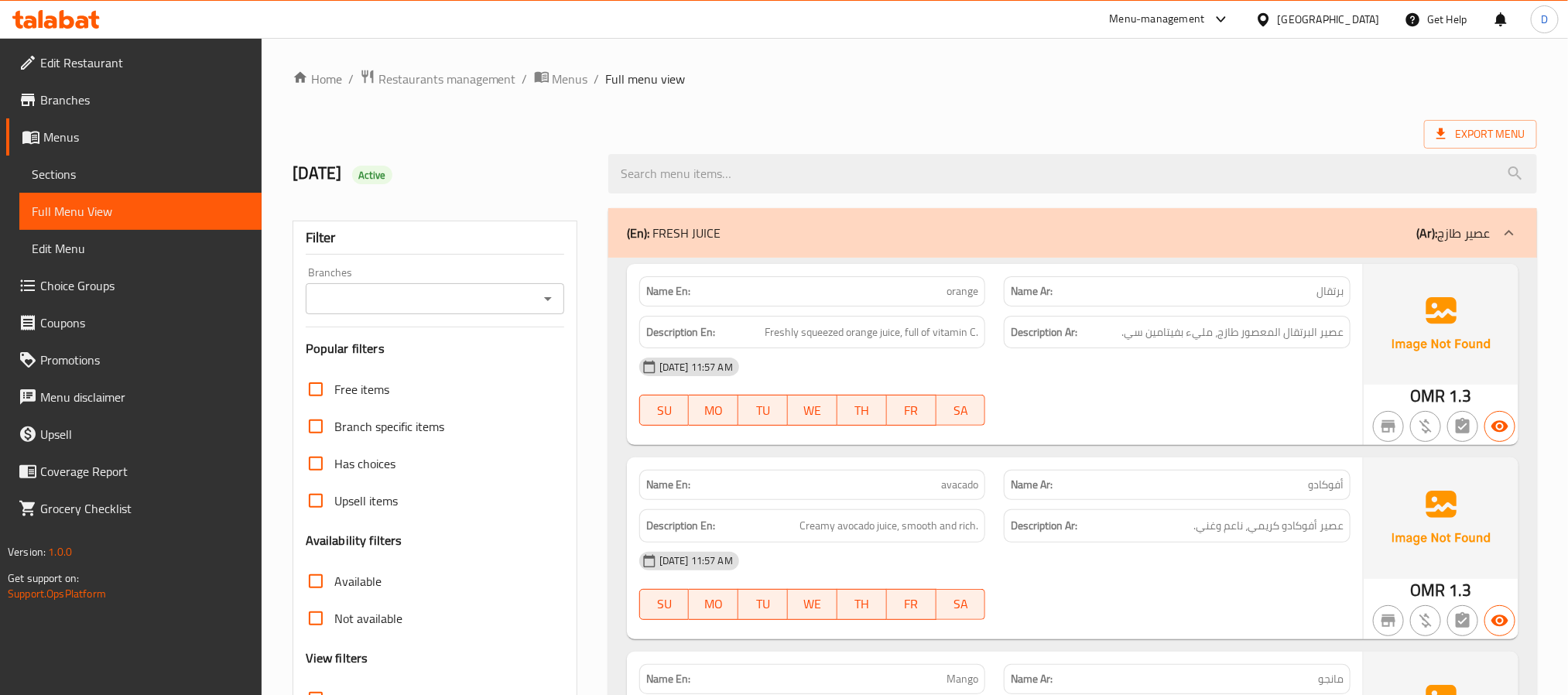
click at [1067, 396] on div "03-09-2025 11:57 AM SU MO TU WE TH FR SA" at bounding box center [995, 392] width 730 height 87
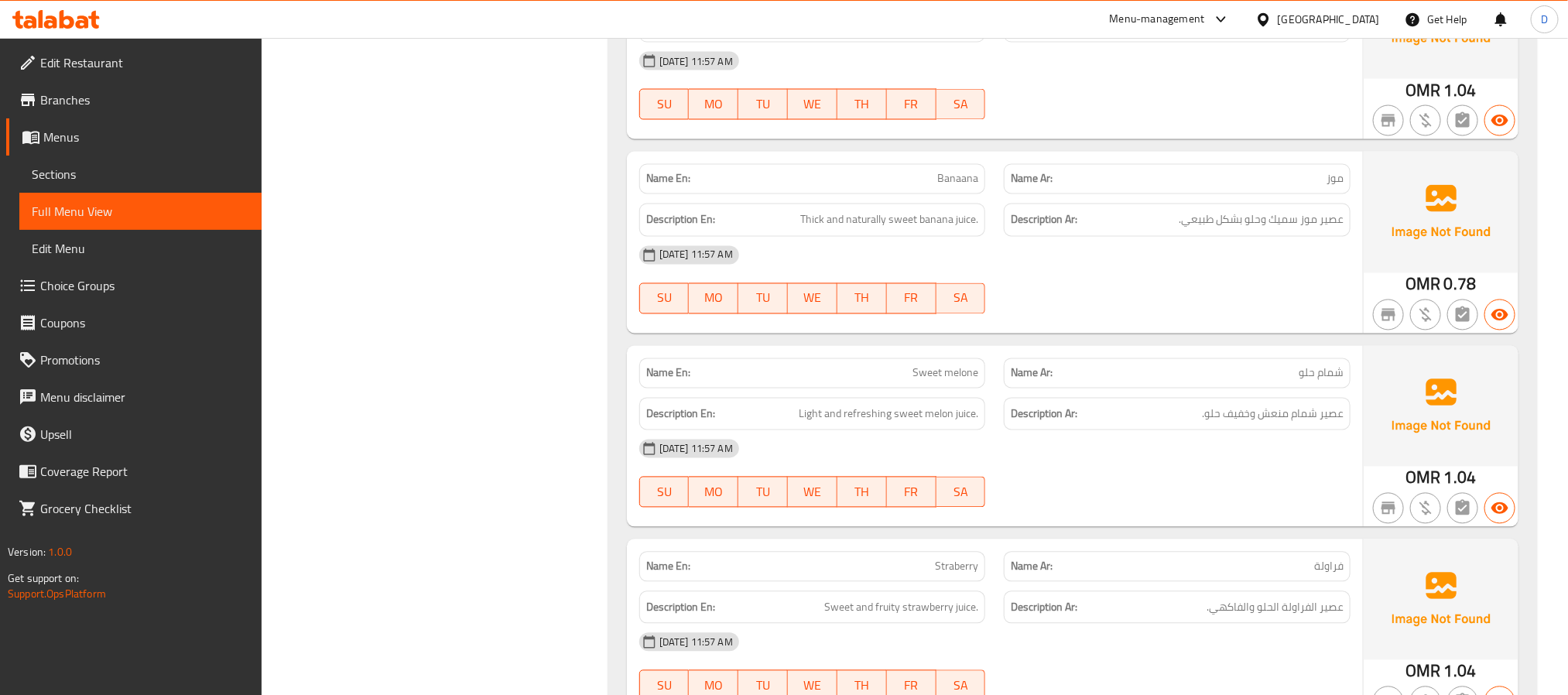
scroll to position [1510, 0]
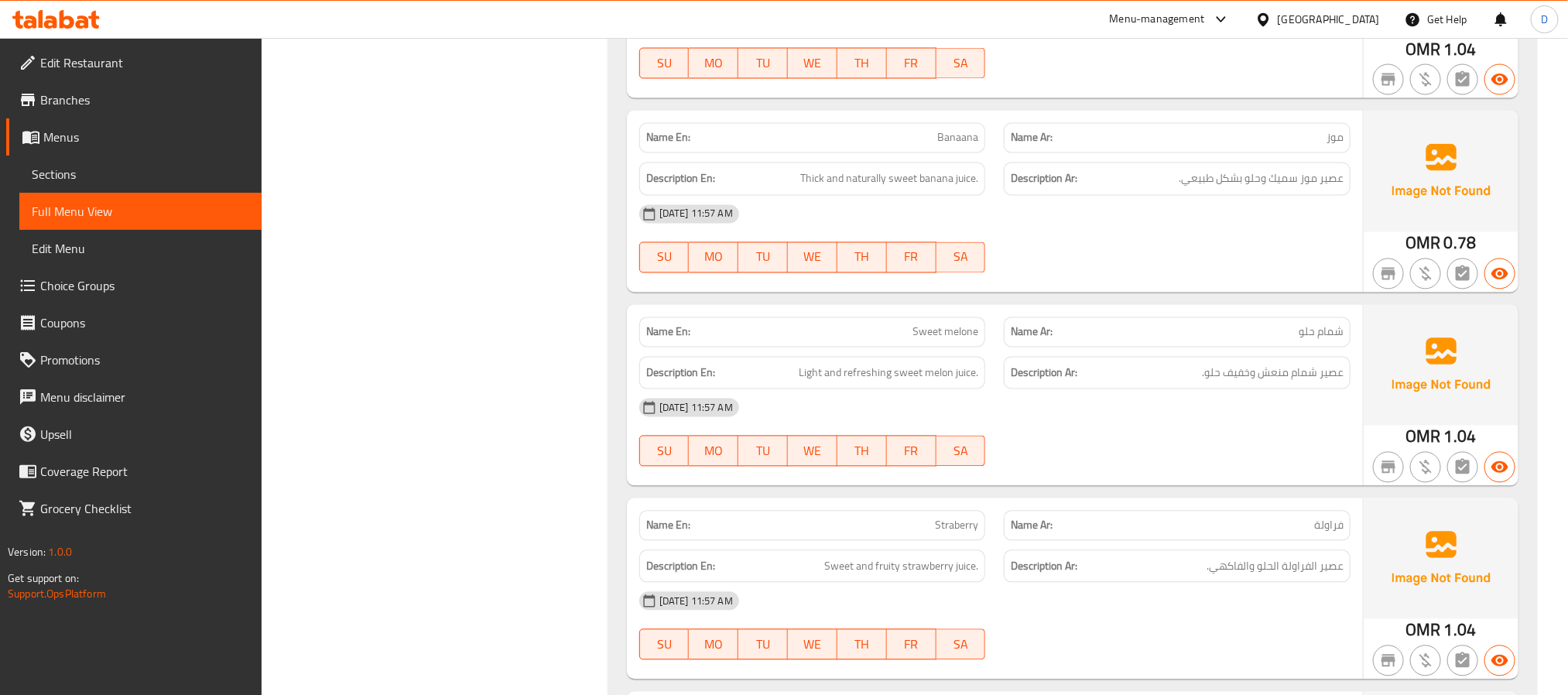
click at [923, 341] on span "Sweet melone" at bounding box center [945, 333] width 66 height 16
copy span "Sweet melone"
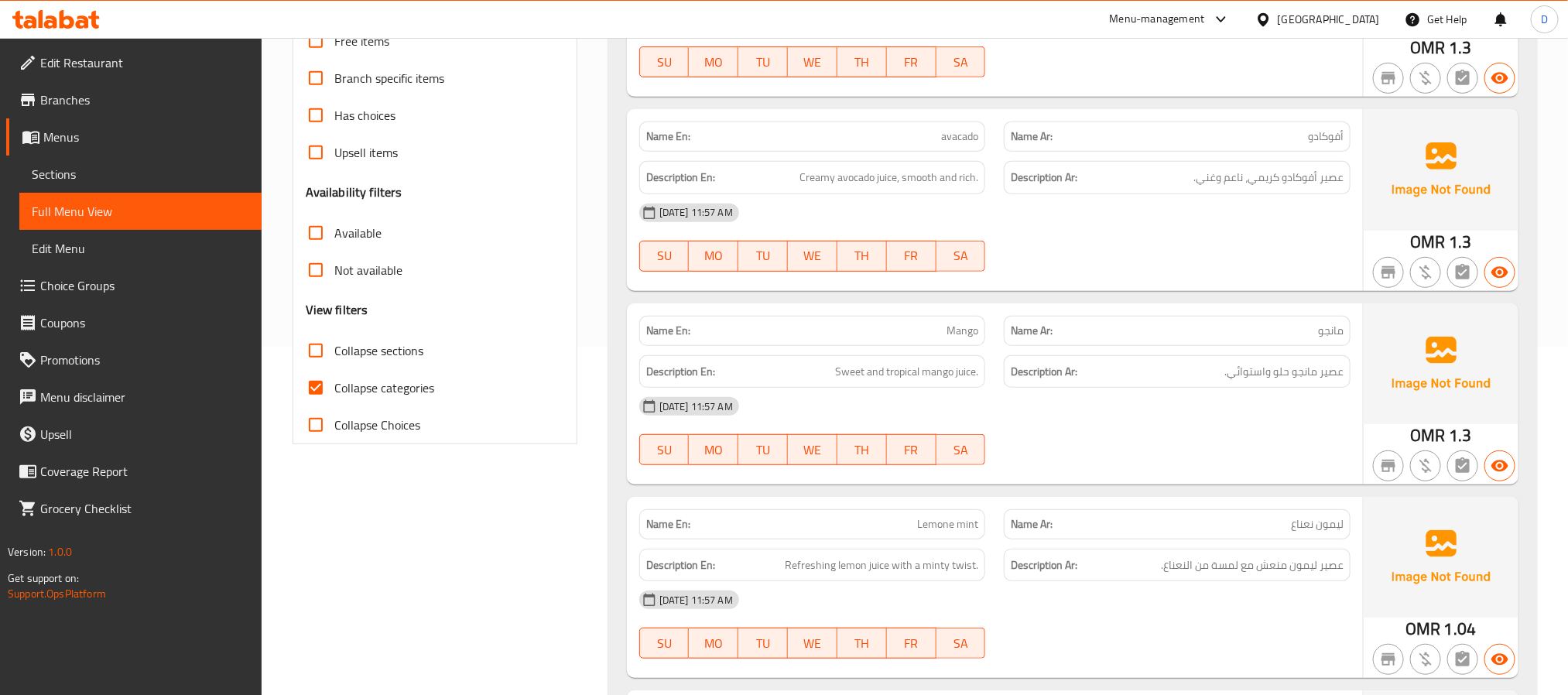
scroll to position [0, 0]
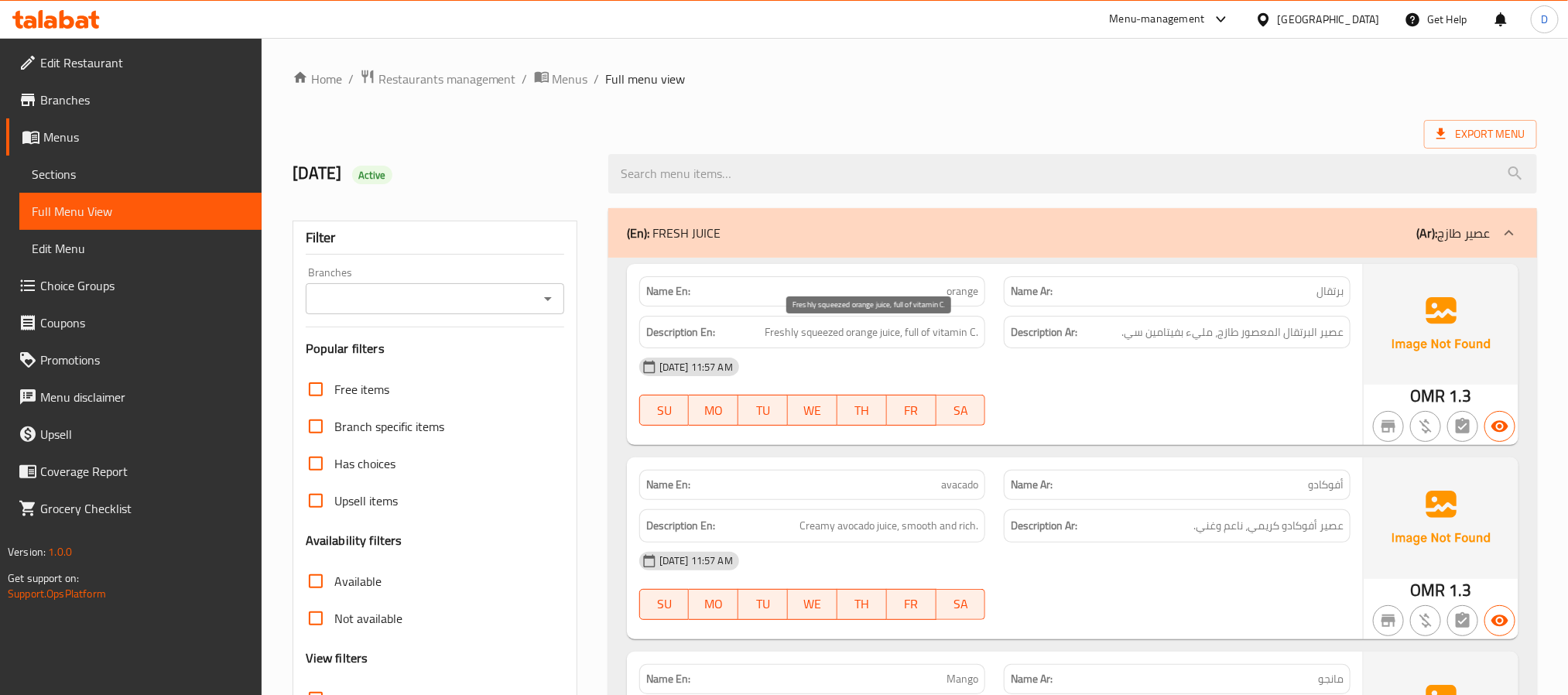
click at [876, 331] on span "Freshly squeezed orange juice, full of vitamin C." at bounding box center [871, 332] width 214 height 19
click at [941, 524] on span "Creamy avocado juice, smooth and rich." at bounding box center [889, 526] width 178 height 19
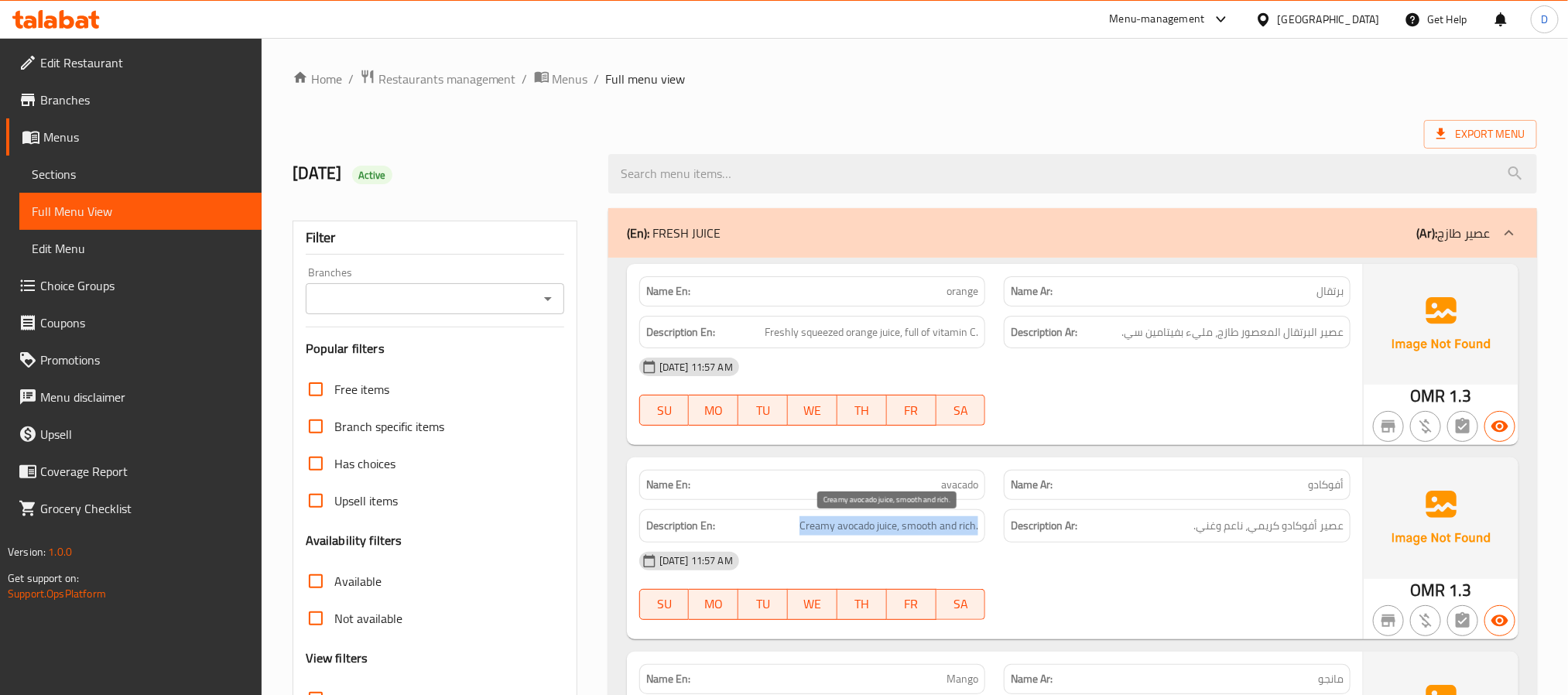
click at [941, 524] on span "Creamy avocado juice, smooth and rich." at bounding box center [889, 526] width 178 height 19
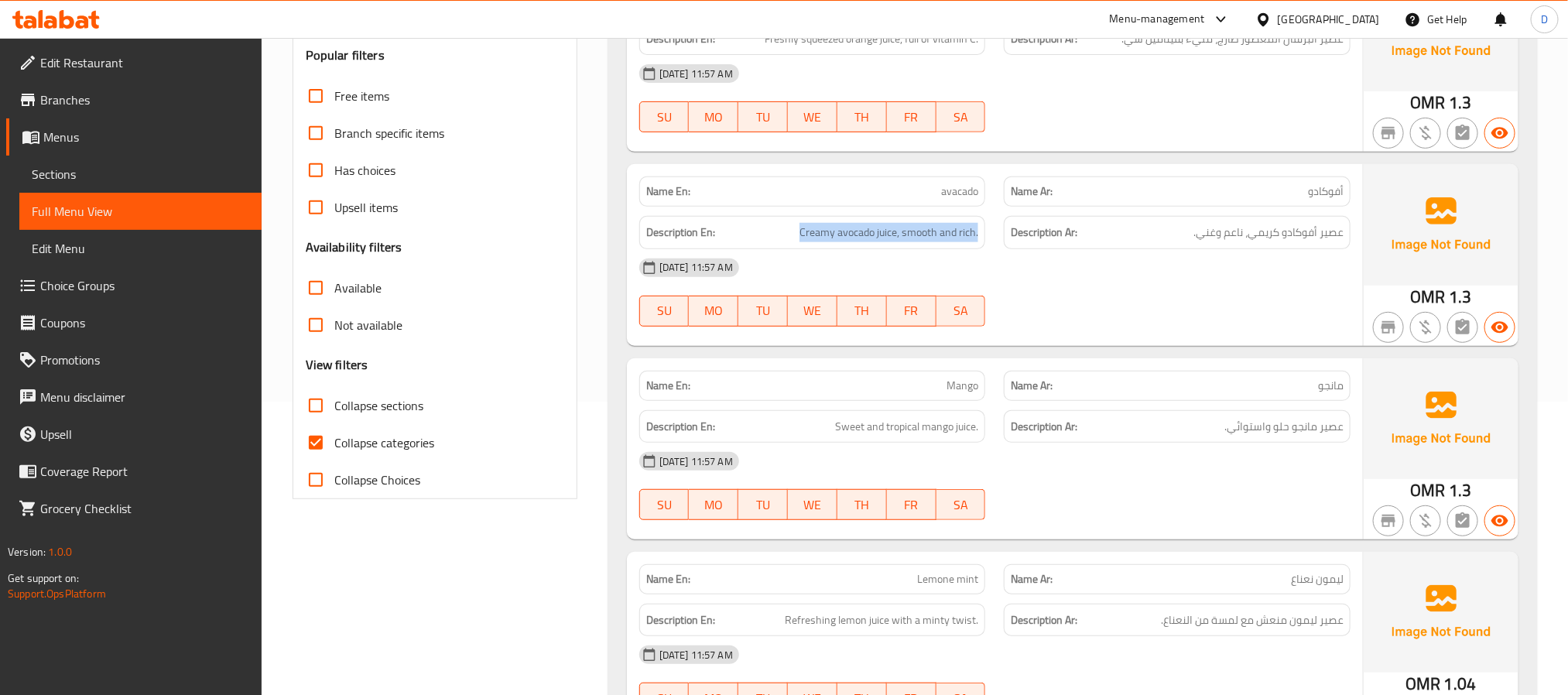
scroll to position [349, 0]
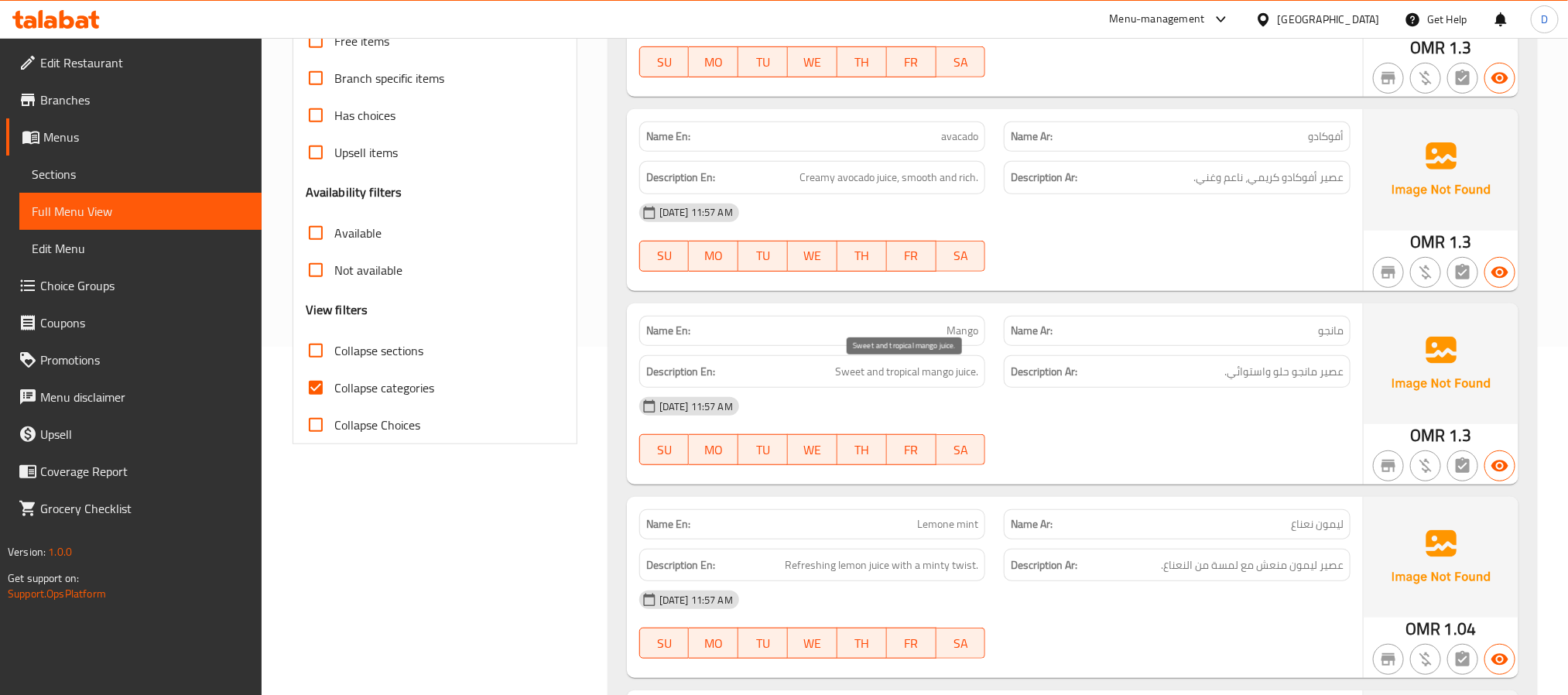
click at [864, 375] on span "Sweet and tropical mango juice." at bounding box center [907, 371] width 143 height 19
click at [939, 565] on span "Refreshing lemon juice with a minty twist." at bounding box center [881, 565] width 194 height 19
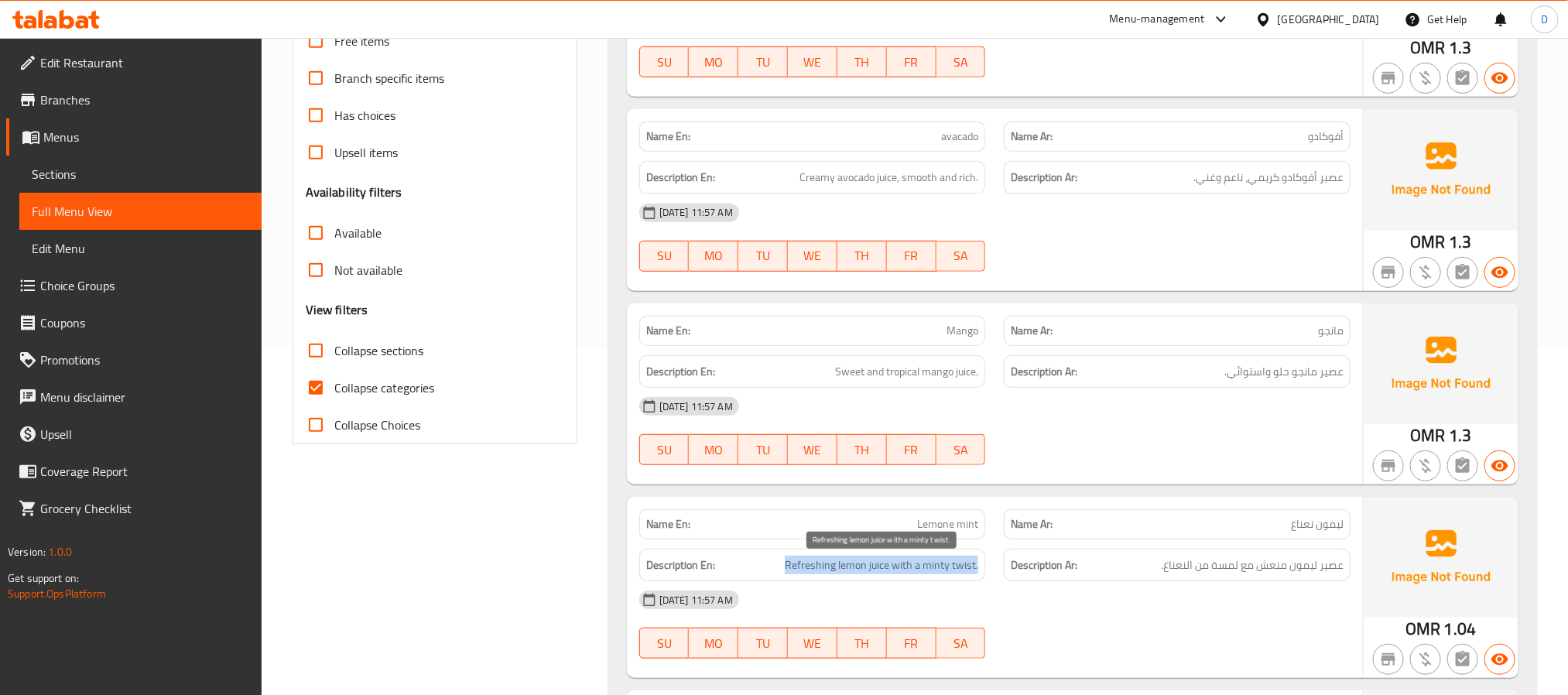
click at [939, 565] on span "Refreshing lemon juice with a minty twist." at bounding box center [881, 565] width 194 height 19
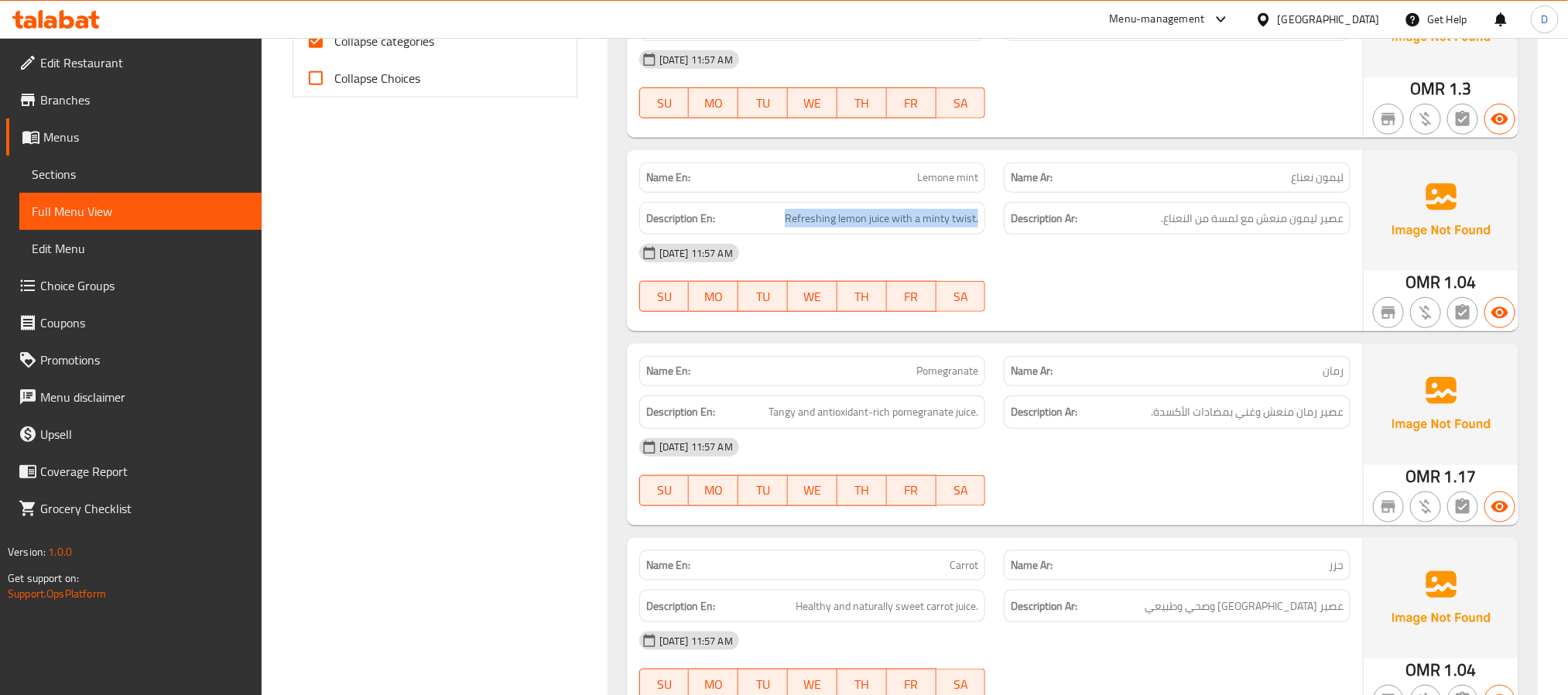
scroll to position [697, 0]
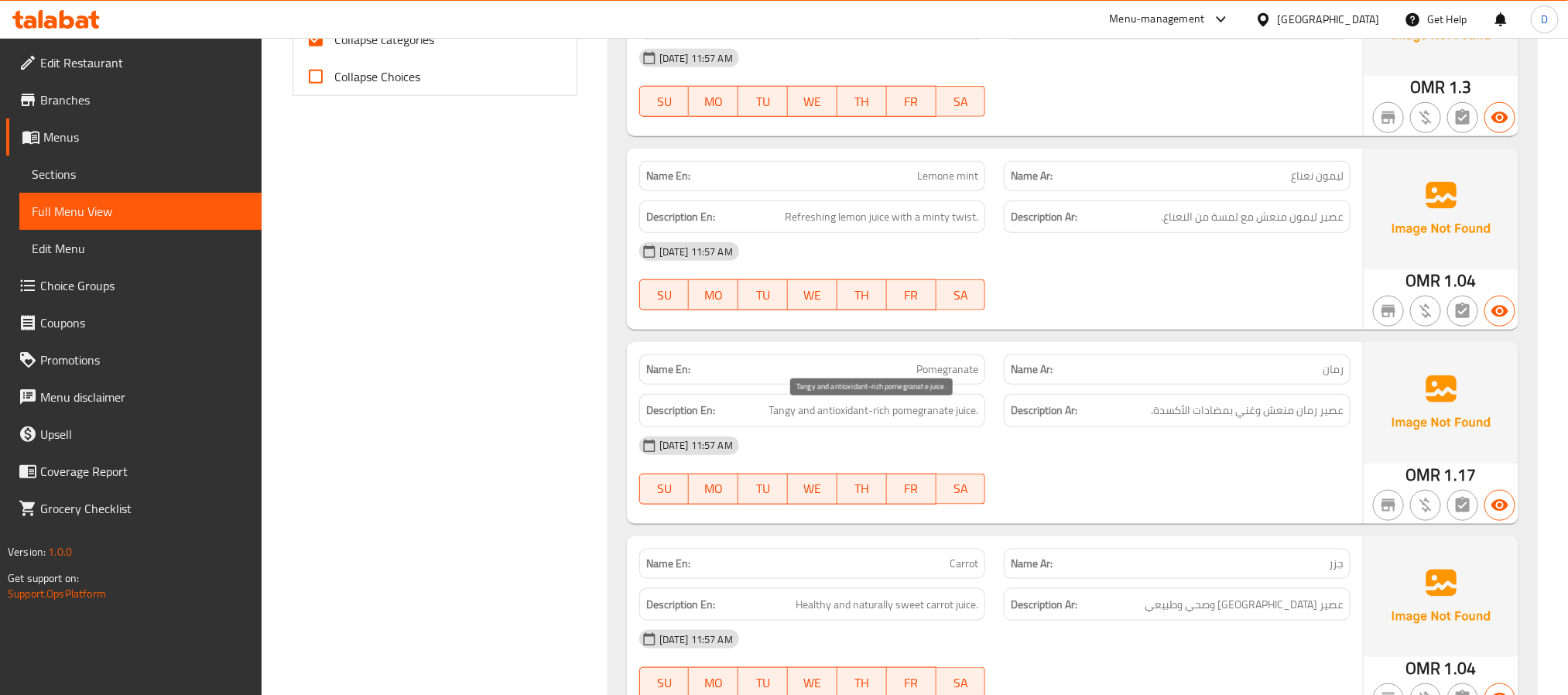
click at [873, 416] on span "Tangy and antioxidant-rich pomegranate juice." at bounding box center [873, 410] width 210 height 19
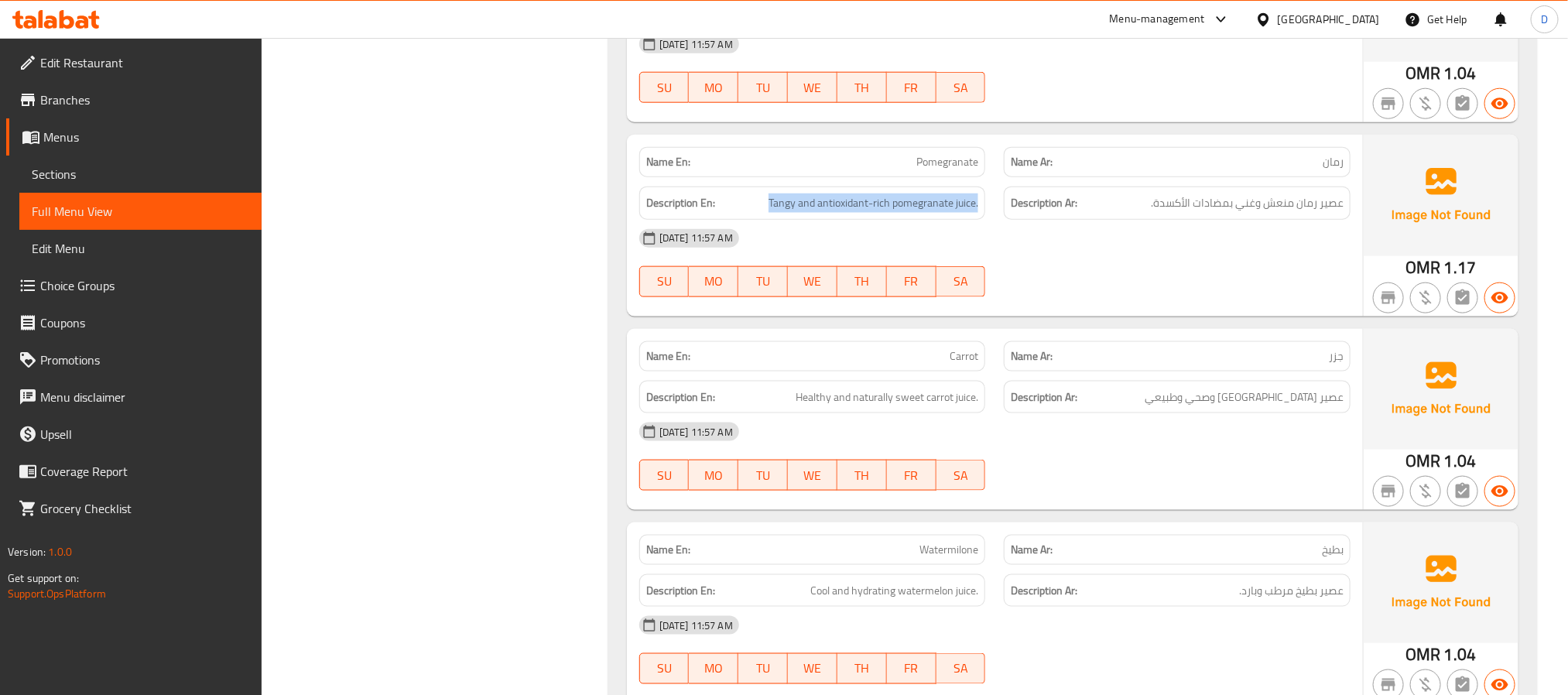
scroll to position [929, 0]
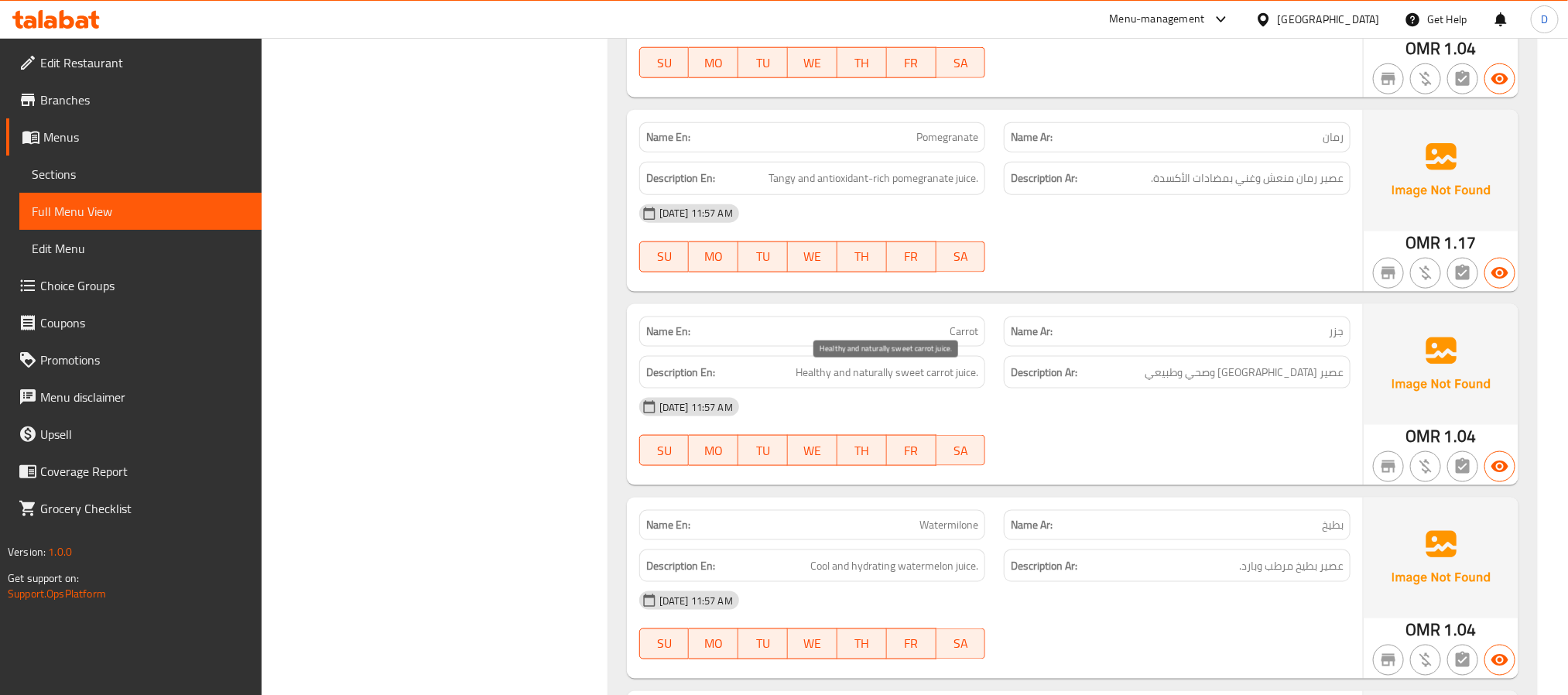
click at [916, 377] on span "Healthy and naturally sweet carrot juice." at bounding box center [887, 372] width 183 height 19
click at [1120, 255] on div "[DATE] 11:57 AM SU MO TU WE TH FR SA" at bounding box center [995, 238] width 730 height 87
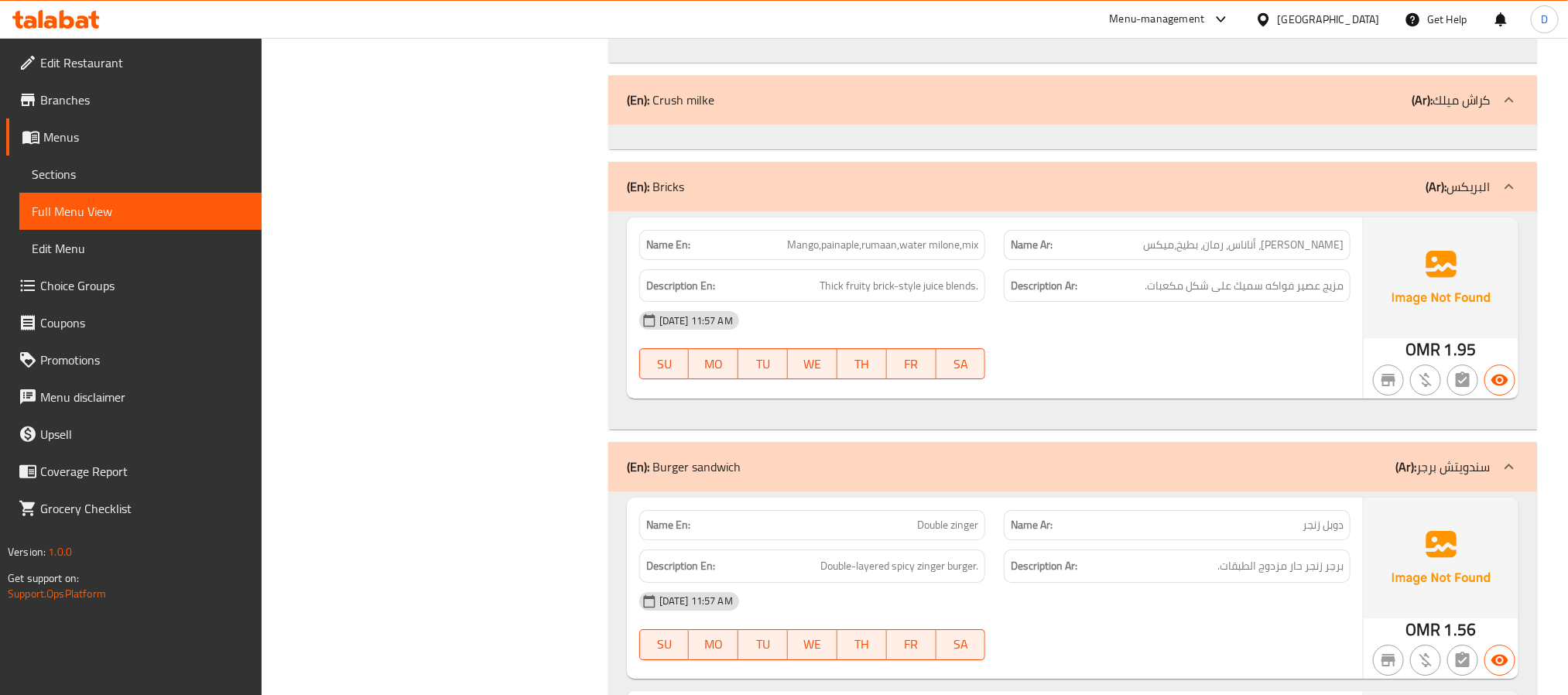
scroll to position [5692, 0]
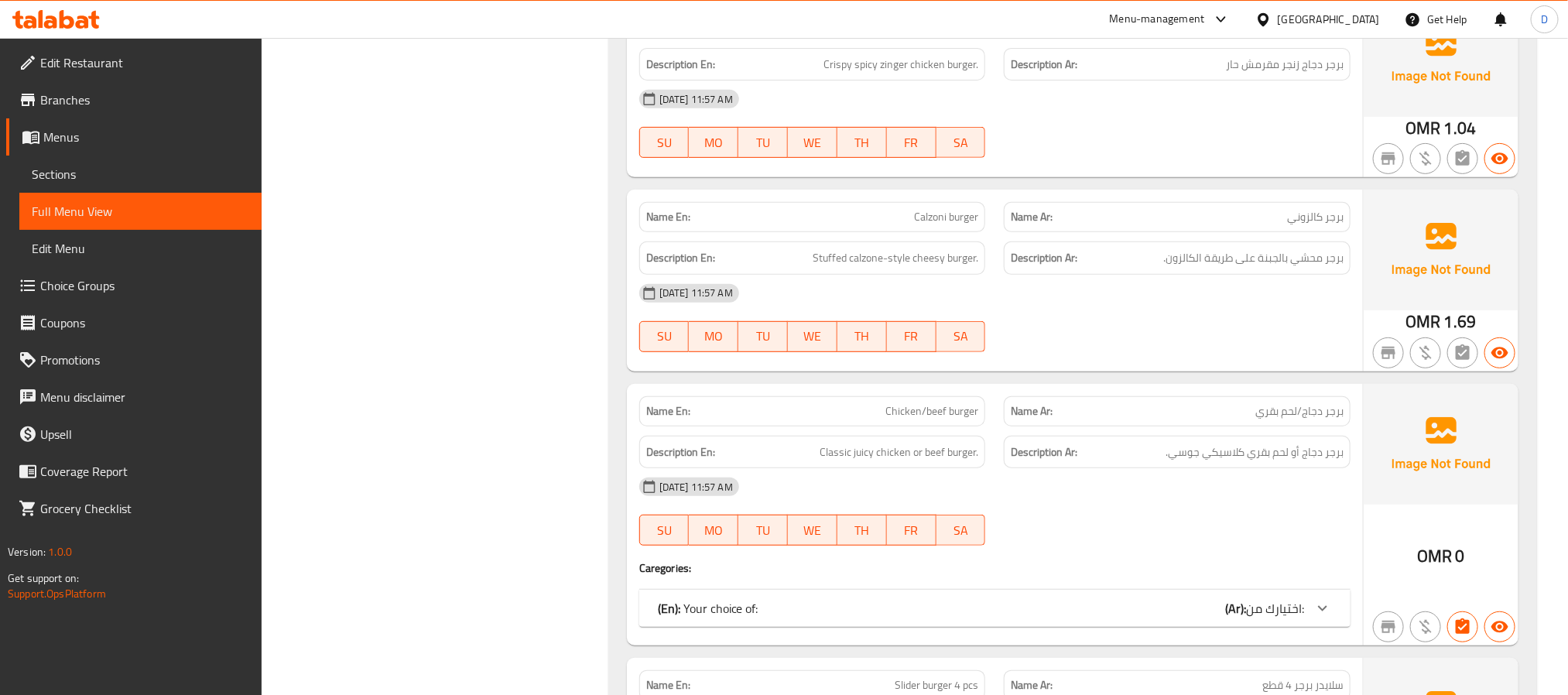
scroll to position [6736, 0]
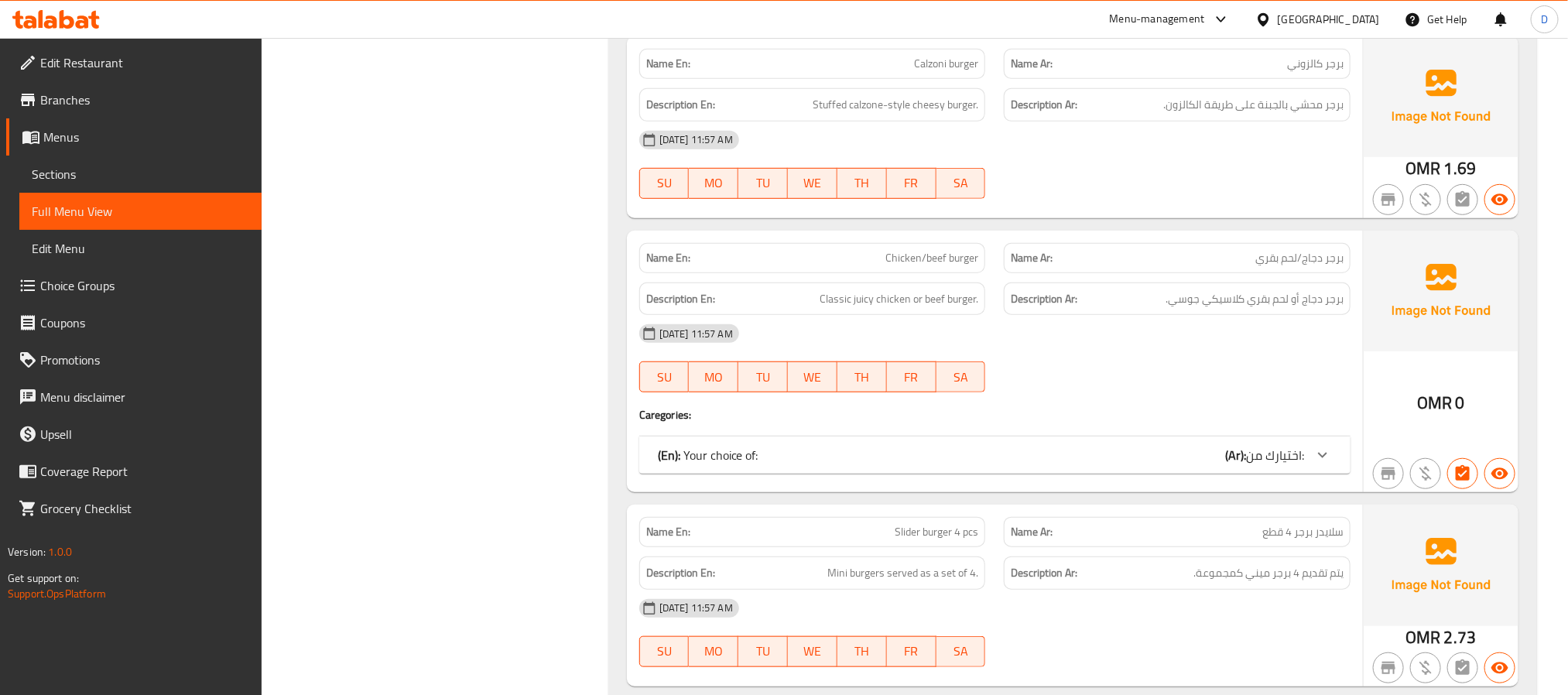
click at [1188, 464] on div "(En): Your choice of: (Ar): اختيارك من:" at bounding box center [980, 455] width 646 height 19
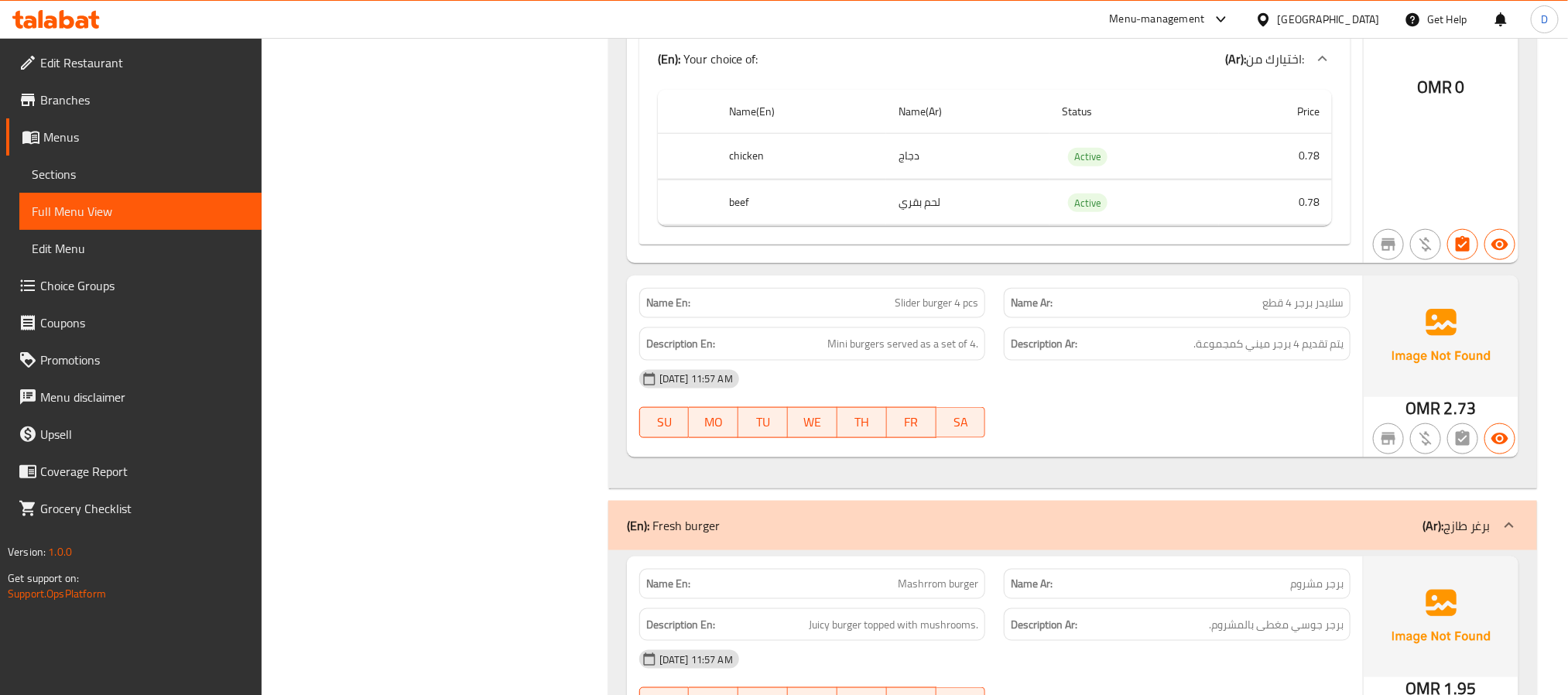
scroll to position [7201, 0]
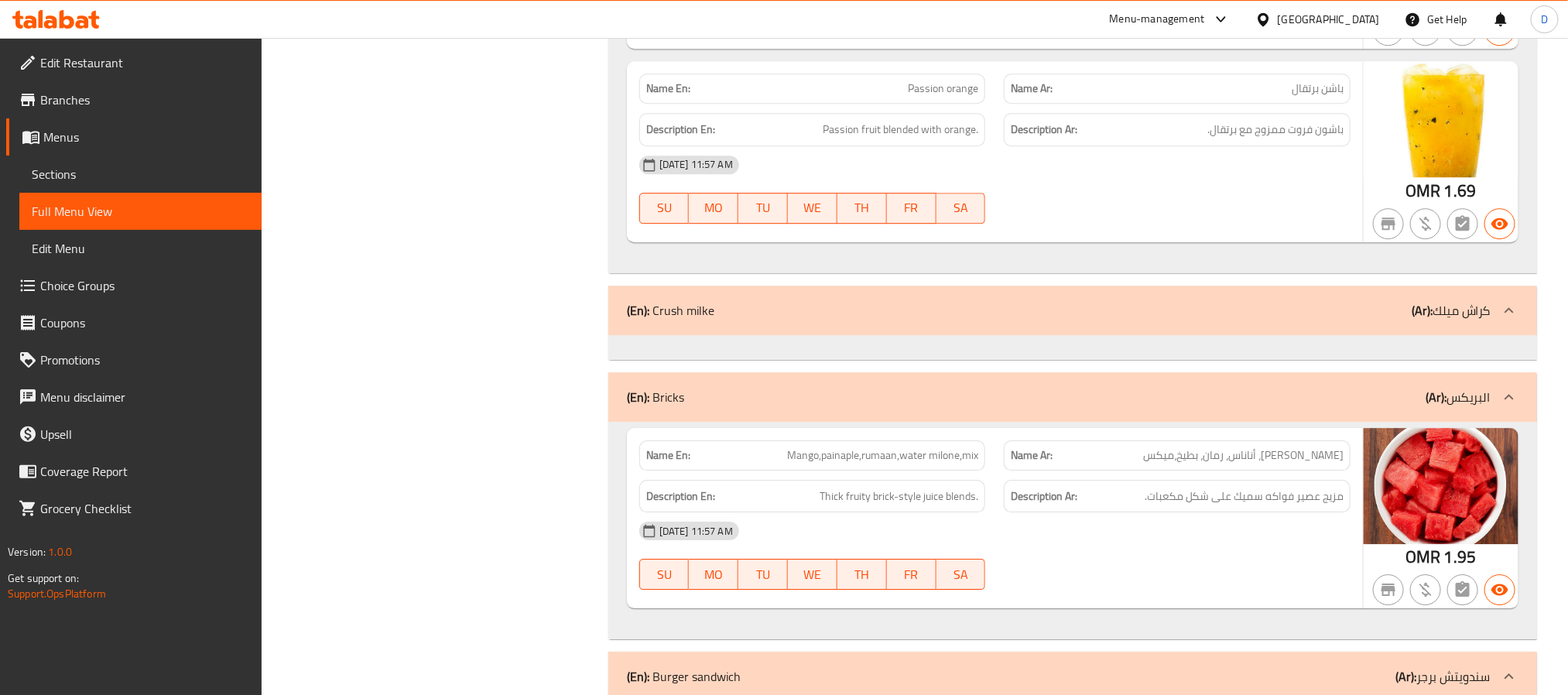
scroll to position [11216, 0]
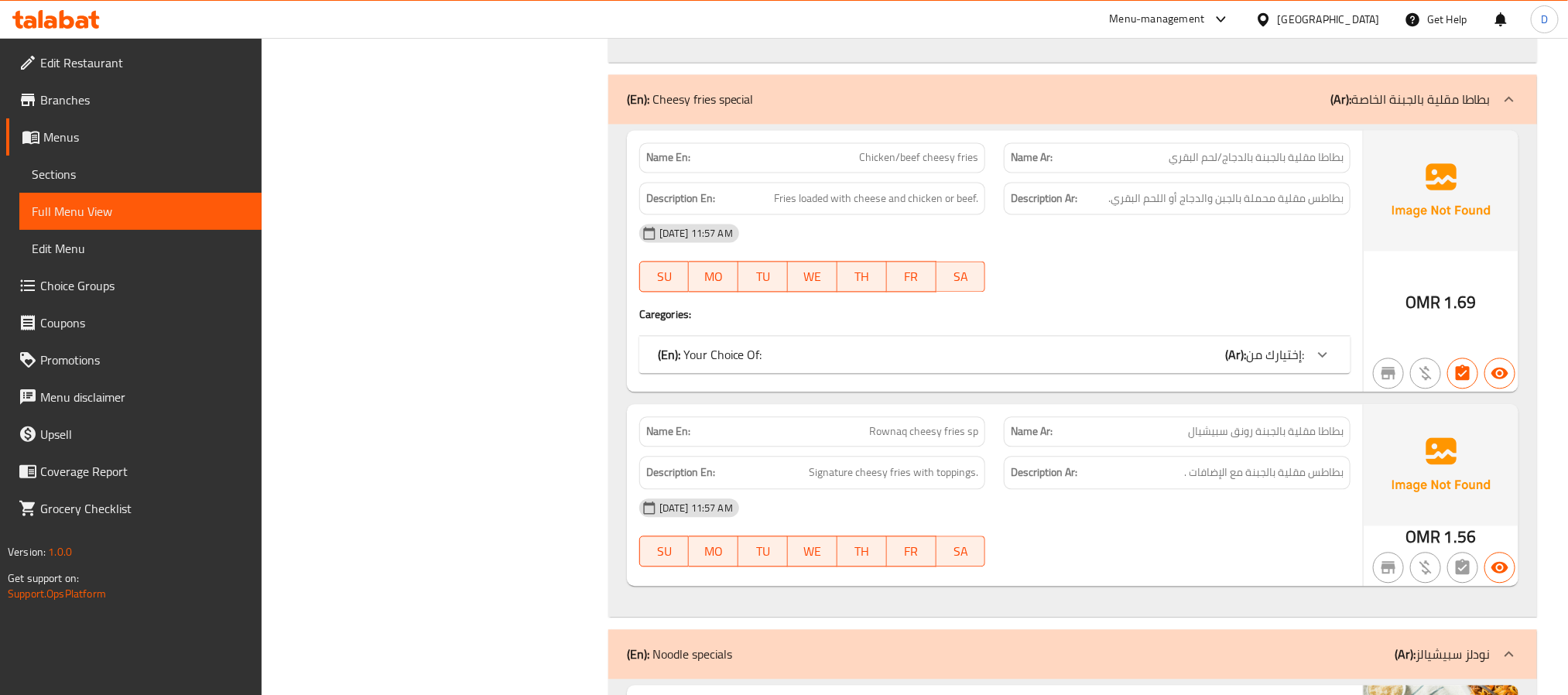
scroll to position [11100, 0]
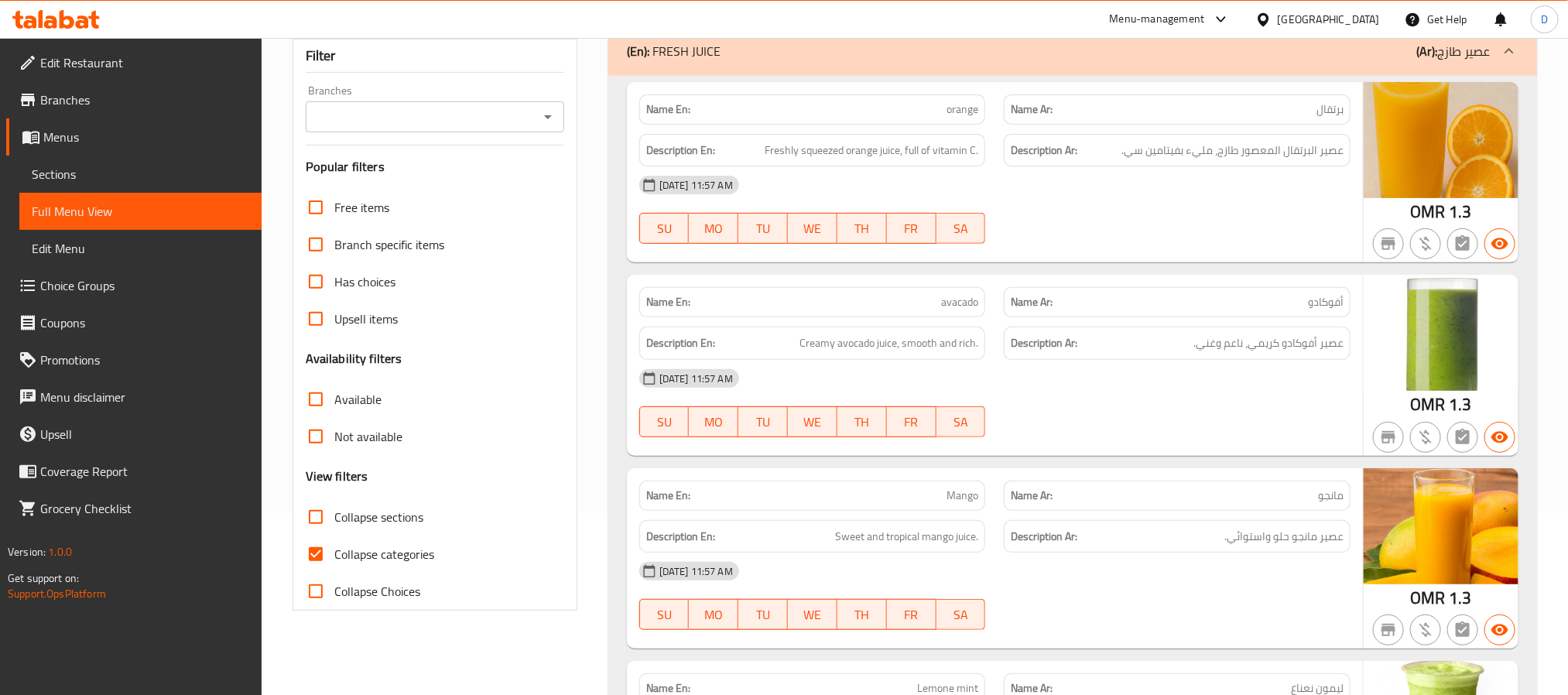
scroll to position [0, 0]
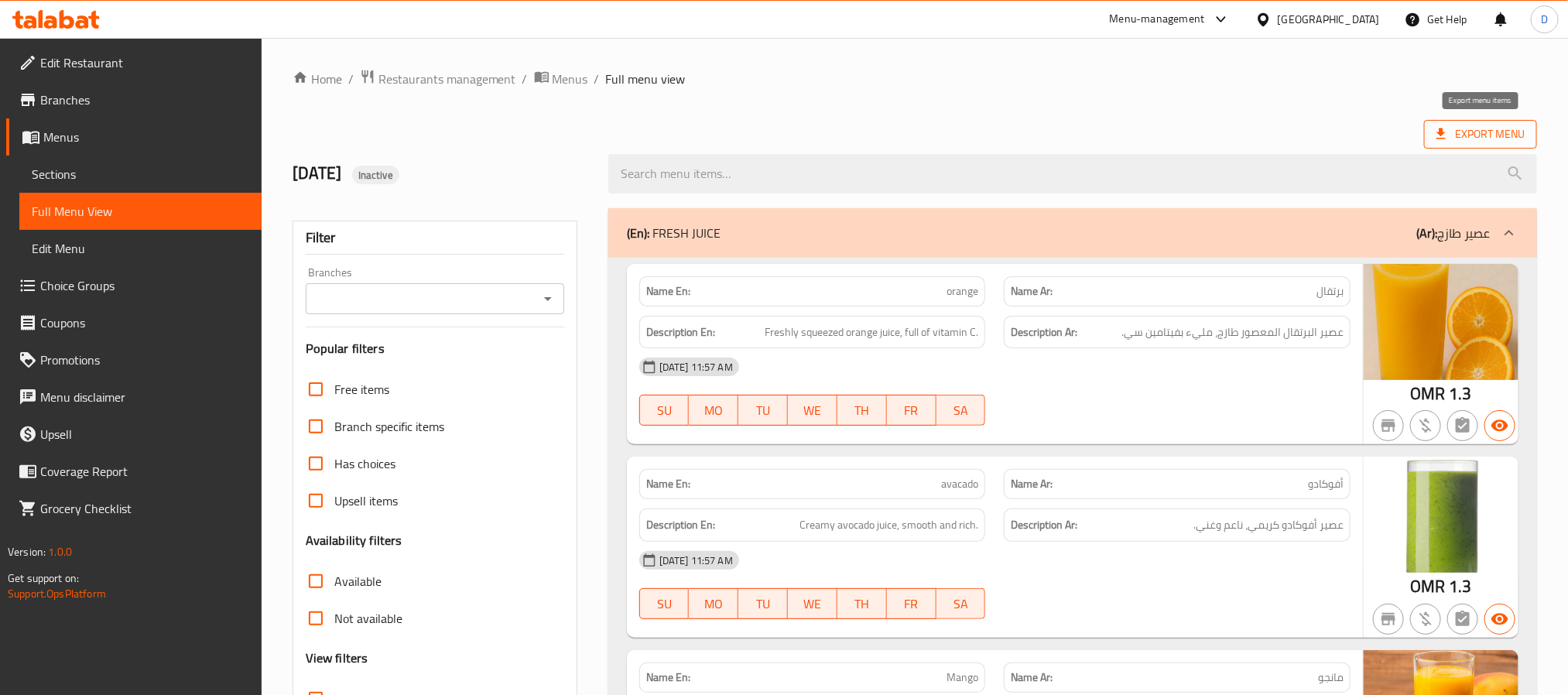
click at [1468, 129] on span "Export Menu" at bounding box center [1481, 133] width 88 height 19
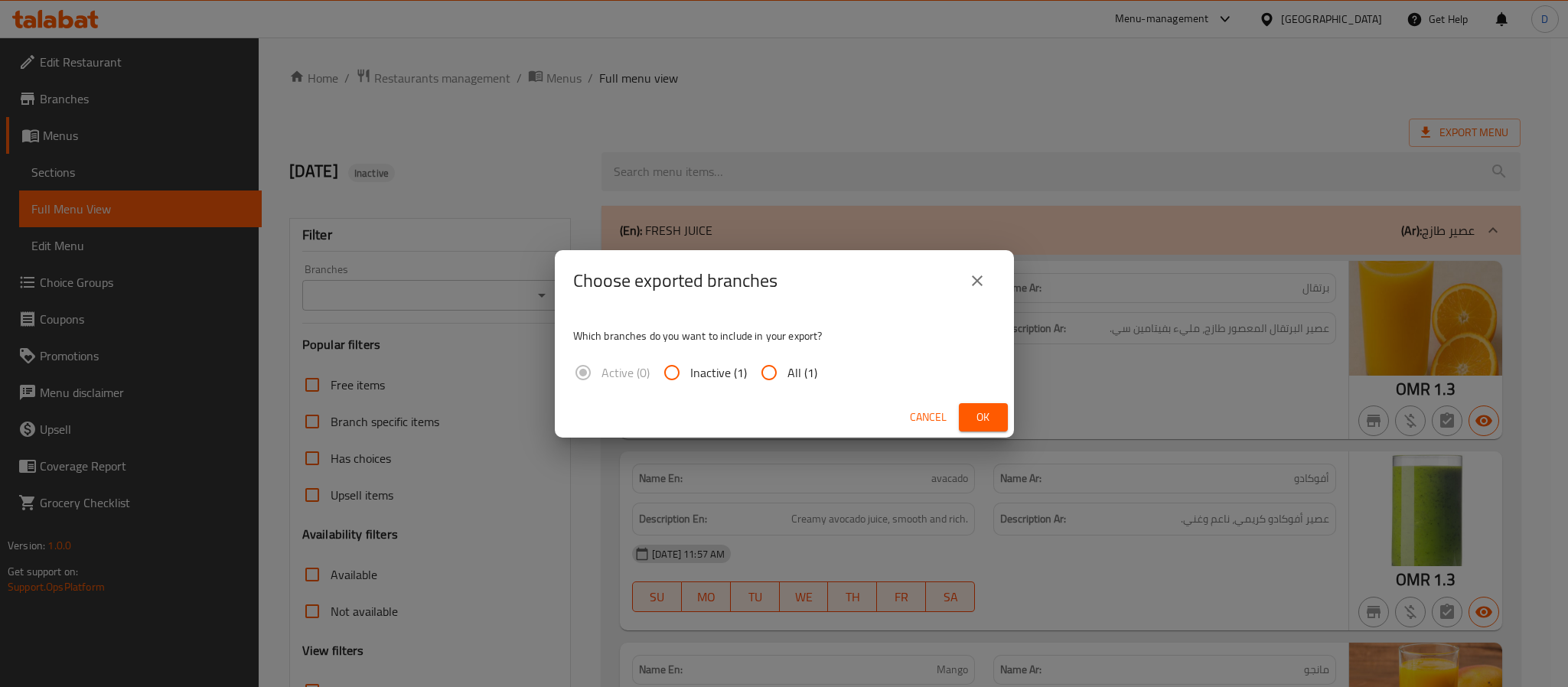
click at [935, 416] on span "Cancel" at bounding box center [927, 417] width 37 height 19
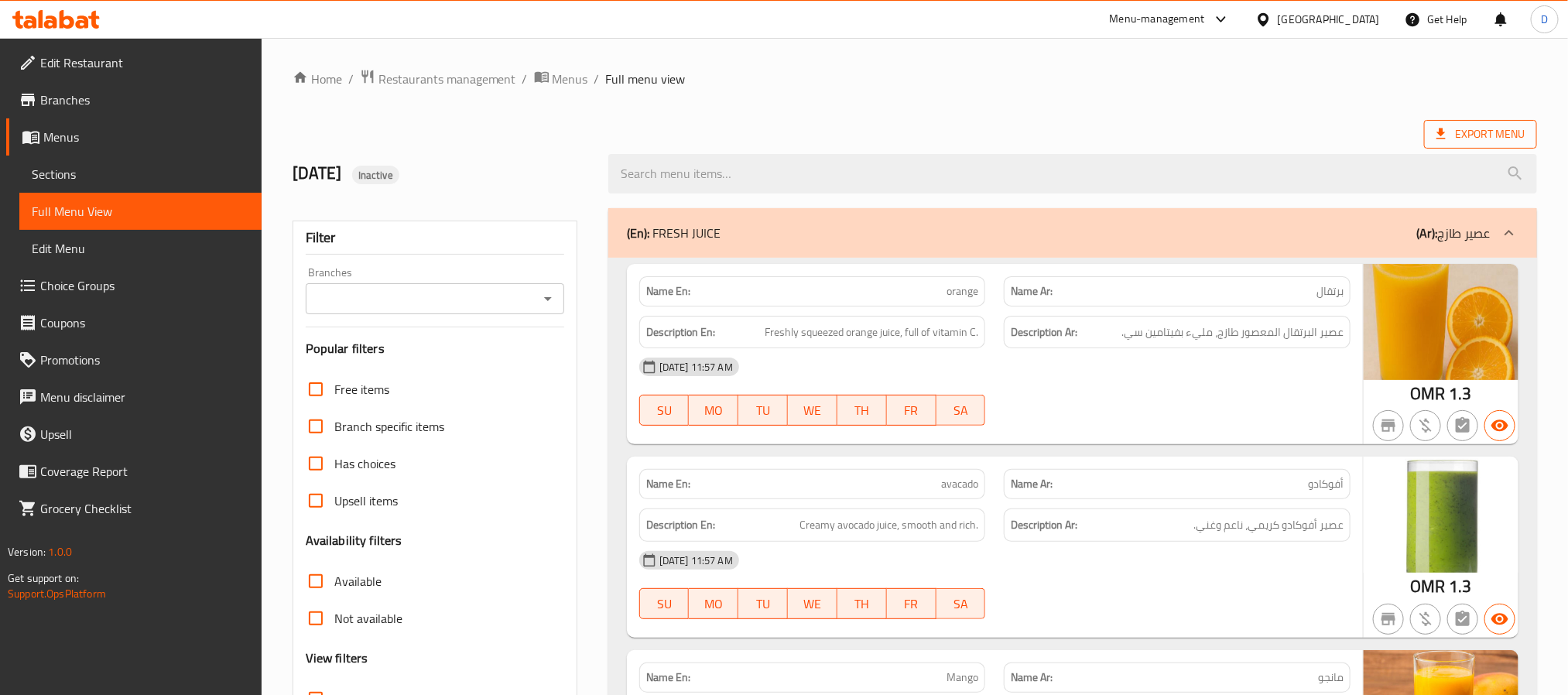
click at [1456, 128] on span "Export Menu" at bounding box center [1481, 133] width 88 height 19
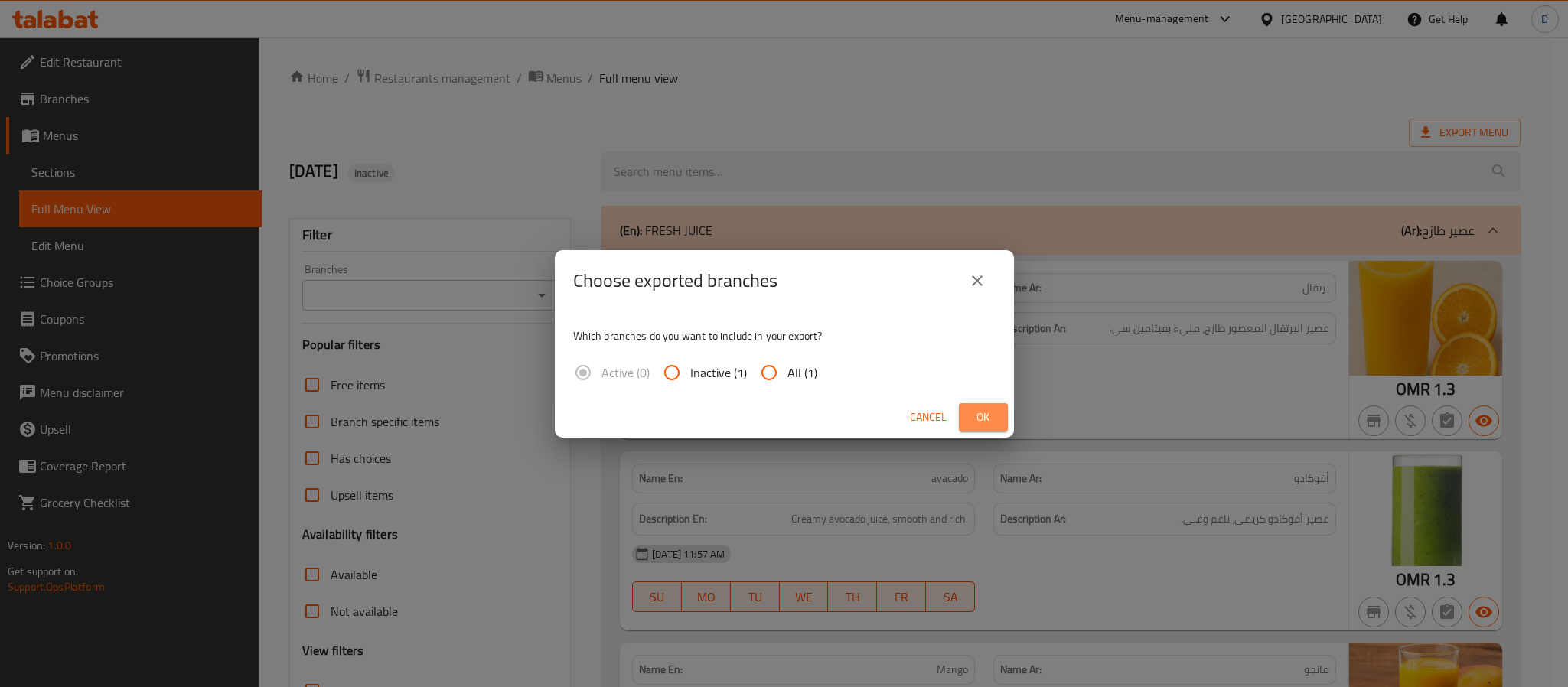
click at [960, 425] on button "Ok" at bounding box center [983, 418] width 49 height 29
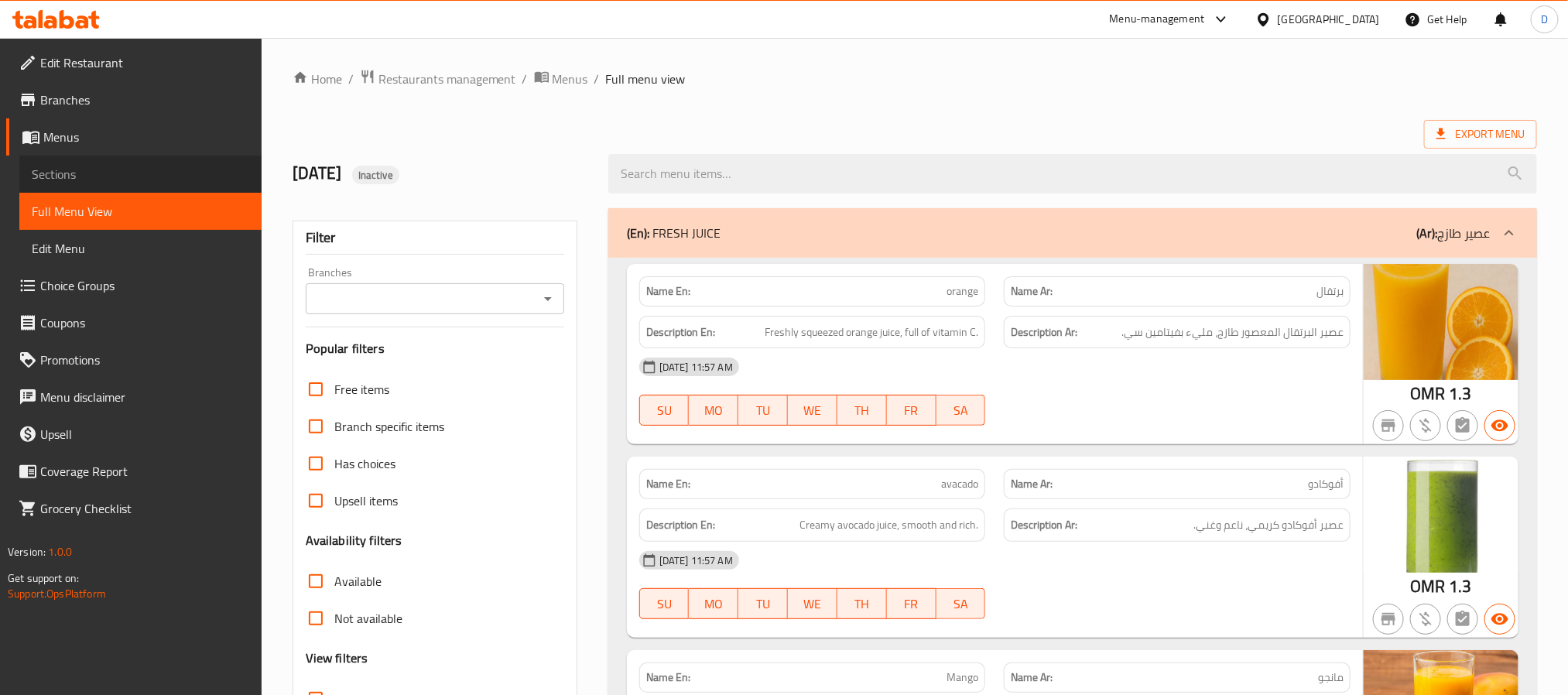
click at [66, 181] on span "Sections" at bounding box center [140, 174] width 217 height 19
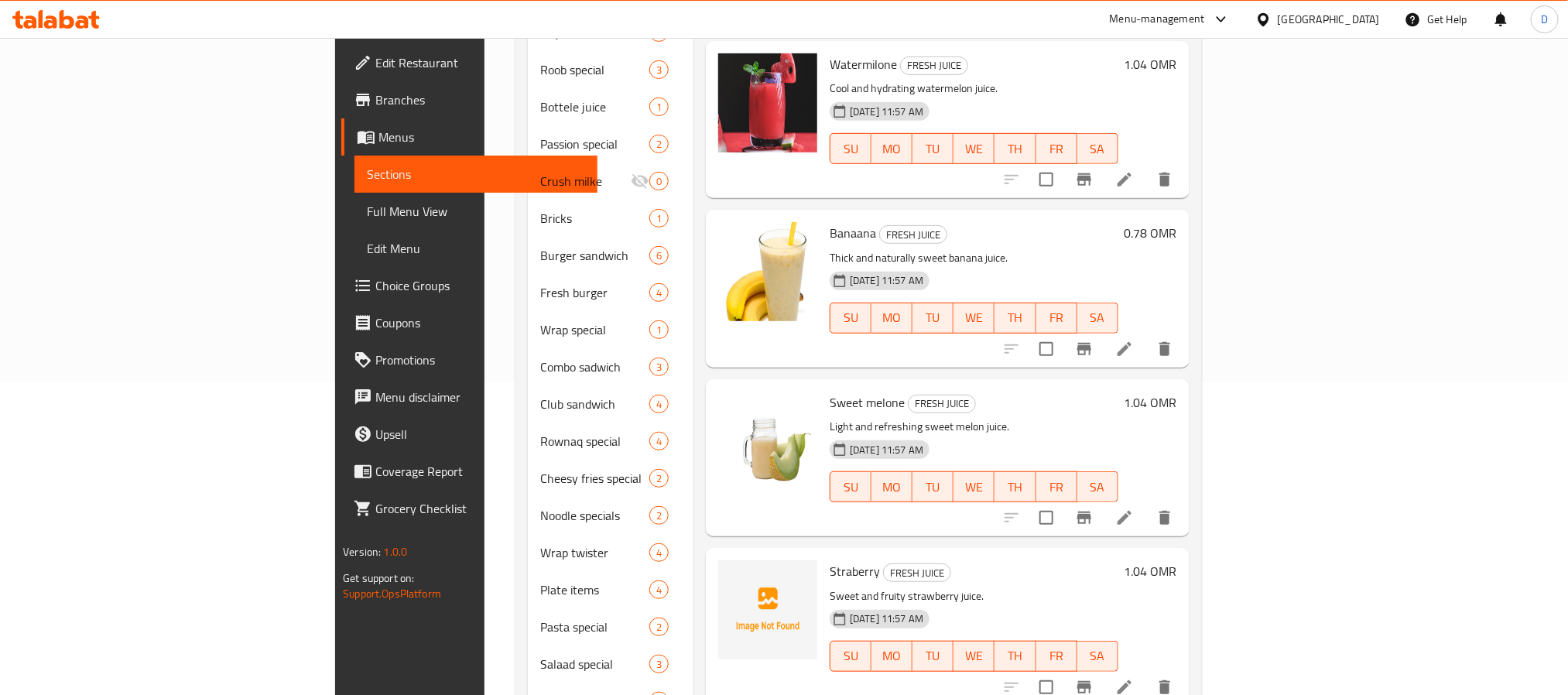
scroll to position [512, 0]
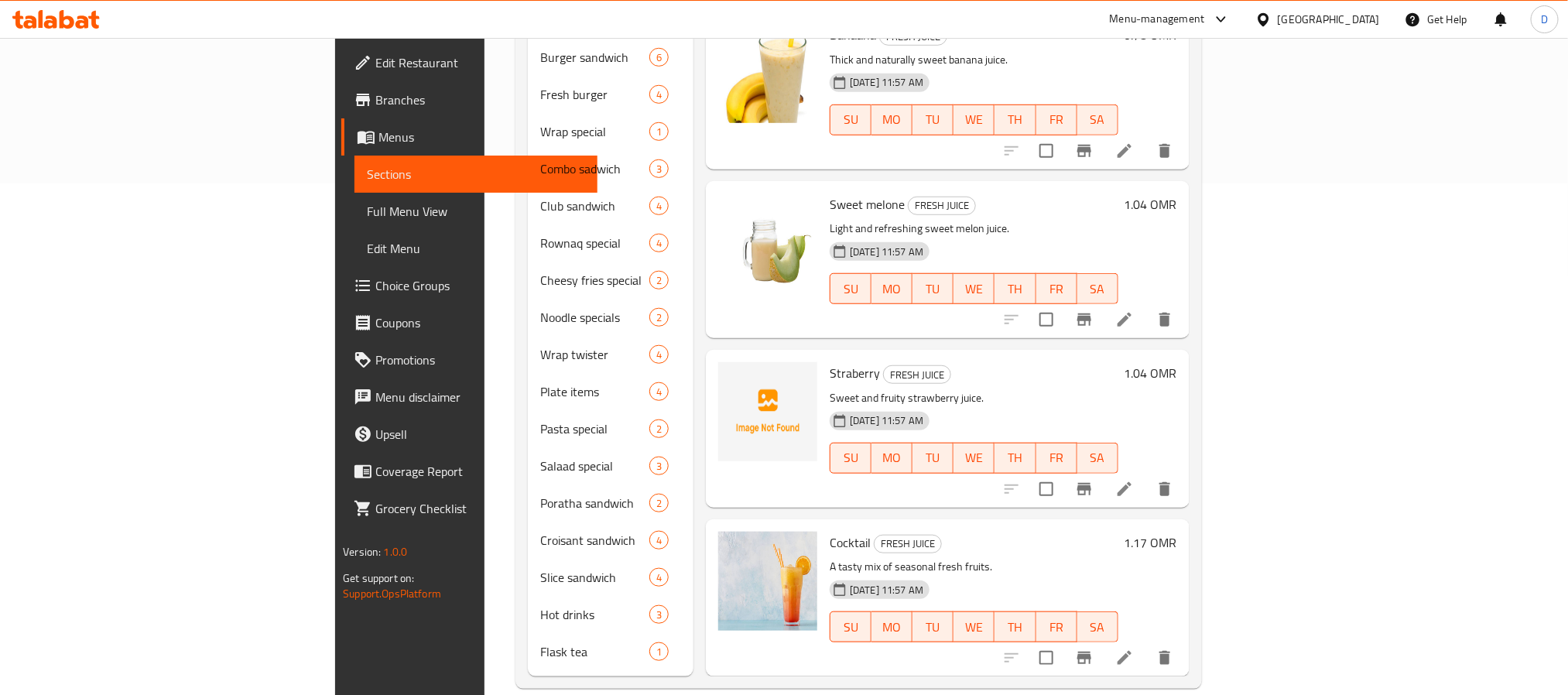
click at [1146, 475] on li at bounding box center [1125, 489] width 43 height 28
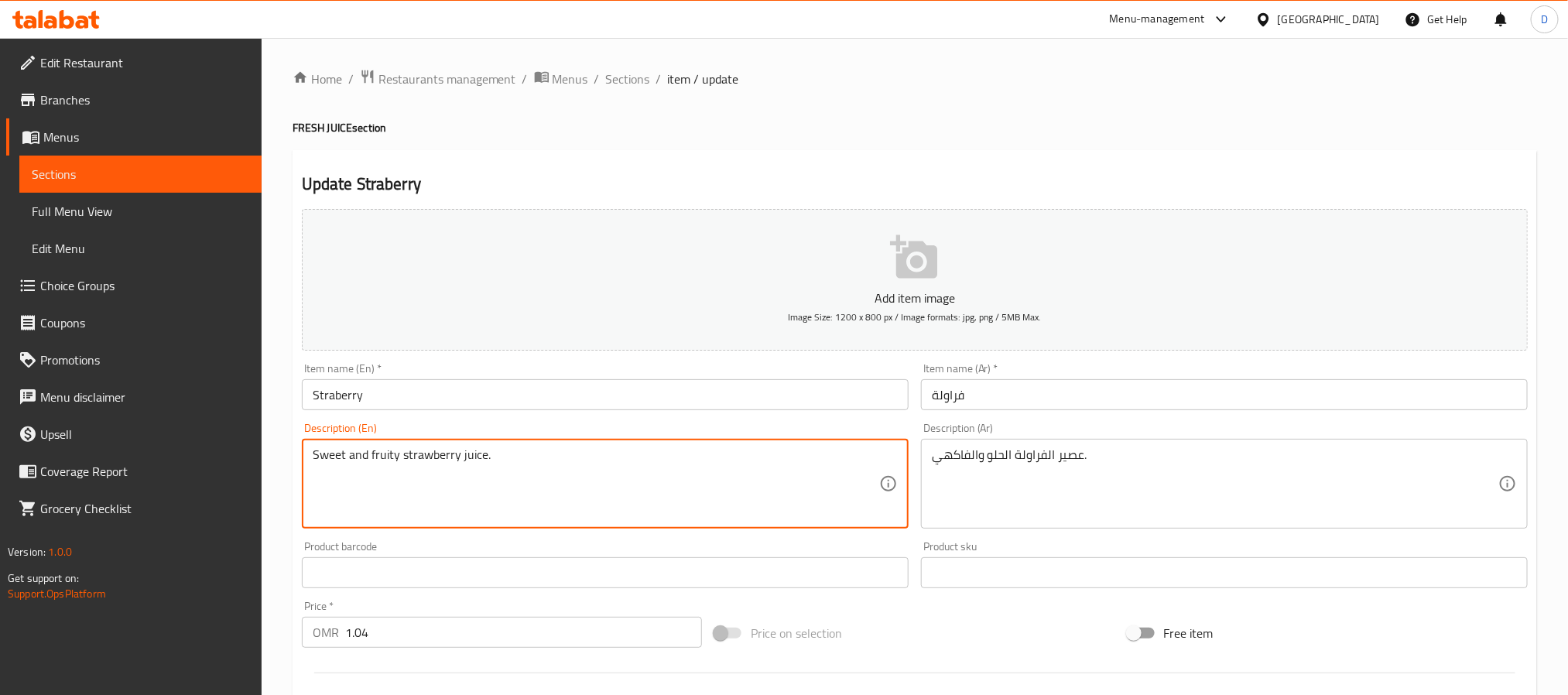
click at [440, 467] on textarea "Sweet and fruity strawberry juice." at bounding box center [596, 485] width 567 height 74
click at [334, 405] on input "Straberry" at bounding box center [605, 395] width 606 height 31
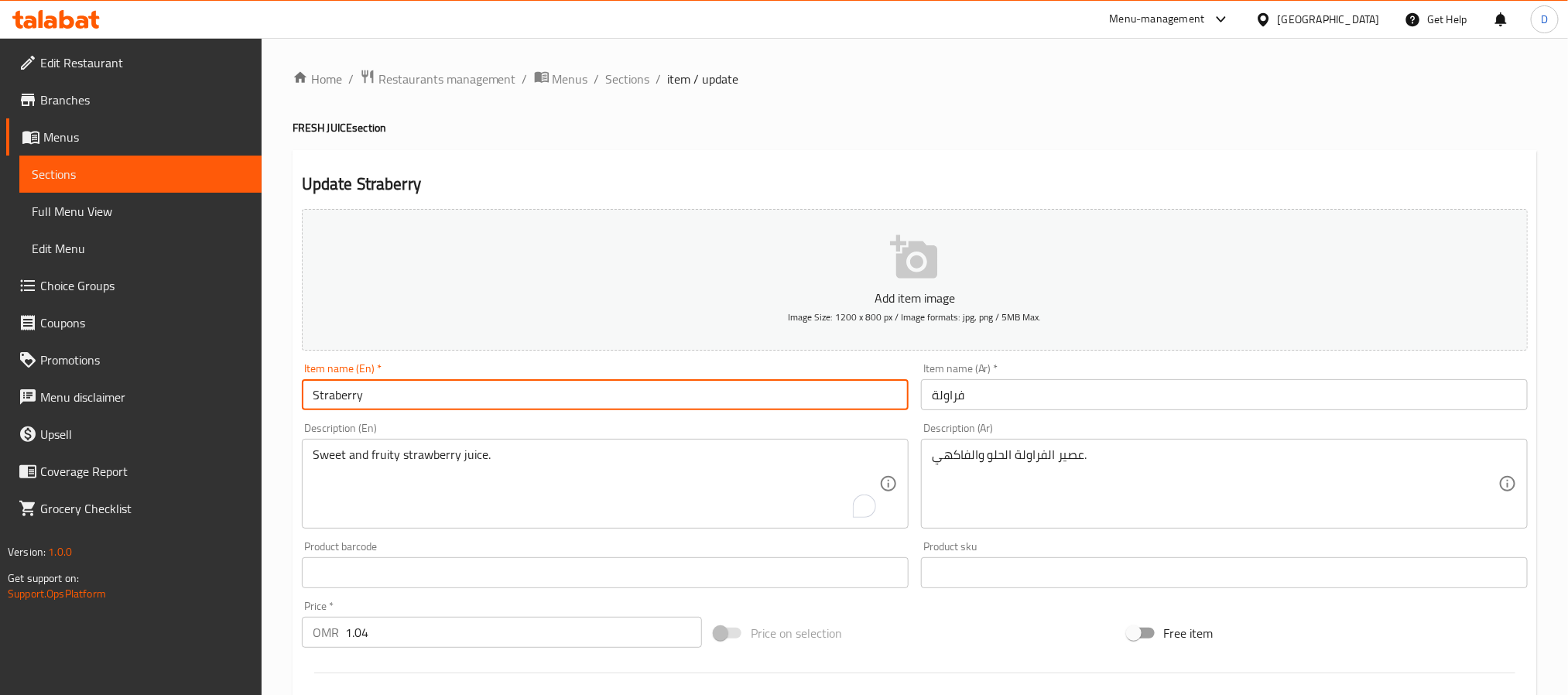
click at [334, 405] on input "Straberry" at bounding box center [605, 395] width 606 height 31
paste input "strawberry"
type input "strawberry"
drag, startPoint x: 1354, startPoint y: 3, endPoint x: 474, endPoint y: 398, distance: 964.6
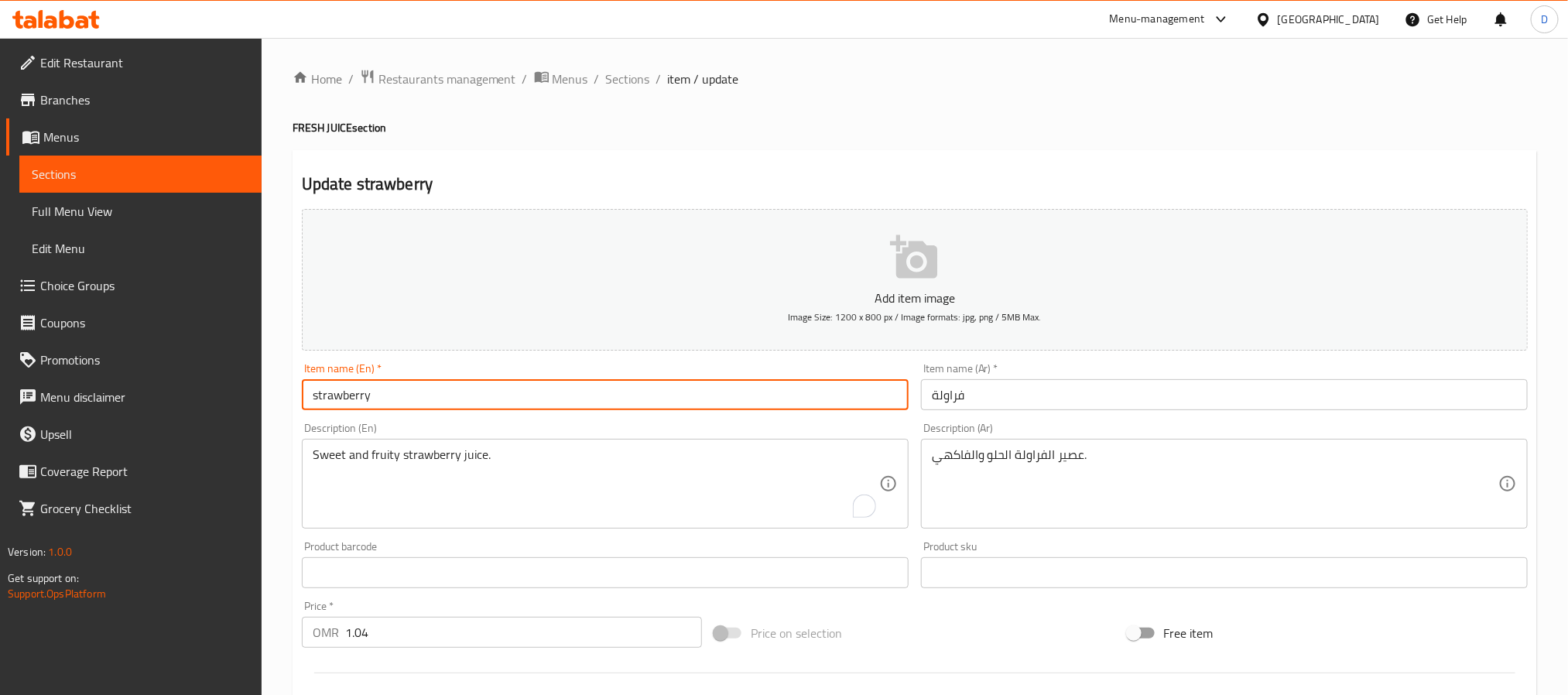
click at [474, 398] on input "strawberry" at bounding box center [605, 395] width 606 height 31
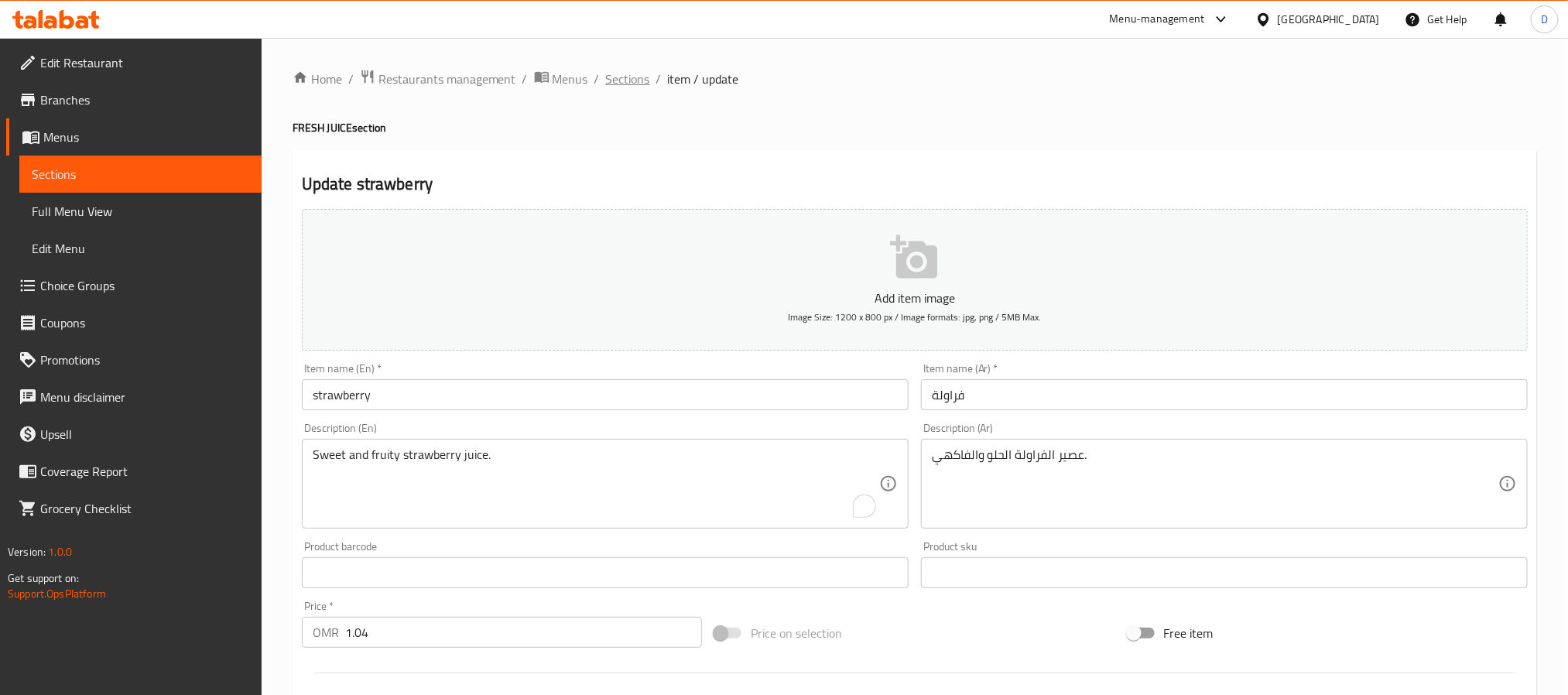
click at [624, 69] on span "Sections" at bounding box center [628, 78] width 44 height 19
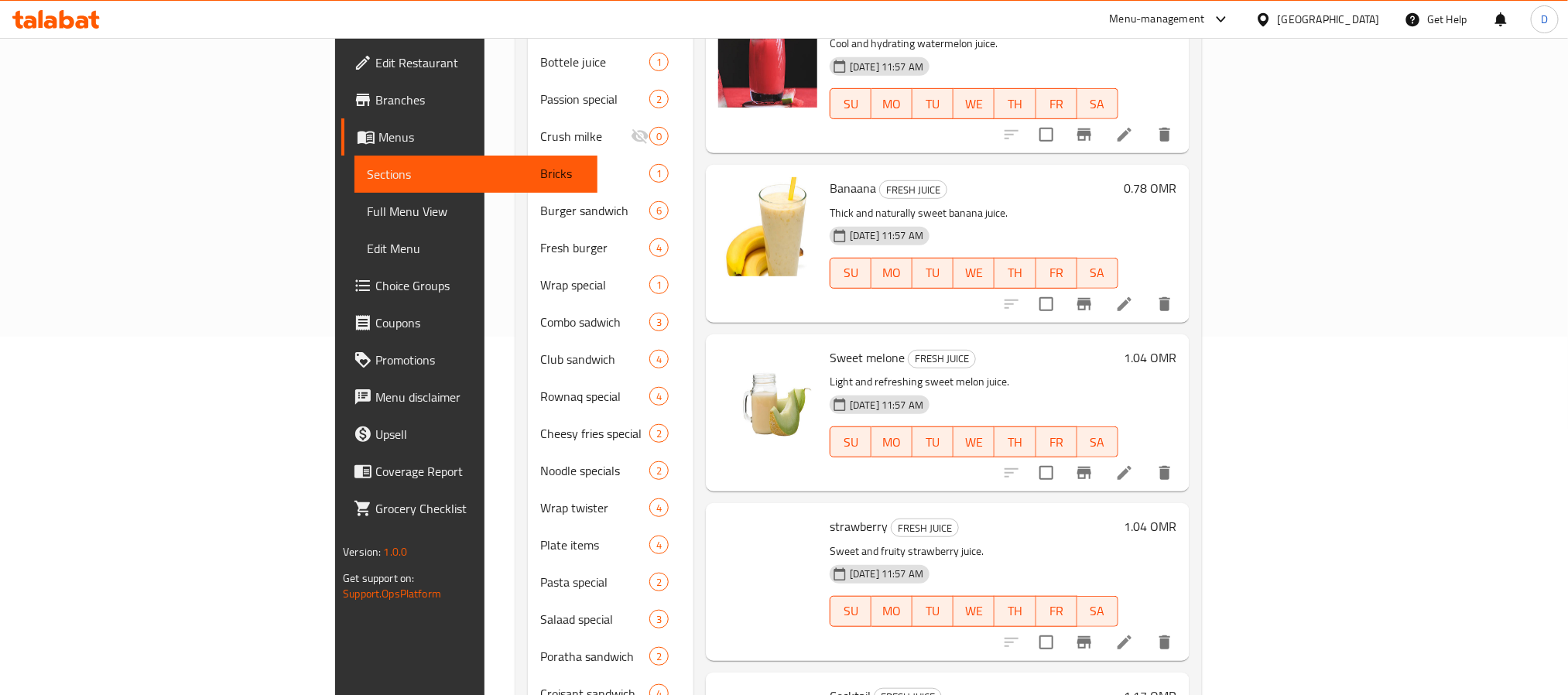
scroll to position [512, 0]
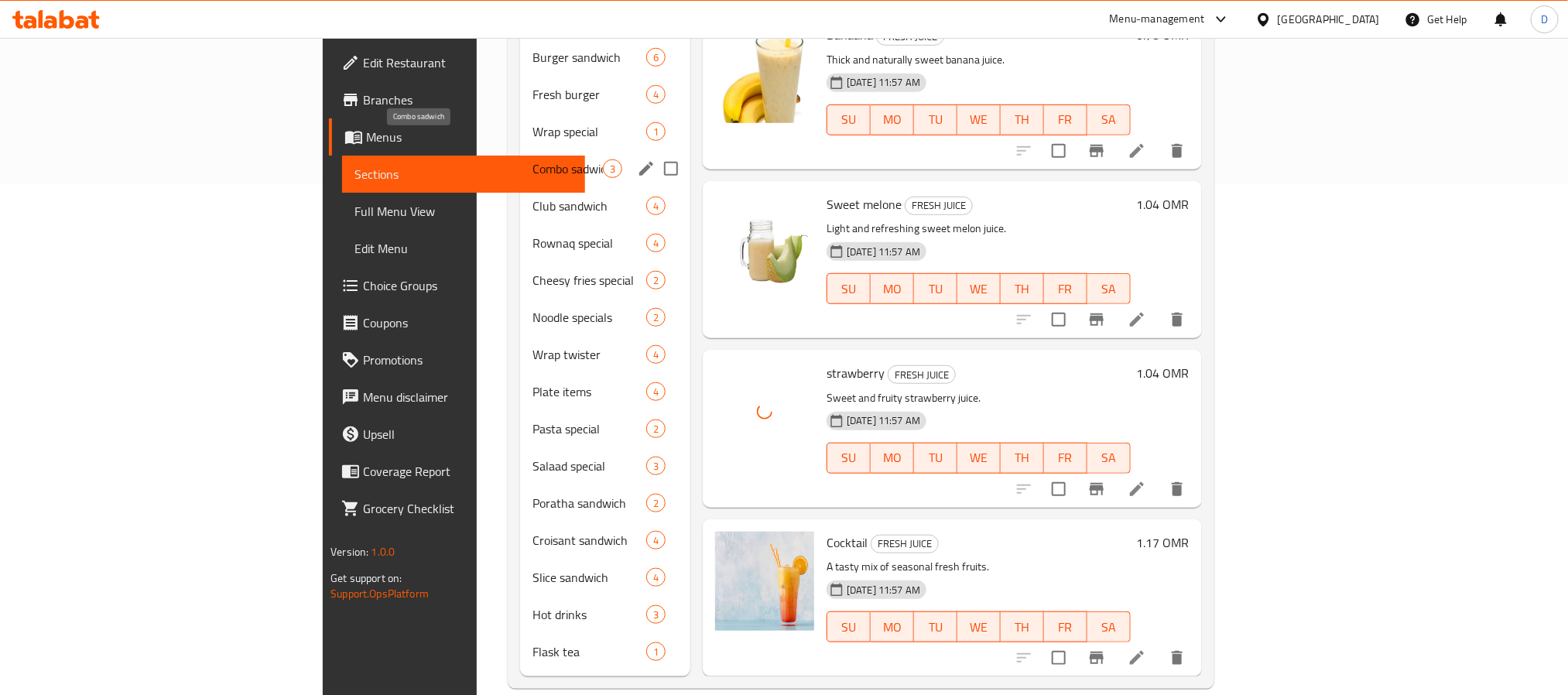
click at [533, 160] on span "Combo sadwich" at bounding box center [568, 169] width 70 height 19
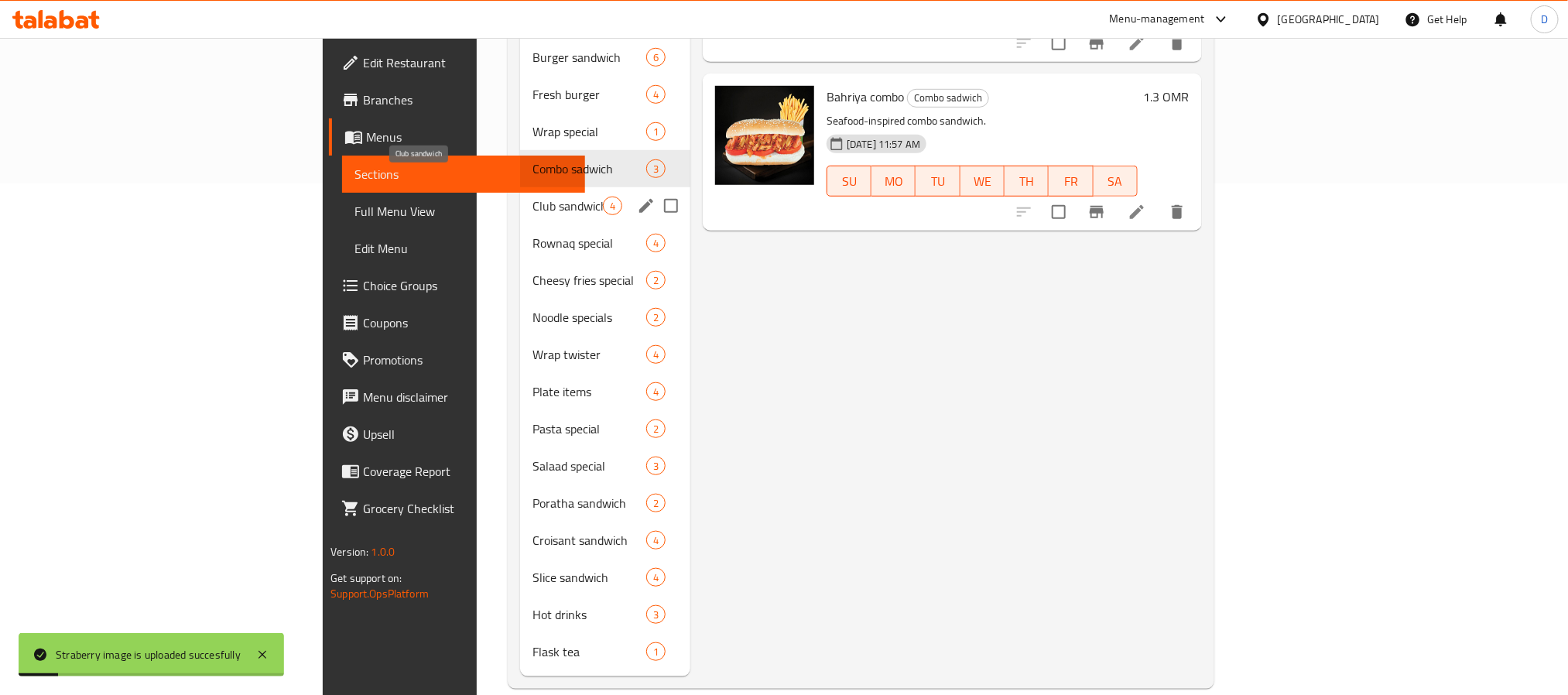
click at [533, 197] on span "Club sandwich" at bounding box center [568, 206] width 70 height 19
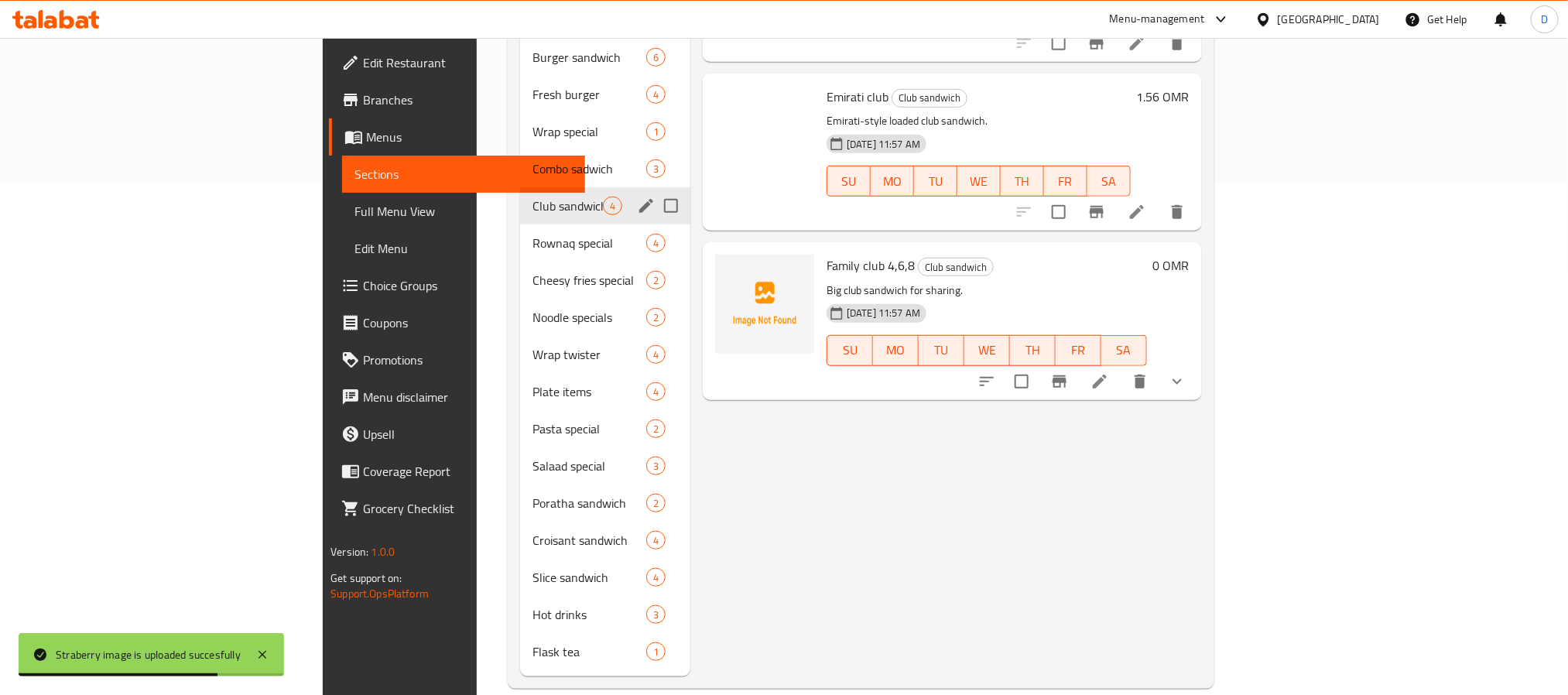
click at [533, 197] on span "Club sandwich" at bounding box center [568, 206] width 70 height 19
click at [533, 233] on span "Rownaq special" at bounding box center [568, 242] width 70 height 19
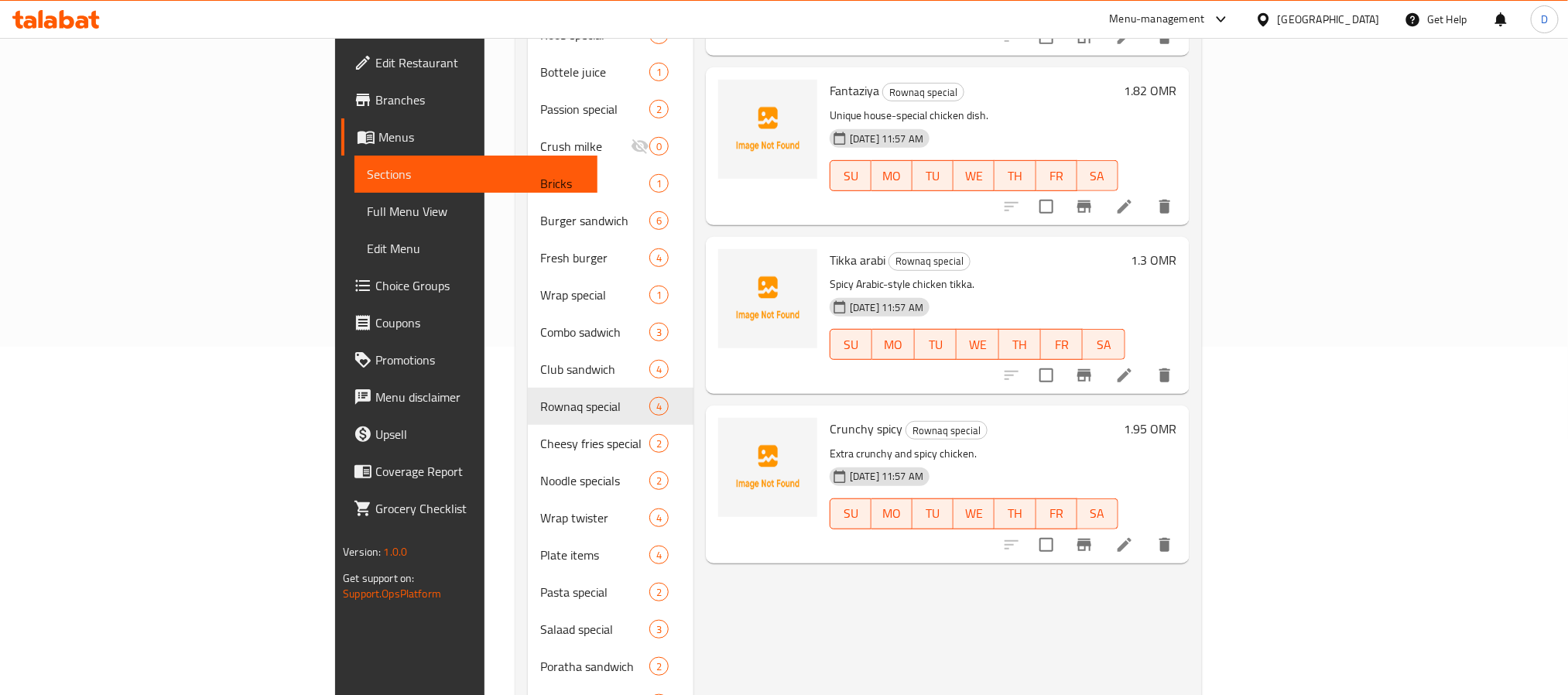
scroll to position [233, 0]
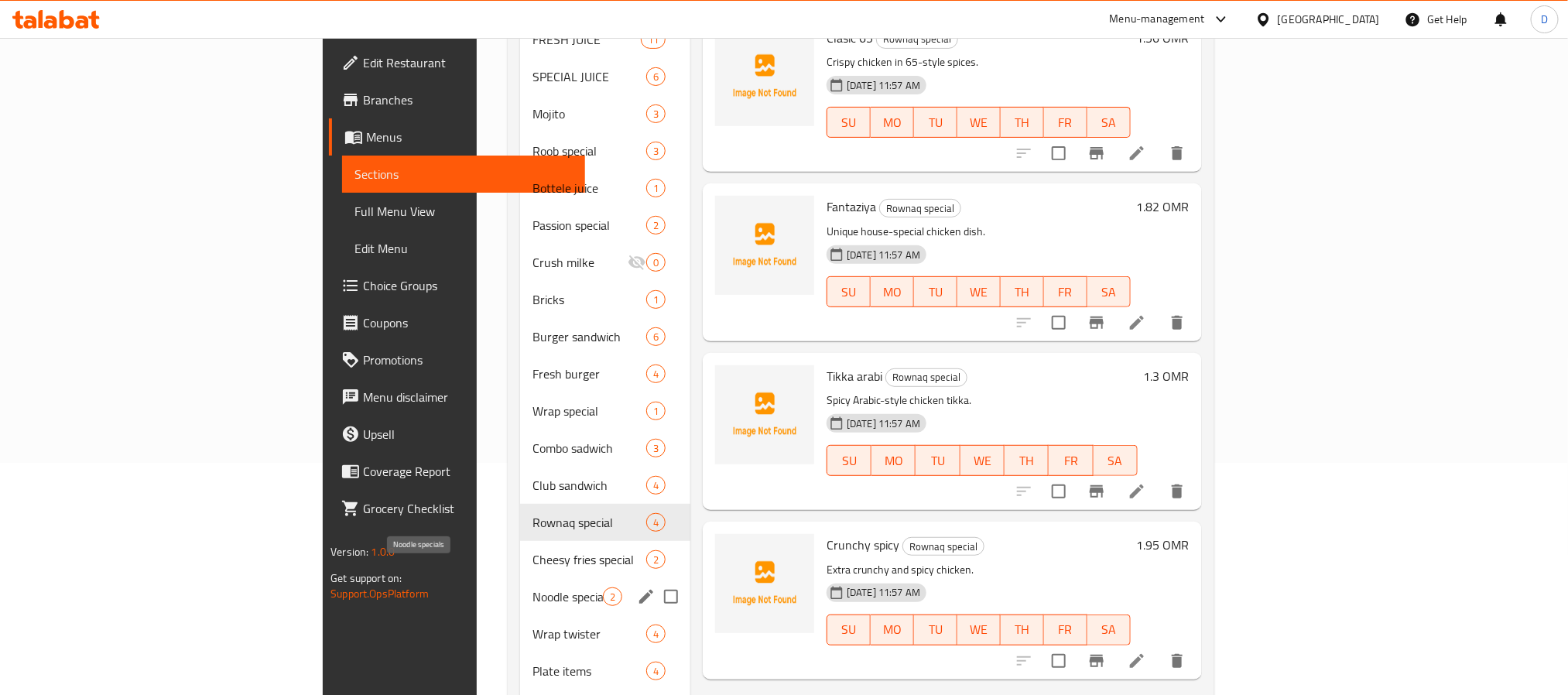
click at [533, 588] on span "Noodle specials" at bounding box center [568, 597] width 70 height 19
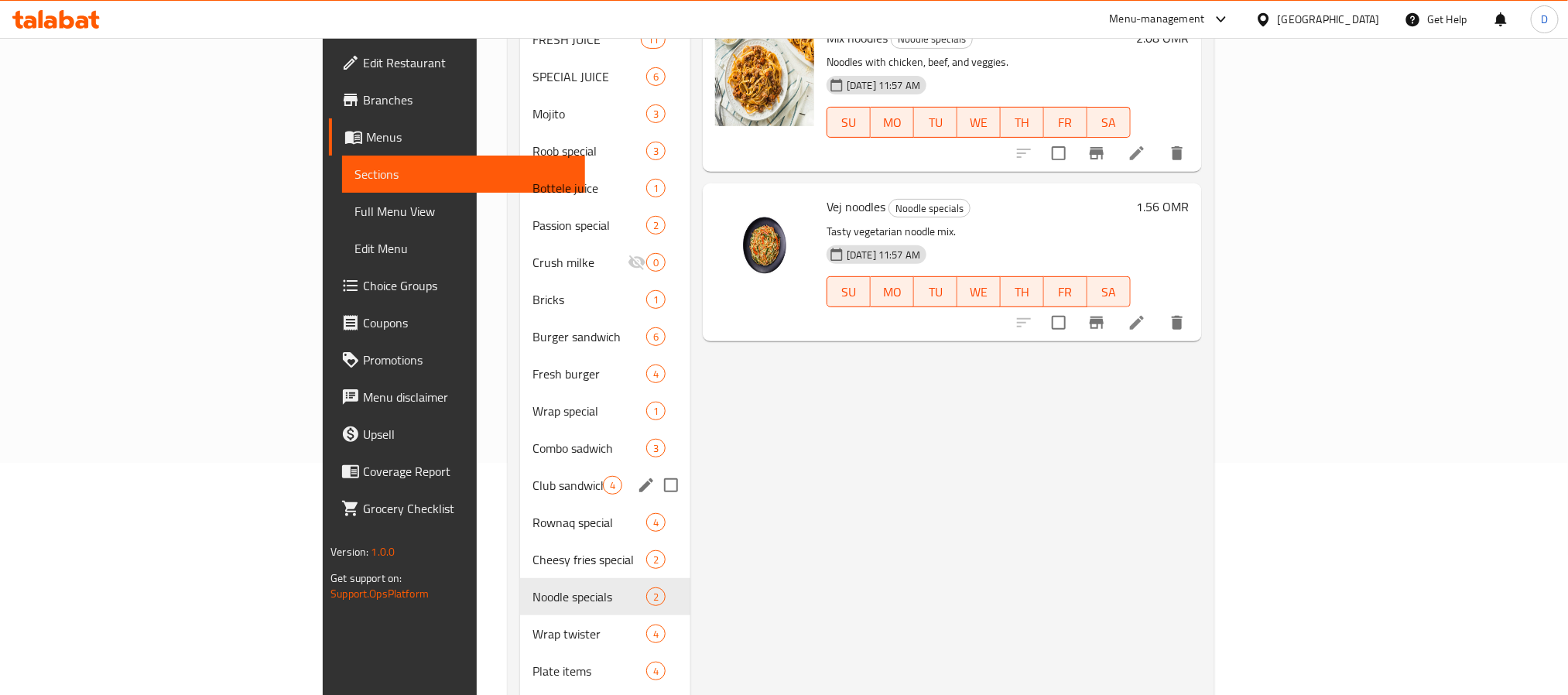
click at [533, 476] on span "Club sandwich" at bounding box center [568, 485] width 70 height 19
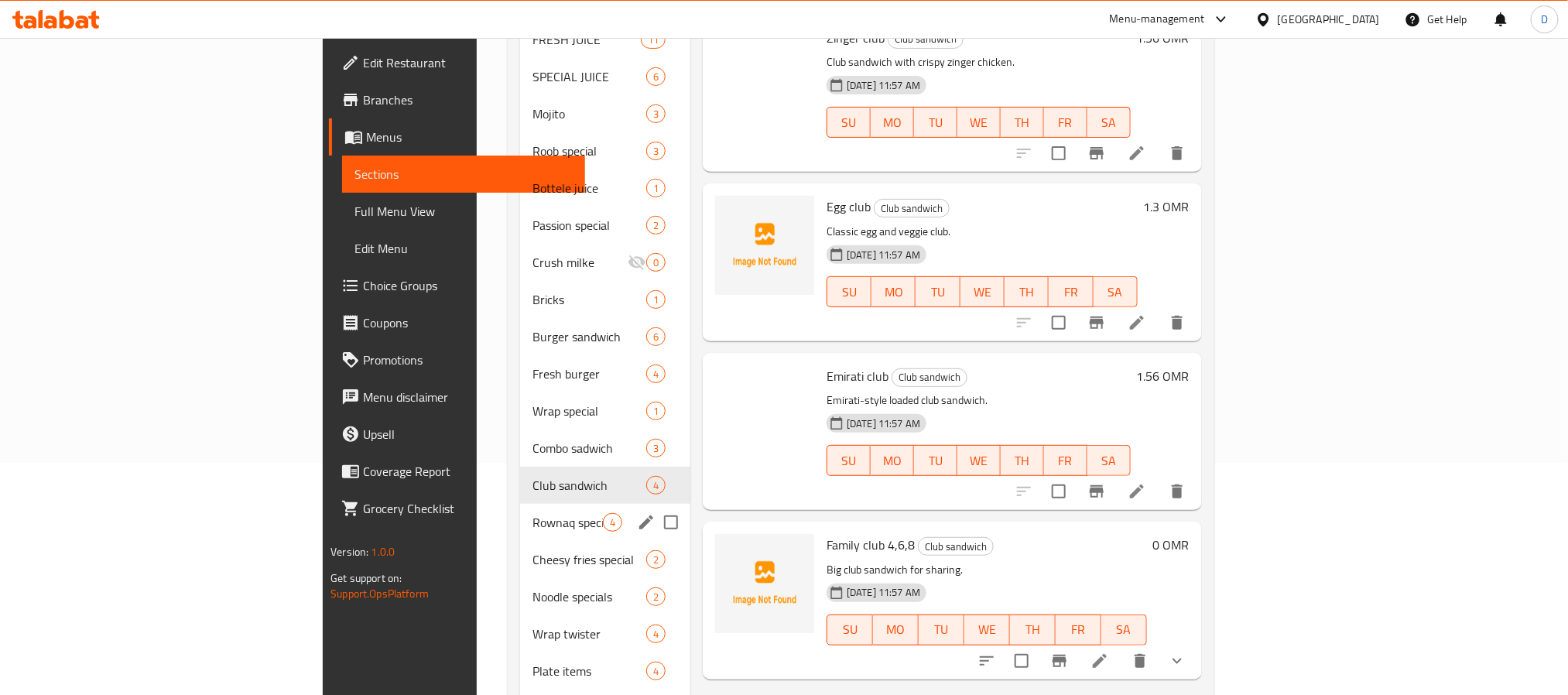
click at [533, 514] on span "Rownaq special" at bounding box center [568, 523] width 70 height 19
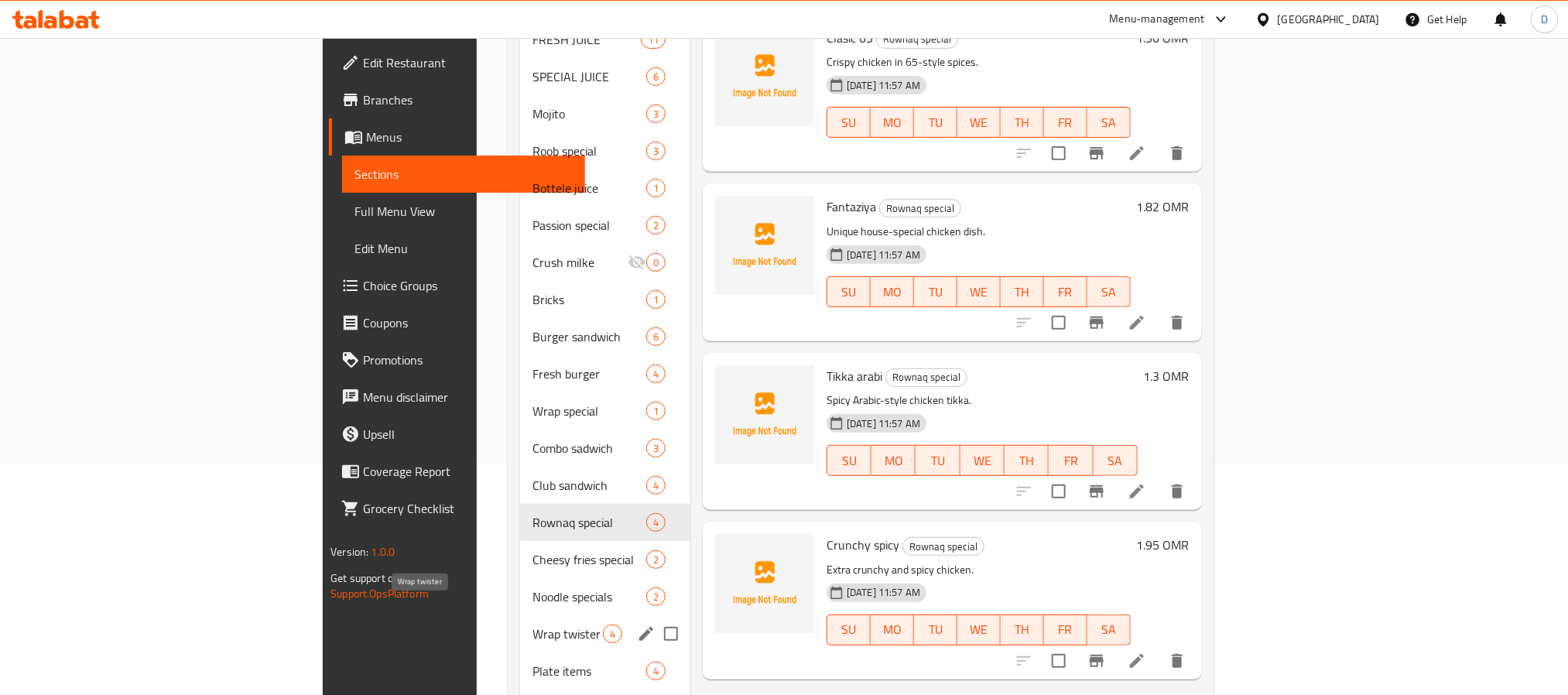
click at [533, 625] on span "Wrap twister" at bounding box center [568, 634] width 70 height 19
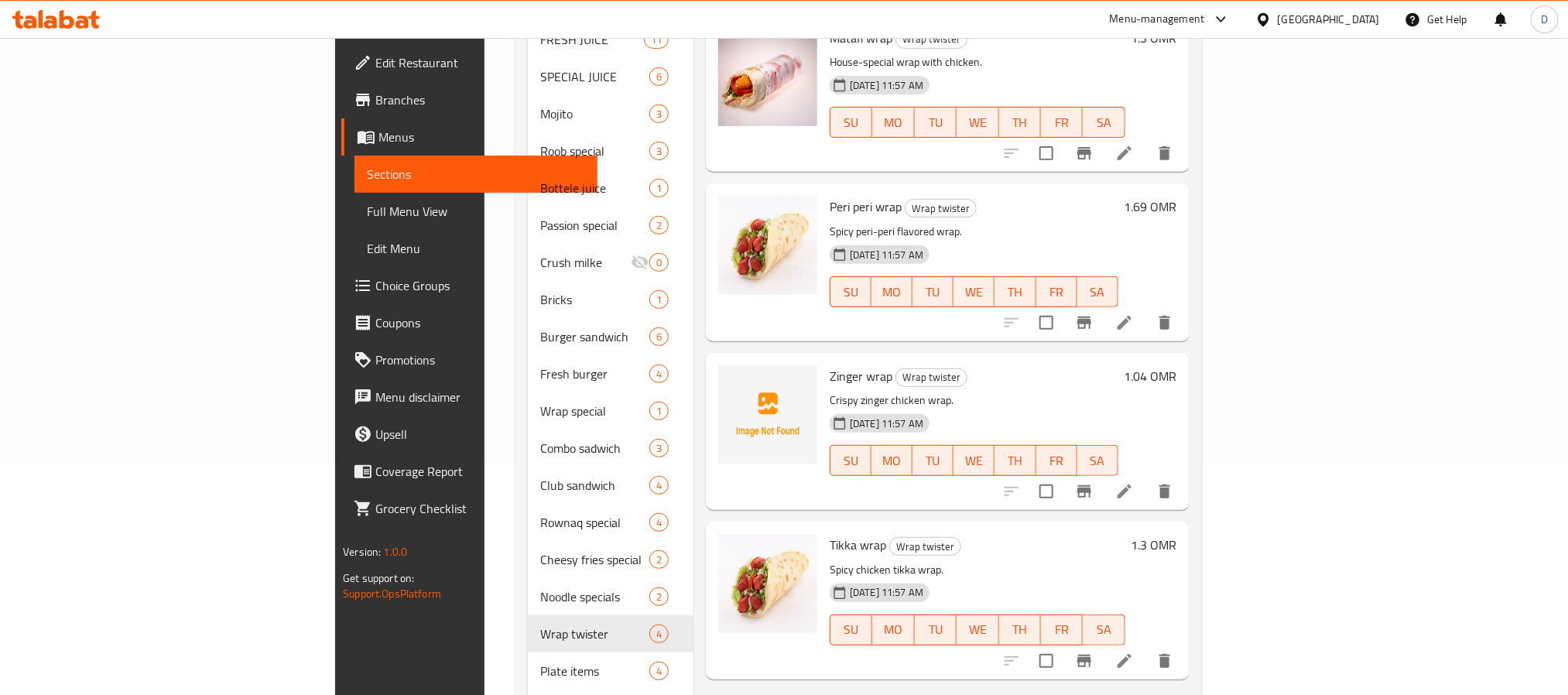
click at [830, 365] on span "Zinger wrap" at bounding box center [861, 377] width 63 height 23
copy h6 "Zinger wrap"
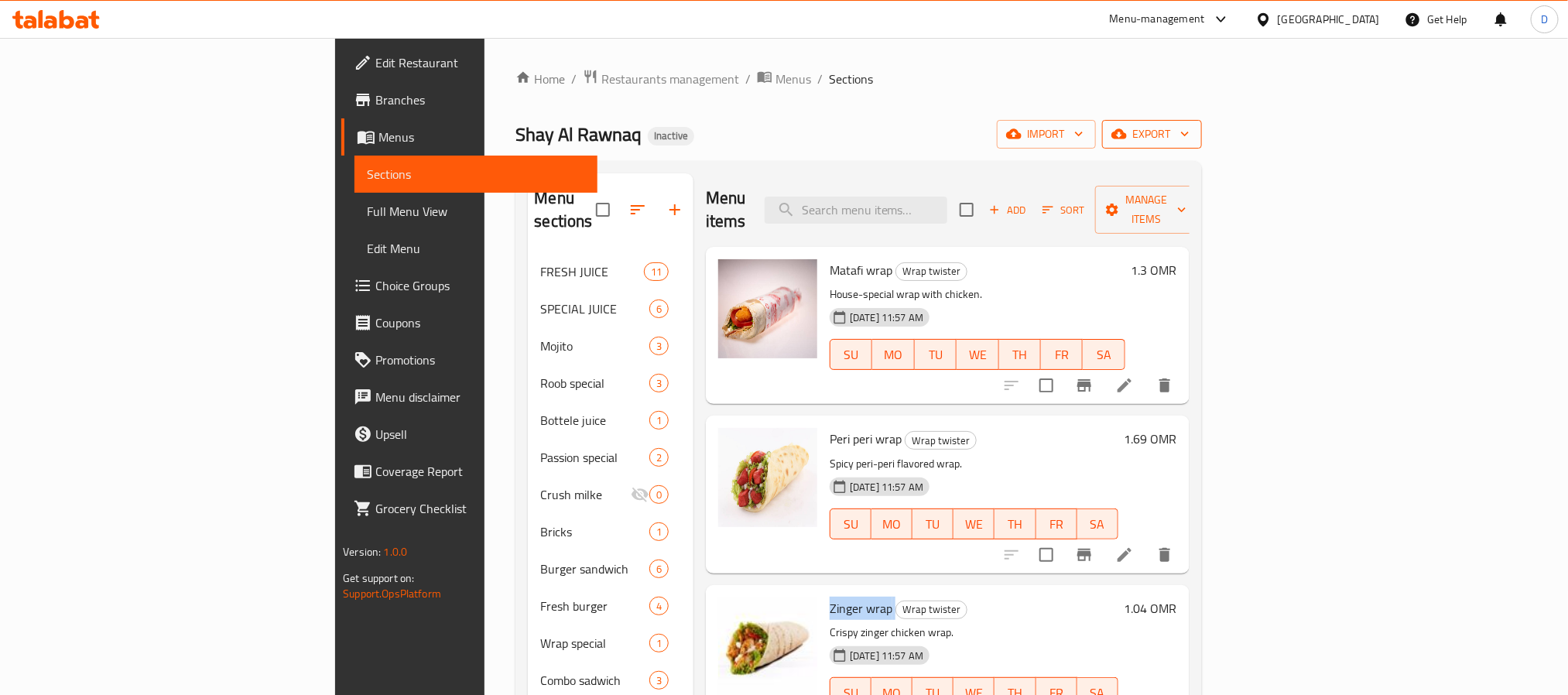
click at [1190, 138] on span "export" at bounding box center [1152, 133] width 75 height 19
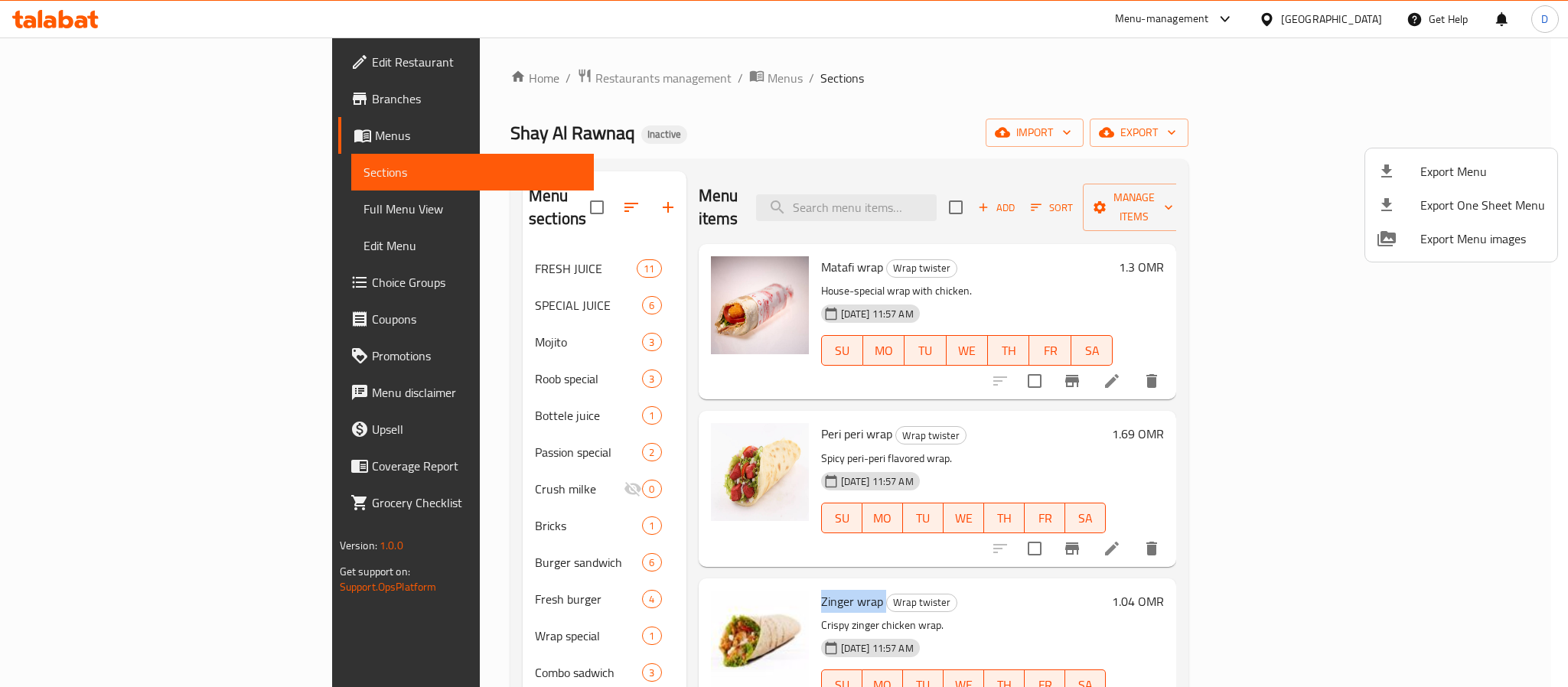
click at [1486, 162] on span "Export Menu" at bounding box center [1482, 171] width 125 height 19
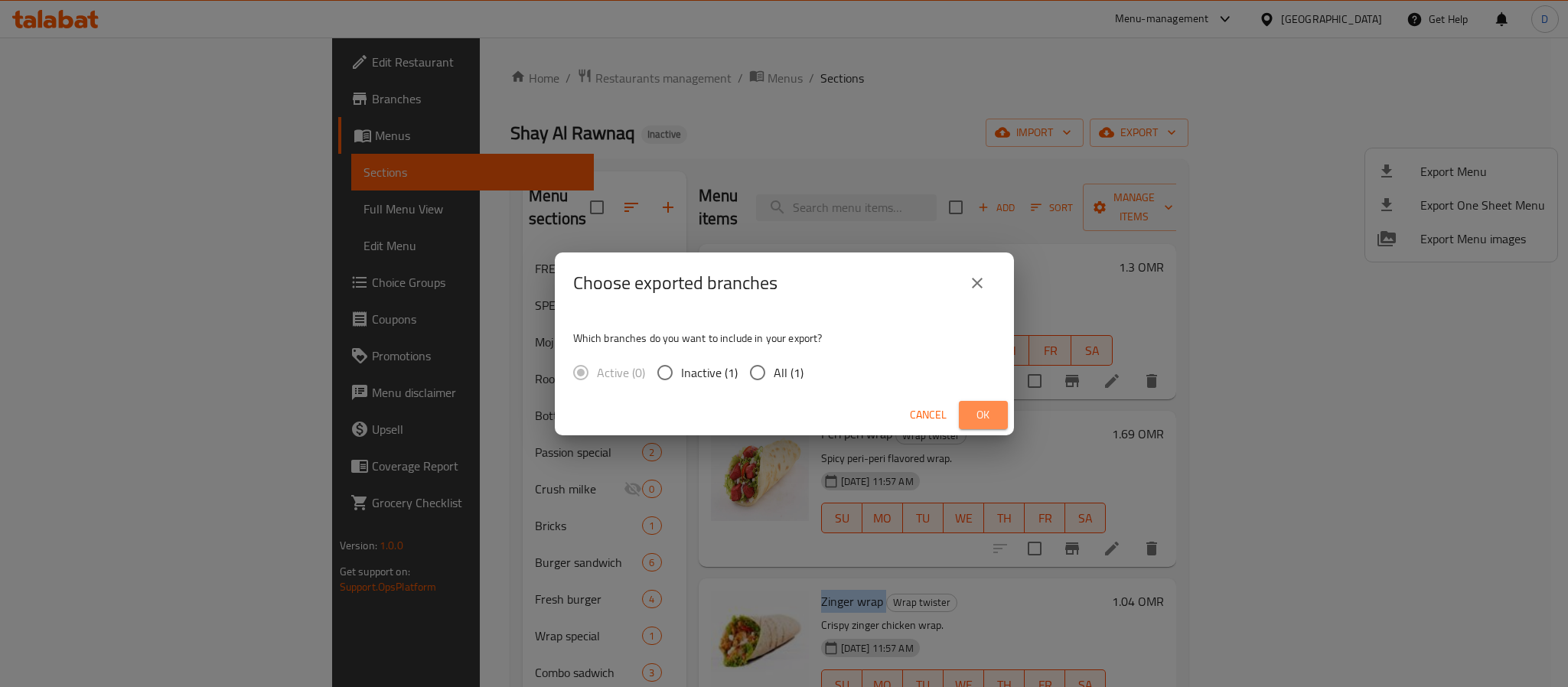
click at [969, 414] on button "Ok" at bounding box center [983, 415] width 49 height 29
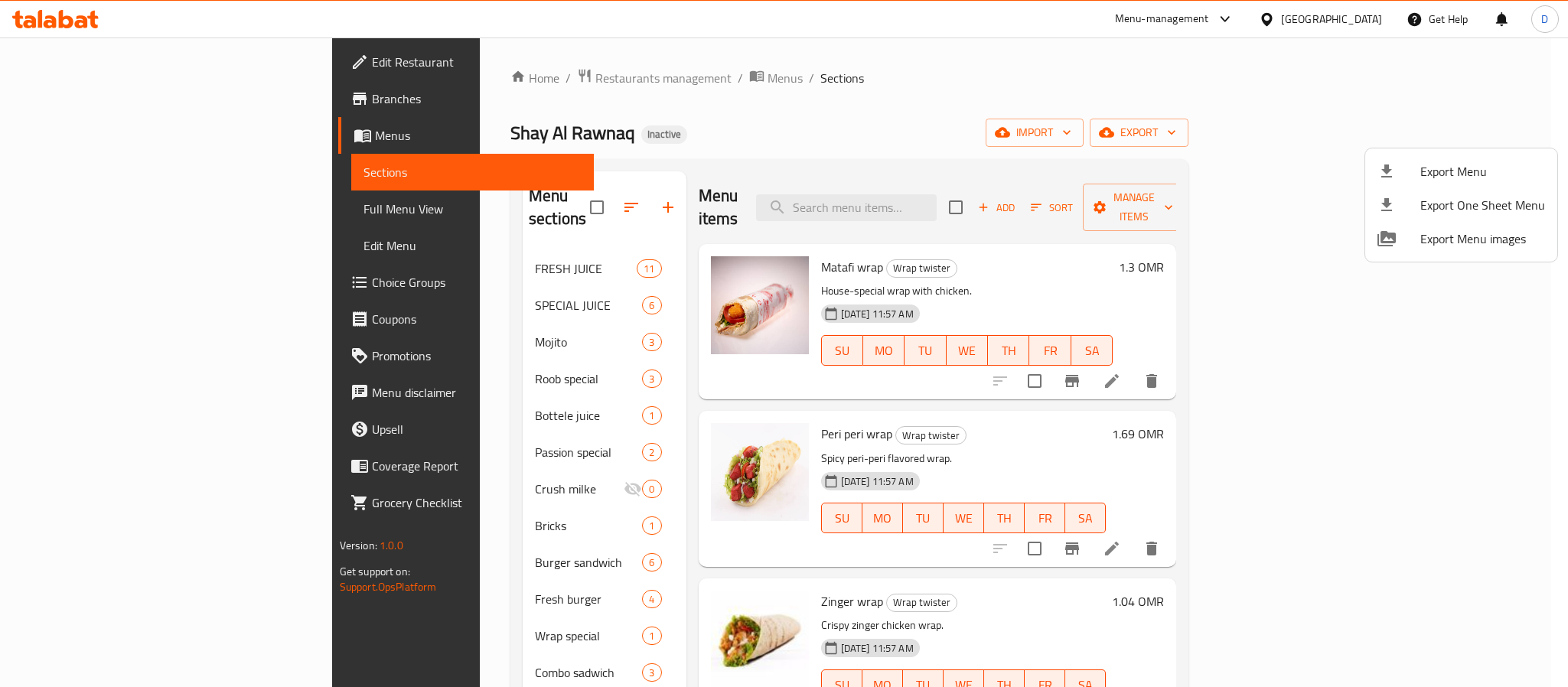
click at [454, 74] on div at bounding box center [784, 343] width 1568 height 687
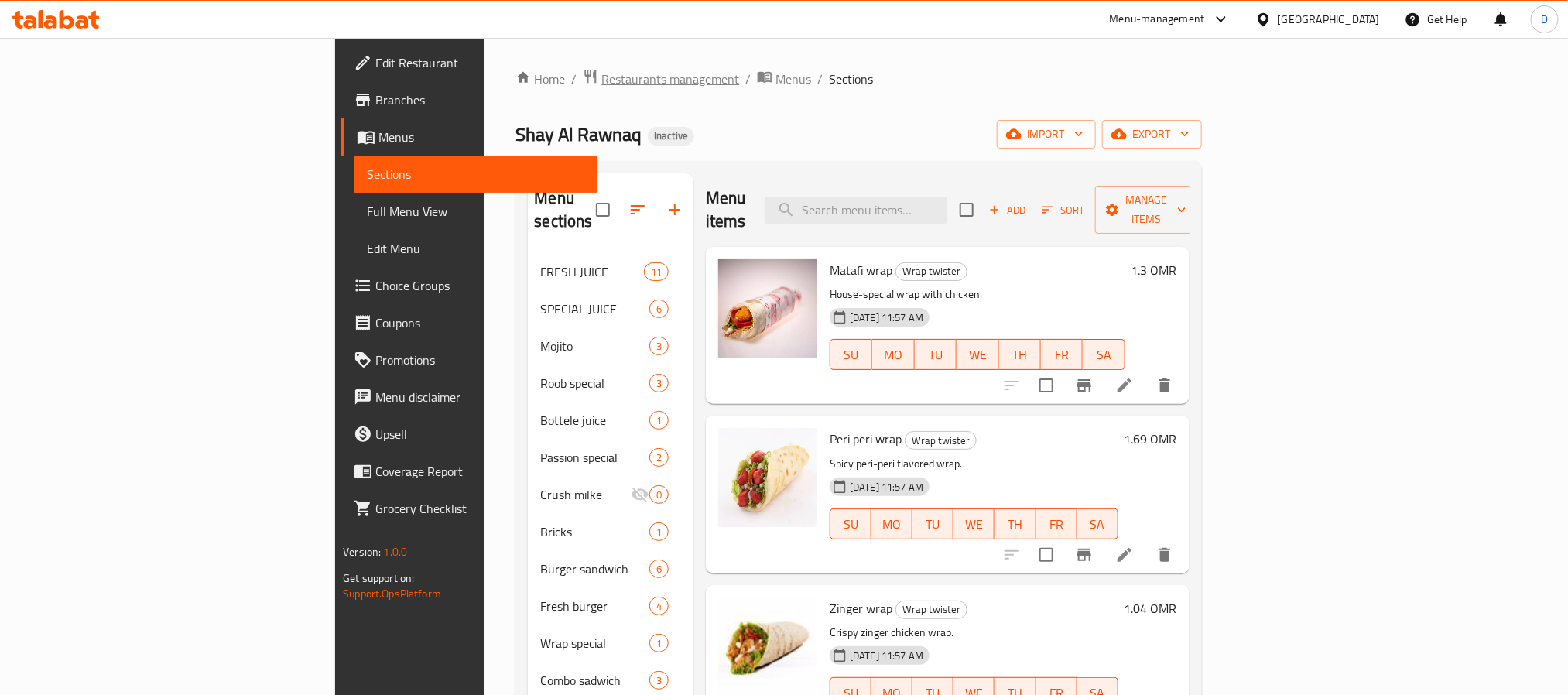
click at [601, 79] on span "Restaurants management" at bounding box center [670, 78] width 138 height 19
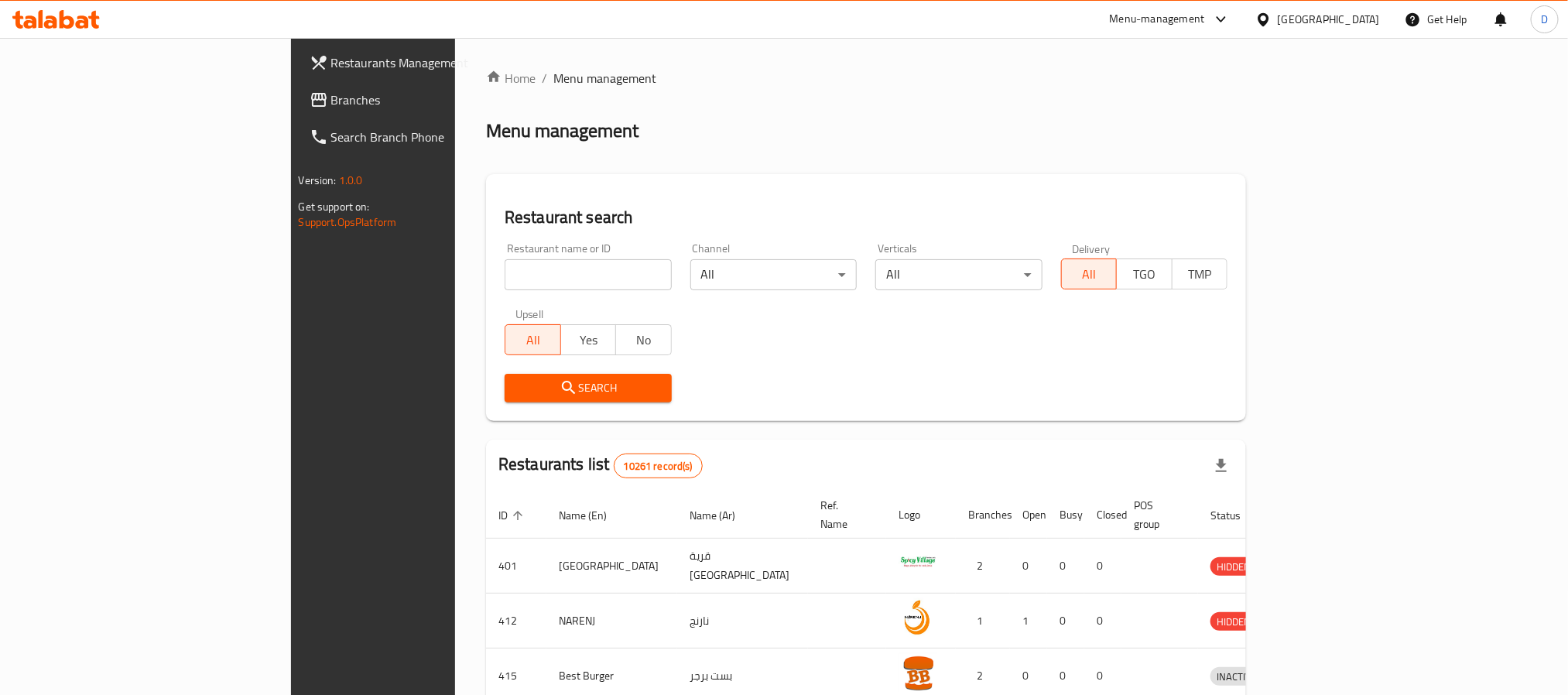
click at [1361, 19] on div "Oman" at bounding box center [1328, 19] width 102 height 17
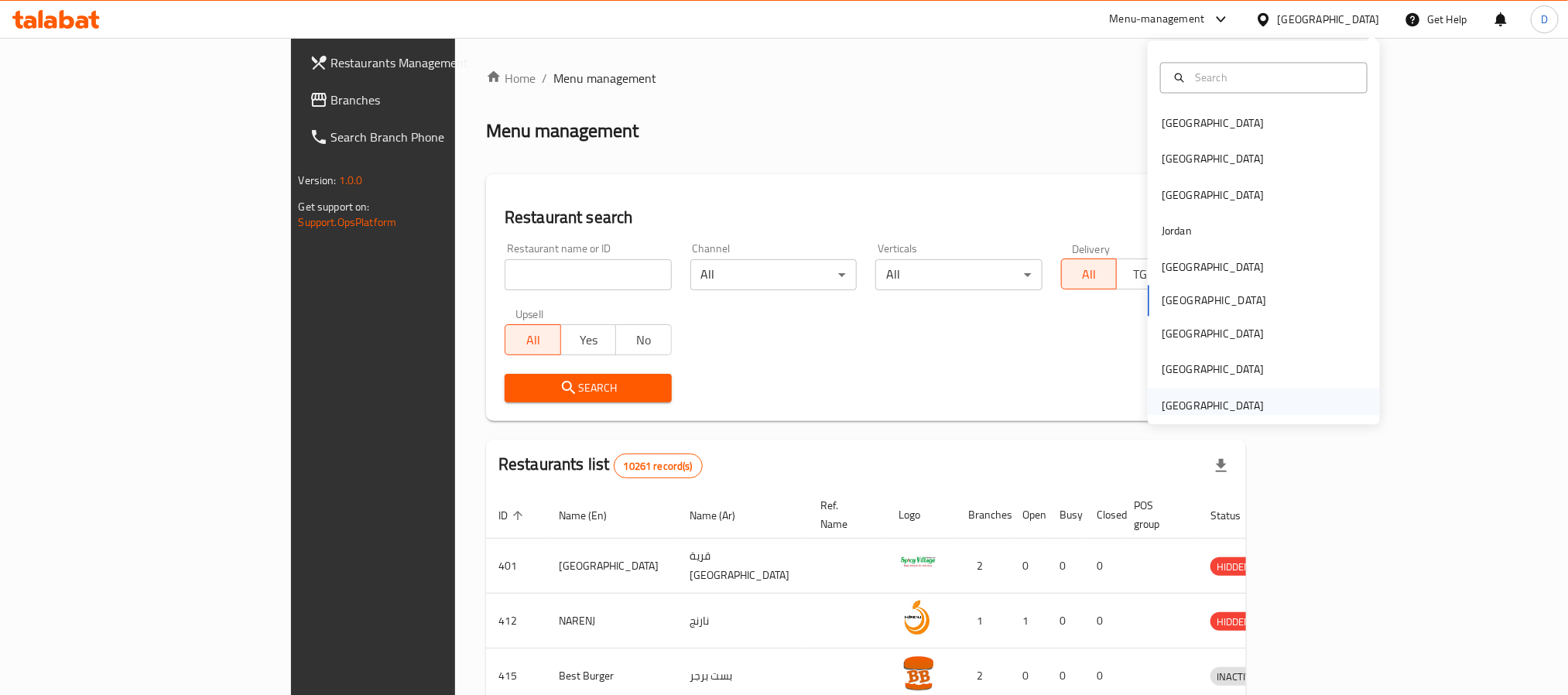
click at [1245, 403] on div "[GEOGRAPHIC_DATA]" at bounding box center [1213, 406] width 127 height 36
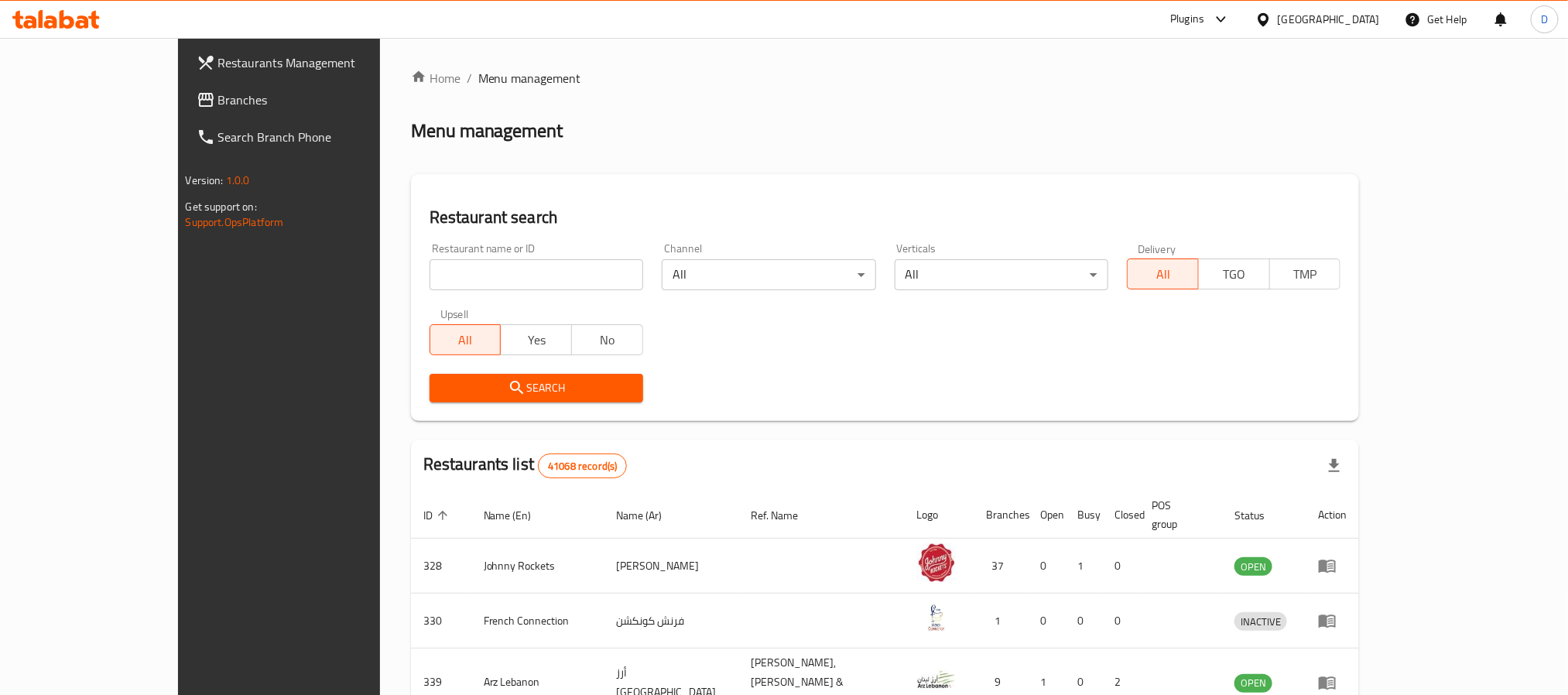
click at [1208, 19] on div at bounding box center [1217, 19] width 25 height 19
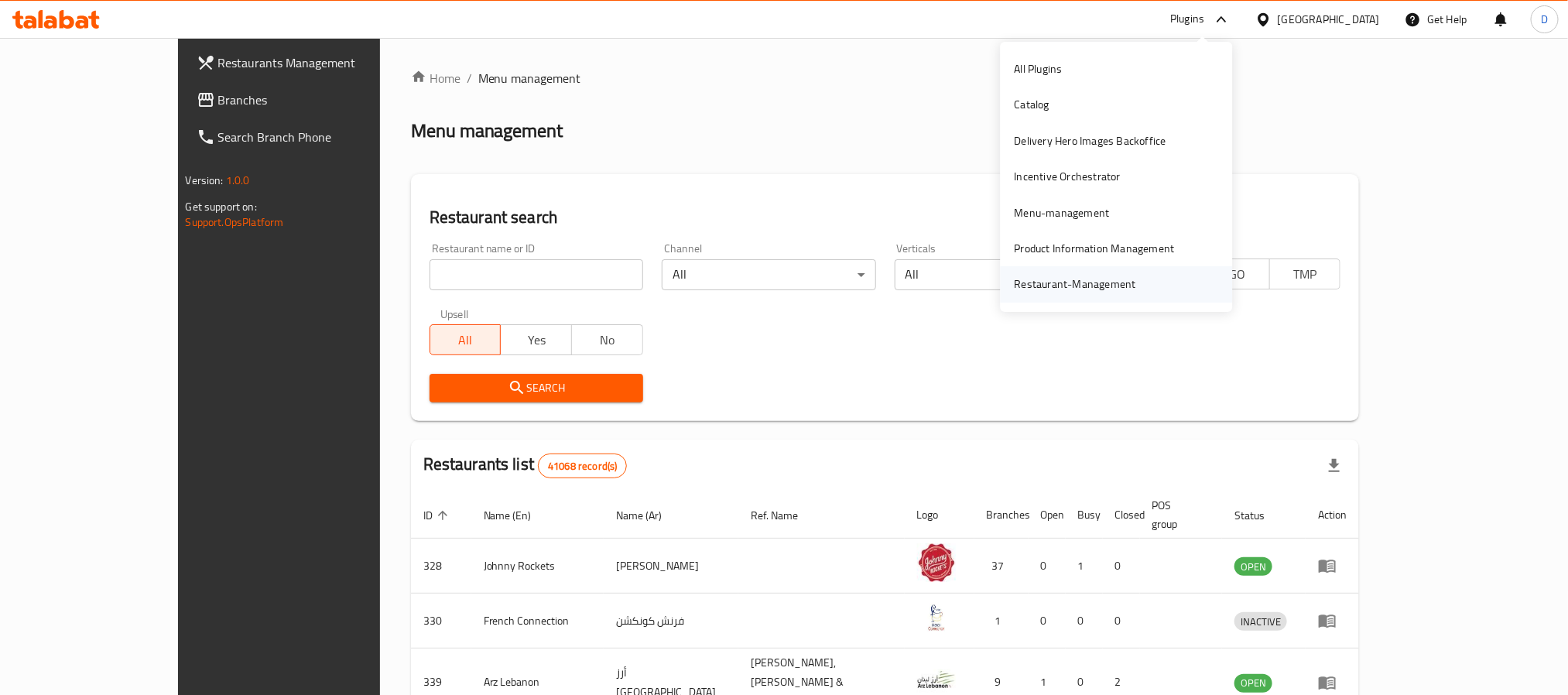
click at [1062, 281] on div "Restaurant-Management" at bounding box center [1075, 284] width 122 height 17
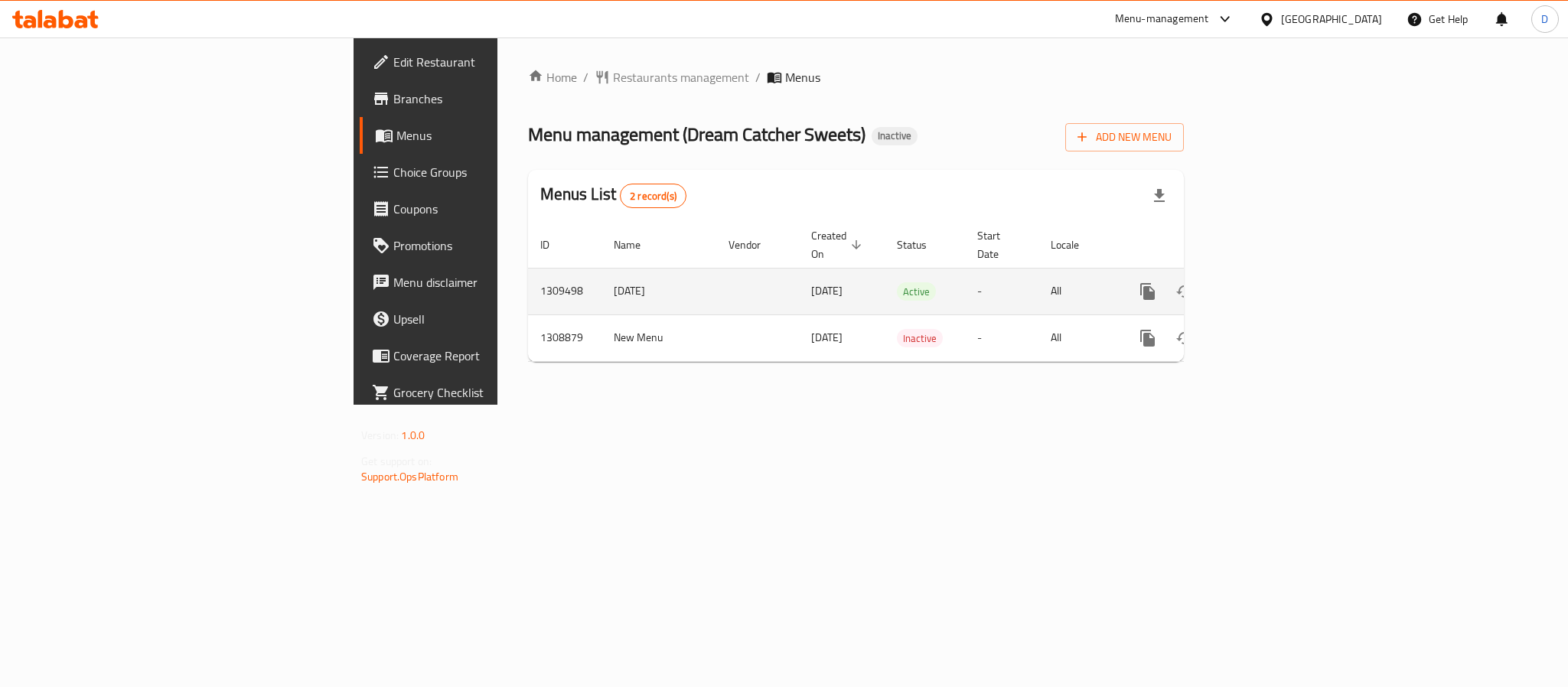
click at [1265, 285] on icon "enhanced table" at bounding box center [1257, 291] width 13 height 13
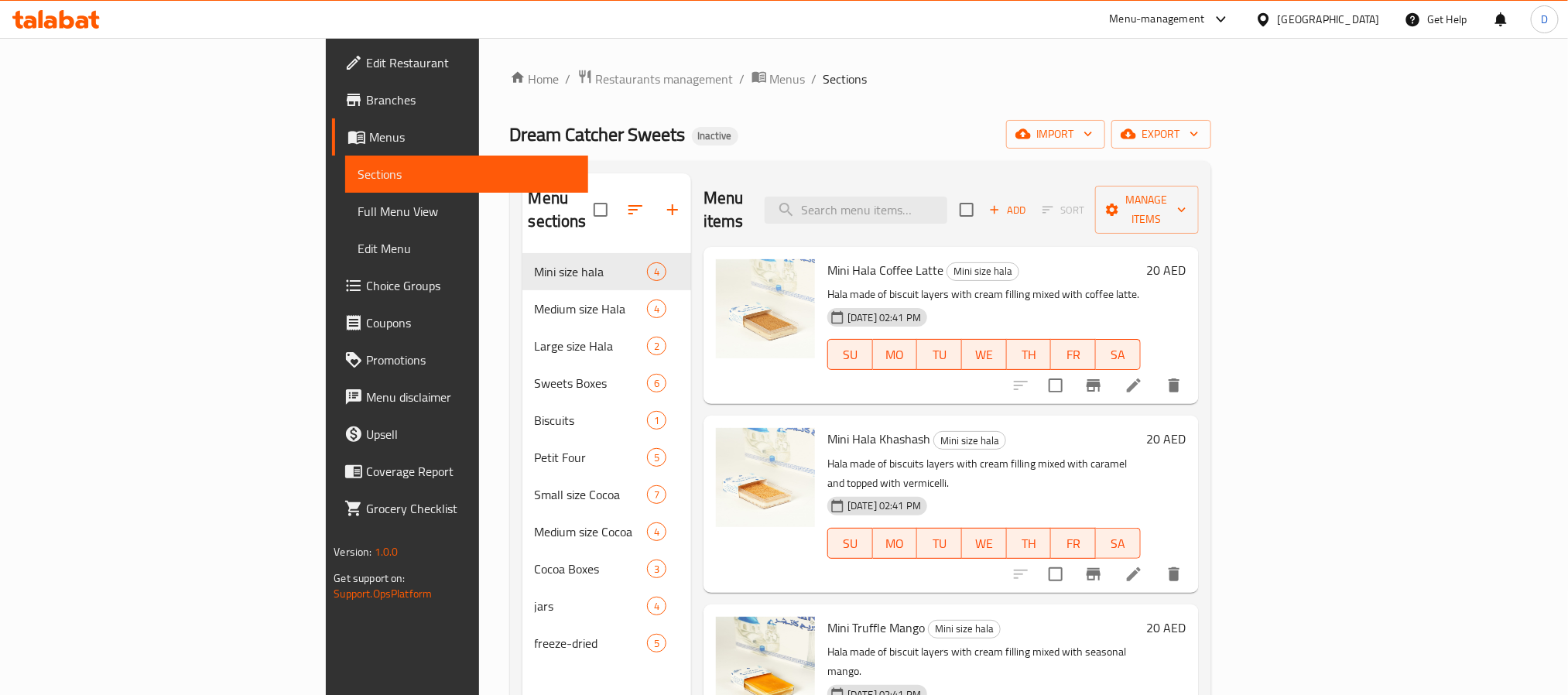
click at [358, 217] on span "Full Menu View" at bounding box center [466, 211] width 217 height 19
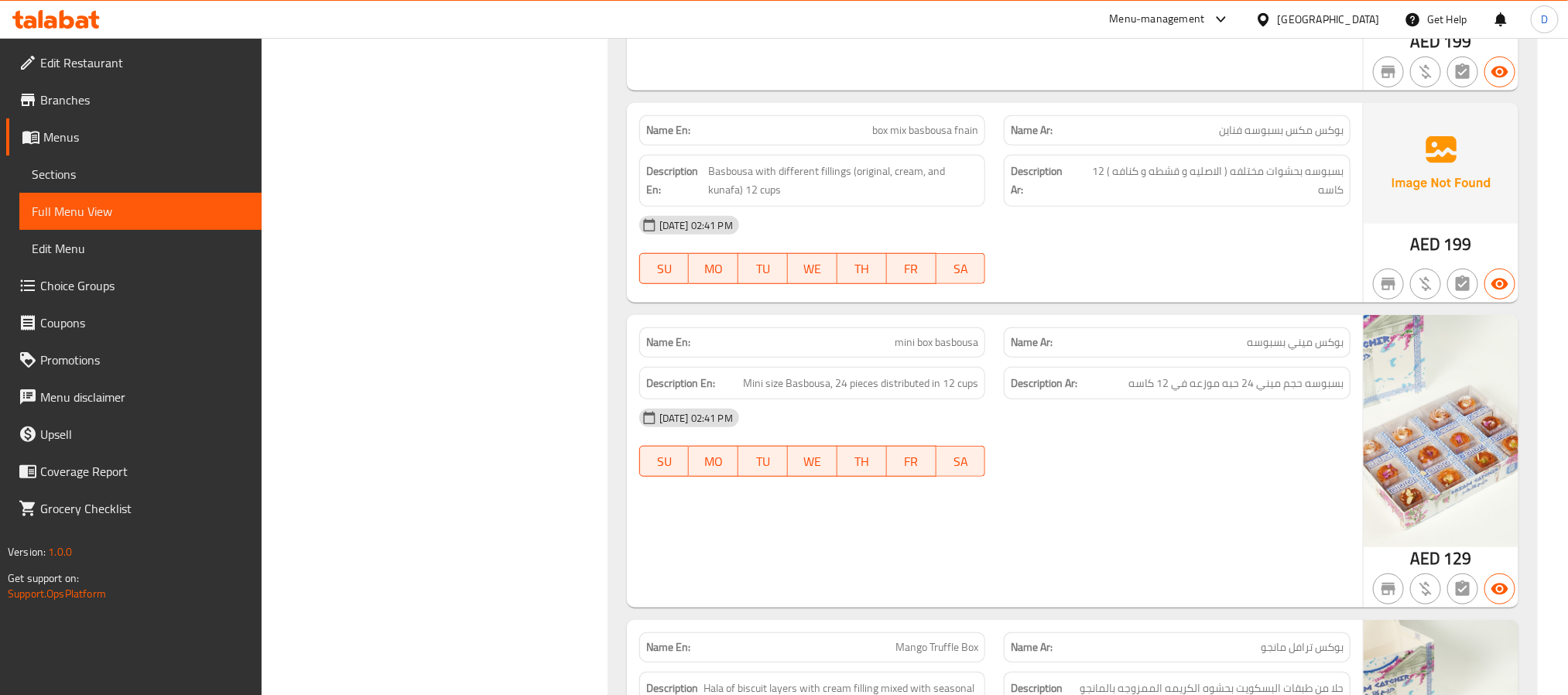
scroll to position [3600, 0]
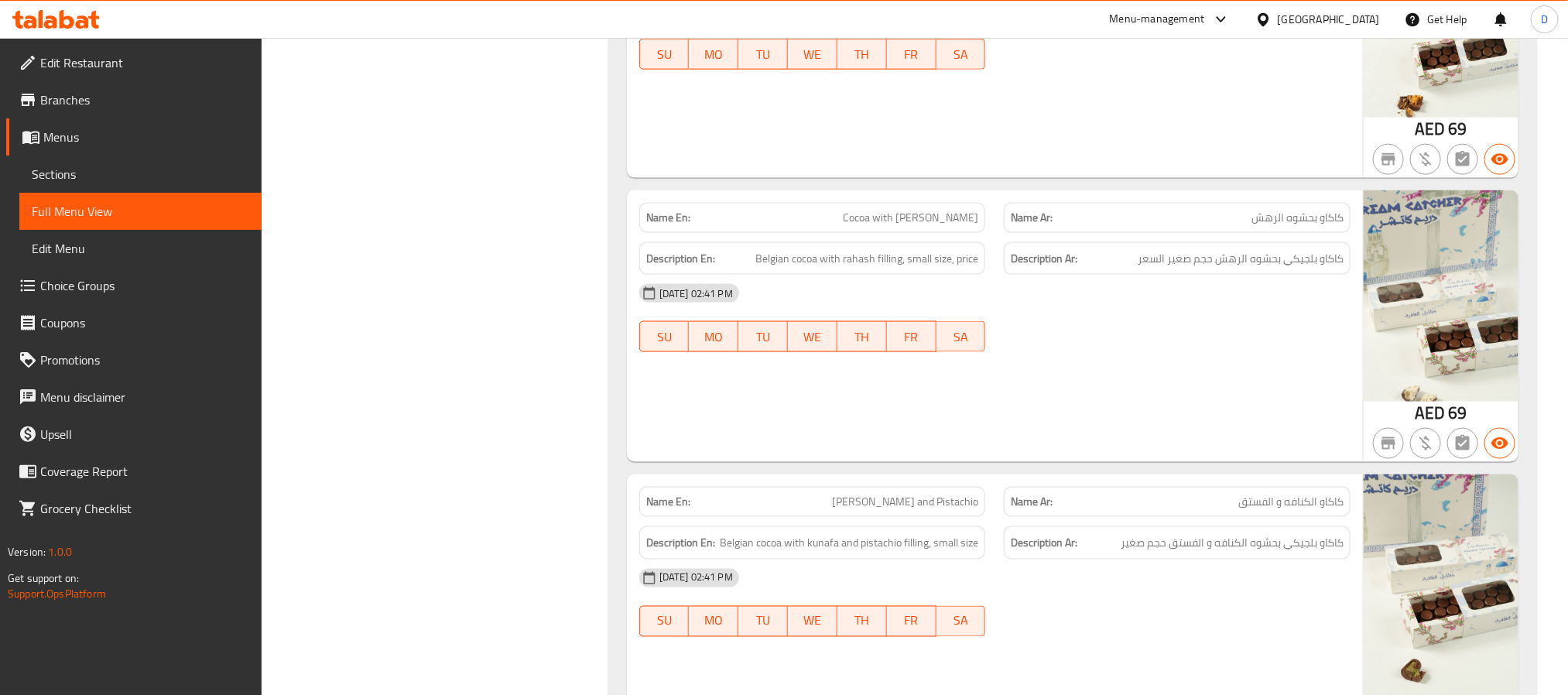
scroll to position [7318, 0]
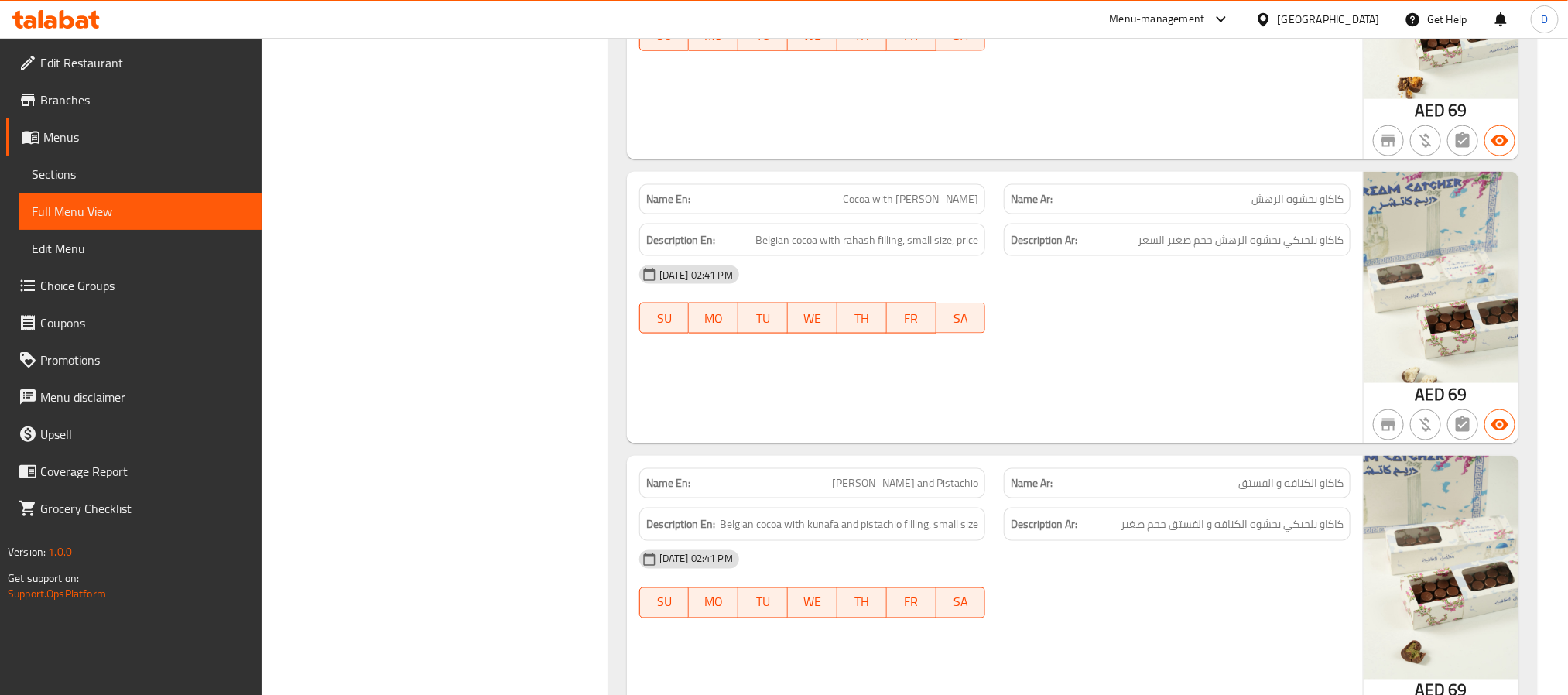
copy span "Cocoa with [PERSON_NAME]"
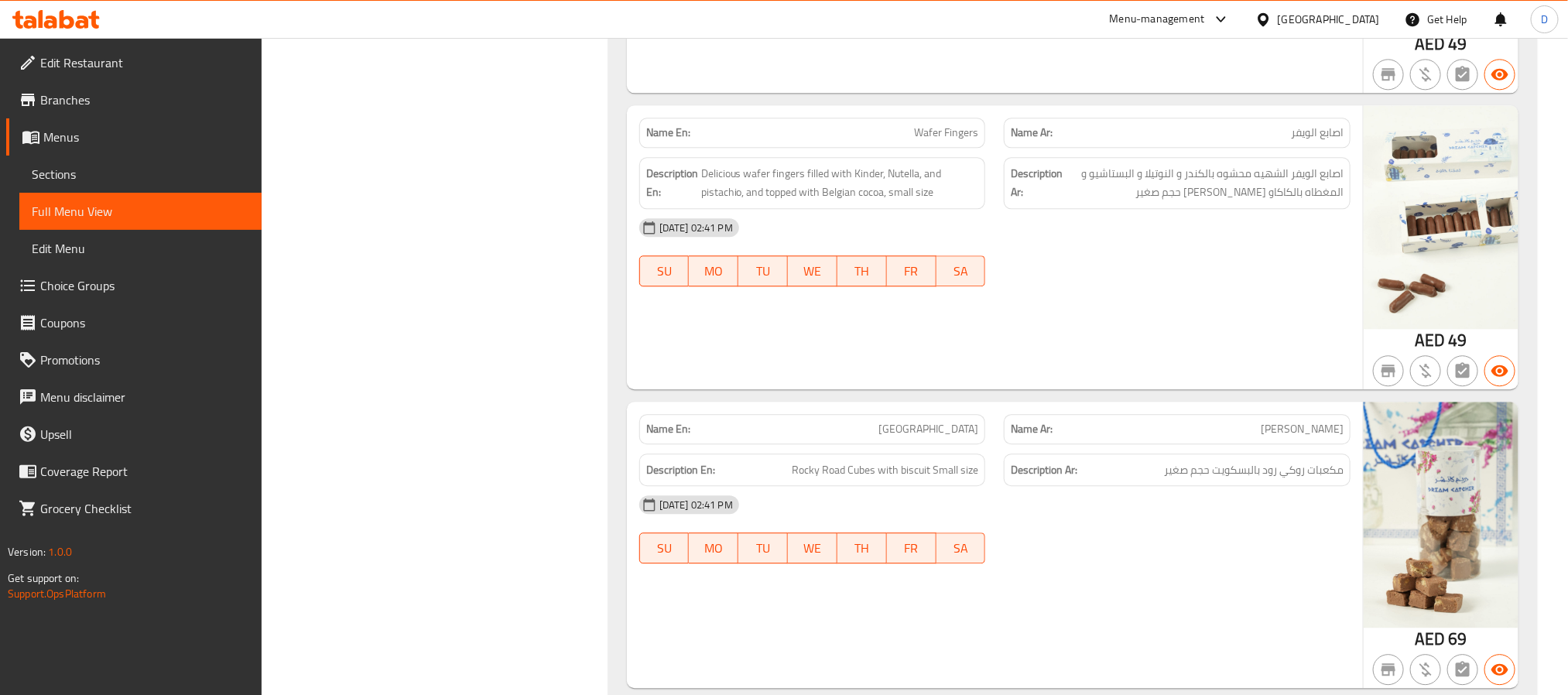
scroll to position [8247, 0]
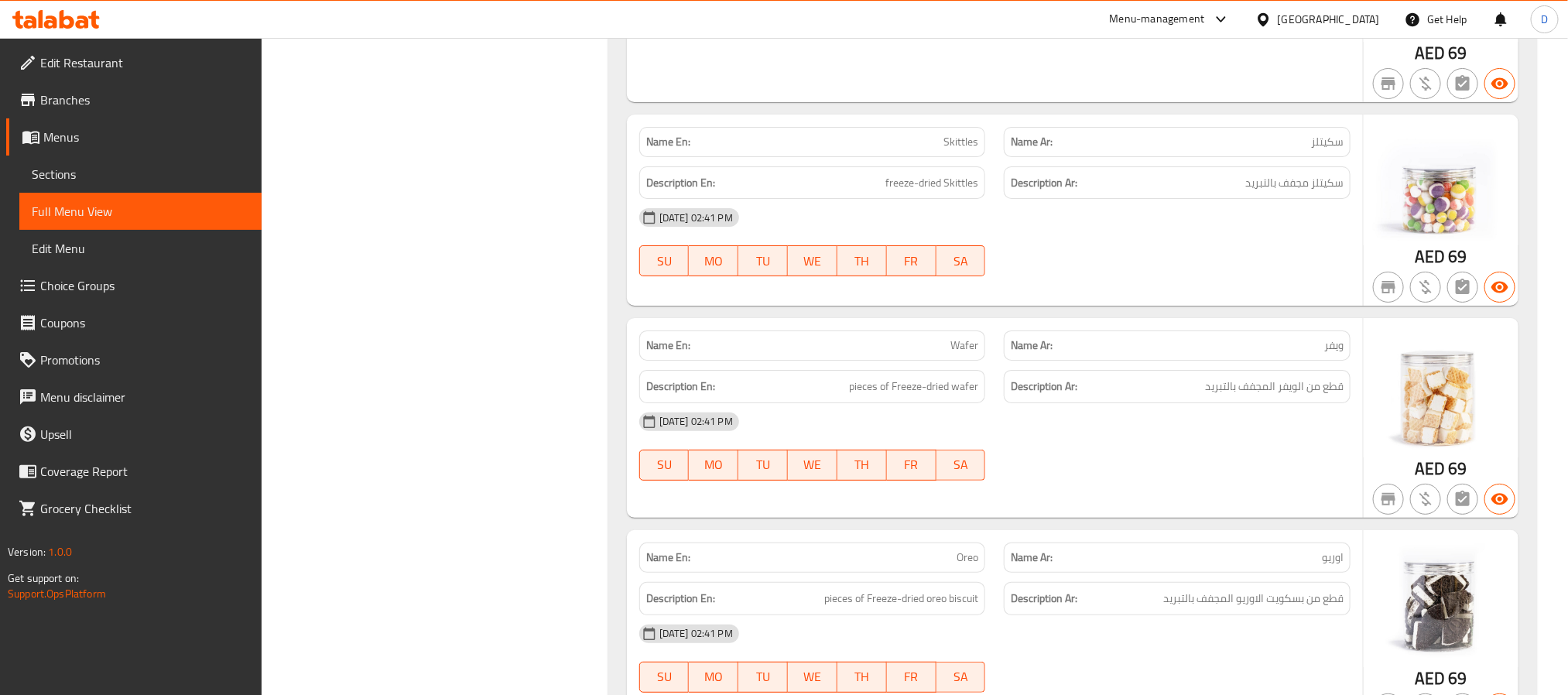
scroll to position [12652, 0]
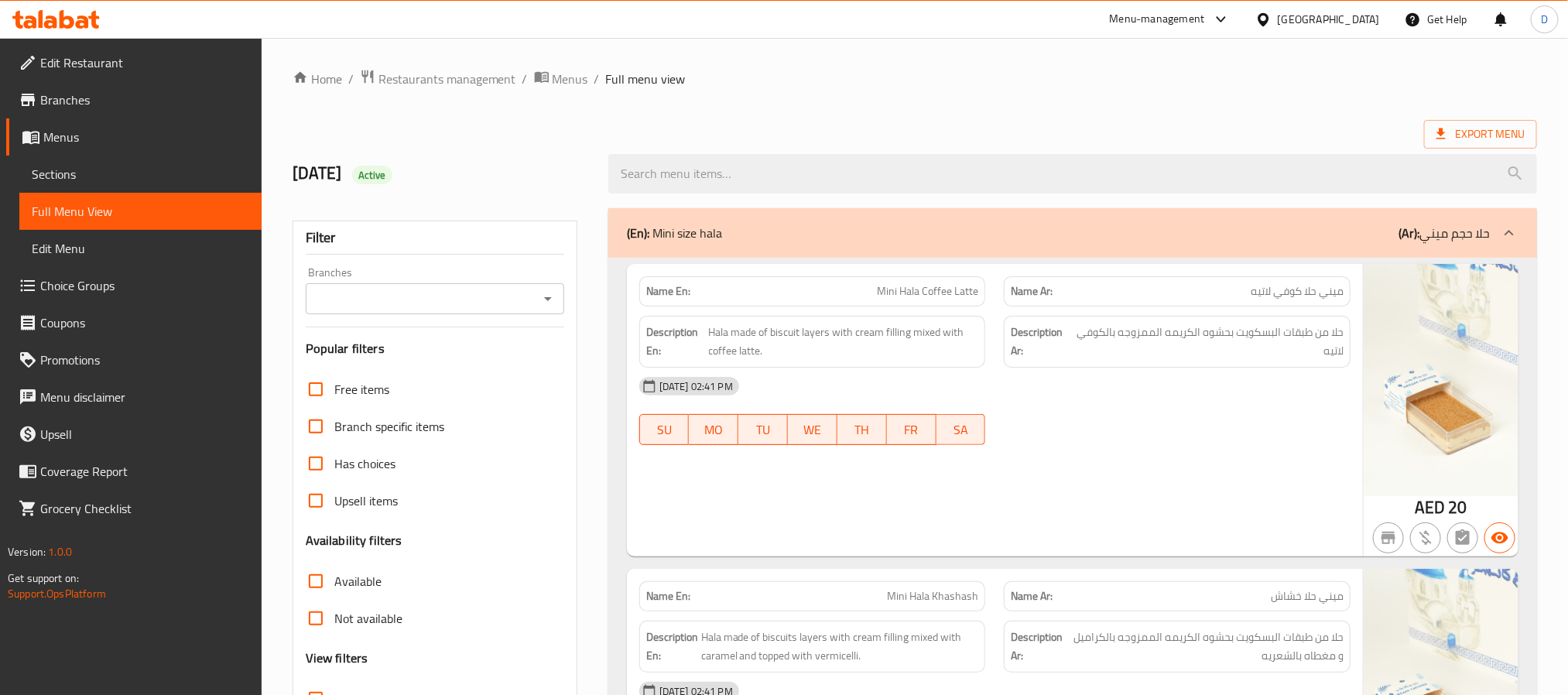
click at [103, 172] on span "Sections" at bounding box center [140, 174] width 217 height 19
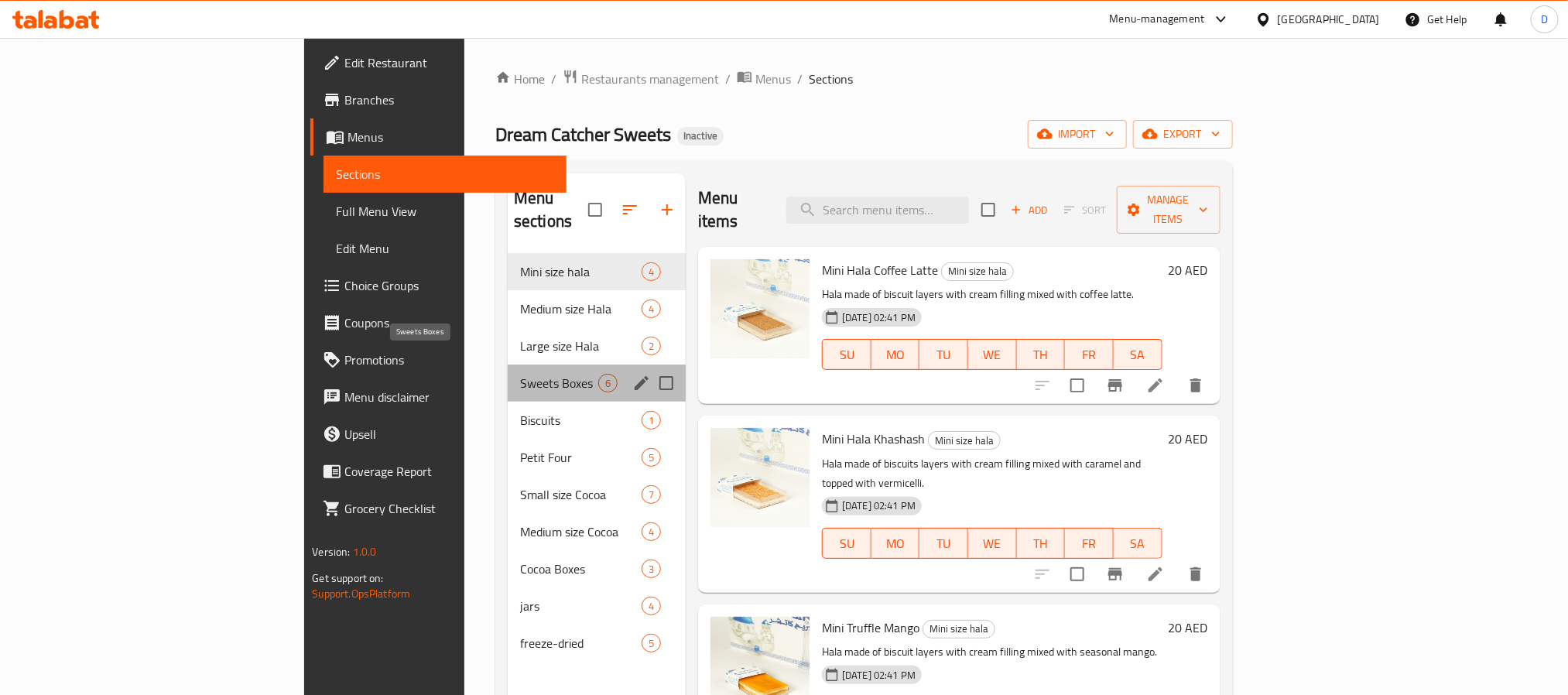
click at [520, 374] on span "Sweets Boxes" at bounding box center [559, 383] width 78 height 19
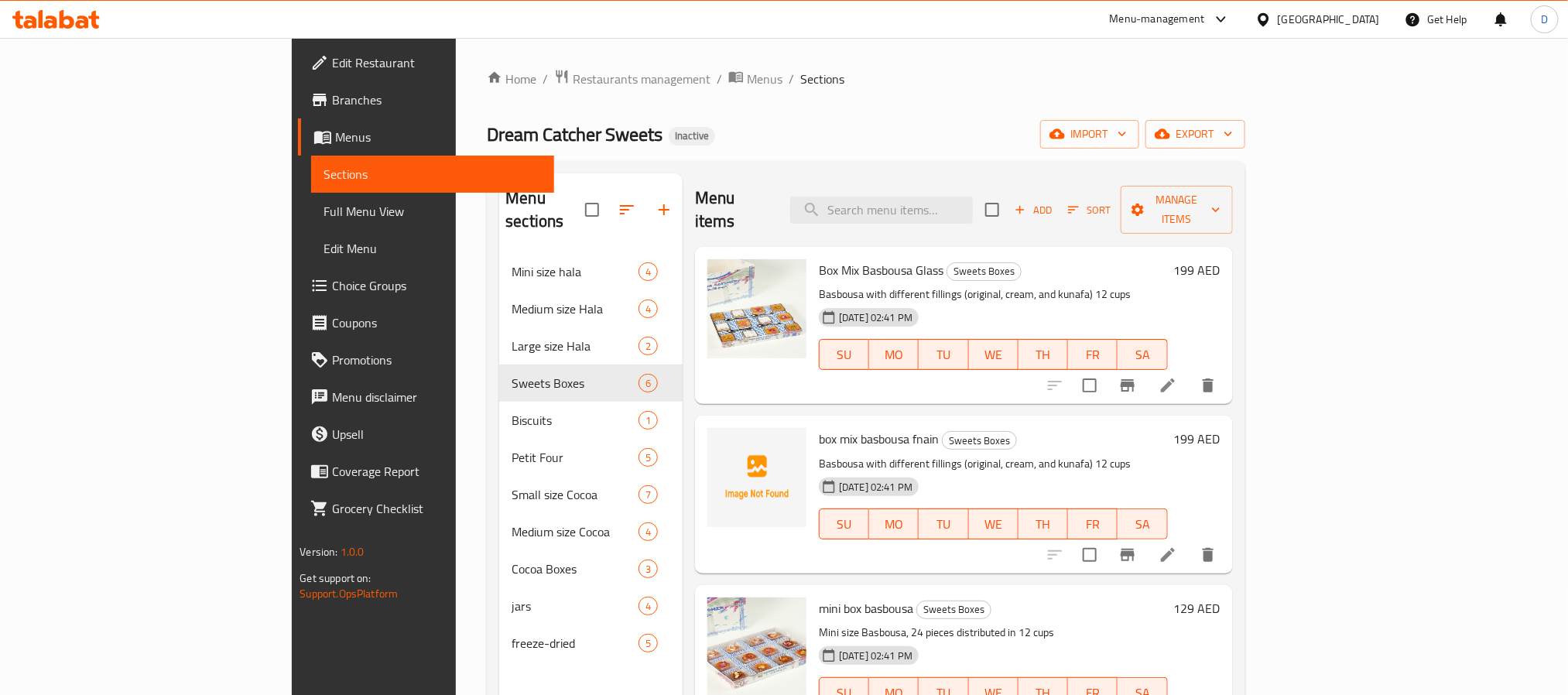
click at [1178, 376] on icon at bounding box center [1168, 385] width 19 height 19
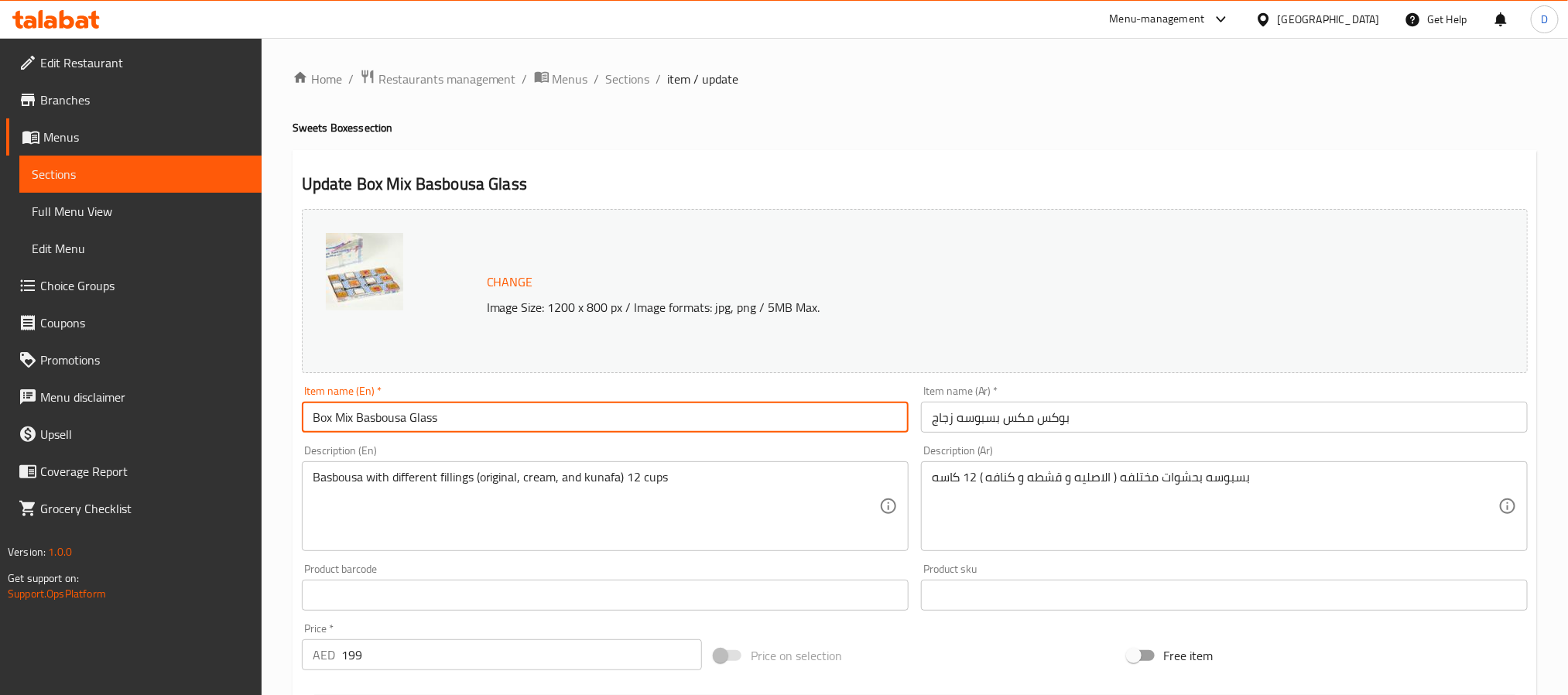
click at [414, 418] on input "Box Mix Basbousa Glass" at bounding box center [605, 417] width 606 height 31
type input "Box Mix Basbousa"
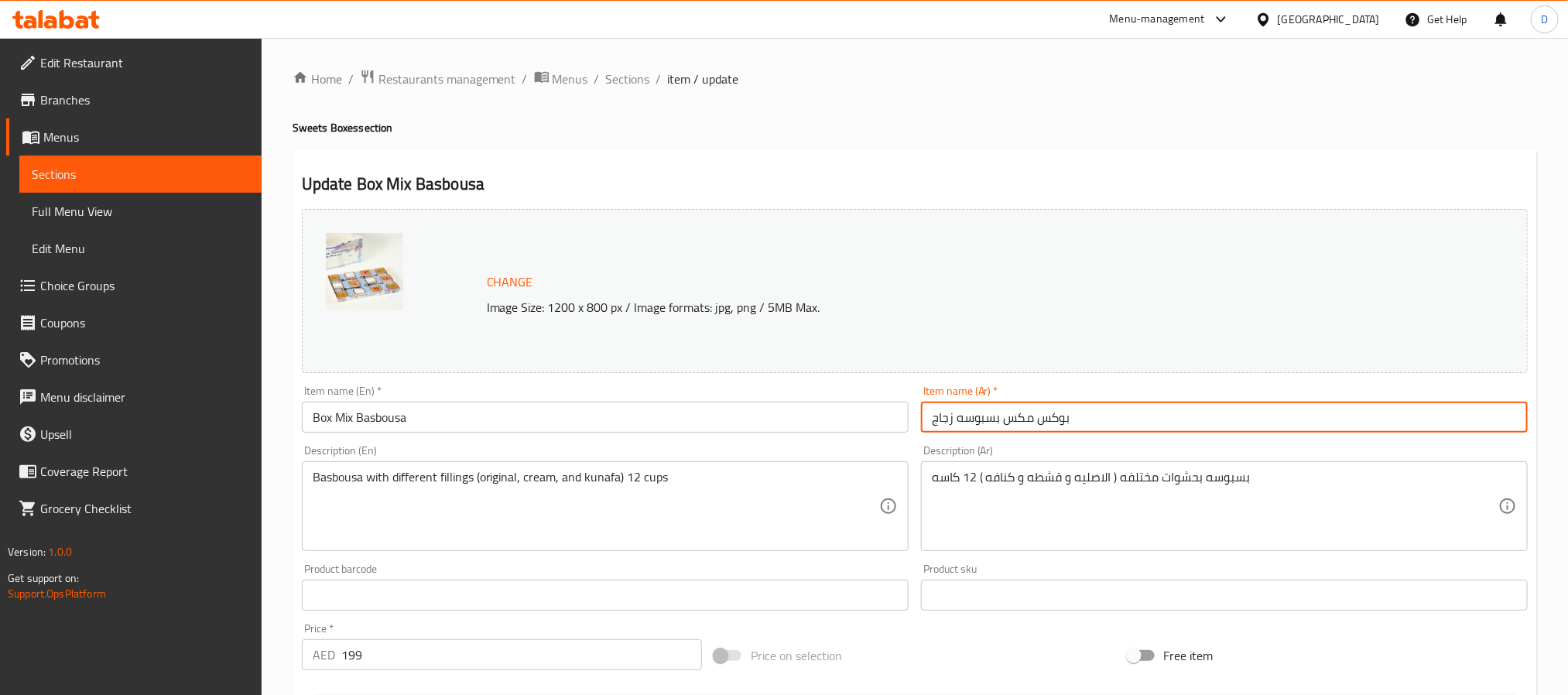
click at [950, 423] on input "بوكس مكس بسبوسه زجاج" at bounding box center [1224, 417] width 606 height 31
type input "بوكس مكس بسبوسه"
click at [632, 72] on span "Sections" at bounding box center [628, 78] width 44 height 19
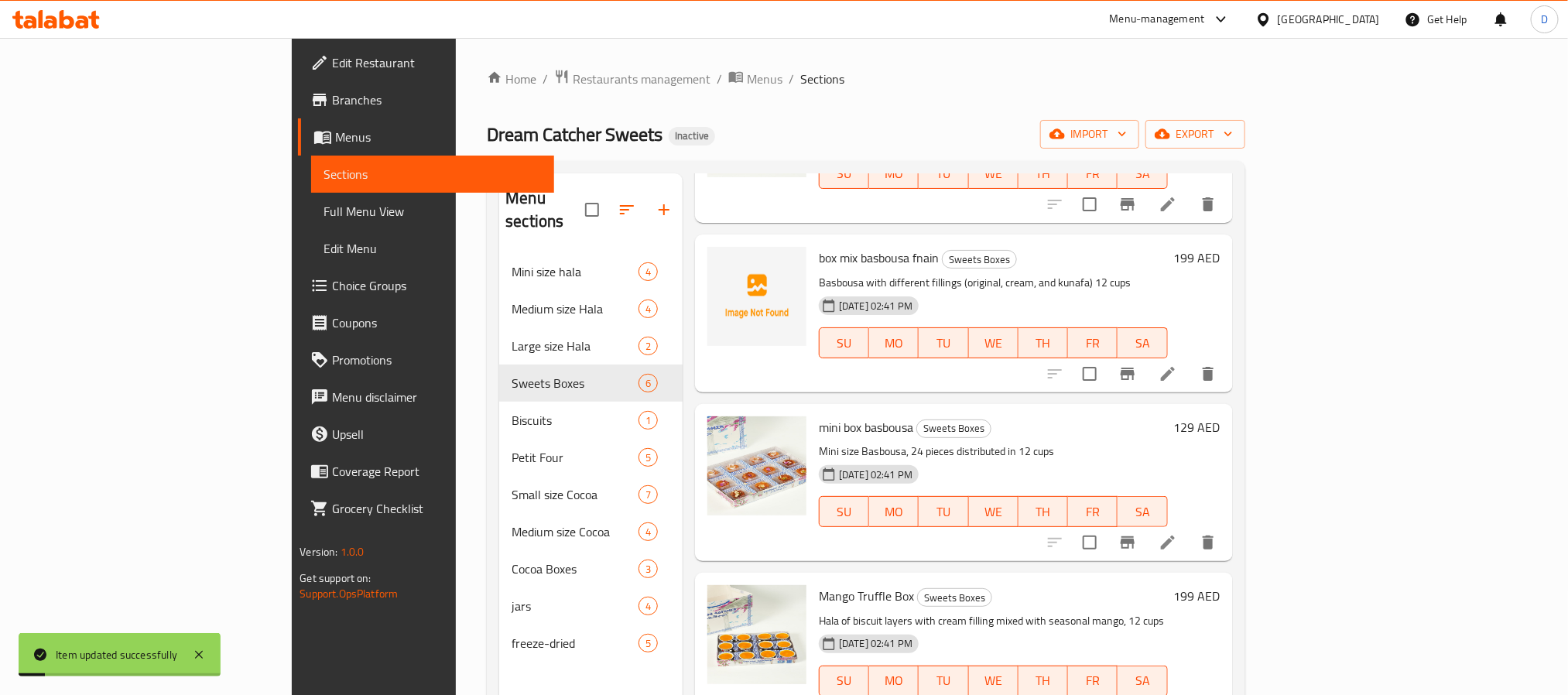
scroll to position [233, 0]
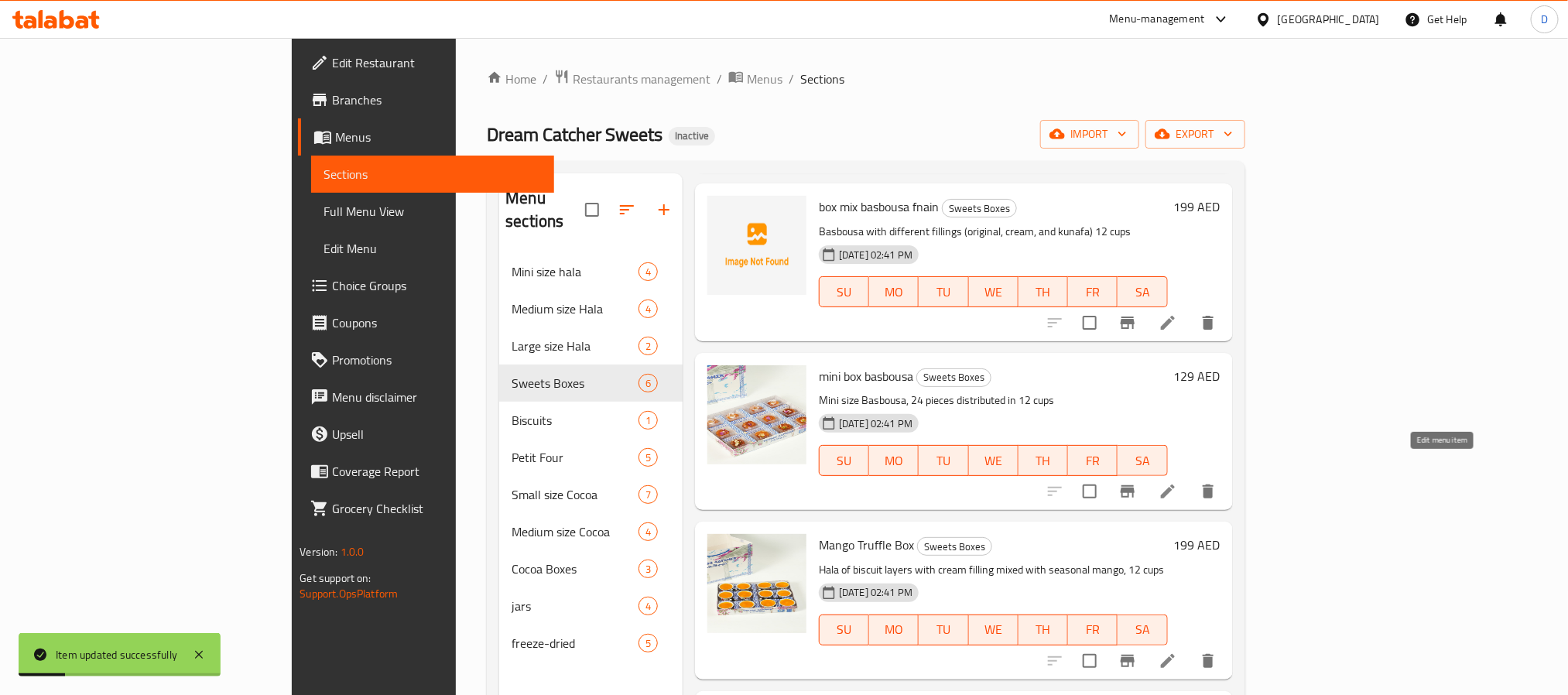
click at [1178, 482] on icon at bounding box center [1168, 491] width 19 height 19
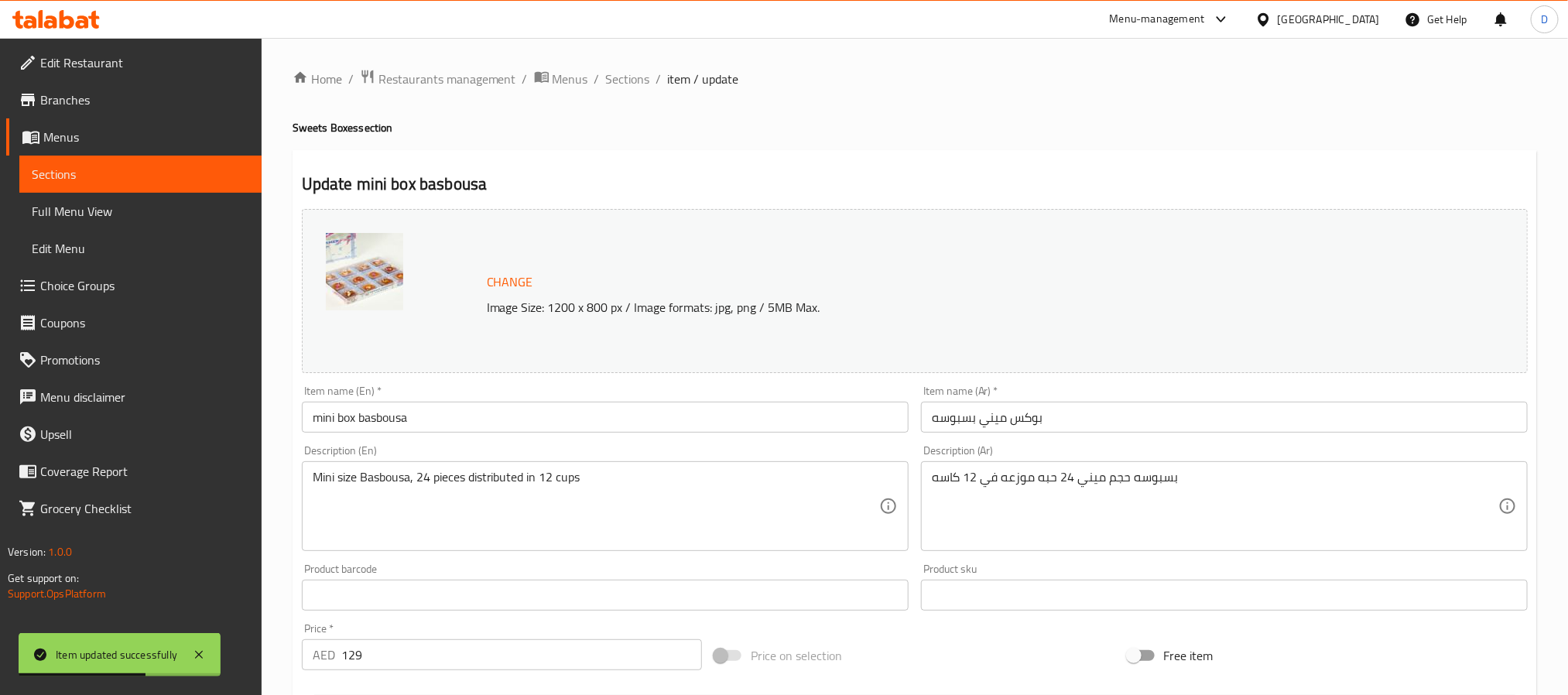
click at [657, 407] on input "mini box basbousa" at bounding box center [605, 417] width 606 height 31
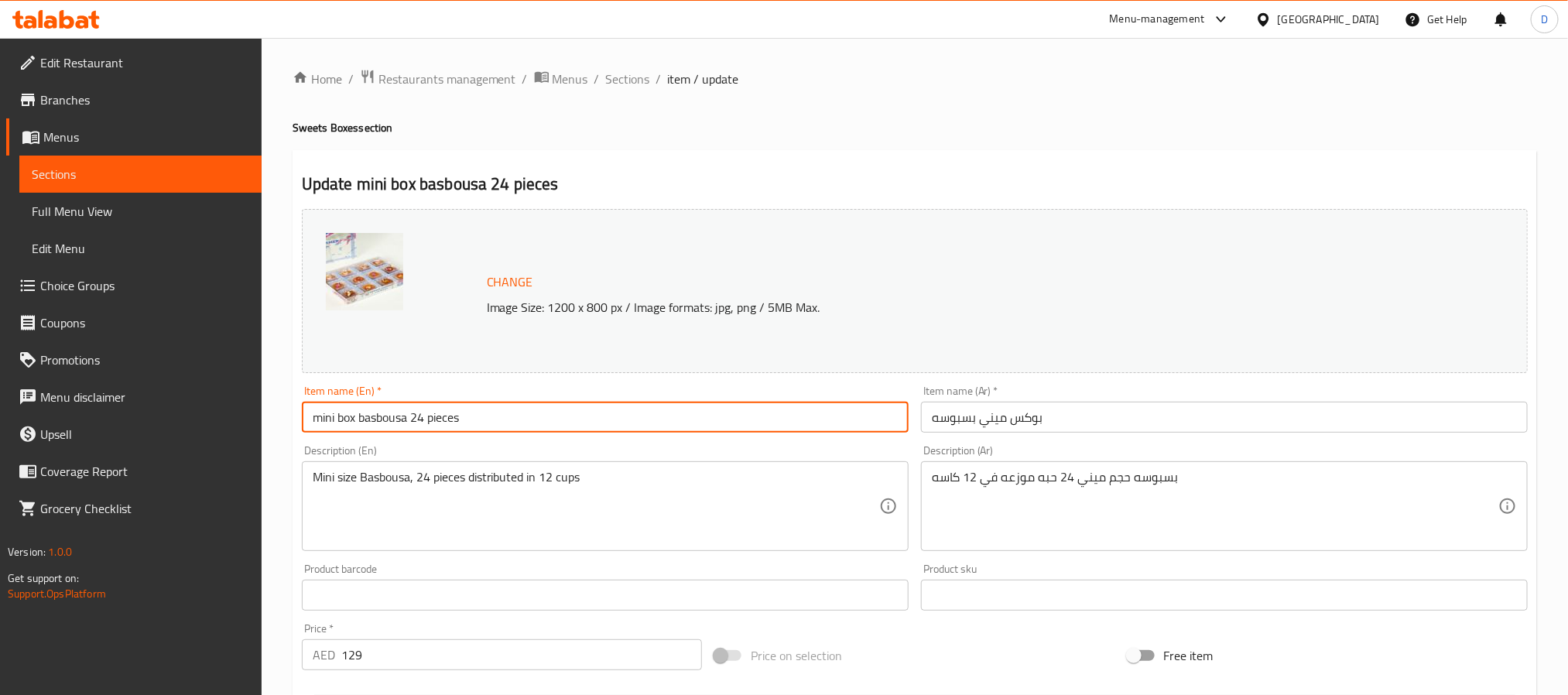
type input "mini box basbousa 24 pieces"
click at [1147, 416] on input "بوكس ميني بسبوسه" at bounding box center [1224, 417] width 606 height 31
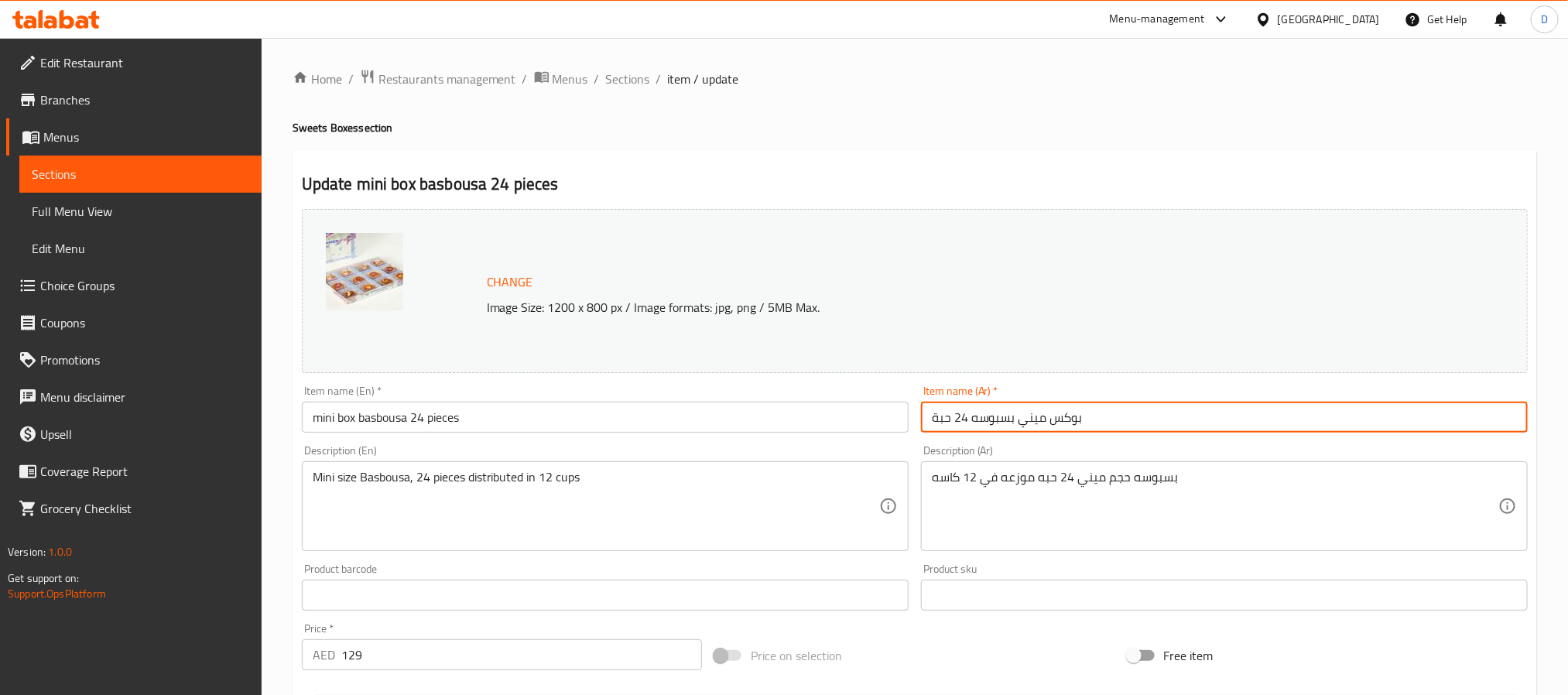
type input "بوكس ميني بسبوسه 24 حبة"
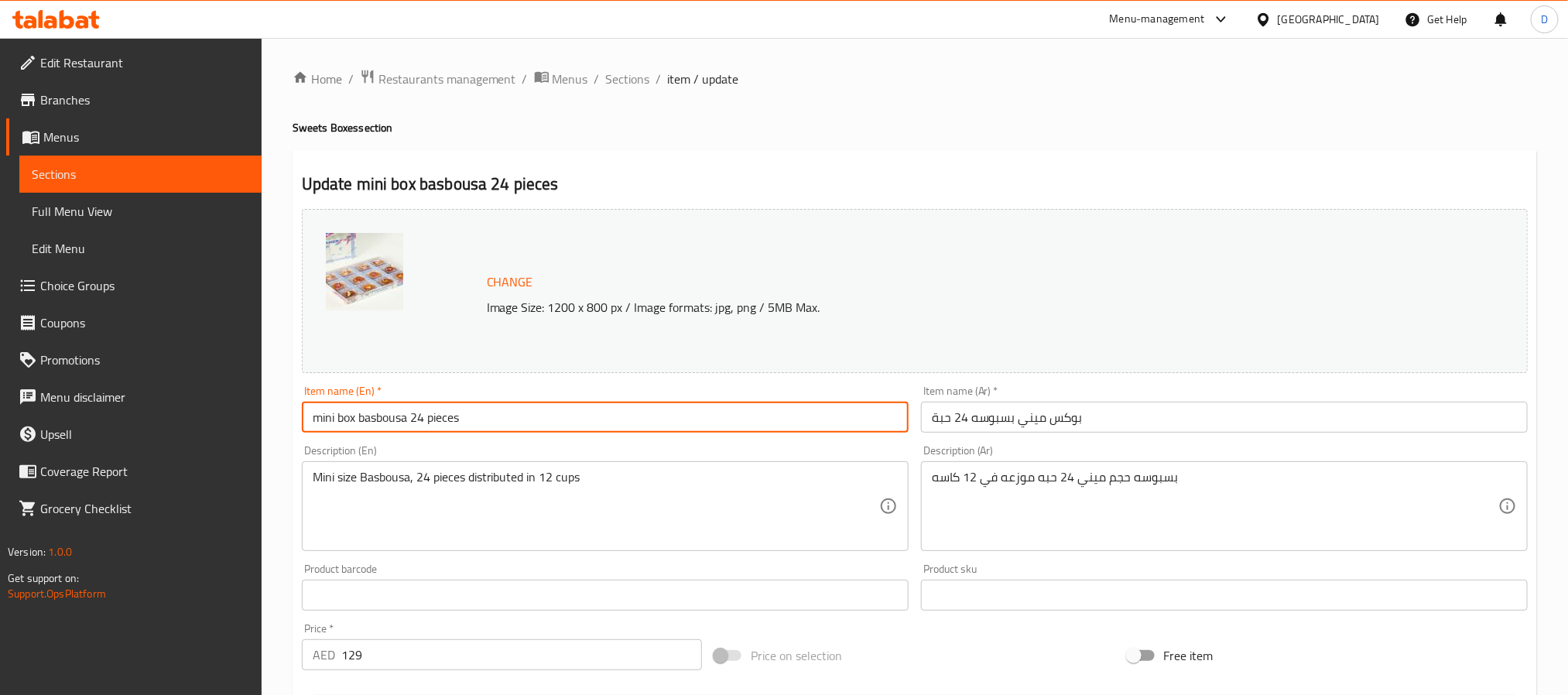
drag, startPoint x: 309, startPoint y: 416, endPoint x: 415, endPoint y: 416, distance: 106.0
click at [415, 416] on input "mini box basbousa 24 pieces" at bounding box center [605, 417] width 606 height 31
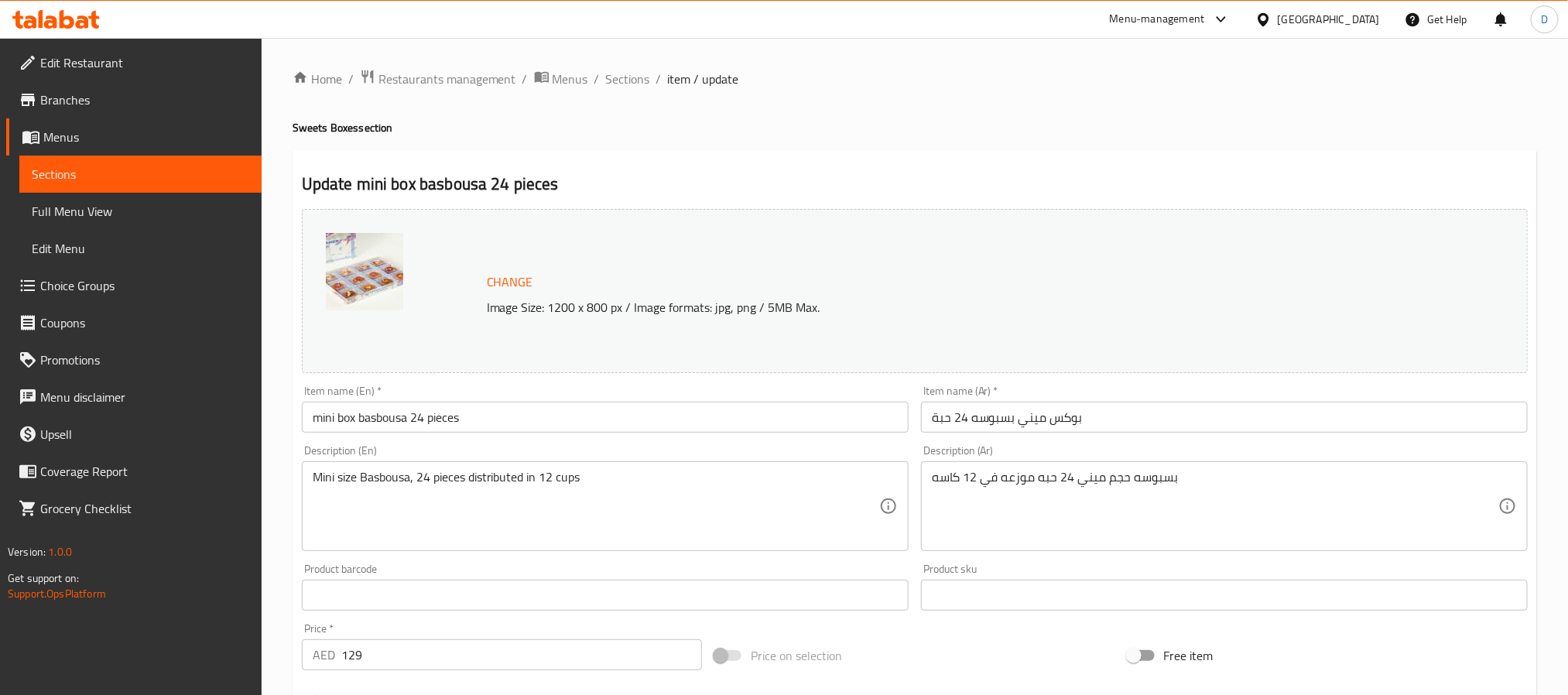
click at [855, 117] on div "Home / Restaurants management / Menus / Sections / item / update Sweets Boxes s…" at bounding box center [915, 577] width 1244 height 1017
click at [606, 79] on span "Sections" at bounding box center [628, 78] width 44 height 19
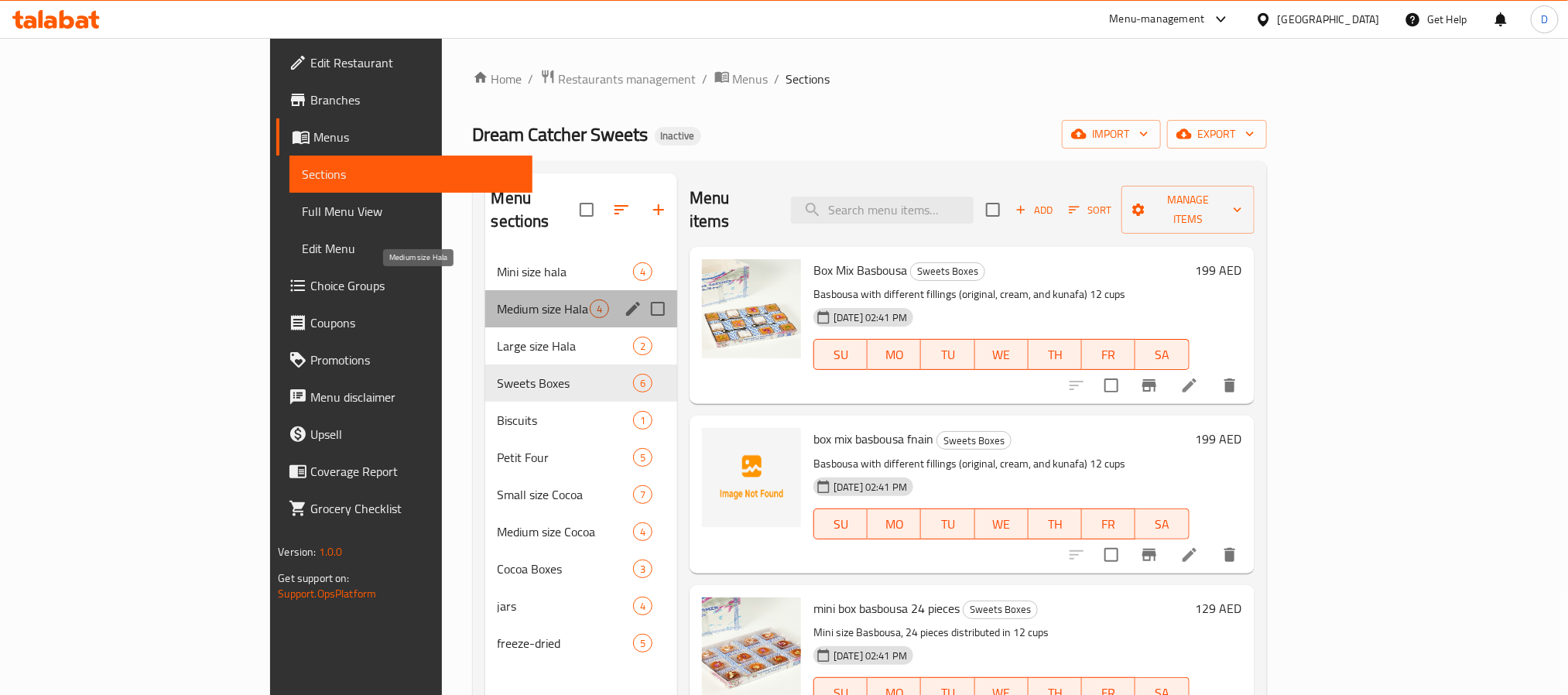
click at [497, 299] on span "Medium size Hala" at bounding box center [543, 308] width 92 height 19
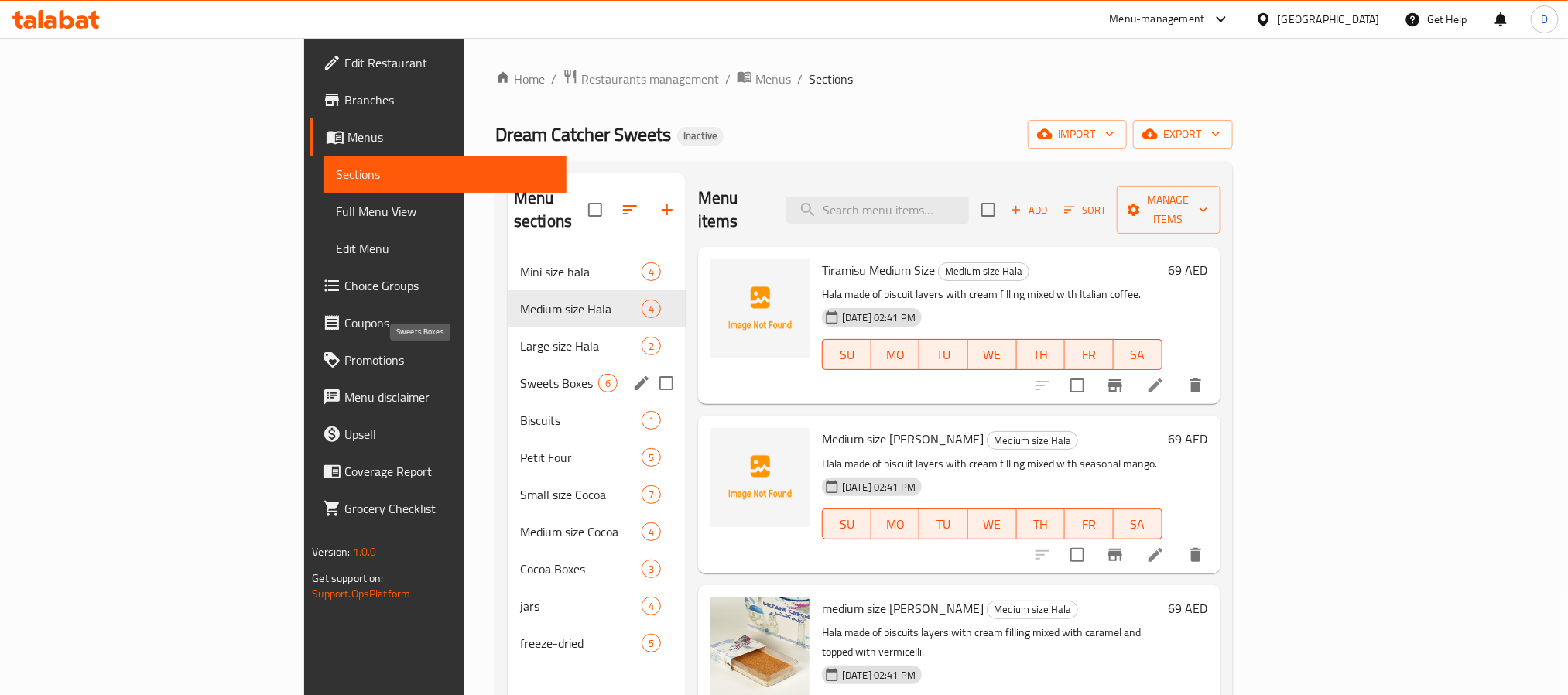
click at [520, 374] on span "Sweets Boxes" at bounding box center [559, 383] width 78 height 19
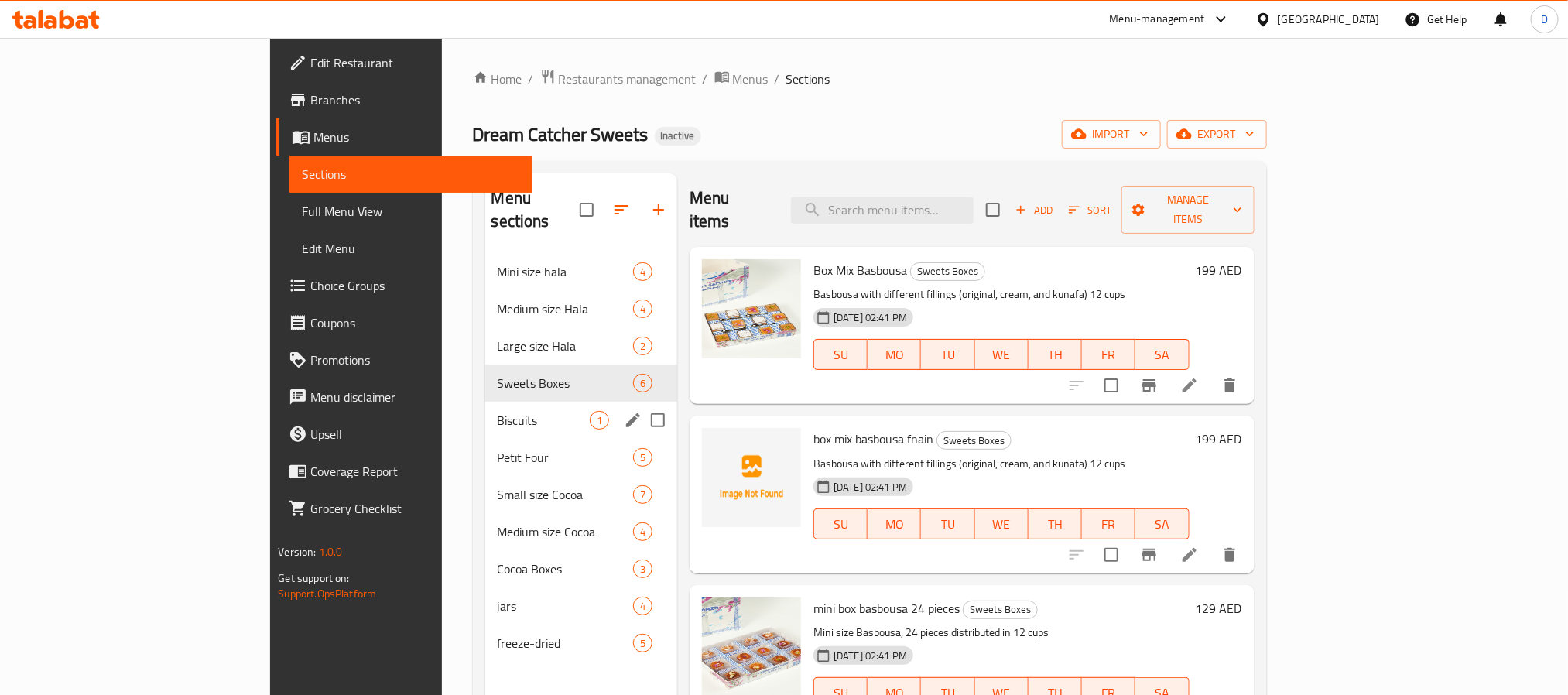
click at [497, 411] on span "Biscuits" at bounding box center [543, 420] width 92 height 19
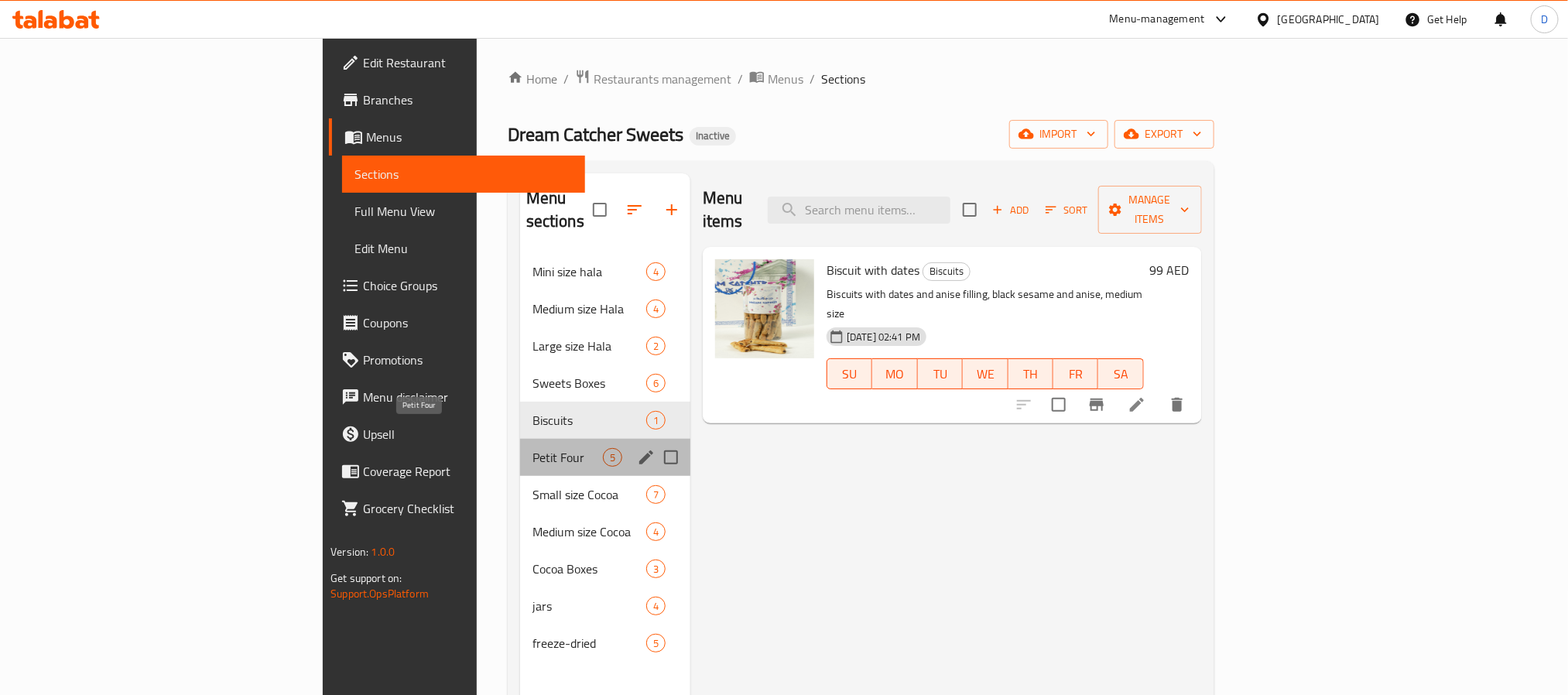
click at [533, 448] on span "Petit Four" at bounding box center [568, 457] width 70 height 19
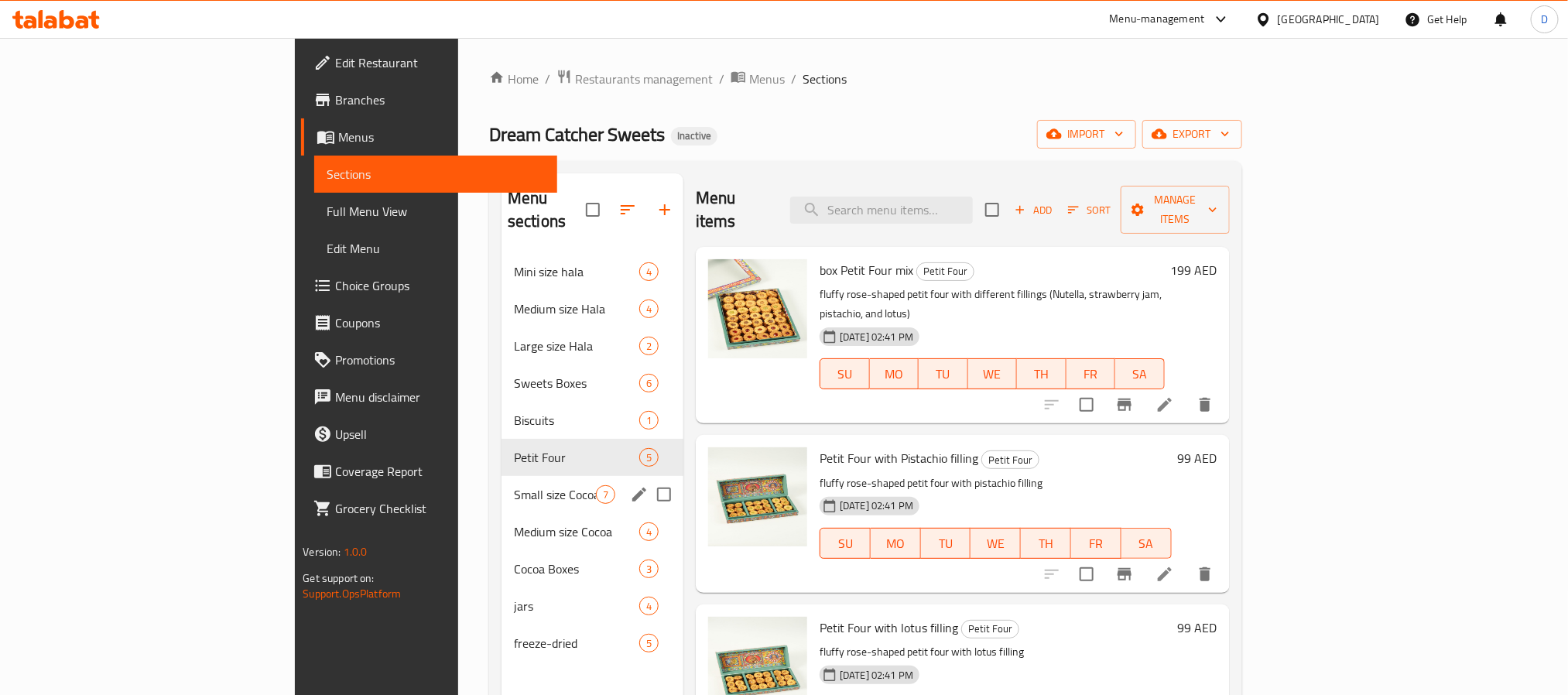
click at [514, 486] on span "Small size Cocoa" at bounding box center [554, 495] width 82 height 19
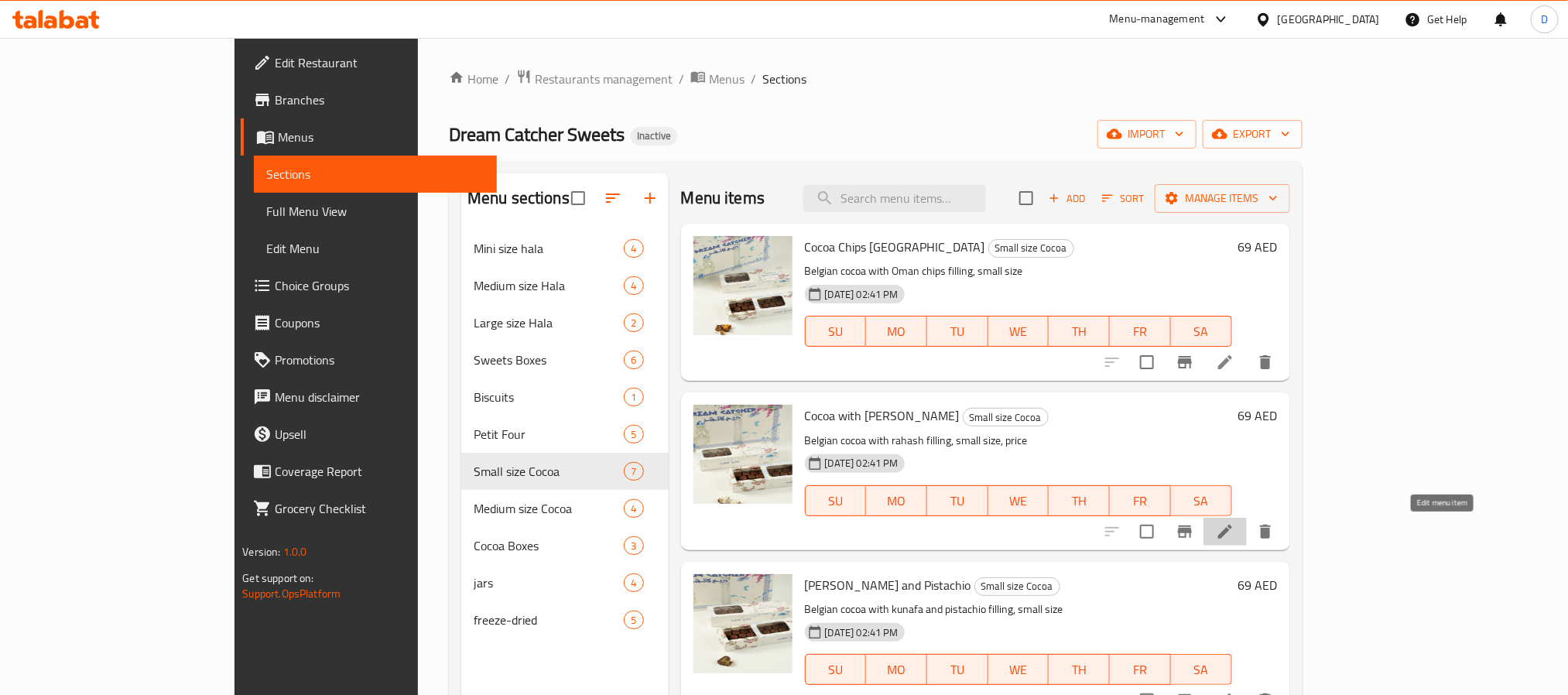
click at [1235, 536] on icon at bounding box center [1226, 532] width 19 height 19
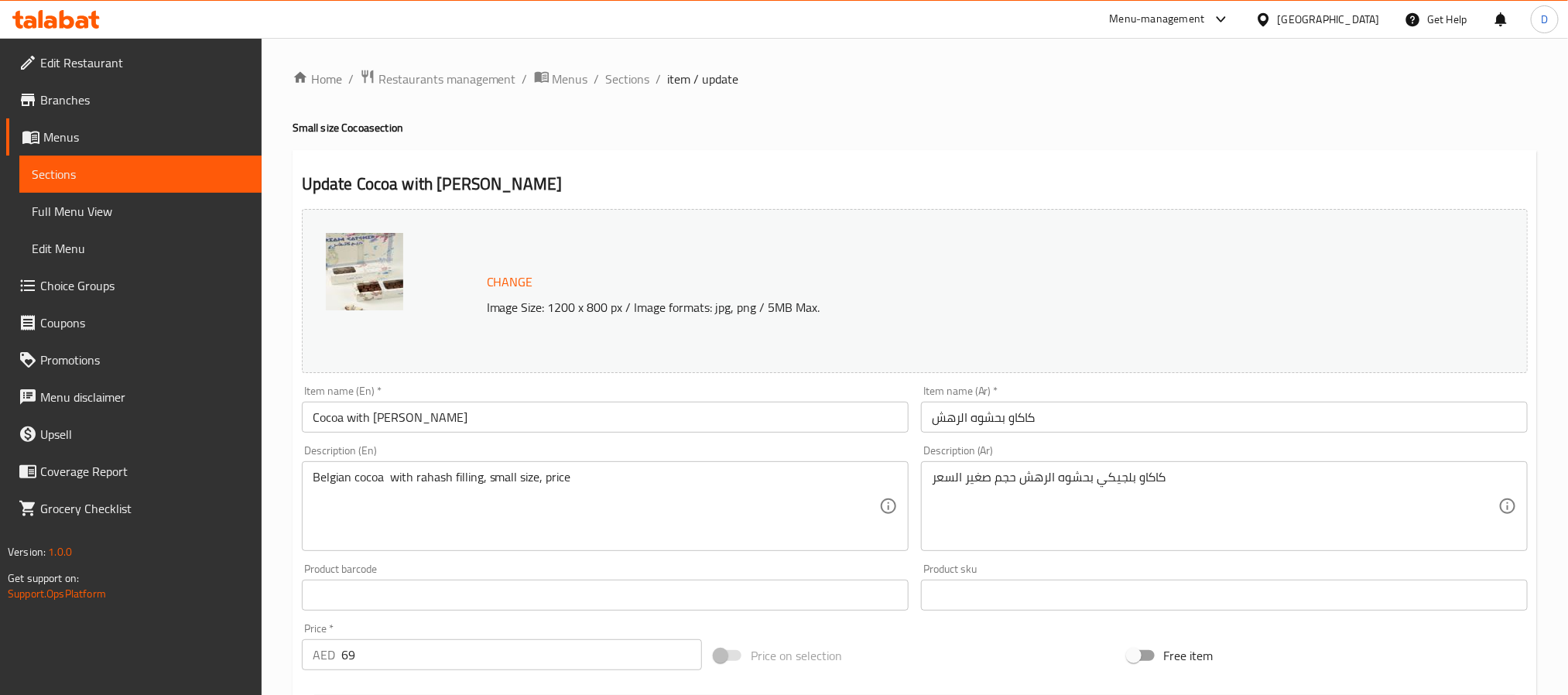
click at [371, 423] on input "Cocoa with Rahash" at bounding box center [605, 417] width 606 height 31
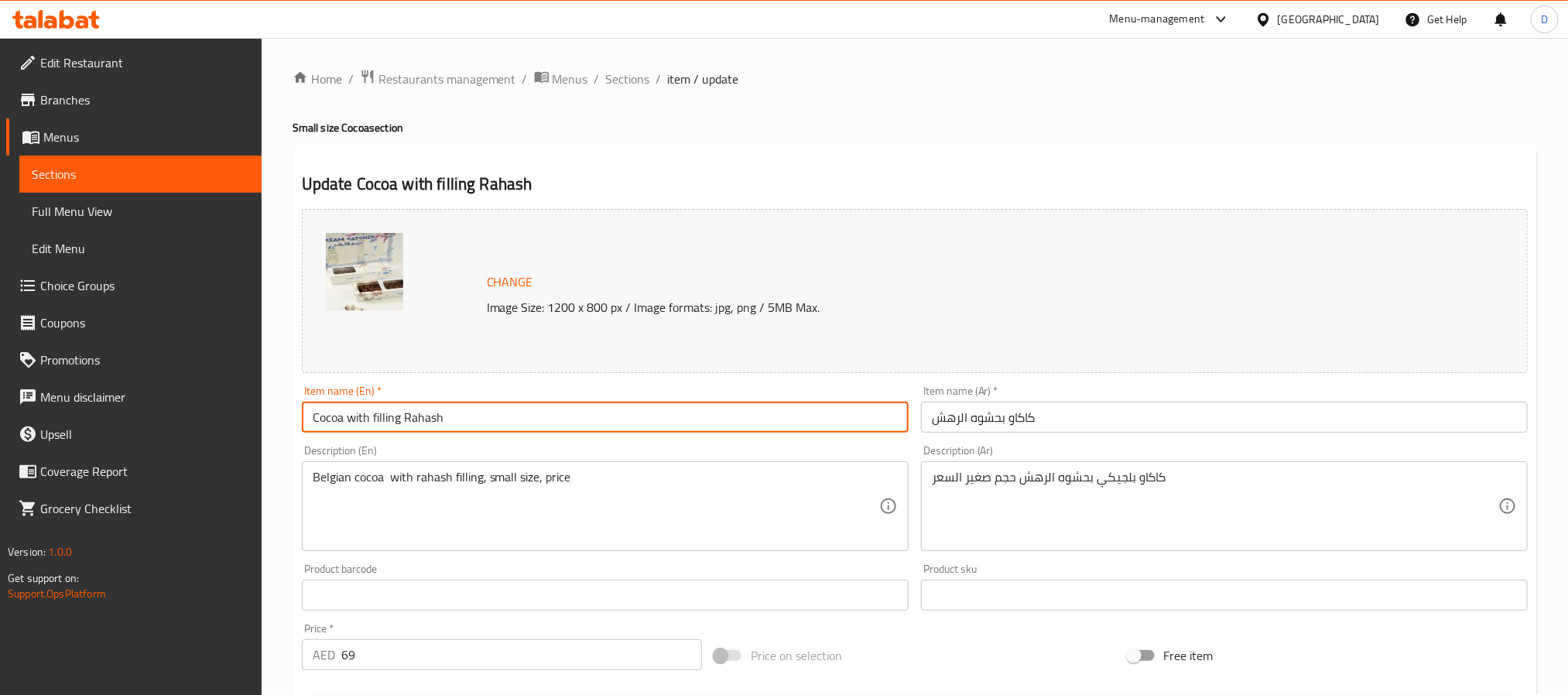
type input "Cocoa with filling Rahash"
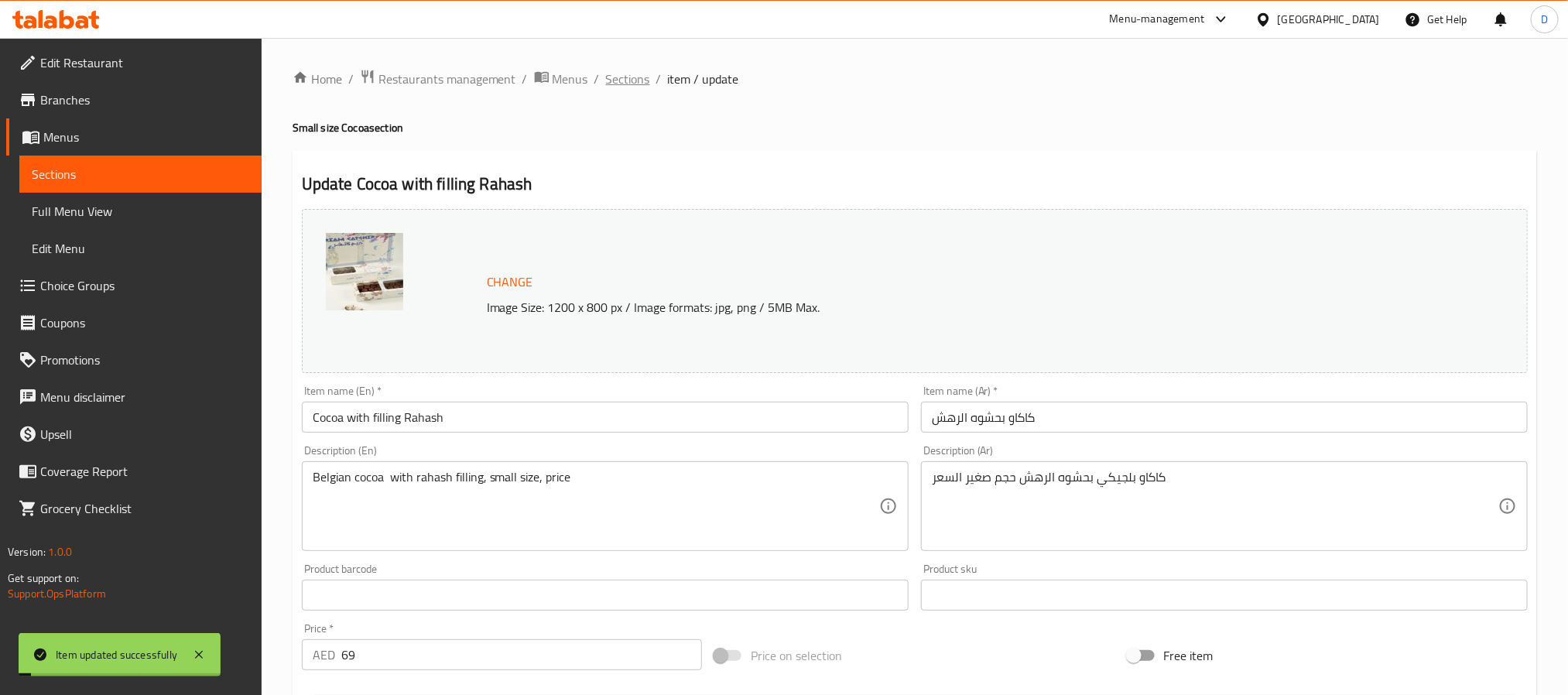
click at [642, 82] on span "Sections" at bounding box center [628, 78] width 44 height 19
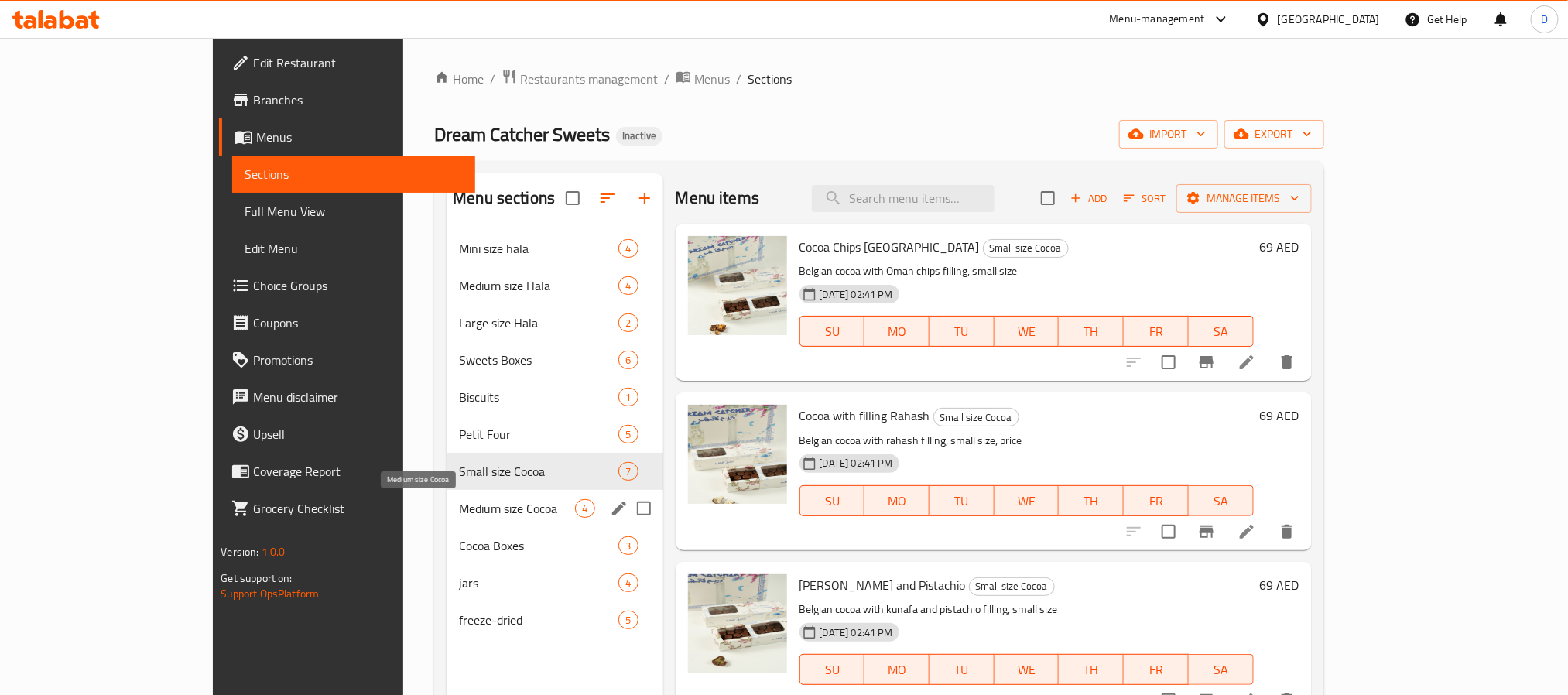
click at [459, 505] on span "Medium size Cocoa" at bounding box center [516, 508] width 116 height 19
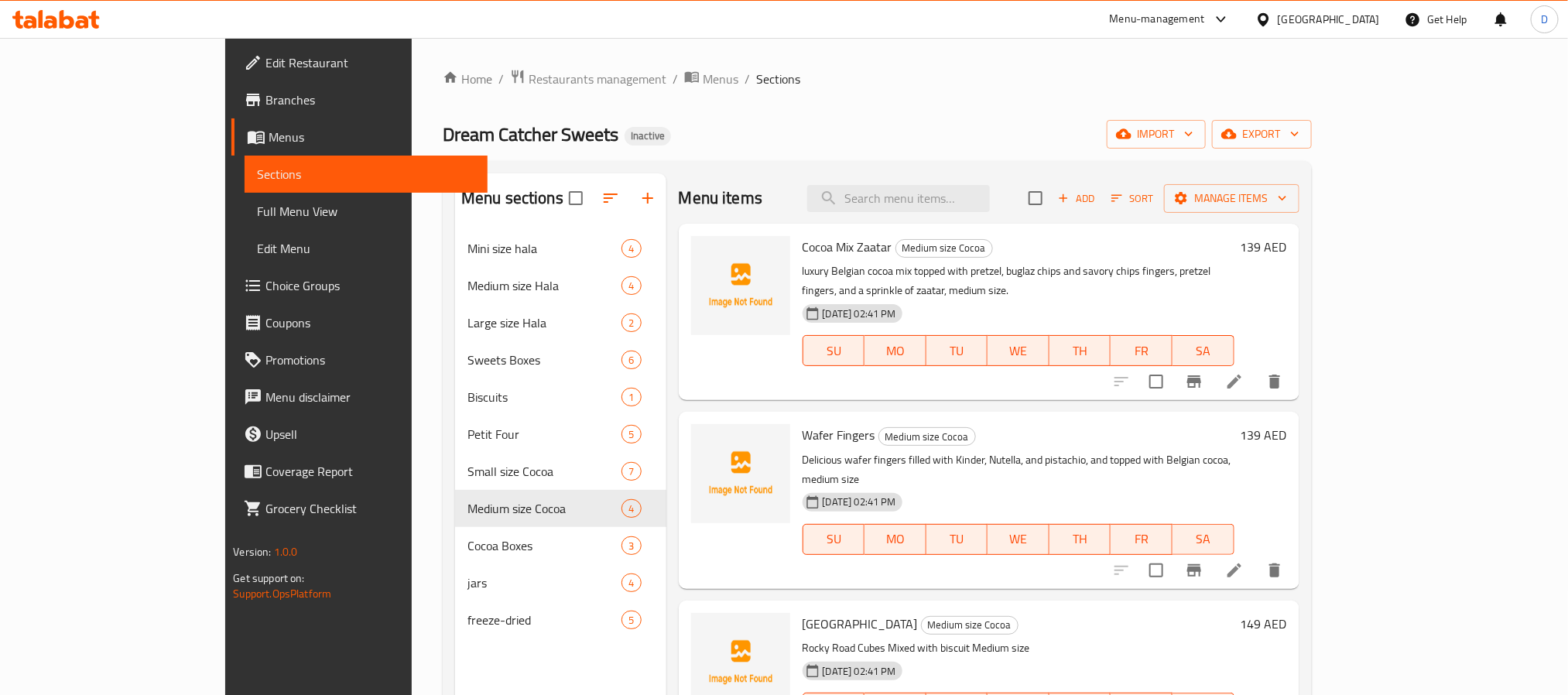
scroll to position [19, 0]
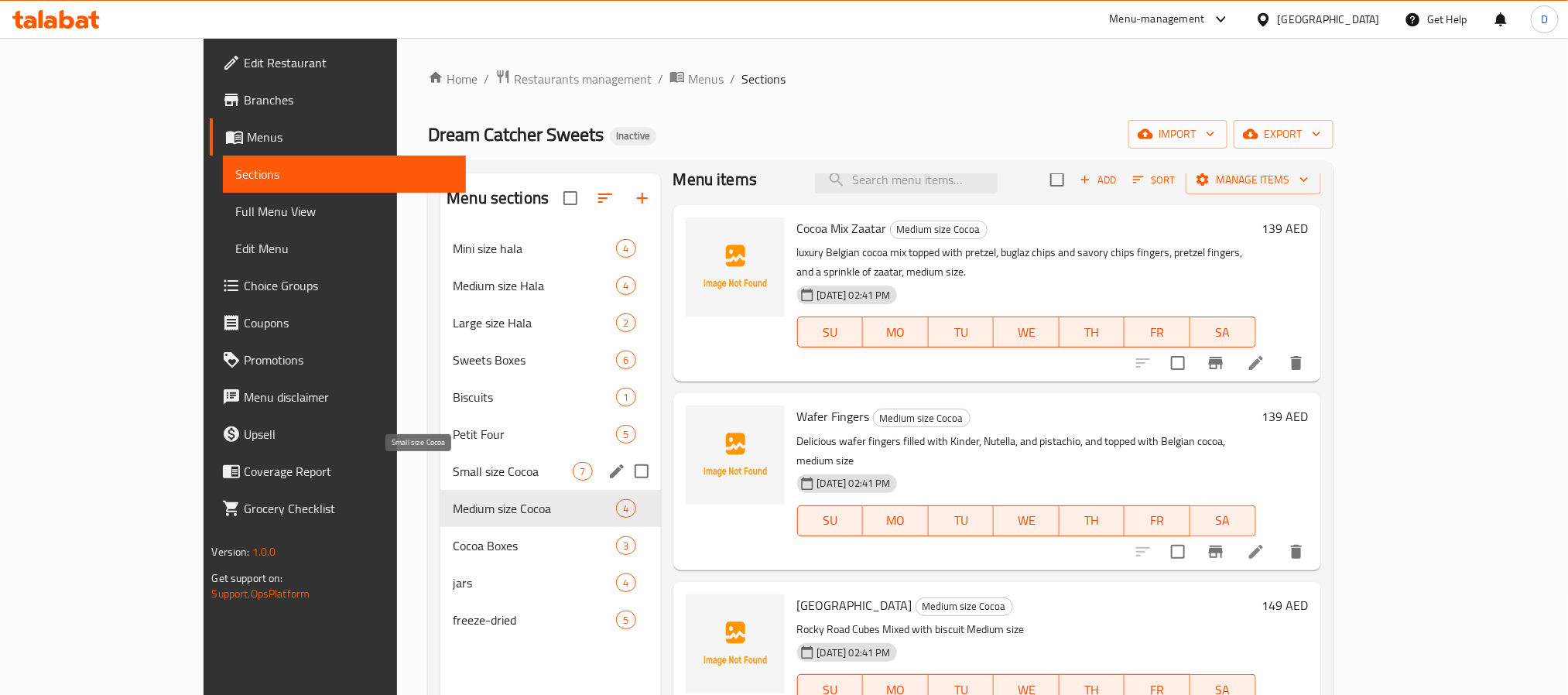
click at [464, 477] on span "Small size Cocoa" at bounding box center [513, 471] width 120 height 19
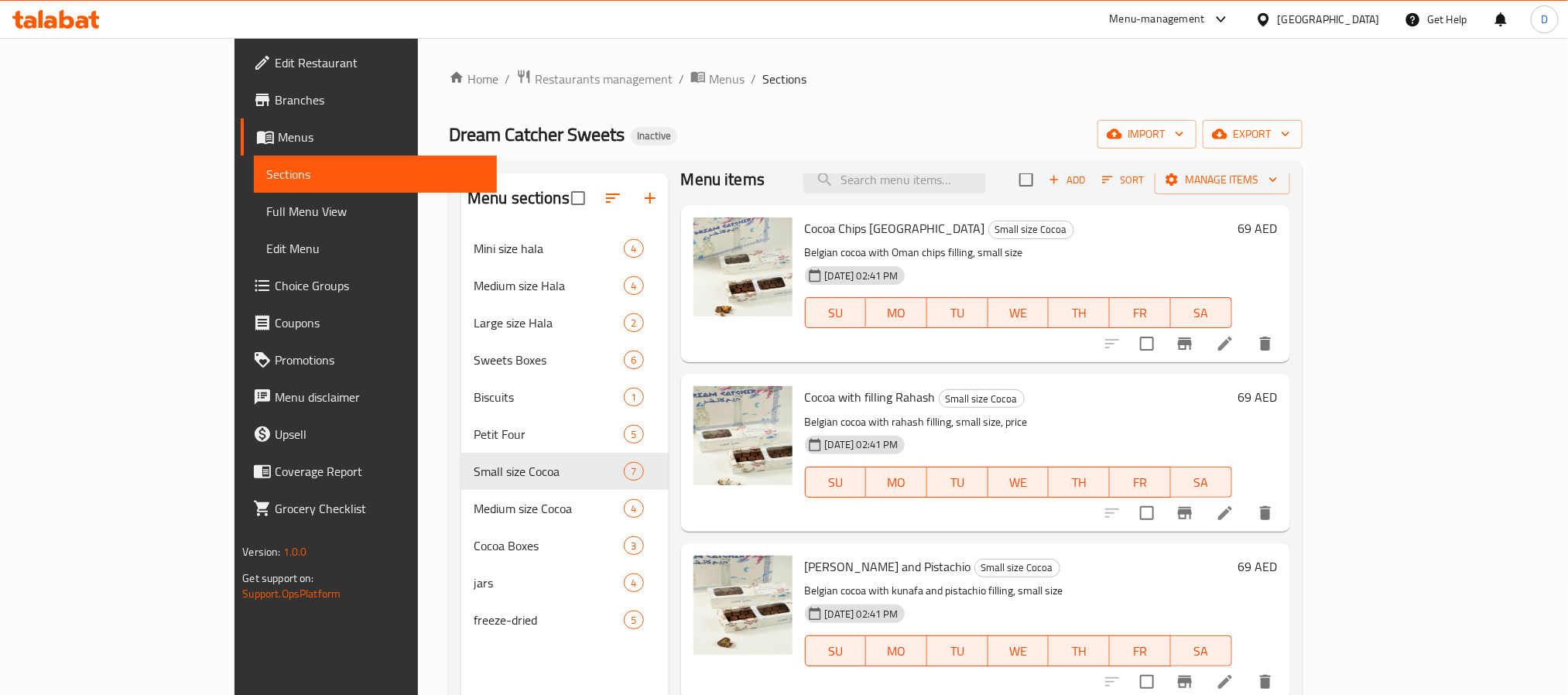
scroll to position [526, 0]
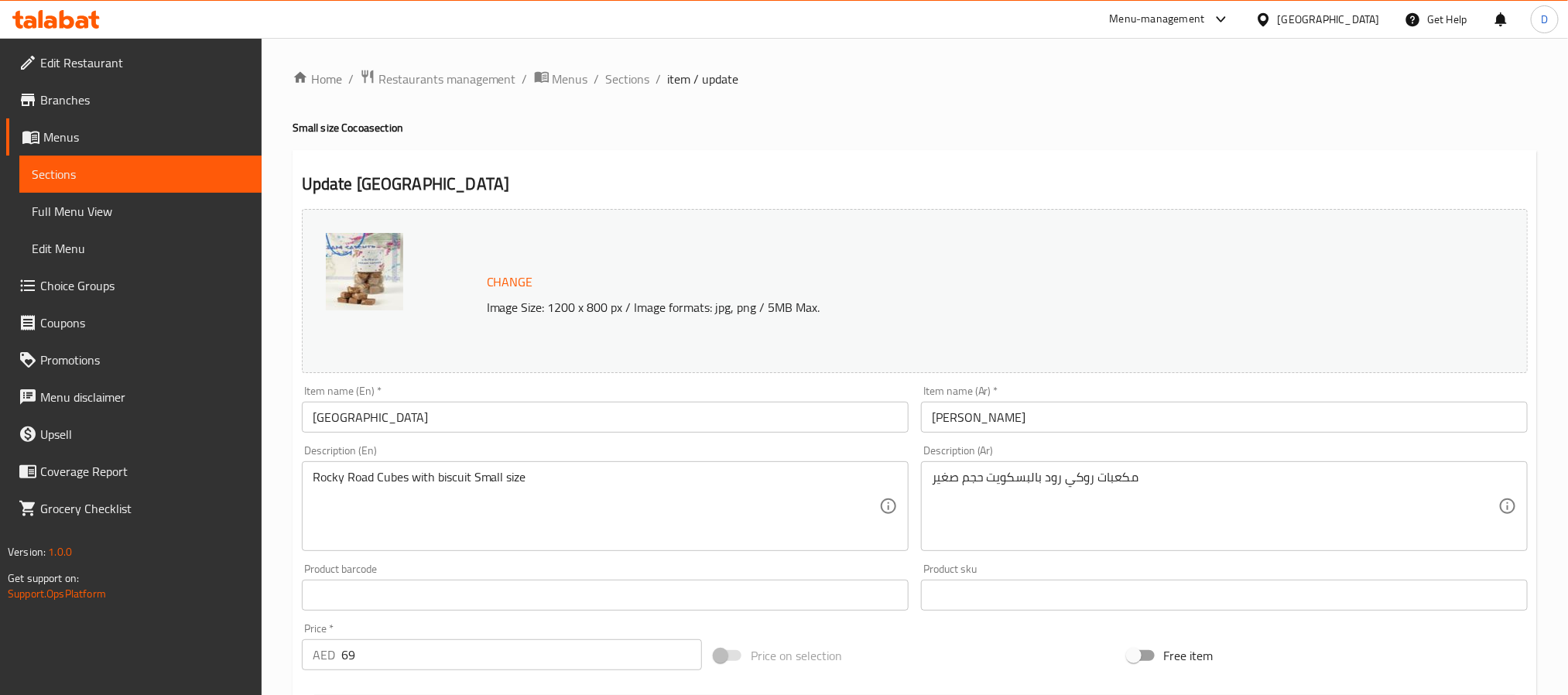
click at [475, 416] on input "Rocky Road" at bounding box center [605, 417] width 606 height 31
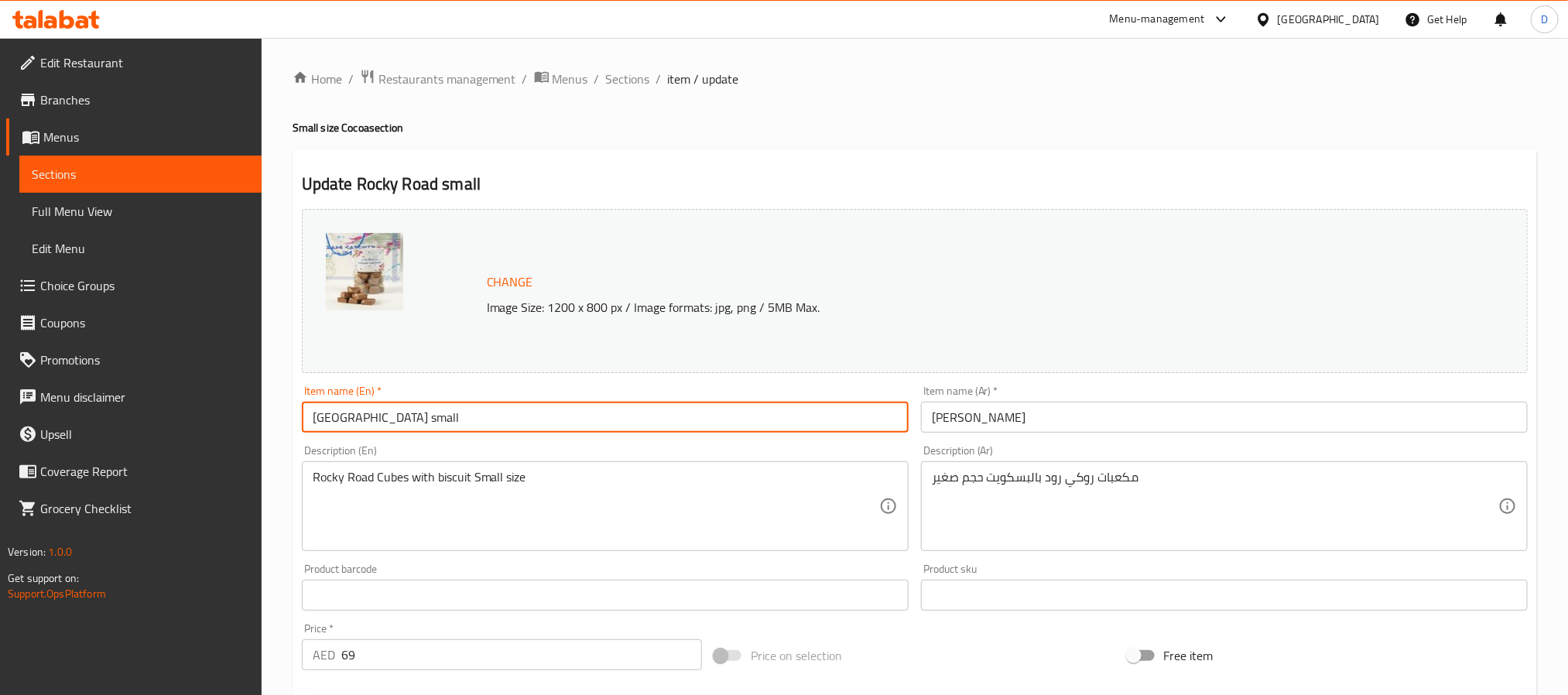
type input "[GEOGRAPHIC_DATA] small"
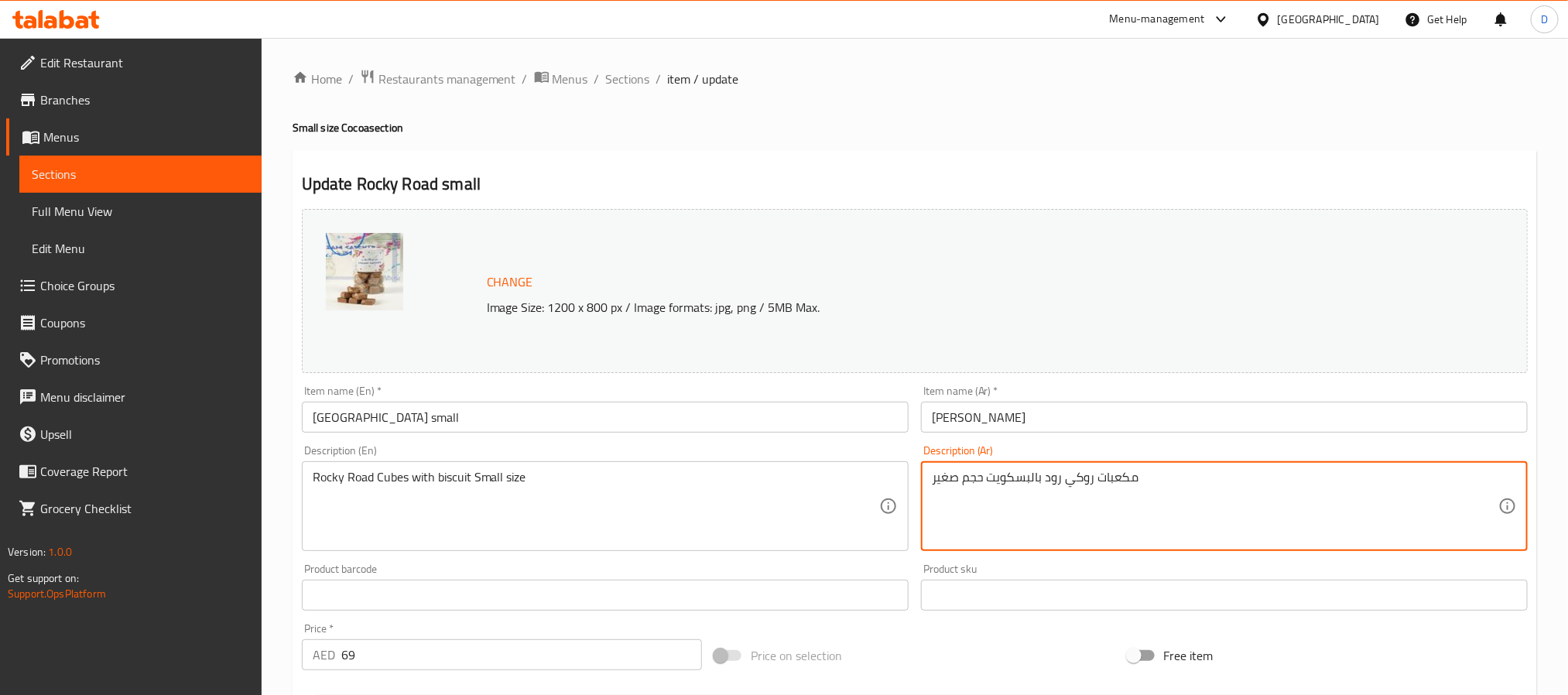
click at [947, 480] on textarea "مكعبات روكي رود بالبسكويت حجم صغير" at bounding box center [1215, 507] width 567 height 74
click at [1111, 421] on input "روكي رود" at bounding box center [1224, 417] width 606 height 31
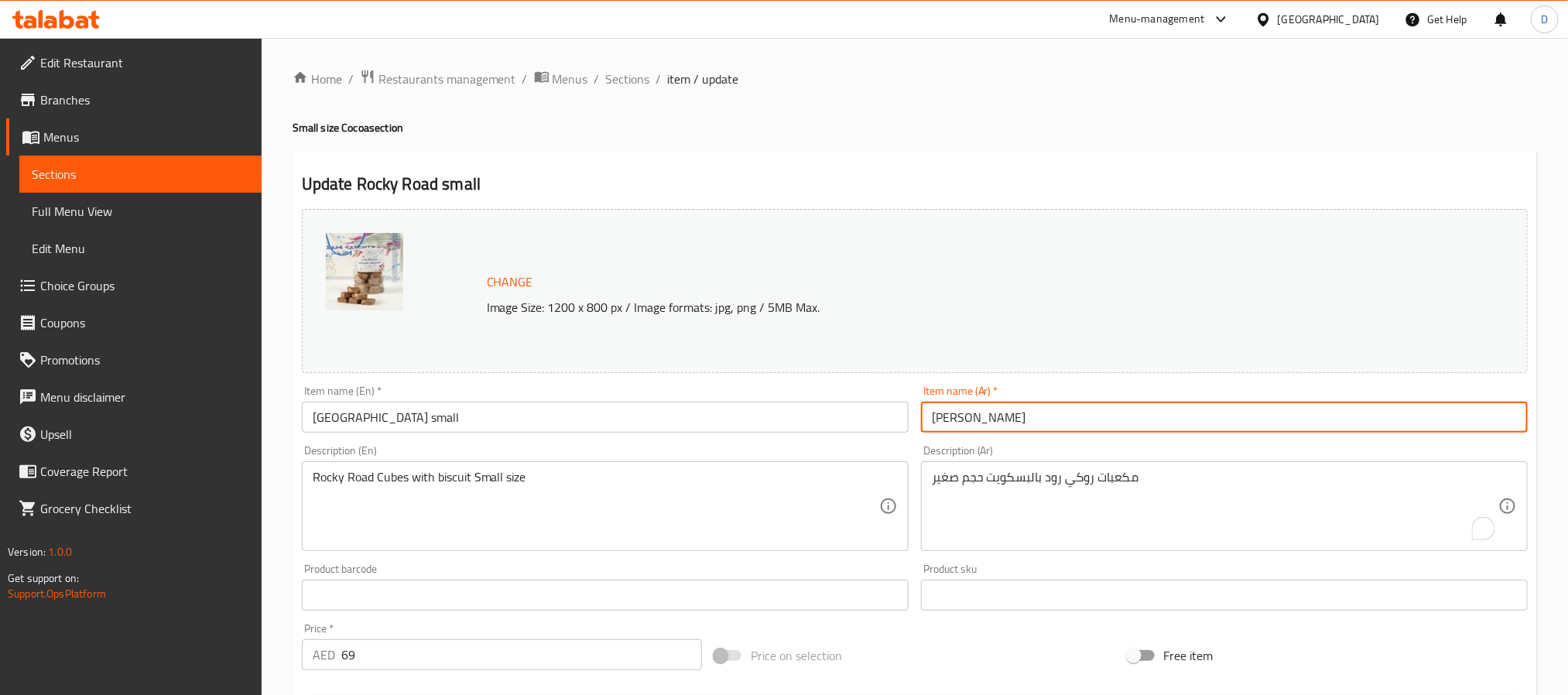
paste input "صغير"
type input "روكي رود صغير"
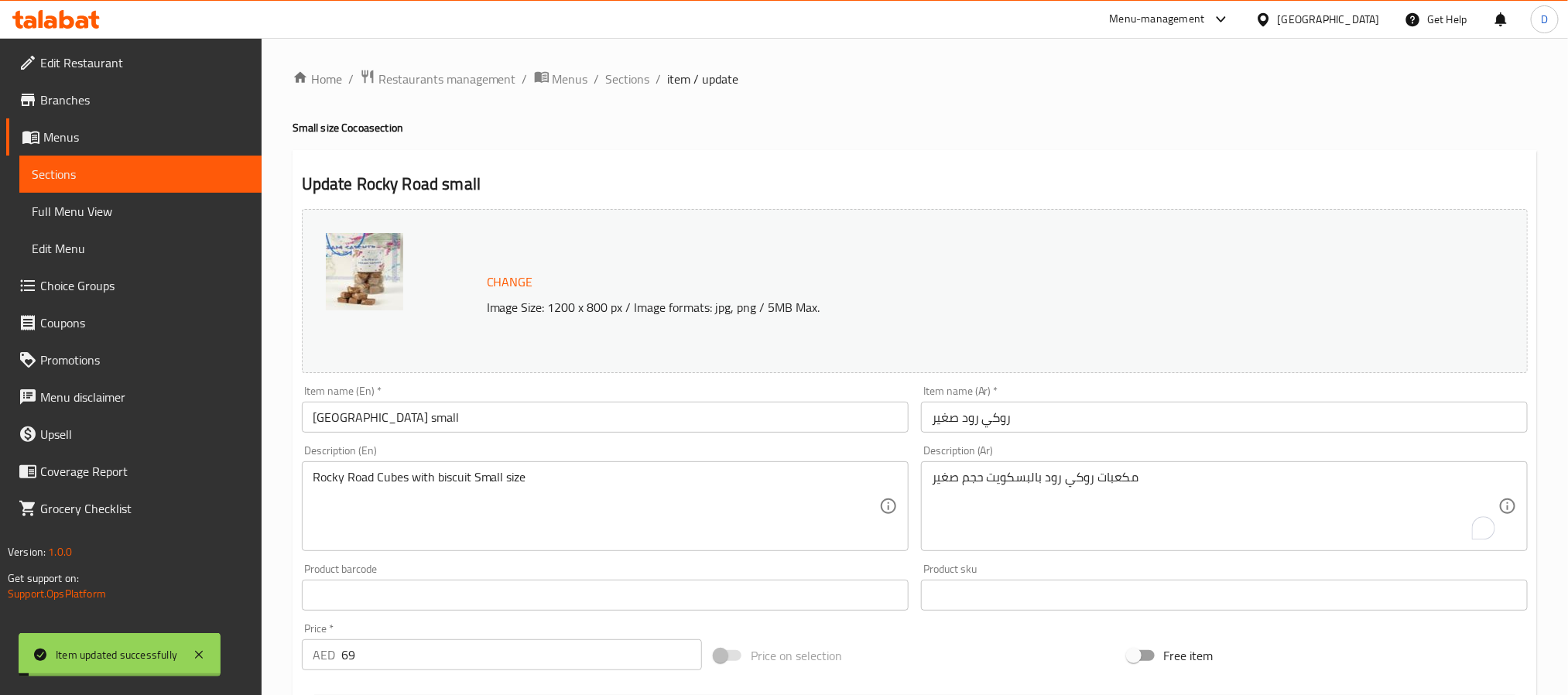
click at [621, 85] on span "Sections" at bounding box center [628, 78] width 44 height 19
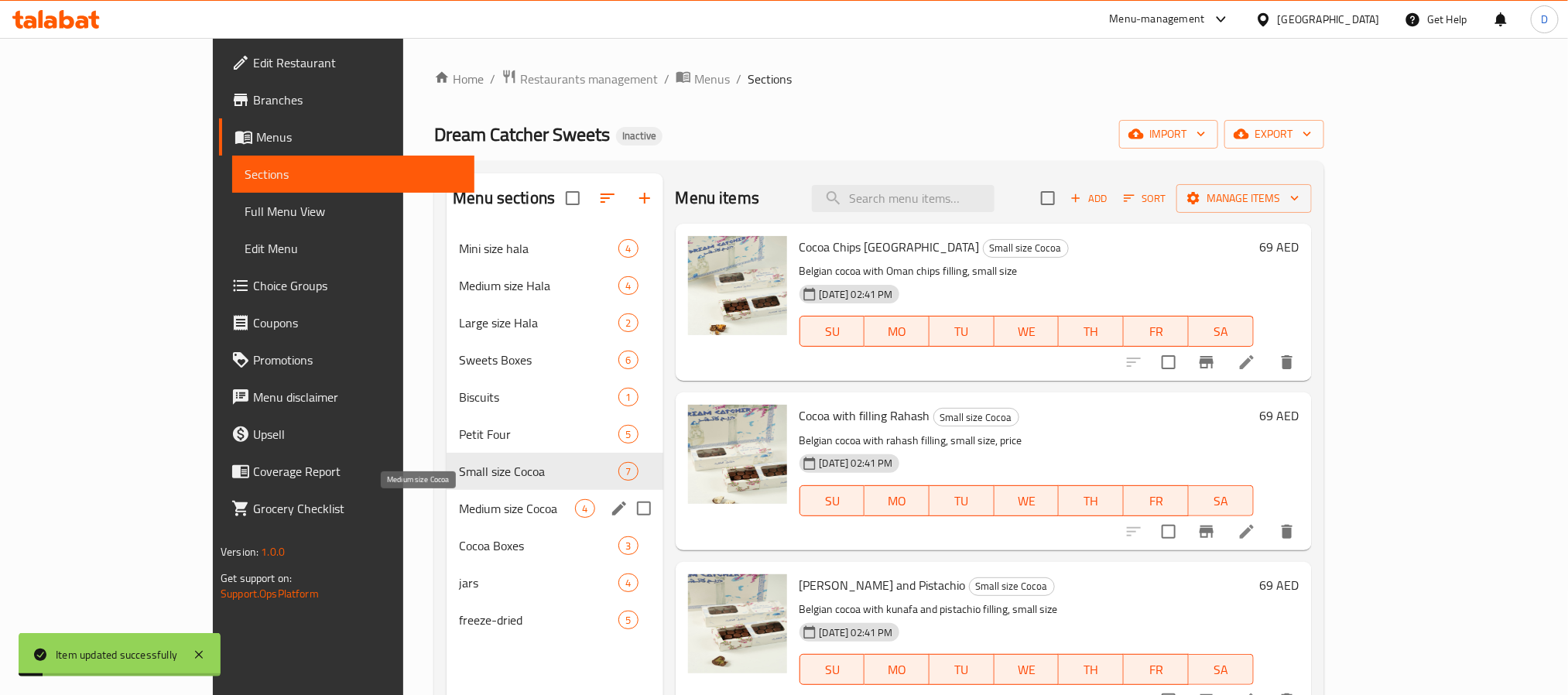
click at [459, 514] on span "Medium size Cocoa" at bounding box center [516, 508] width 116 height 19
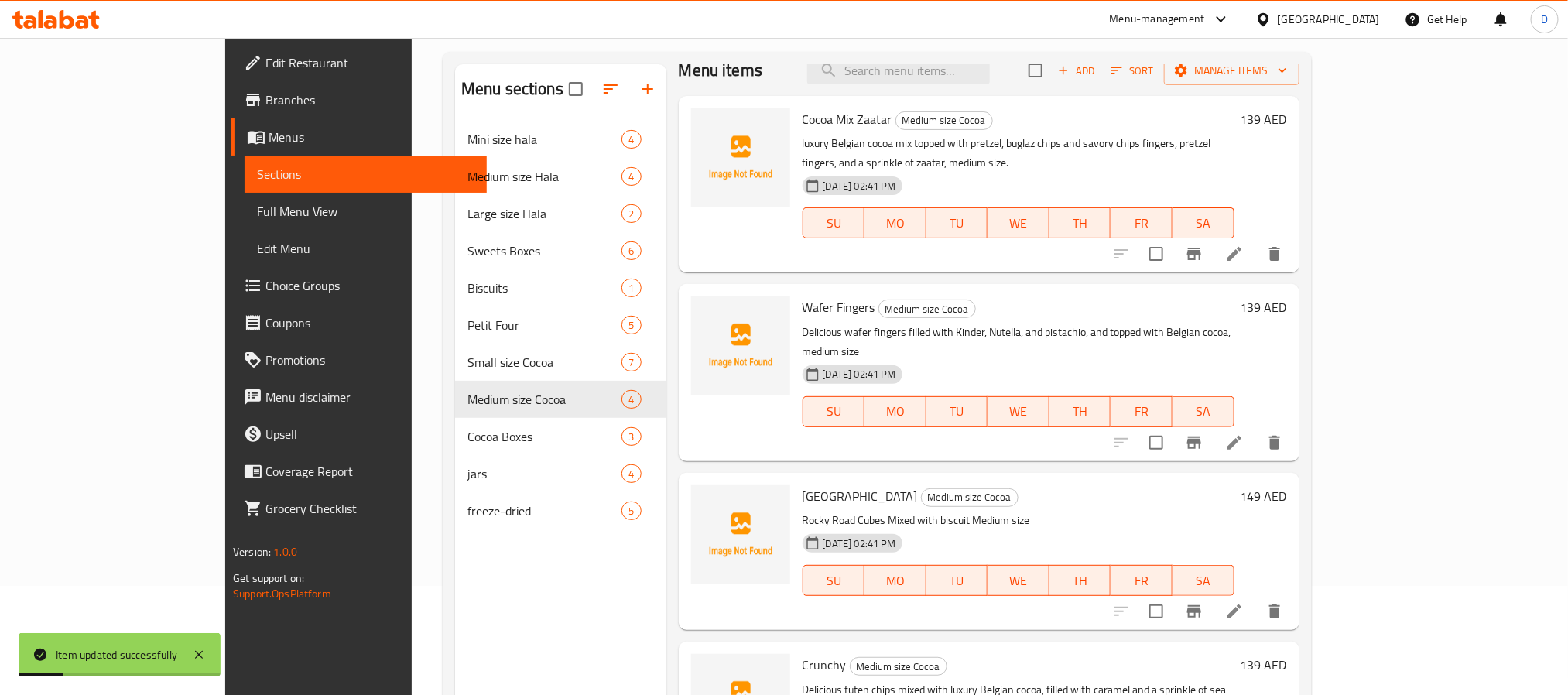
scroll to position [217, 0]
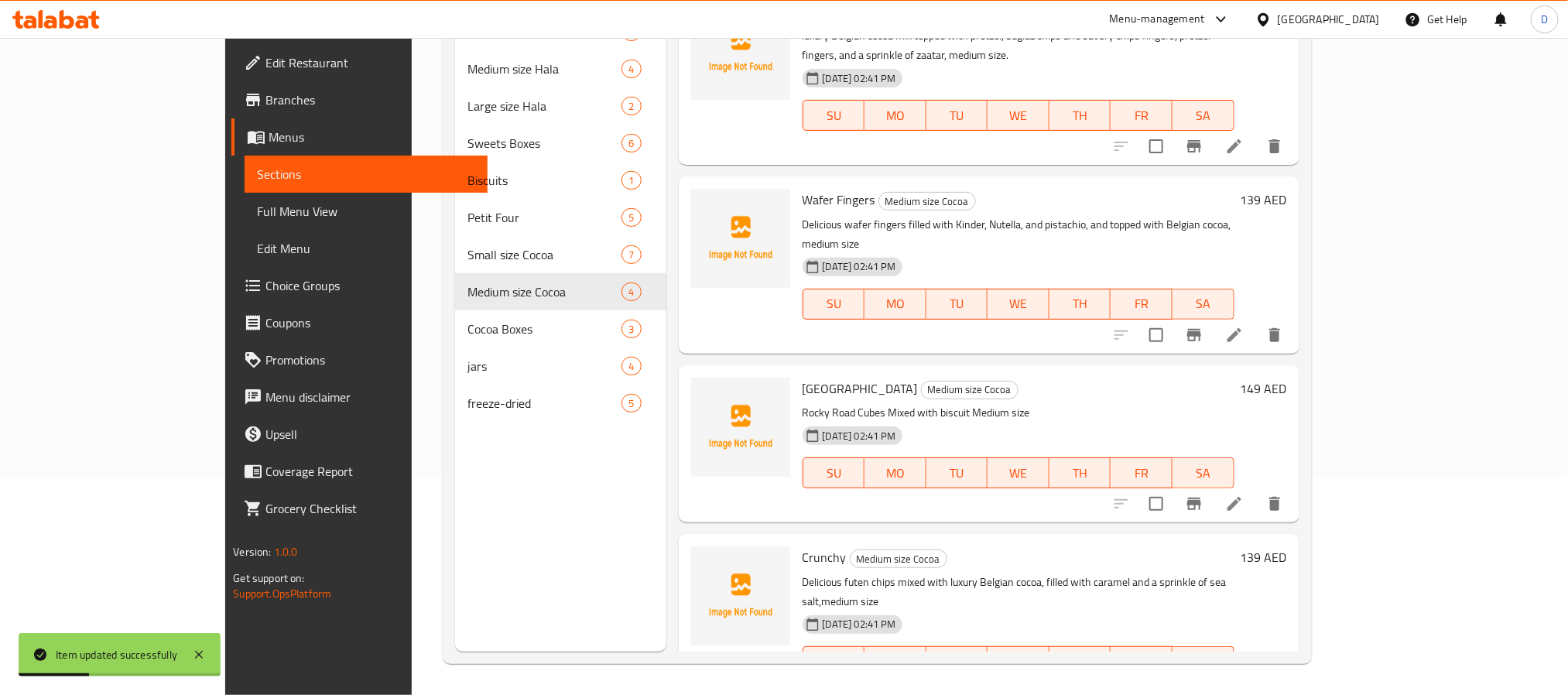
click at [1256, 490] on li at bounding box center [1235, 504] width 43 height 28
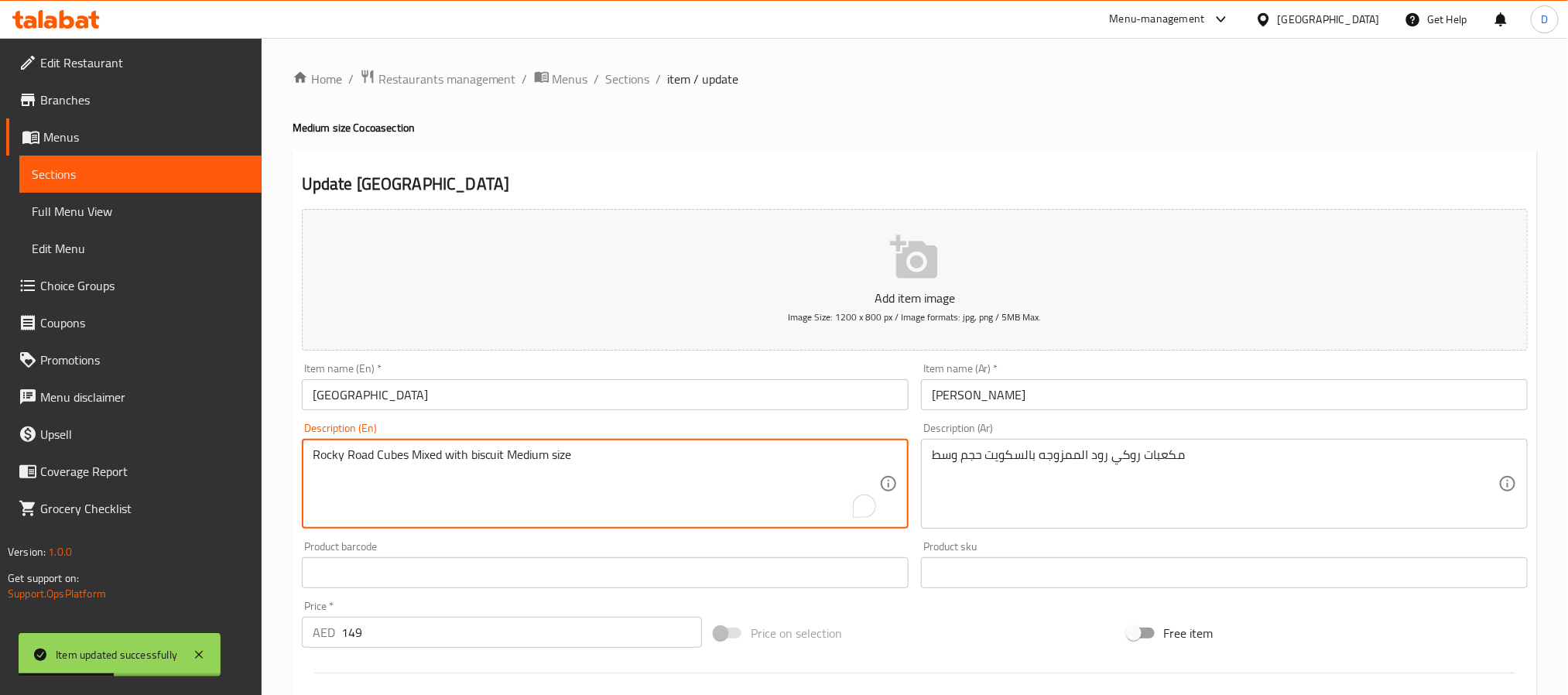
click at [530, 459] on textarea "Rocky Road Cubes Mixed with biscuit Medium size" at bounding box center [596, 485] width 567 height 74
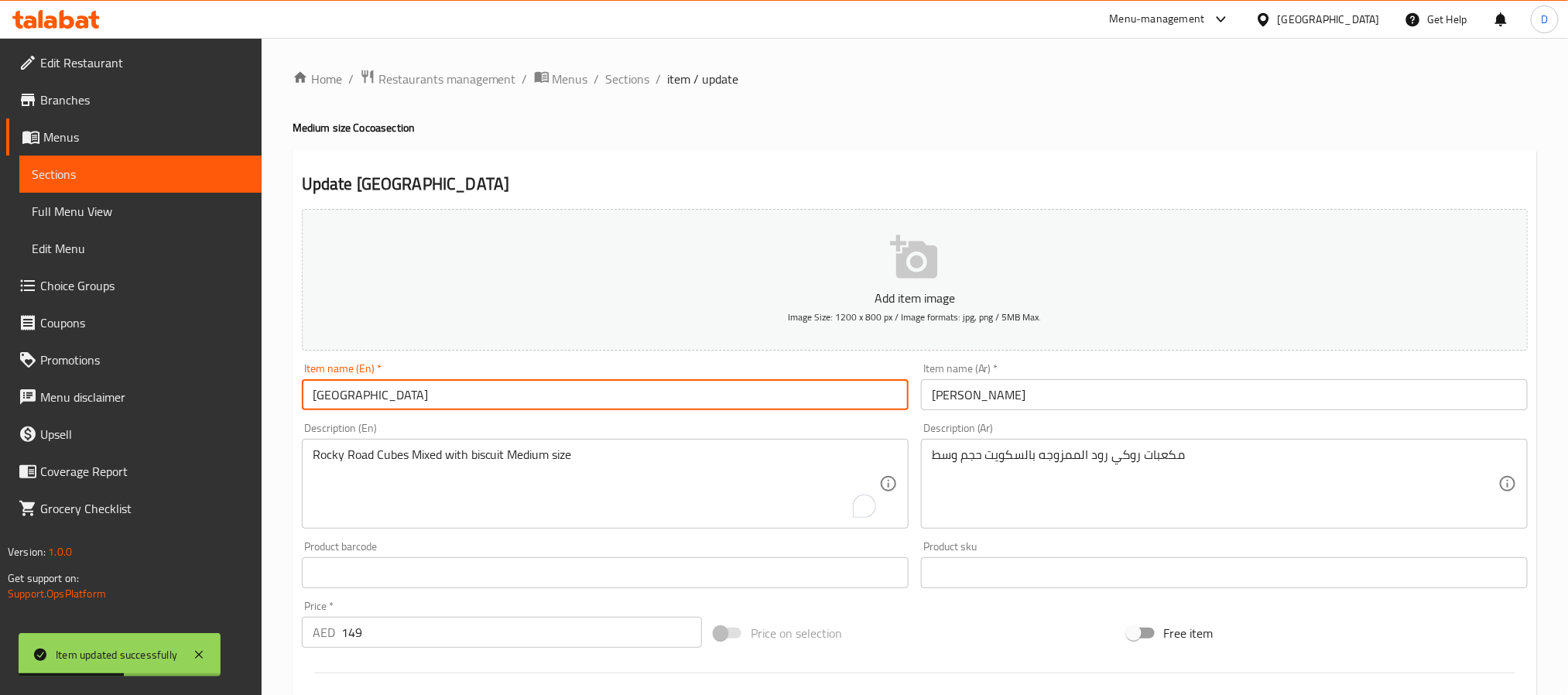
click at [524, 390] on input "Rocky Road" at bounding box center [605, 395] width 606 height 31
paste input "Medium"
type input "Rocky Road Medium"
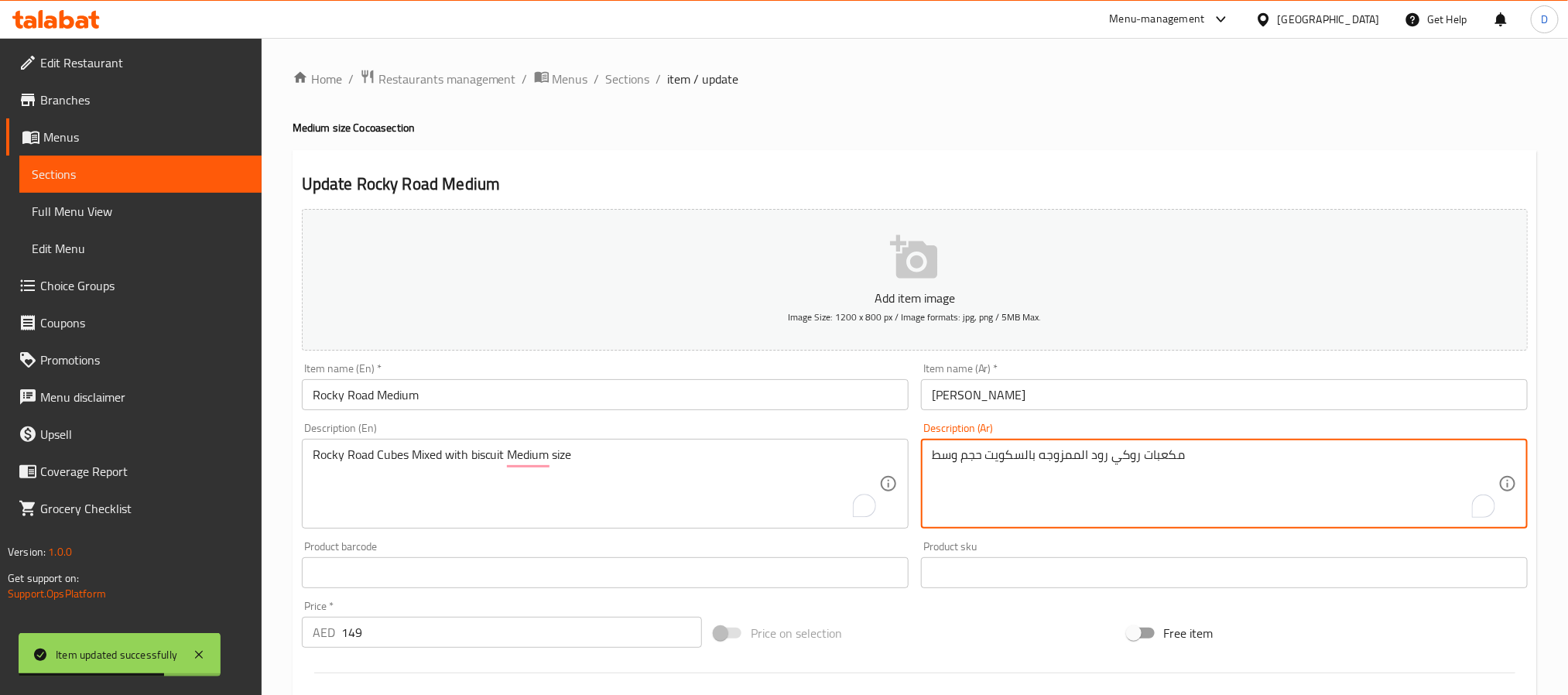
click at [950, 456] on textarea "مكعبات روكي رود الممزوجه بالسكويت حجم وسط" at bounding box center [1215, 485] width 567 height 74
click at [1104, 402] on input "روكي رود" at bounding box center [1224, 395] width 606 height 31
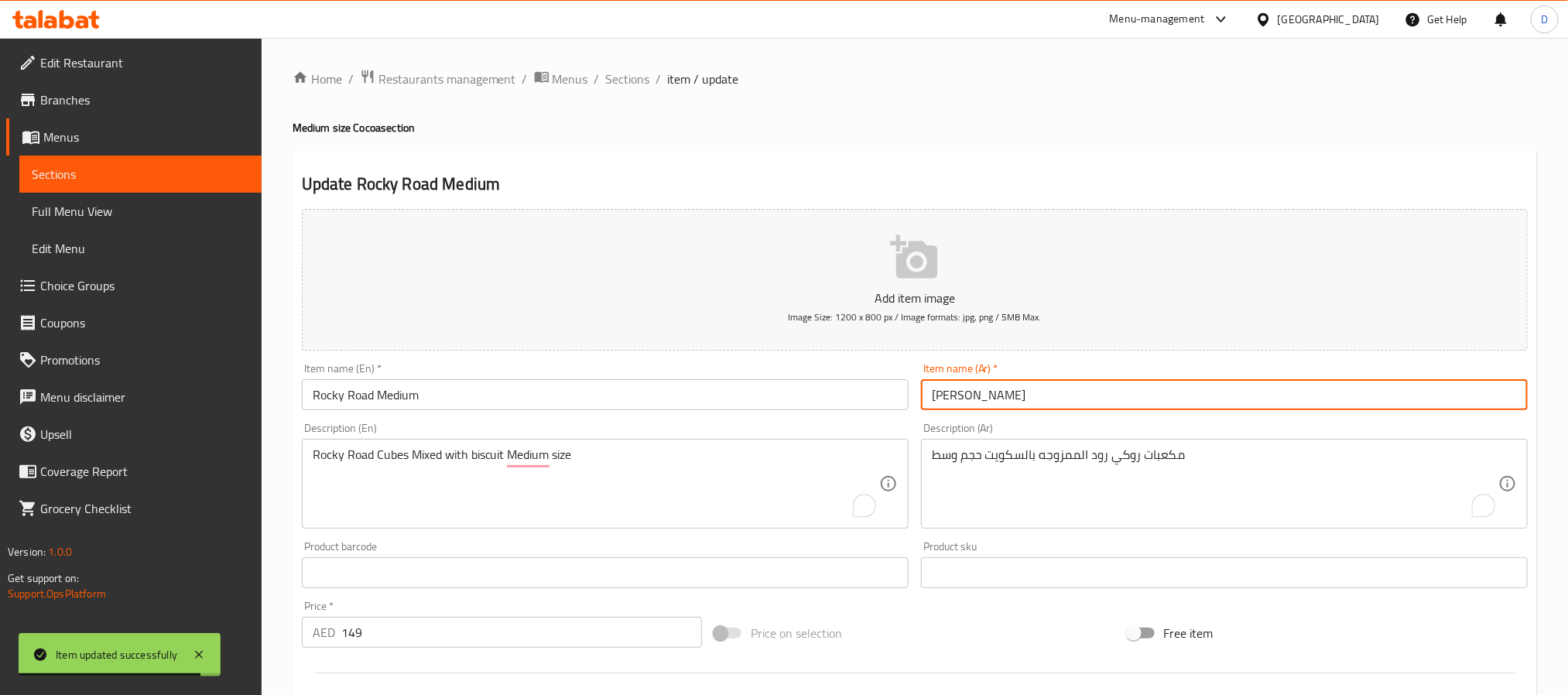
paste input "وسط"
type input "روكي رود وسط"
click at [617, 82] on span "Sections" at bounding box center [628, 78] width 44 height 19
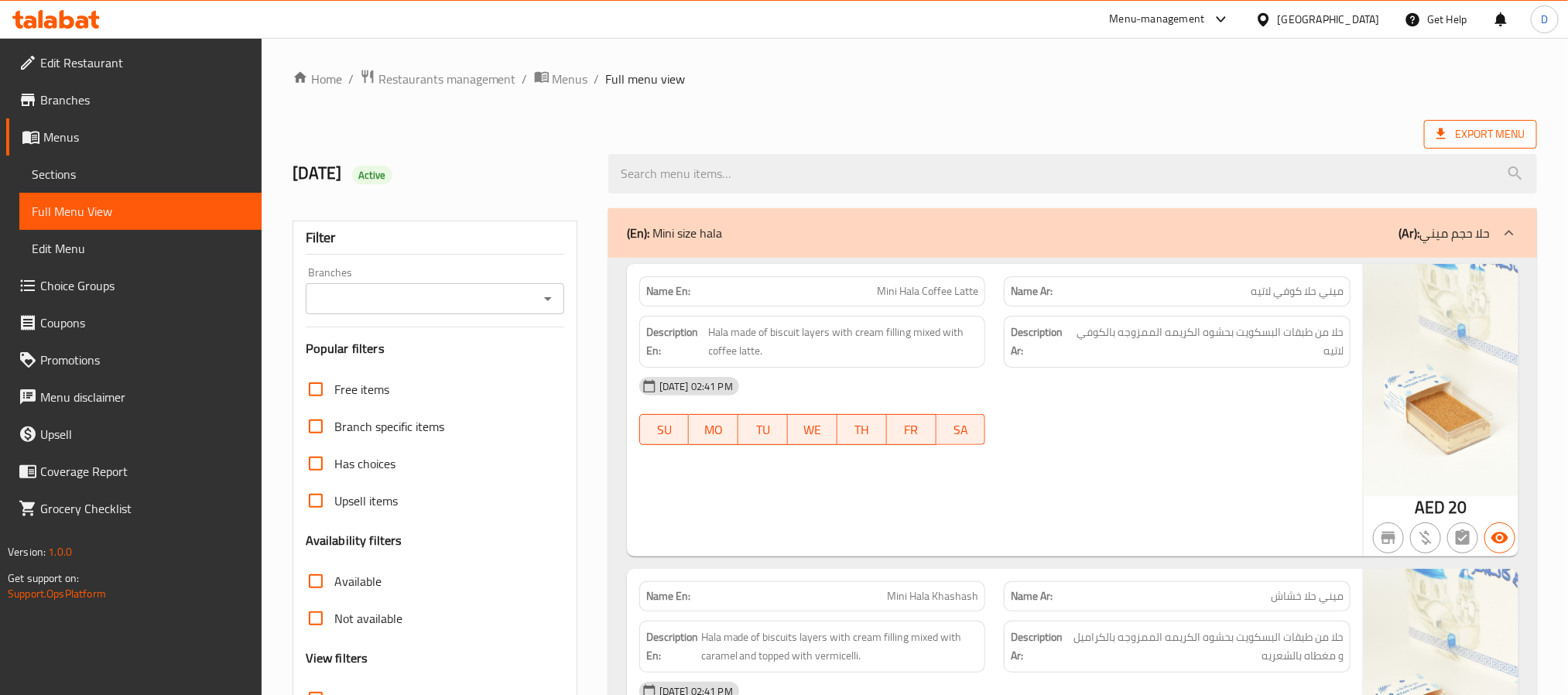
click at [1503, 133] on span "Export Menu" at bounding box center [1481, 133] width 88 height 19
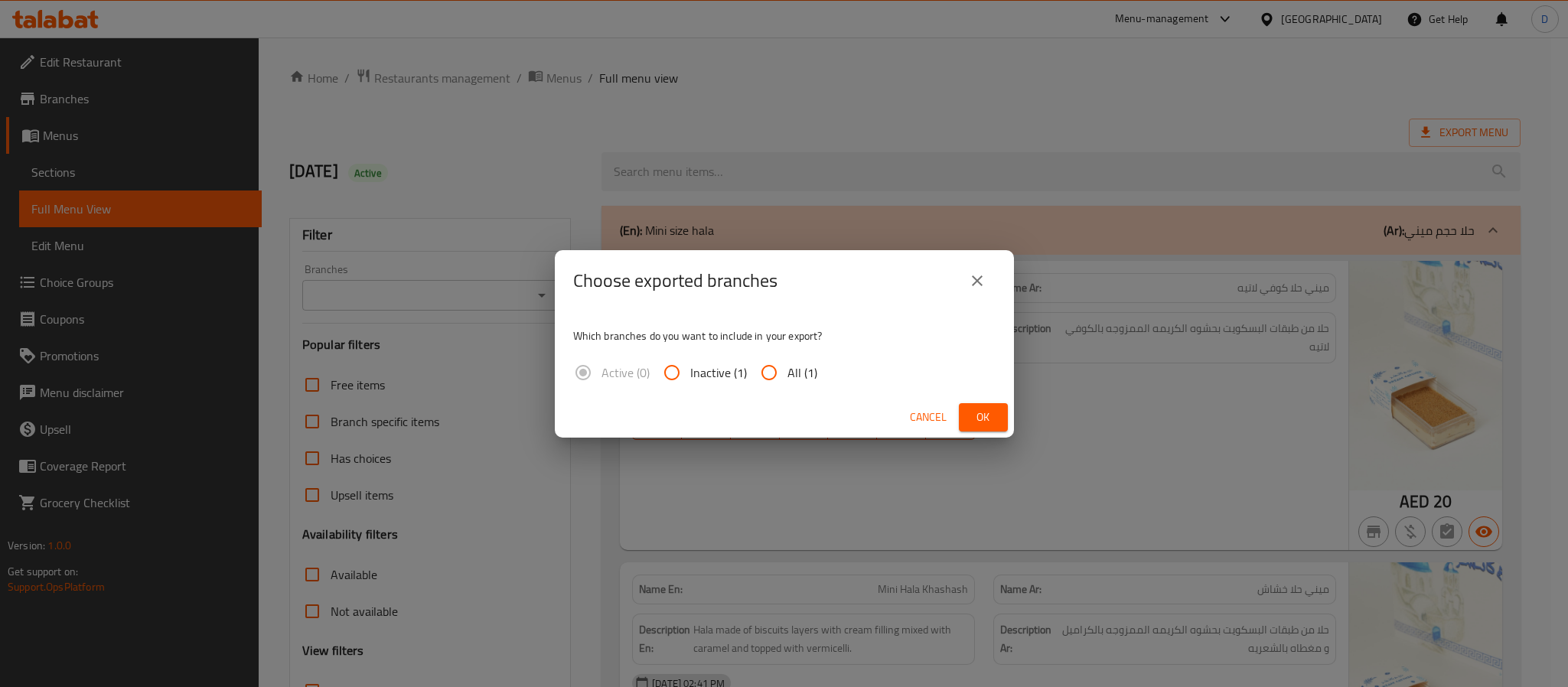
click at [985, 421] on span "Ok" at bounding box center [983, 417] width 24 height 19
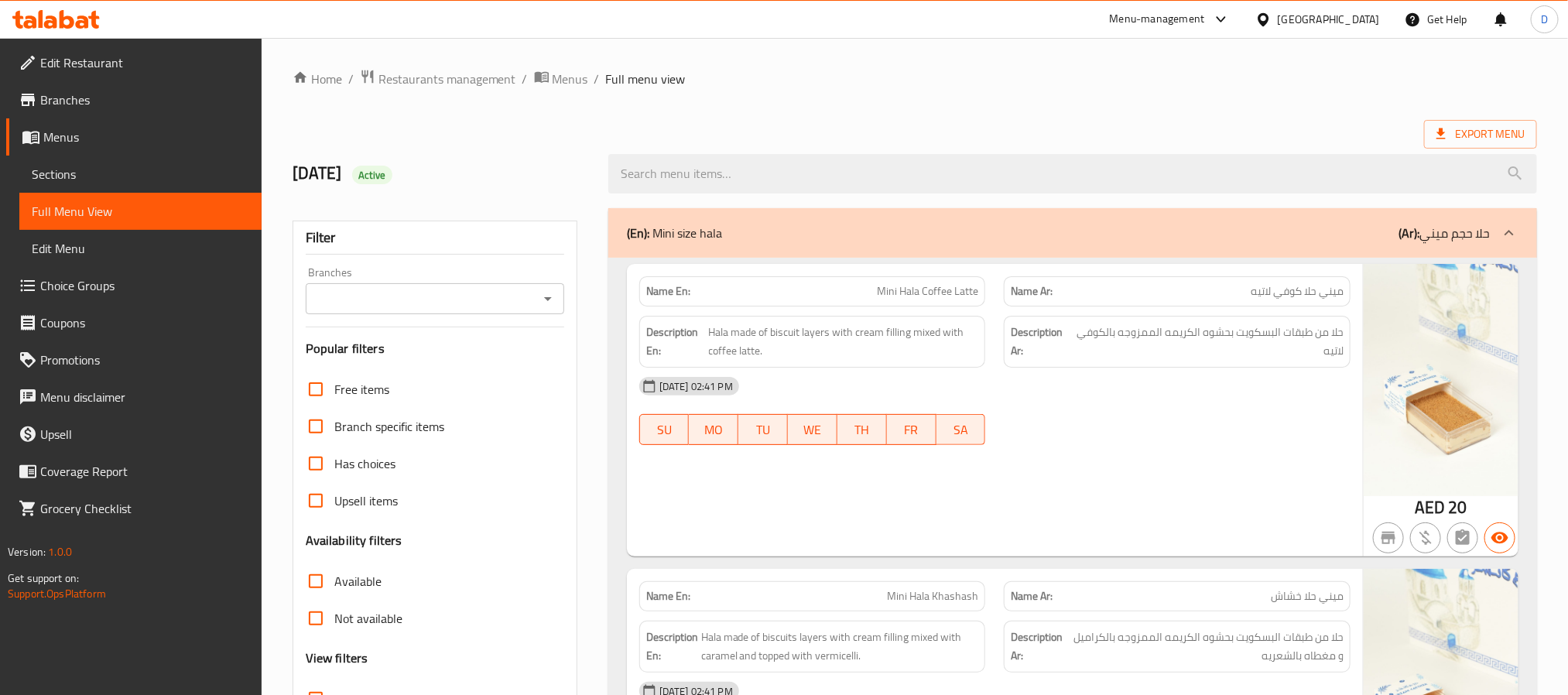
click at [138, 175] on span "Sections" at bounding box center [140, 174] width 217 height 19
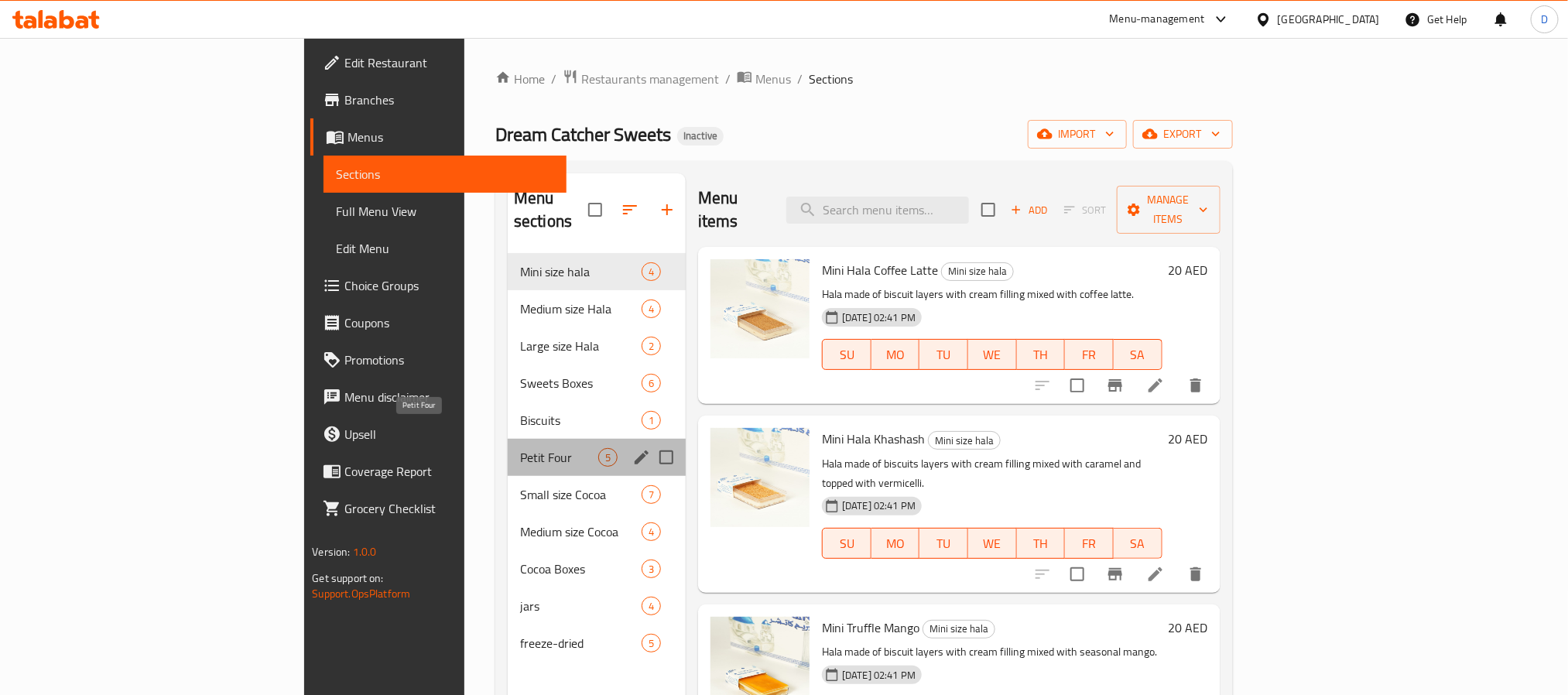
click at [520, 448] on span "Petit Four" at bounding box center [559, 457] width 78 height 19
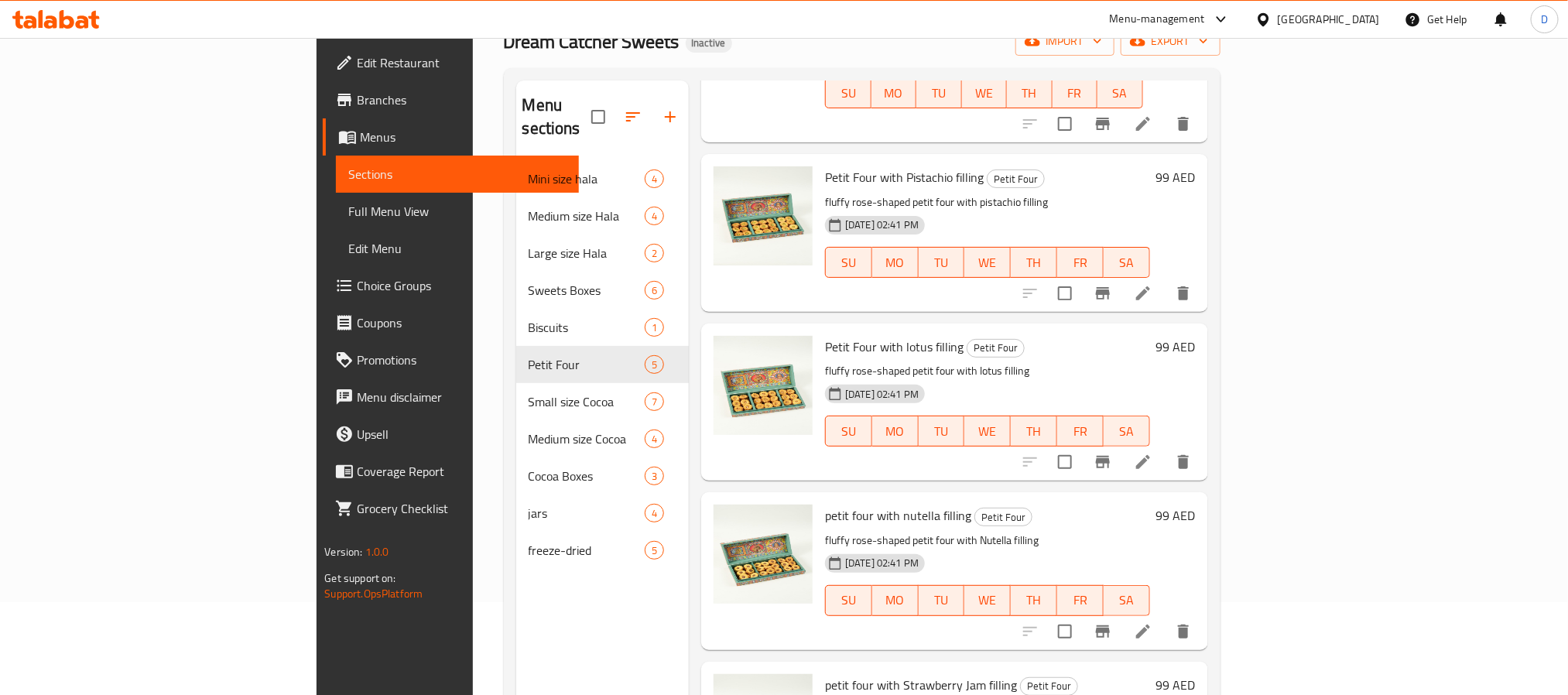
scroll to position [217, 0]
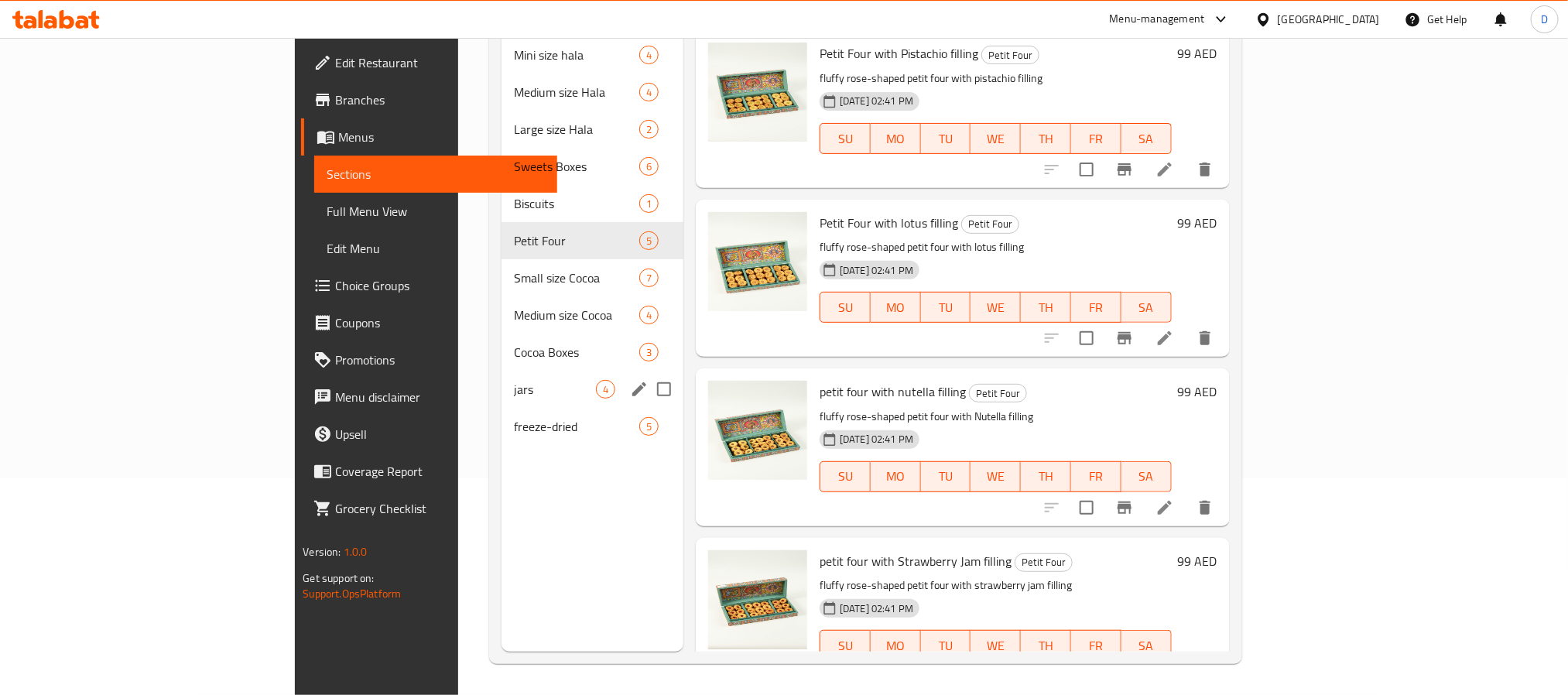
click at [514, 380] on span "jars" at bounding box center [554, 389] width 82 height 19
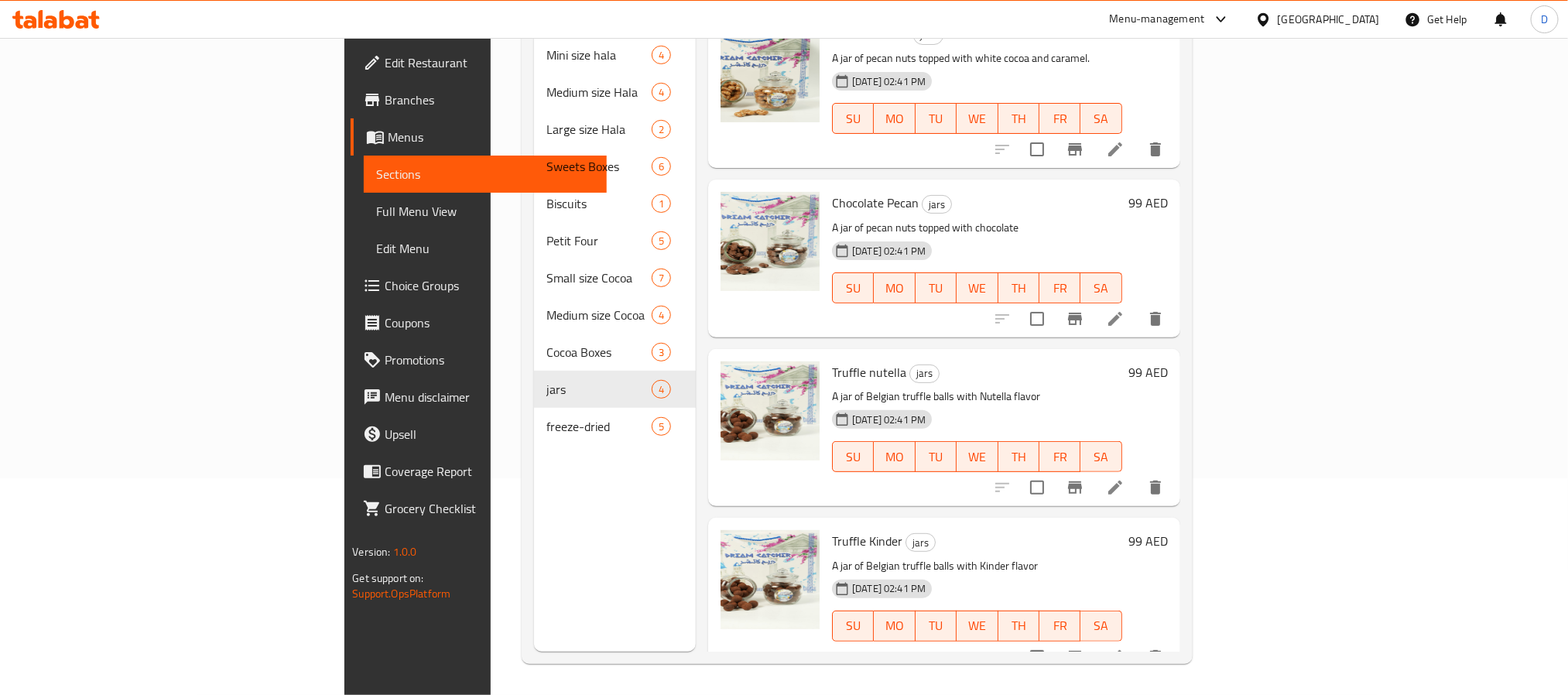
scroll to position [19, 0]
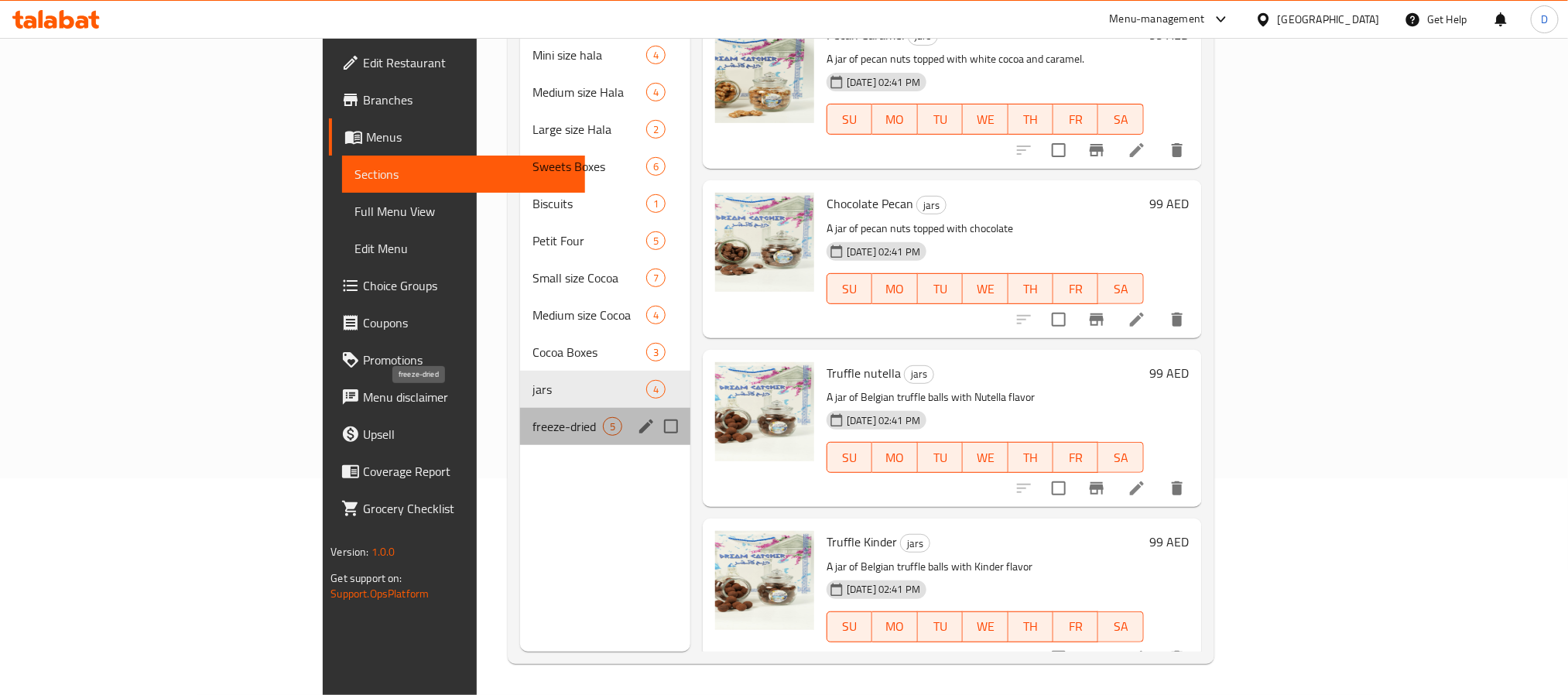
click at [533, 417] on span "freeze-dried" at bounding box center [568, 426] width 70 height 19
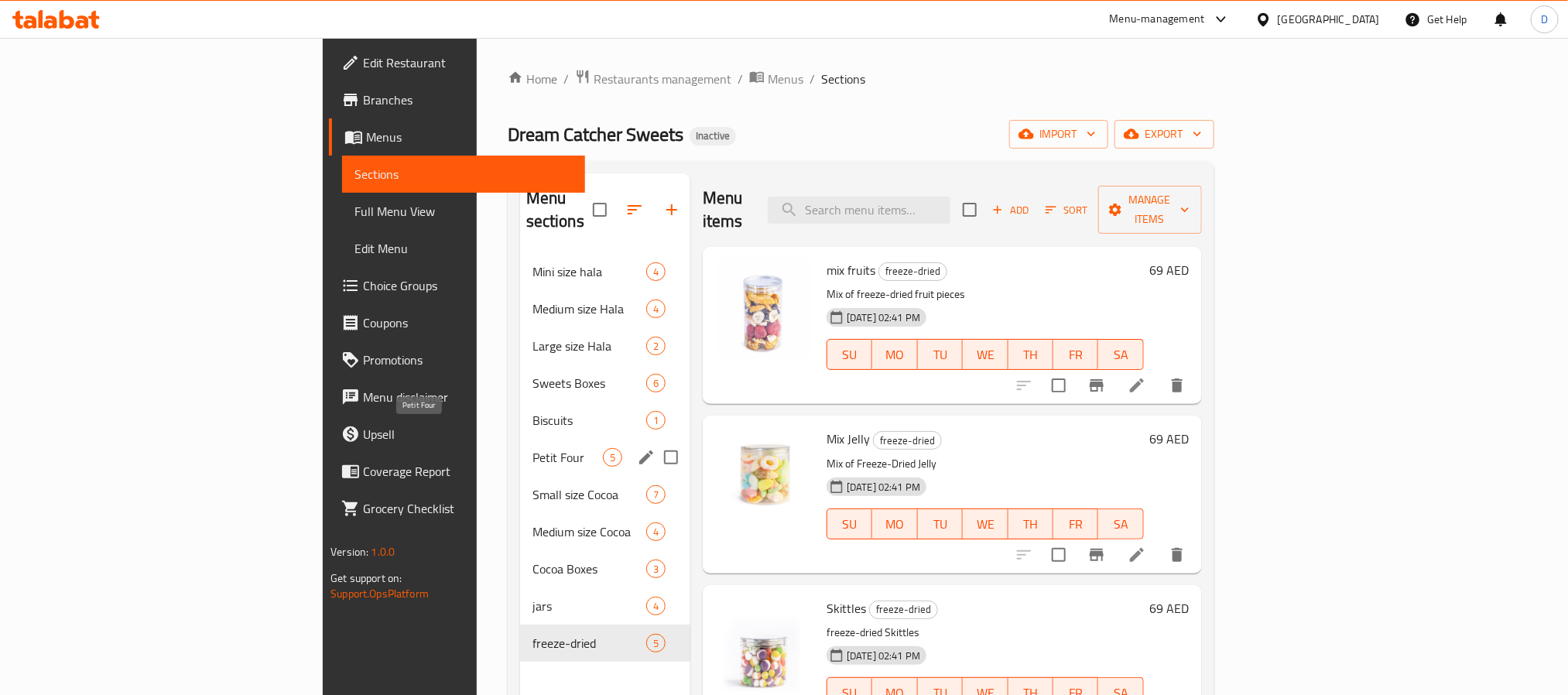
click at [533, 448] on span "Petit Four" at bounding box center [568, 457] width 70 height 19
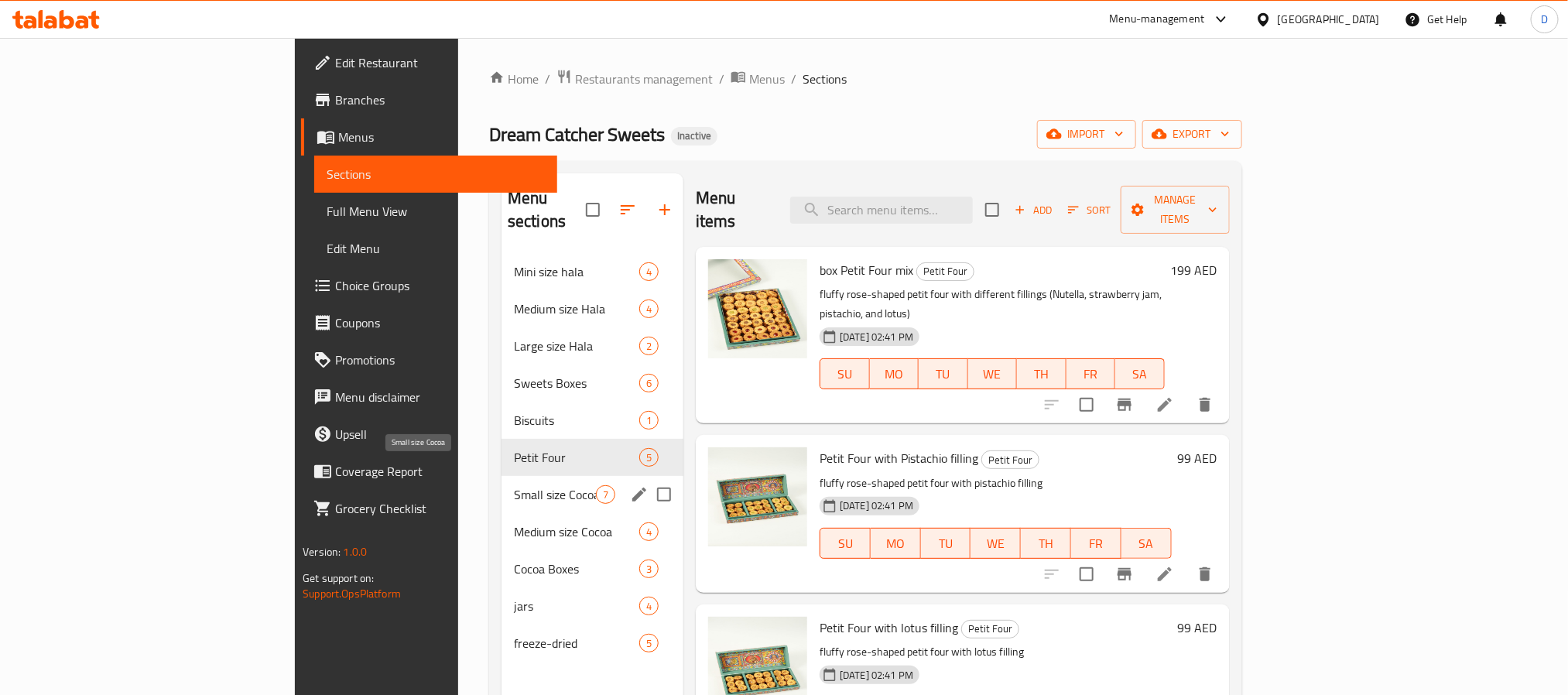
click at [514, 486] on span "Small size Cocoa" at bounding box center [554, 495] width 82 height 19
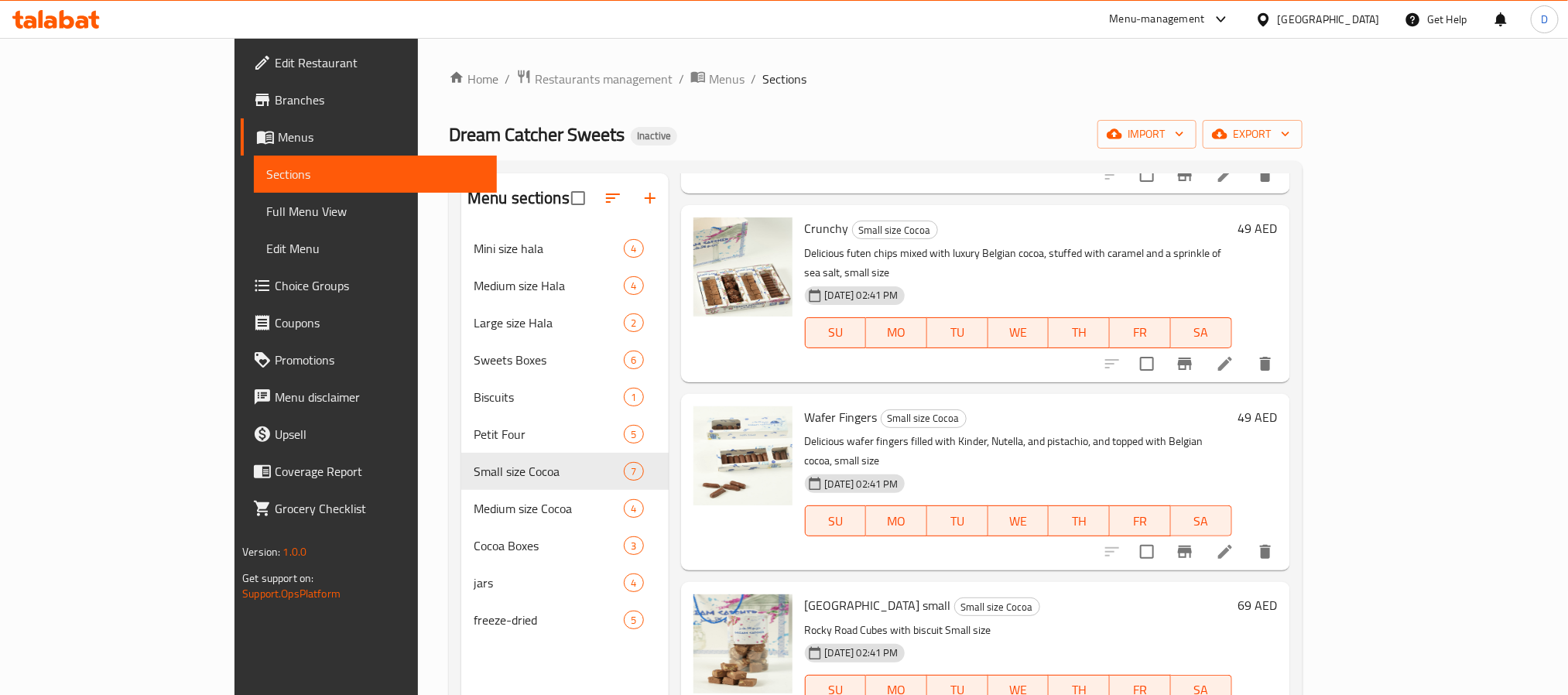
scroll to position [217, 0]
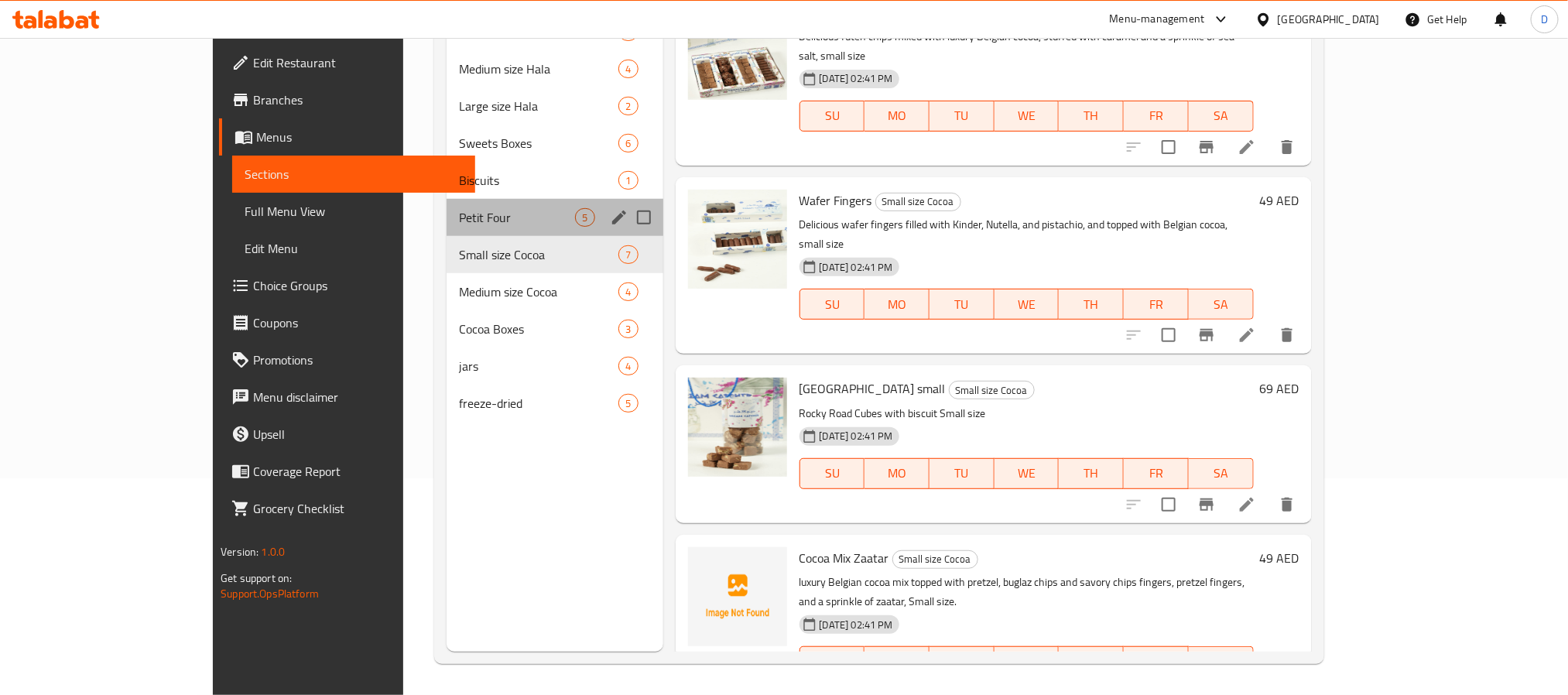
click at [447, 233] on div "Petit Four 5" at bounding box center [555, 217] width 216 height 37
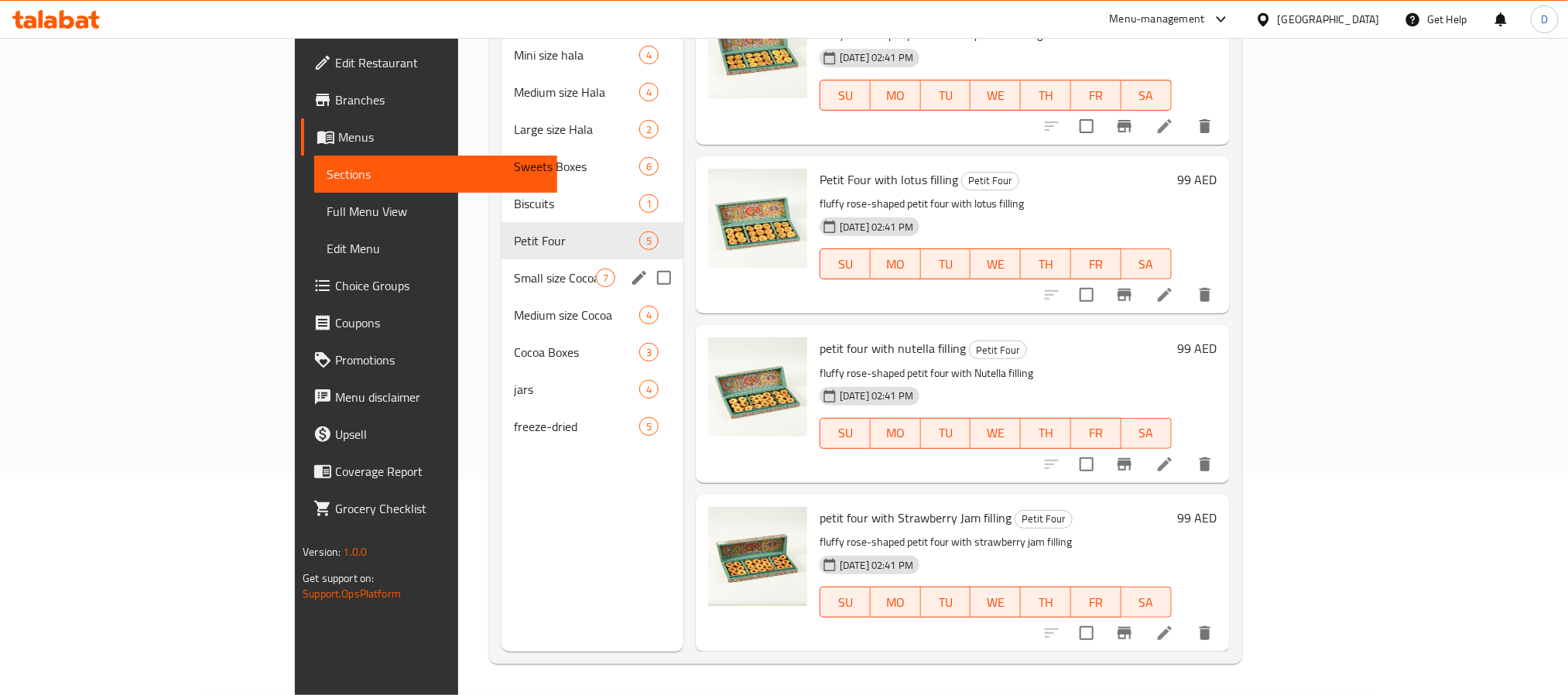
scroll to position [188, 0]
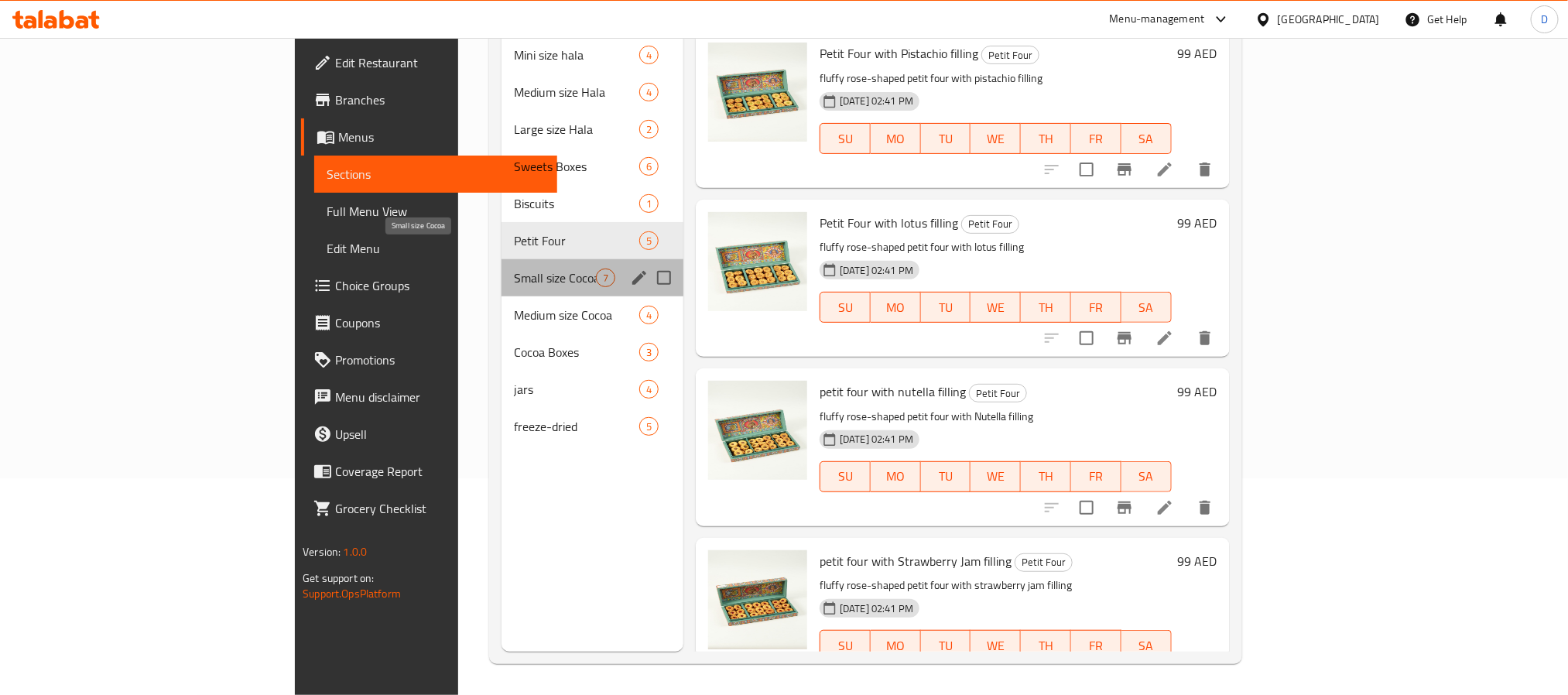
click at [514, 269] on span "Small size Cocoa" at bounding box center [554, 278] width 82 height 19
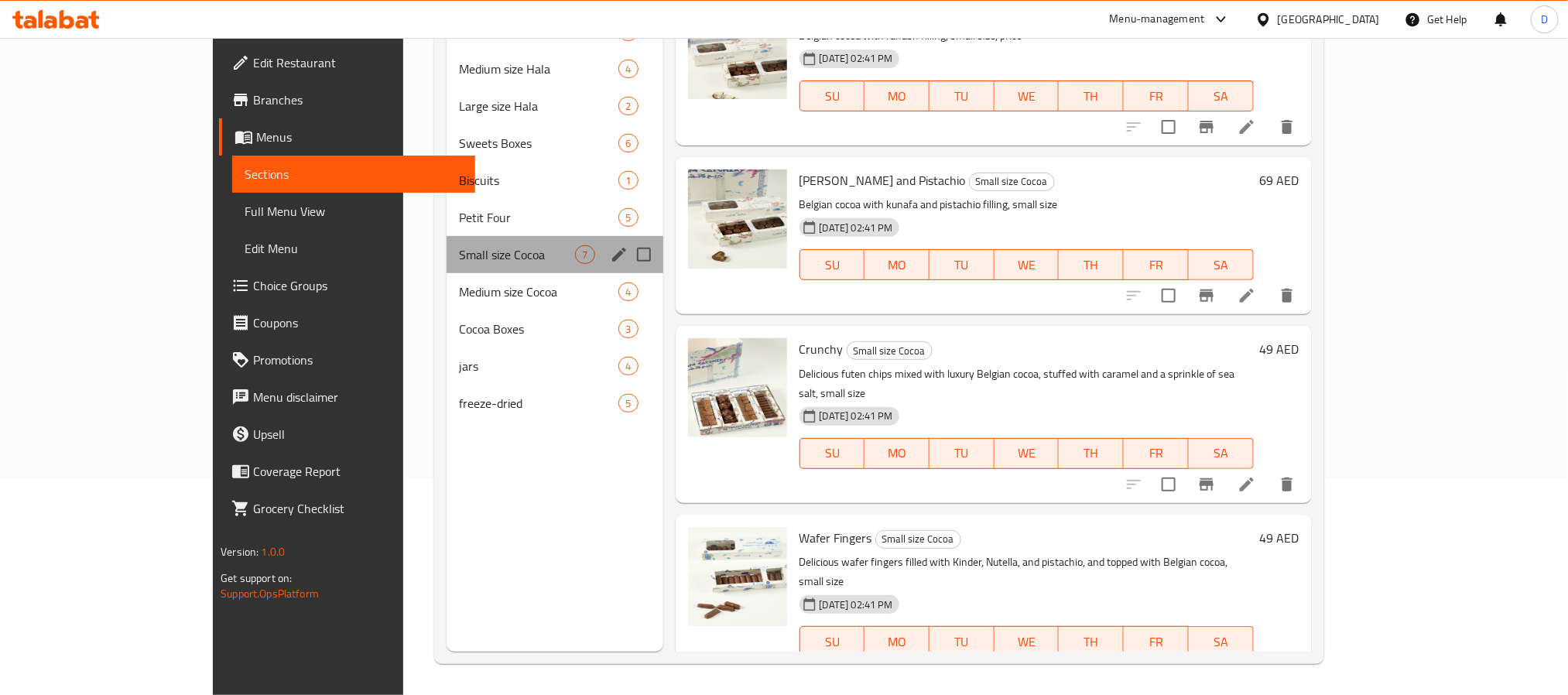
click at [447, 268] on div "Small size Cocoa 7" at bounding box center [555, 254] width 216 height 37
click at [469, 298] on span "Medium size Cocoa" at bounding box center [516, 292] width 116 height 19
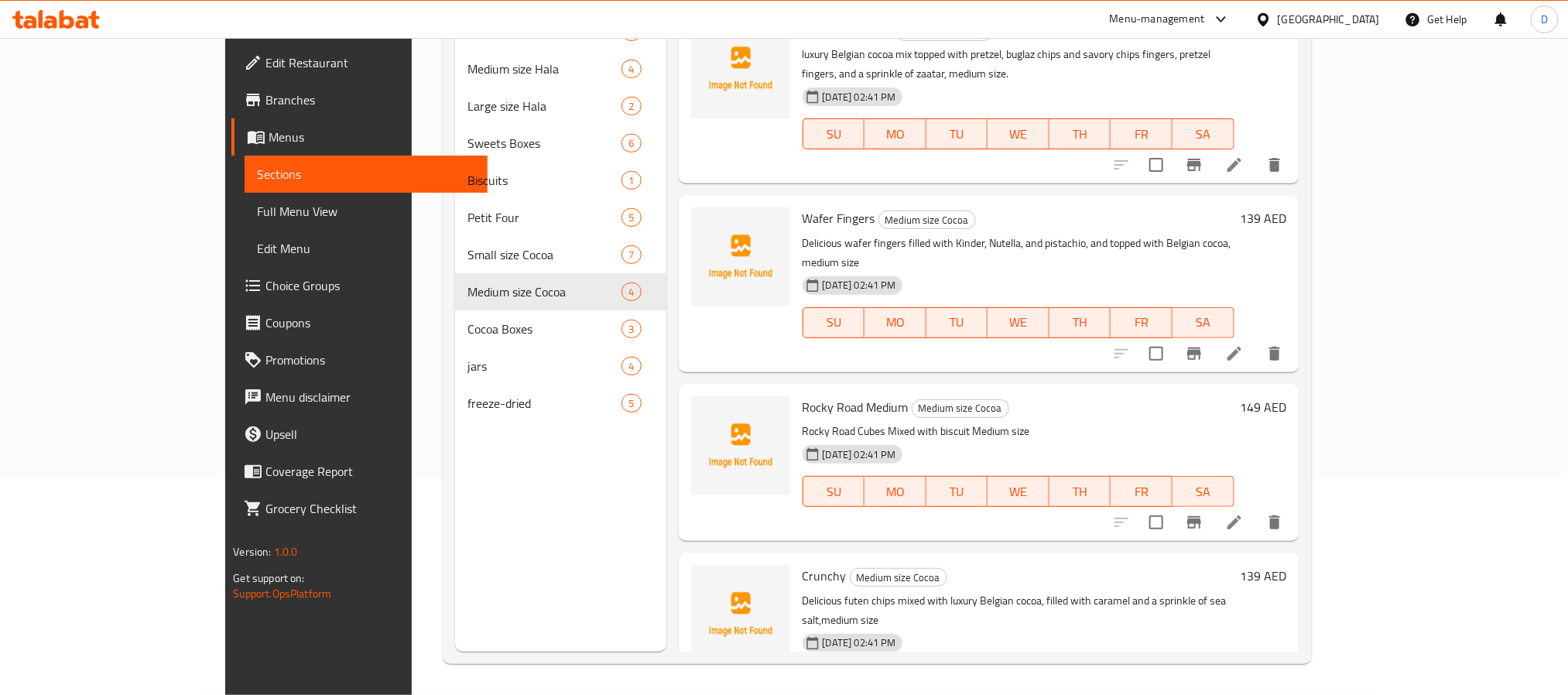
click at [803, 206] on span "Wafer Fingers" at bounding box center [839, 218] width 73 height 23
copy h6 "Wafer Fingers"
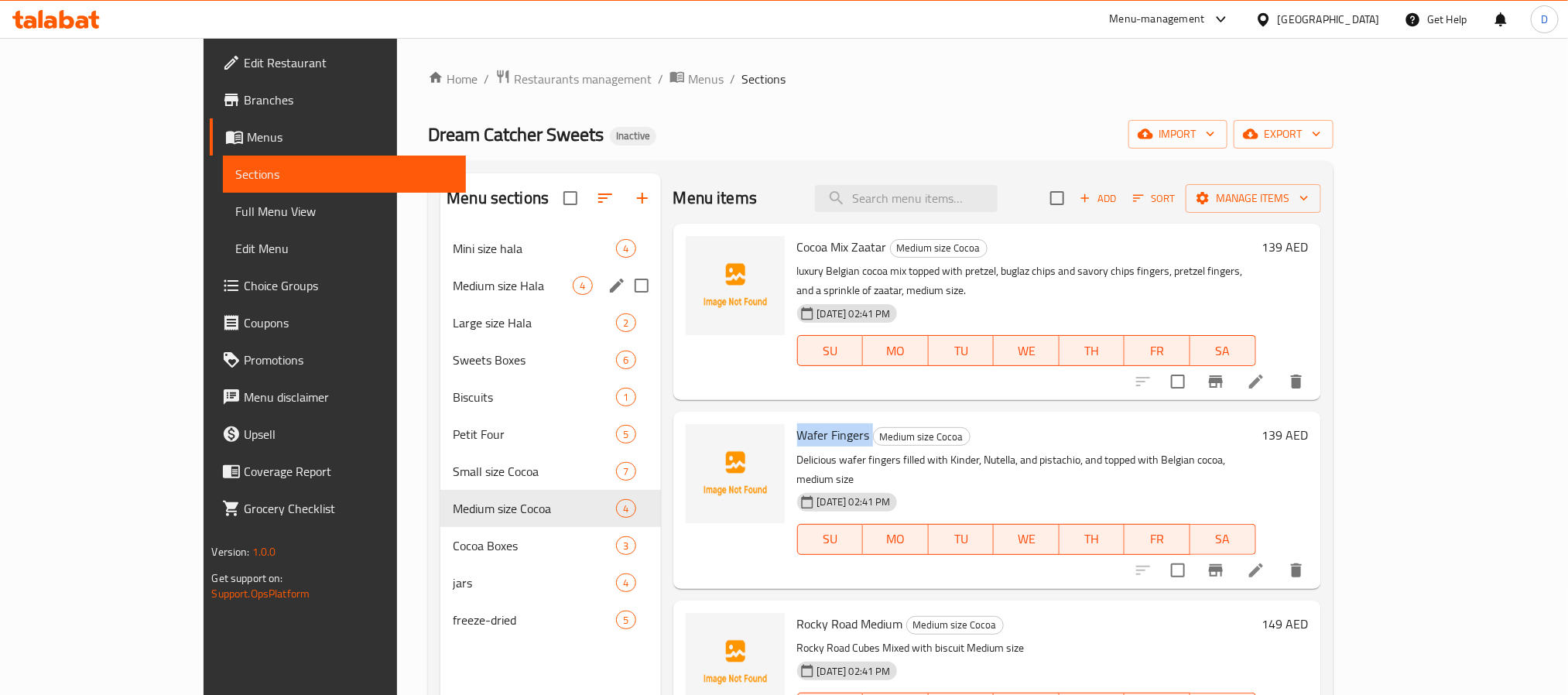
click at [442, 275] on div "Medium size Hala 4" at bounding box center [551, 285] width 220 height 37
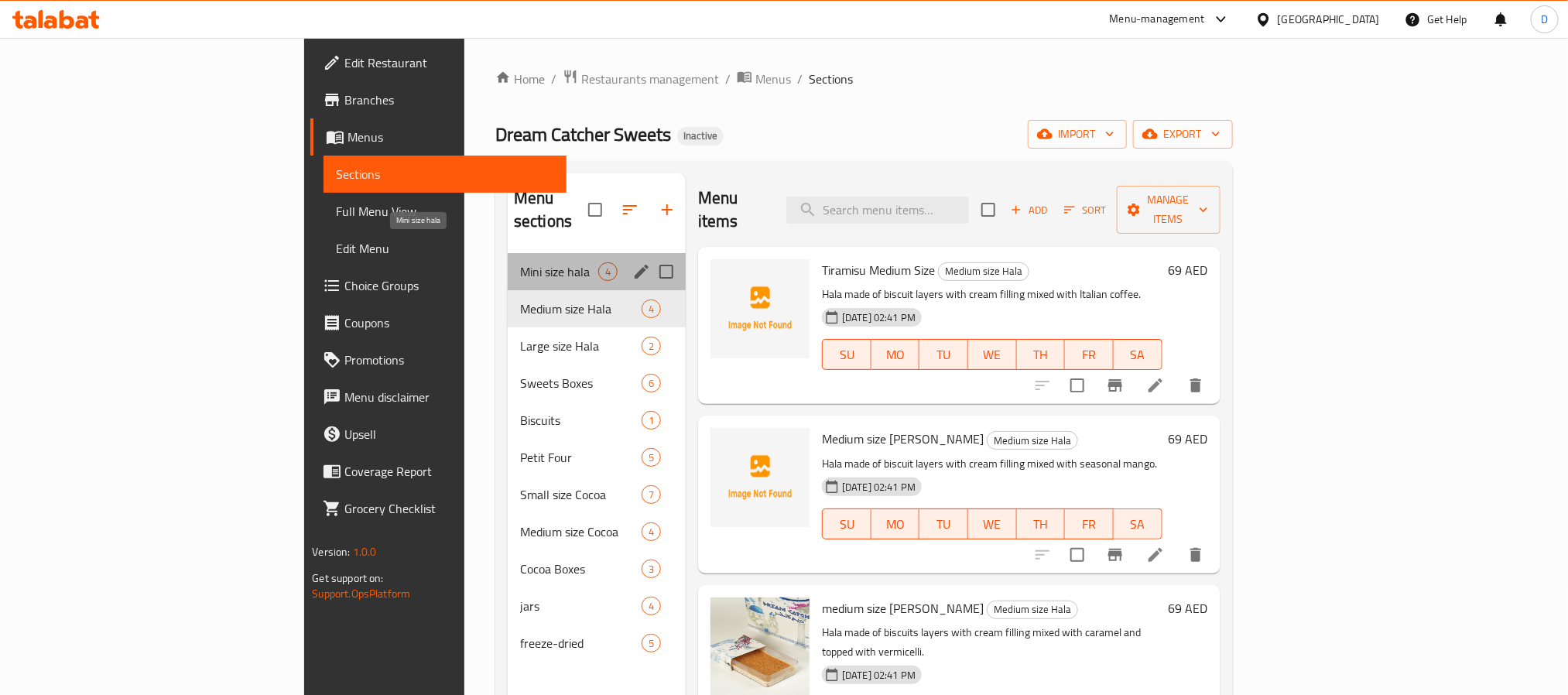
click at [520, 262] on span "Mini size hala" at bounding box center [559, 271] width 78 height 19
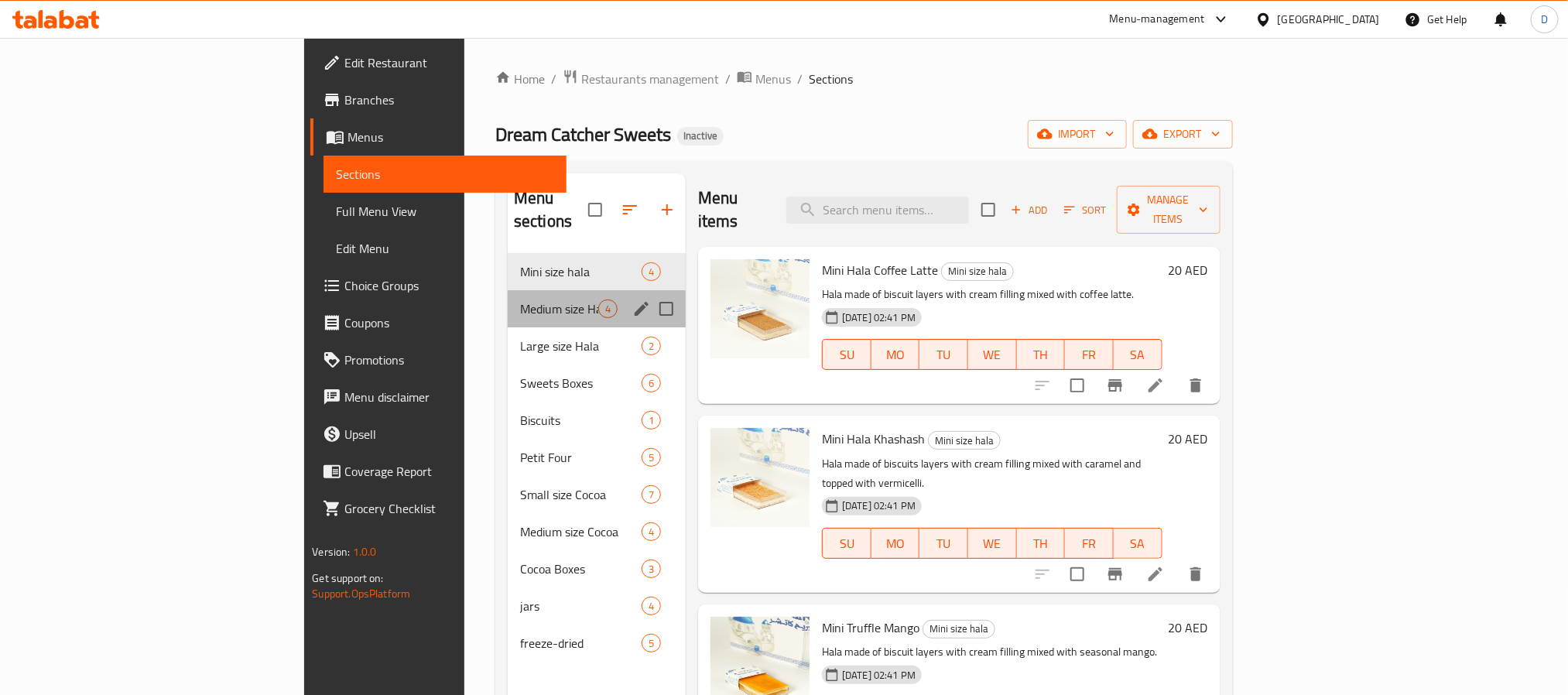
click at [508, 290] on div "Medium size Hala 4" at bounding box center [597, 308] width 178 height 37
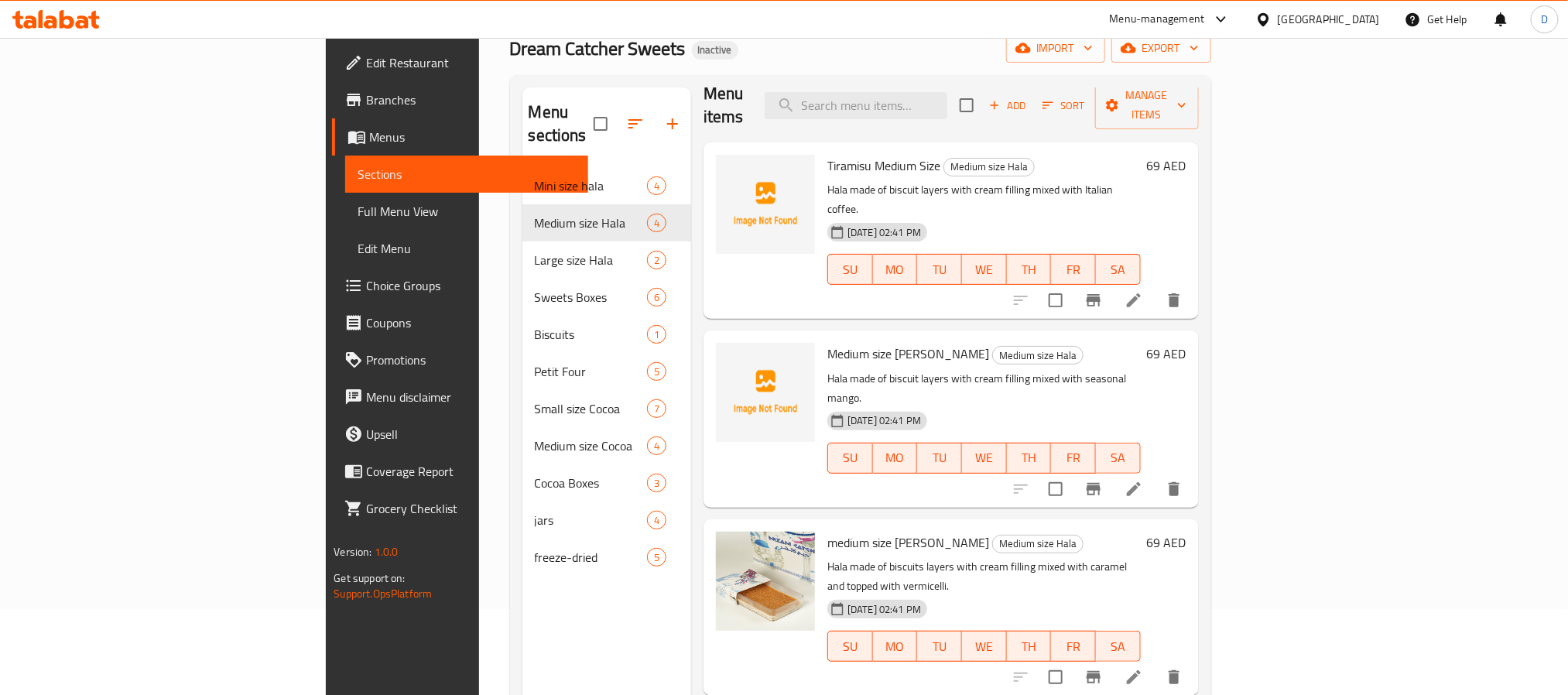
scroll to position [217, 0]
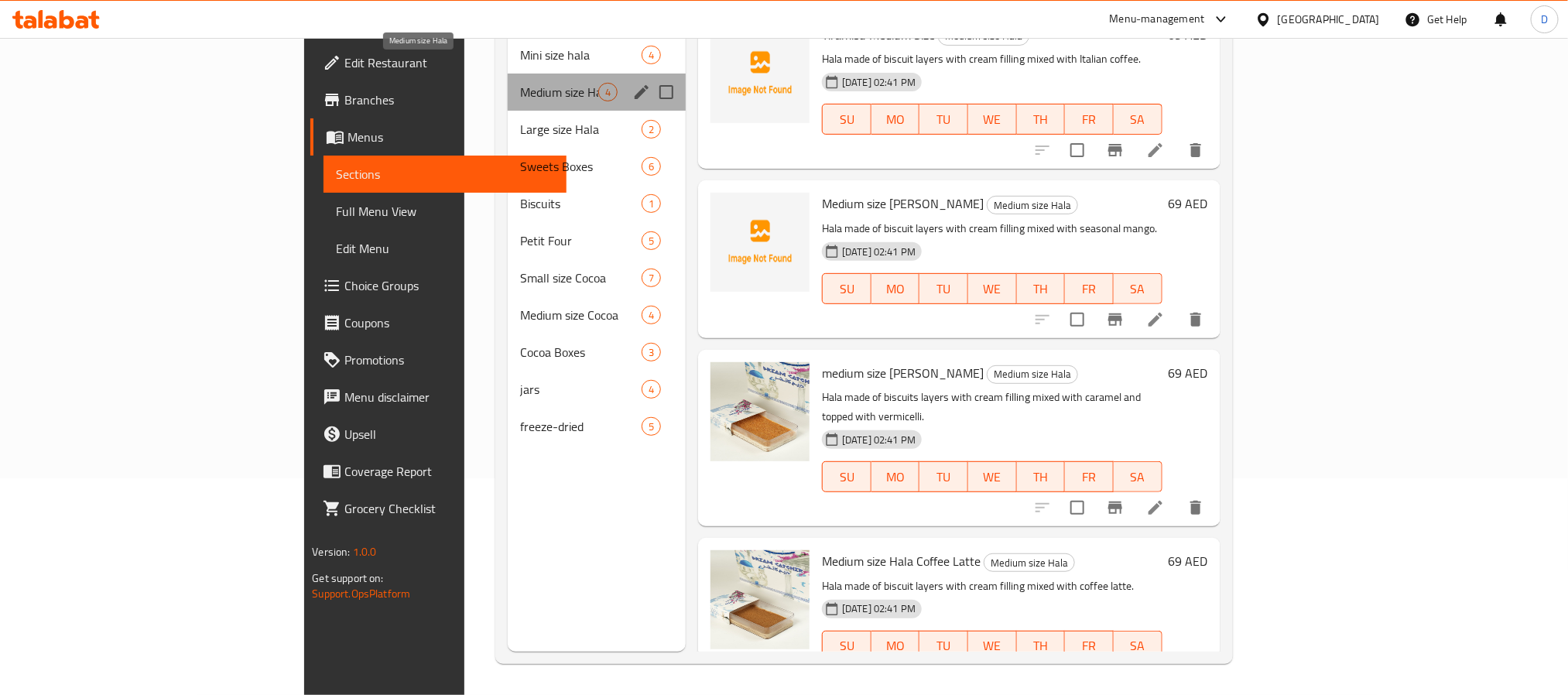
click at [520, 83] on span "Medium size Hala" at bounding box center [559, 92] width 78 height 19
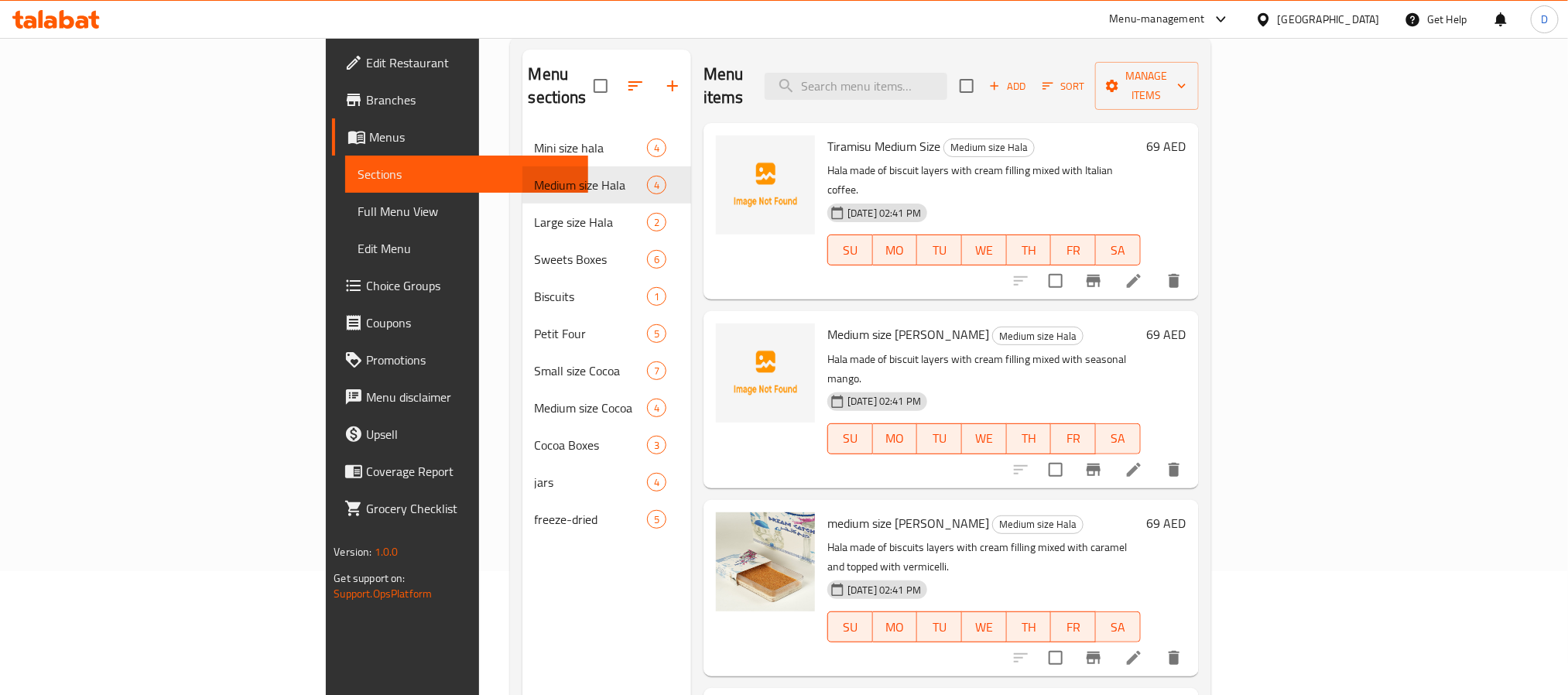
scroll to position [0, 0]
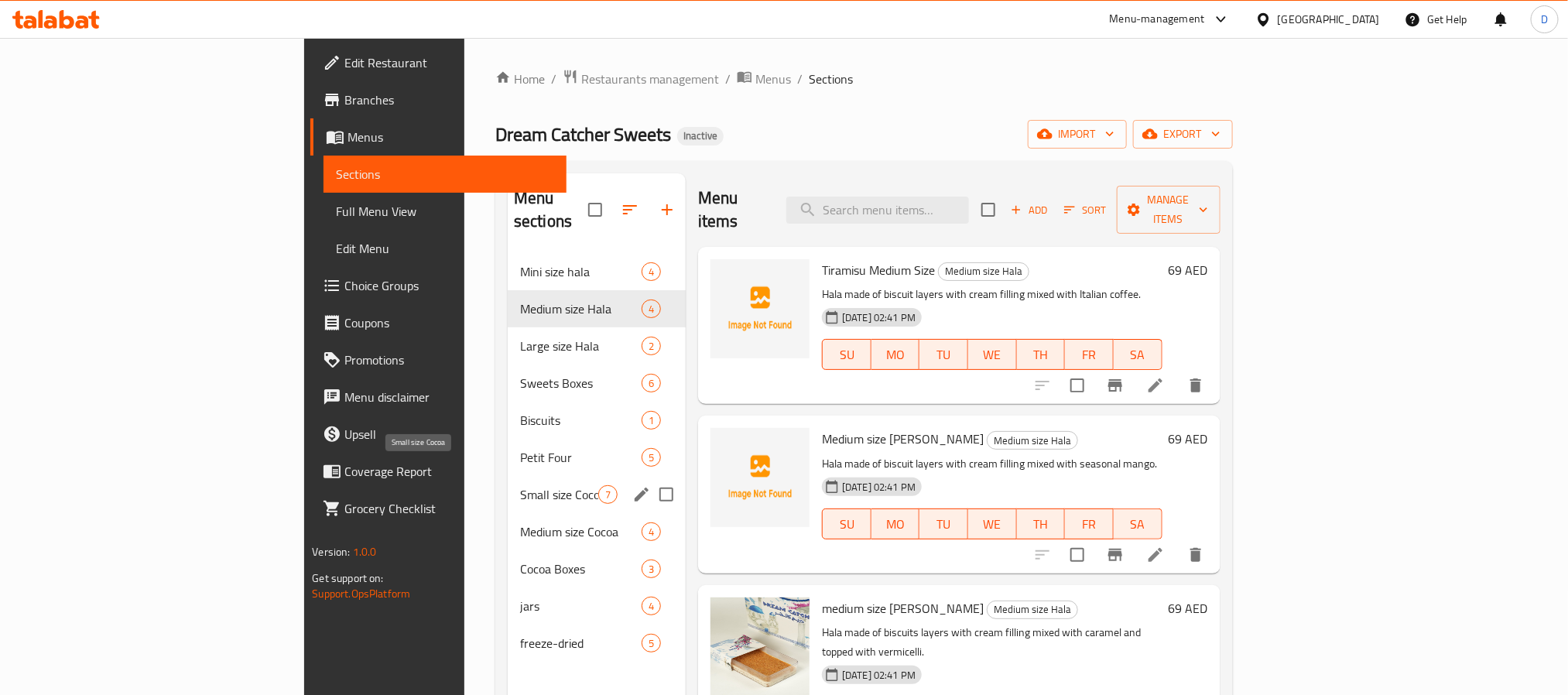
click at [520, 486] on span "Small size Cocoa" at bounding box center [559, 495] width 78 height 19
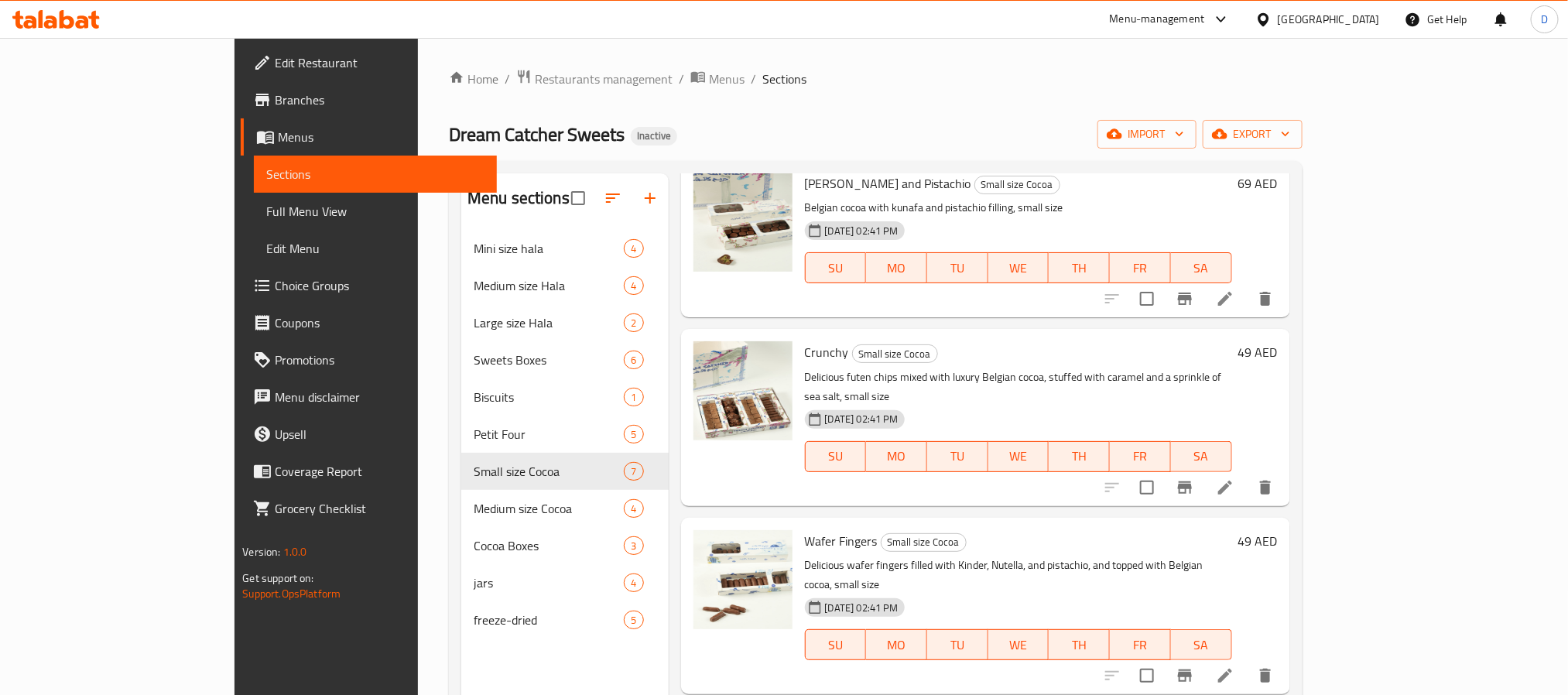
scroll to position [526, 0]
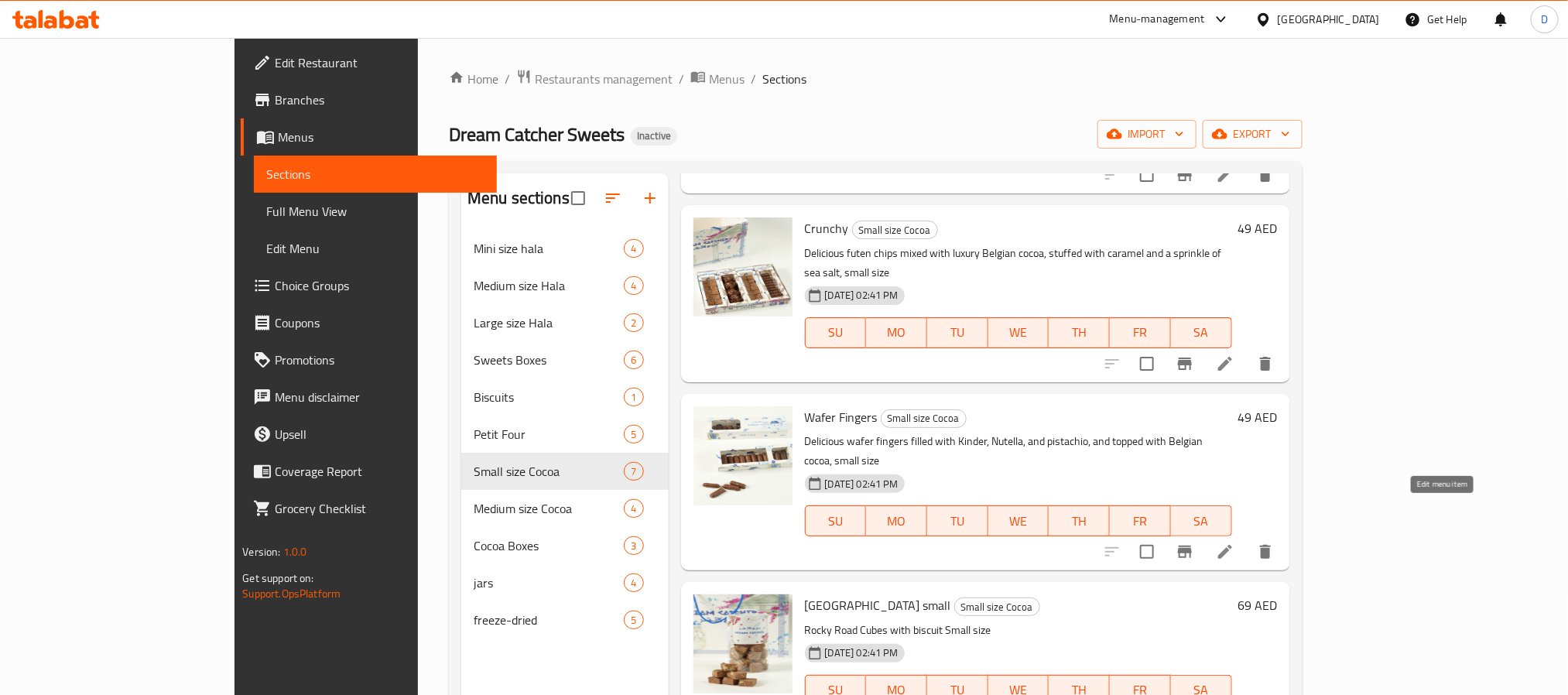
click at [1233, 545] on icon at bounding box center [1225, 552] width 14 height 14
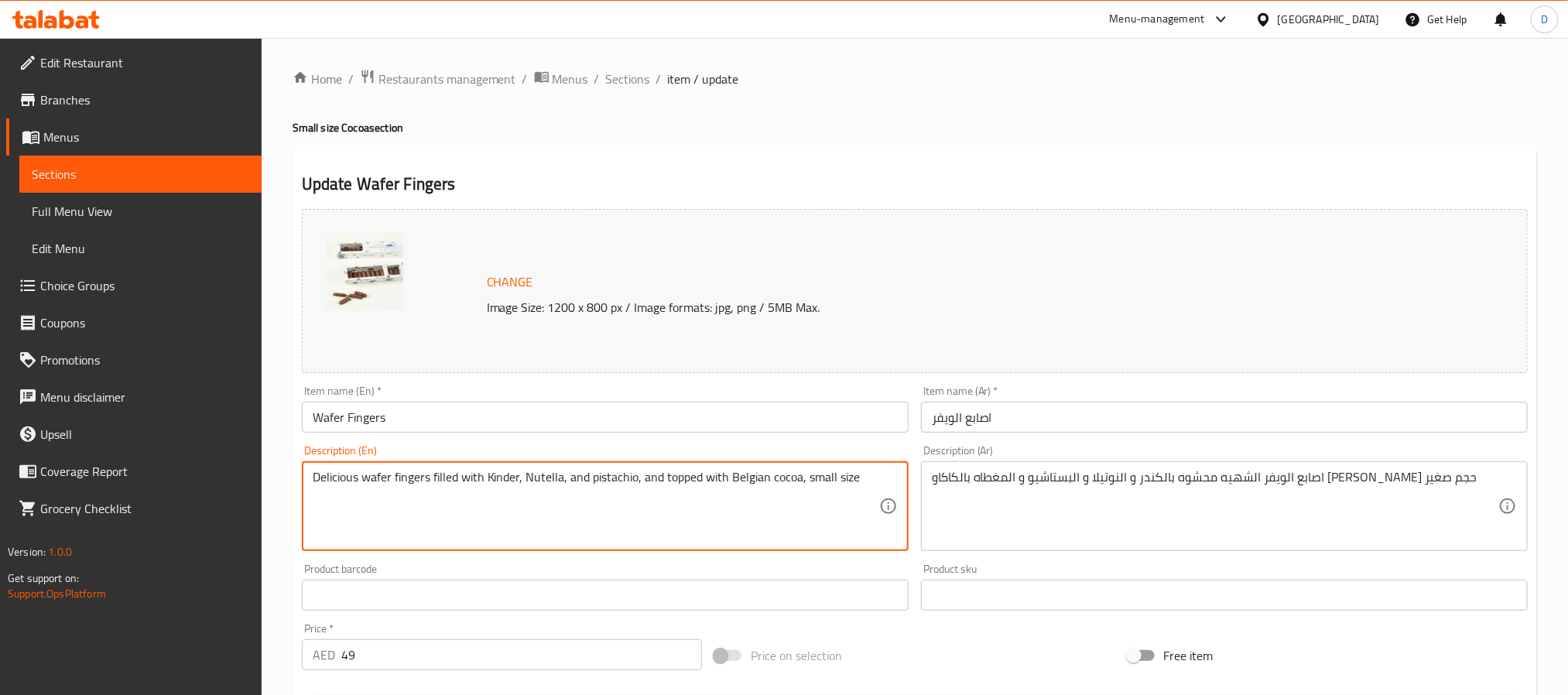
click at [830, 479] on textarea "Delicious wafer fingers filled with Kinder, Nutella, and pistachio, and topped …" at bounding box center [596, 507] width 567 height 74
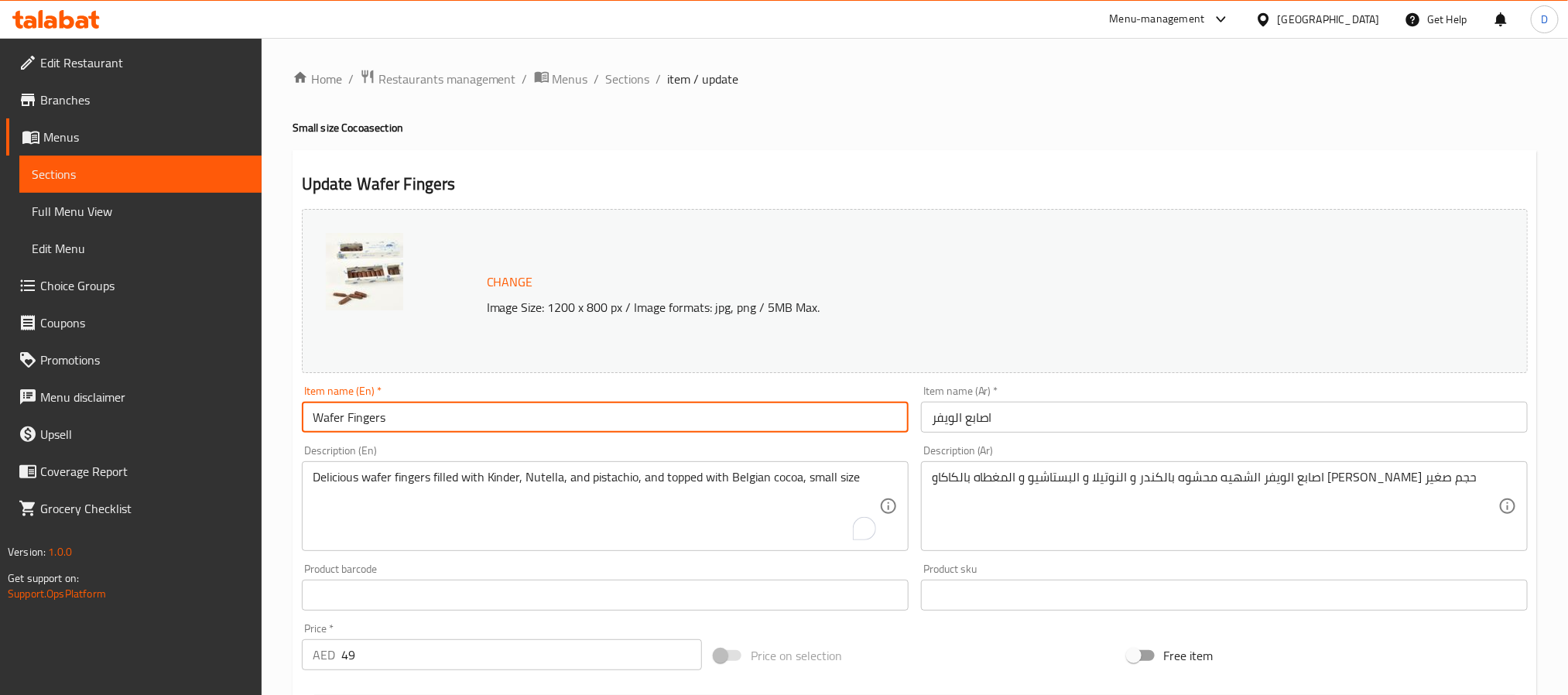
click at [608, 421] on input "Wafer Fingers" at bounding box center [605, 417] width 606 height 31
paste input "small"
type input "Wafer Fingers small"
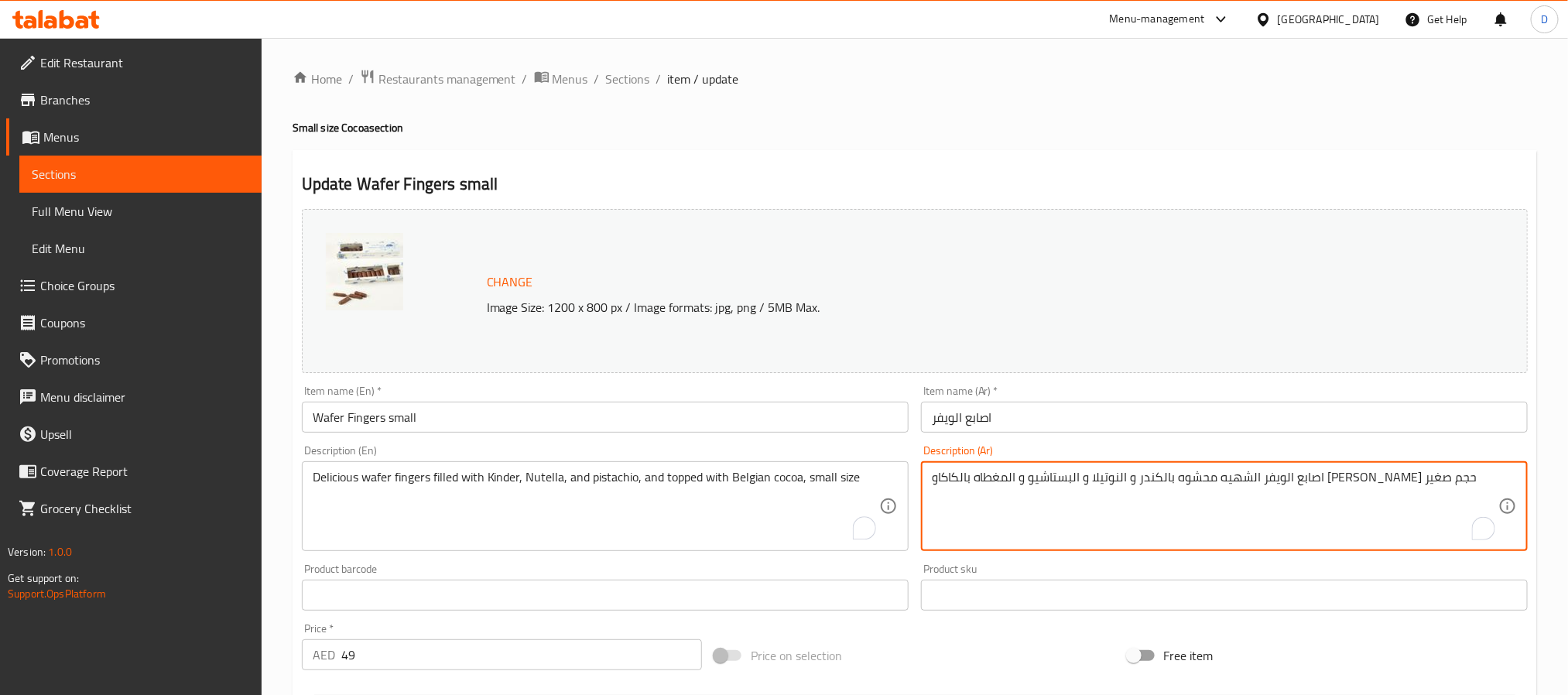
click at [941, 475] on textarea "اصابع الويفر الشهيه محشوه بالكندر و النوتيلا و البستاشيو و المغطاه بالكاكاو الب…" at bounding box center [1215, 507] width 567 height 74
click at [1044, 430] on input "اصابع الويفر" at bounding box center [1224, 417] width 606 height 31
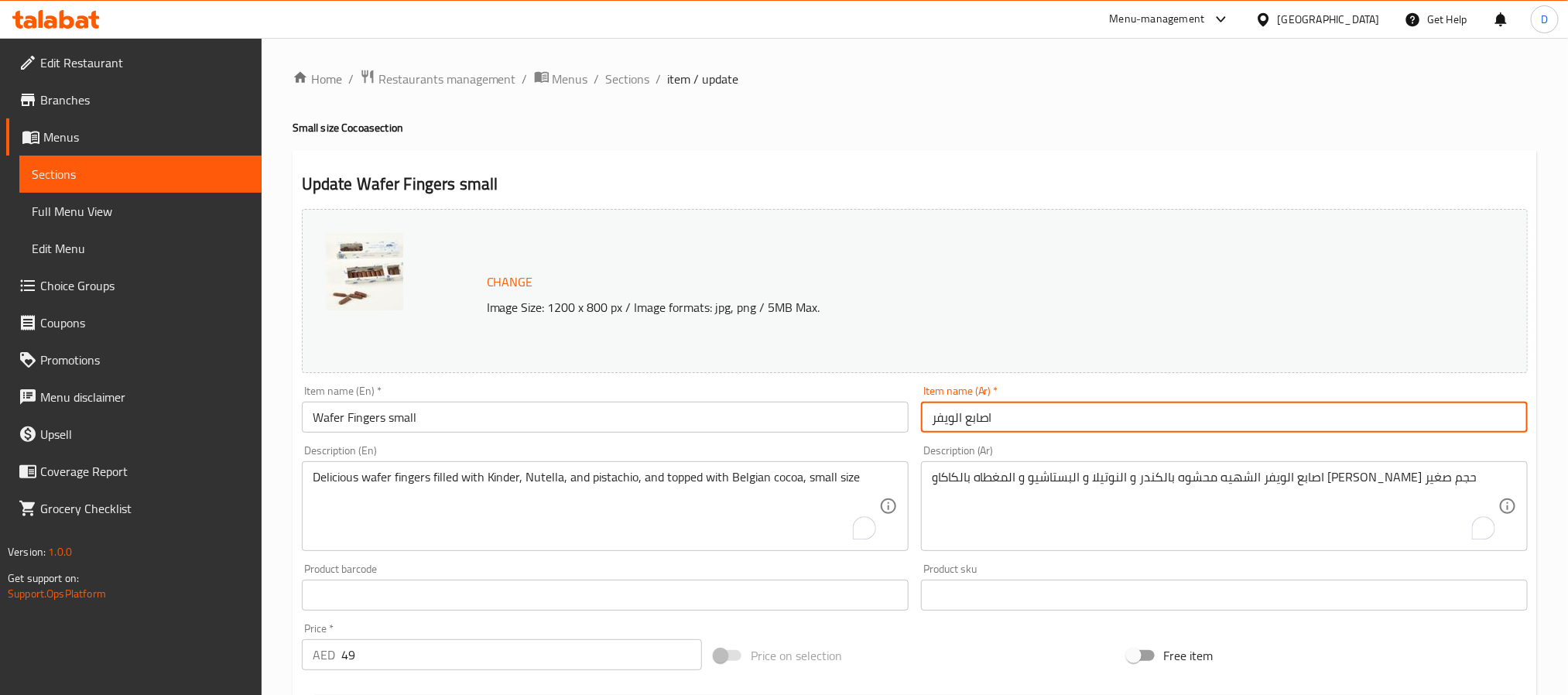
paste input "صغير"
type input "اصابع الويفر صغير"
click at [633, 77] on span "Sections" at bounding box center [628, 78] width 44 height 19
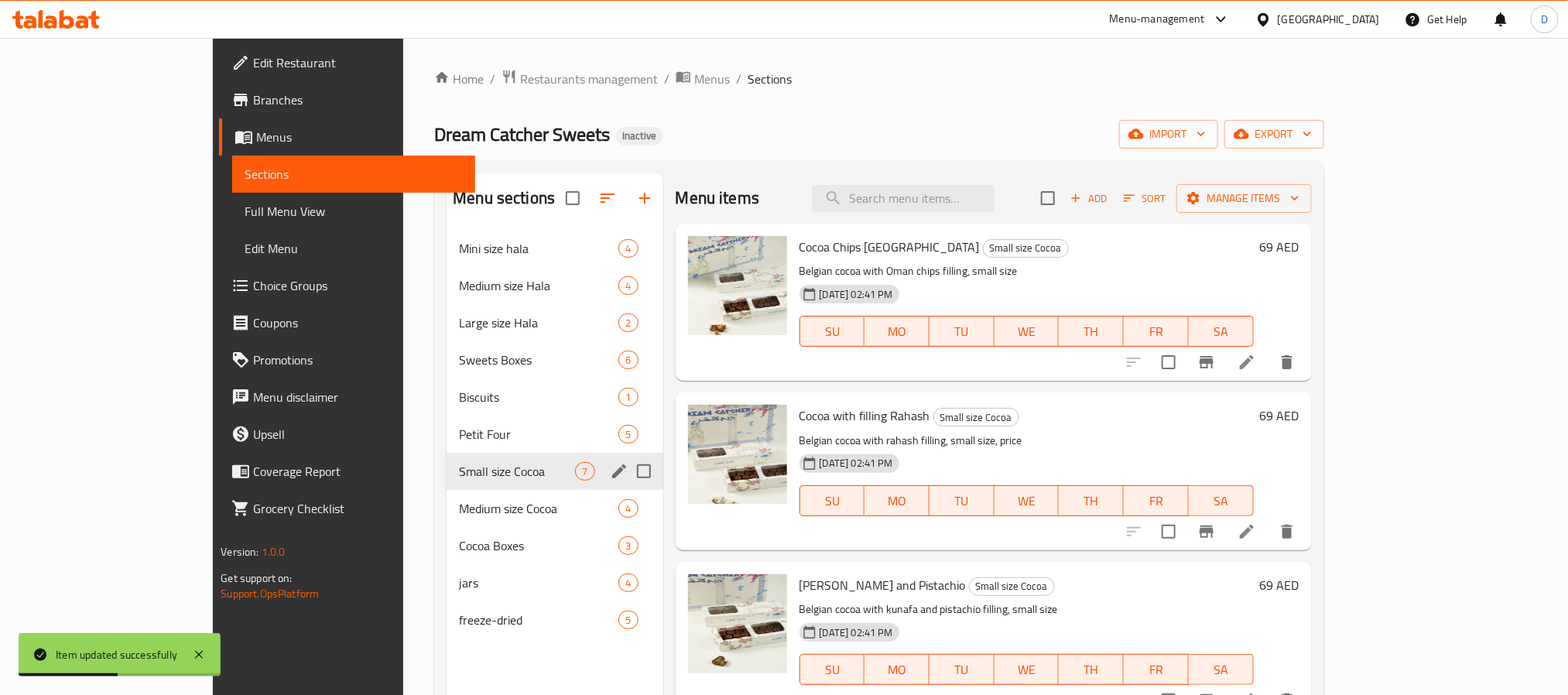
click at [447, 459] on div "Small size Cocoa 7" at bounding box center [555, 471] width 216 height 37
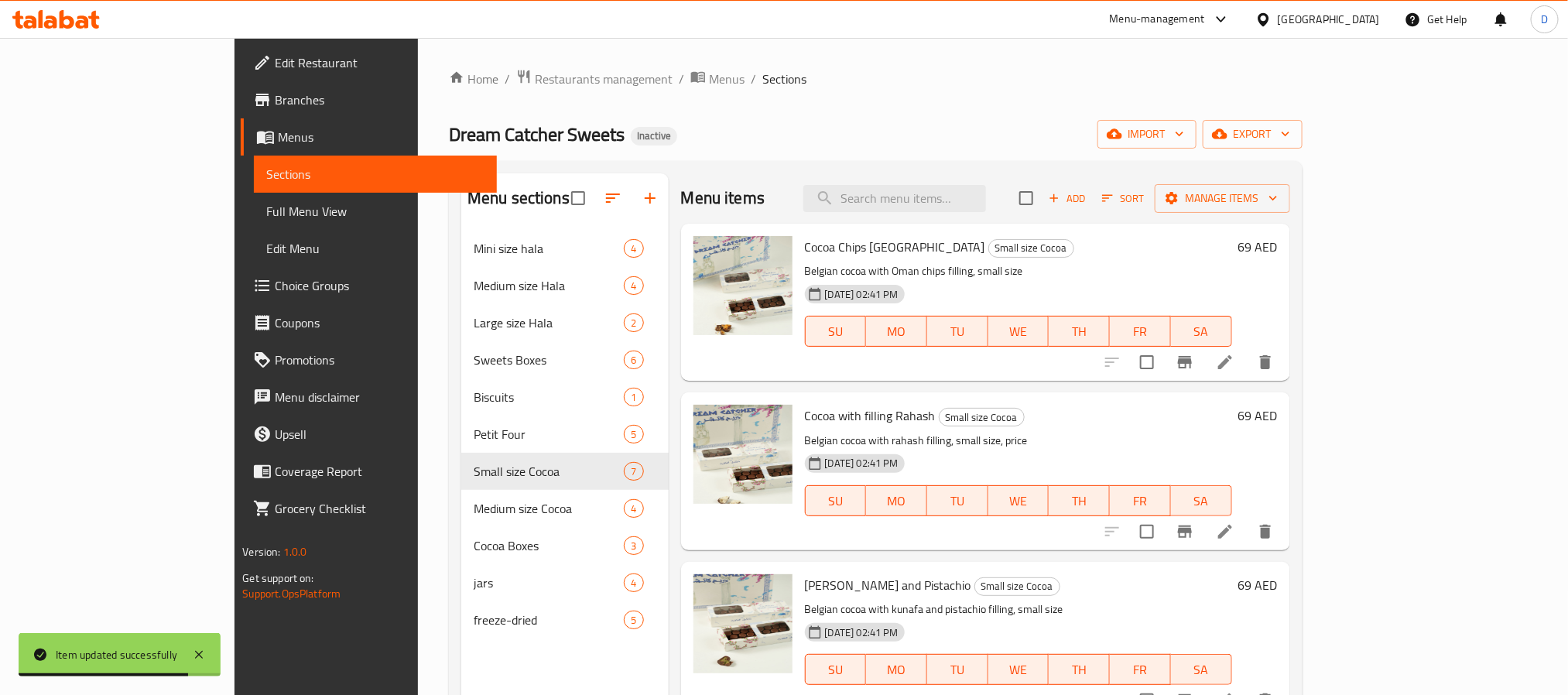
click at [1233, 363] on icon at bounding box center [1225, 361] width 14 height 14
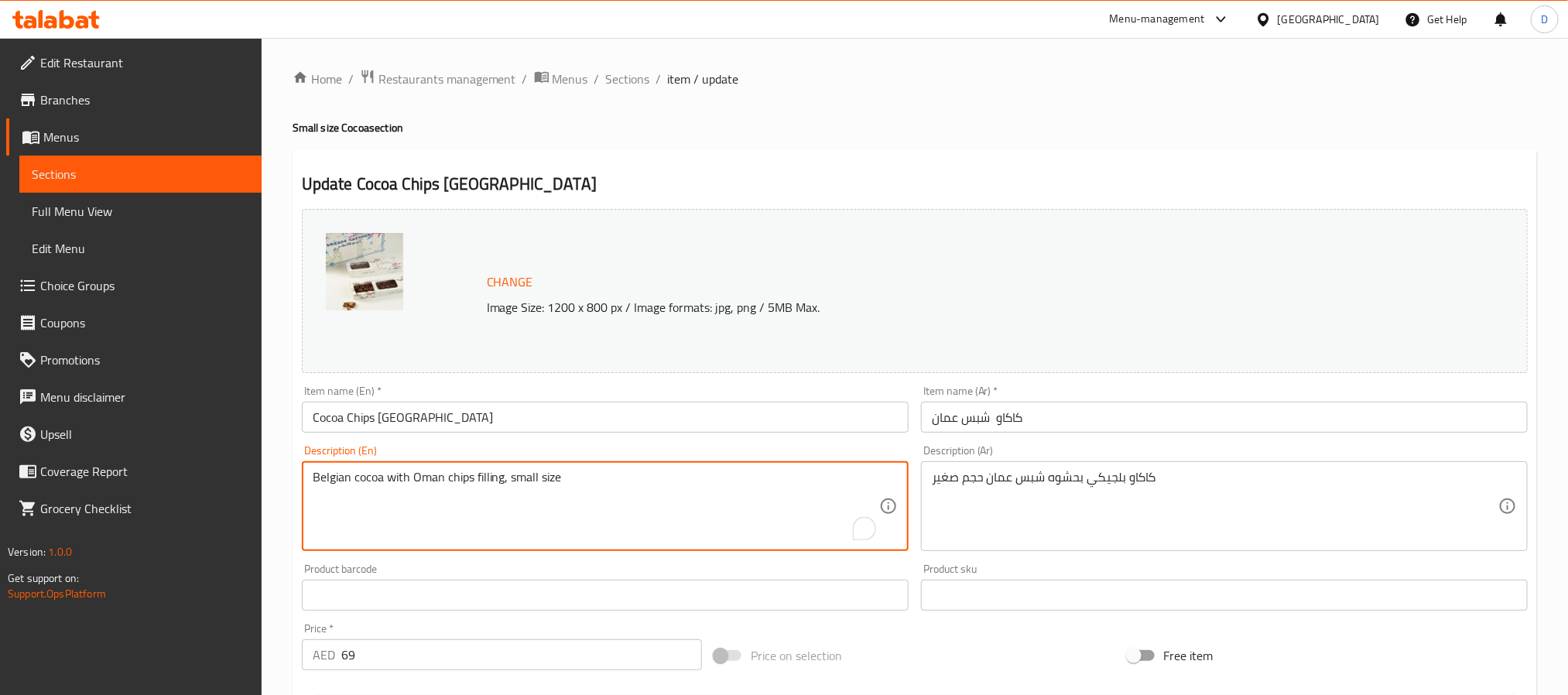
click at [524, 476] on textarea "Belgian cocoa with Oman chips filling, small size" at bounding box center [596, 507] width 567 height 74
click at [514, 420] on input "Cocoa Chips Oman" at bounding box center [605, 417] width 606 height 31
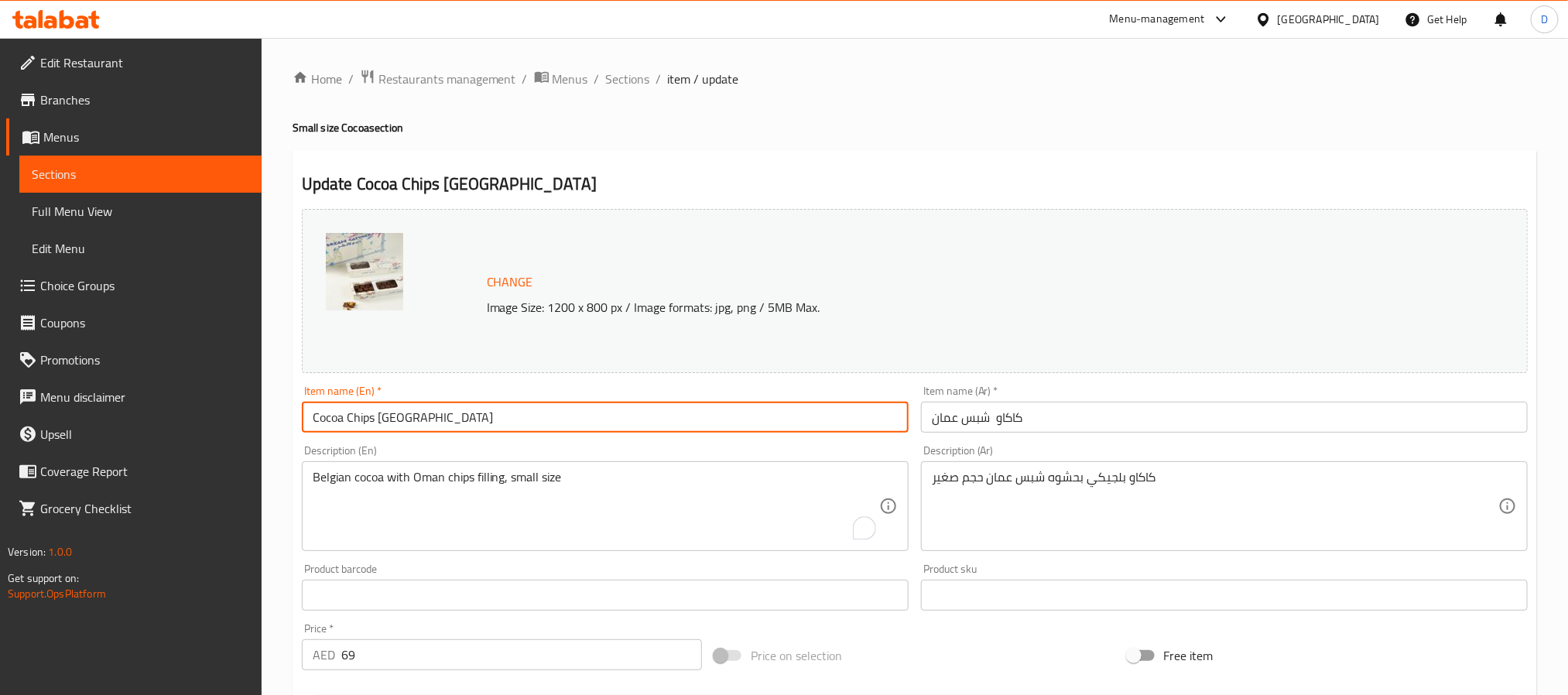
paste input "small"
type input "Cocoa Chips Oman small"
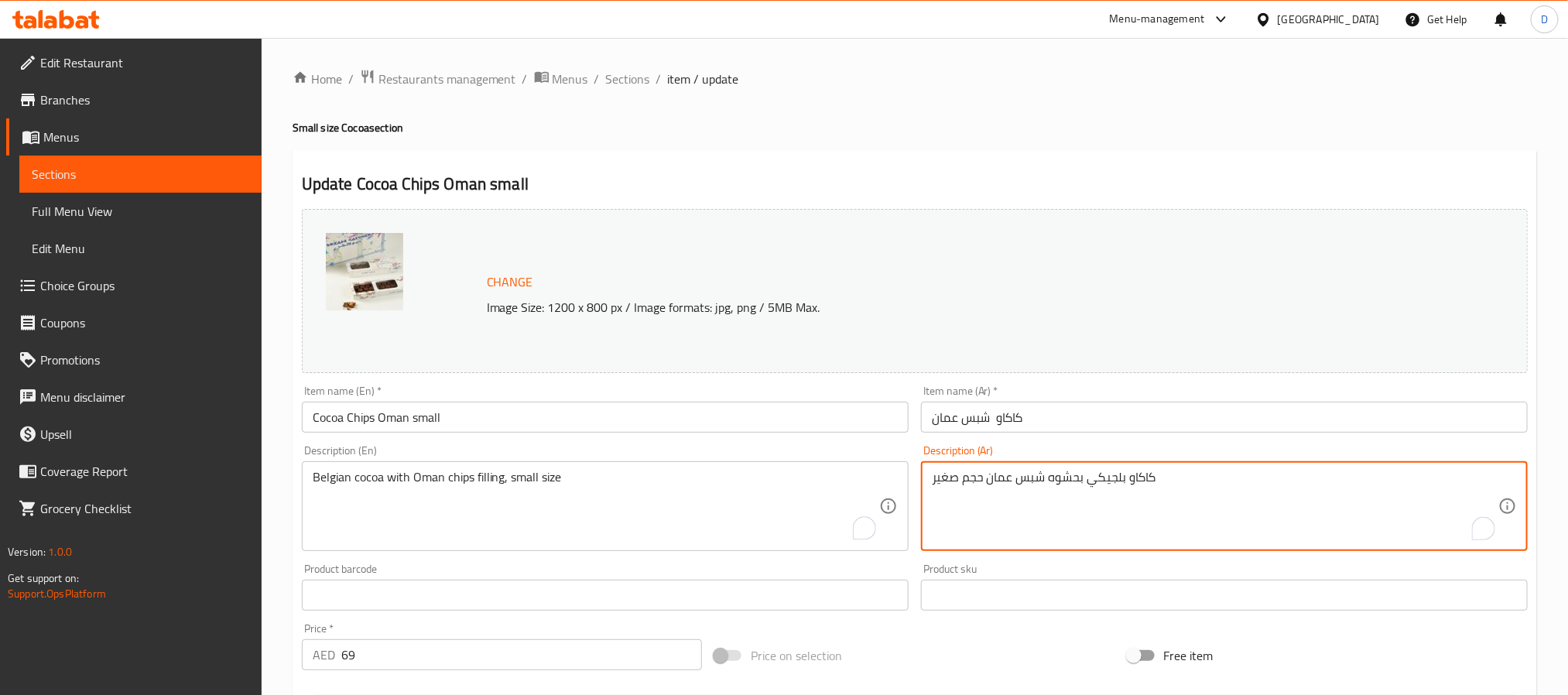
click at [948, 483] on textarea "كاكاو بلجيكي بحشوه شبس عمان حجم صغير" at bounding box center [1215, 507] width 567 height 74
click at [1115, 424] on input "كاكاو شبس عمان" at bounding box center [1224, 417] width 606 height 31
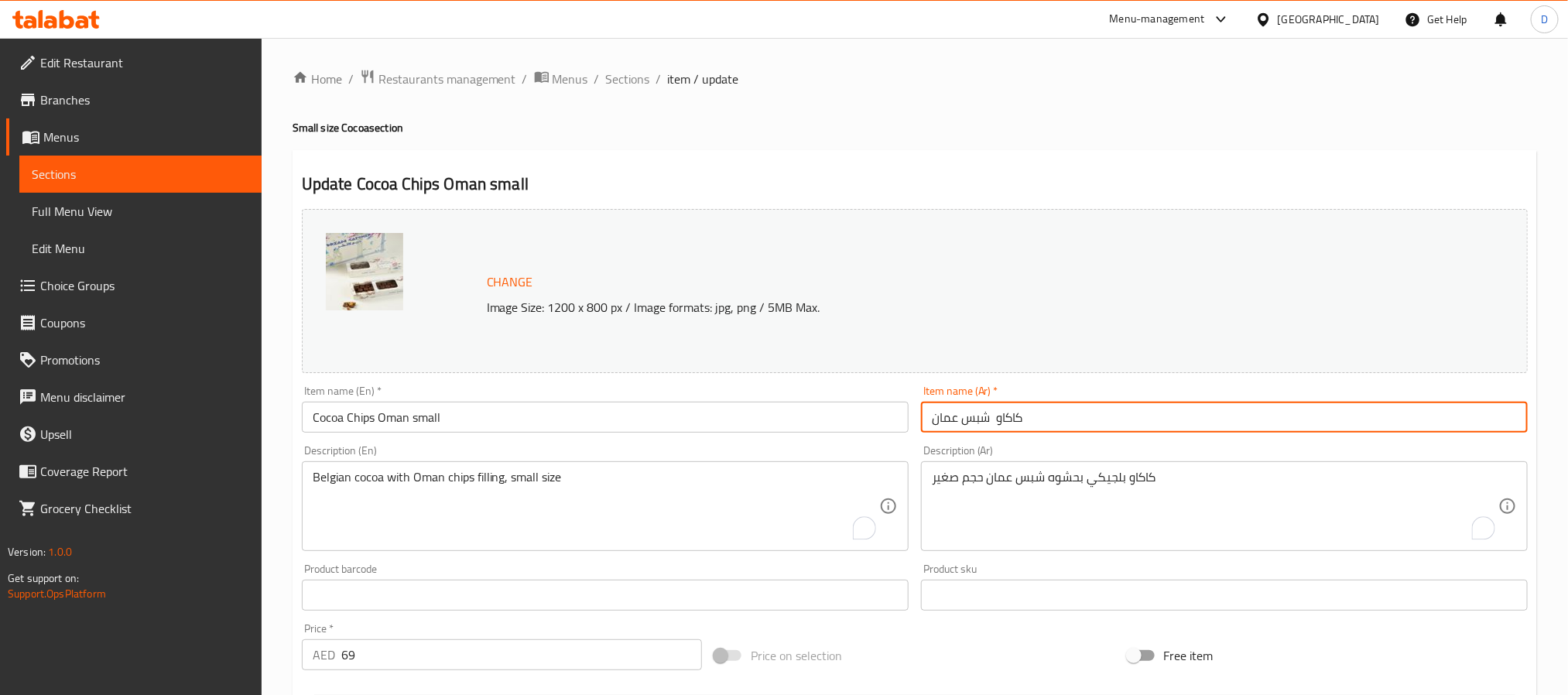
paste input "صغير"
type input "كاكاو شبس عمان صغير"
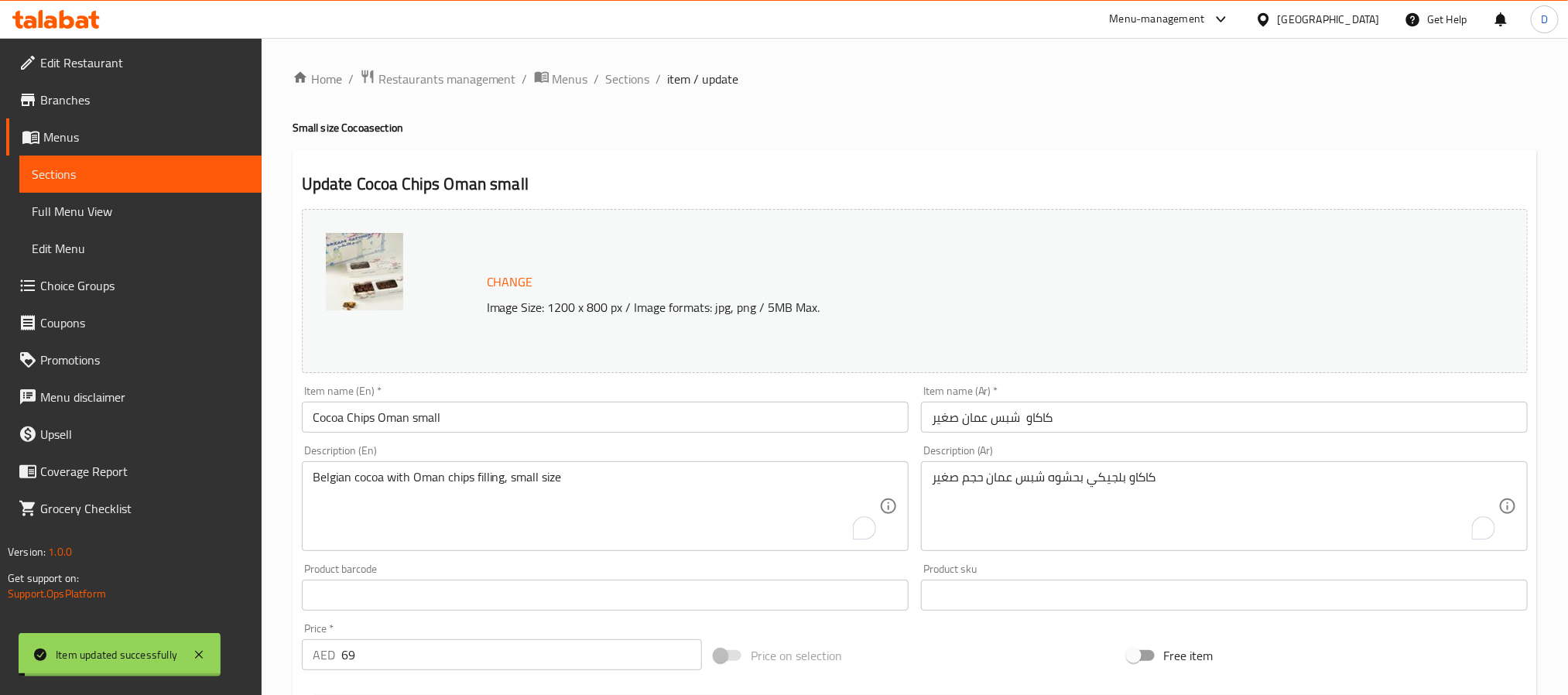
click at [628, 70] on span "Sections" at bounding box center [628, 78] width 44 height 19
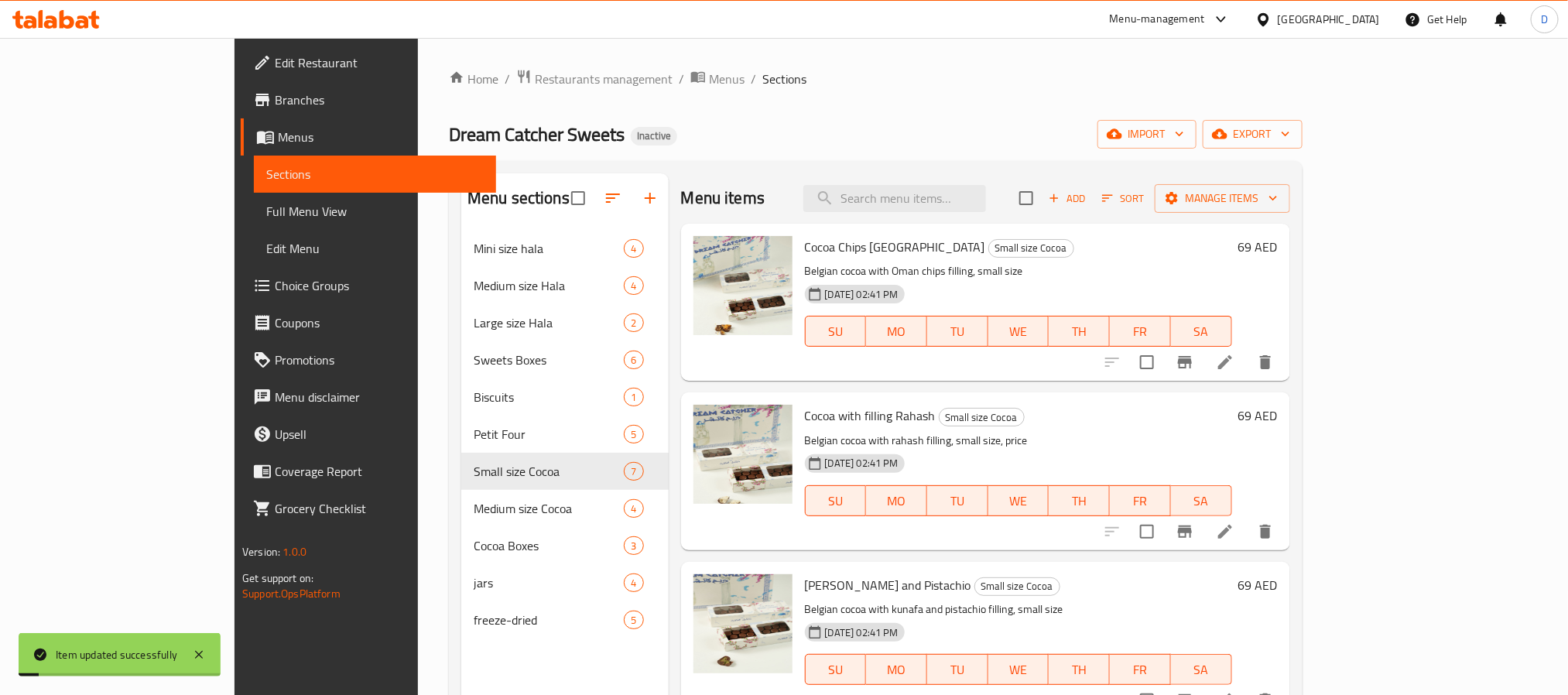
click at [1235, 536] on icon at bounding box center [1226, 532] width 19 height 19
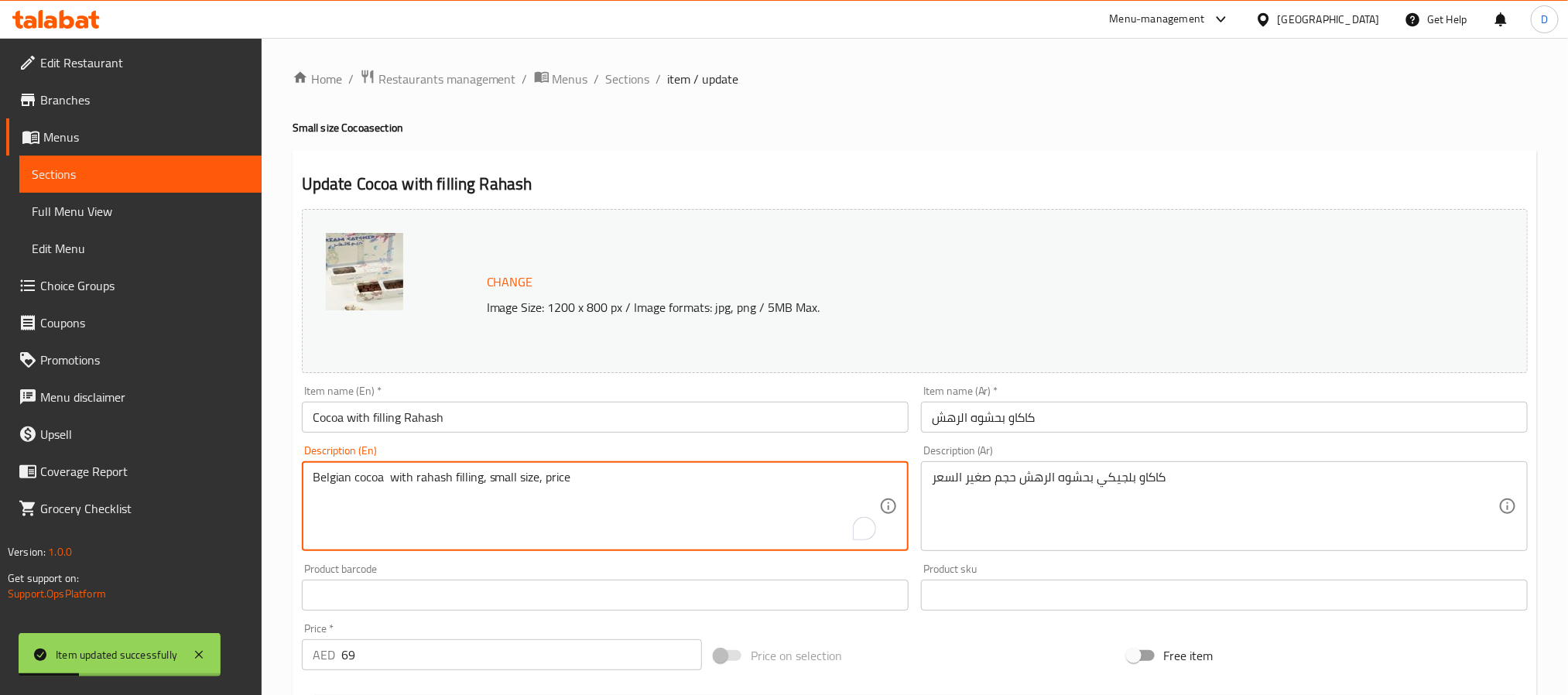
click at [504, 483] on textarea "Belgian cocoa with rahash filling, small size, price" at bounding box center [596, 507] width 567 height 74
click at [502, 424] on input "Cocoa with filling Rahash" at bounding box center [605, 417] width 606 height 31
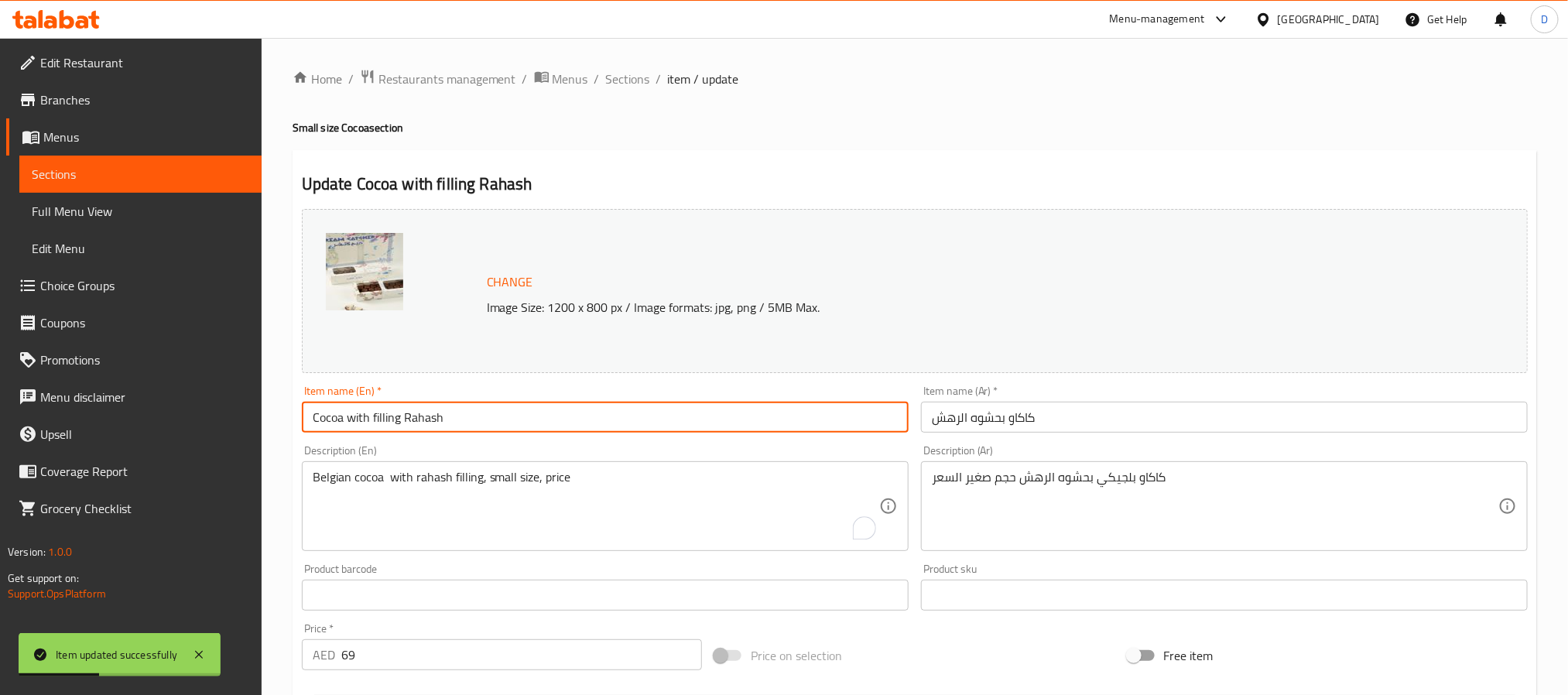
paste input "small"
type input "Cocoa with filling Rahash small"
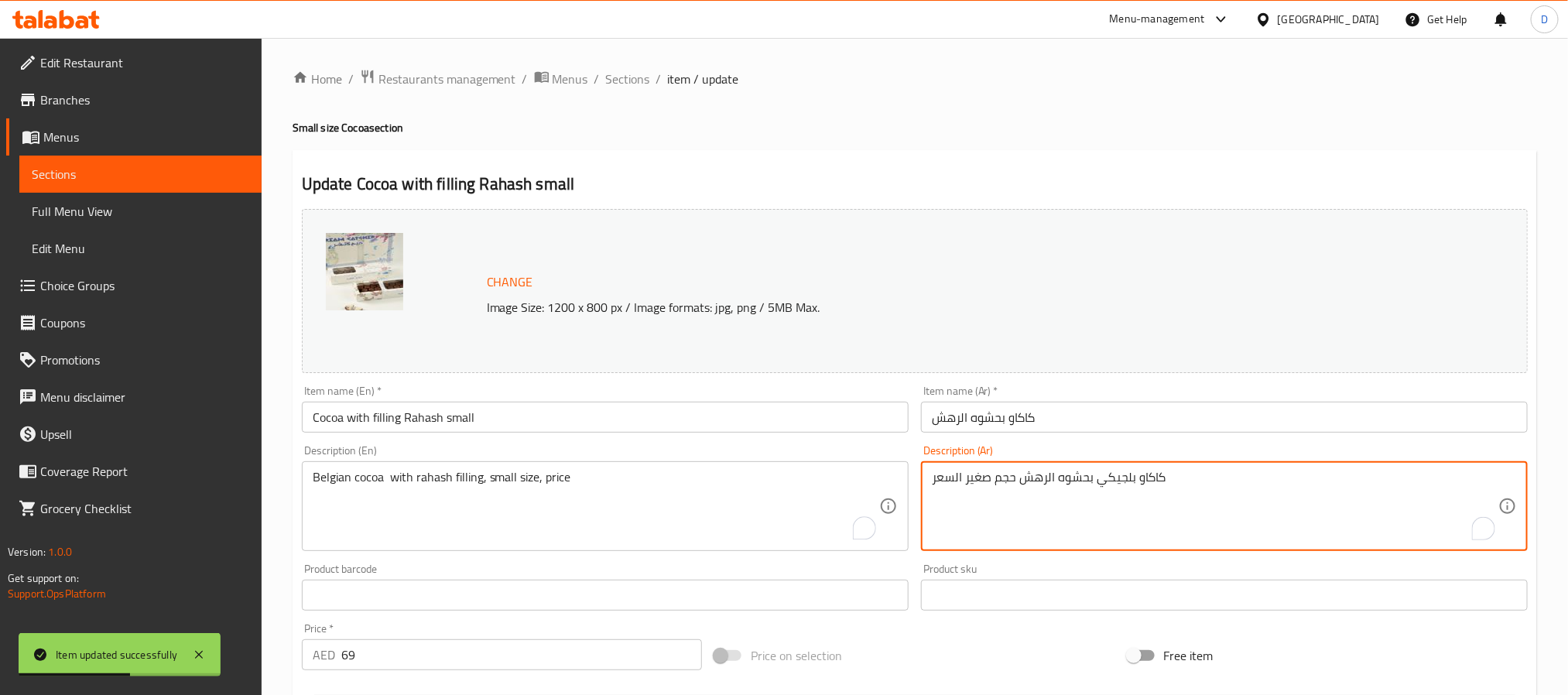
click at [971, 479] on textarea "كاكاو بلجيكي بحشوه الرهش حجم صغير السعر" at bounding box center [1215, 507] width 567 height 74
click at [1127, 414] on input "كاكاو بحشوه الرهش" at bounding box center [1224, 417] width 606 height 31
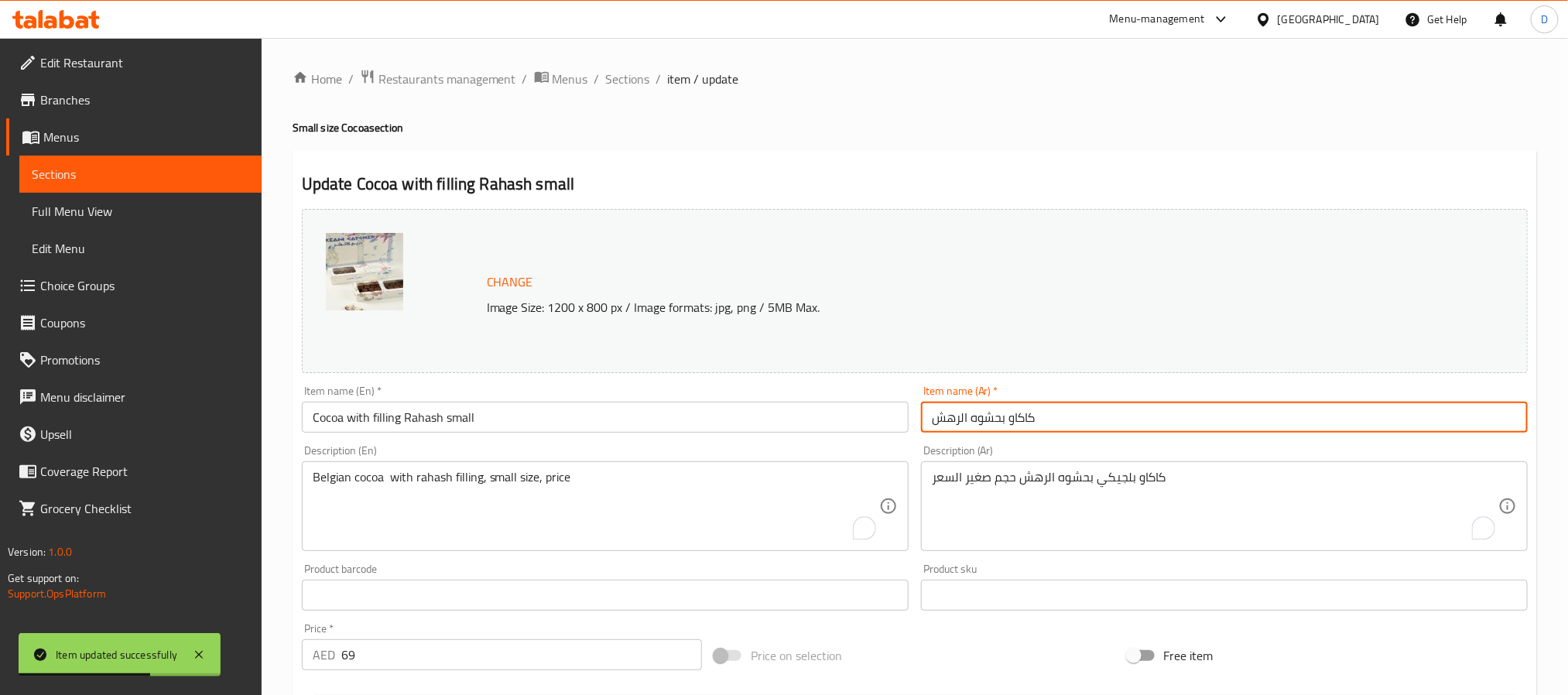
paste input "صغير"
type input "كاكاو بحشوه الرهش صغير"
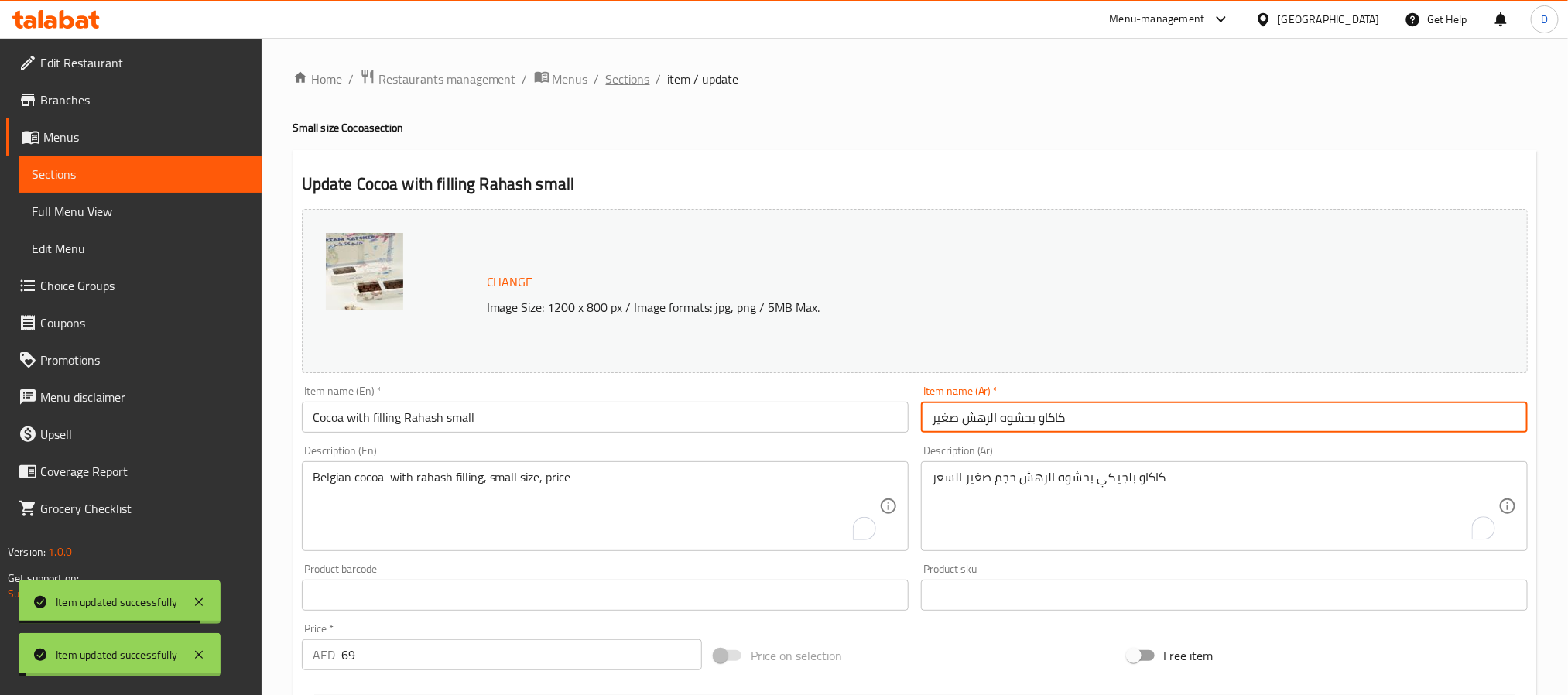
click at [625, 79] on span "Sections" at bounding box center [628, 78] width 44 height 19
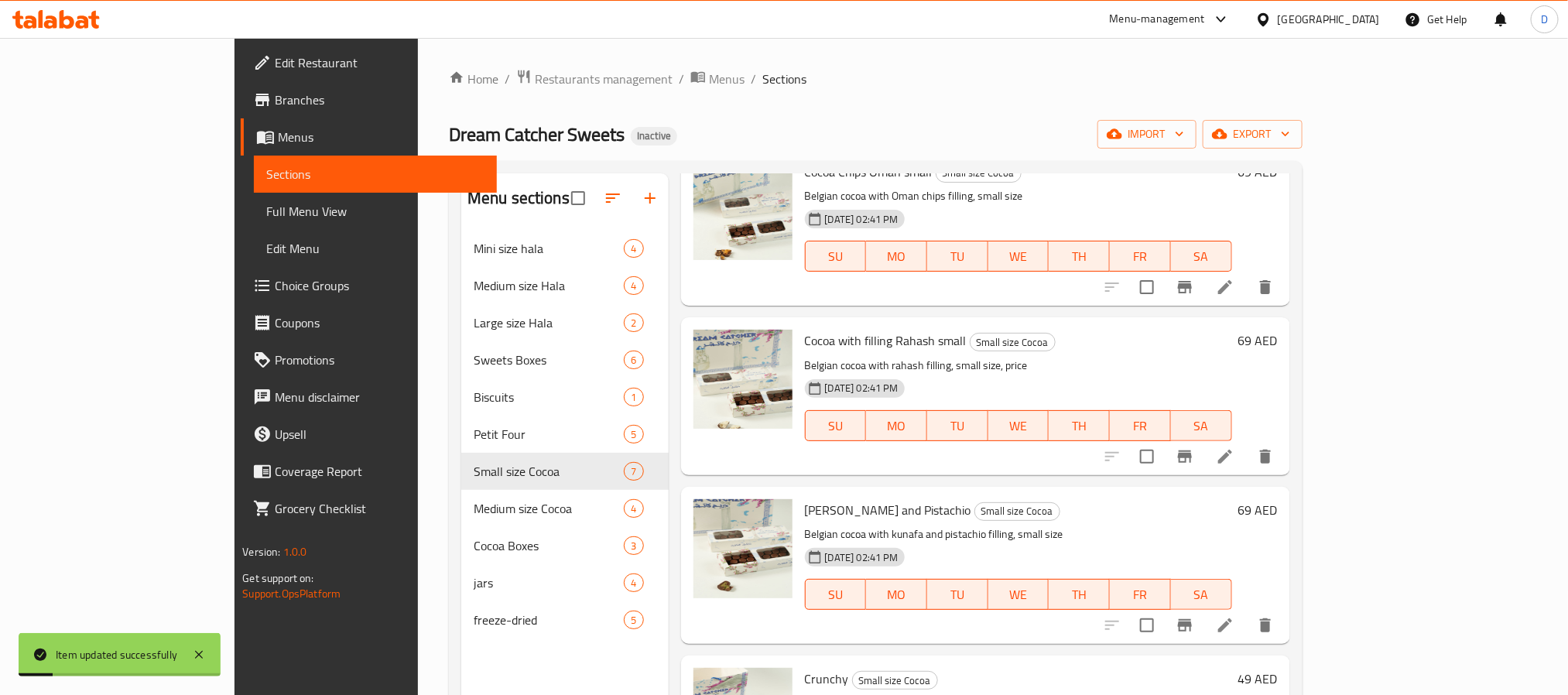
scroll to position [116, 0]
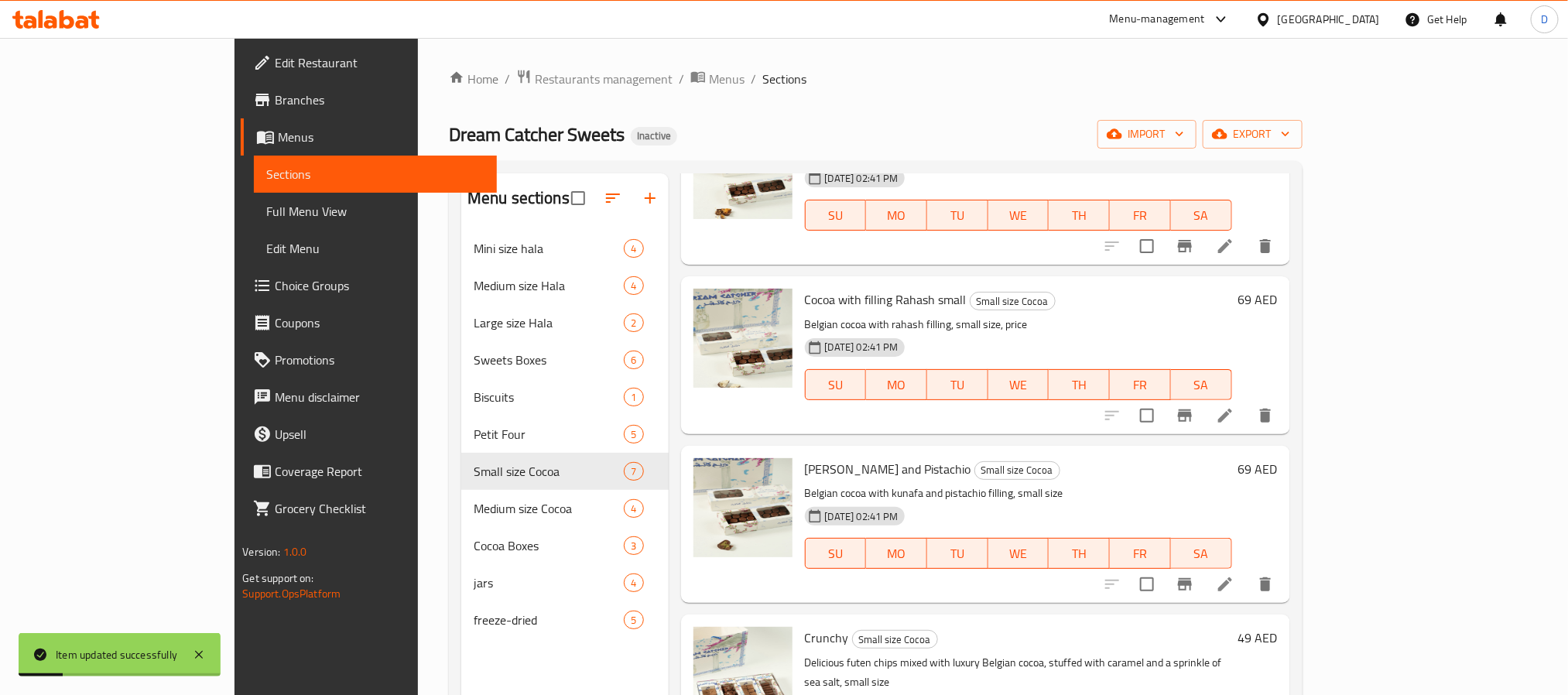
click at [1247, 572] on li at bounding box center [1226, 584] width 43 height 28
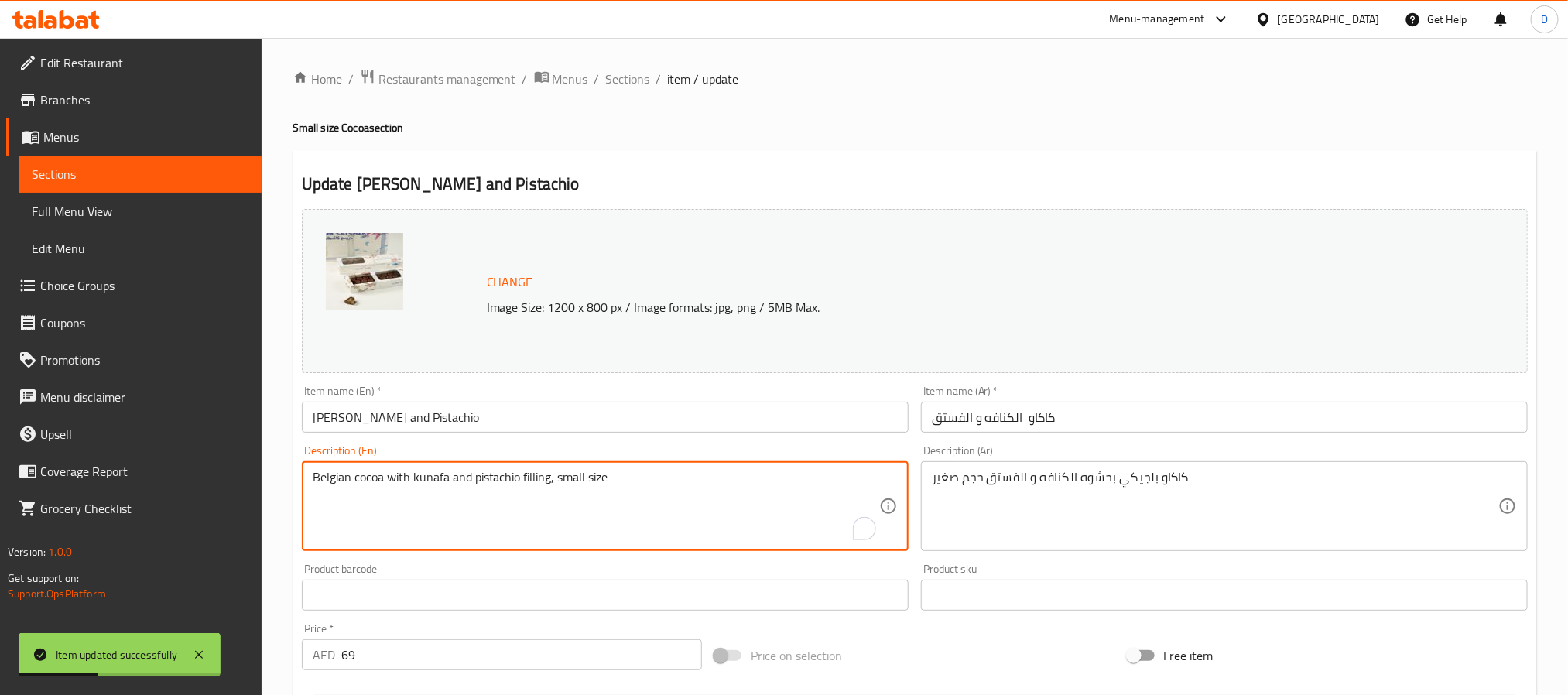
click at [568, 483] on textarea "Belgian cocoa with kunafa and pistachio filling, small size" at bounding box center [596, 507] width 567 height 74
click at [560, 431] on input "Cocoa Kunafa and Pistachio" at bounding box center [605, 417] width 606 height 31
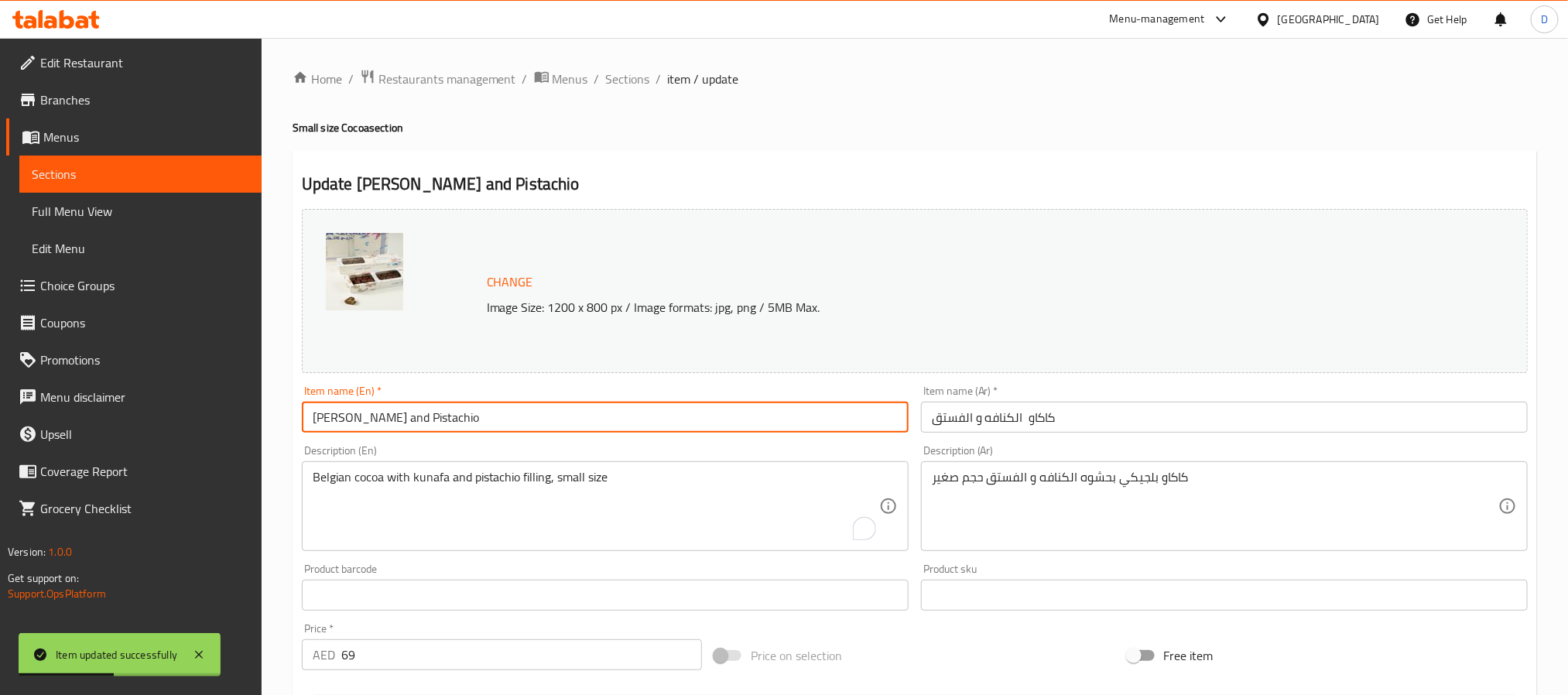
paste input "small"
type input "[PERSON_NAME] and Pistachio small"
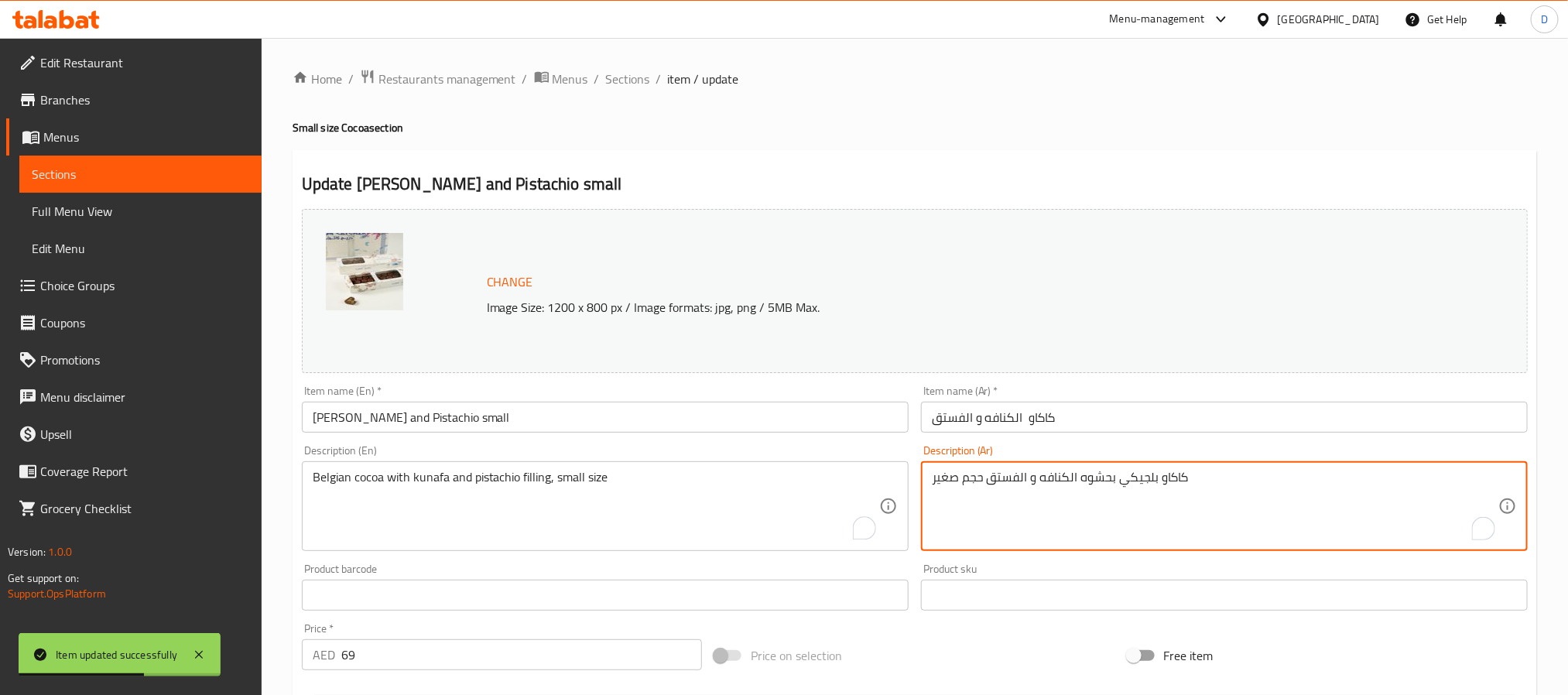
click at [953, 480] on textarea "كاكاو بلجيكي بحشوه الكنافه و الفستق حجم صغير" at bounding box center [1215, 507] width 567 height 74
click at [1092, 416] on input "كاكاو الكنافه و الفستق" at bounding box center [1224, 417] width 606 height 31
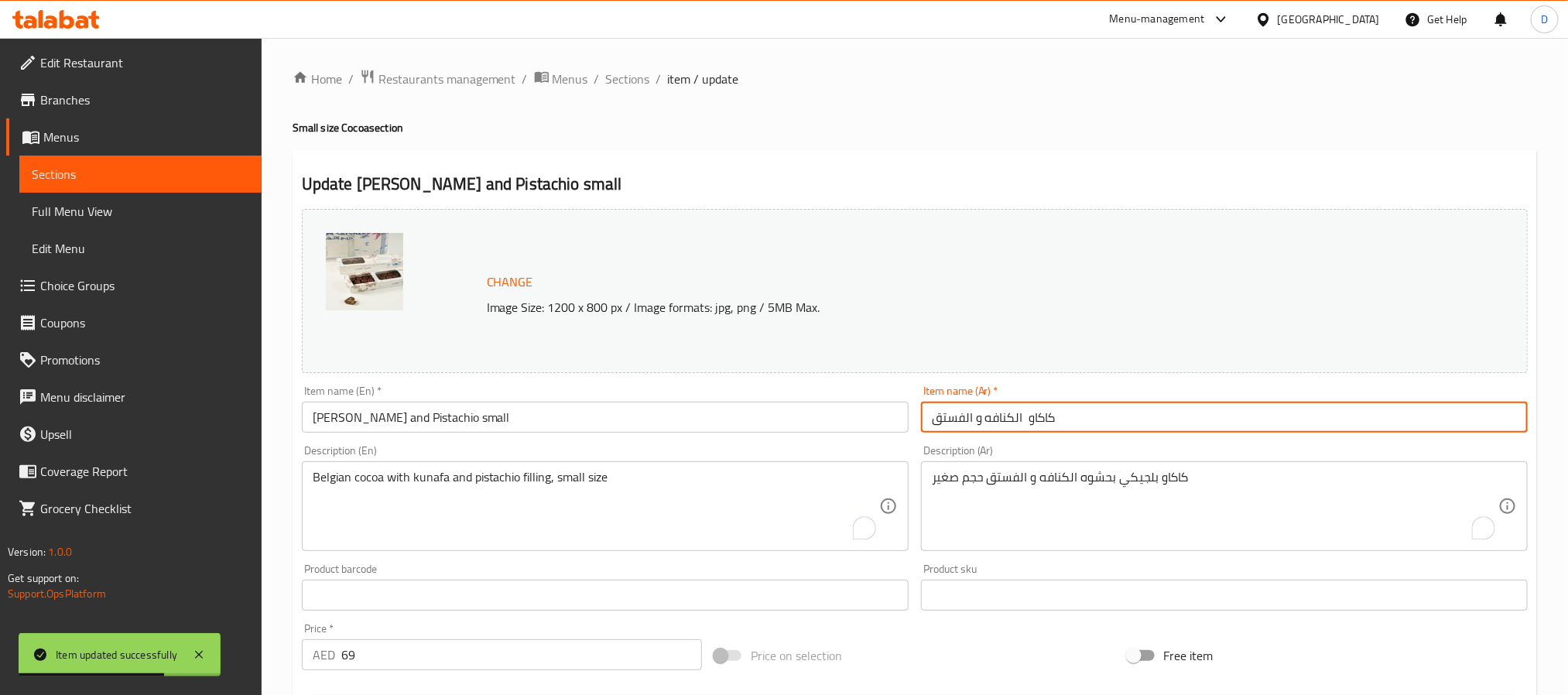
paste input "صغير"
type input "كاكاو الكنافه و الفستق صغير"
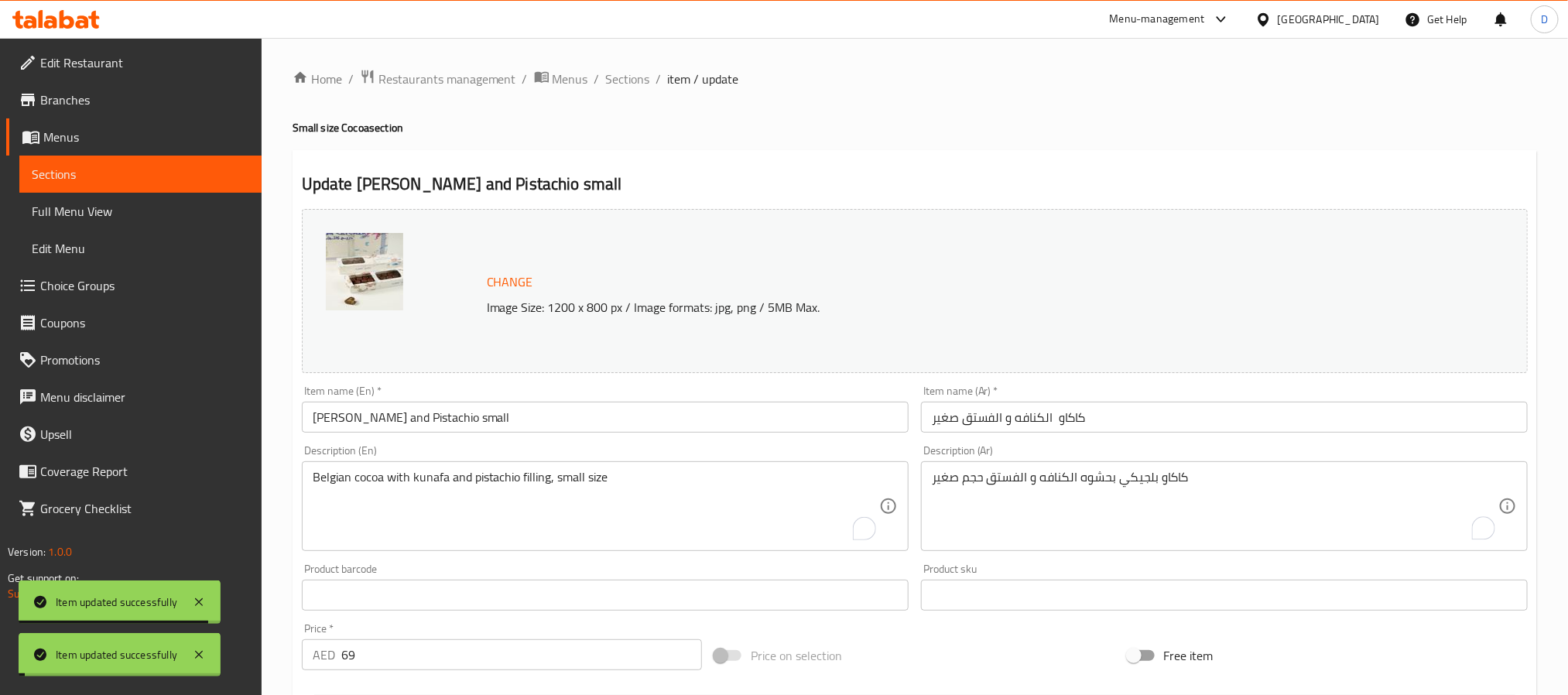
click at [627, 78] on span "Sections" at bounding box center [628, 78] width 44 height 19
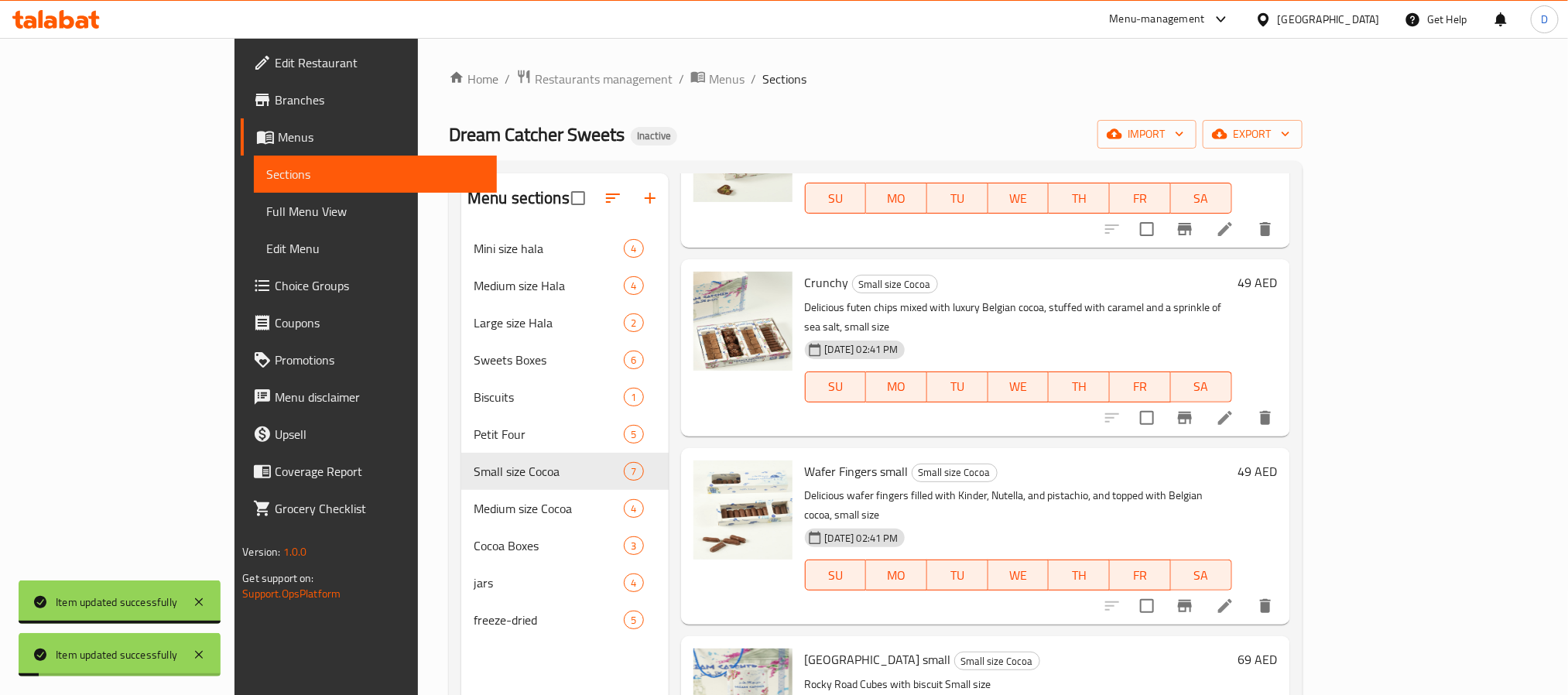
scroll to position [526, 0]
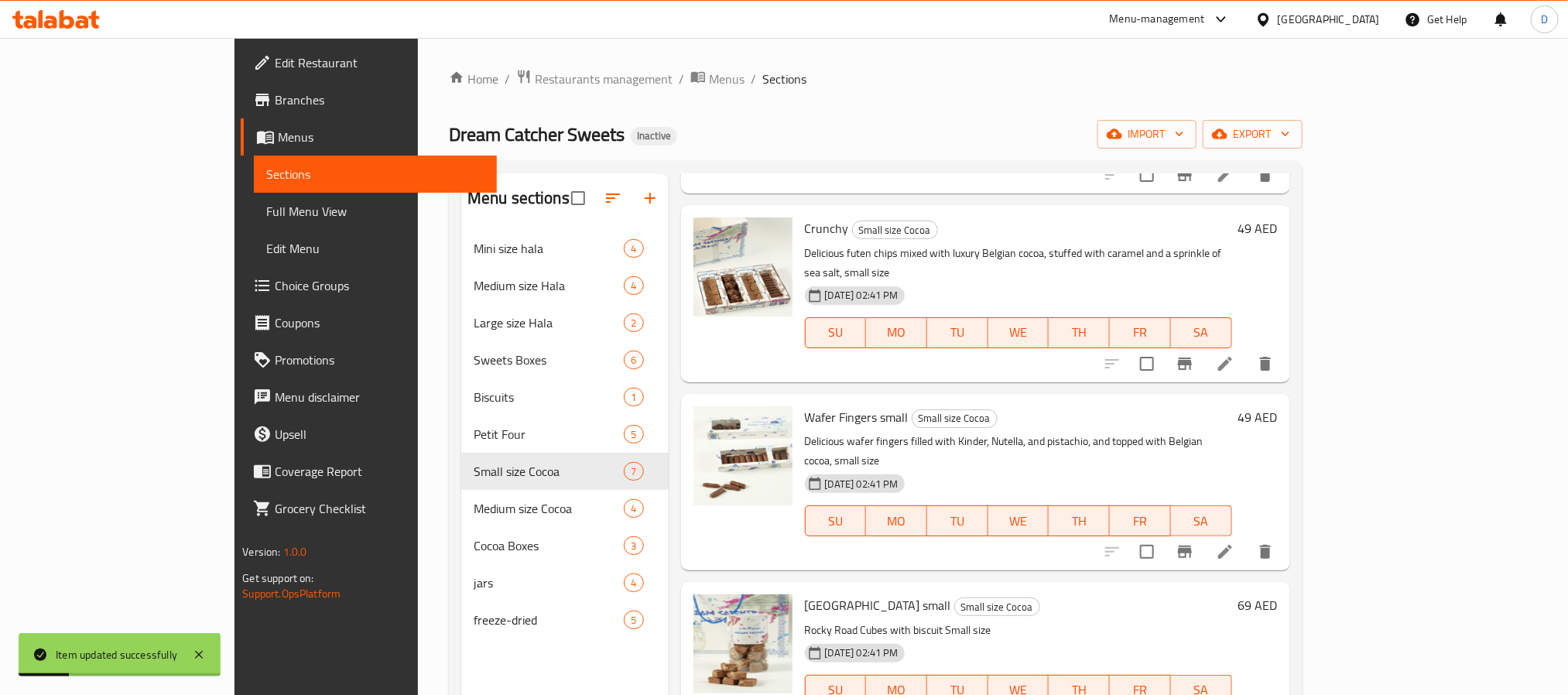
click at [1247, 350] on li at bounding box center [1226, 363] width 43 height 28
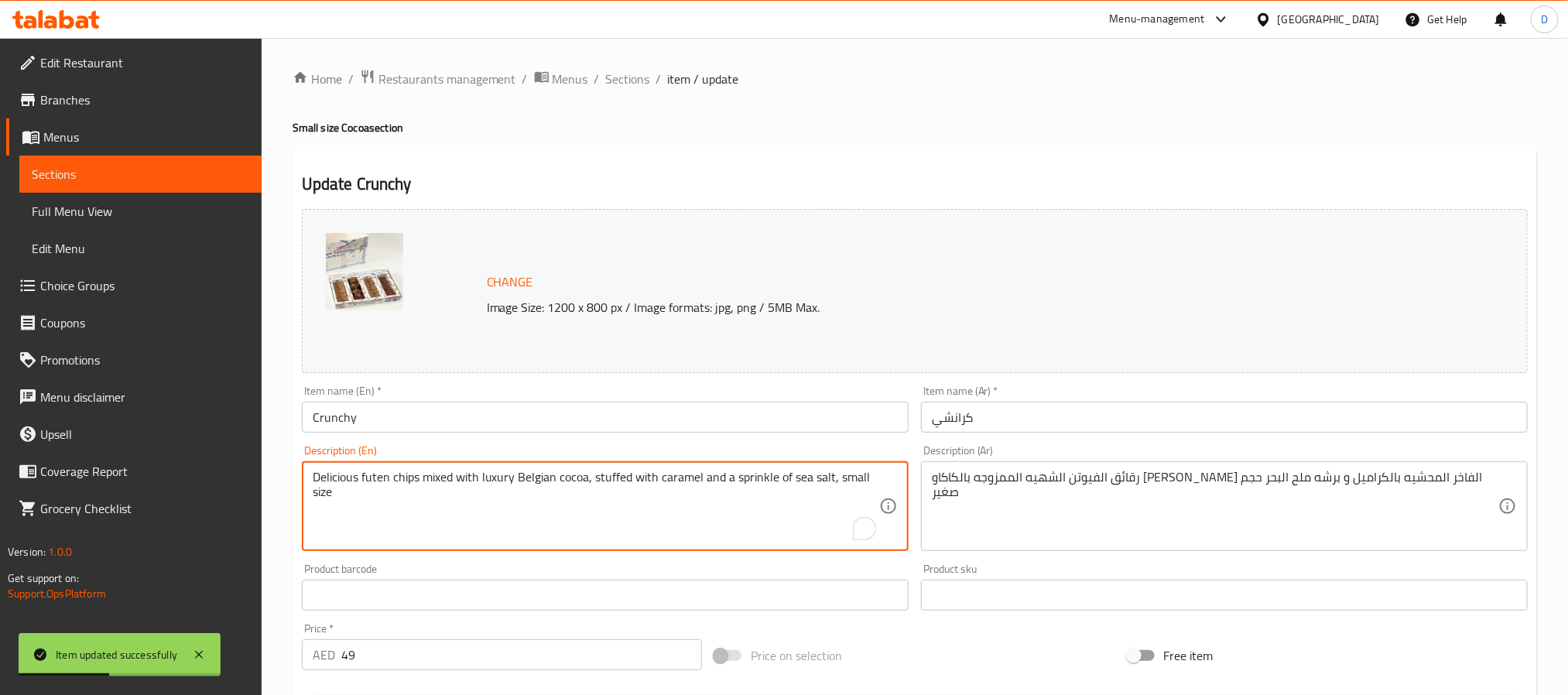
click at [853, 477] on textarea "Delicious futen chips mixed with luxury Belgian cocoa, stuffed with caramel and…" at bounding box center [596, 507] width 567 height 74
click at [683, 424] on input "Crunchy" at bounding box center [605, 417] width 606 height 31
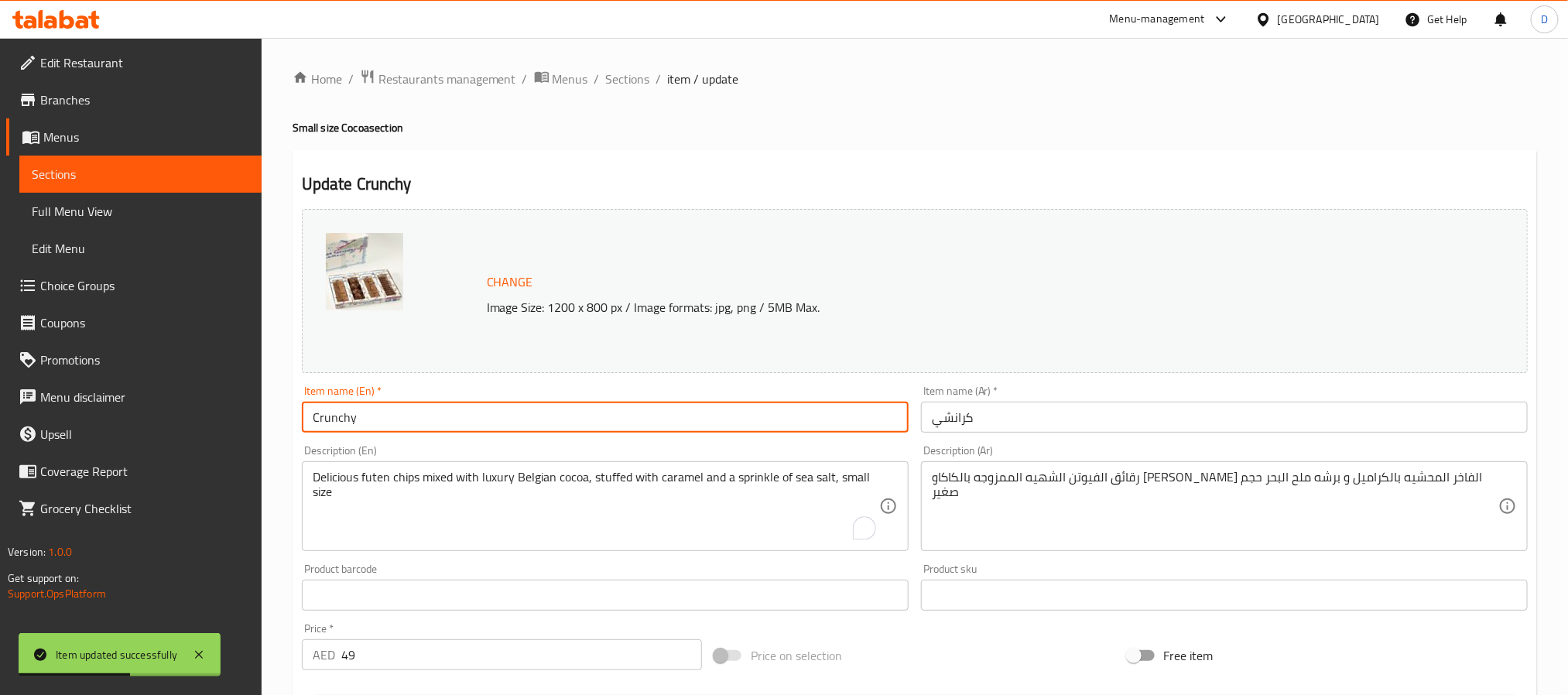
paste input "small"
type input "Crunchy small"
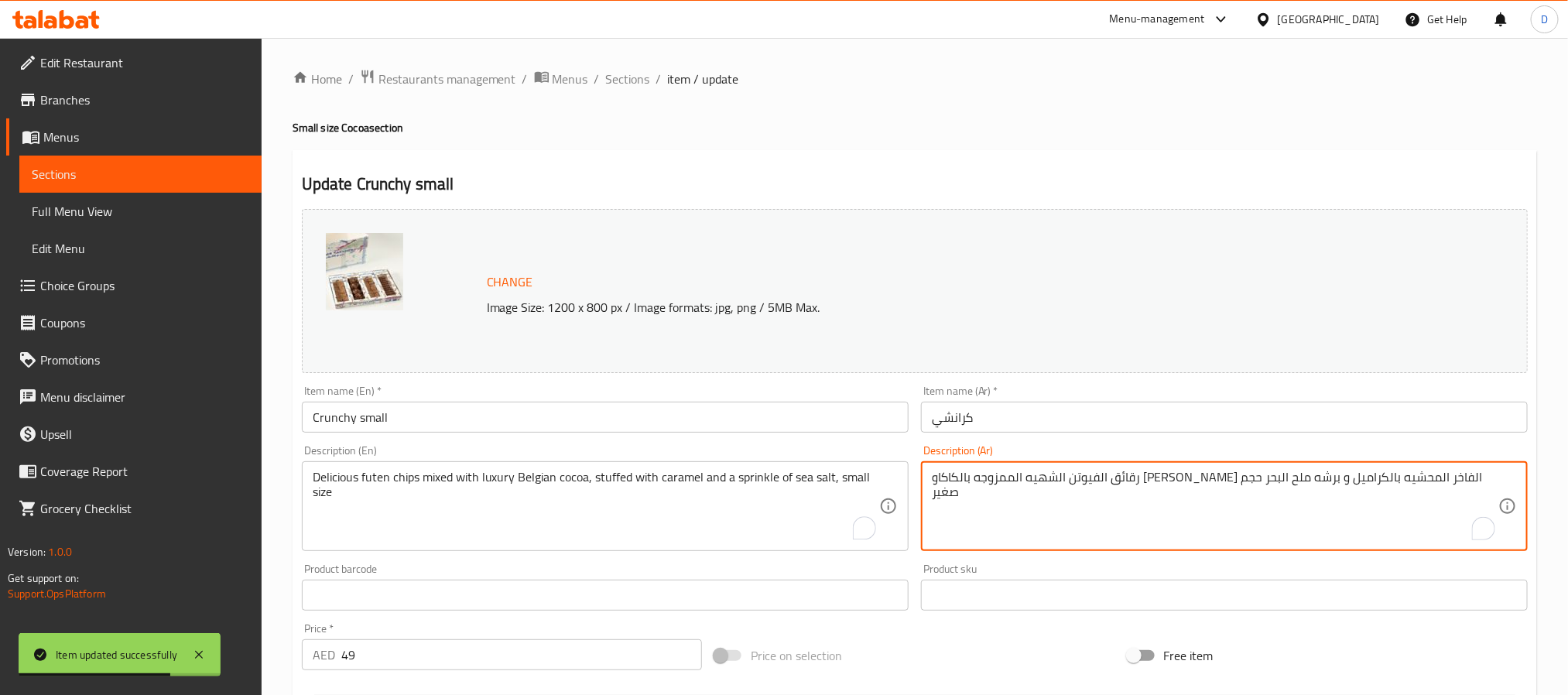
click at [932, 479] on textarea "رقائق الفيوتن الشهيه الممزوجه بالكاكاو البلجيكي الفاخر المحشيه بالكراميل و برشه…" at bounding box center [1215, 507] width 567 height 74
click at [951, 477] on textarea "رقائق الفيوتن الشهيه الممزوجه بالكاكاو البلجيكي الفاخر المحشيه بالكراميل و برشه…" at bounding box center [1215, 507] width 567 height 74
click at [1055, 416] on input "كرانشي" at bounding box center [1224, 417] width 606 height 31
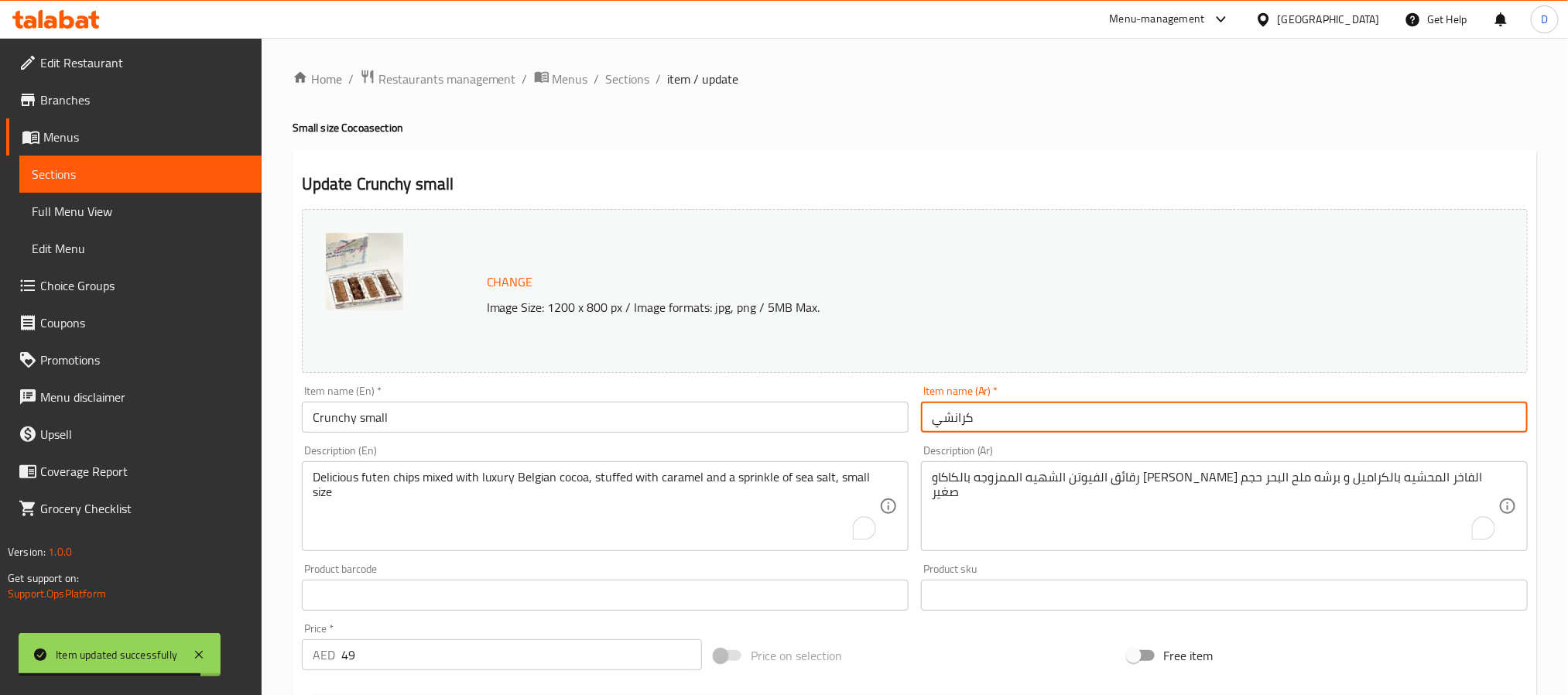
paste input "صغير"
type input "كرانشي صغير"
click at [633, 75] on span "Sections" at bounding box center [628, 78] width 44 height 19
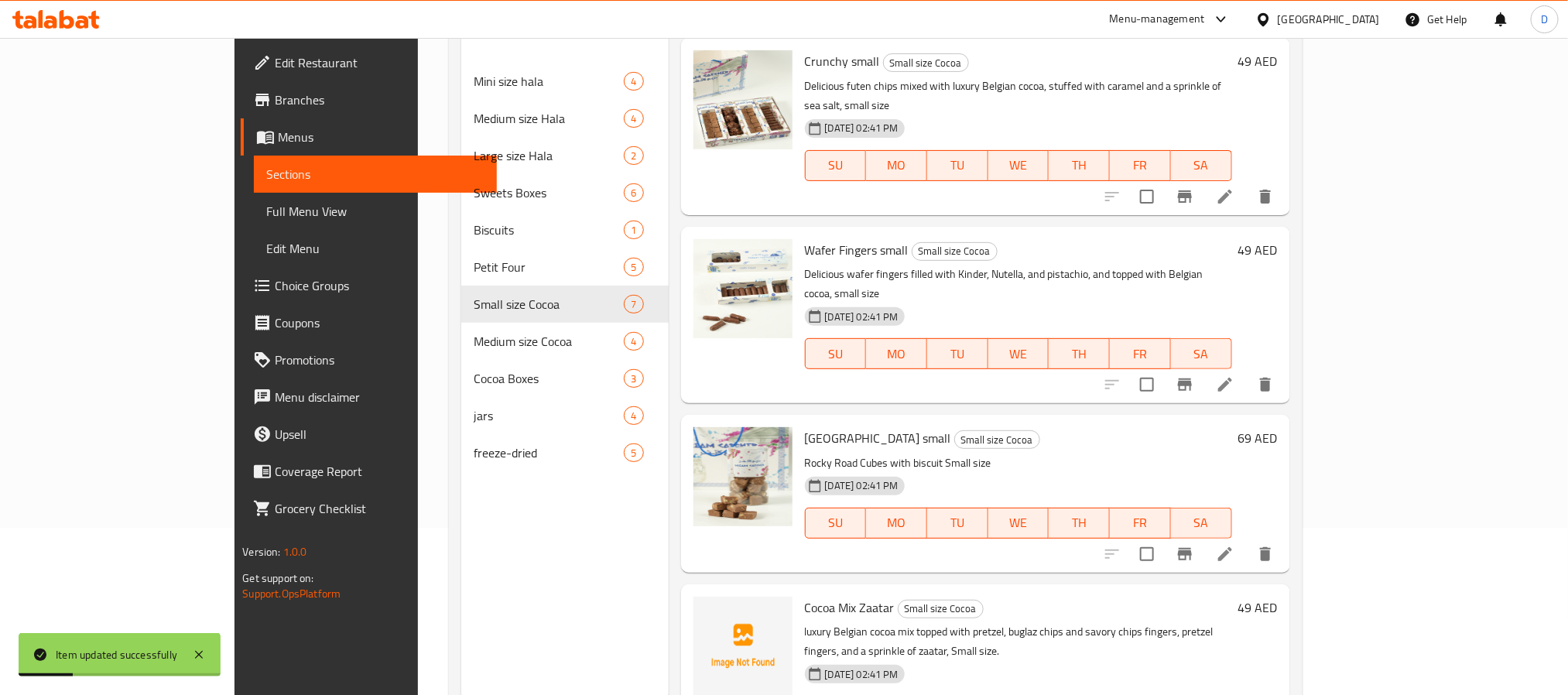
scroll to position [217, 0]
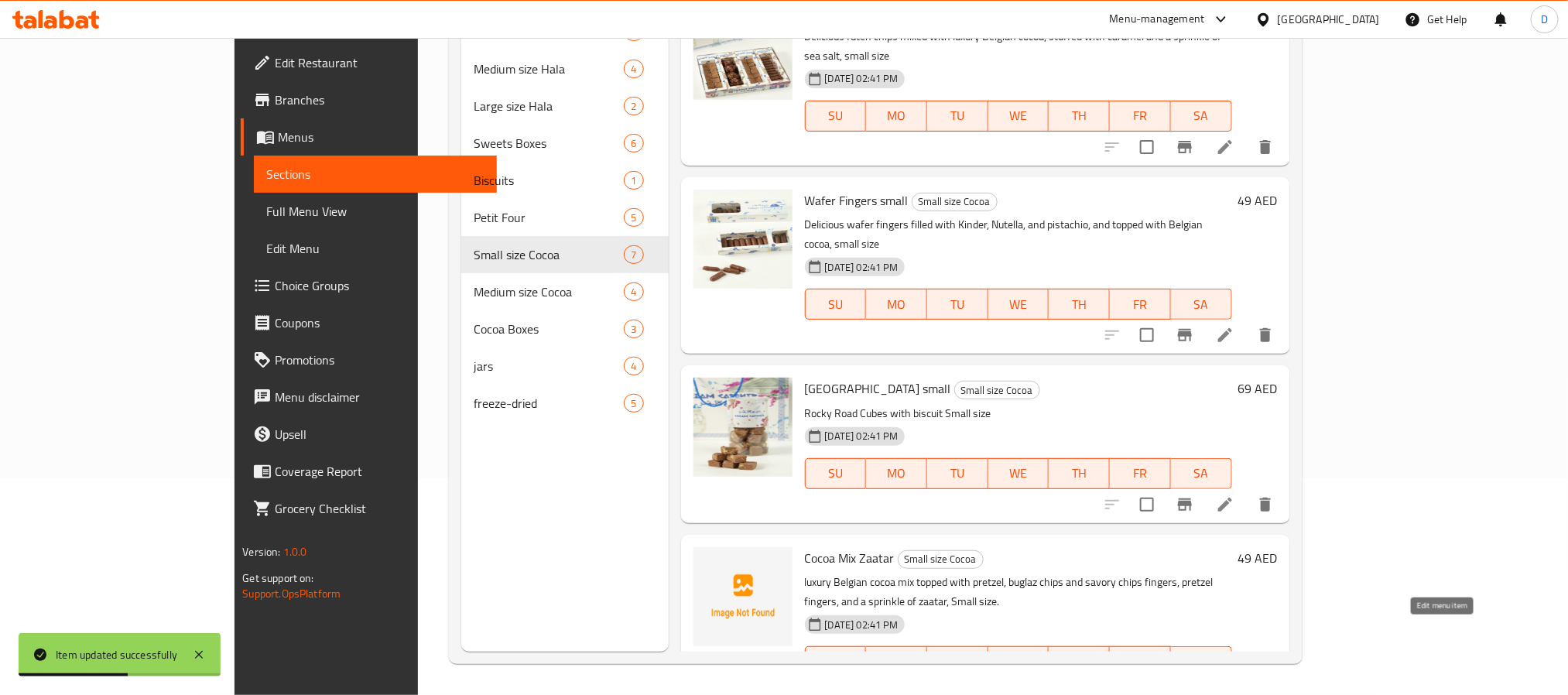
click at [1235, 684] on icon at bounding box center [1226, 693] width 19 height 19
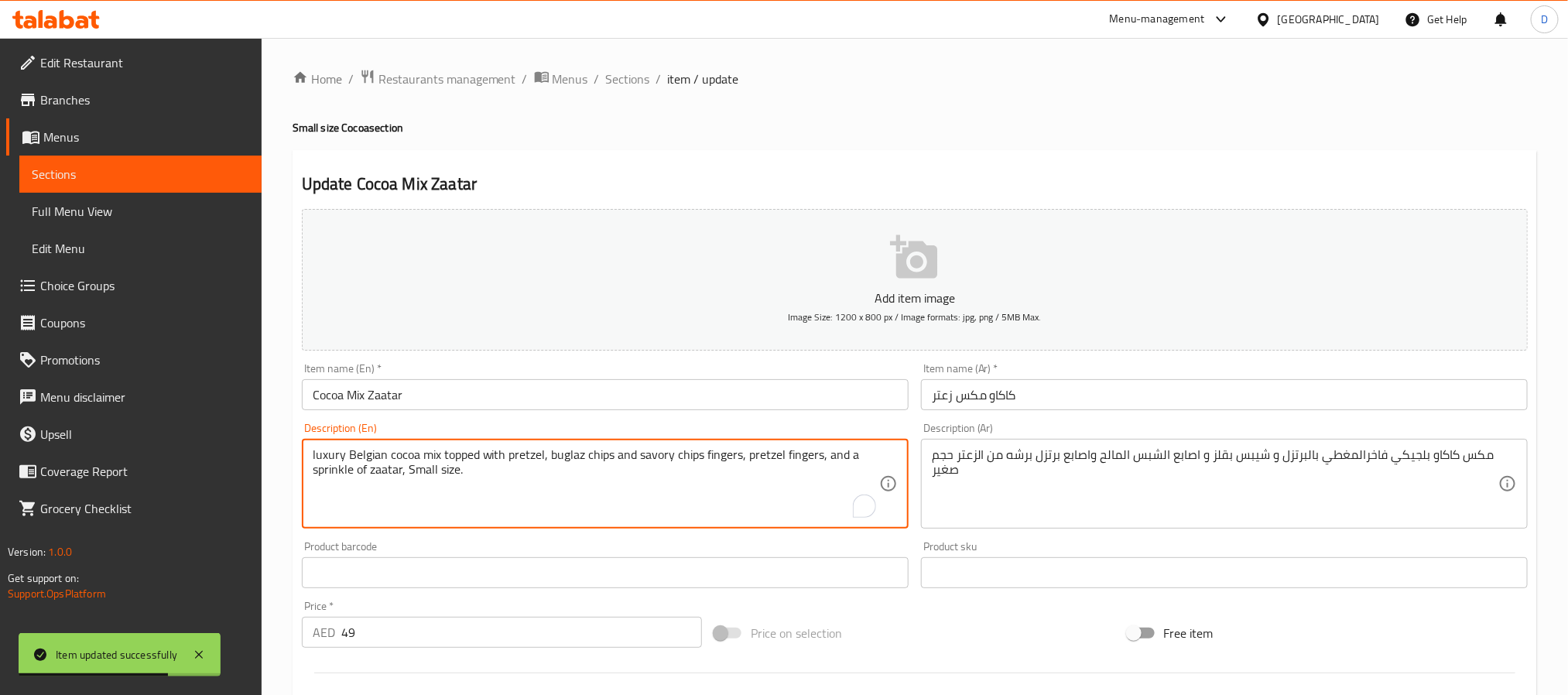
click at [419, 471] on textarea "luxury Belgian cocoa mix topped with pretzel, buglaz chips and savory chips fin…" at bounding box center [596, 485] width 567 height 74
click at [469, 391] on input "Cocoa Mix Zaatar" at bounding box center [605, 395] width 606 height 31
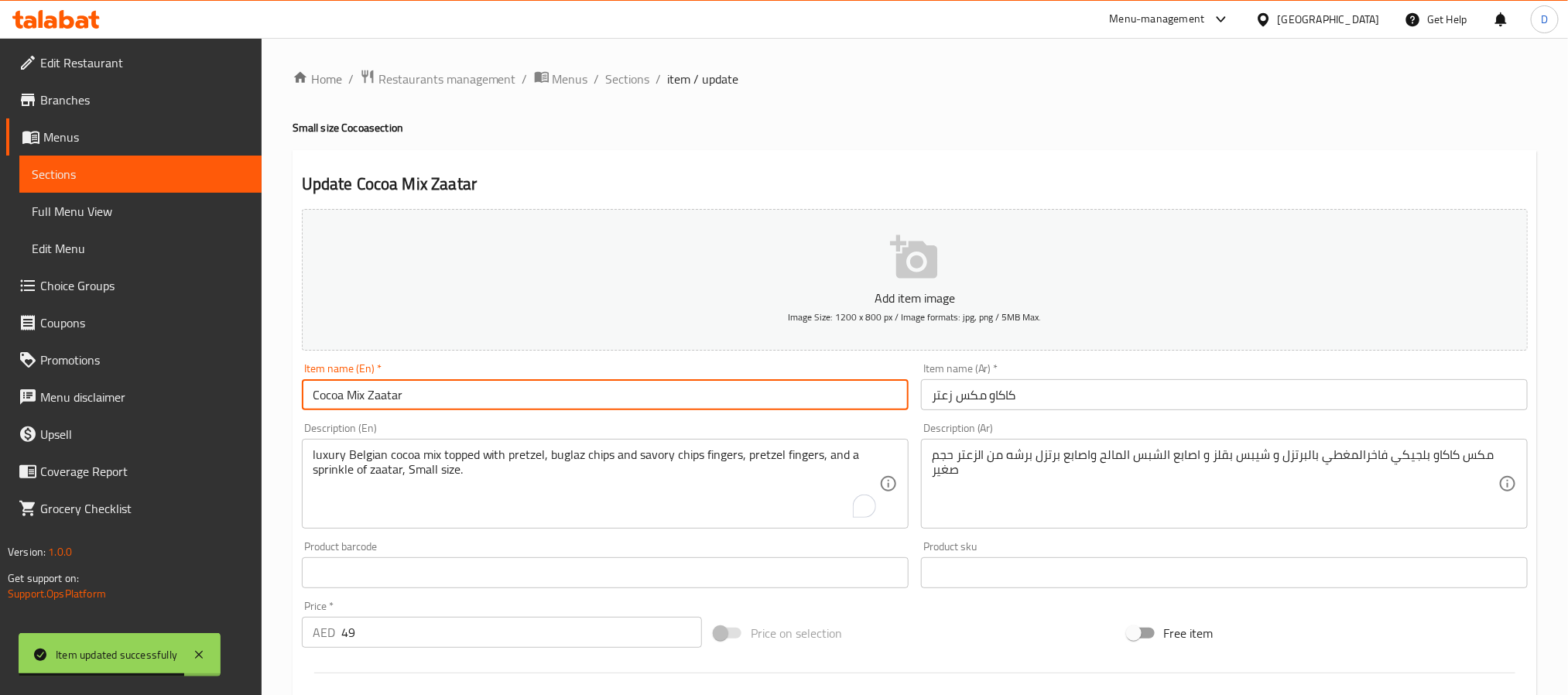
paste input "Small"
type input "Cocoa Mix Zaatar Small"
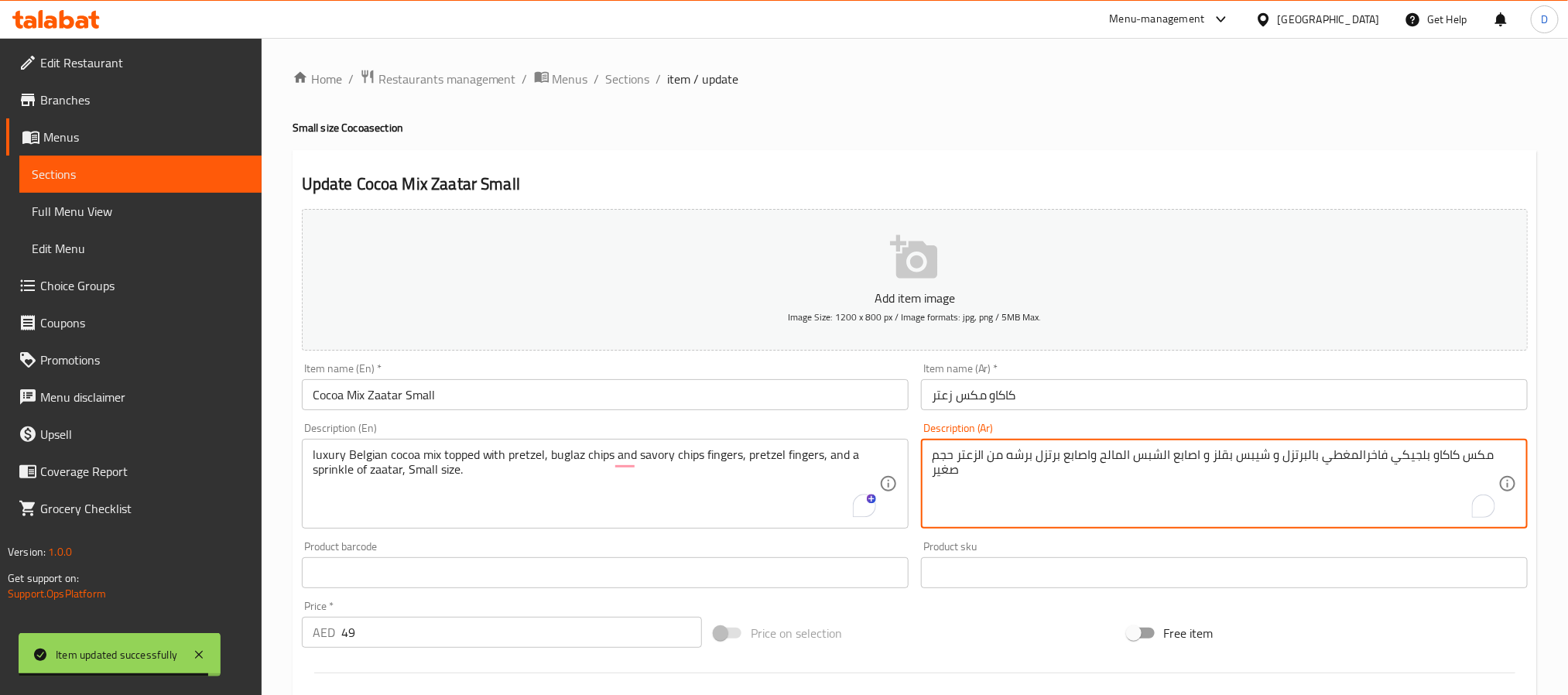
click at [936, 470] on textarea "مكس كاكاو بلجيكي فاخرالمغطي بالبرتزل و شيبس بقلز و اصابع الشبس المالح واصابع بر…" at bounding box center [1215, 485] width 567 height 74
click at [1075, 377] on div "Item name (Ar)   * كاكاو مكس زعتر Item name (Ar) *" at bounding box center [1224, 387] width 606 height 47
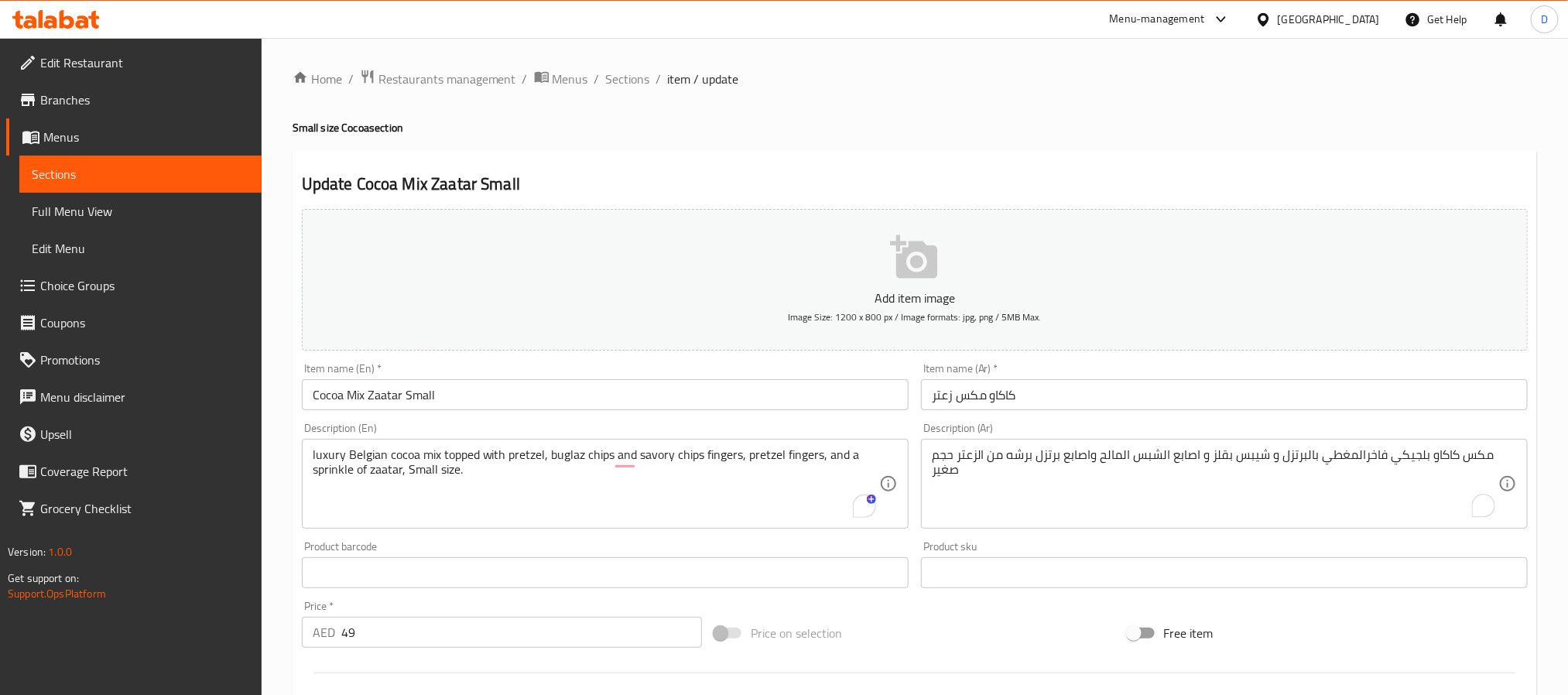
click at [1080, 405] on input "كاكاو مكس زعتر" at bounding box center [1224, 395] width 606 height 31
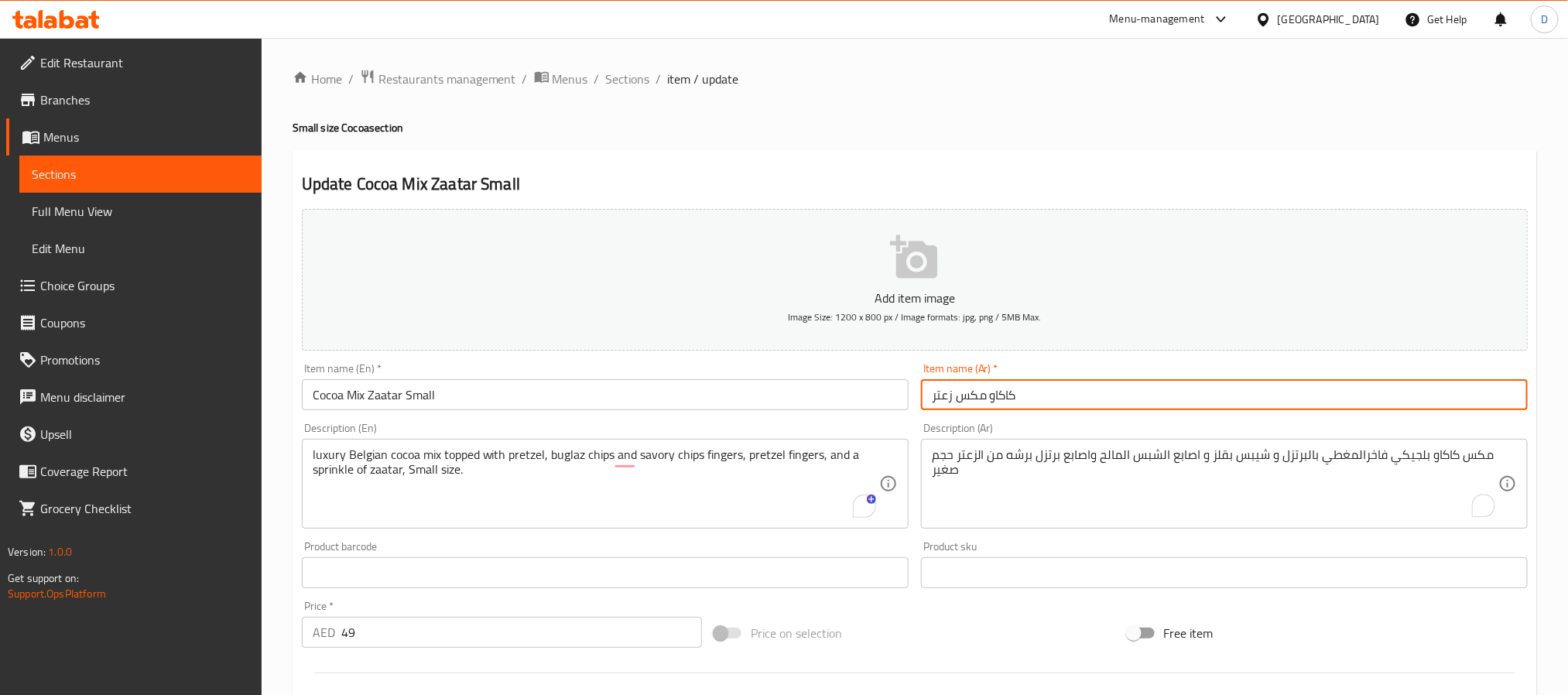
paste input "صغير"
type input "كاكاو مكس زعتر صغير"
click at [623, 72] on span "Sections" at bounding box center [628, 78] width 44 height 19
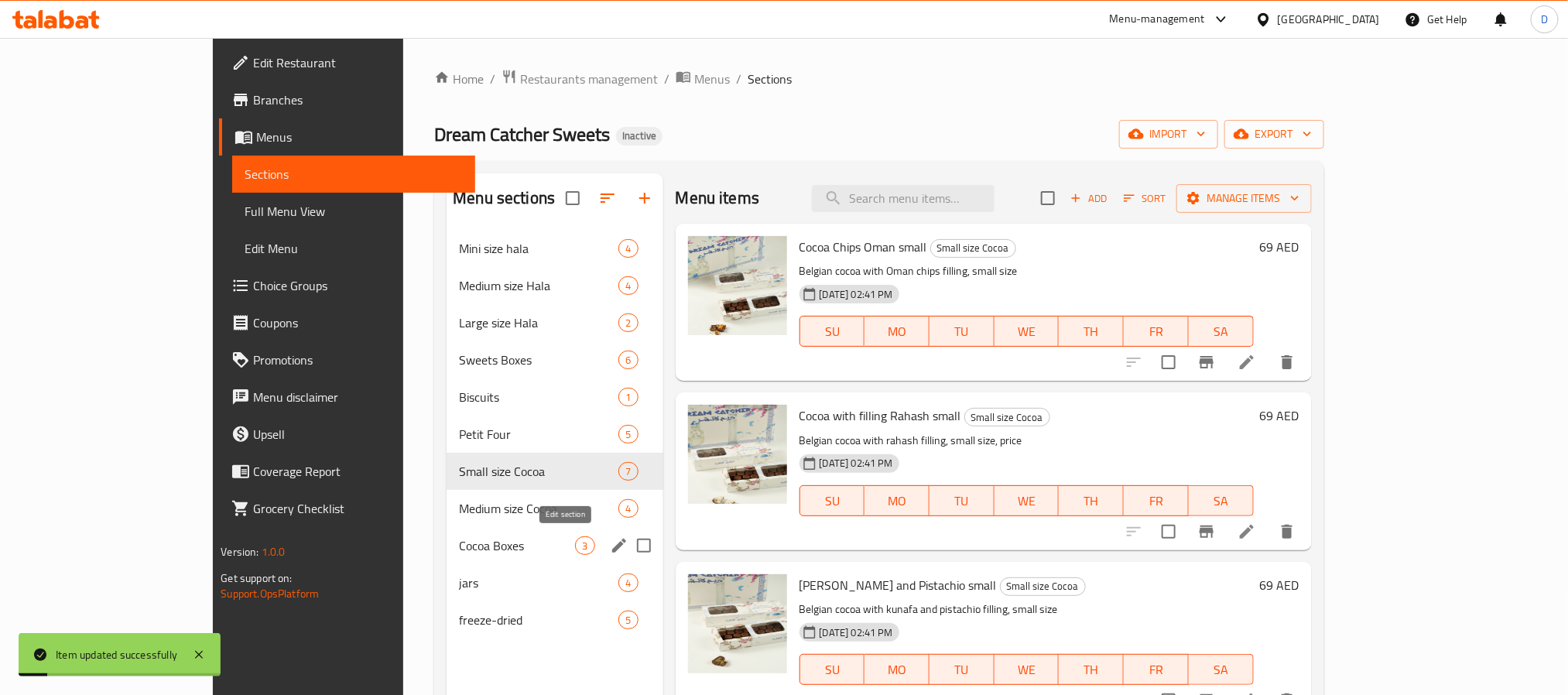
scroll to position [217, 0]
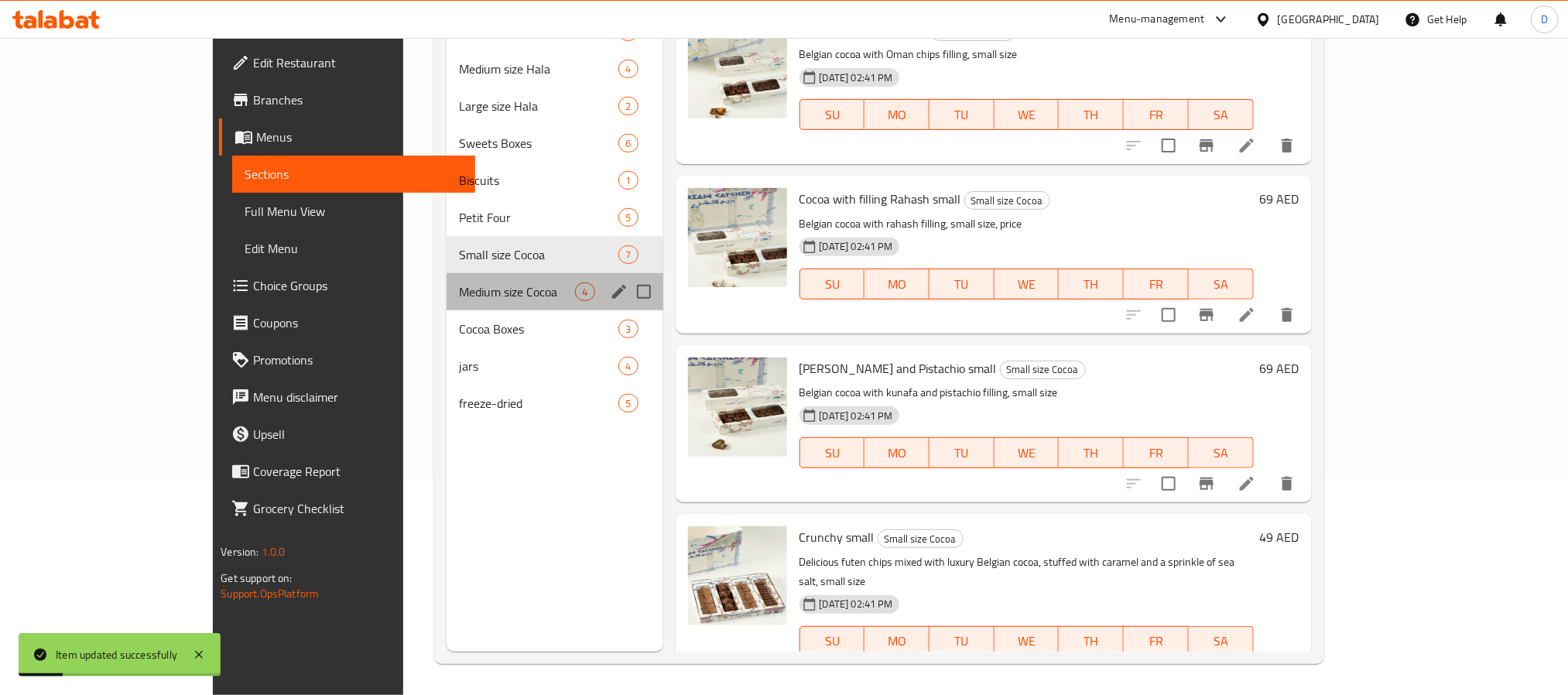
click at [447, 303] on div "Medium size Cocoa 4" at bounding box center [555, 291] width 216 height 37
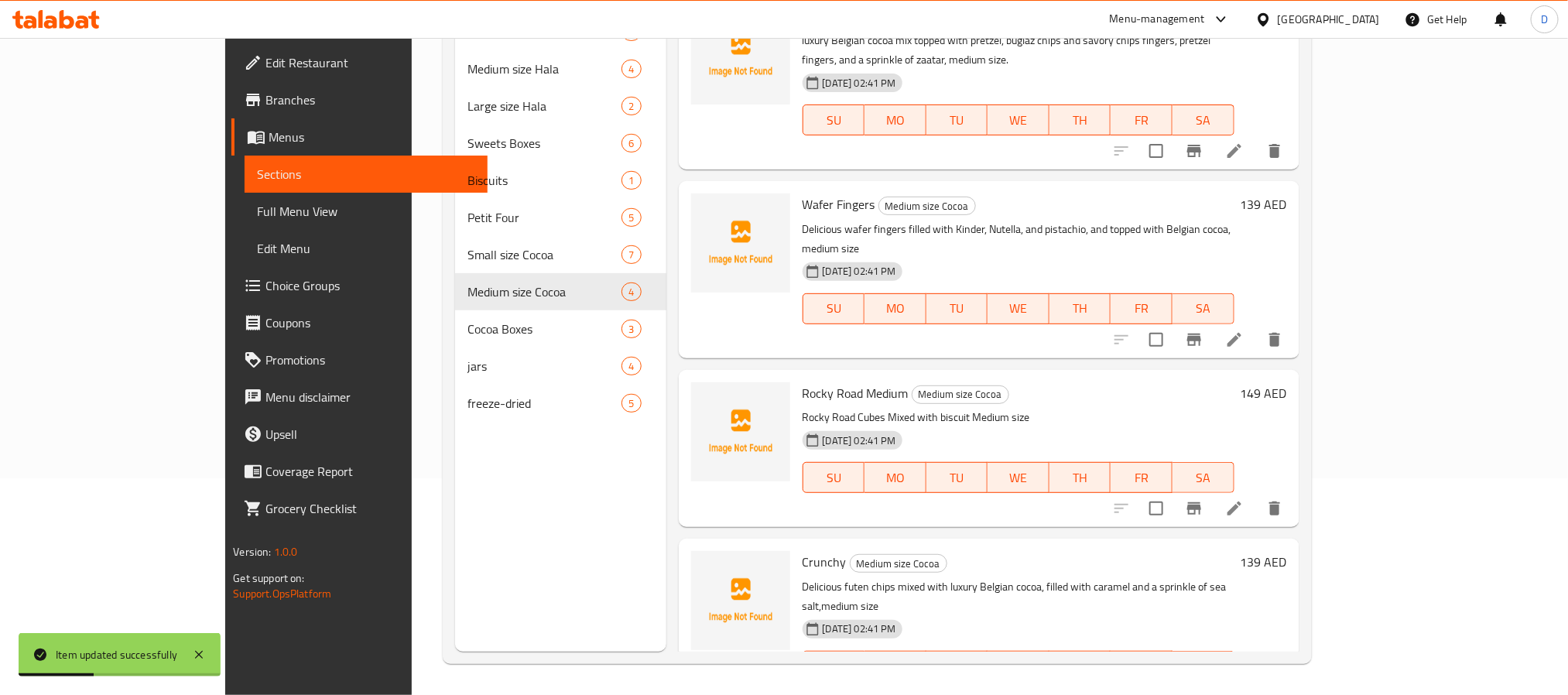
scroll to position [19, 0]
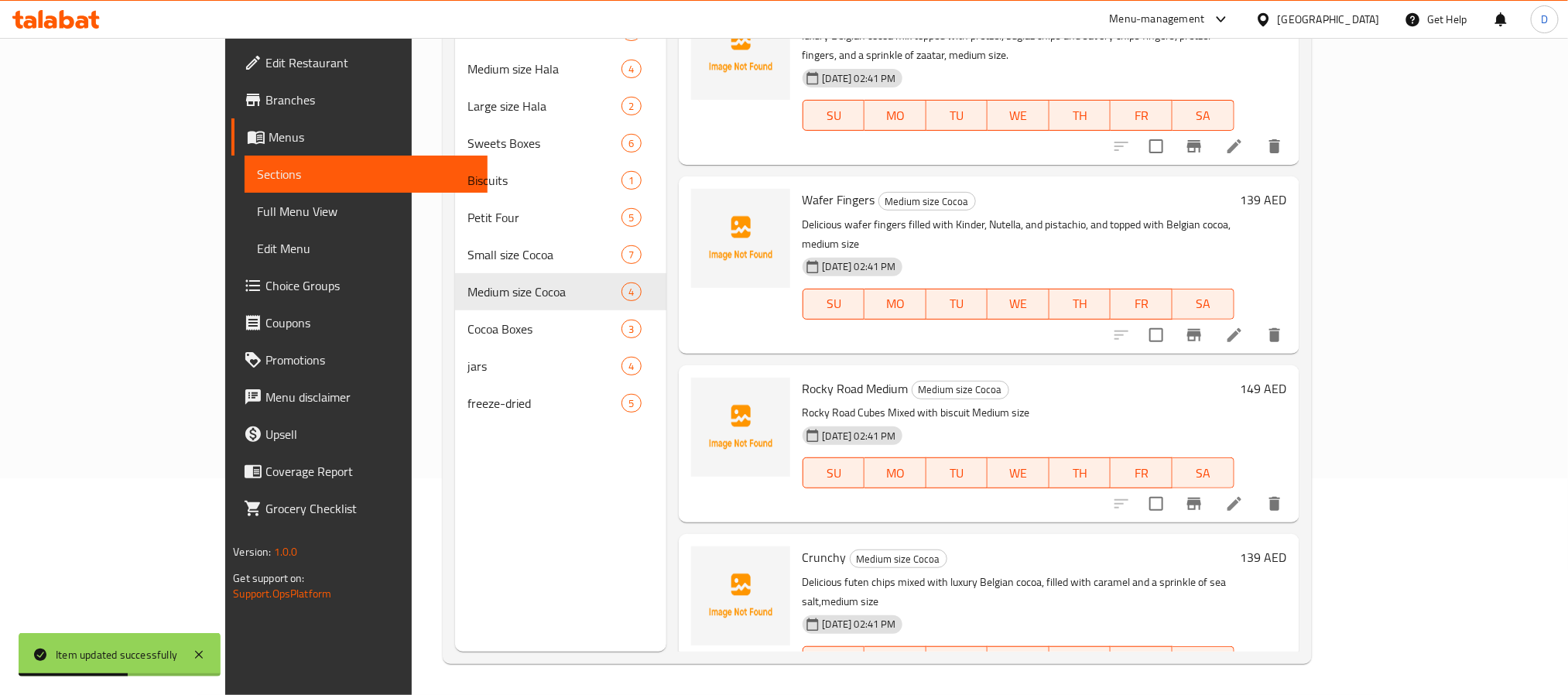
click at [1242, 686] on icon at bounding box center [1234, 692] width 14 height 14
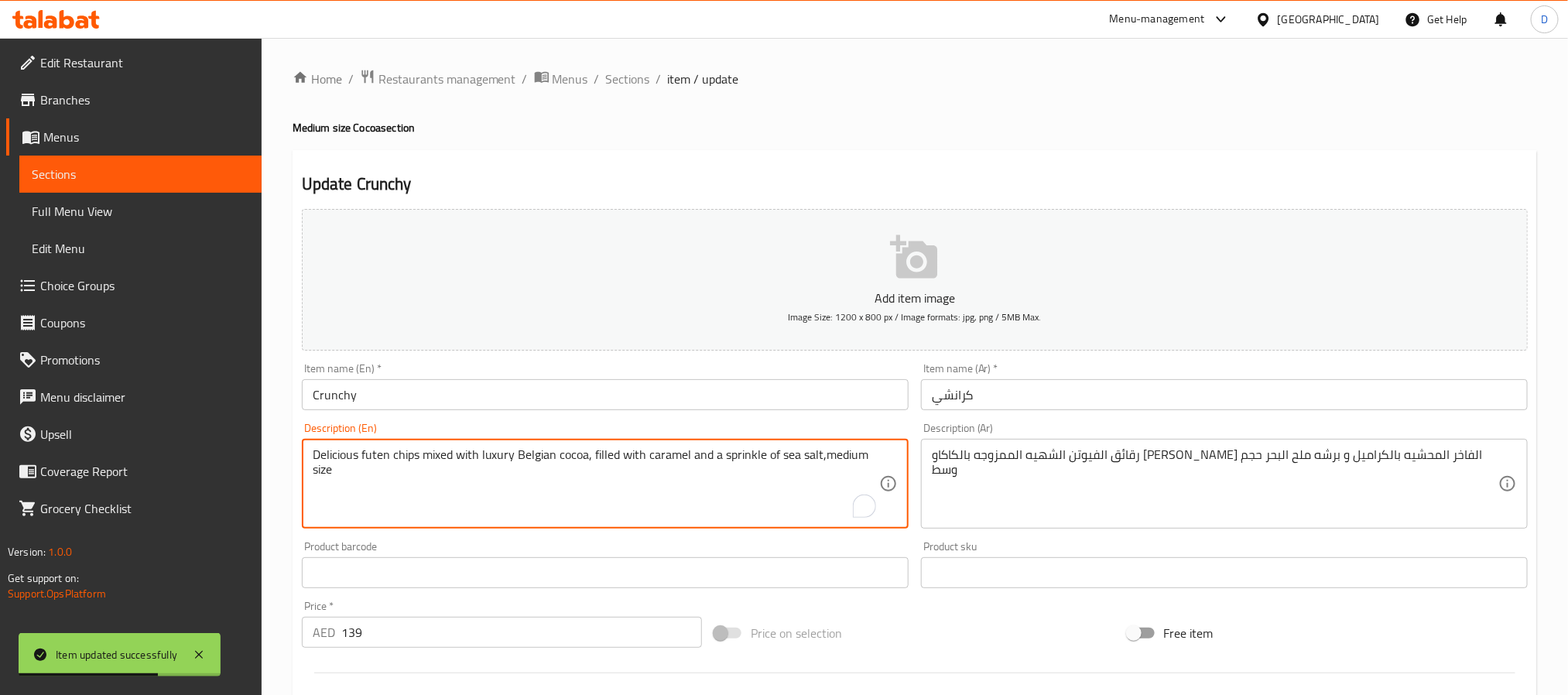
click at [838, 451] on textarea "Delicious futen chips mixed with luxury Belgian cocoa, filled with caramel and …" at bounding box center [596, 485] width 567 height 74
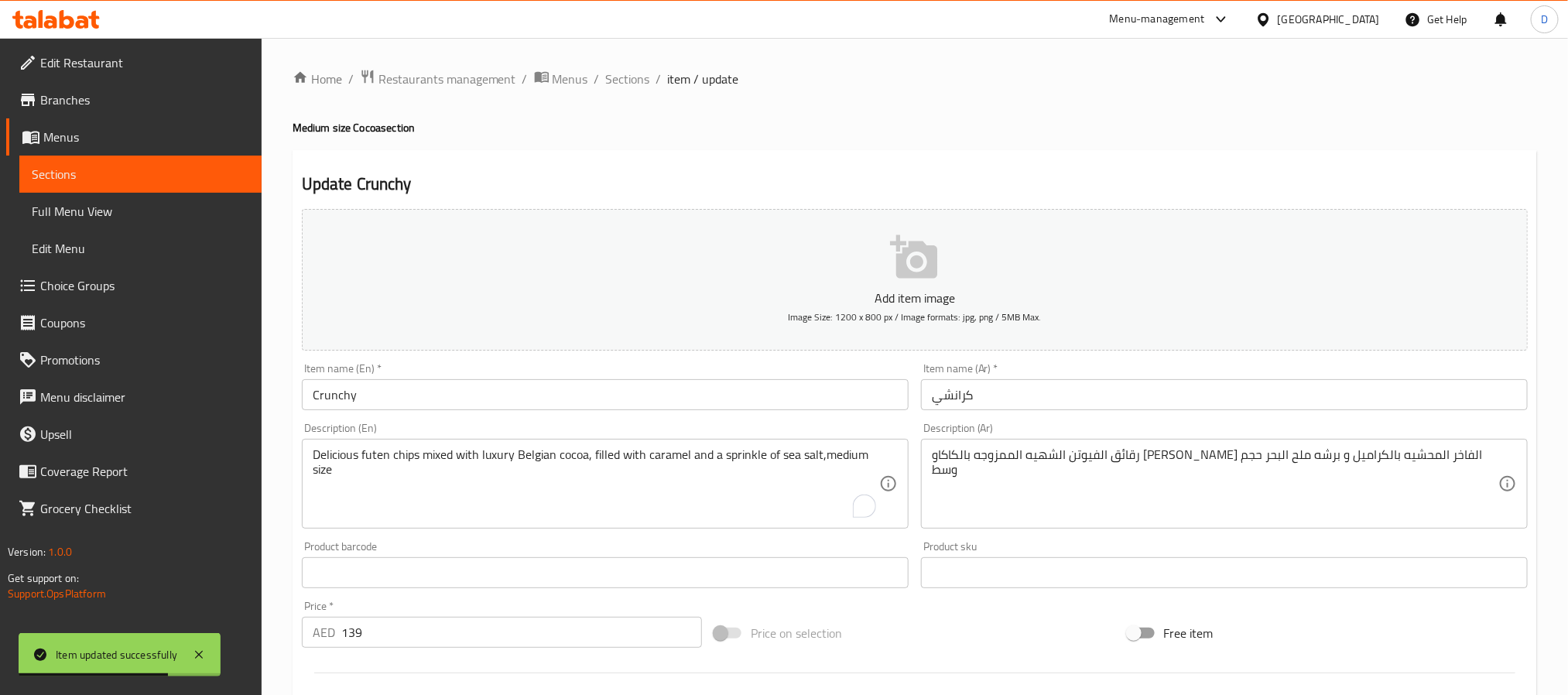
click at [699, 420] on div "Description (En) Delicious futen chips mixed with luxury Belgian cocoa, filled …" at bounding box center [605, 475] width 619 height 118
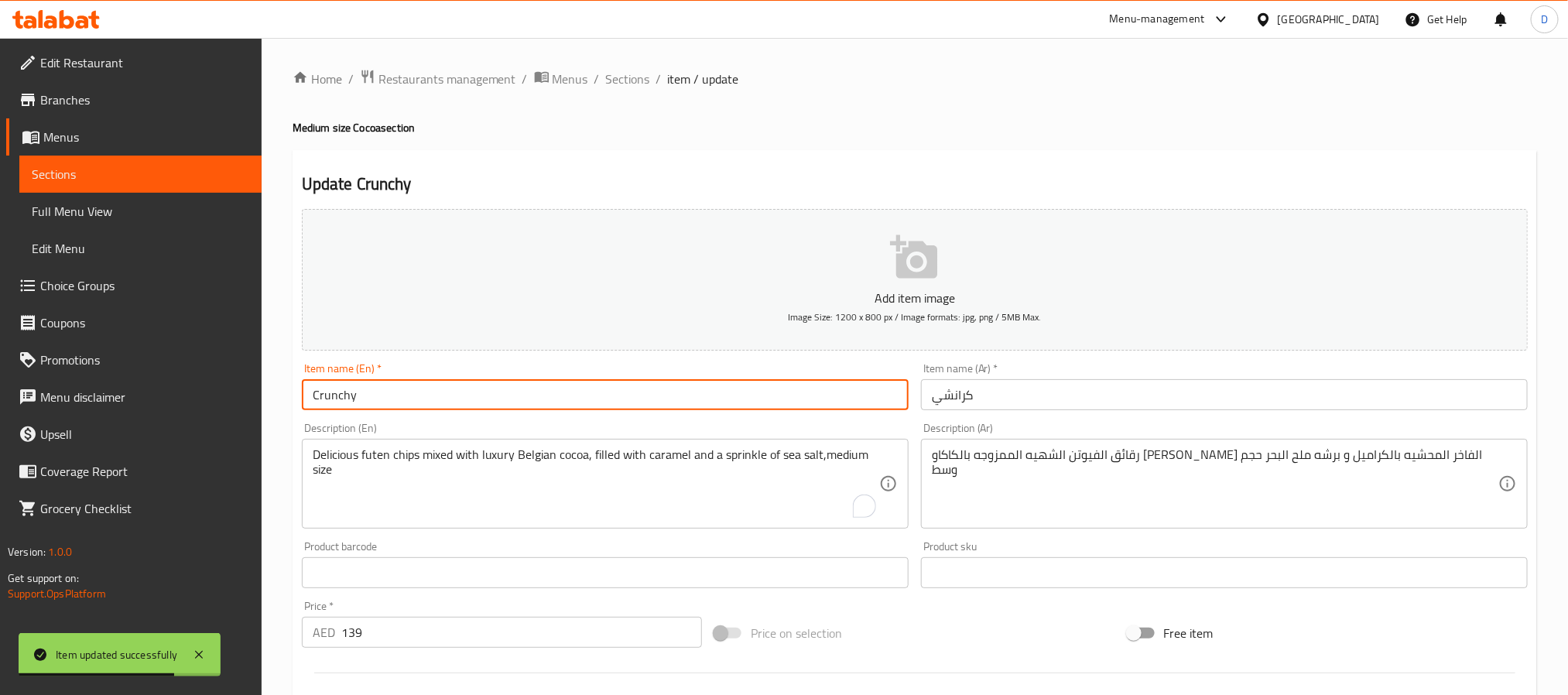
click at [697, 404] on input "Crunchy" at bounding box center [605, 395] width 606 height 31
paste input "medium"
type input "Crunchy medium"
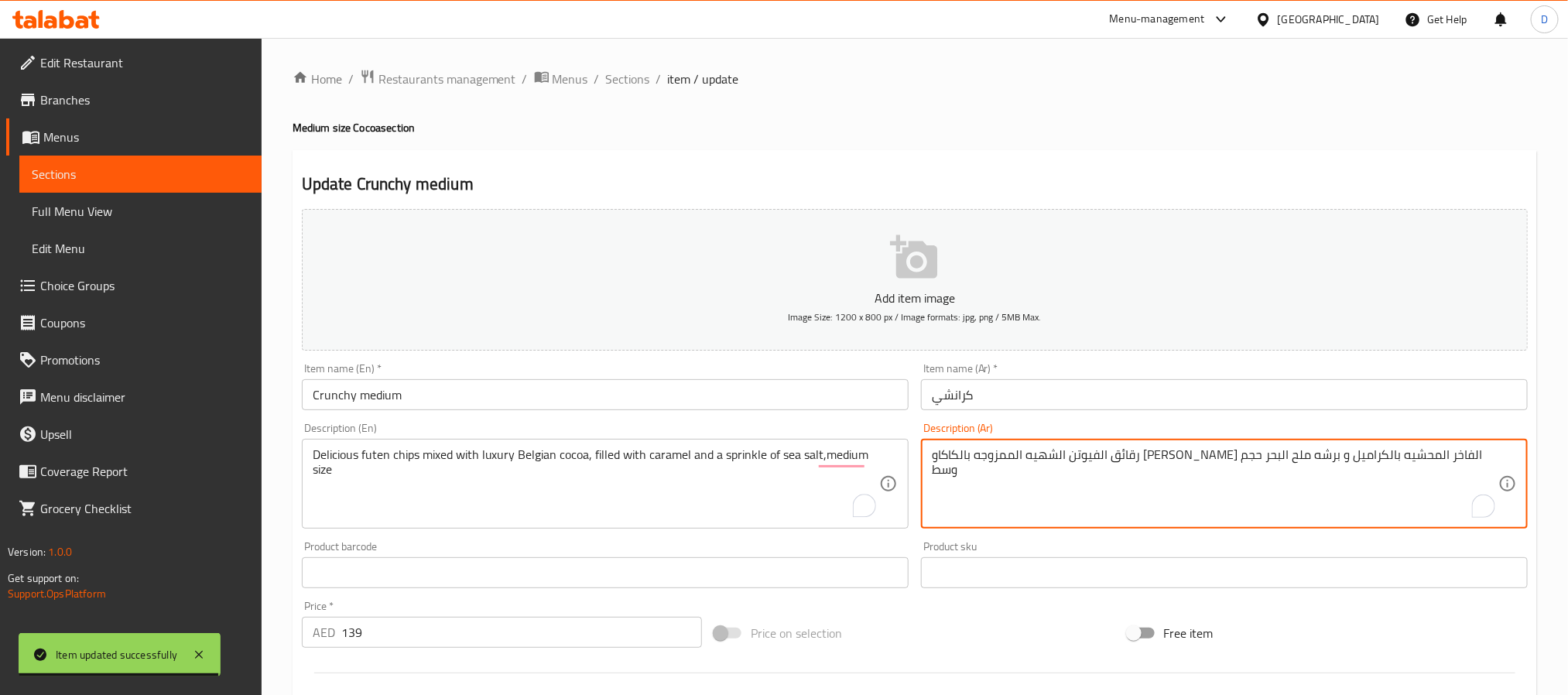
click at [948, 456] on textarea "رقائق الفيوتن الشهيه الممزوجه بالكاكاو البلجيكي الفاخر المحشيه بالكراميل و برشه…" at bounding box center [1215, 485] width 567 height 74
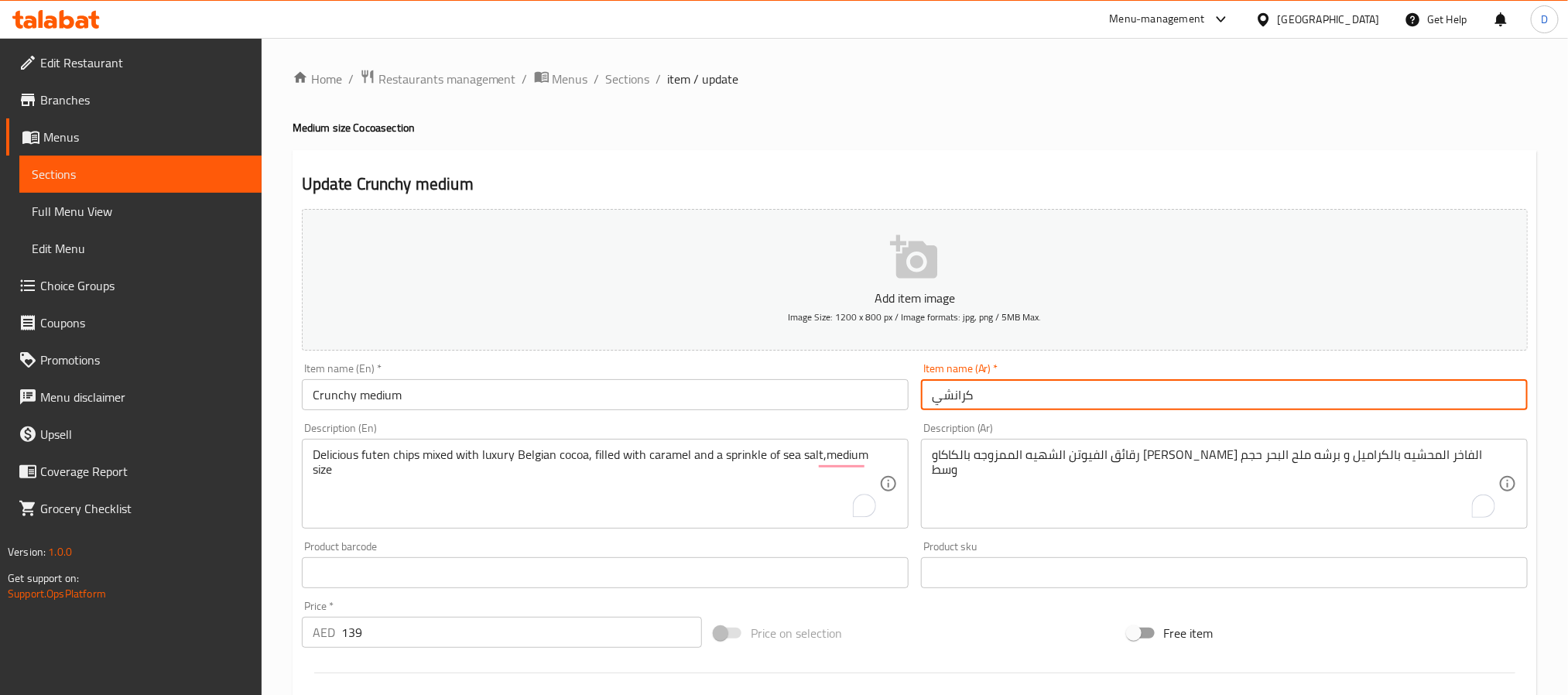
click at [1029, 407] on input "كرانشي" at bounding box center [1224, 395] width 606 height 31
paste input "وسط"
type input "كرانشي وسط"
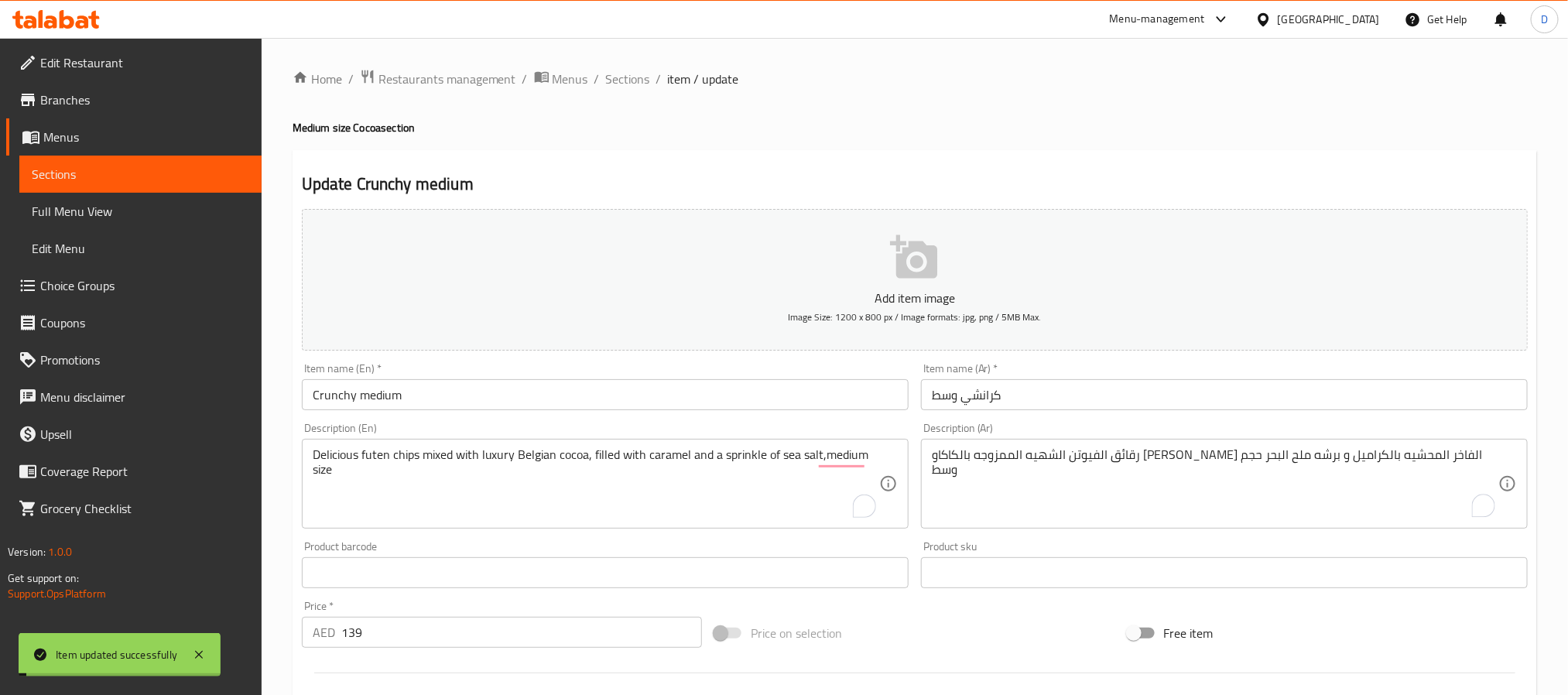
click at [624, 84] on span "Sections" at bounding box center [628, 78] width 44 height 19
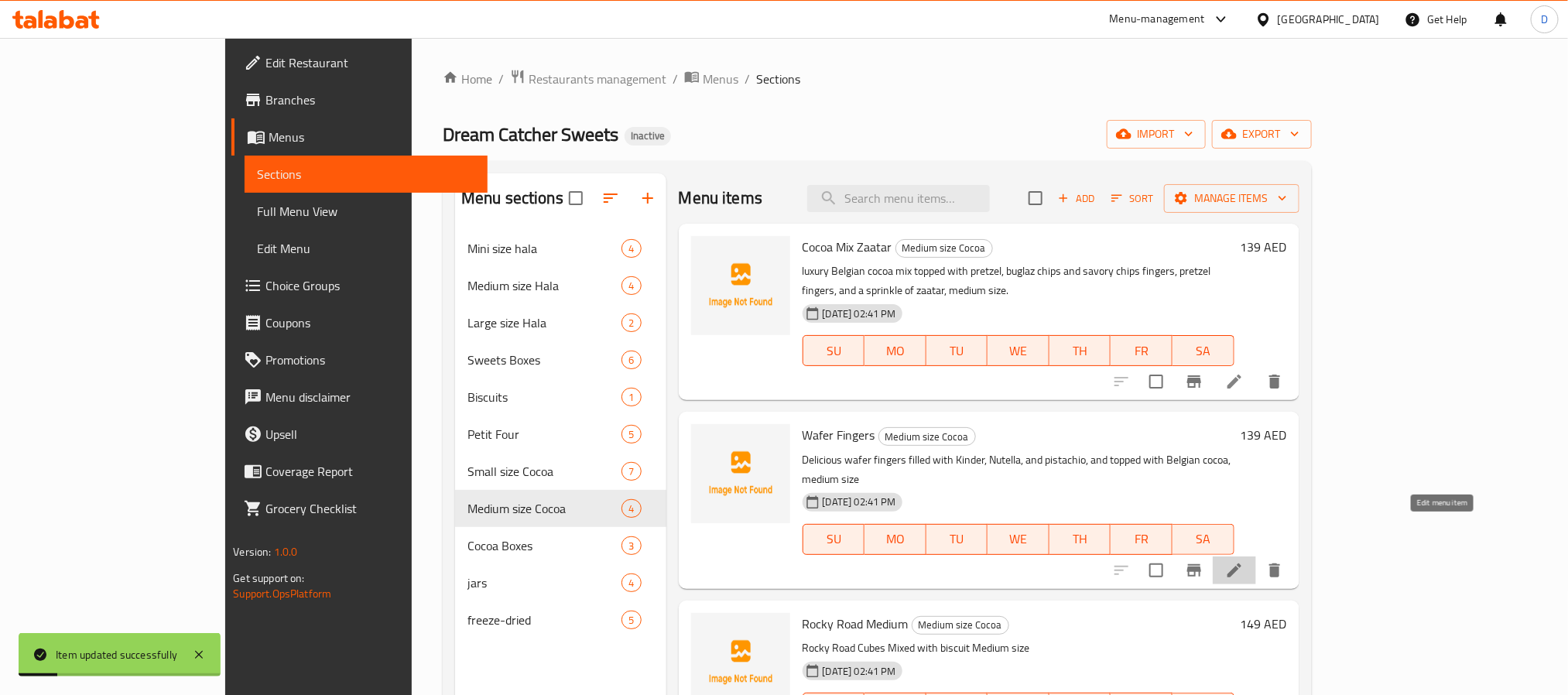
click at [1242, 563] on icon at bounding box center [1234, 570] width 14 height 14
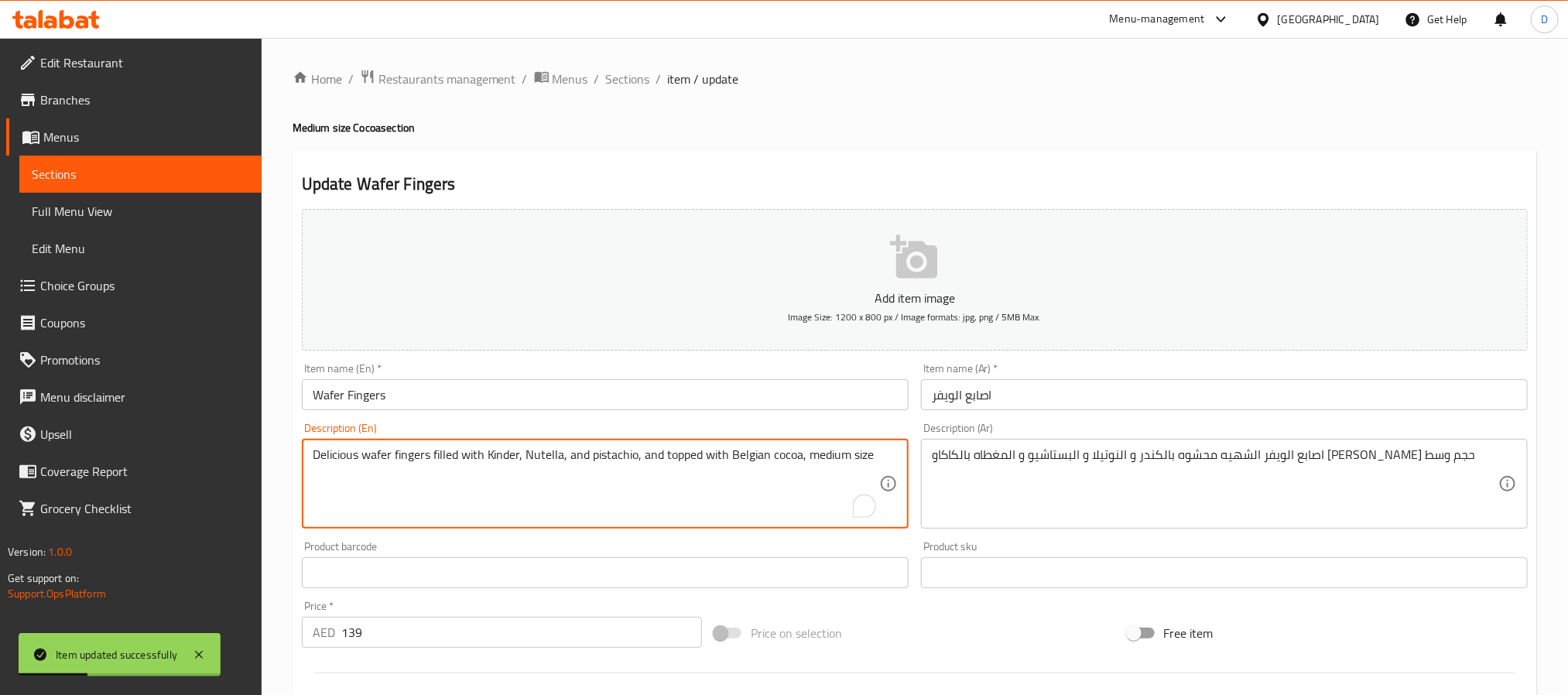
click at [832, 460] on textarea "Delicious wafer fingers filled with Kinder, Nutella, and pistachio, and topped …" at bounding box center [596, 485] width 567 height 74
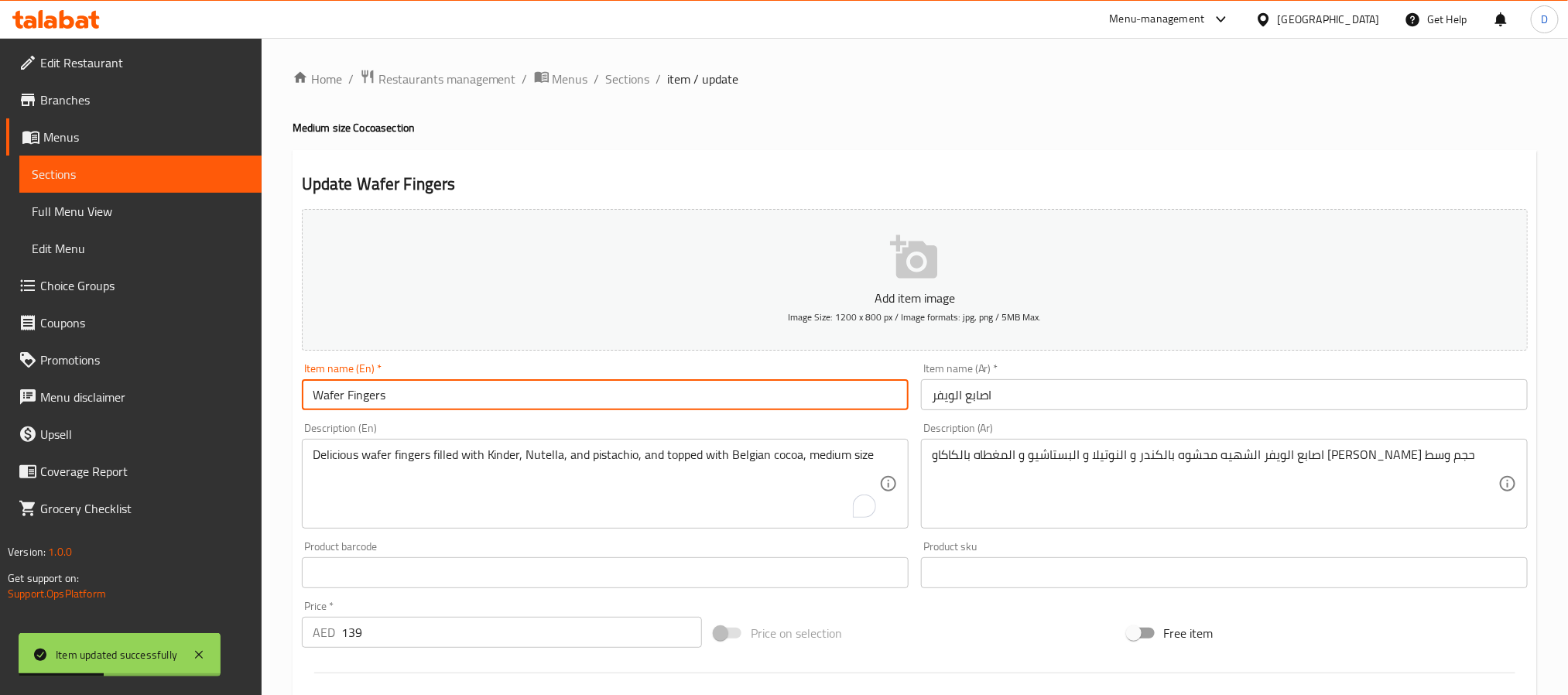
click at [761, 393] on input "Wafer Fingers" at bounding box center [605, 395] width 606 height 31
paste input "medium"
type input "Wafer Fingers medium"
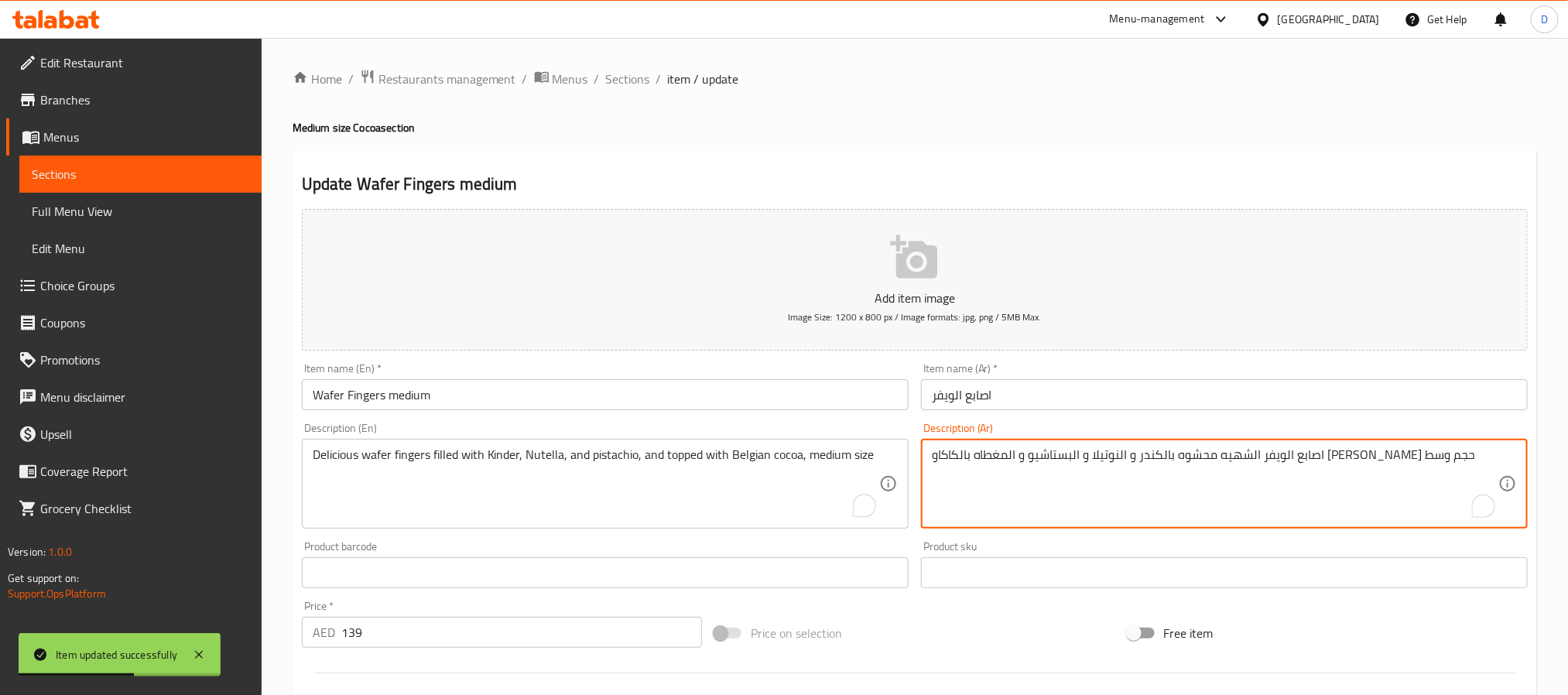
click at [943, 460] on textarea "اصابع الويفر الشهيه محشوه بالكندر و النوتيلا و البستاشيو و المغطاه بالكاكاو الب…" at bounding box center [1215, 485] width 567 height 74
click at [1084, 399] on input "اصابع الويفر" at bounding box center [1224, 395] width 606 height 31
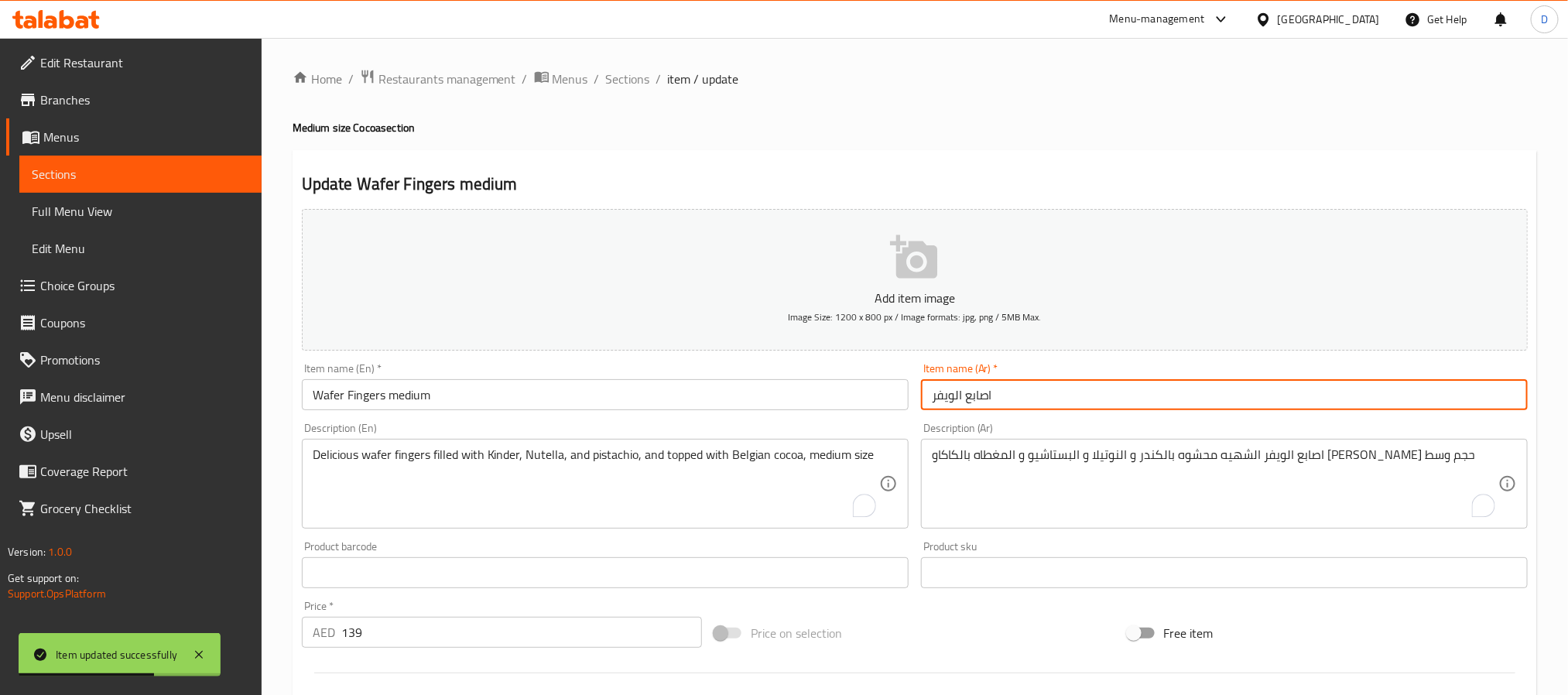
paste input "وسط"
type input "اصابع الويفر وسط"
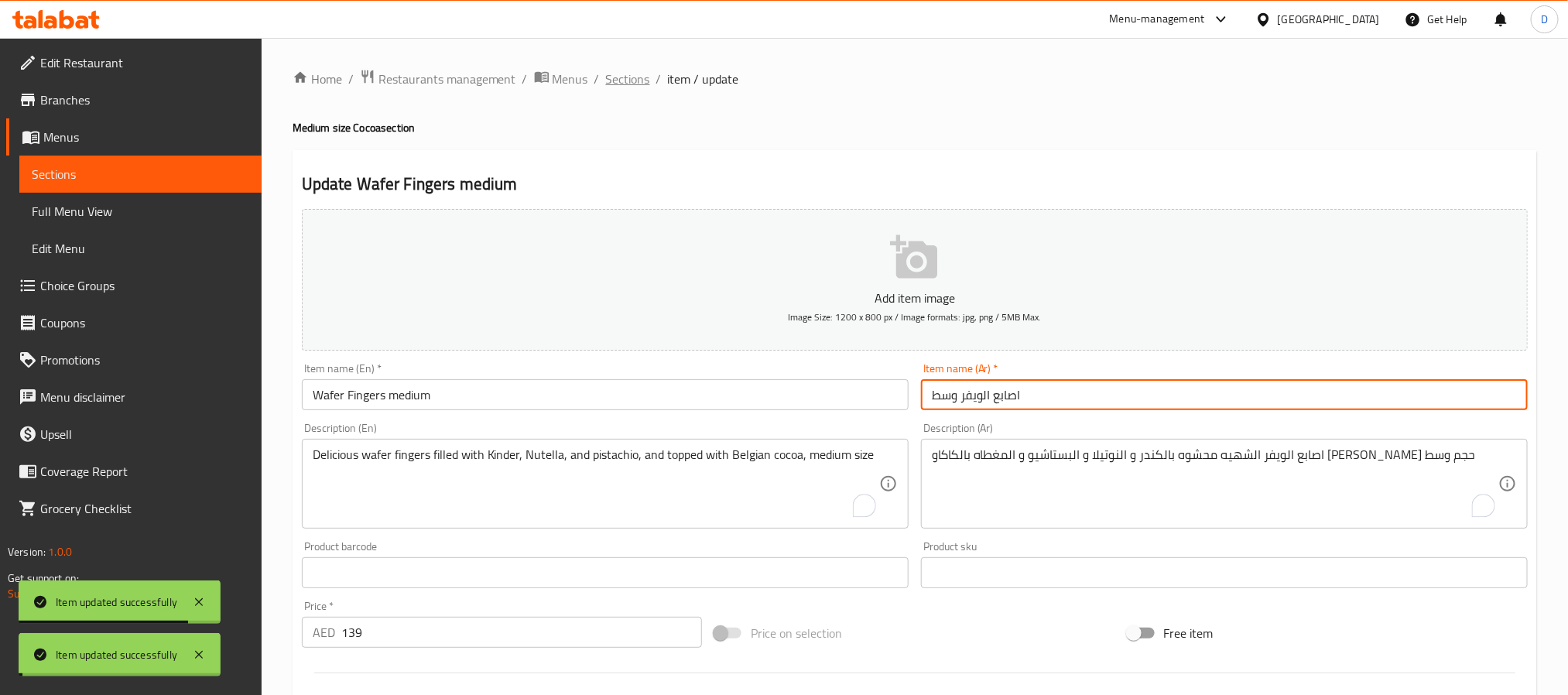
click at [632, 73] on span "Sections" at bounding box center [628, 78] width 44 height 19
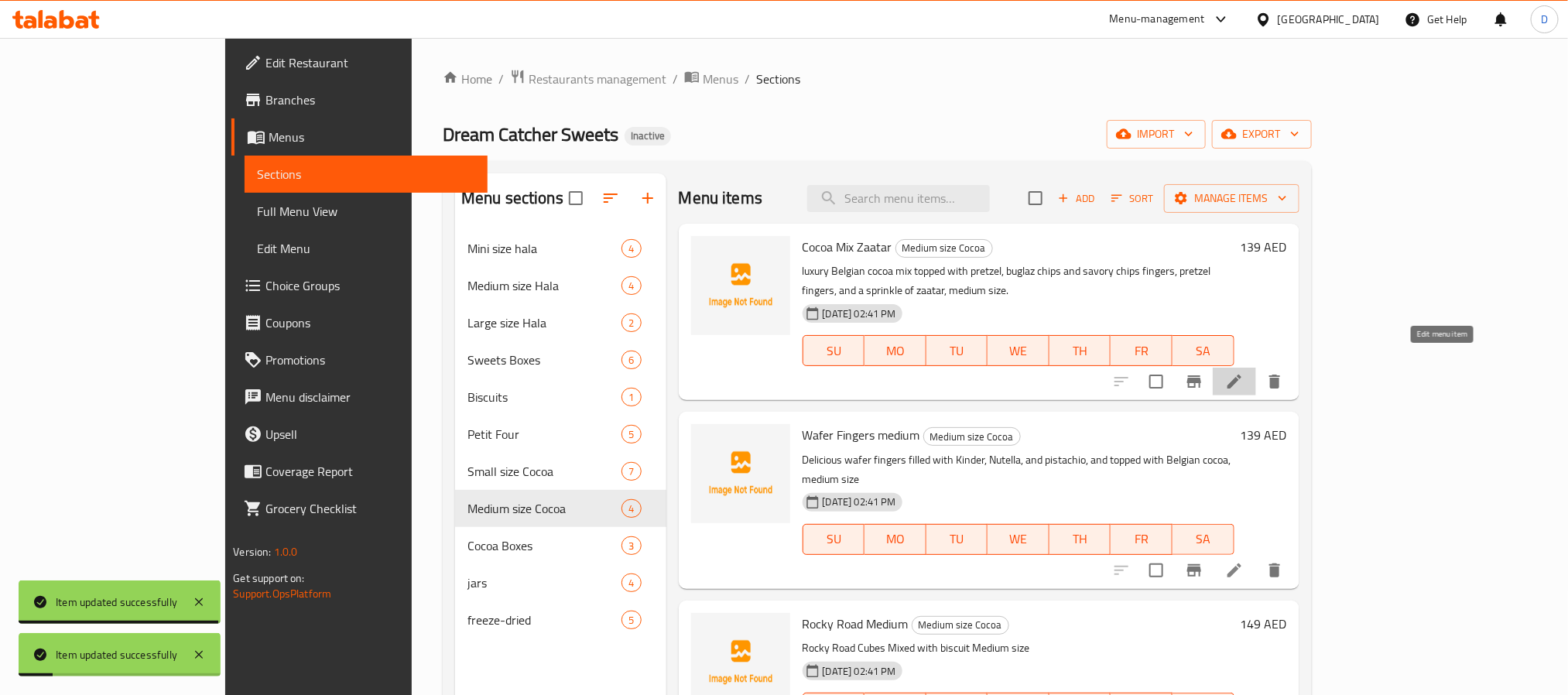
click at [1244, 372] on icon at bounding box center [1235, 381] width 19 height 19
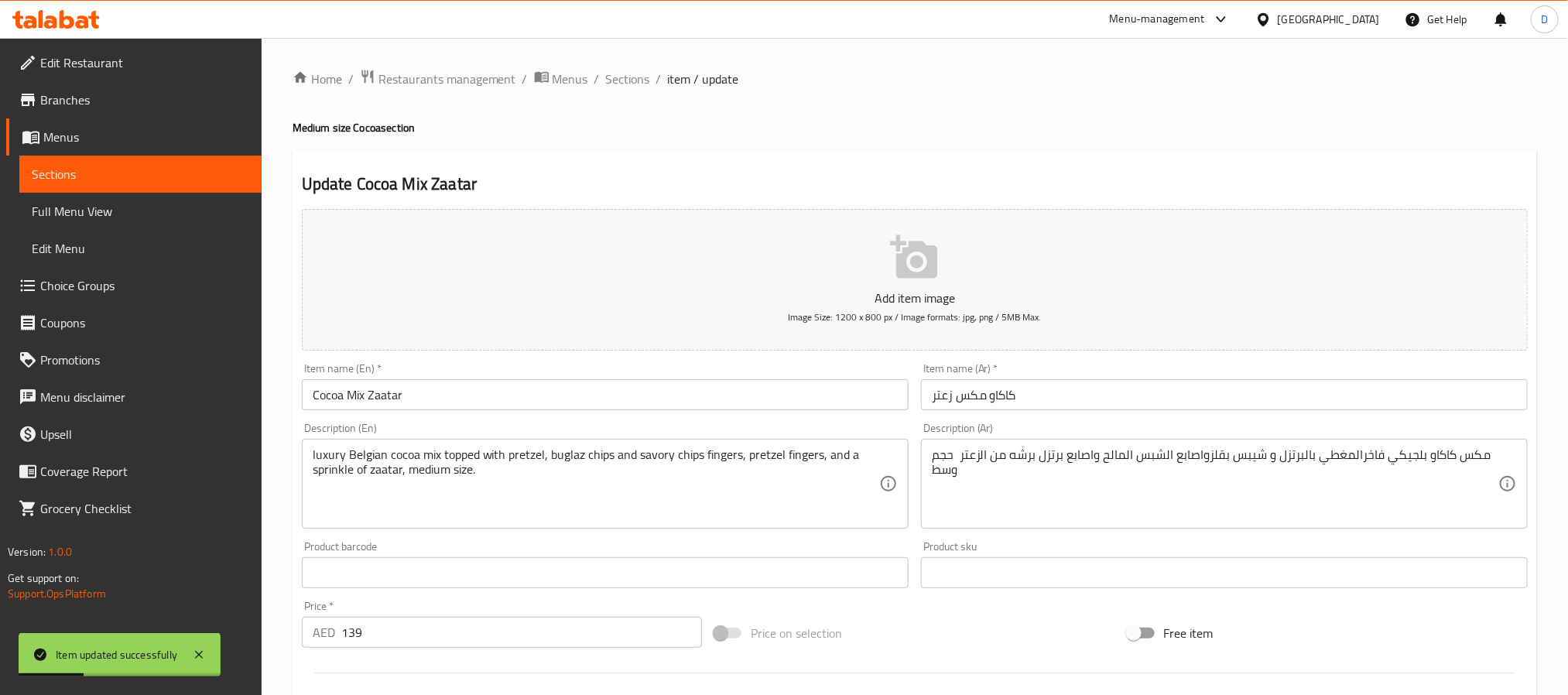
click at [436, 477] on textarea "luxury Belgian cocoa mix topped with pretzel, buglaz chips and savory chips fin…" at bounding box center [596, 485] width 567 height 74
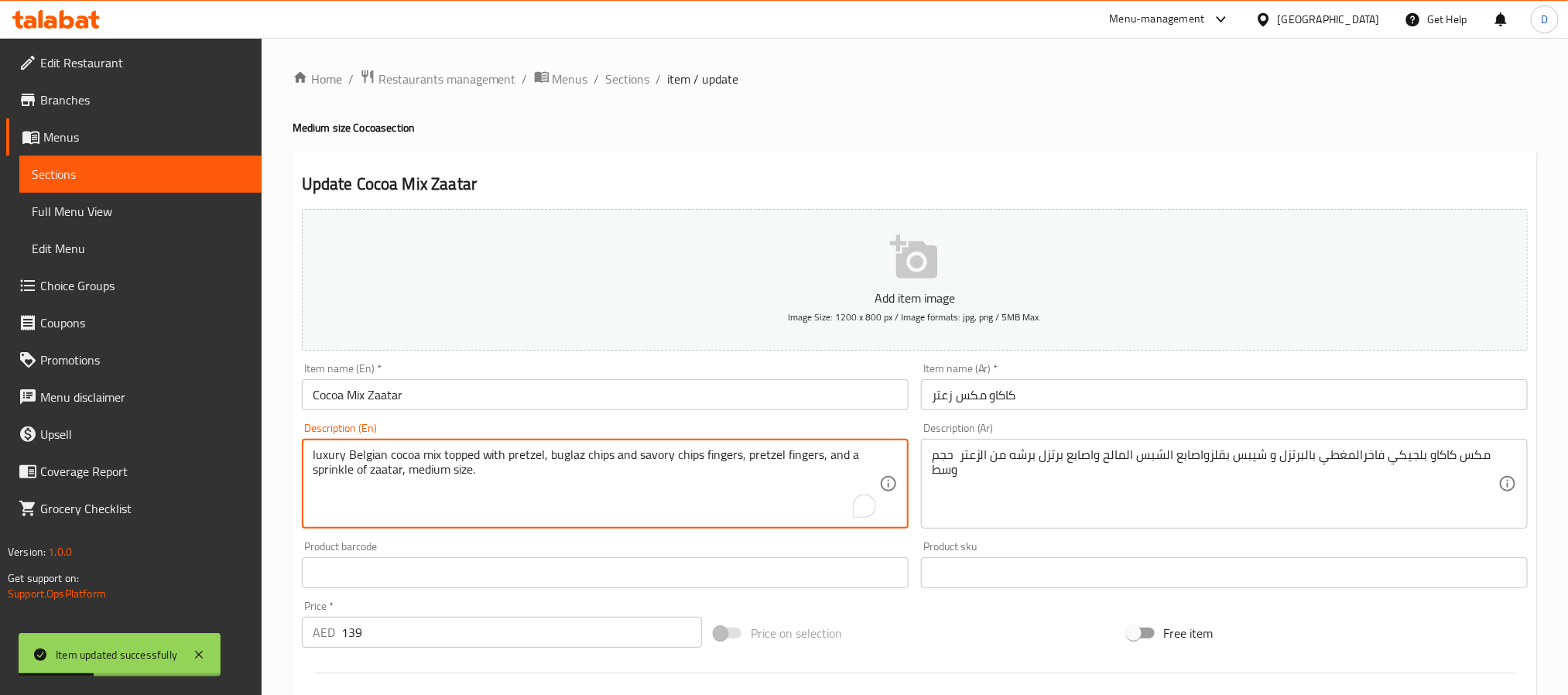
click at [497, 398] on input "Cocoa Mix Zaatar" at bounding box center [605, 395] width 606 height 31
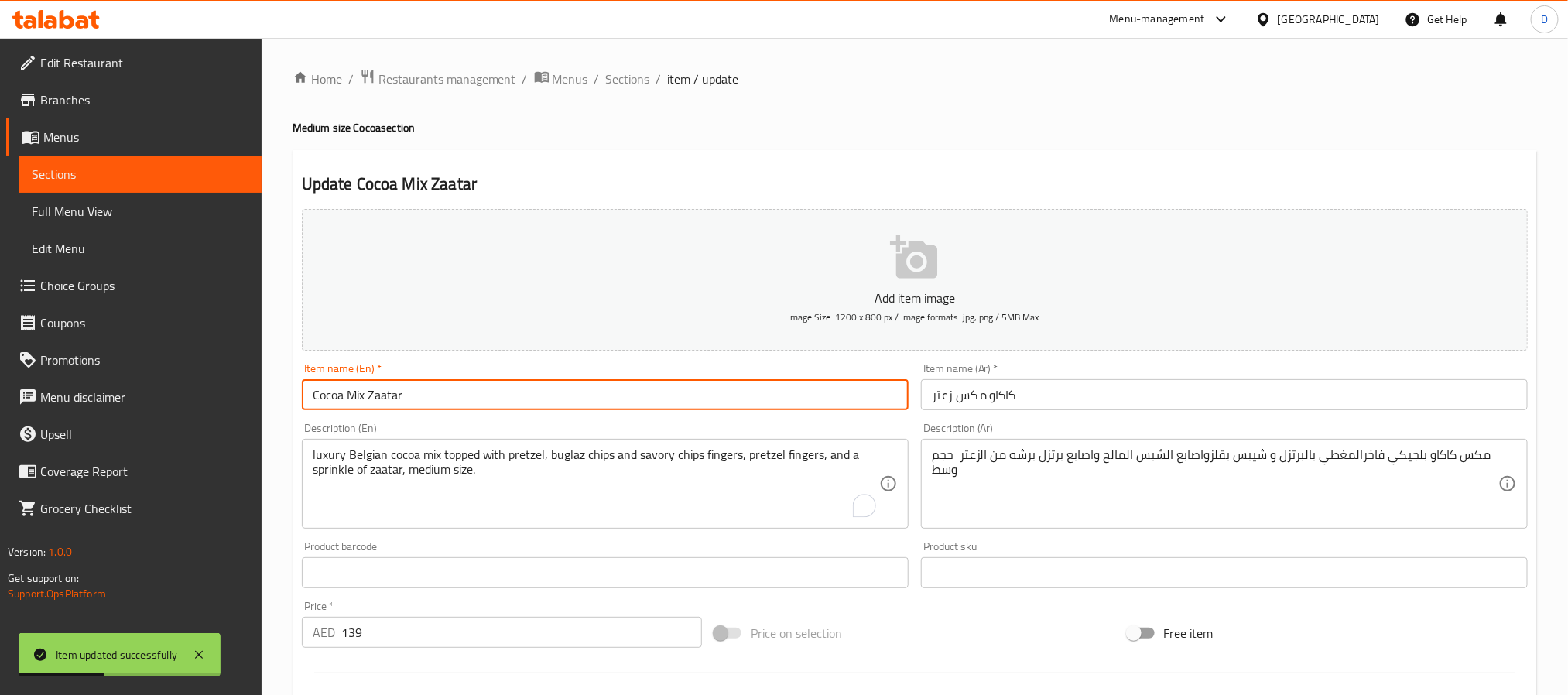
paste input "medium"
type input "Cocoa Mix Zaatar medium"
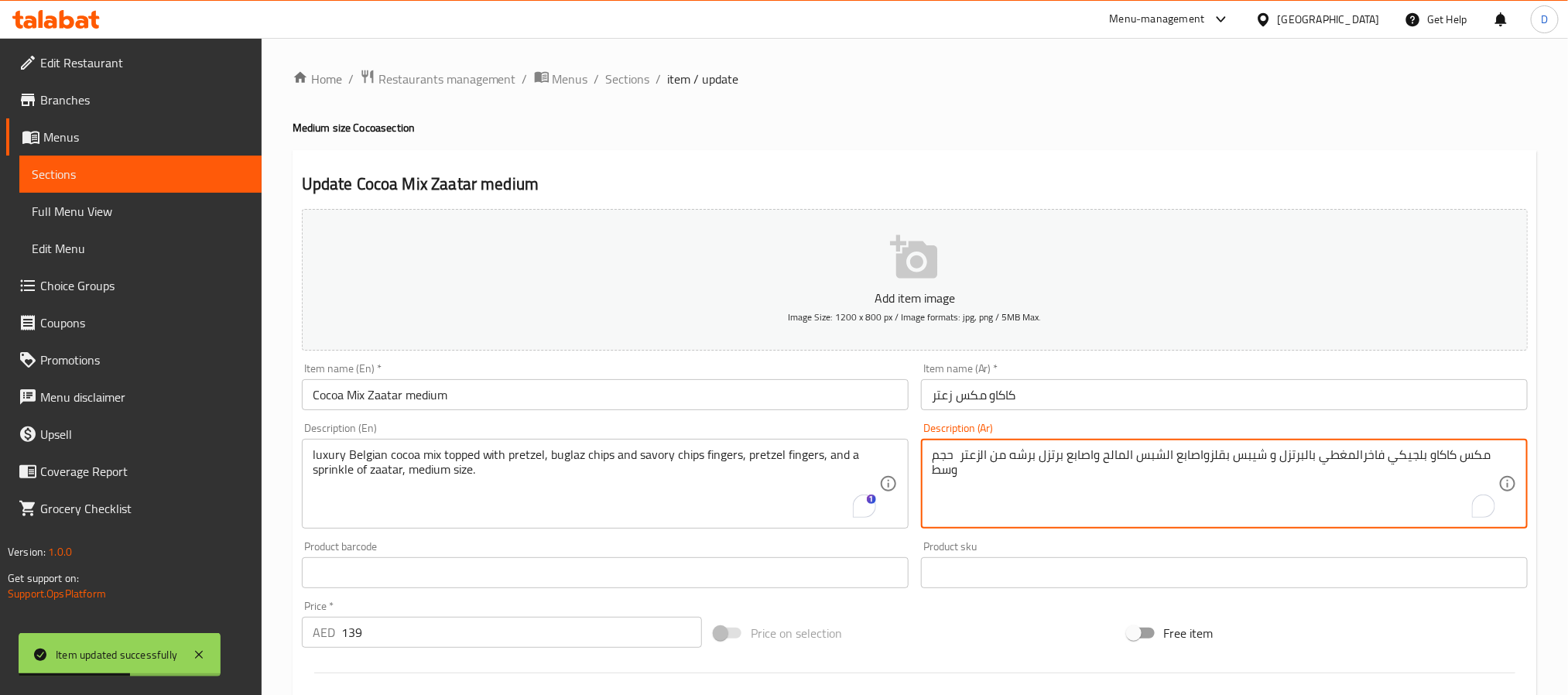
click at [944, 471] on textarea "مكس كاكاو بلجيكي فاخرالمغطي بالبرتزل و شيبس بقلزواصابع الشبس المالح واصابع برتز…" at bounding box center [1215, 485] width 567 height 74
click at [1076, 399] on input "كاكاو مكس زعتر" at bounding box center [1224, 395] width 606 height 31
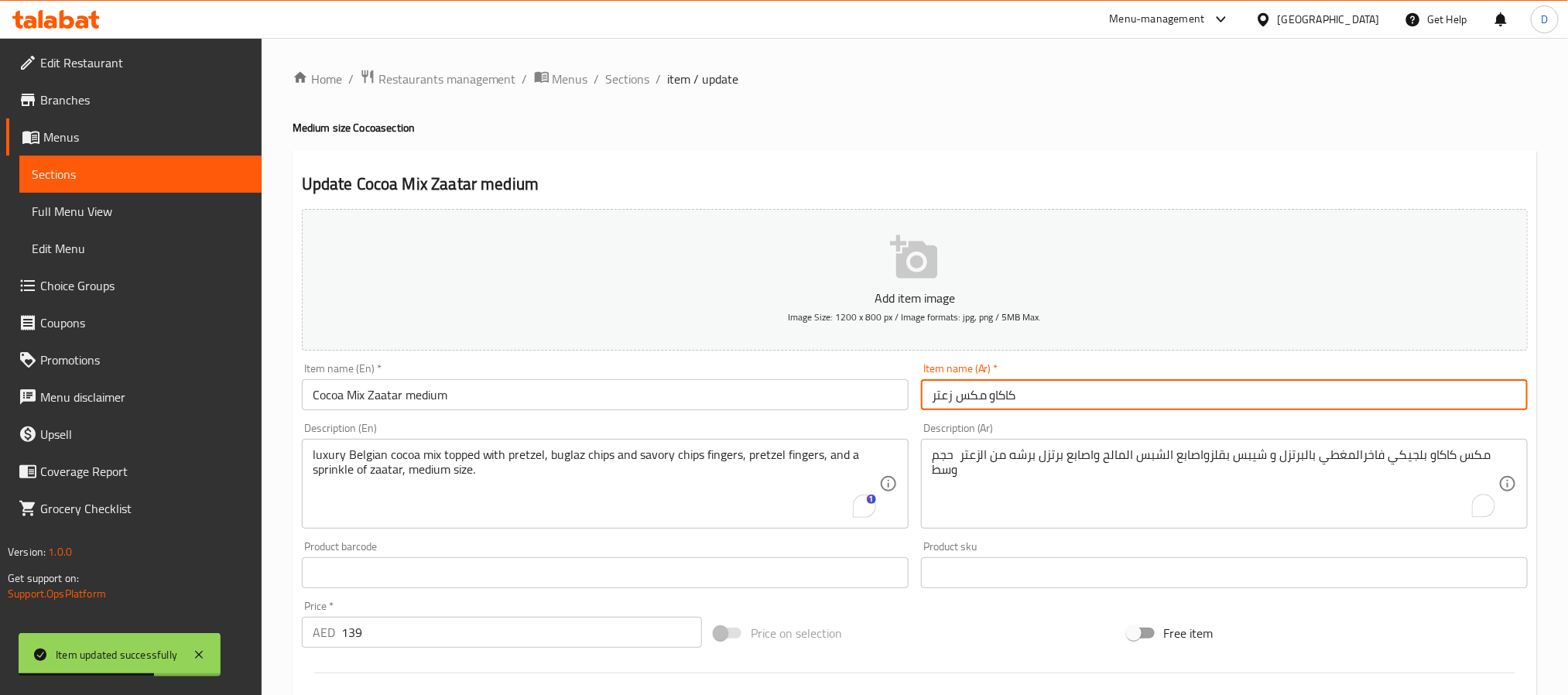
paste input "وسط"
type input "كاكاو مكس زعتر وسط"
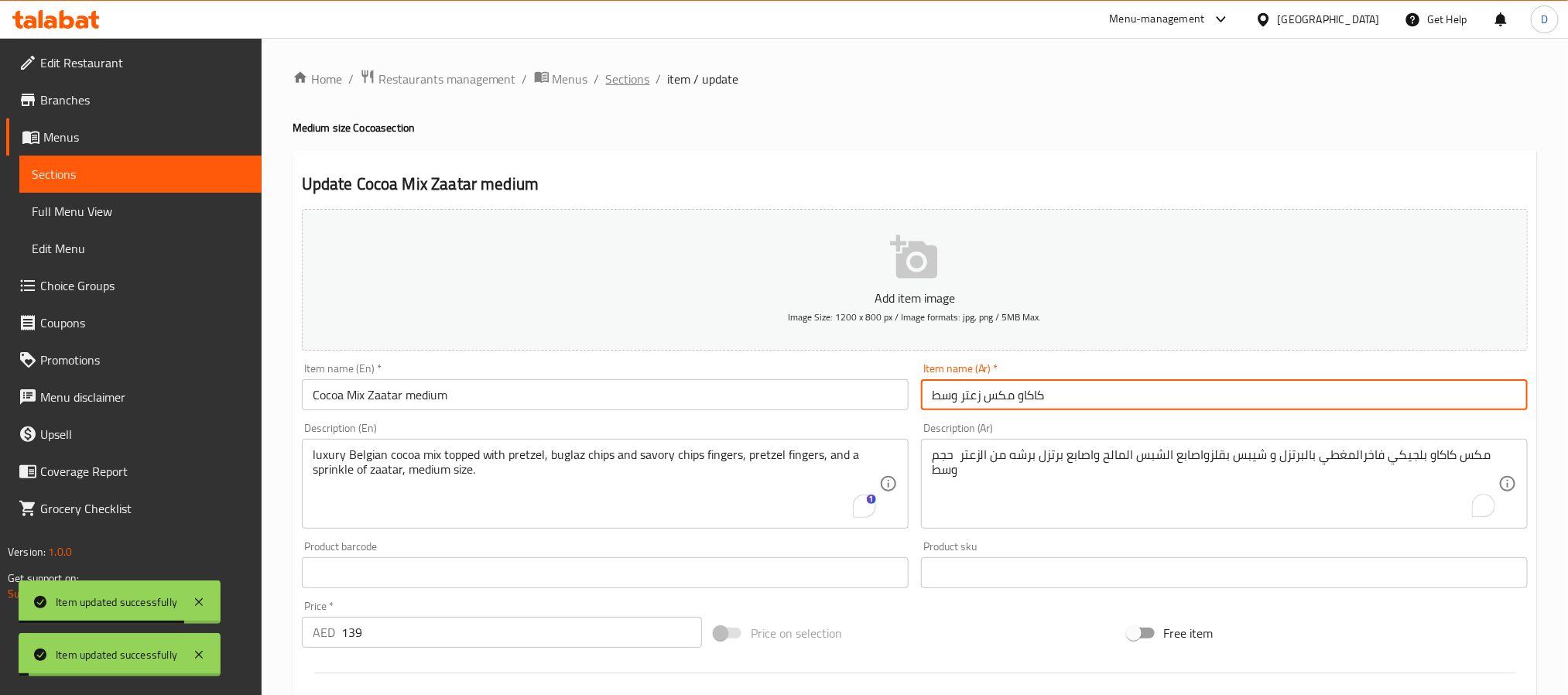
click at [644, 78] on span "Sections" at bounding box center [628, 78] width 44 height 19
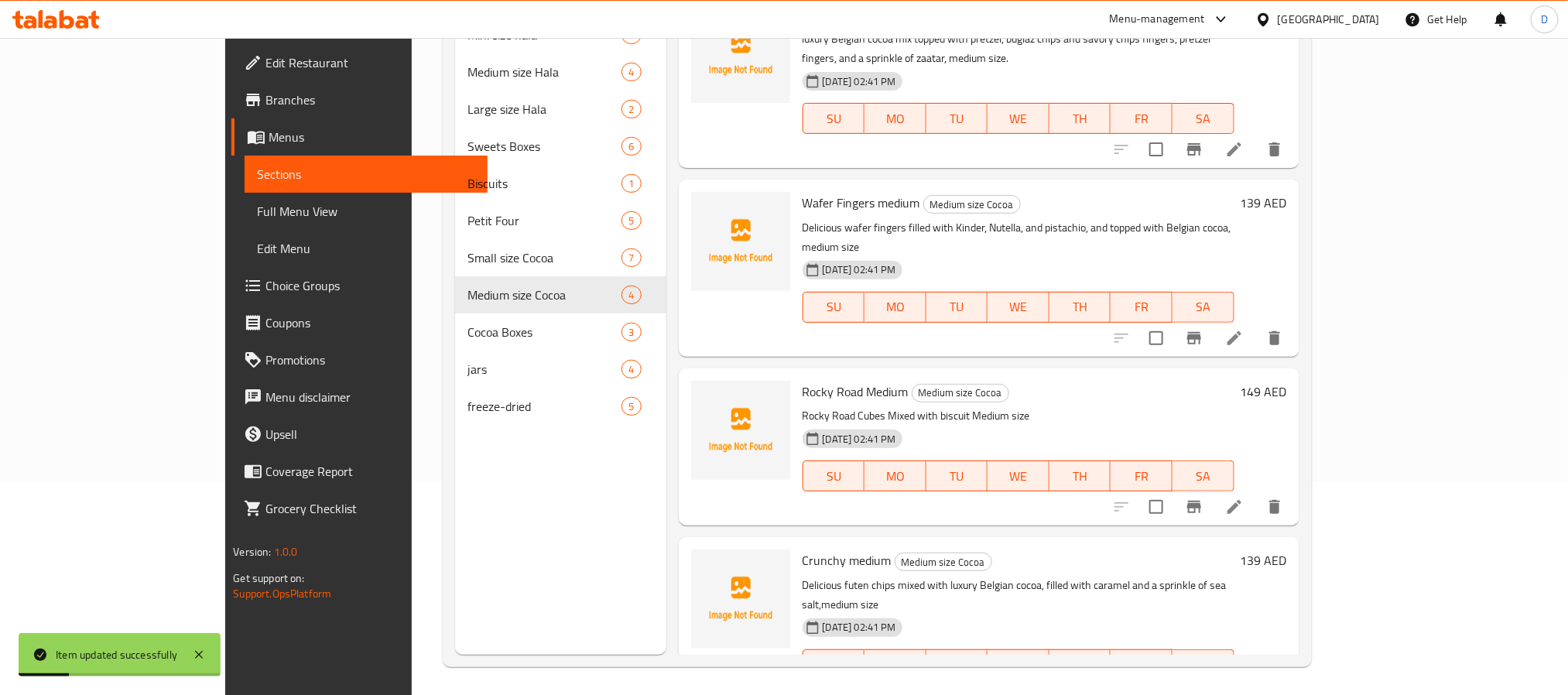
scroll to position [217, 0]
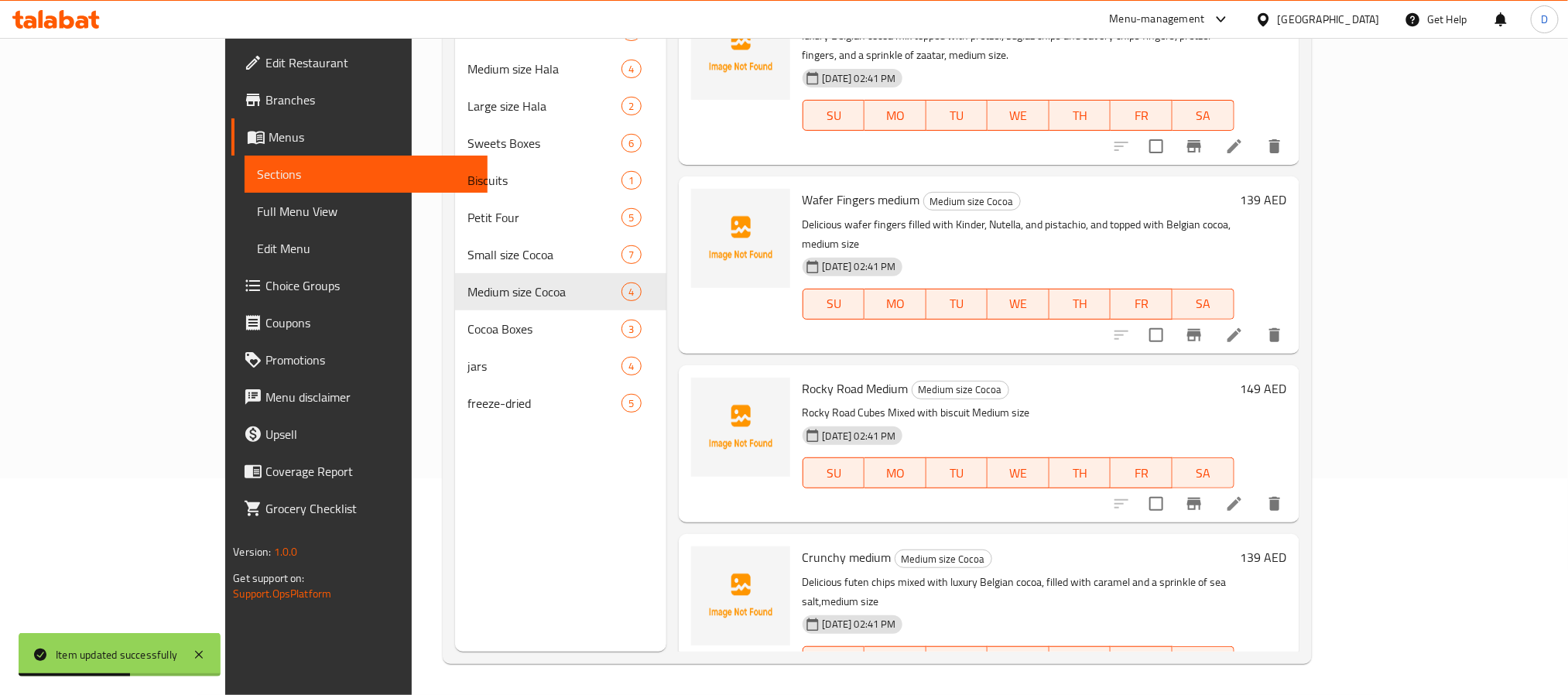
click at [803, 546] on span "Crunchy medium" at bounding box center [847, 558] width 89 height 23
copy span "Crunchy"
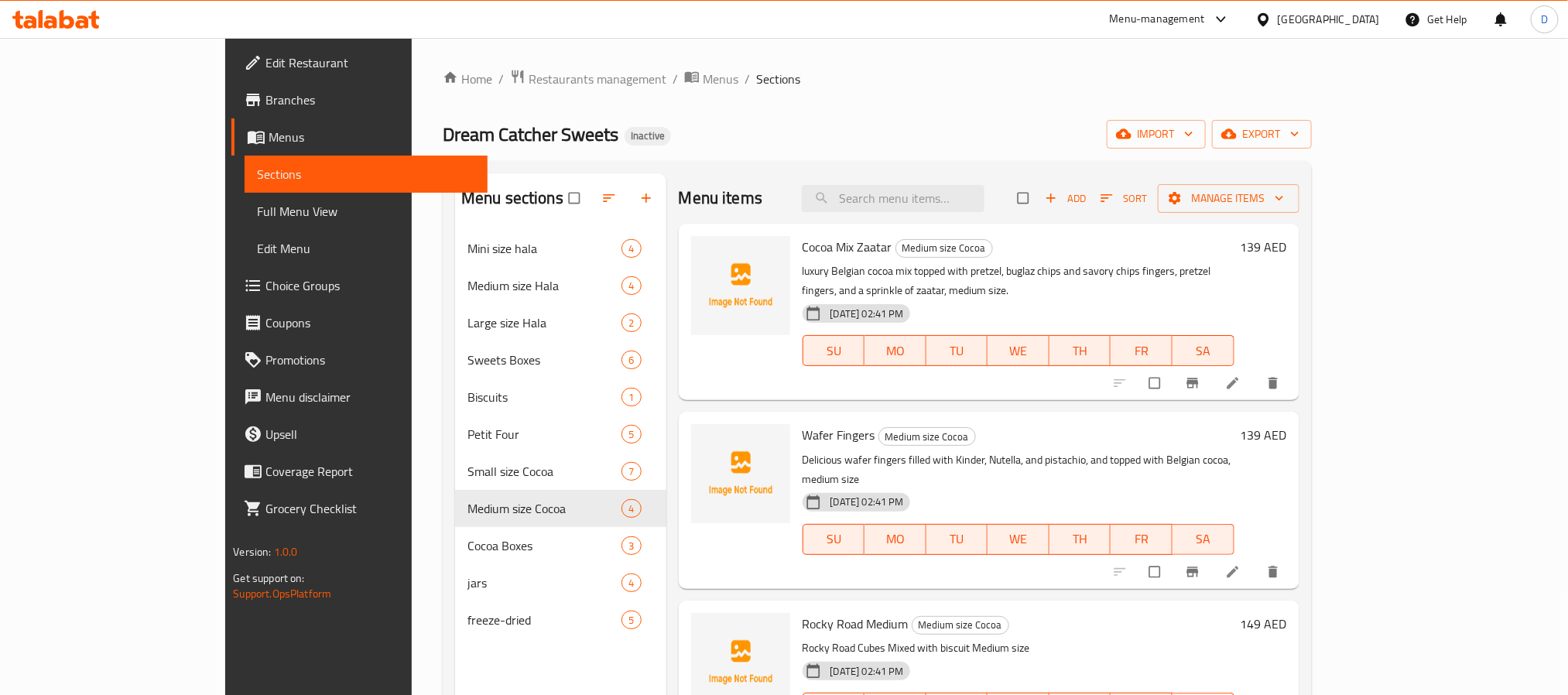
click at [257, 214] on span "Full Menu View" at bounding box center [365, 211] width 217 height 19
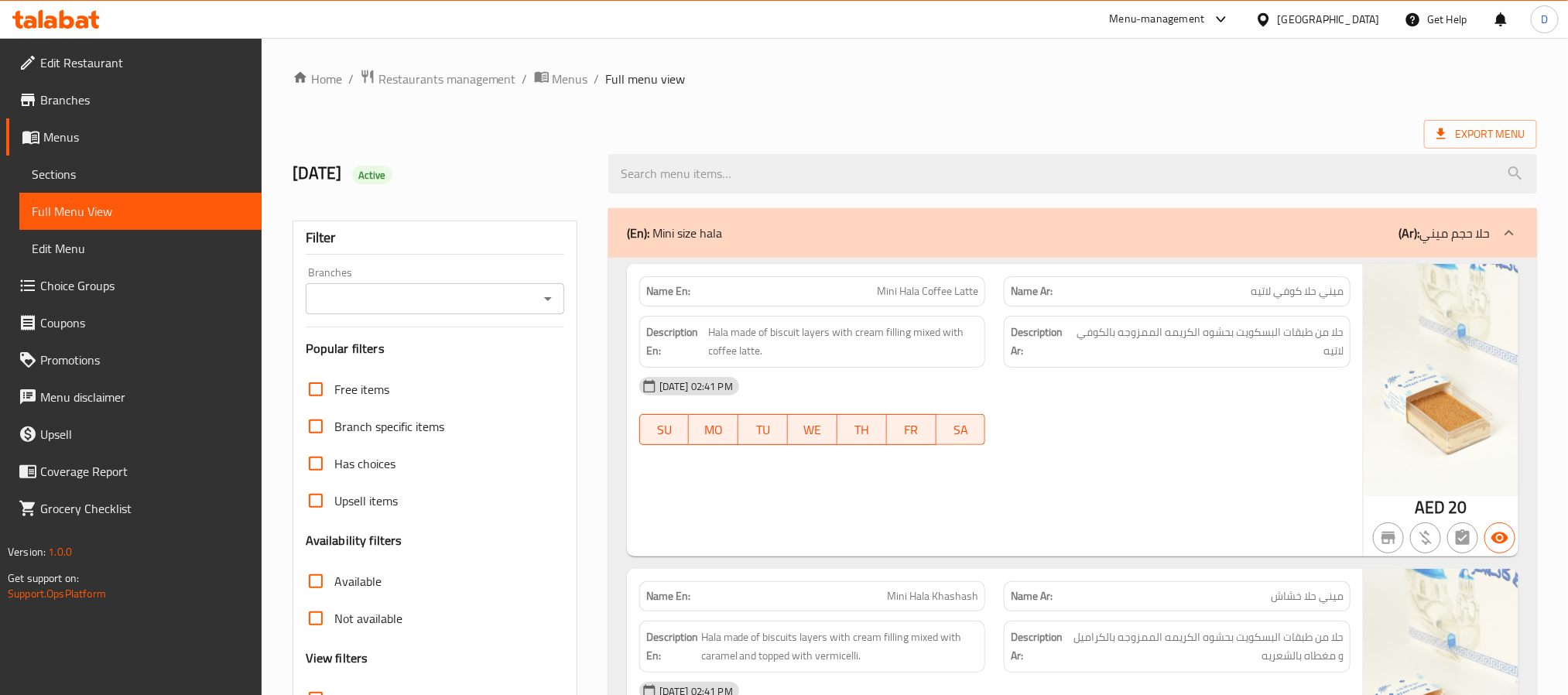
click at [1064, 151] on div at bounding box center [1072, 174] width 947 height 58
click at [1064, 122] on div "Export Menu" at bounding box center [915, 134] width 1244 height 29
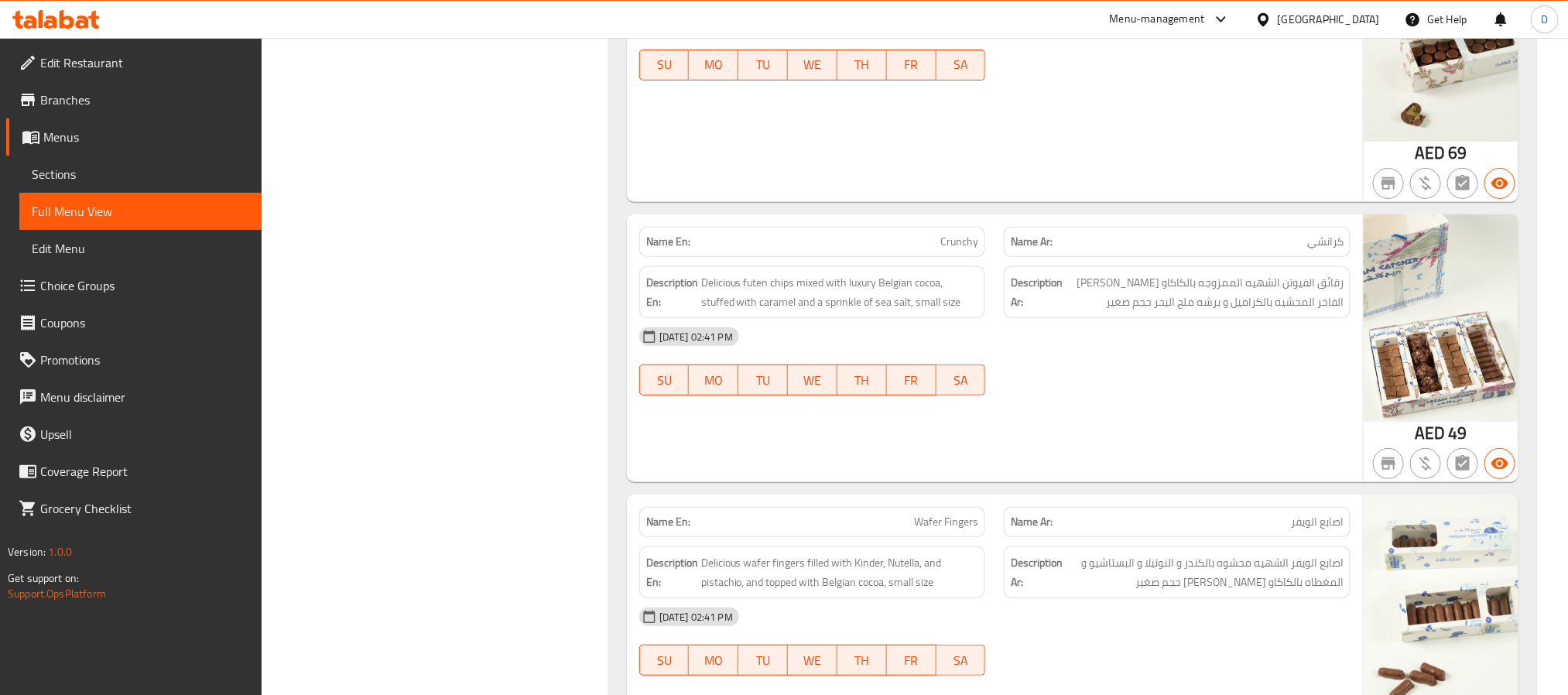
scroll to position [6660, 0]
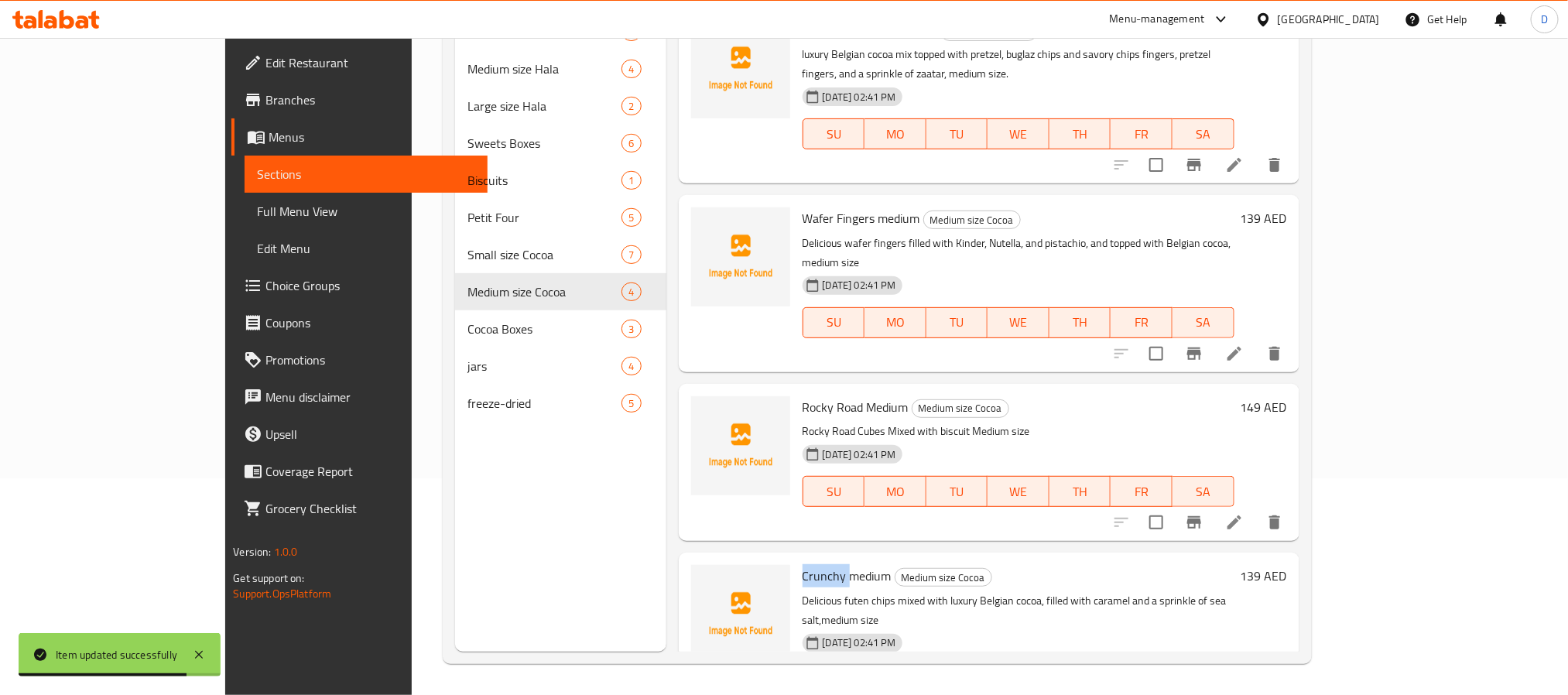
scroll to position [19, 0]
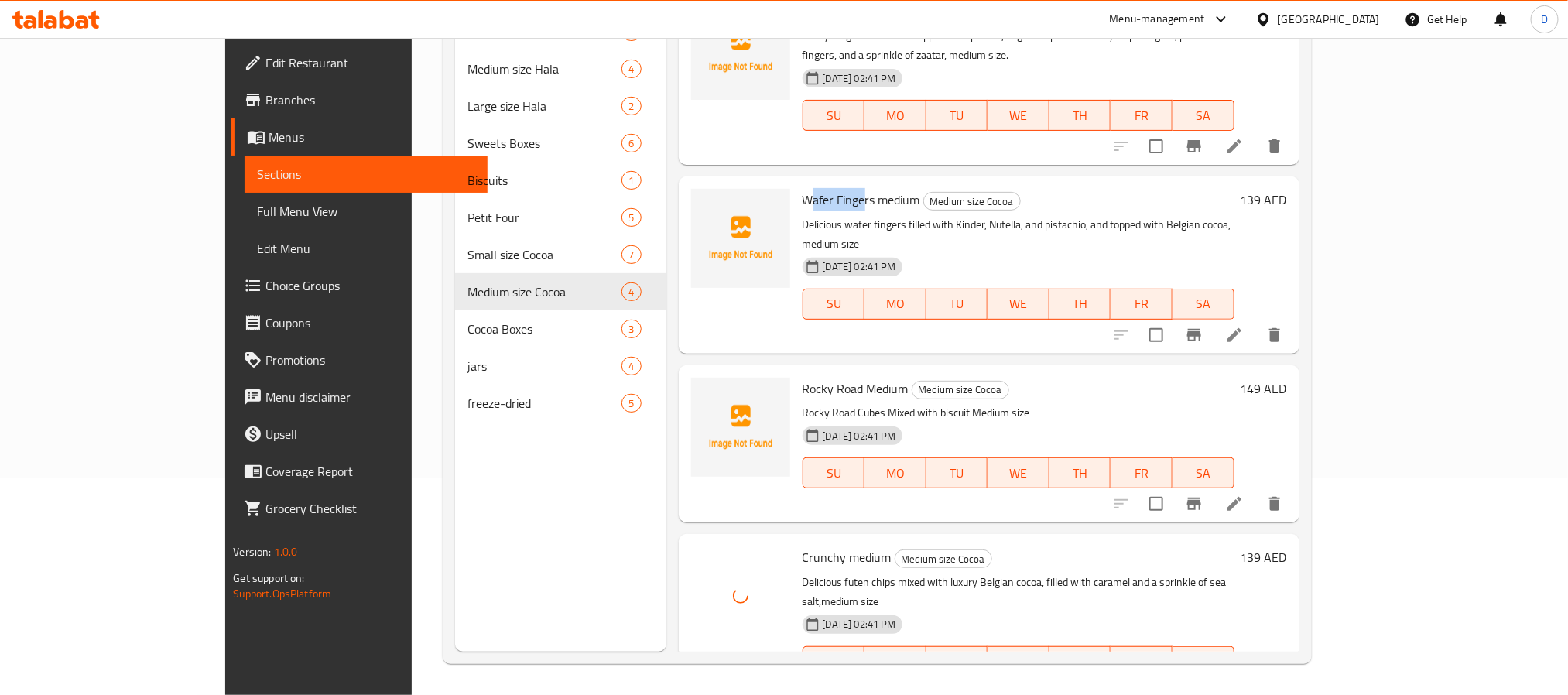
drag, startPoint x: 755, startPoint y: 179, endPoint x: 806, endPoint y: 184, distance: 51.2
click at [806, 188] on span "Wafer Fingers medium" at bounding box center [861, 200] width 118 height 23
copy span "afer Finge"
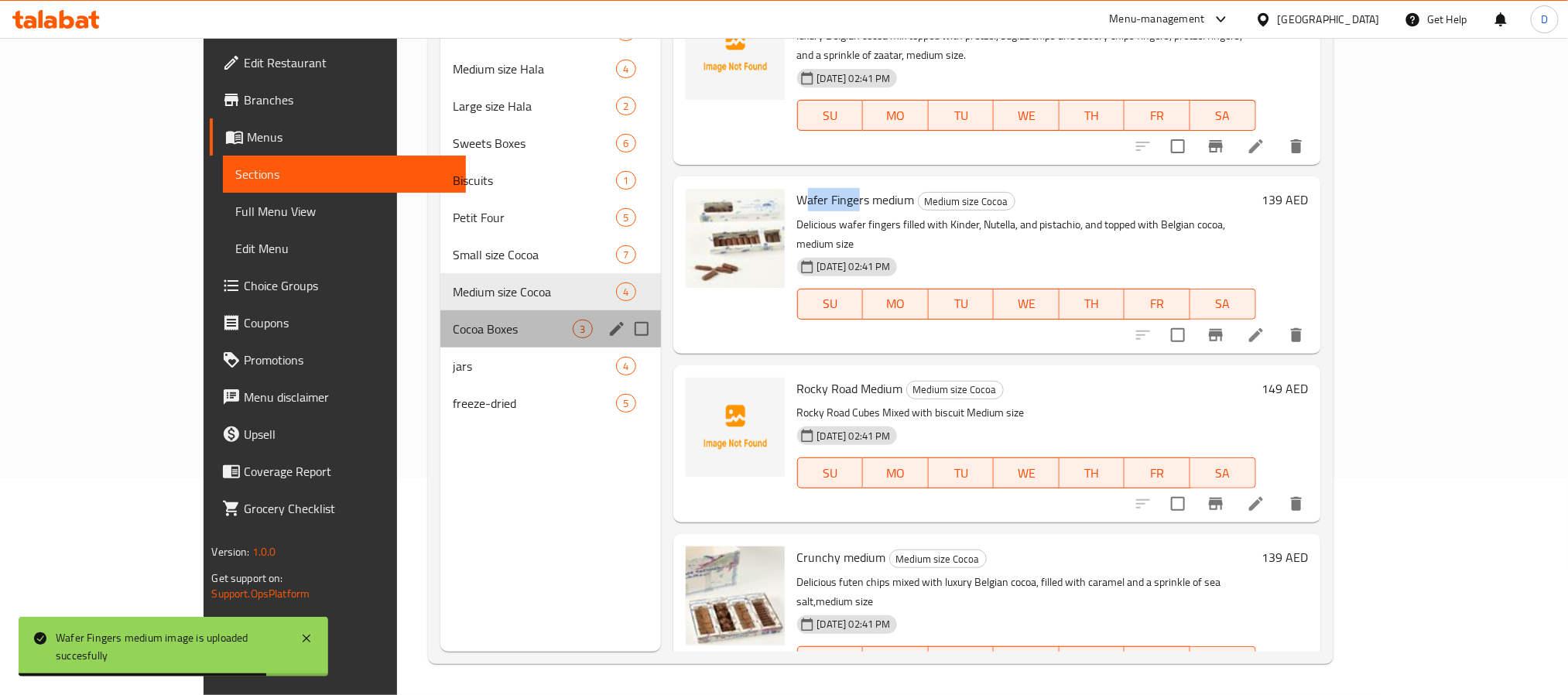
click at [441, 315] on div "Cocoa Boxes 3" at bounding box center [551, 328] width 220 height 37
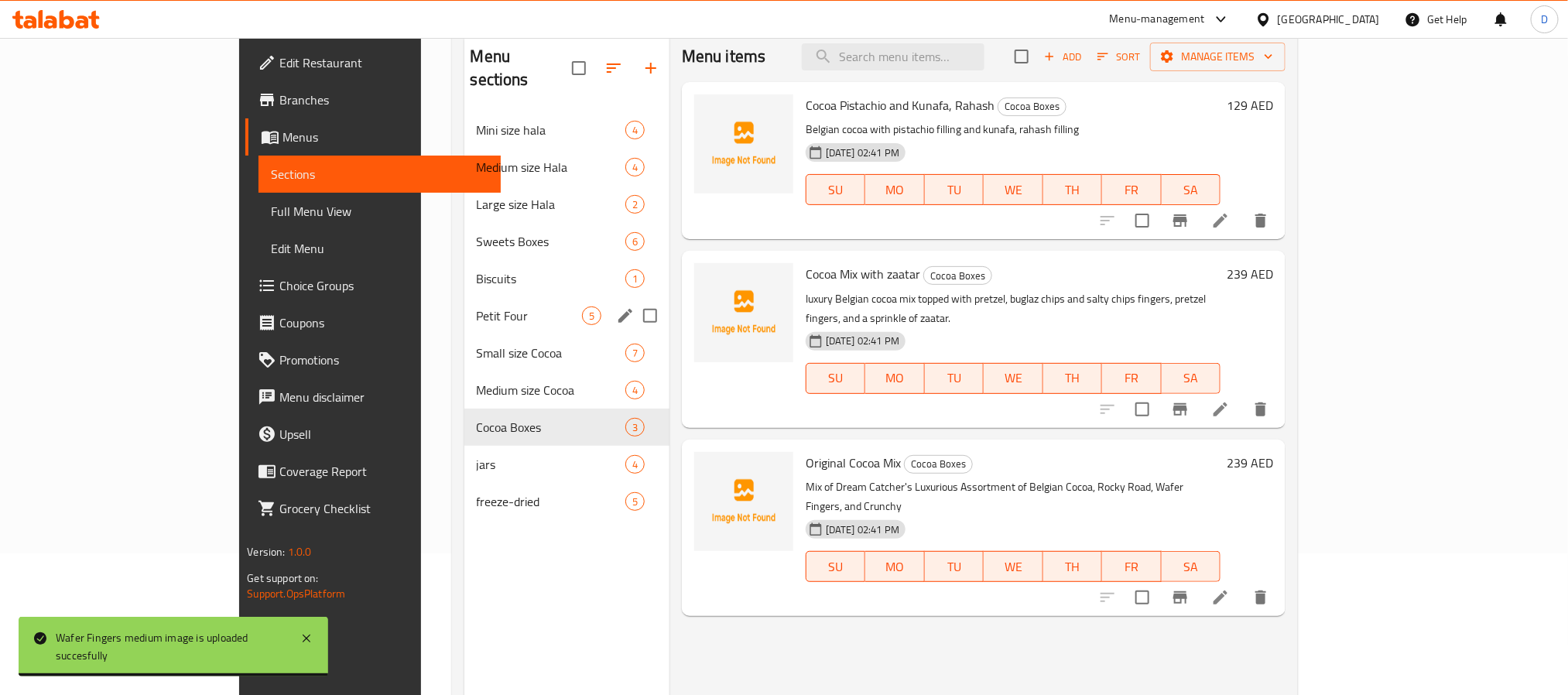
scroll to position [101, 0]
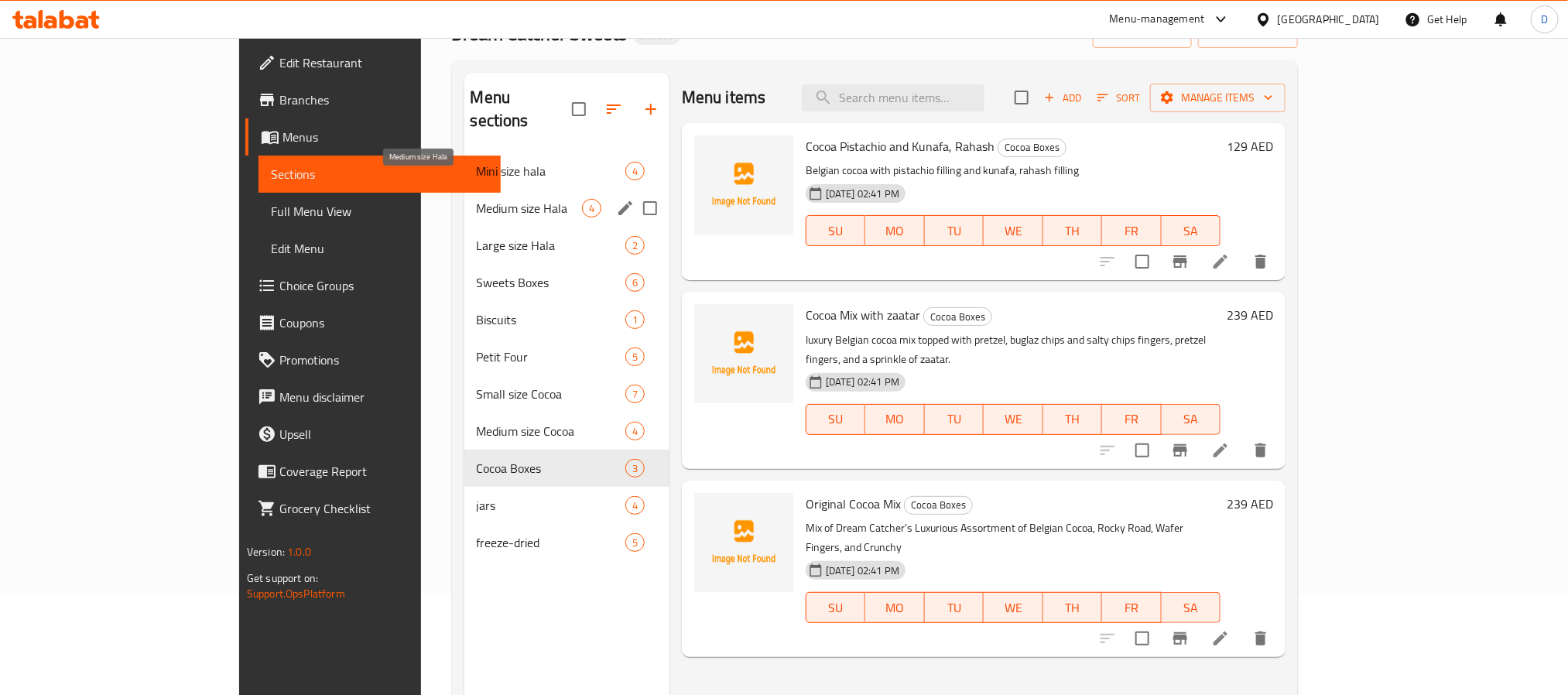
click at [477, 199] on span "Medium size Hala" at bounding box center [529, 208] width 105 height 19
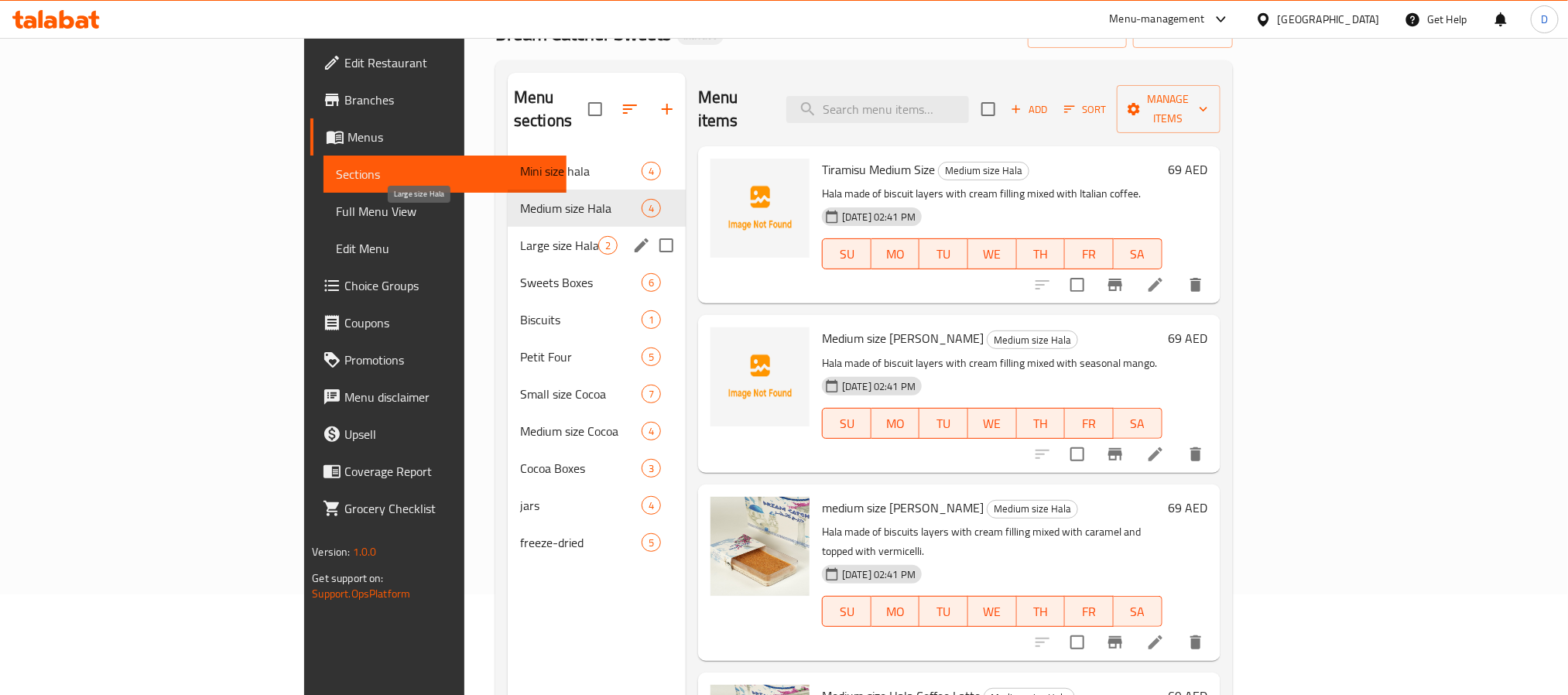
click at [520, 236] on span "Large size Hala" at bounding box center [559, 245] width 78 height 19
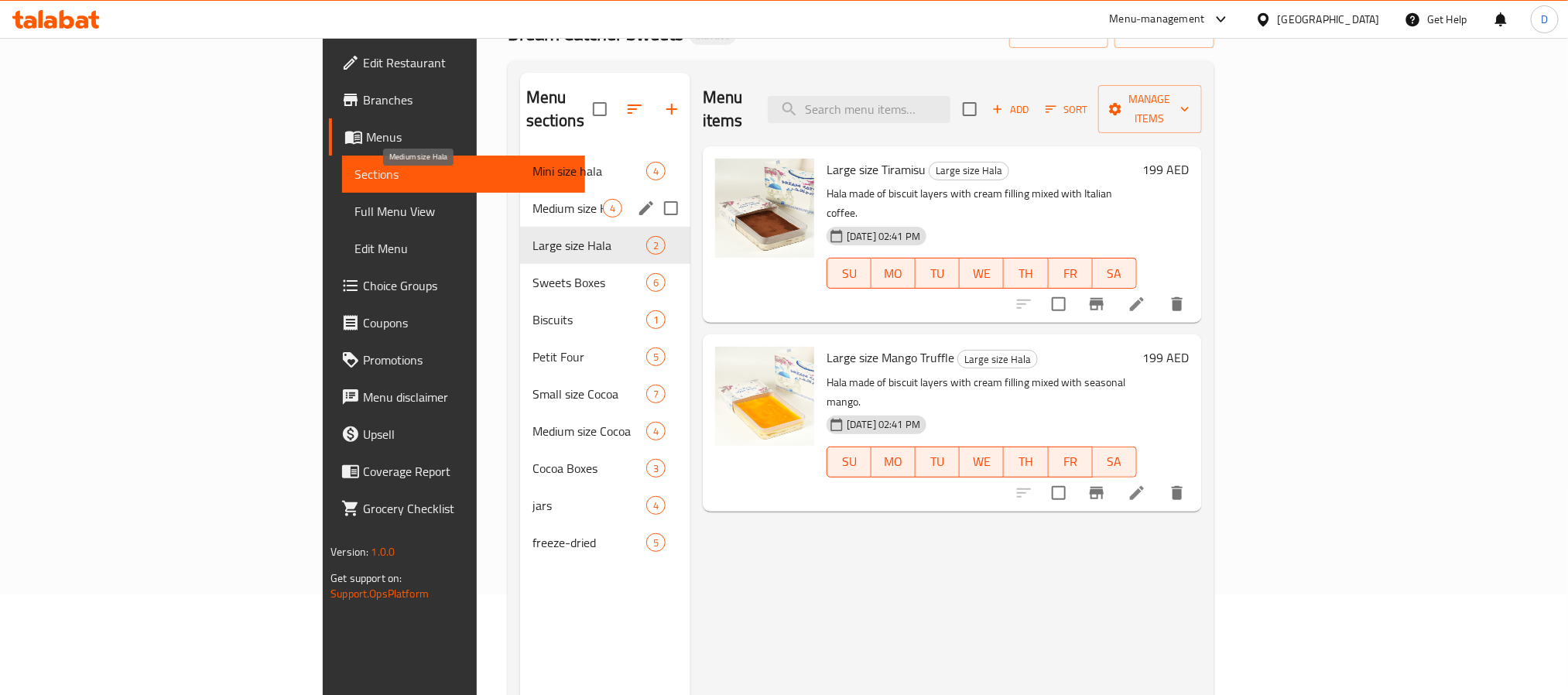
click at [533, 199] on span "Medium size Hala" at bounding box center [568, 208] width 70 height 19
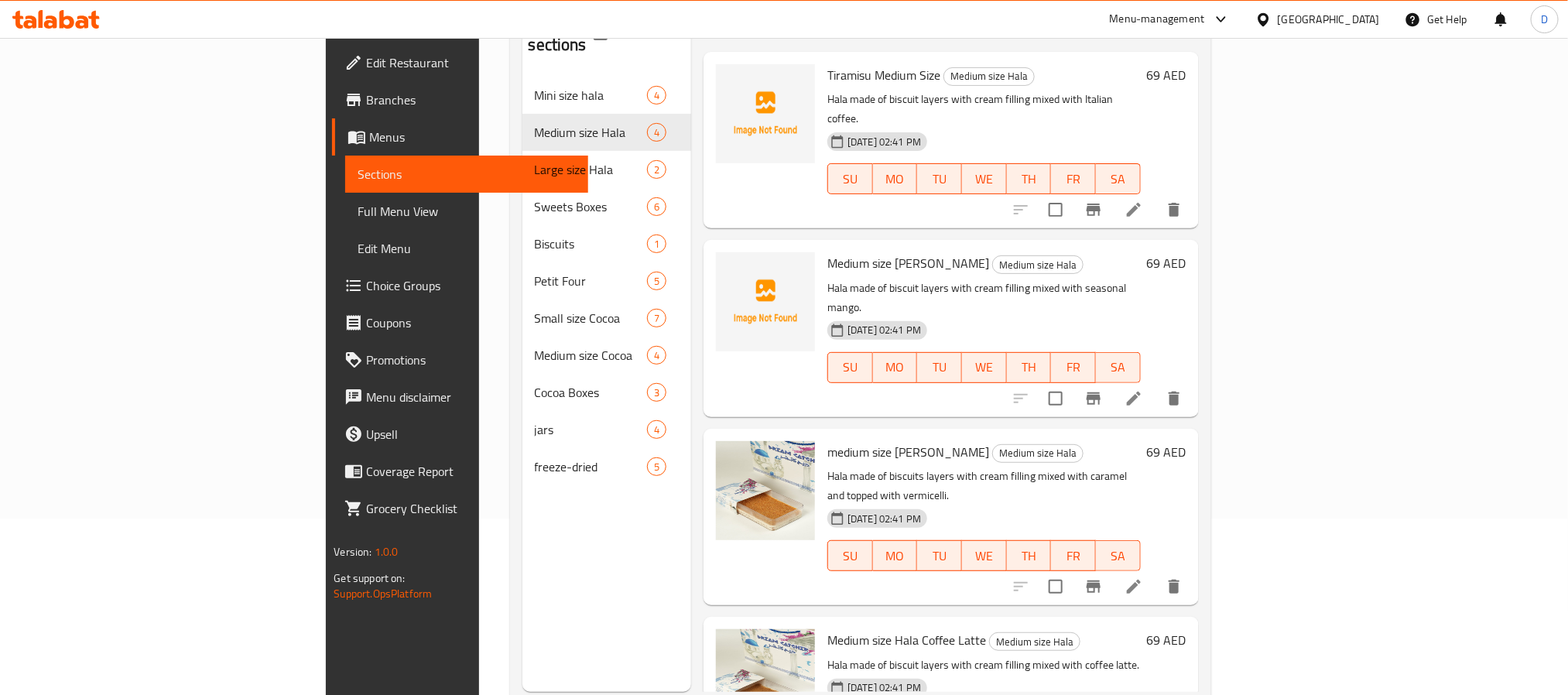
scroll to position [217, 0]
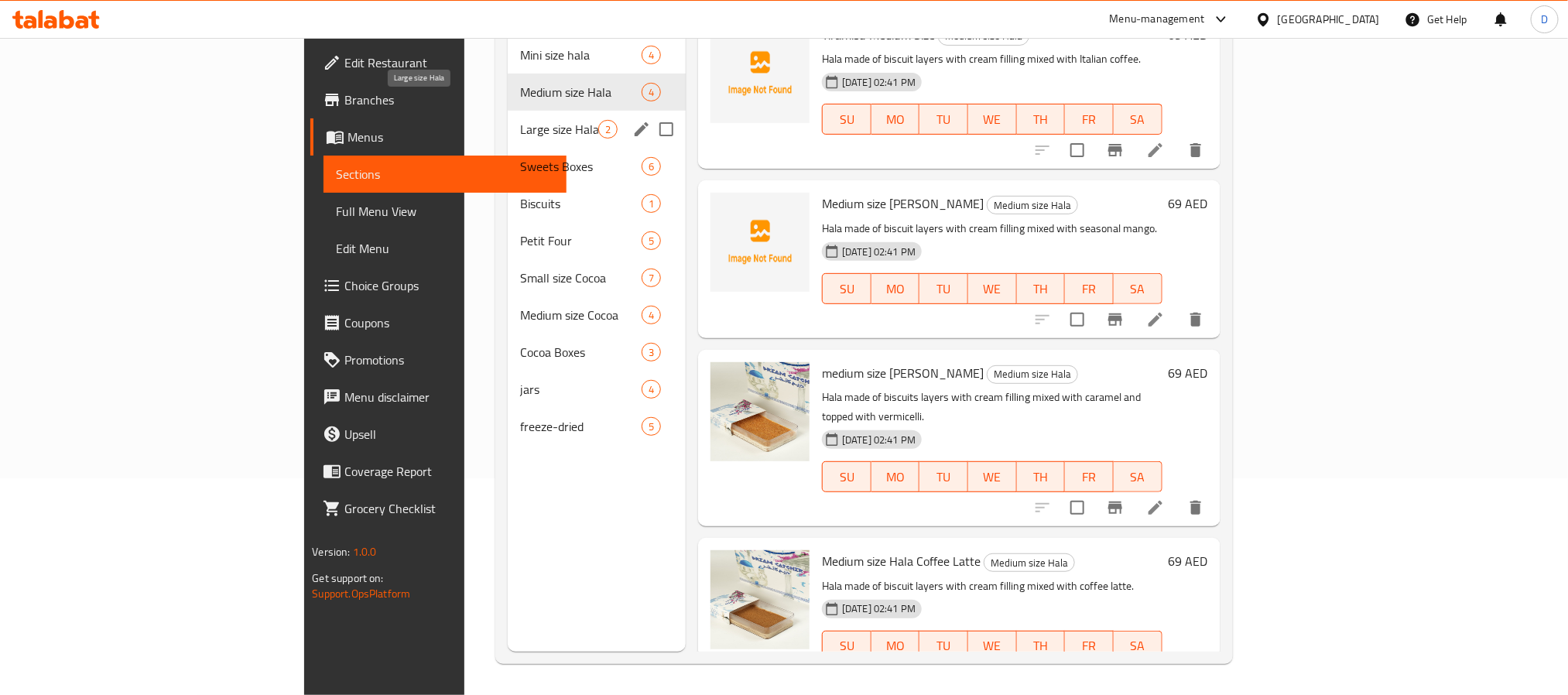
click at [520, 120] on span "Large size Hala" at bounding box center [559, 129] width 78 height 19
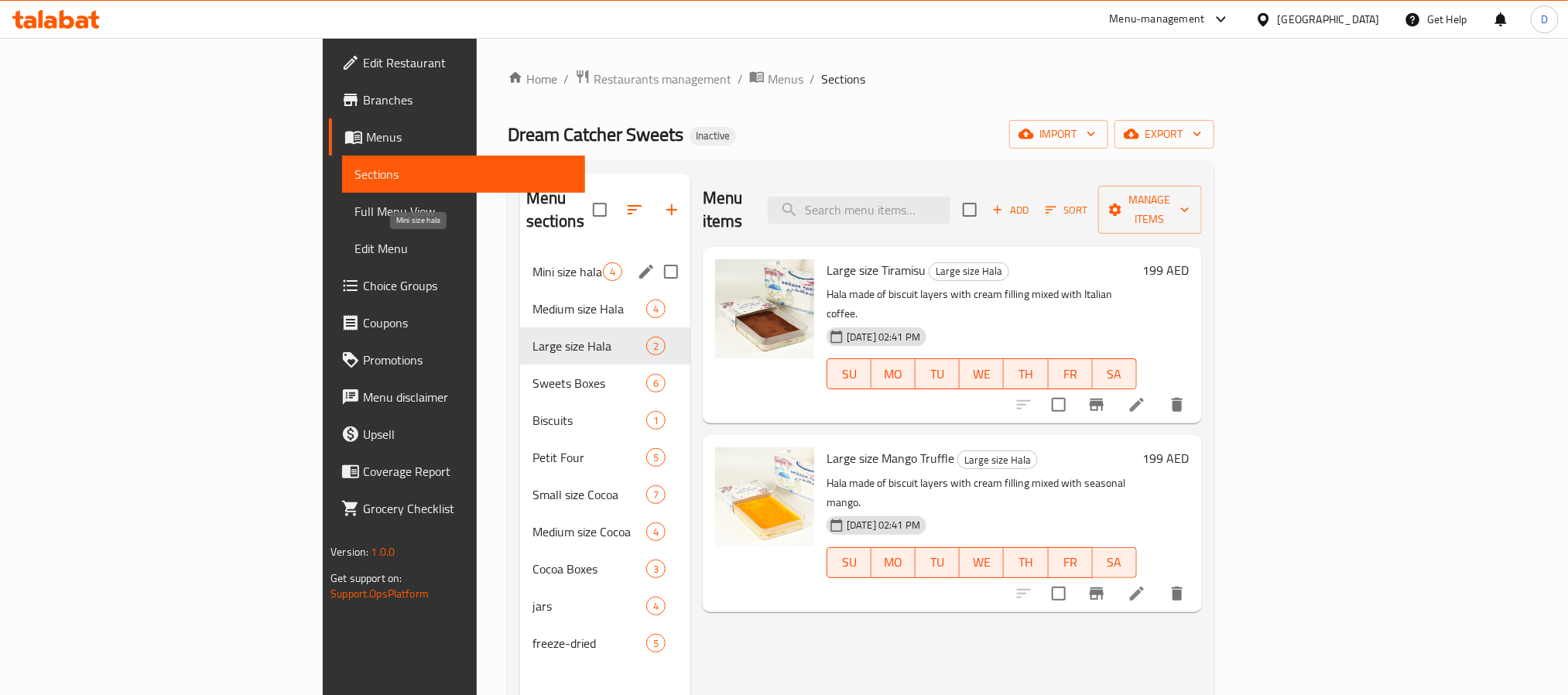
click at [533, 262] on span "Mini size hala" at bounding box center [568, 271] width 70 height 19
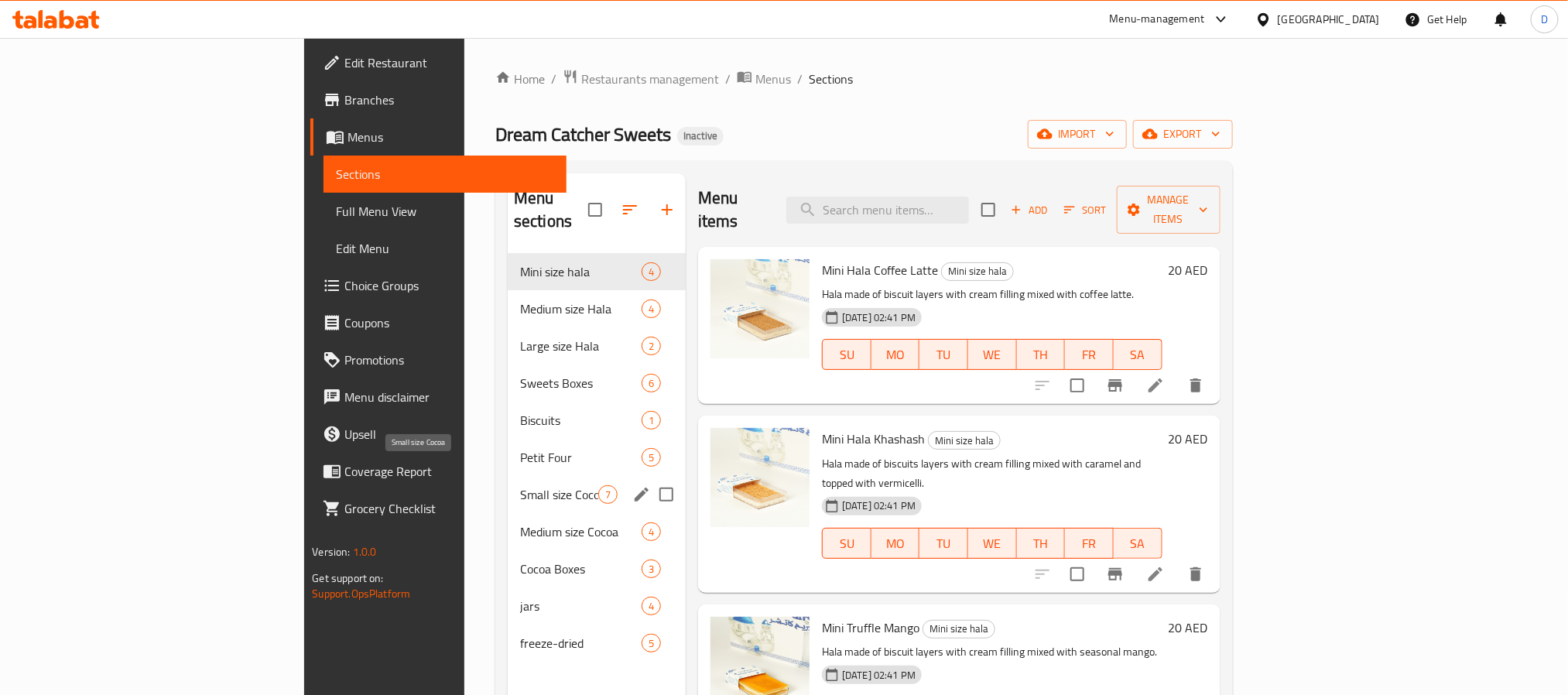
drag, startPoint x: 453, startPoint y: 470, endPoint x: 460, endPoint y: 479, distance: 11.4
click at [520, 486] on span "Small size Cocoa" at bounding box center [559, 495] width 78 height 19
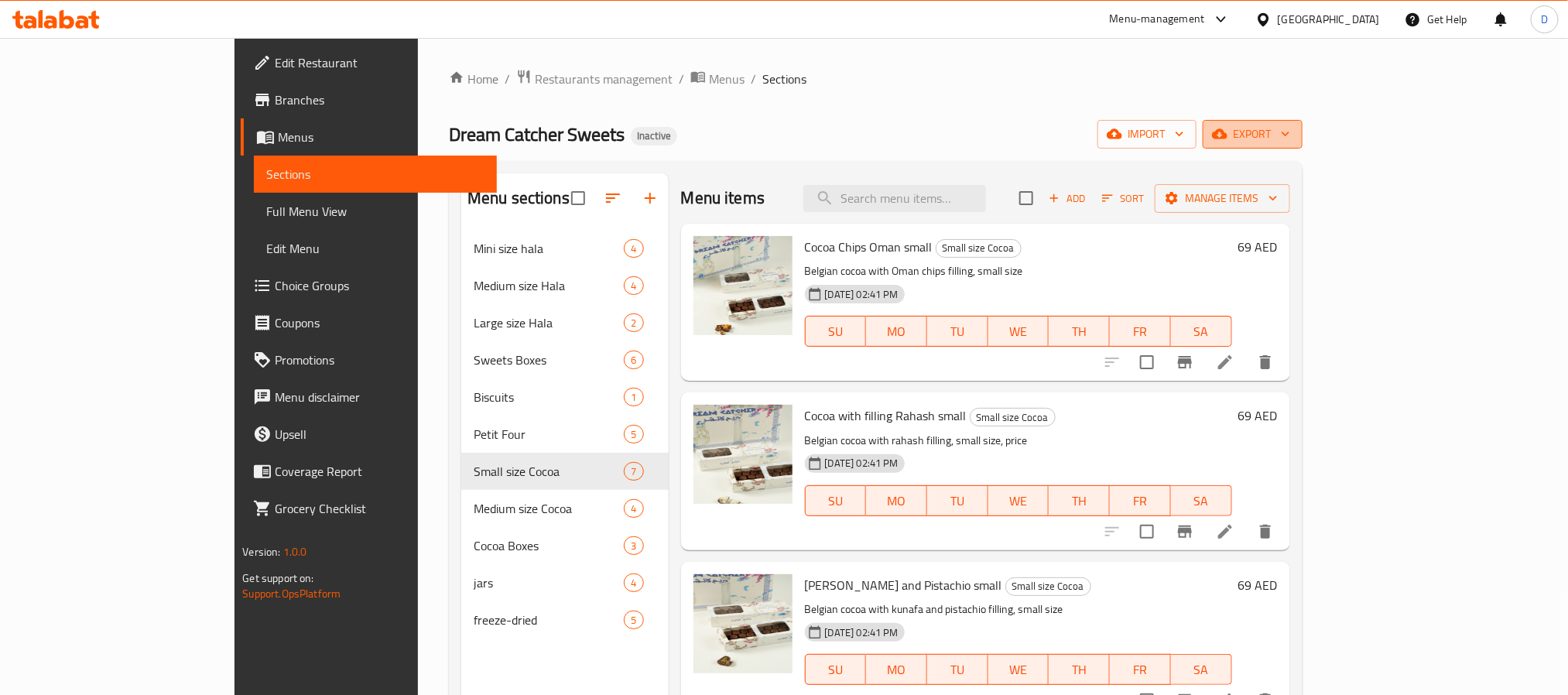
click at [1227, 140] on icon "button" at bounding box center [1219, 133] width 15 height 15
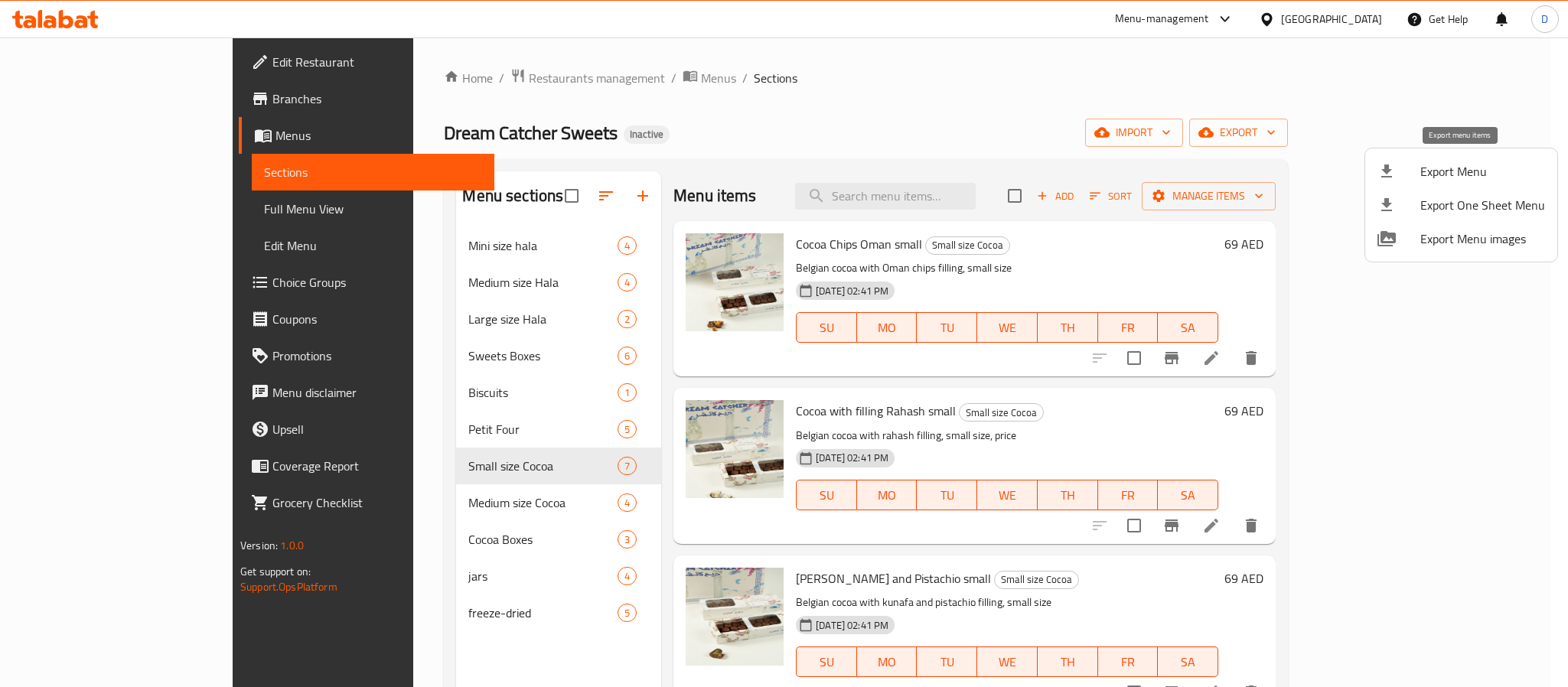
click at [1449, 170] on span "Export Menu" at bounding box center [1482, 171] width 125 height 19
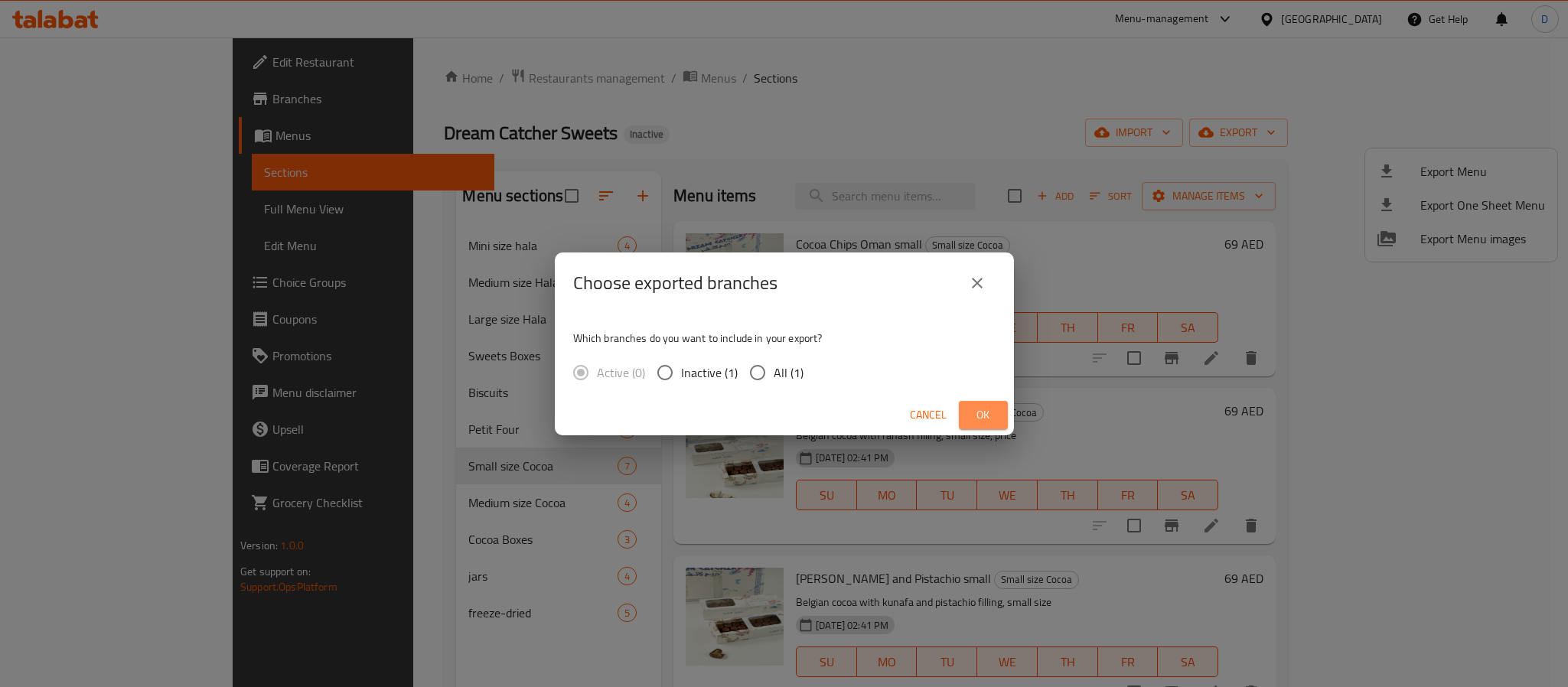
click at [974, 412] on span "Ok" at bounding box center [983, 414] width 24 height 19
